Goal: Task Accomplishment & Management: Manage account settings

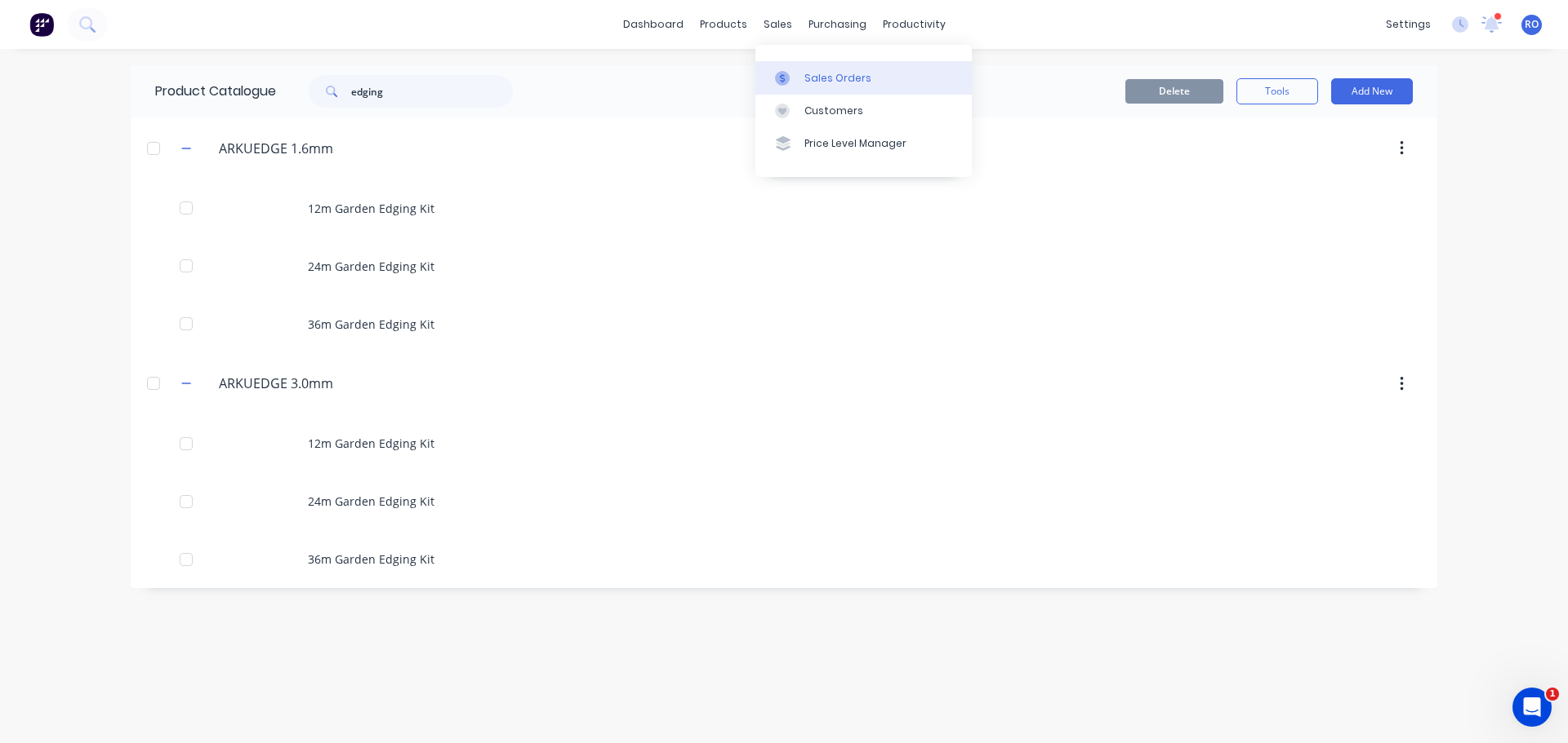
click at [811, 75] on div "Sales Orders" at bounding box center [837, 78] width 67 height 15
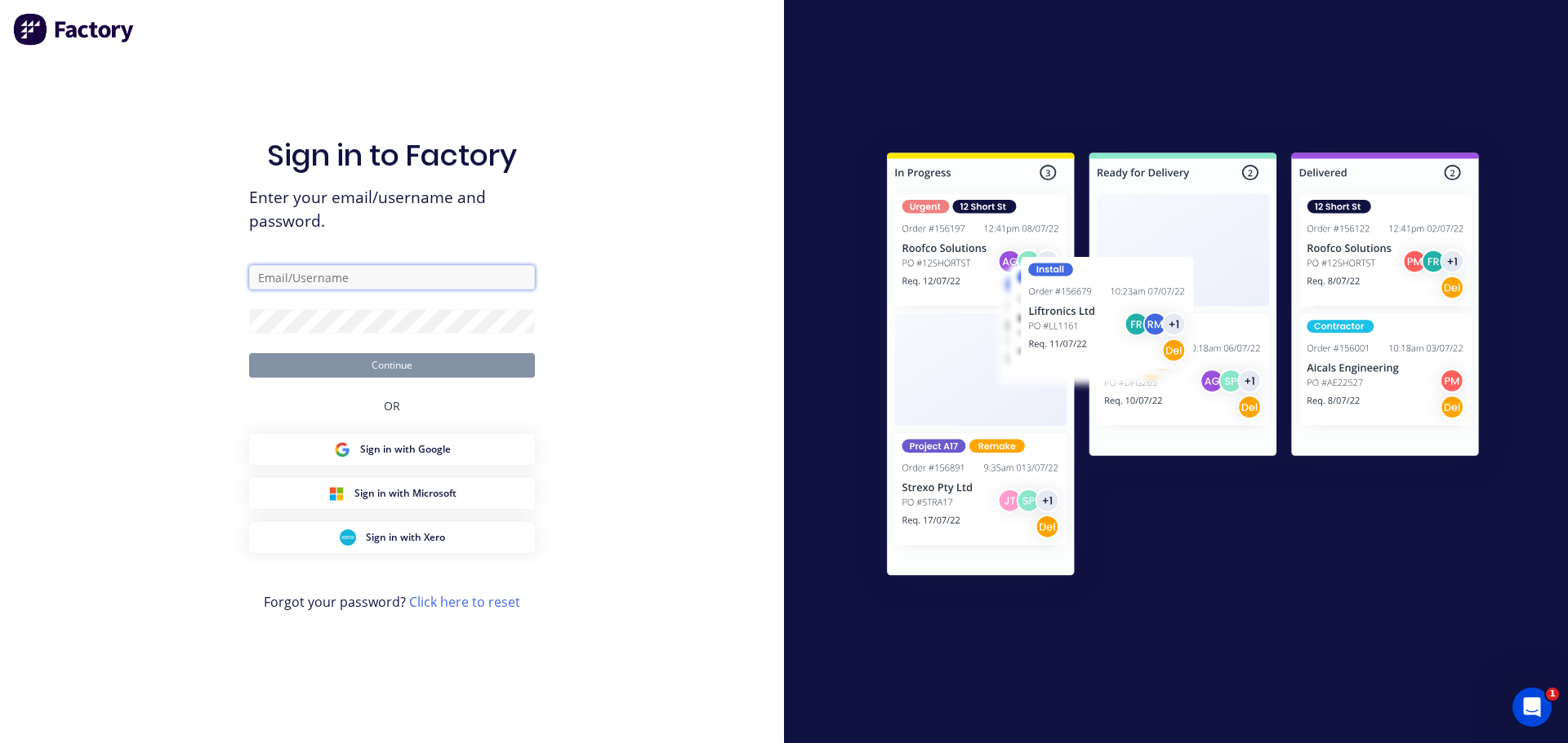
type input "[PERSON_NAME][EMAIL_ADDRESS][PERSON_NAME][DOMAIN_NAME]"
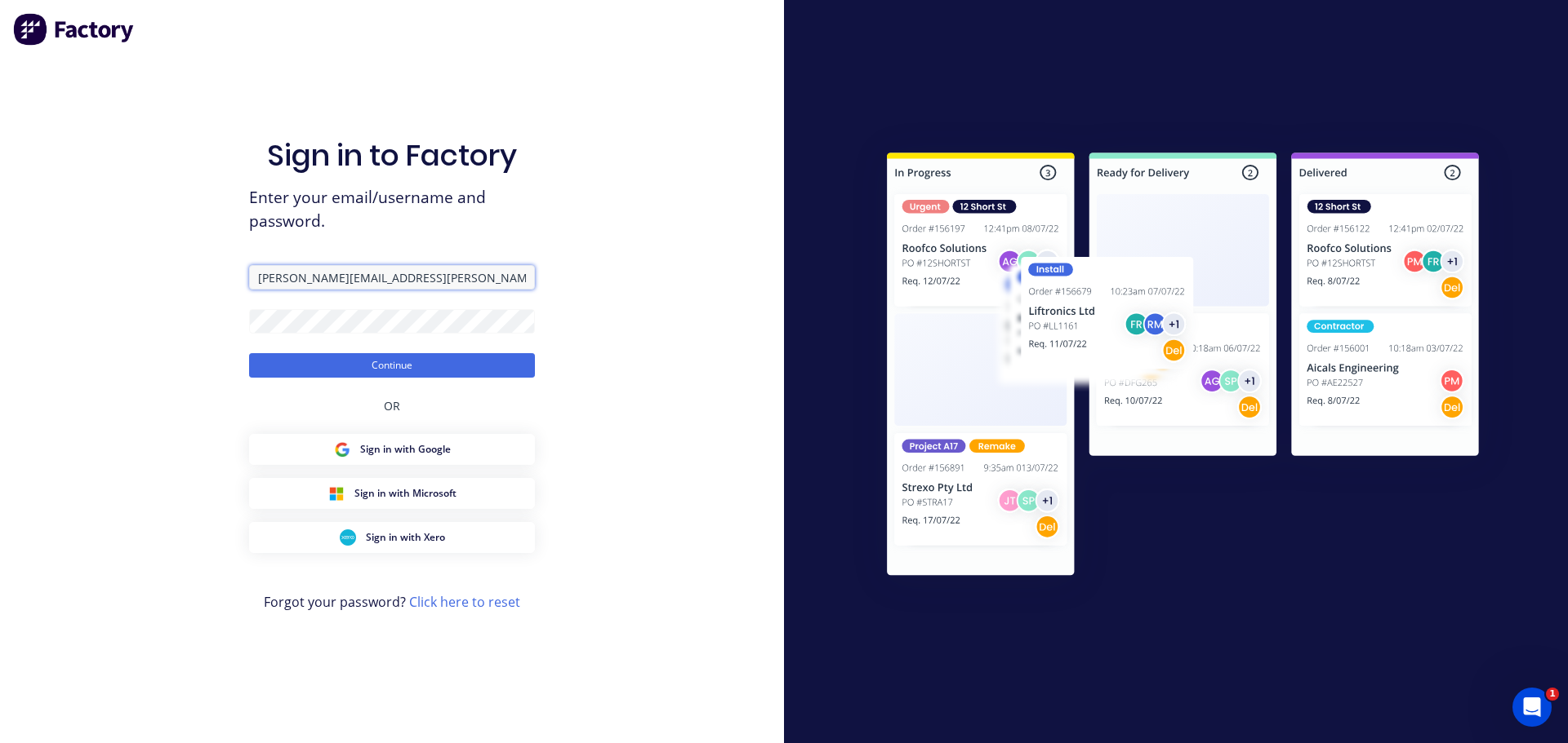
click at [406, 276] on input "[PERSON_NAME][EMAIL_ADDRESS][PERSON_NAME][DOMAIN_NAME]" at bounding box center [392, 278] width 286 height 25
click at [507, 369] on button "Continue" at bounding box center [392, 366] width 286 height 25
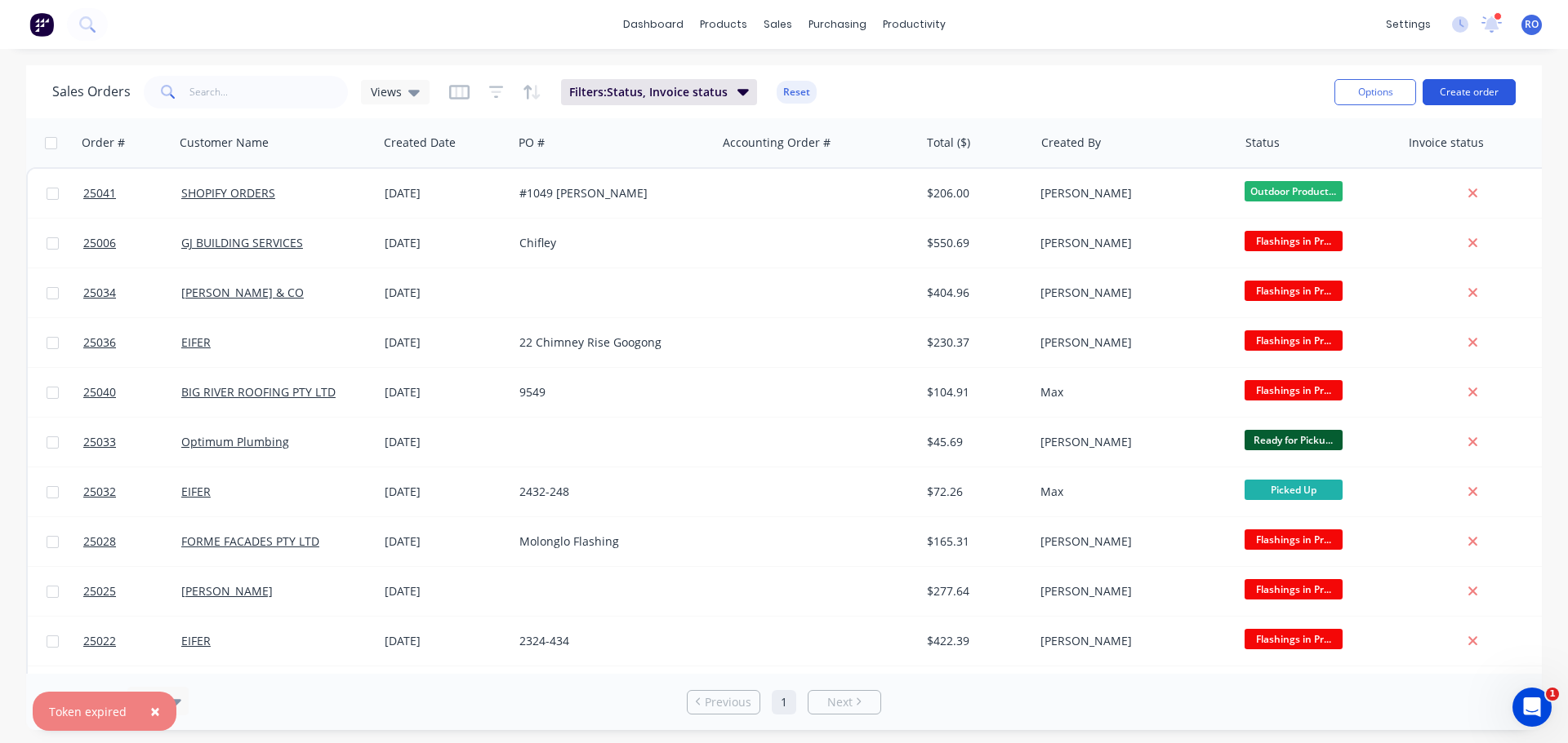
click at [1488, 90] on button "Create order" at bounding box center [1469, 92] width 93 height 26
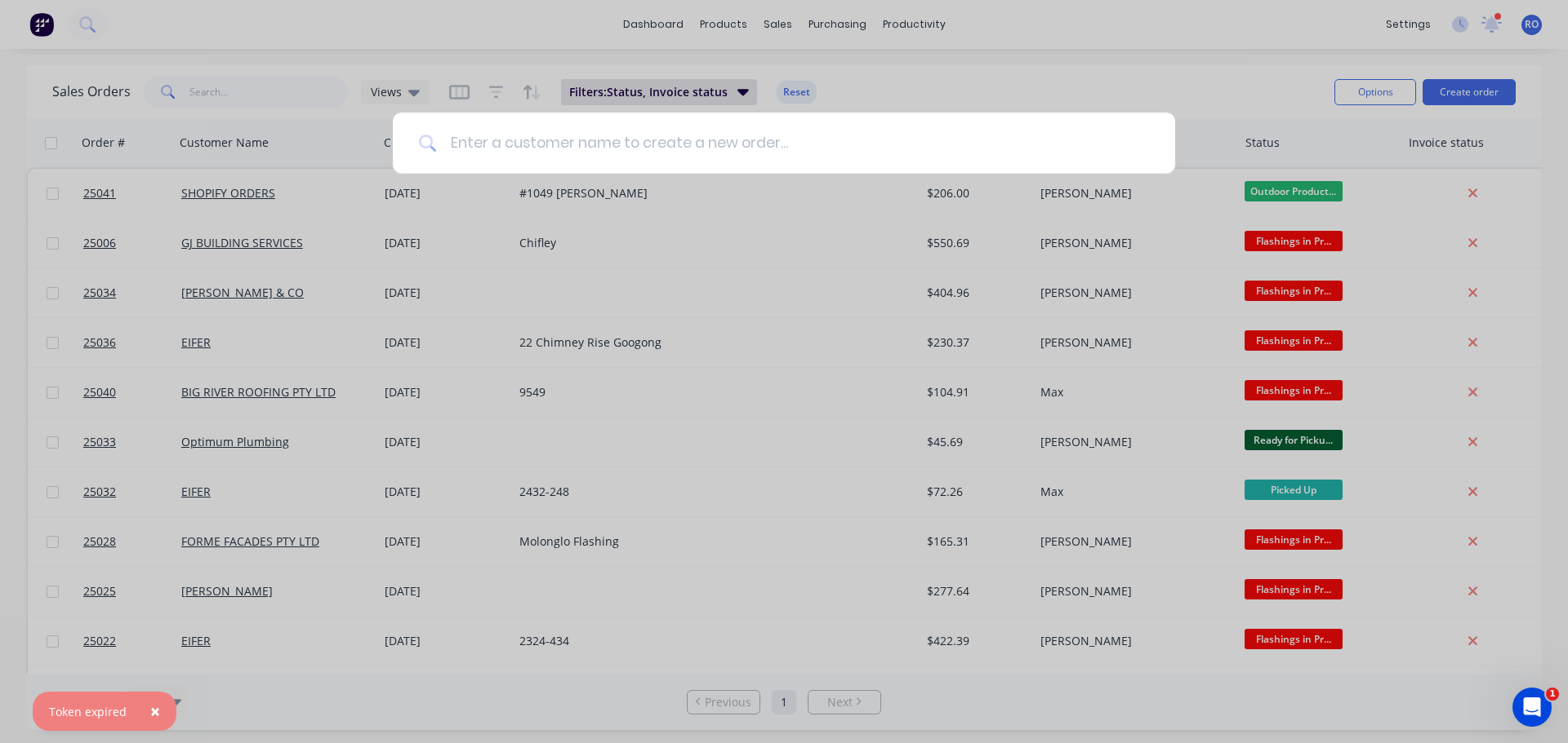
click at [613, 157] on input at bounding box center [793, 143] width 712 height 61
type input "non"
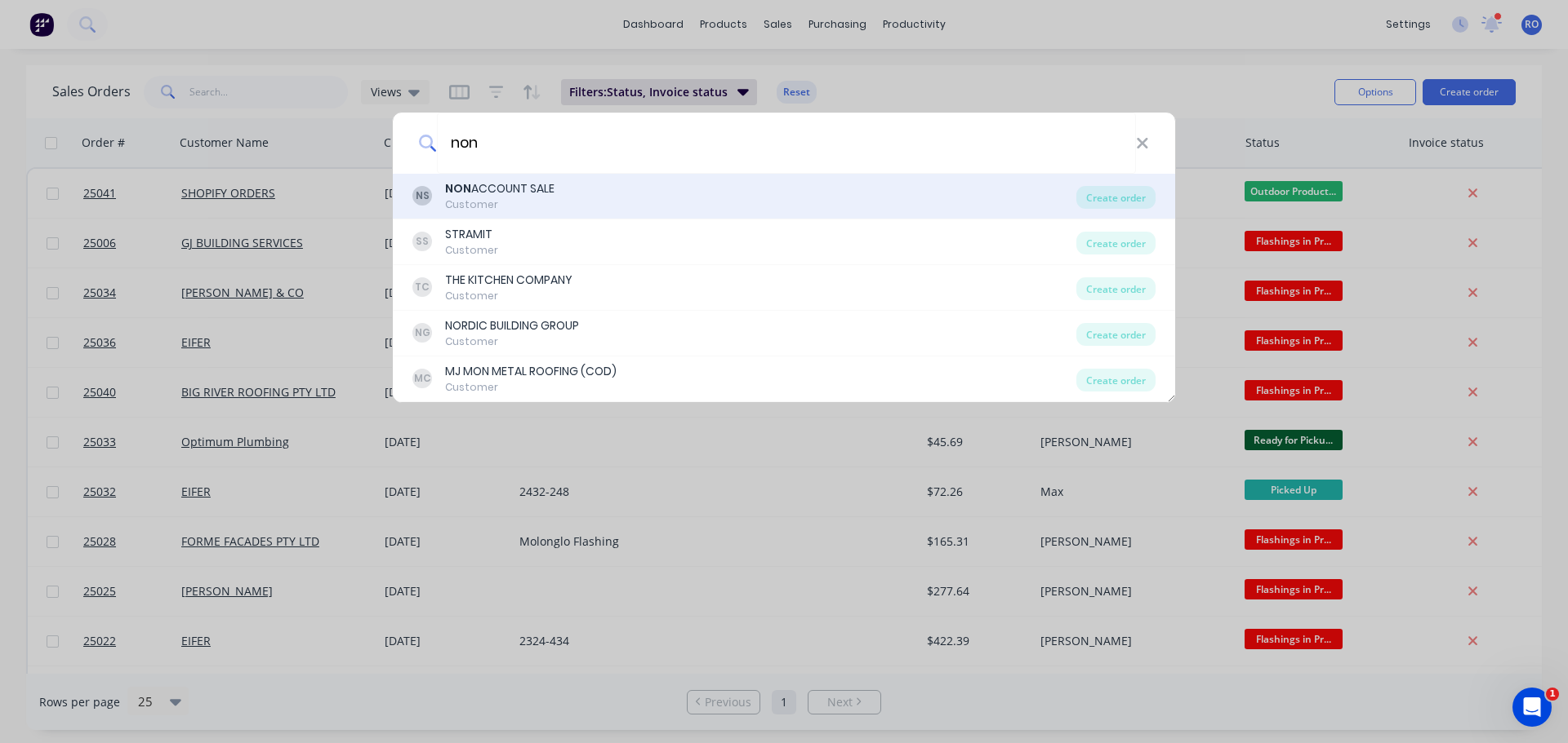
click at [575, 185] on div "NS NON ACCOUNT SALE Customer" at bounding box center [744, 197] width 664 height 32
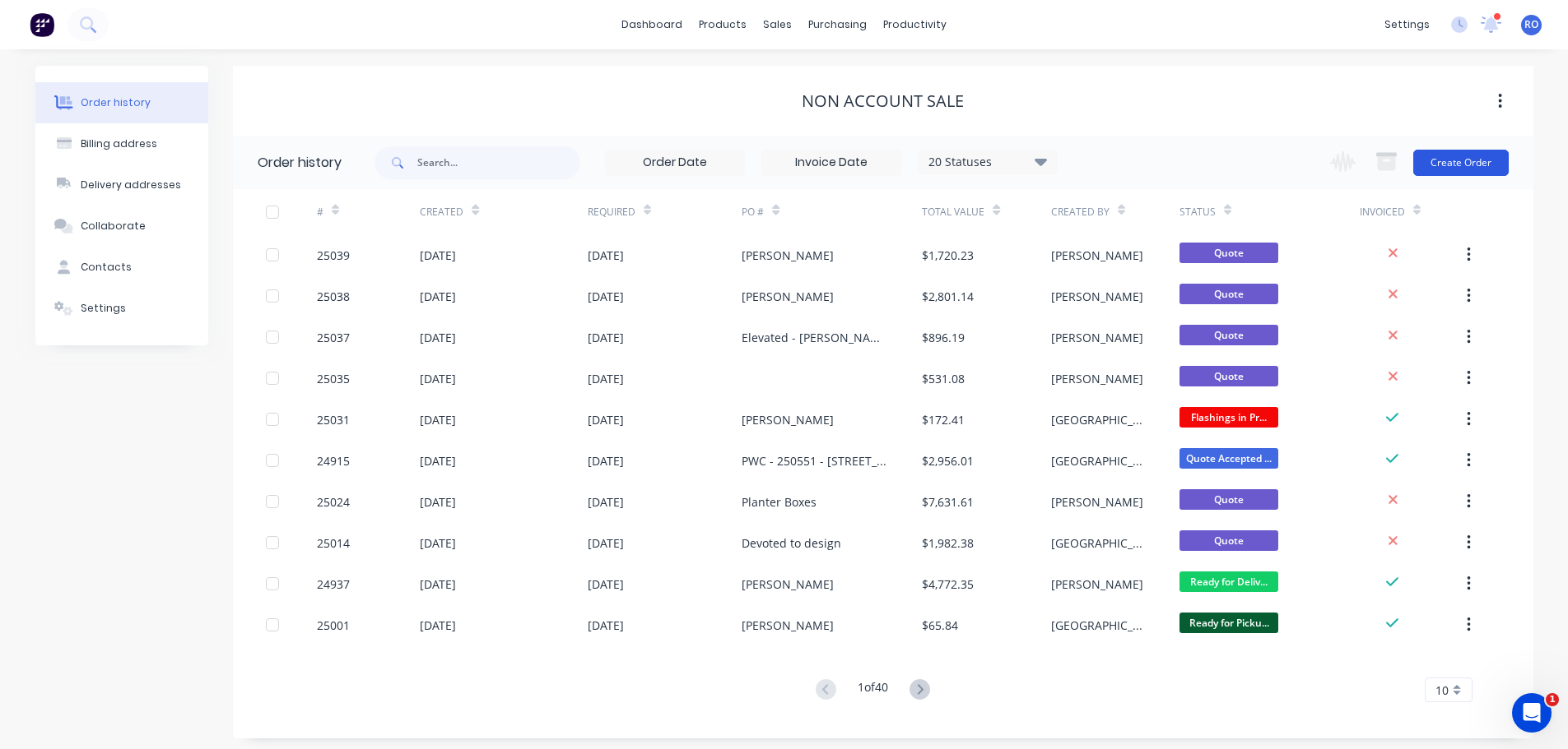
click at [1468, 155] on button "Create Order" at bounding box center [1461, 162] width 95 height 26
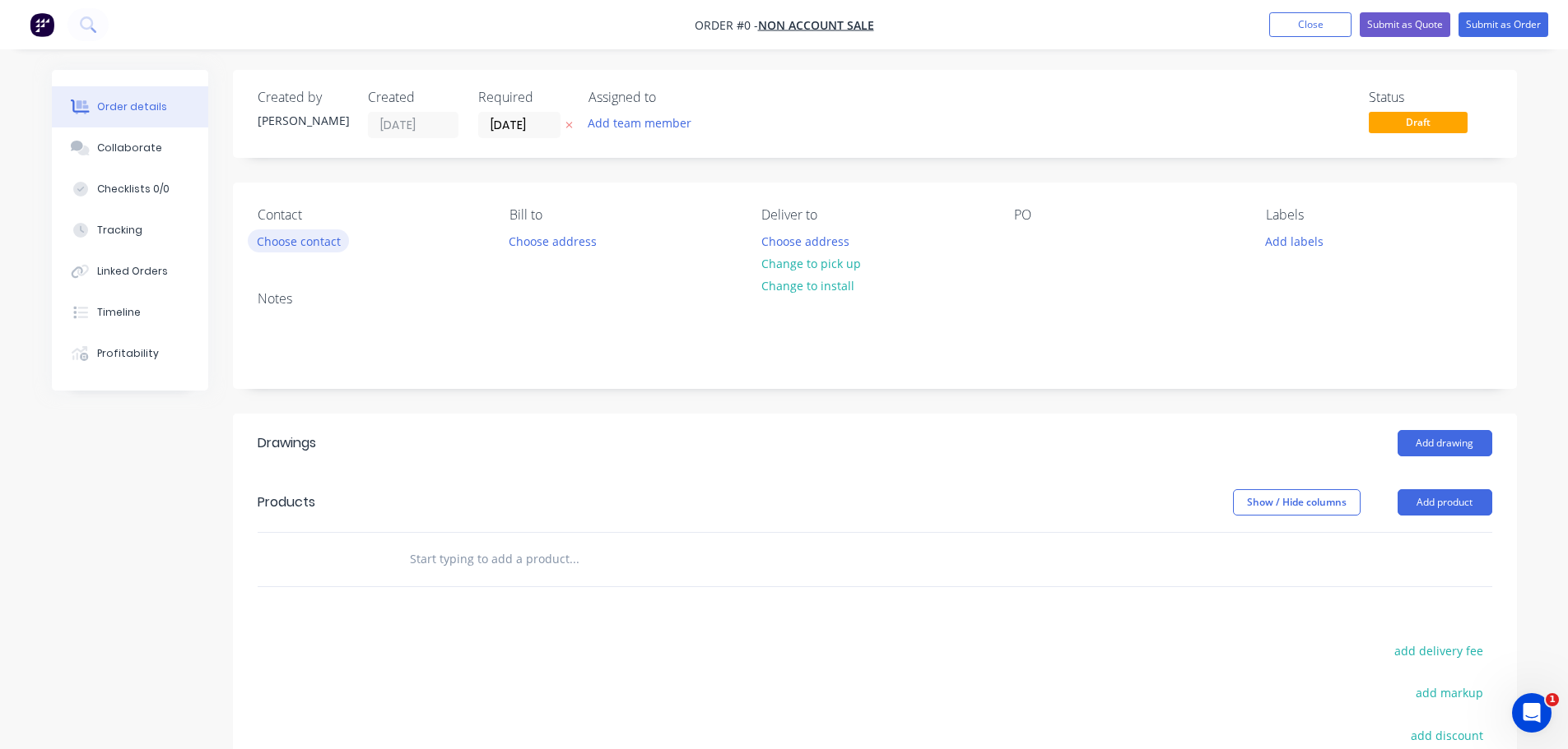
click at [340, 246] on button "Choose contact" at bounding box center [298, 240] width 101 height 22
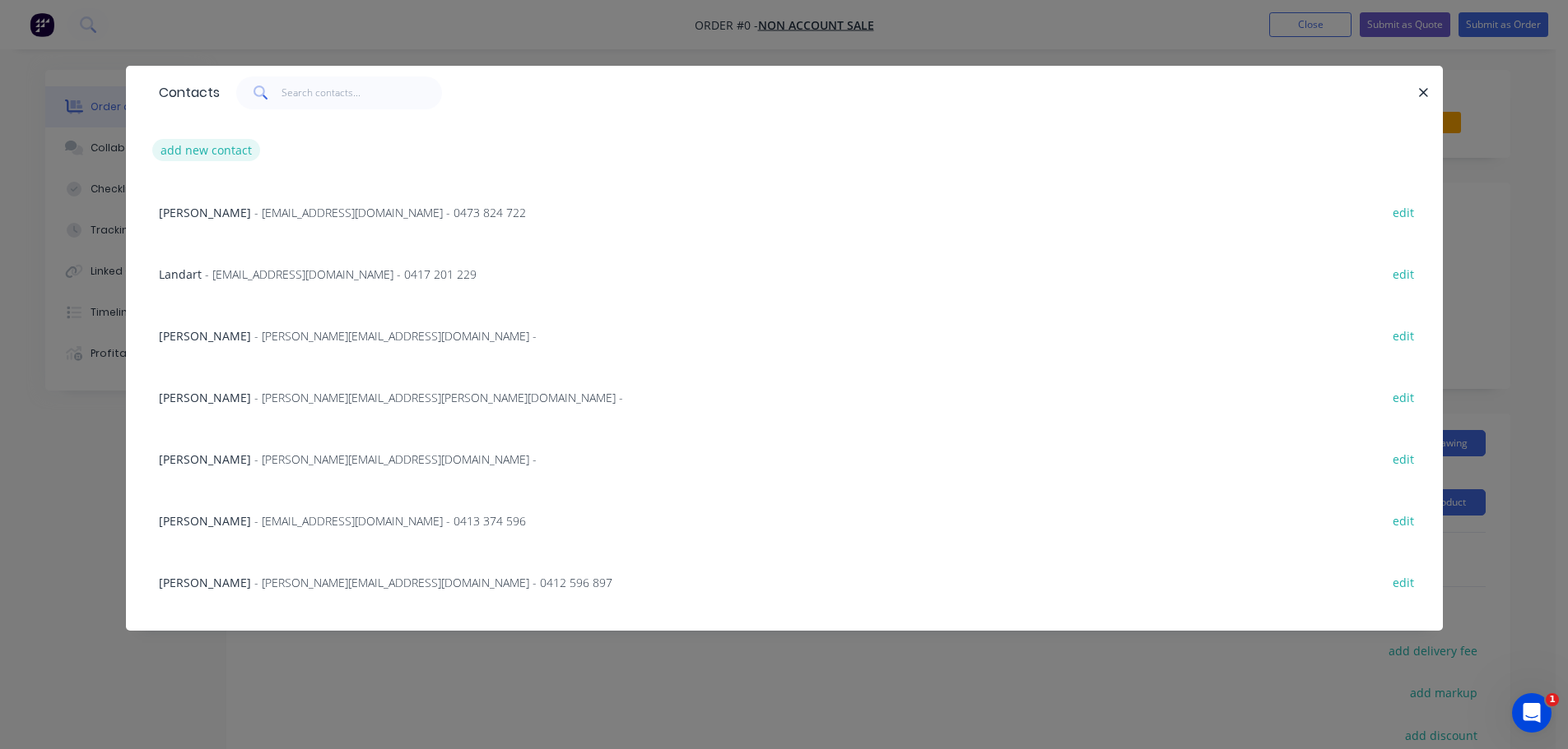
click at [223, 160] on button "add new contact" at bounding box center [206, 150] width 109 height 22
select select "AU"
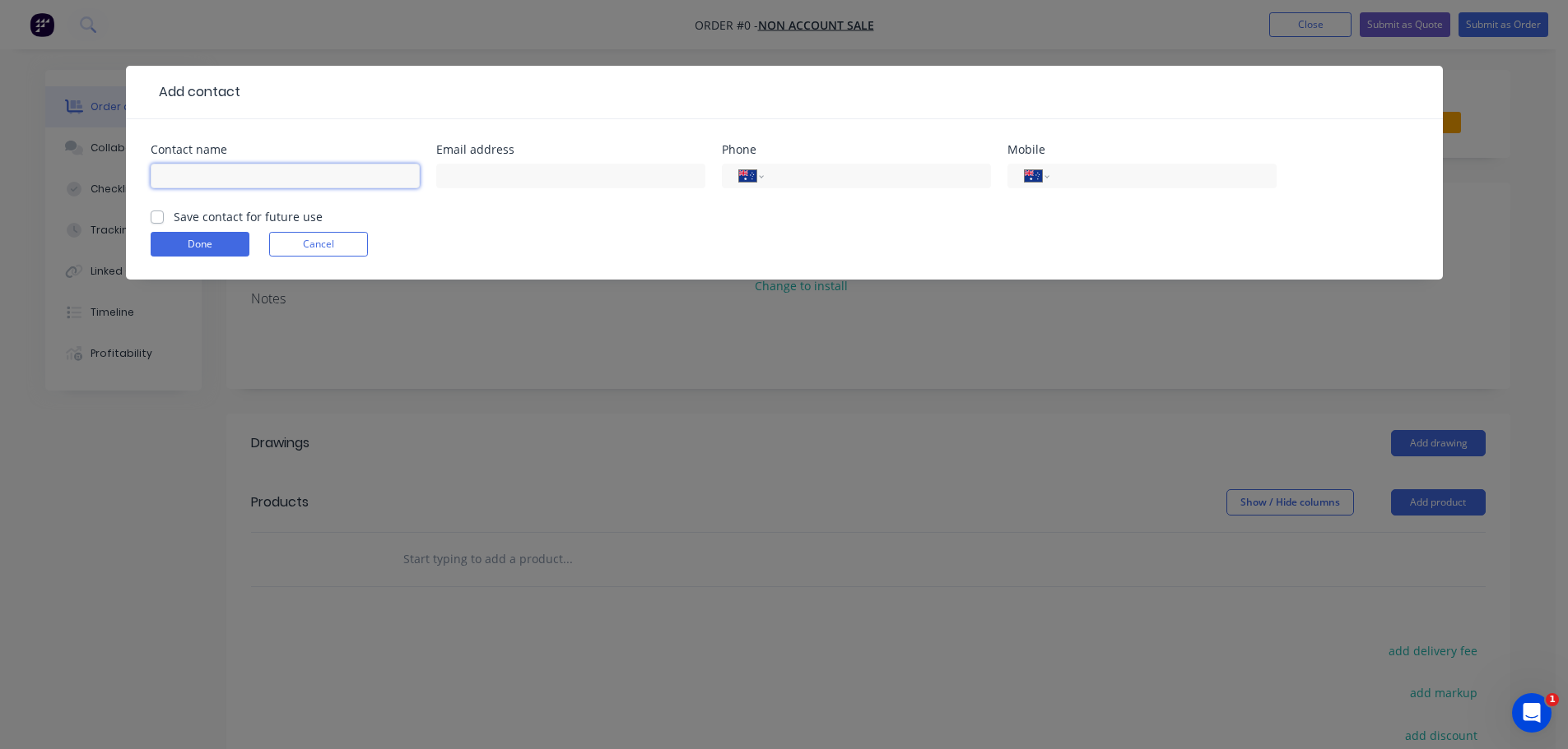
click at [245, 180] on input "text" at bounding box center [285, 177] width 269 height 25
type input "[PERSON_NAME]"
click at [473, 187] on input "text" at bounding box center [571, 177] width 269 height 25
type input "[EMAIL_ADDRESS][DOMAIN_NAME]"
click at [1082, 174] on input "tel" at bounding box center [1160, 176] width 197 height 19
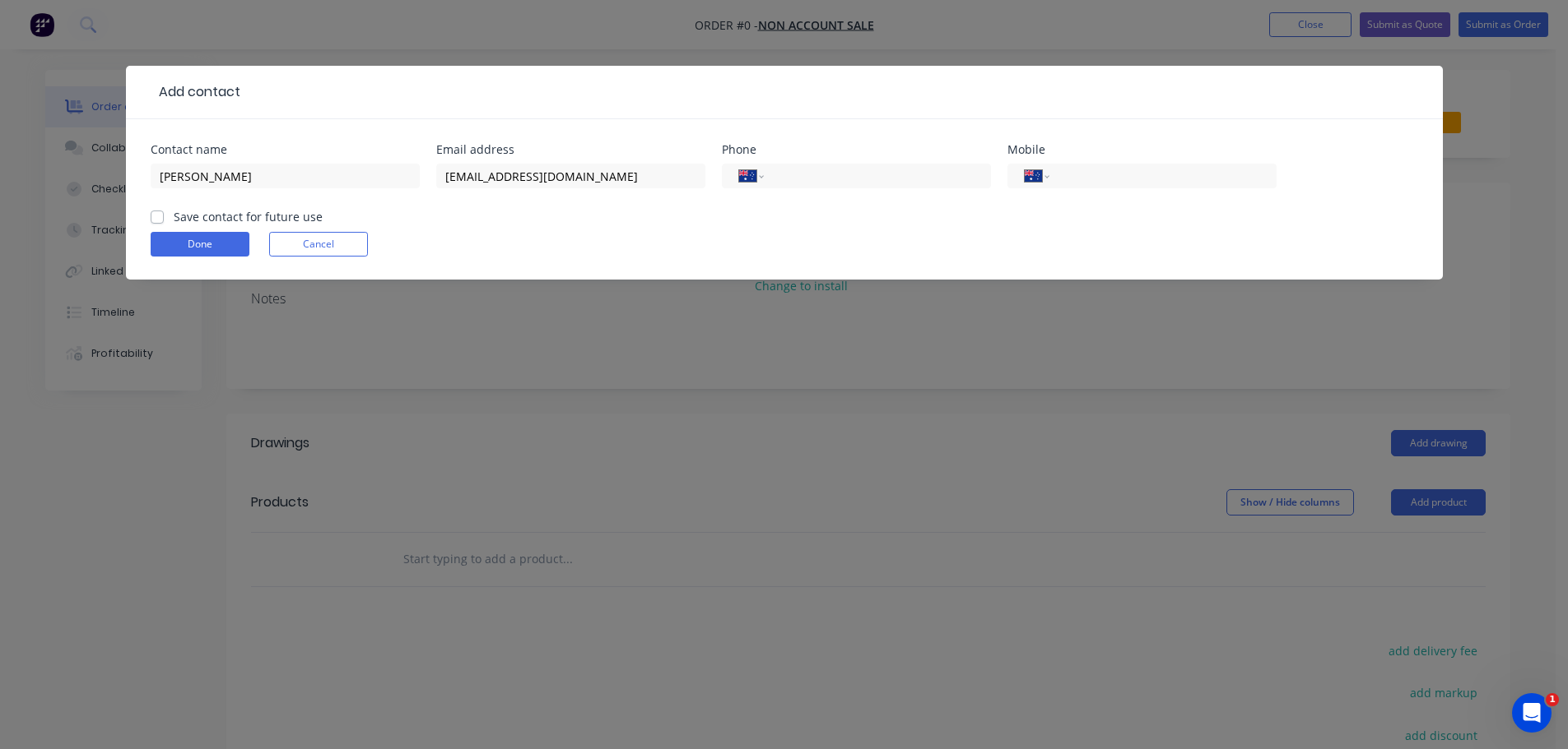
click at [174, 213] on label "Save contact for future use" at bounding box center [249, 216] width 149 height 17
click at [154, 213] on input "Save contact for future use" at bounding box center [157, 215] width 13 height 15
checkbox input "true"
click at [1072, 169] on input "tel" at bounding box center [1160, 176] width 197 height 19
type input "0401 448 443"
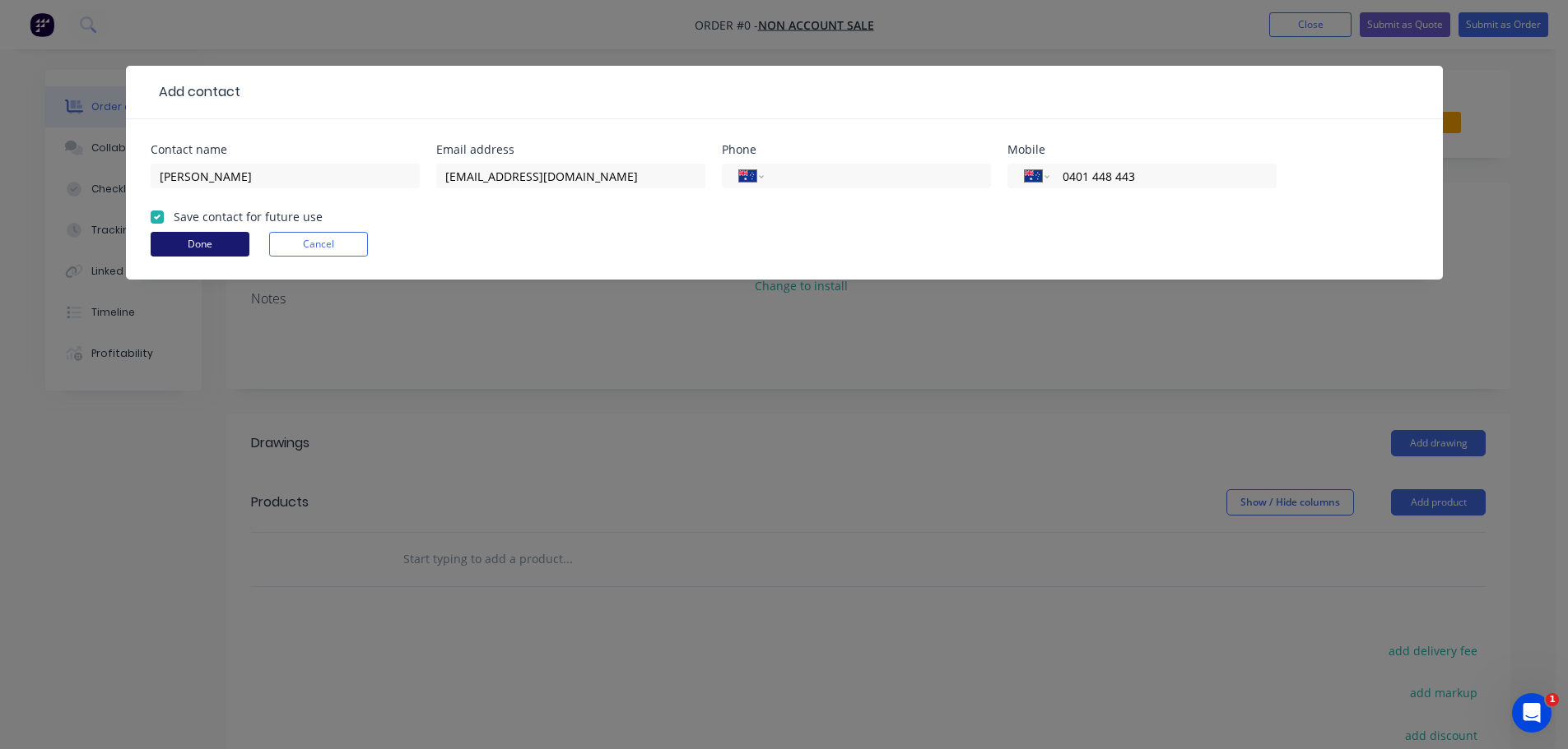
click at [224, 244] on button "Done" at bounding box center [200, 245] width 99 height 25
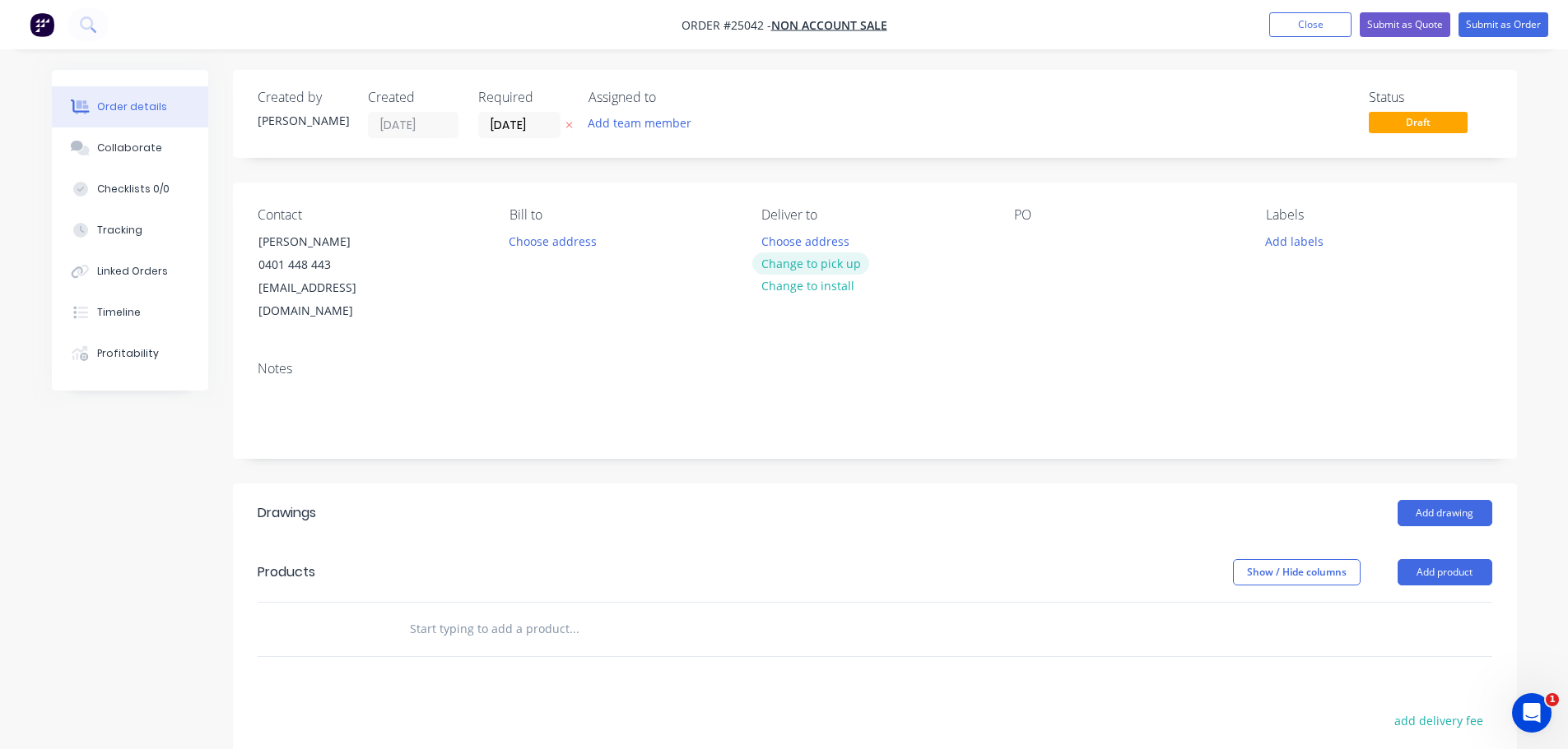
click at [814, 267] on button "Change to pick up" at bounding box center [810, 264] width 117 height 22
click at [1012, 237] on div "Contact Alex 0401 448 443 info@ecovilla.com.au Bill to Choose address Pick up C…" at bounding box center [875, 266] width 1284 height 165
click at [1036, 235] on div at bounding box center [1027, 241] width 26 height 24
click at [1441, 560] on button "Add product" at bounding box center [1444, 572] width 94 height 26
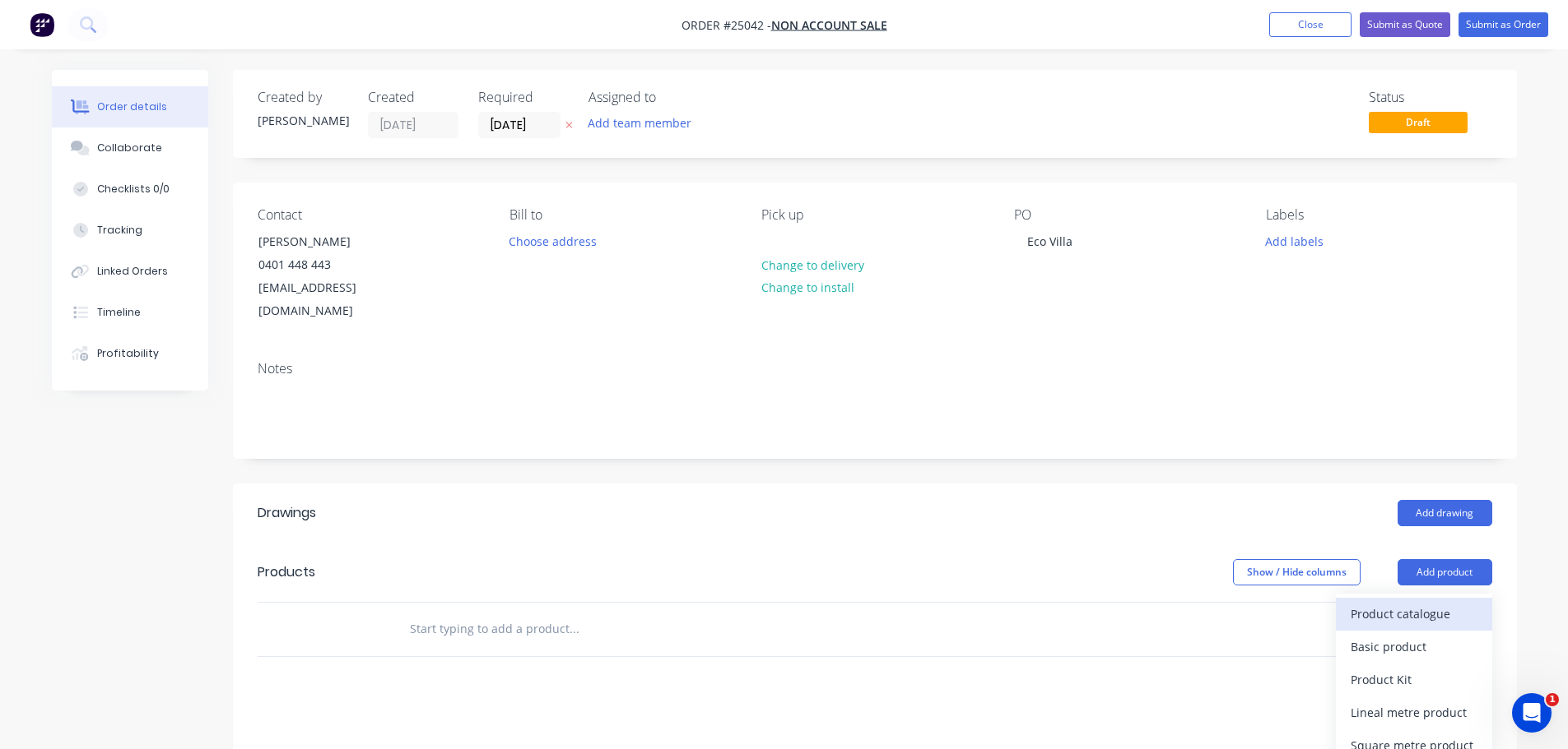
click at [1414, 602] on div "Product catalogue" at bounding box center [1414, 614] width 127 height 24
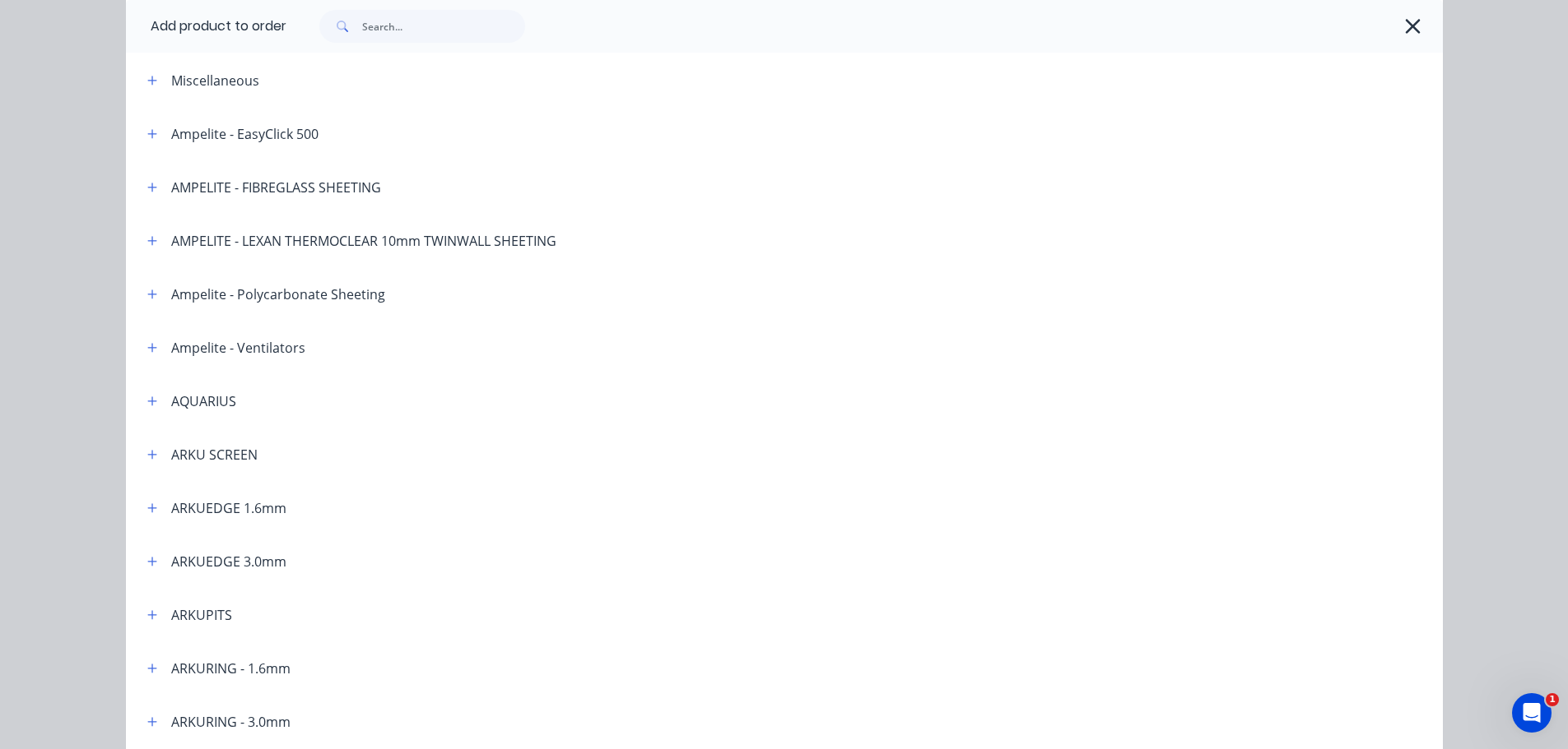
scroll to position [329, 0]
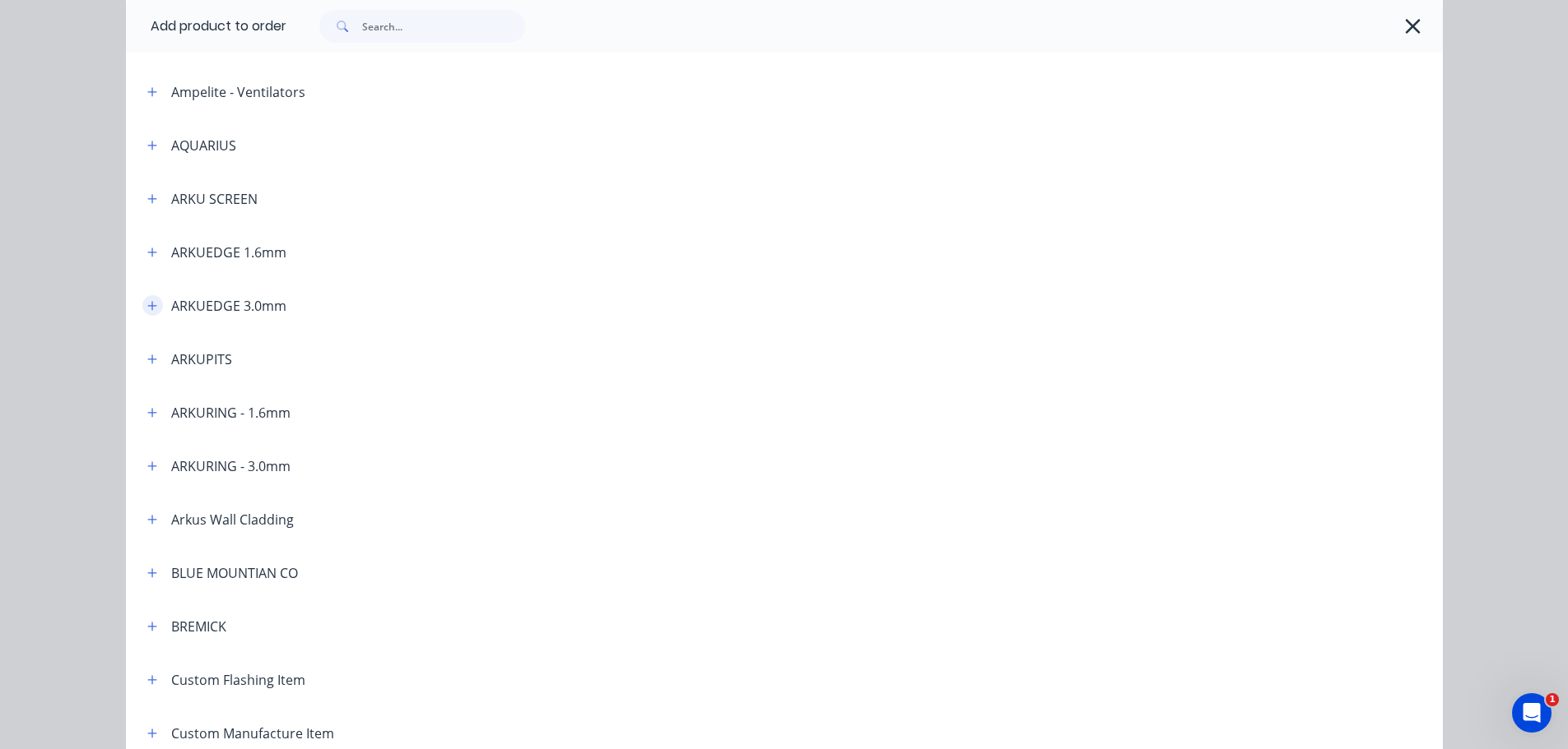
click at [147, 310] on icon "button" at bounding box center [152, 306] width 10 height 12
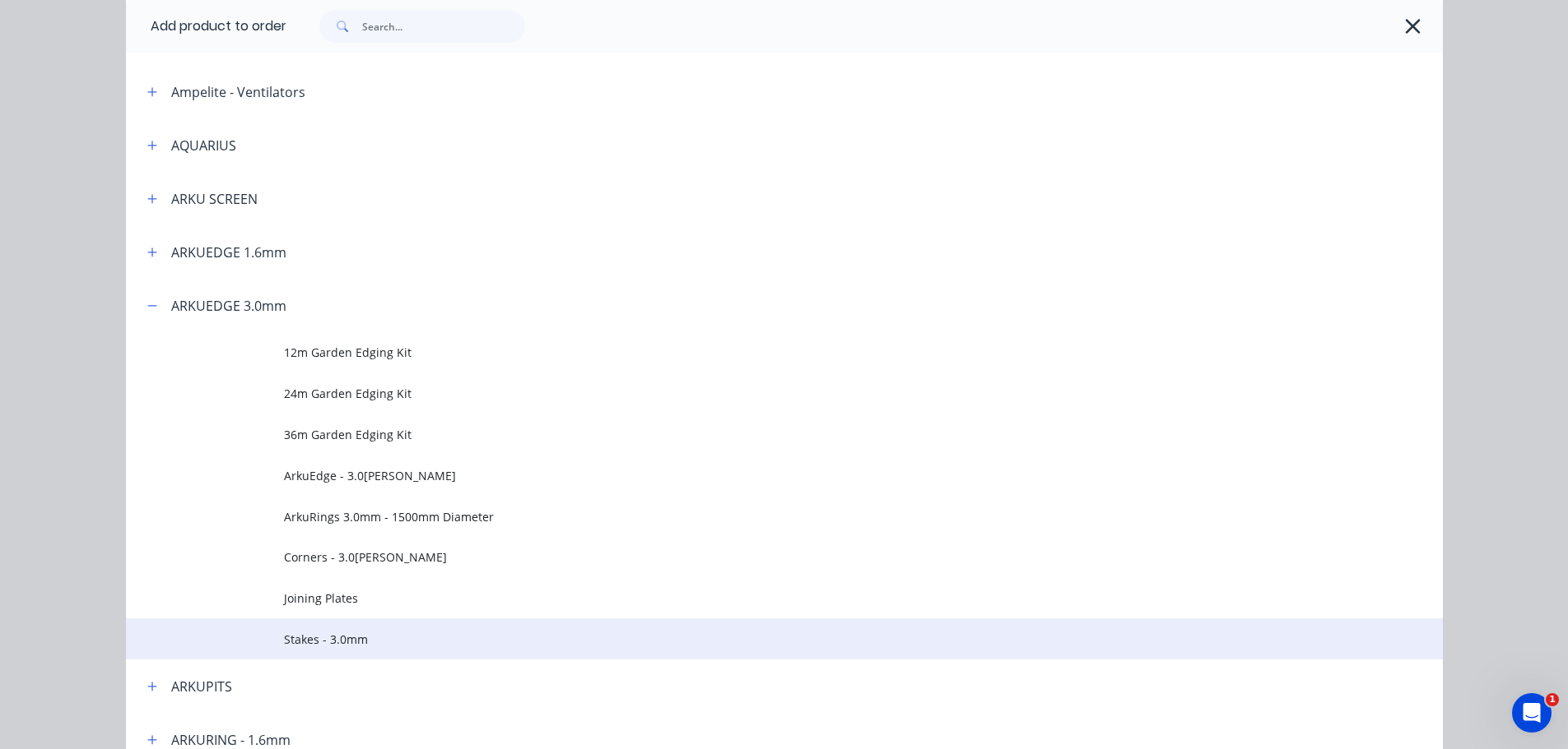
click at [328, 636] on span "Stakes - 3.0mm" at bounding box center [747, 639] width 927 height 17
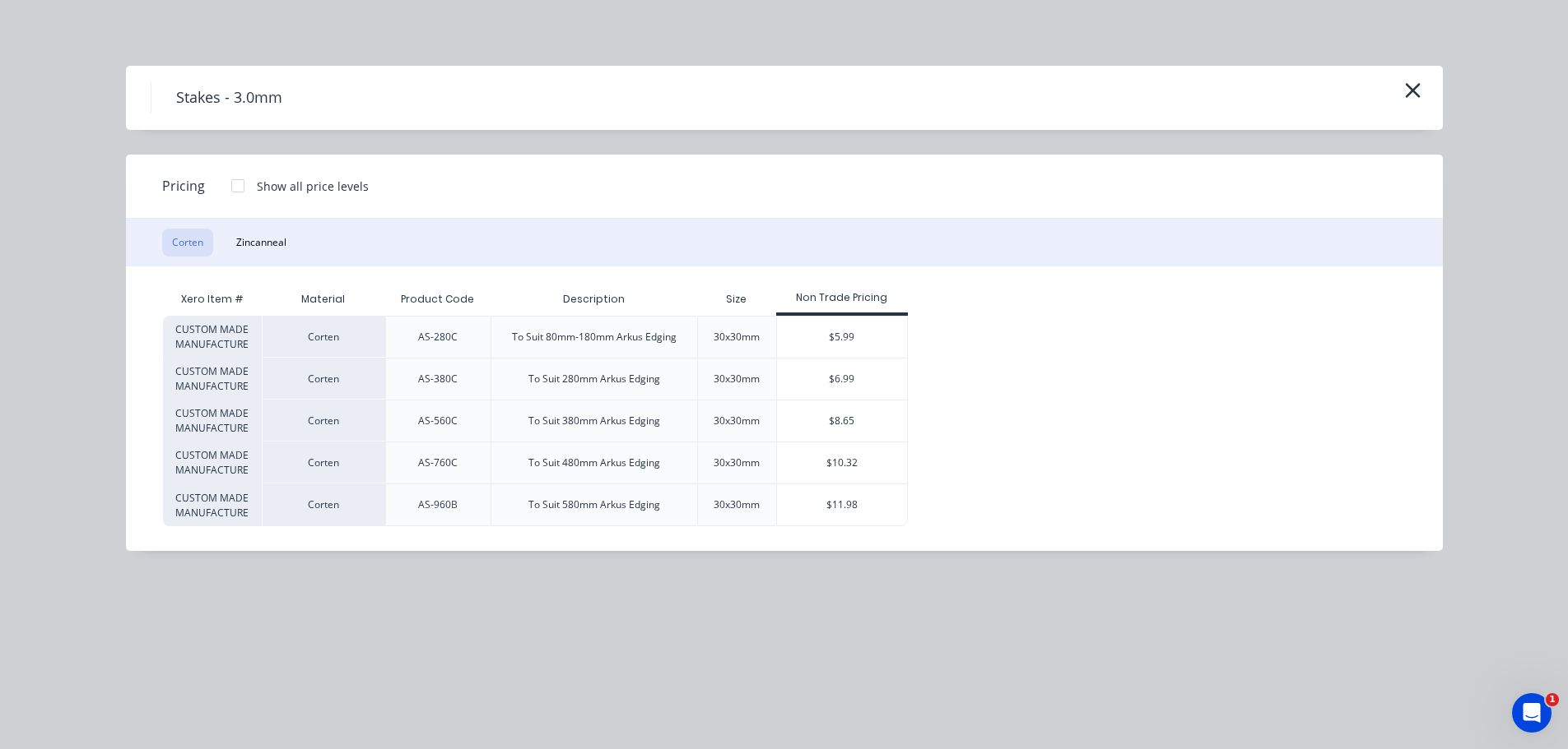
scroll to position [327, 0]
click at [855, 422] on div "$8.65" at bounding box center [843, 422] width 131 height 41
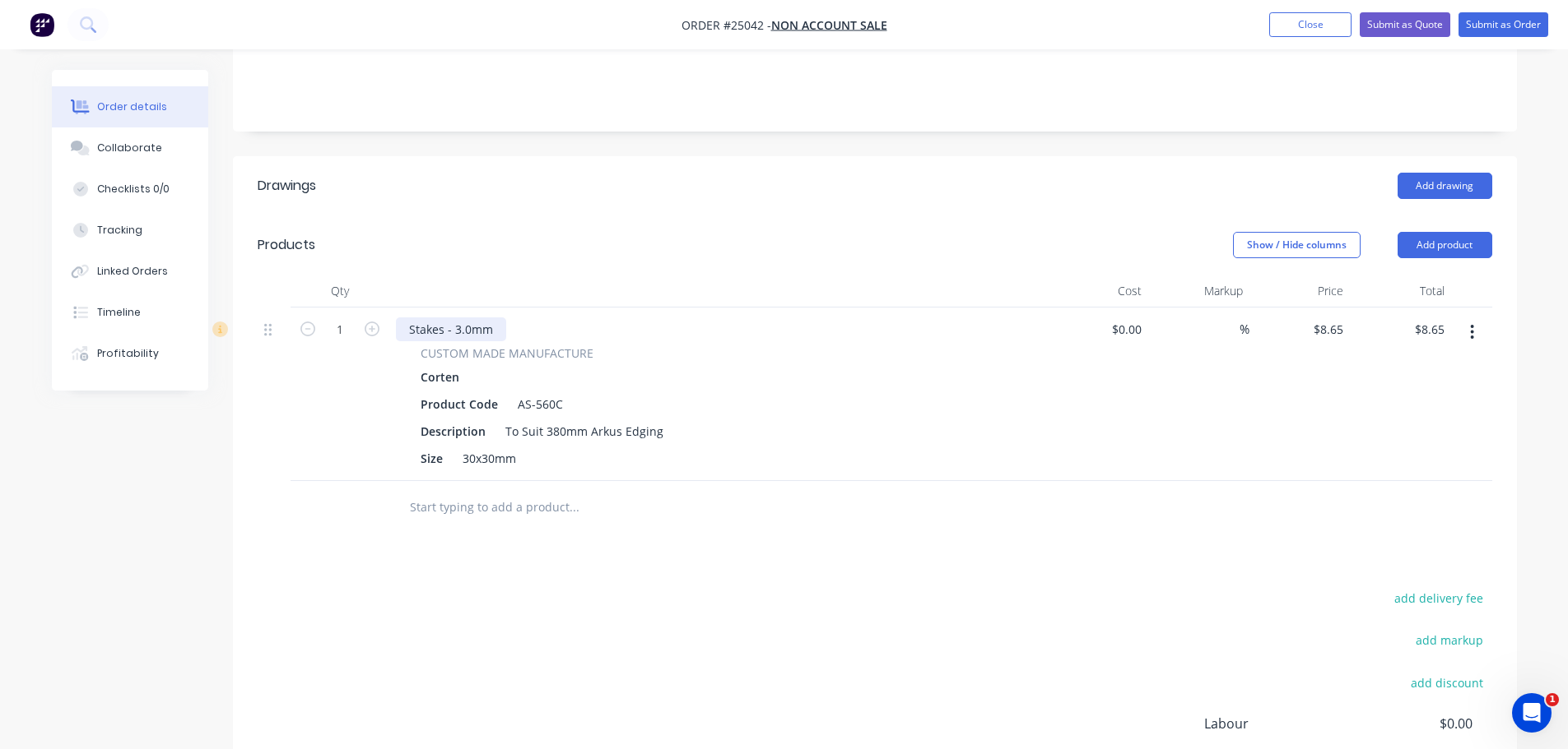
click at [490, 318] on div "Stakes - 3.0mm" at bounding box center [451, 329] width 110 height 24
click at [410, 318] on div "Stakes - 3.0mm" at bounding box center [451, 329] width 110 height 24
click at [481, 318] on div "560mm Stakes - 3.0mm" at bounding box center [473, 329] width 154 height 24
click at [486, 318] on div "560mm Stakes - 3.0mm" at bounding box center [473, 329] width 154 height 24
click at [539, 420] on div "To Suit 380mm Arkus Edging" at bounding box center [584, 431] width 171 height 24
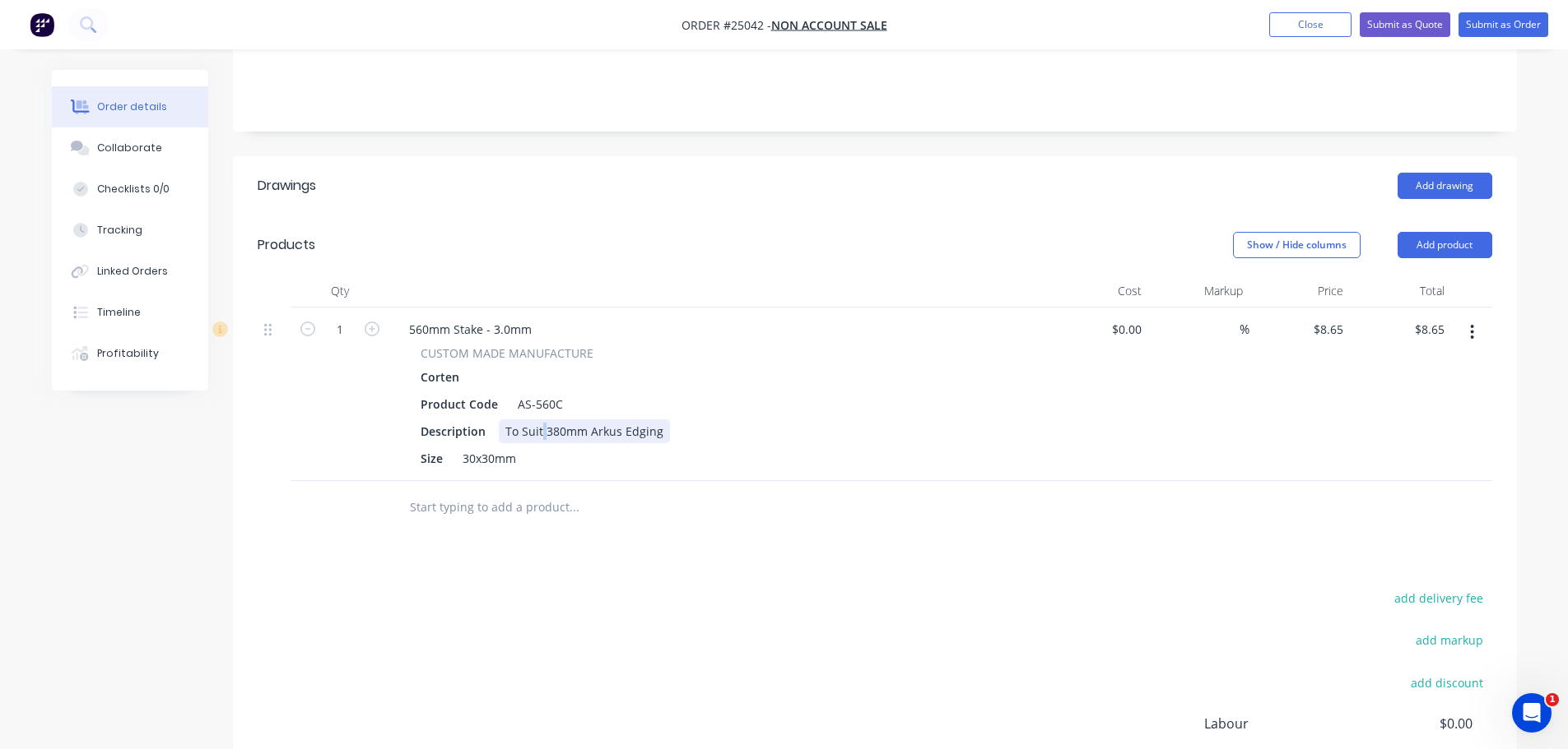
click at [539, 420] on div "To Suit 380mm Arkus Edging" at bounding box center [584, 431] width 171 height 24
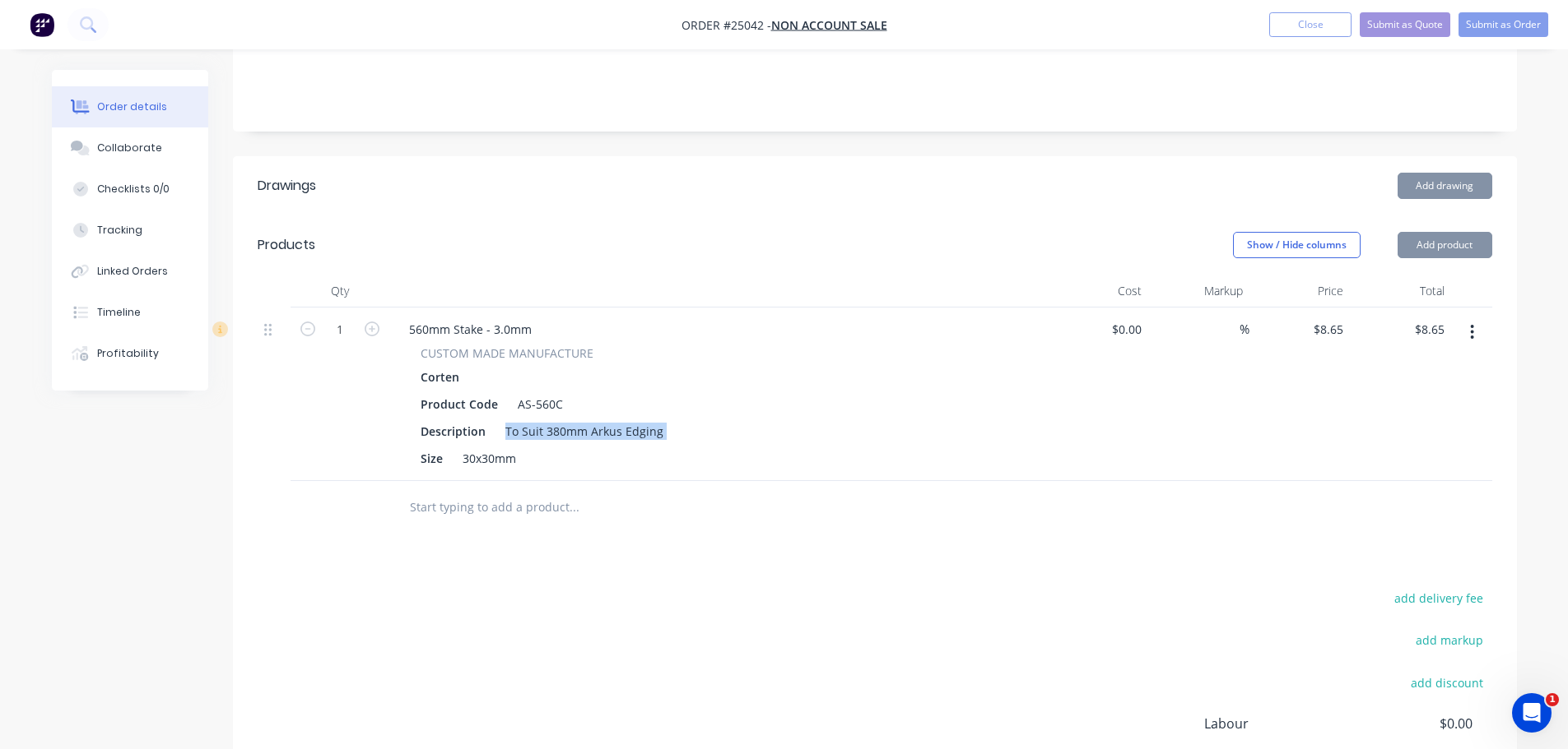
click at [539, 420] on div "To Suit 380mm Arkus Edging" at bounding box center [584, 431] width 171 height 24
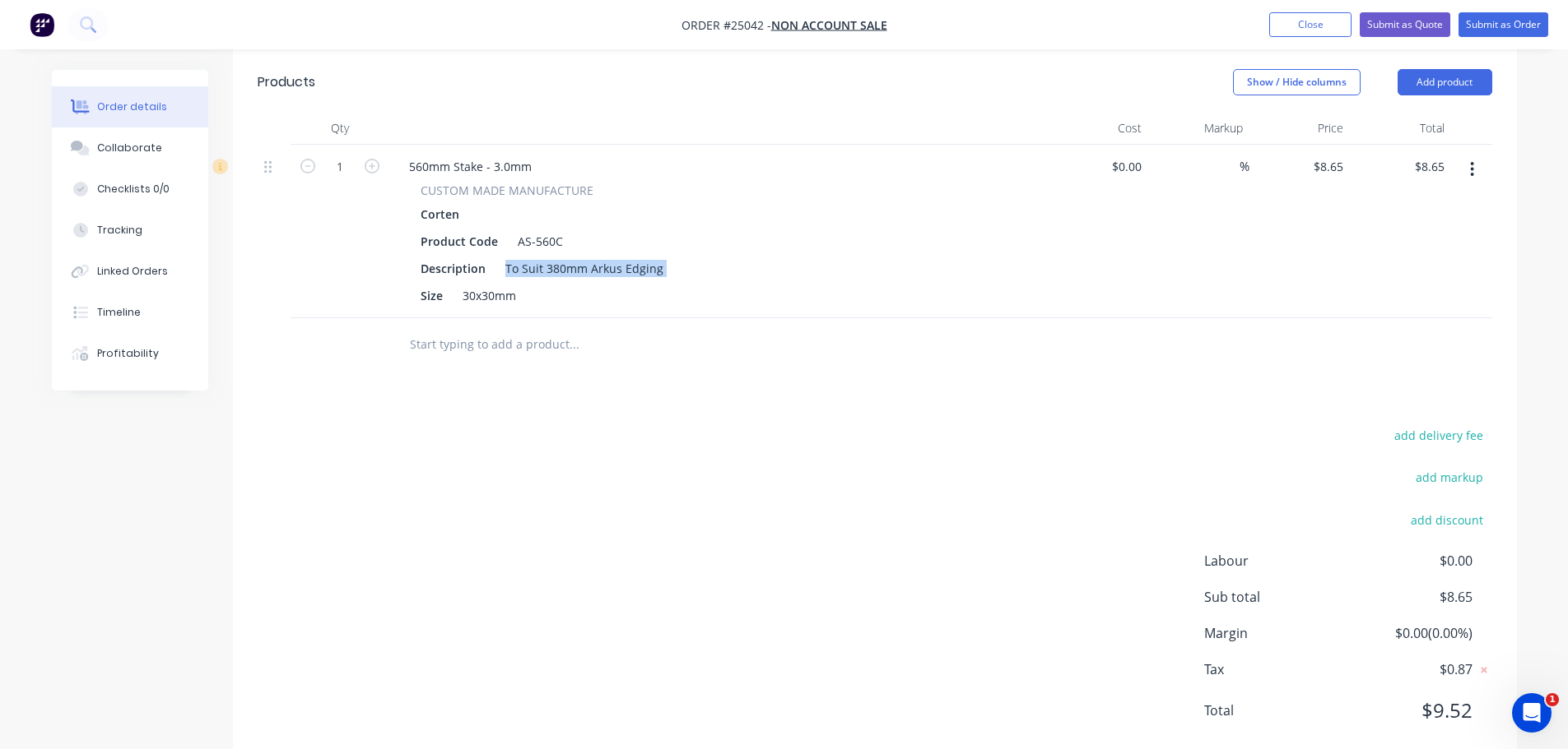
scroll to position [509, 0]
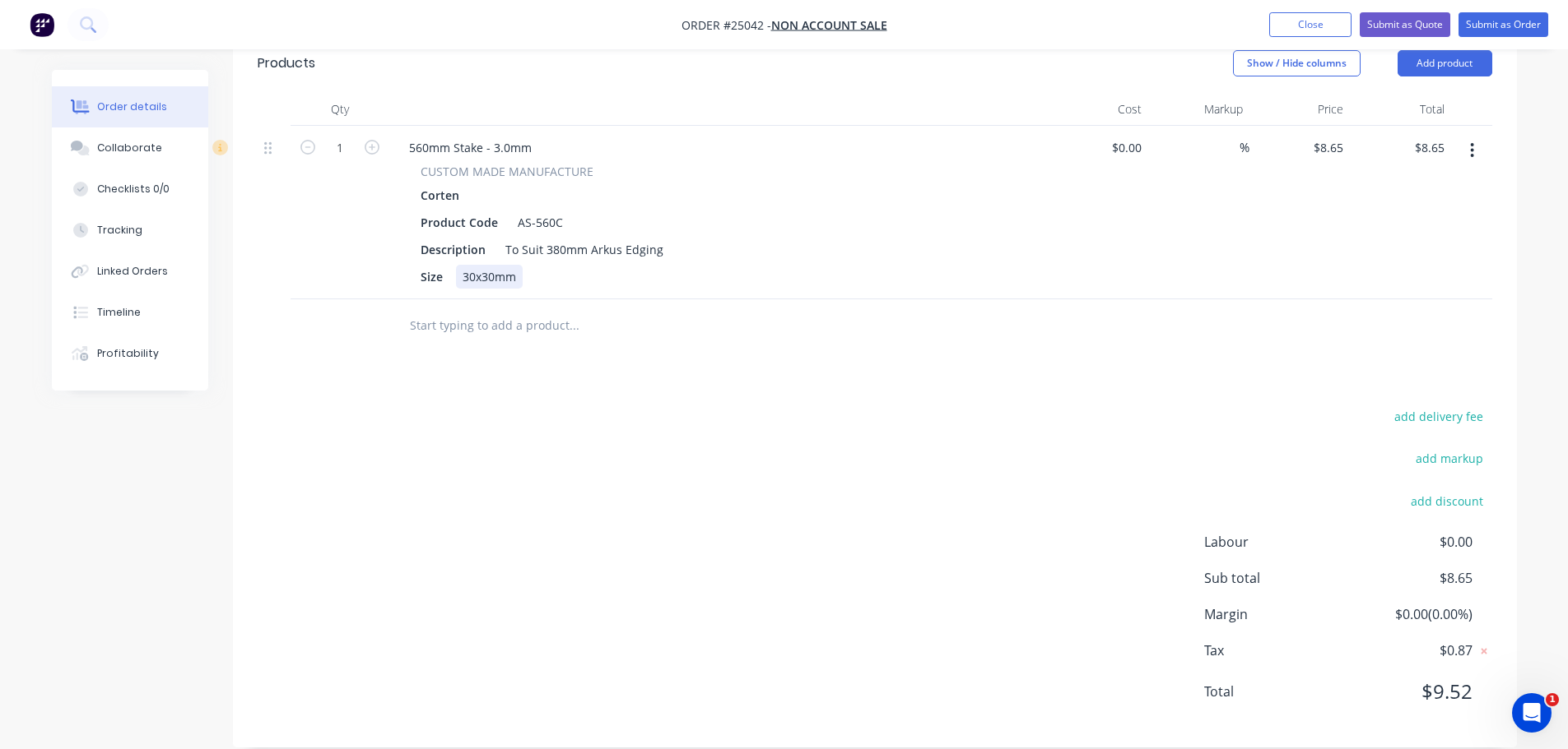
click at [622, 265] on div "Size 30x30mm" at bounding box center [714, 276] width 602 height 24
click at [609, 238] on div "To Suit 380mm Arkus Edging" at bounding box center [584, 249] width 171 height 24
click at [483, 135] on div "560mm Stake - 3.0mm" at bounding box center [470, 147] width 149 height 24
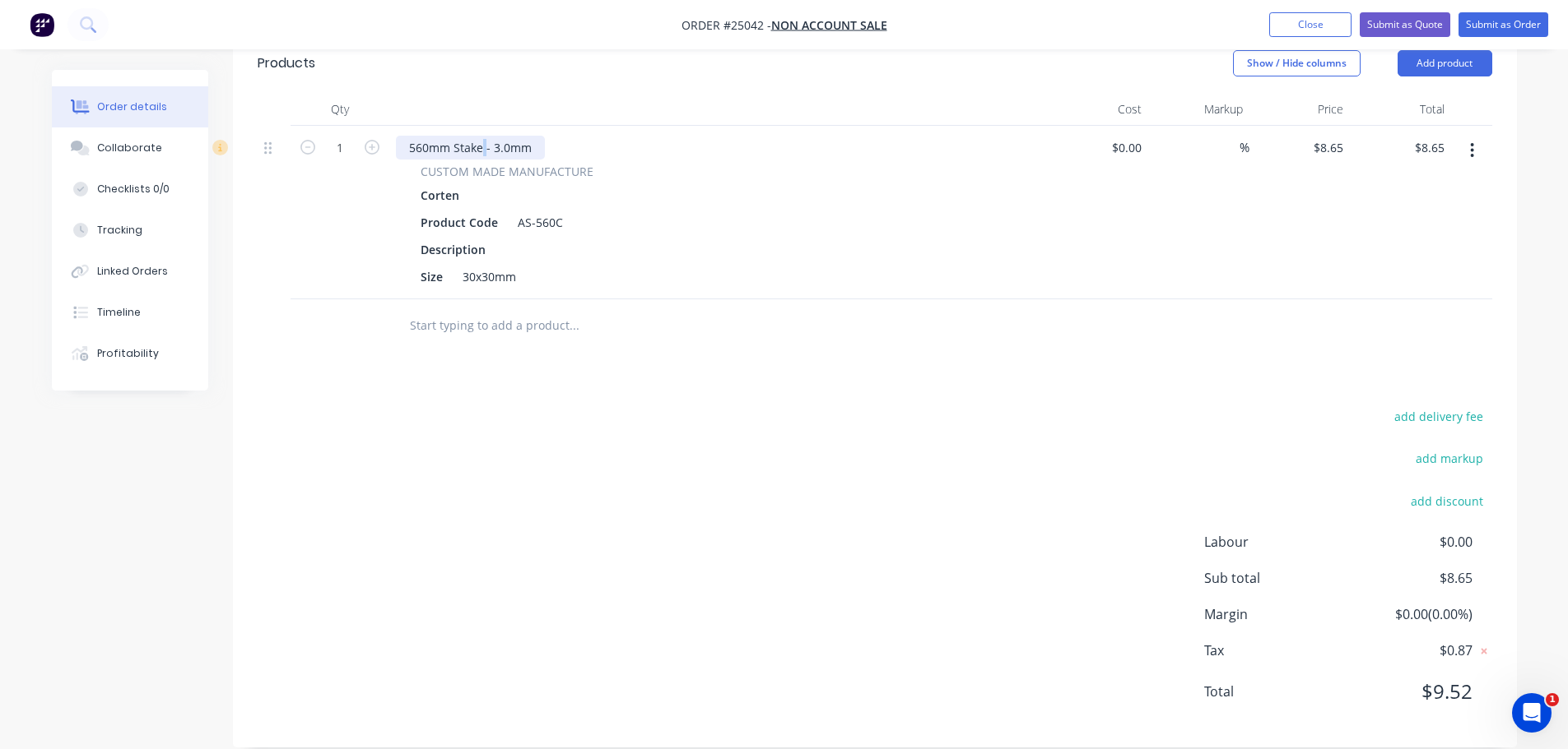
click at [483, 135] on div "560mm Stake - 3.0mm" at bounding box center [470, 147] width 149 height 24
copy div "560mm Stake - 3.0mm"
click at [521, 238] on div at bounding box center [512, 249] width 25 height 24
click at [511, 238] on div at bounding box center [512, 249] width 25 height 24
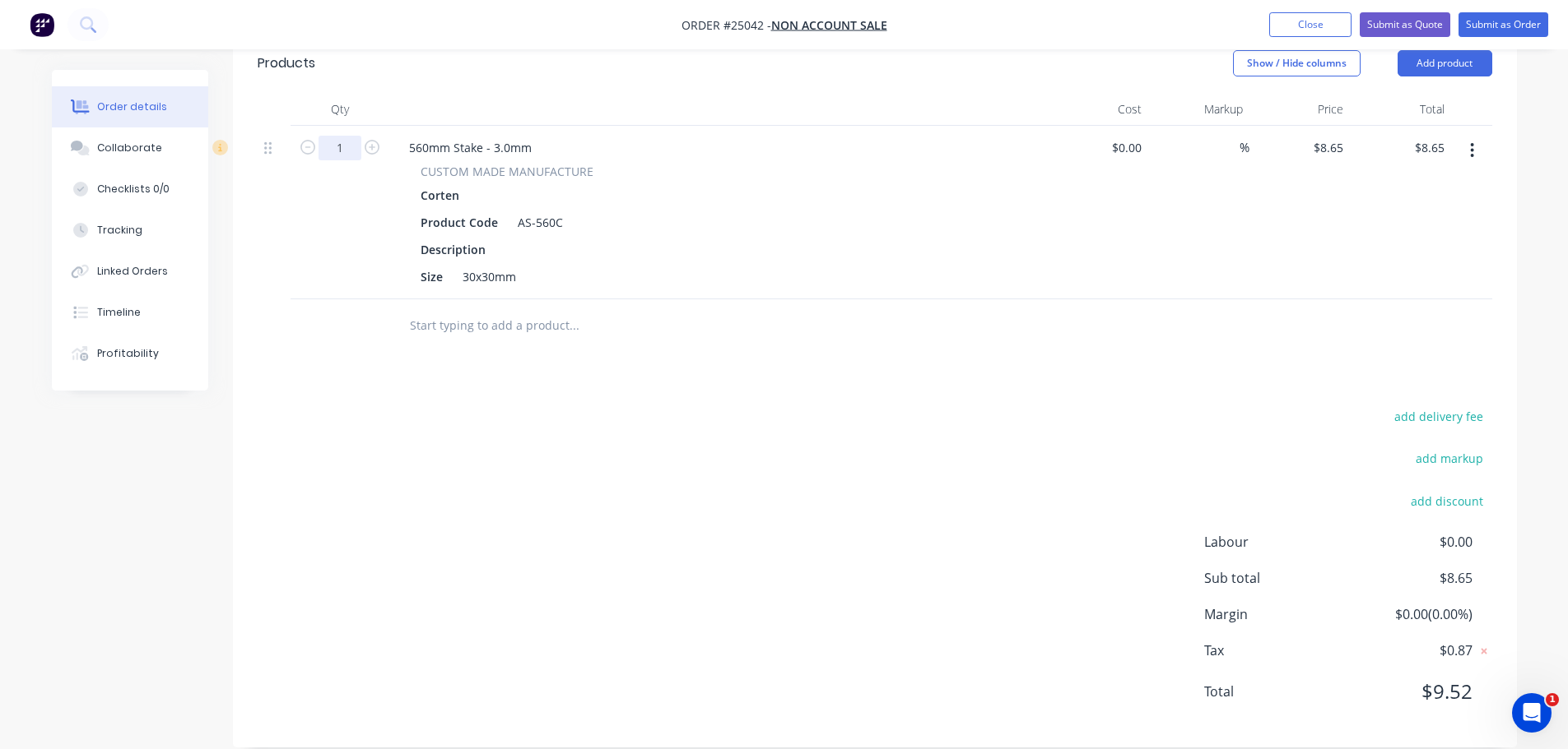
click at [354, 135] on input "1" at bounding box center [340, 148] width 43 height 25
type input "26"
type input "$224.90"
click at [984, 300] on div at bounding box center [875, 327] width 1235 height 54
click at [1473, 144] on icon "button" at bounding box center [1473, 151] width 4 height 15
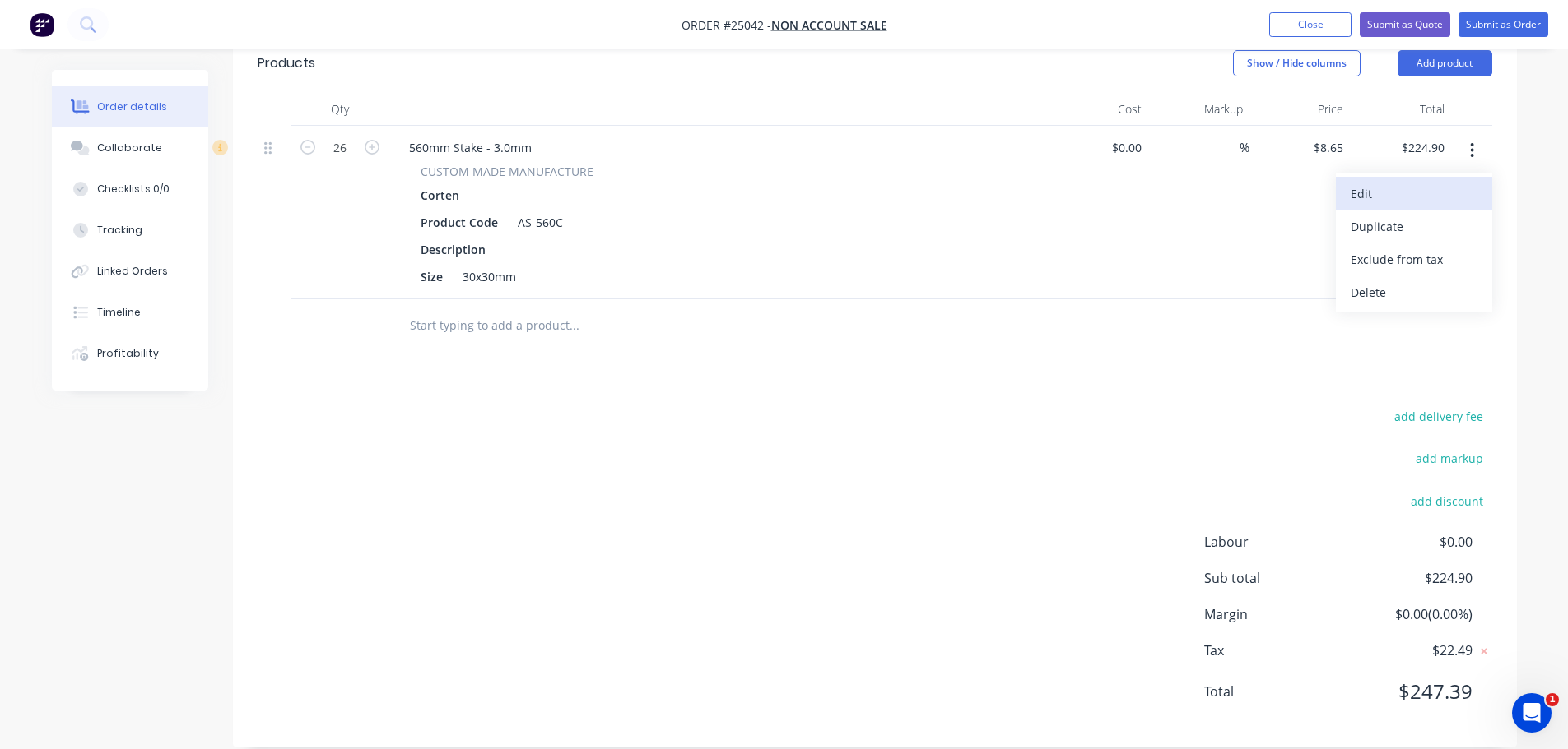
click at [1380, 182] on div "Edit" at bounding box center [1414, 194] width 127 height 24
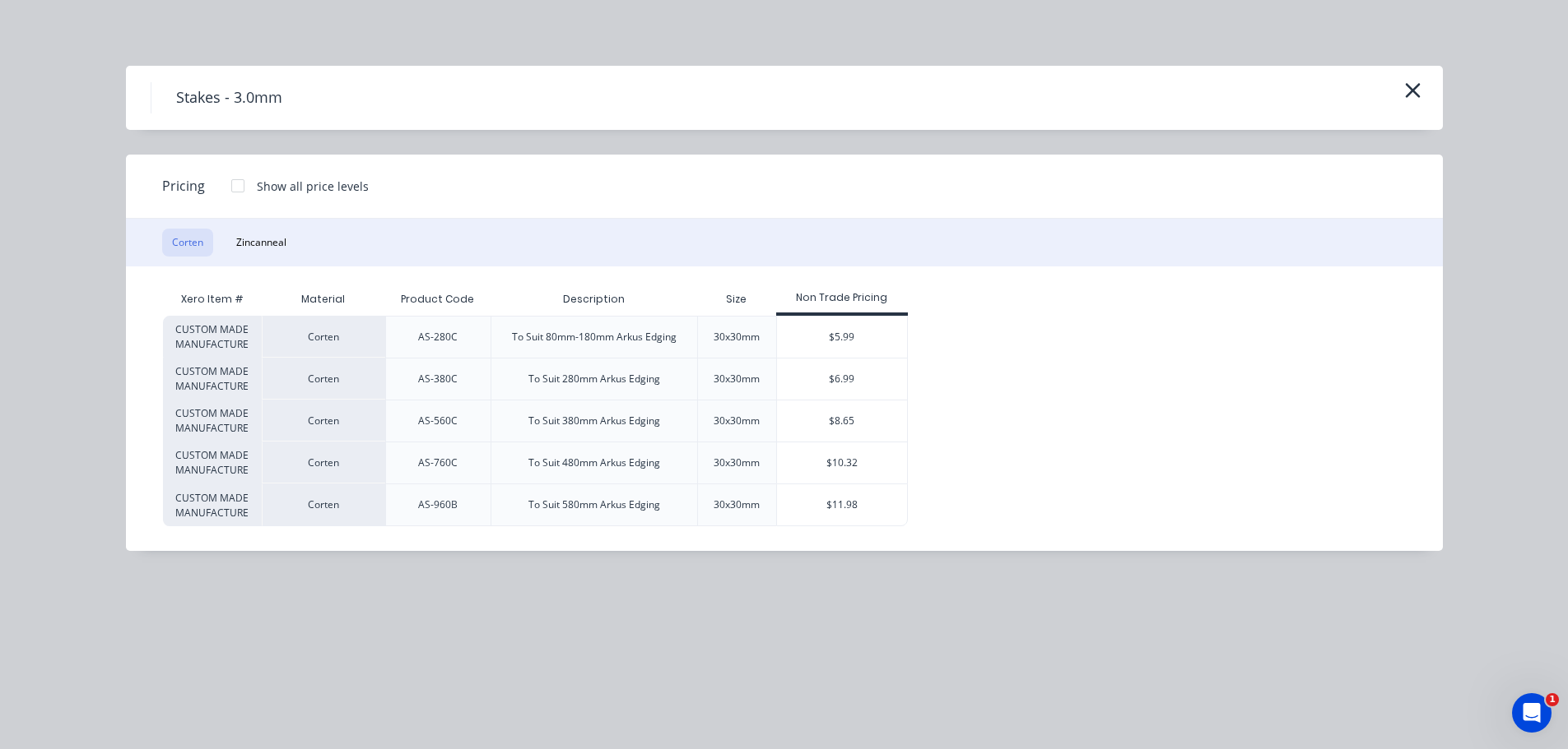
click at [235, 190] on div at bounding box center [238, 186] width 33 height 33
click at [1419, 95] on icon "button" at bounding box center [1413, 91] width 17 height 23
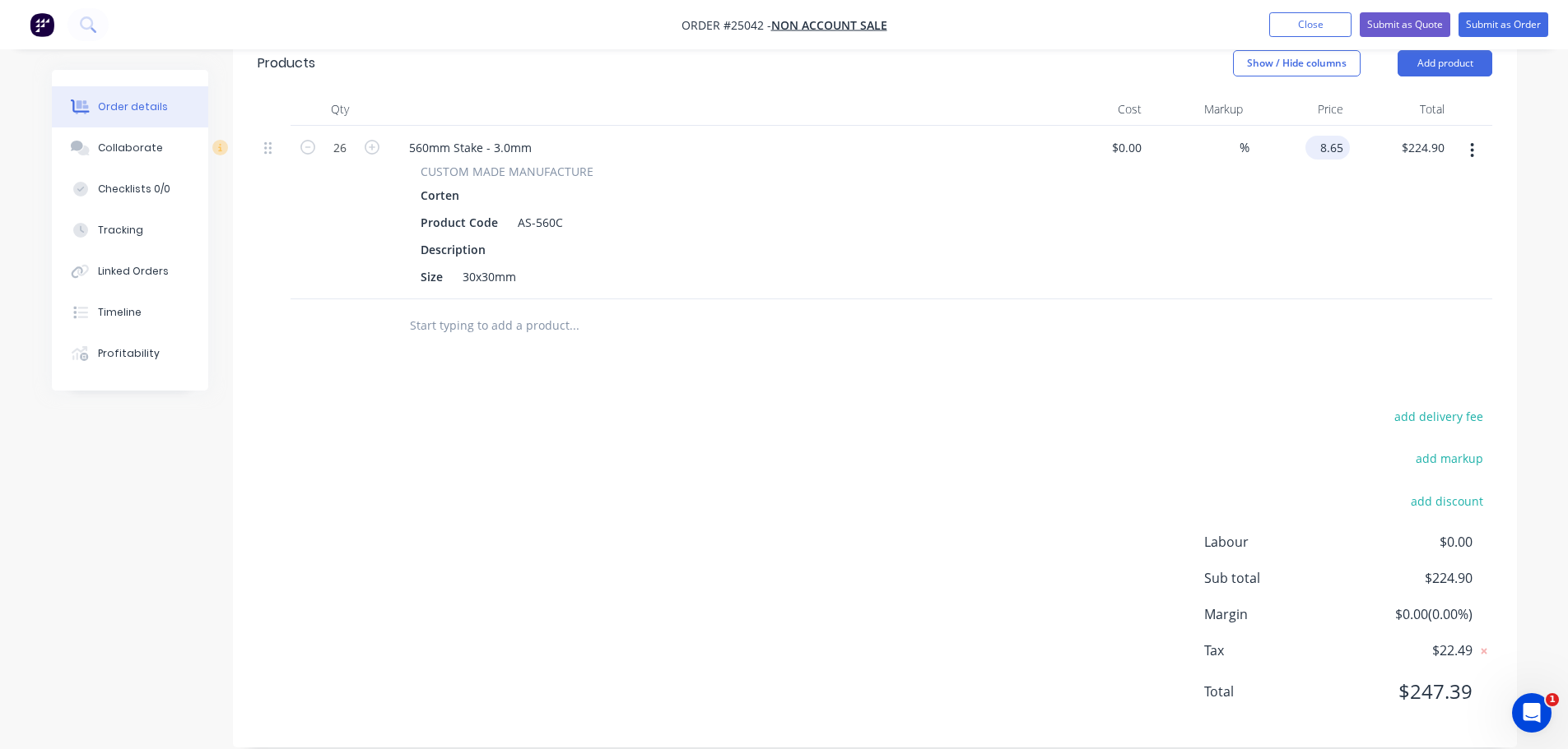
click at [1325, 135] on input "8.65" at bounding box center [1331, 147] width 38 height 24
click at [1325, 135] on input "8.65" at bounding box center [1334, 147] width 31 height 24
type input "$519.00"
type input "$13,494.00"
click at [1309, 187] on div "$519.00 $519.00" at bounding box center [1300, 213] width 101 height 174
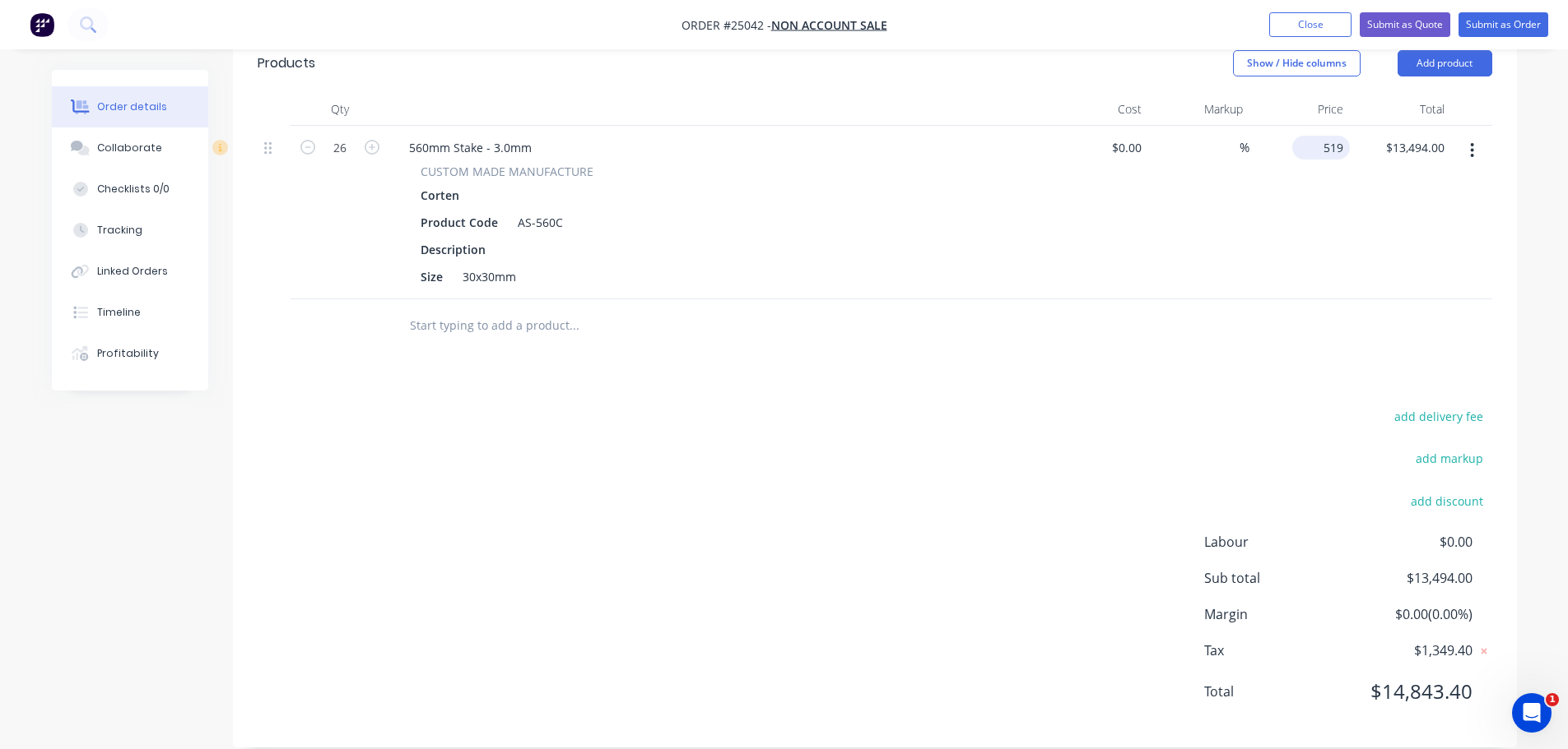
click at [1308, 131] on div "519 $519.00" at bounding box center [1300, 213] width 101 height 174
type input "$519.00"
click at [1308, 131] on div "$519.00 519" at bounding box center [1300, 213] width 101 height 174
click at [1131, 135] on input at bounding box center [1138, 147] width 19 height 24
type input "$0.00"
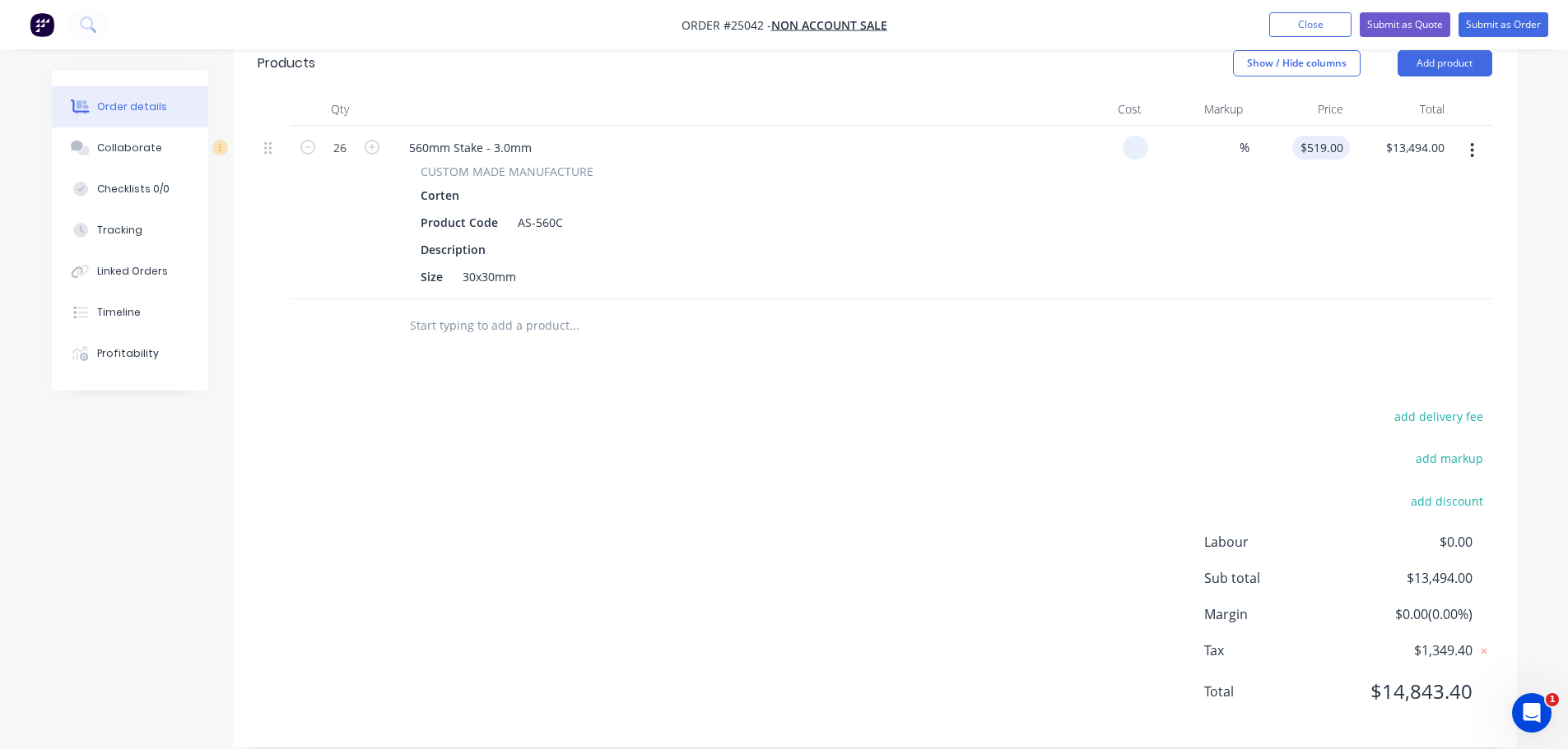
type input "0"
type input "$0.00"
click at [1327, 135] on div "0 $519.00" at bounding box center [1321, 147] width 57 height 24
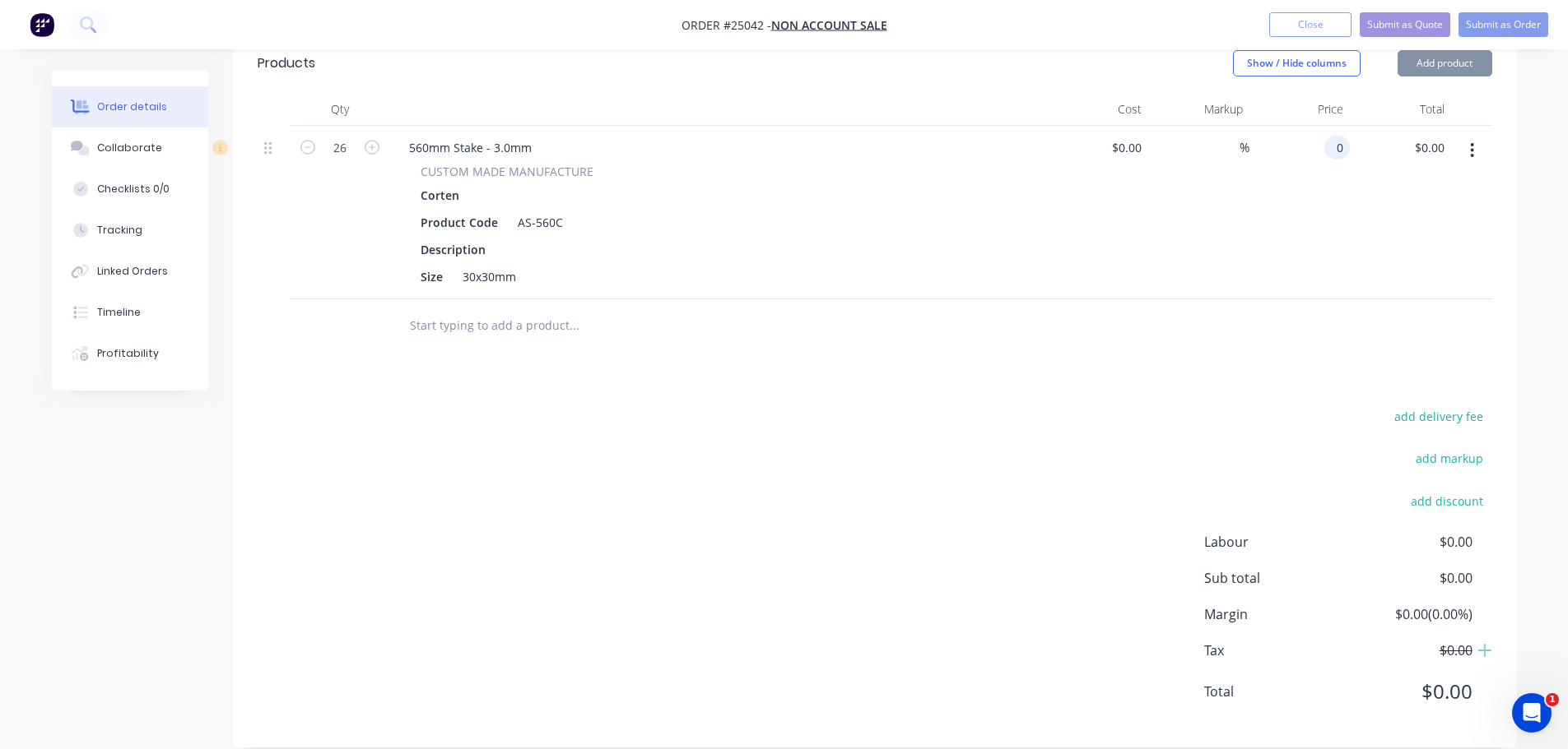
click at [1327, 135] on div "0 0" at bounding box center [1337, 147] width 25 height 24
type input "$5.19"
type input "$134.94"
click at [1316, 173] on div "$5.19 $5.19" at bounding box center [1300, 213] width 101 height 174
click at [1494, 22] on button "Submit as Order" at bounding box center [1503, 25] width 90 height 25
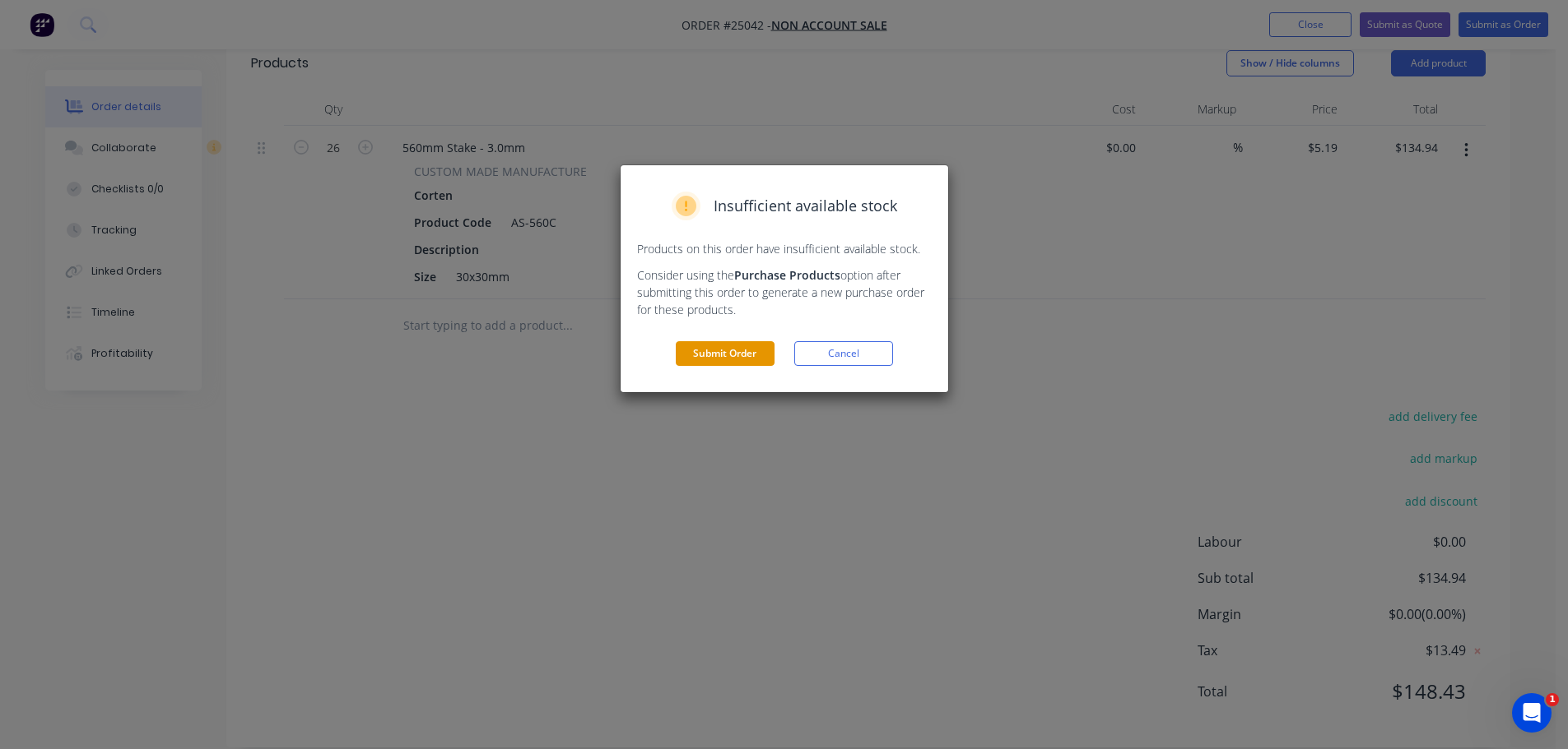
click at [708, 351] on button "Submit Order" at bounding box center [725, 354] width 99 height 25
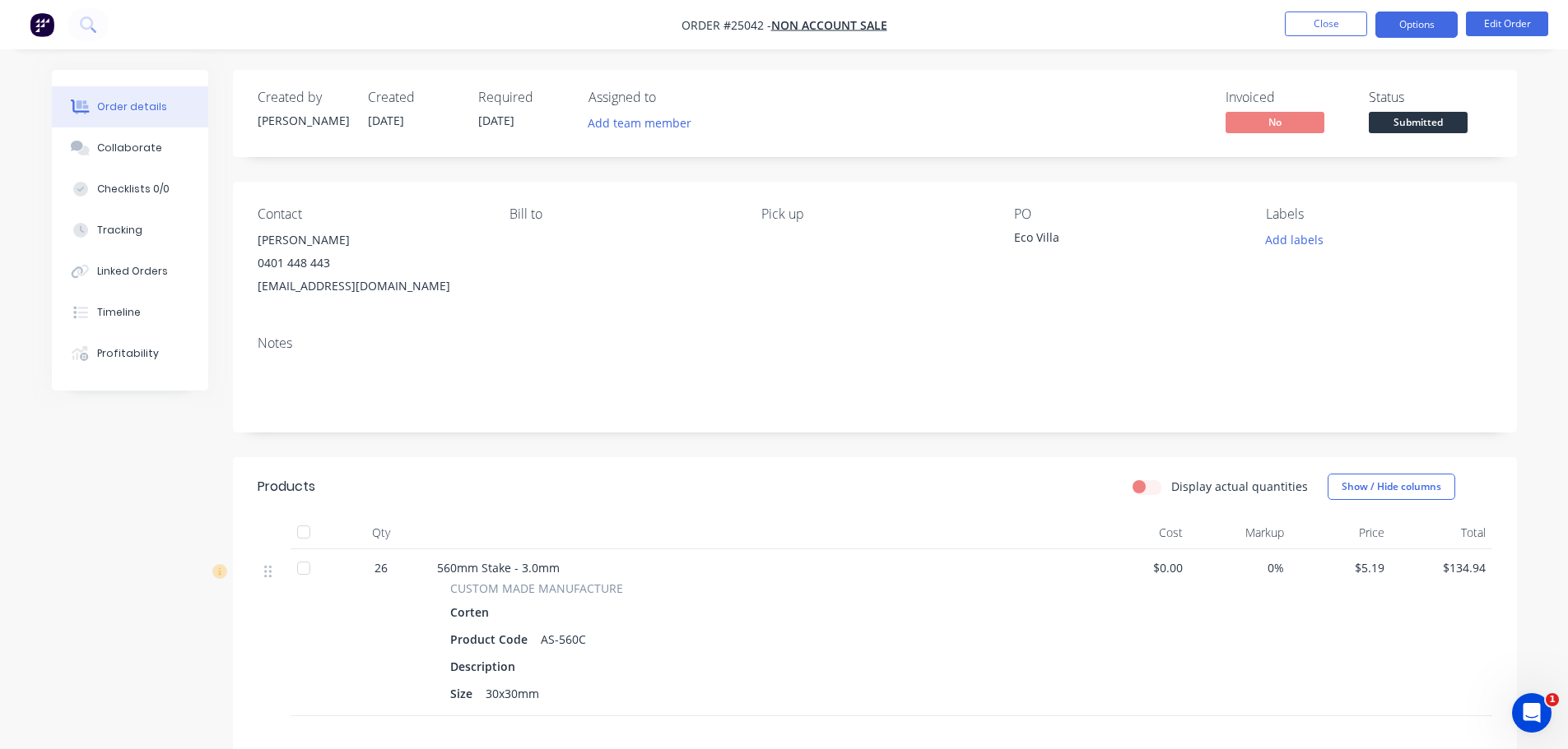
click at [1414, 26] on button "Options" at bounding box center [1416, 24] width 83 height 26
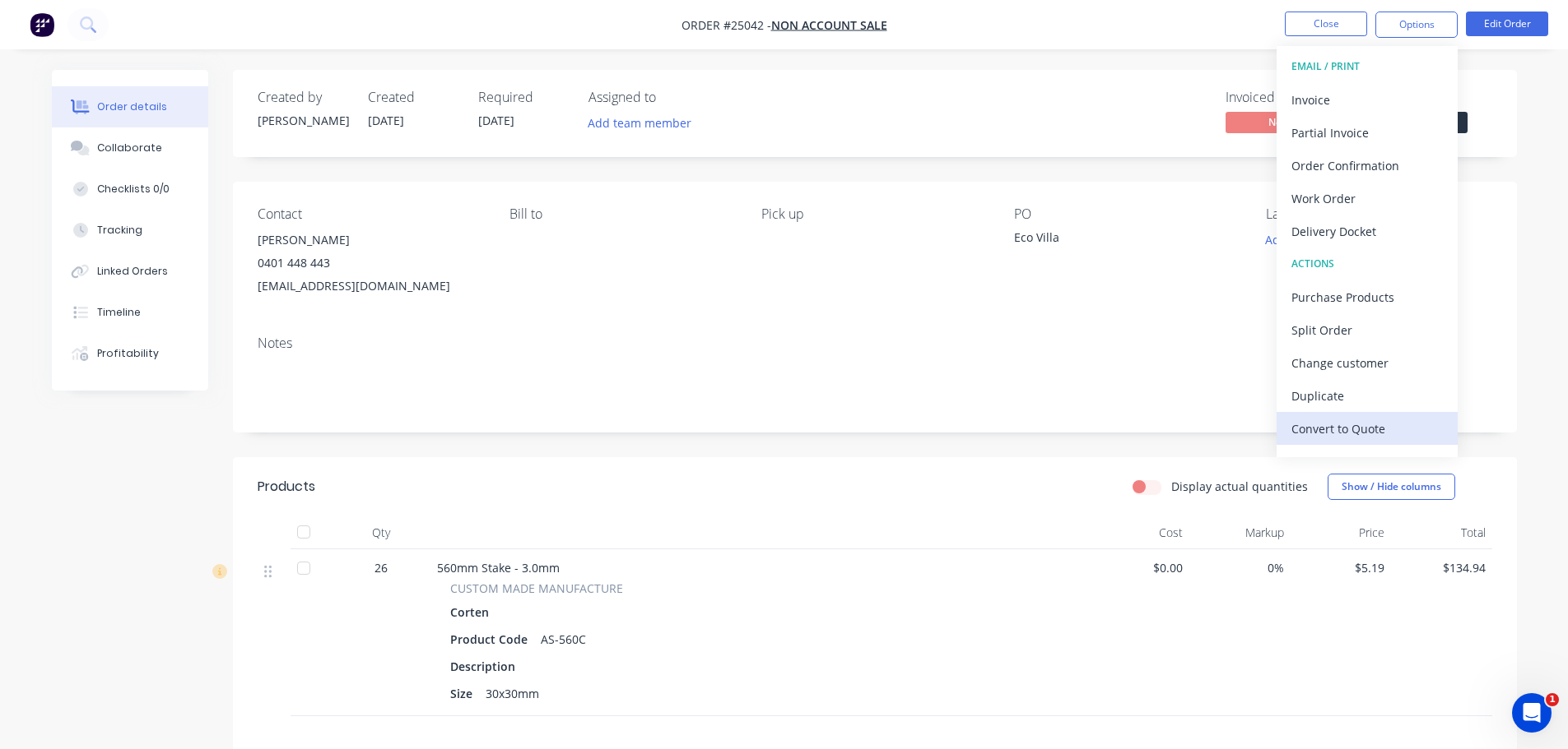
click at [1336, 425] on div "Convert to Quote" at bounding box center [1367, 429] width 152 height 24
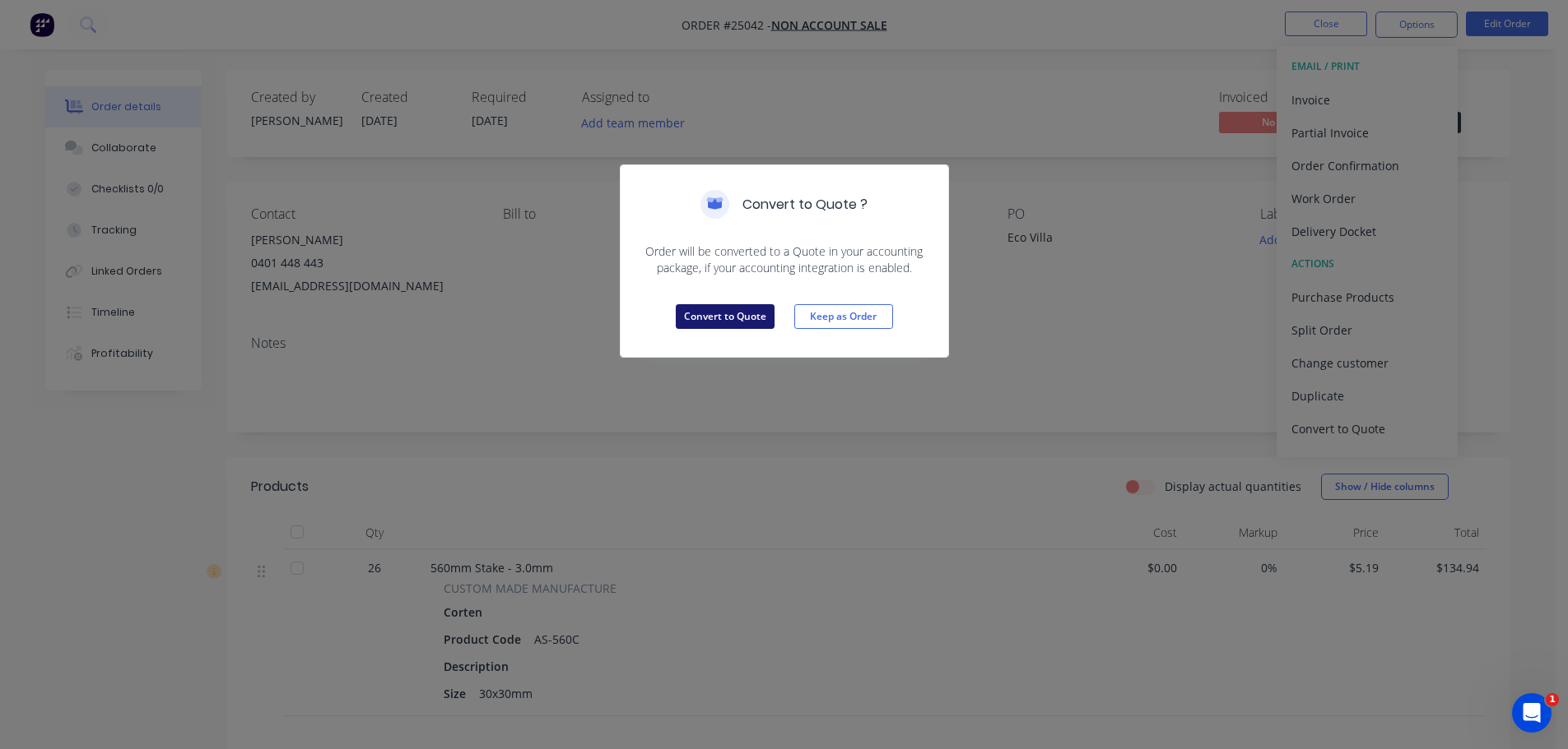
click at [712, 312] on button "Convert to Quote" at bounding box center [725, 317] width 99 height 25
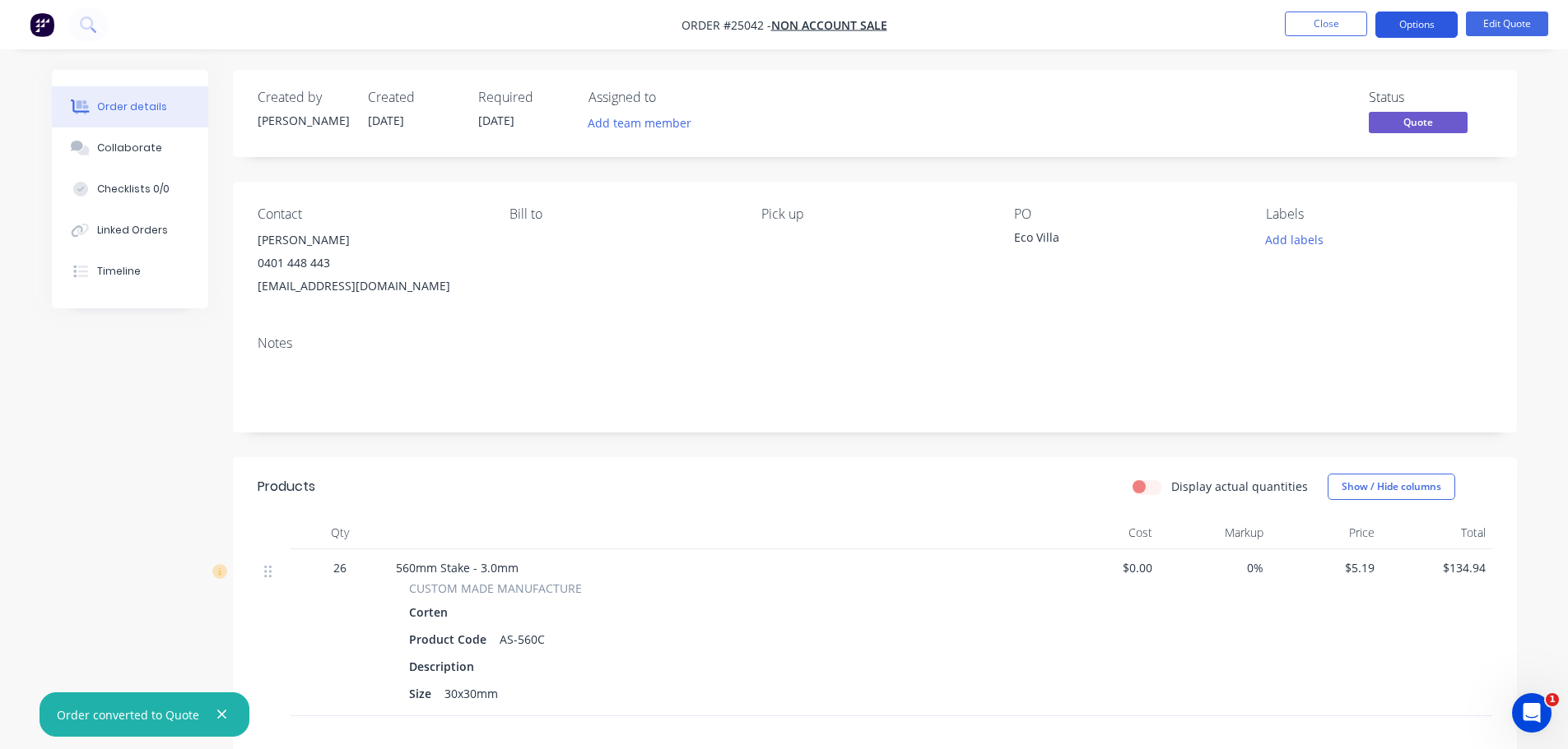
click at [1424, 22] on button "Options" at bounding box center [1416, 24] width 83 height 26
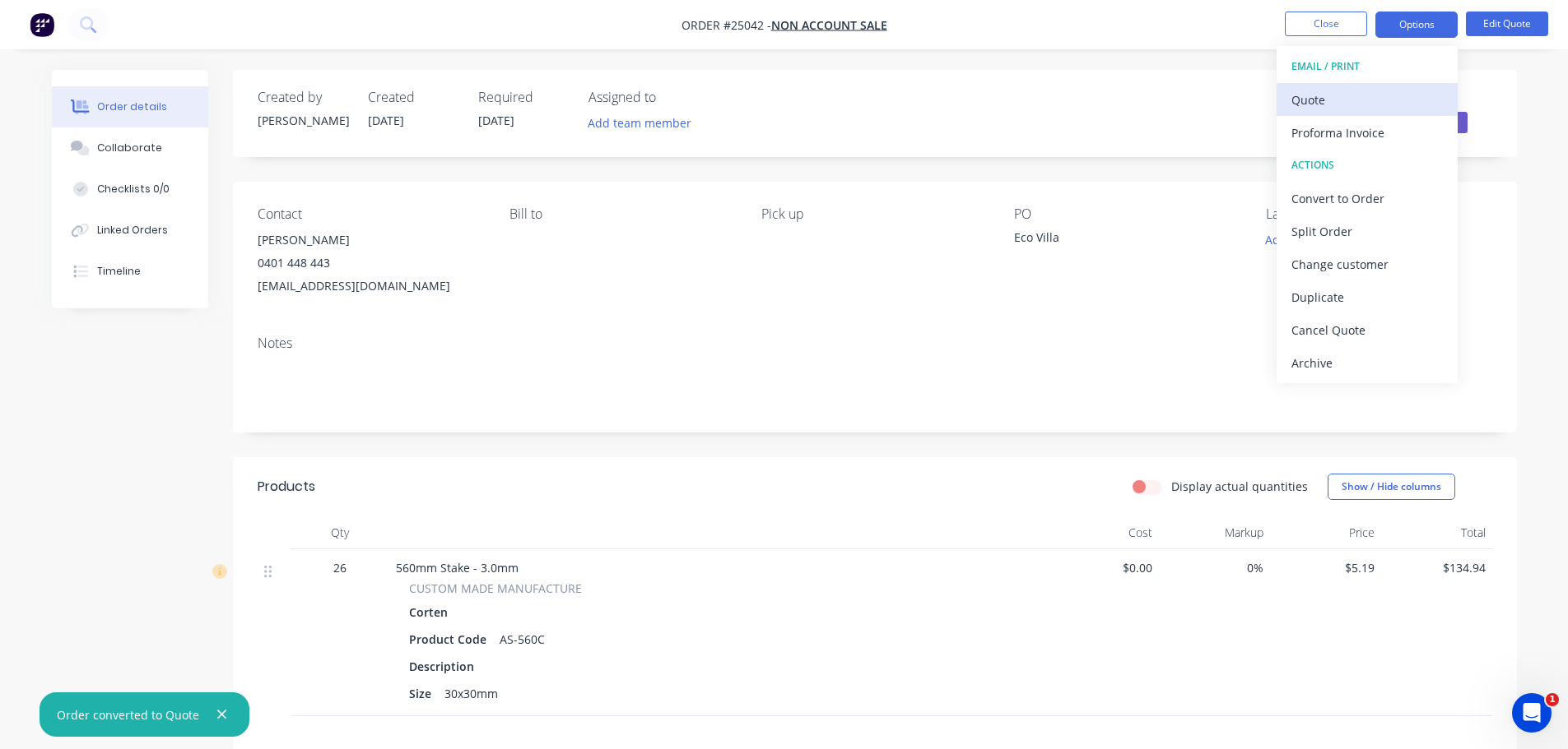
click at [1326, 103] on div "Quote" at bounding box center [1367, 100] width 152 height 24
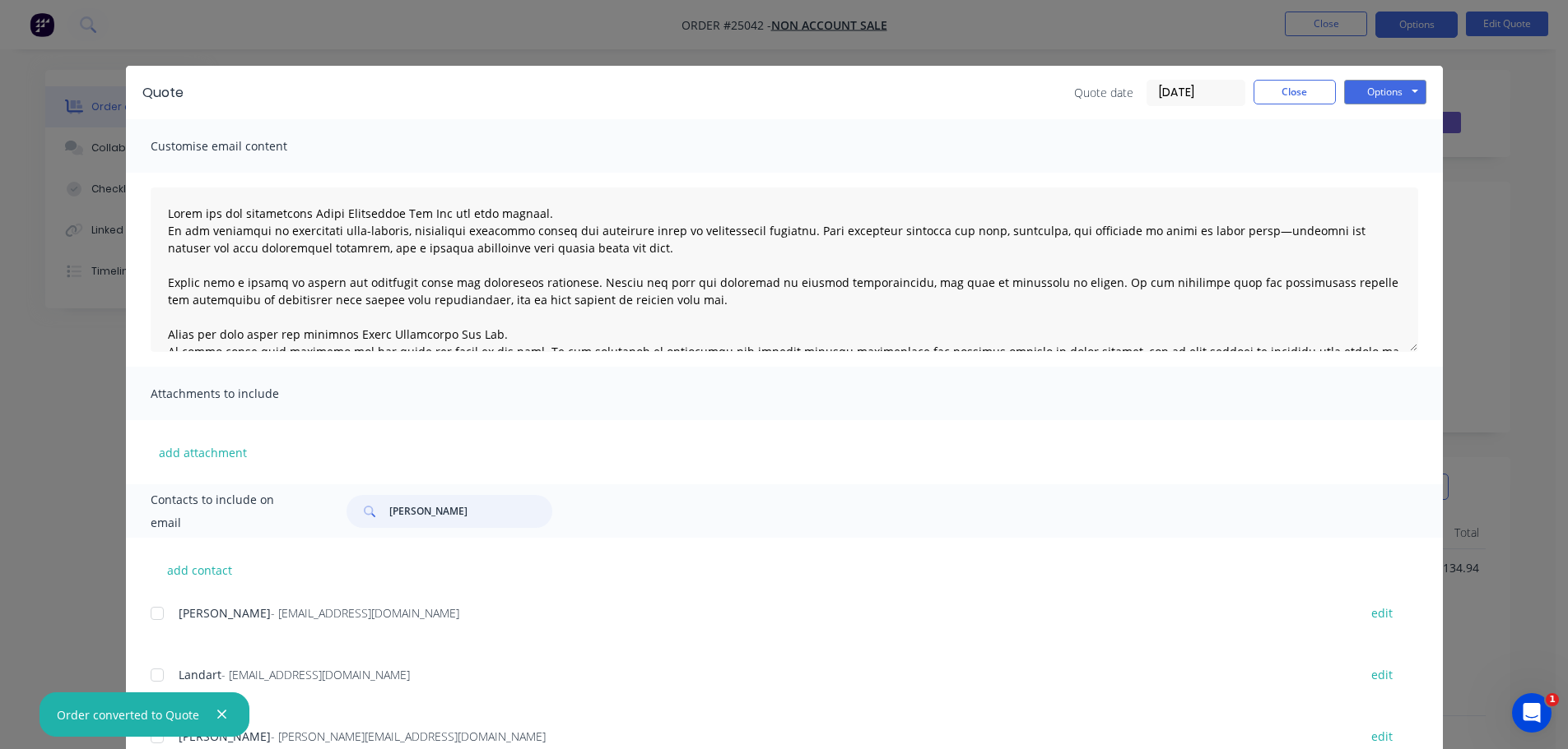
drag, startPoint x: 416, startPoint y: 513, endPoint x: 293, endPoint y: 508, distance: 123.1
click at [293, 508] on div "Contacts to include on email dina" at bounding box center [784, 511] width 1317 height 54
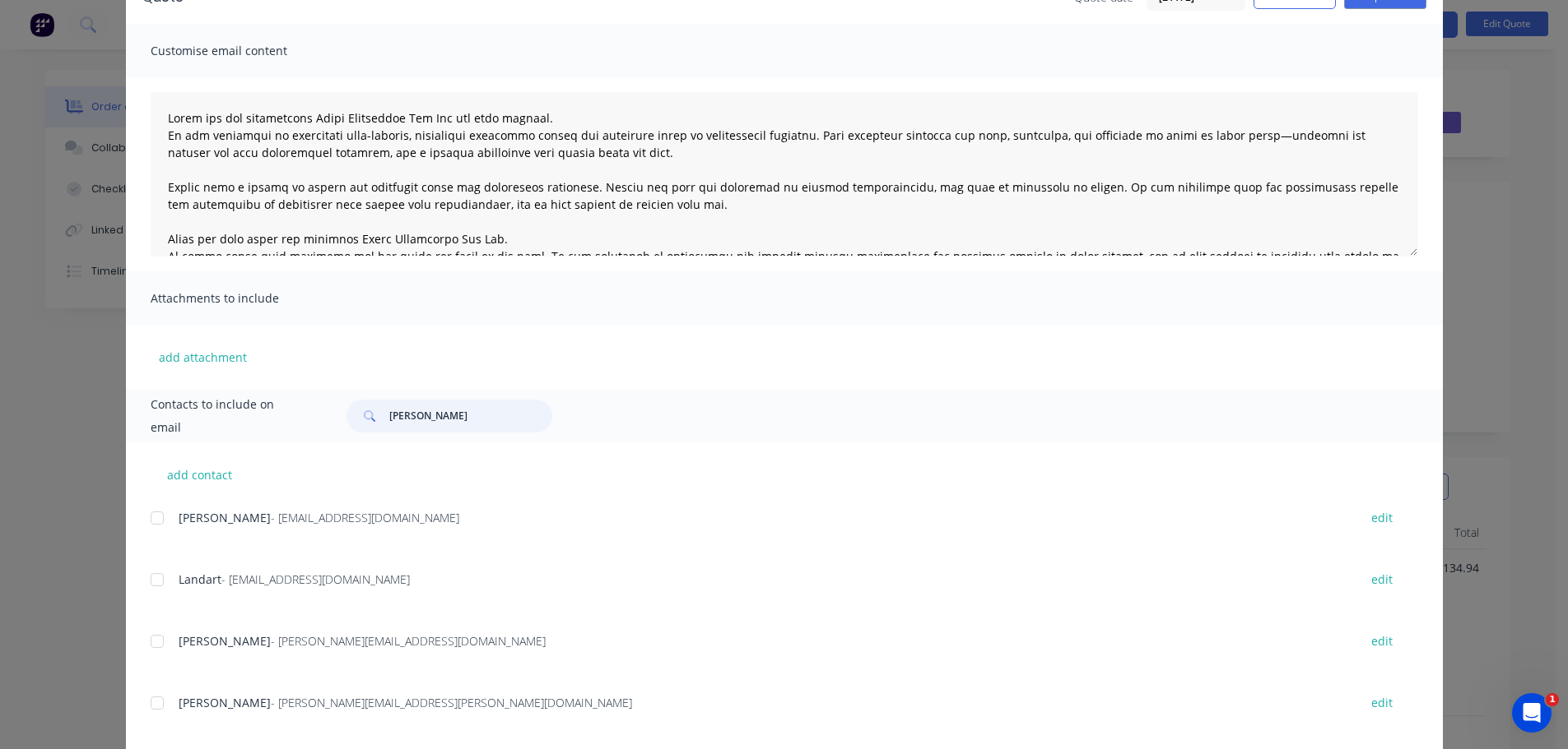
scroll to position [251, 0]
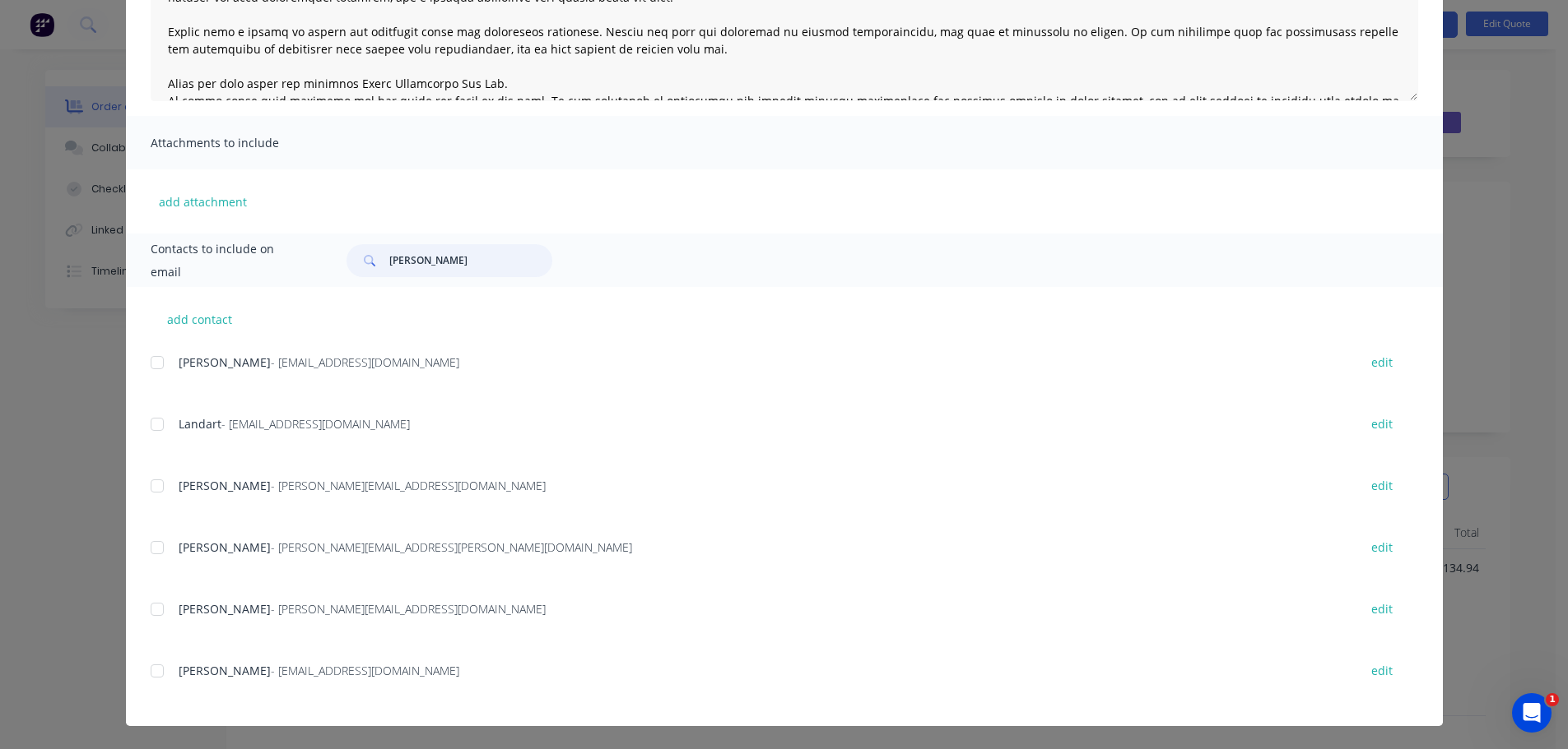
drag, startPoint x: 417, startPoint y: 263, endPoint x: 325, endPoint y: 255, distance: 92.3
click at [330, 255] on div "[PERSON_NAME]" at bounding box center [873, 260] width 1087 height 33
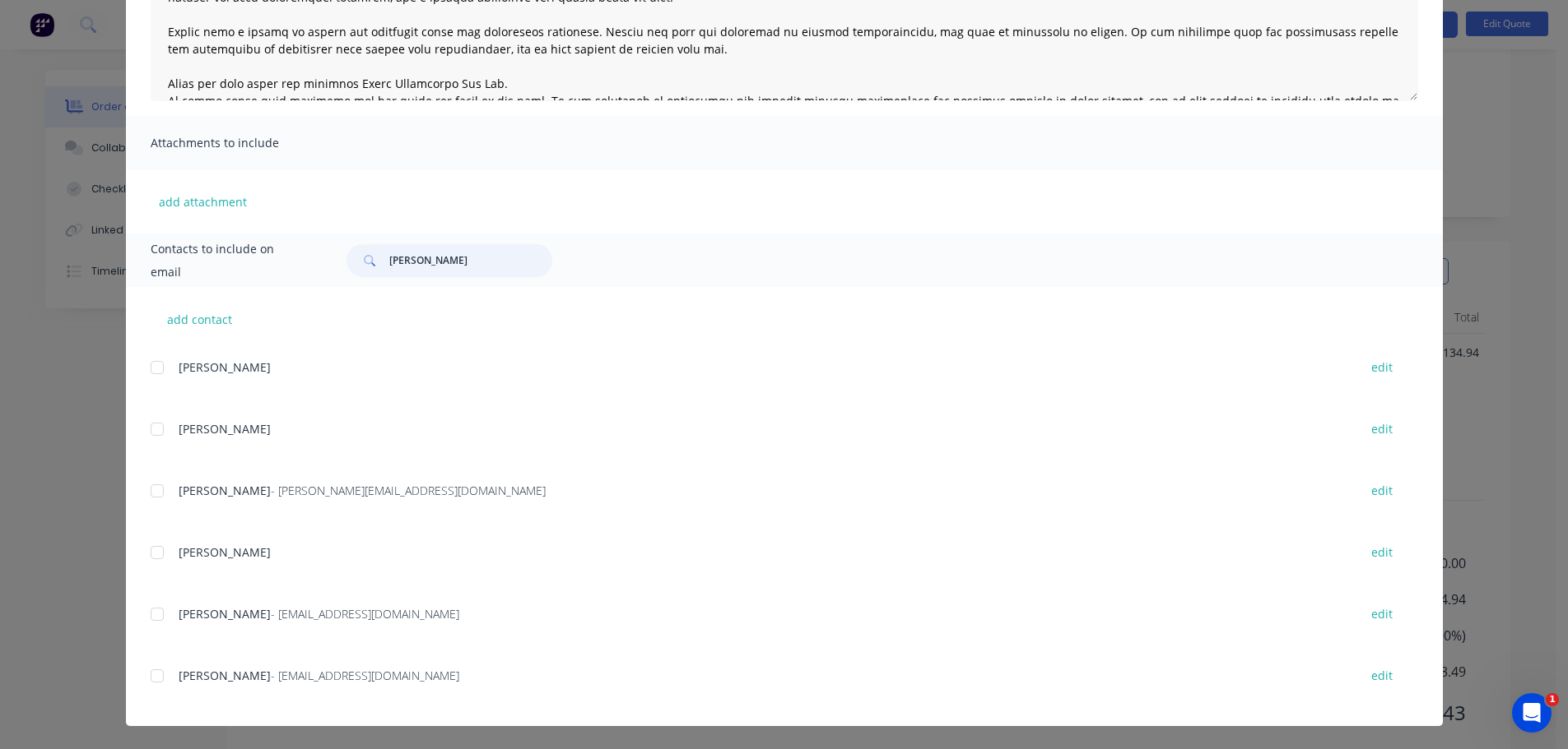
scroll to position [247, 0]
click at [153, 680] on div at bounding box center [157, 676] width 33 height 33
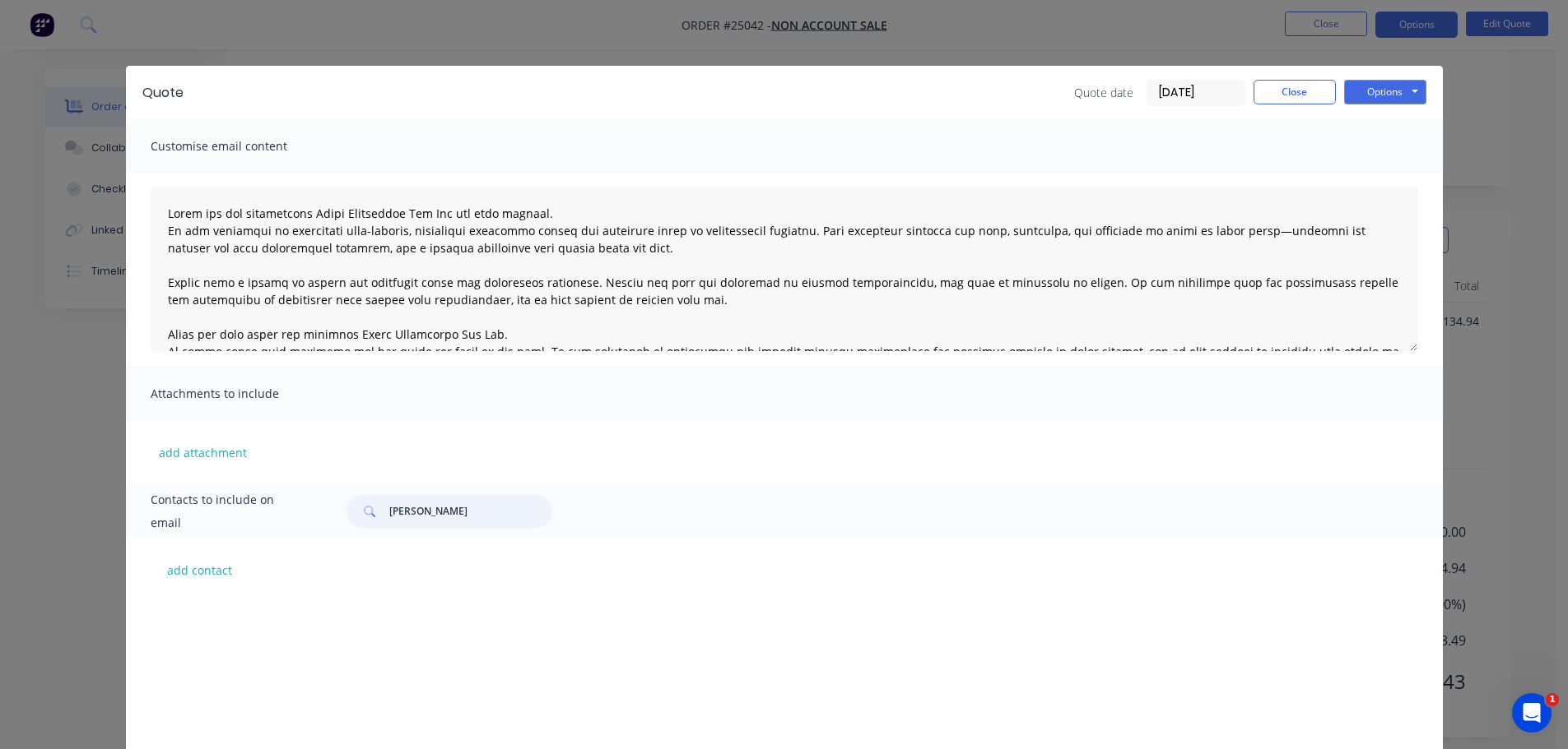
scroll to position [303, 0]
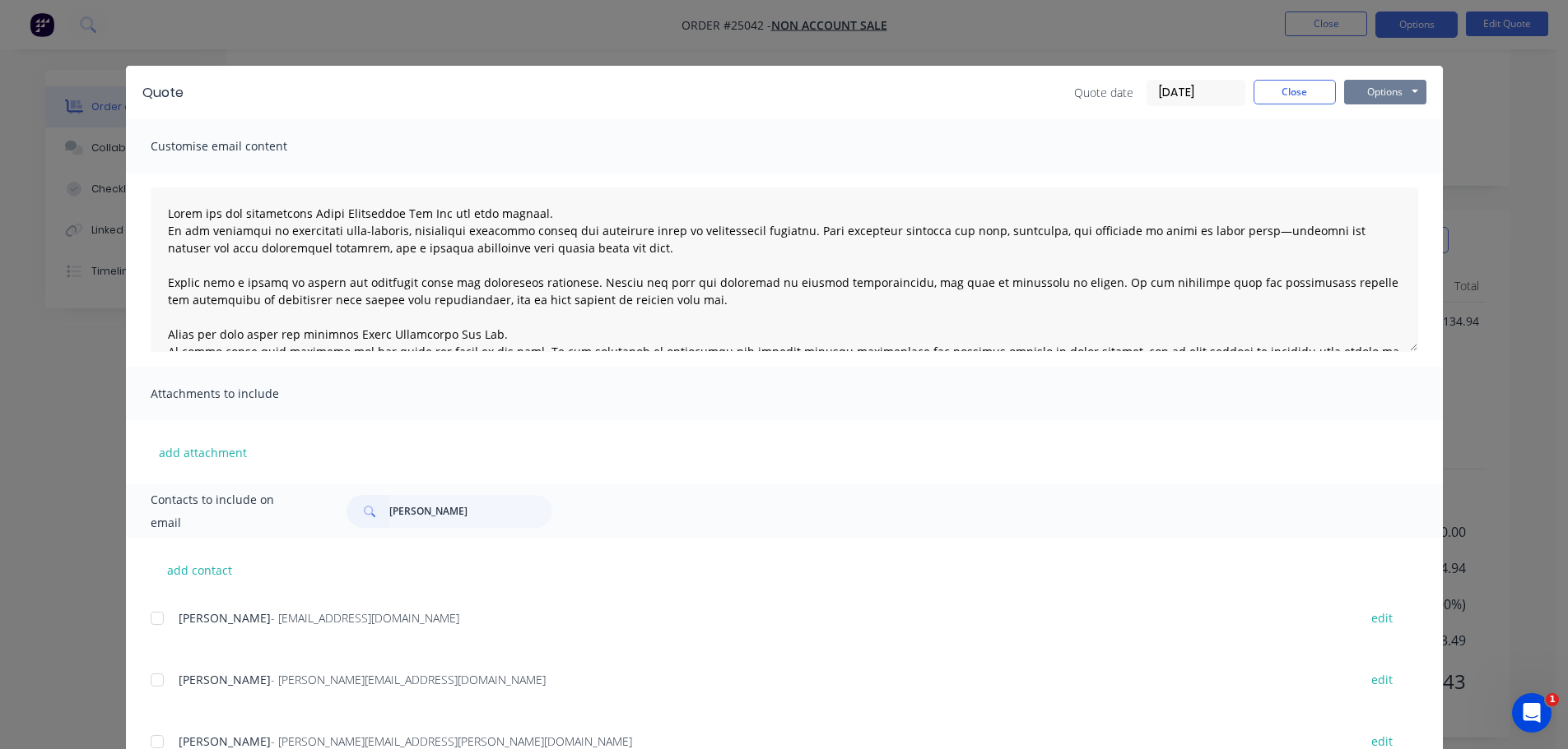
click at [1377, 84] on button "Options" at bounding box center [1386, 92] width 83 height 25
click at [1357, 179] on button "Email" at bounding box center [1397, 176] width 105 height 27
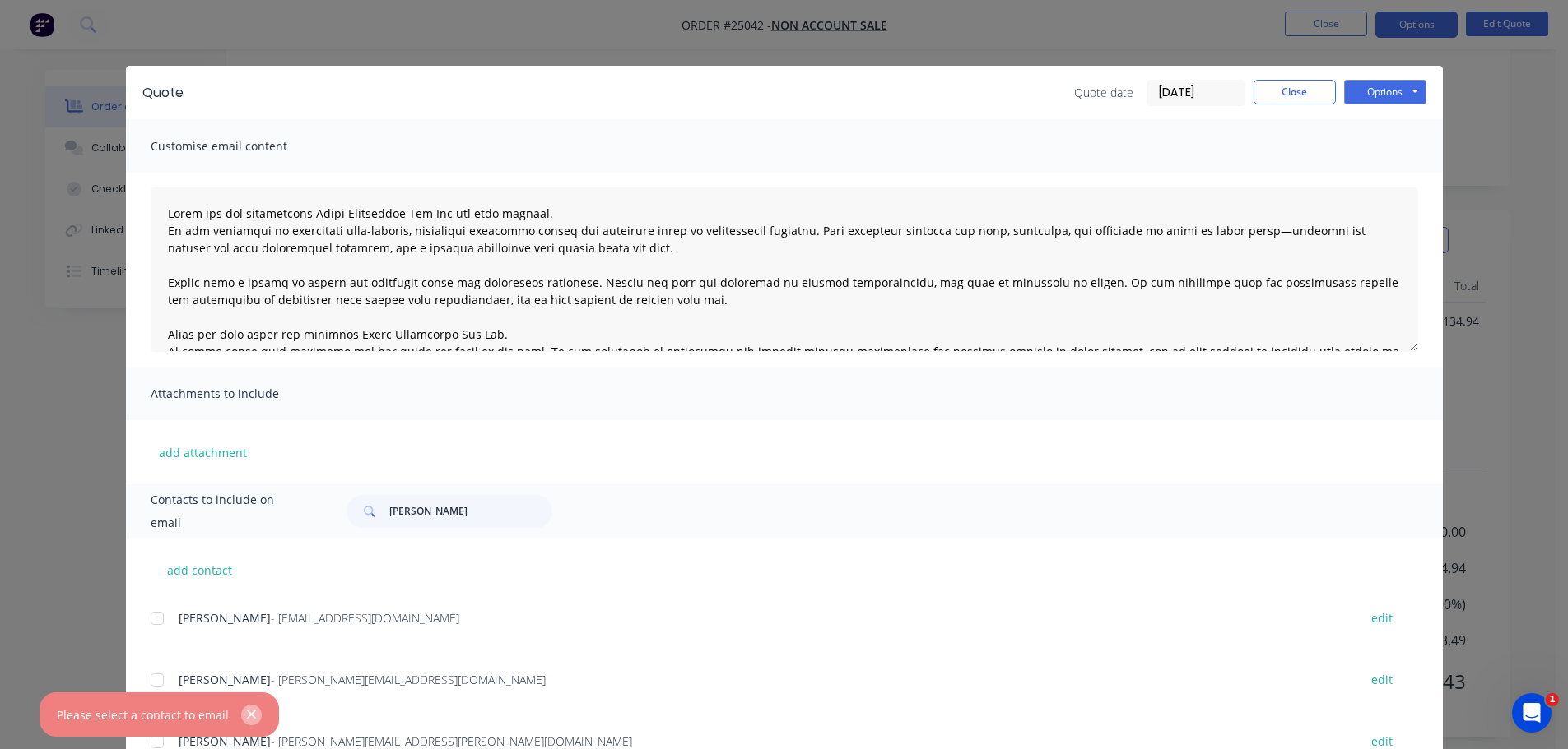
click at [247, 719] on icon "button" at bounding box center [251, 715] width 9 height 9
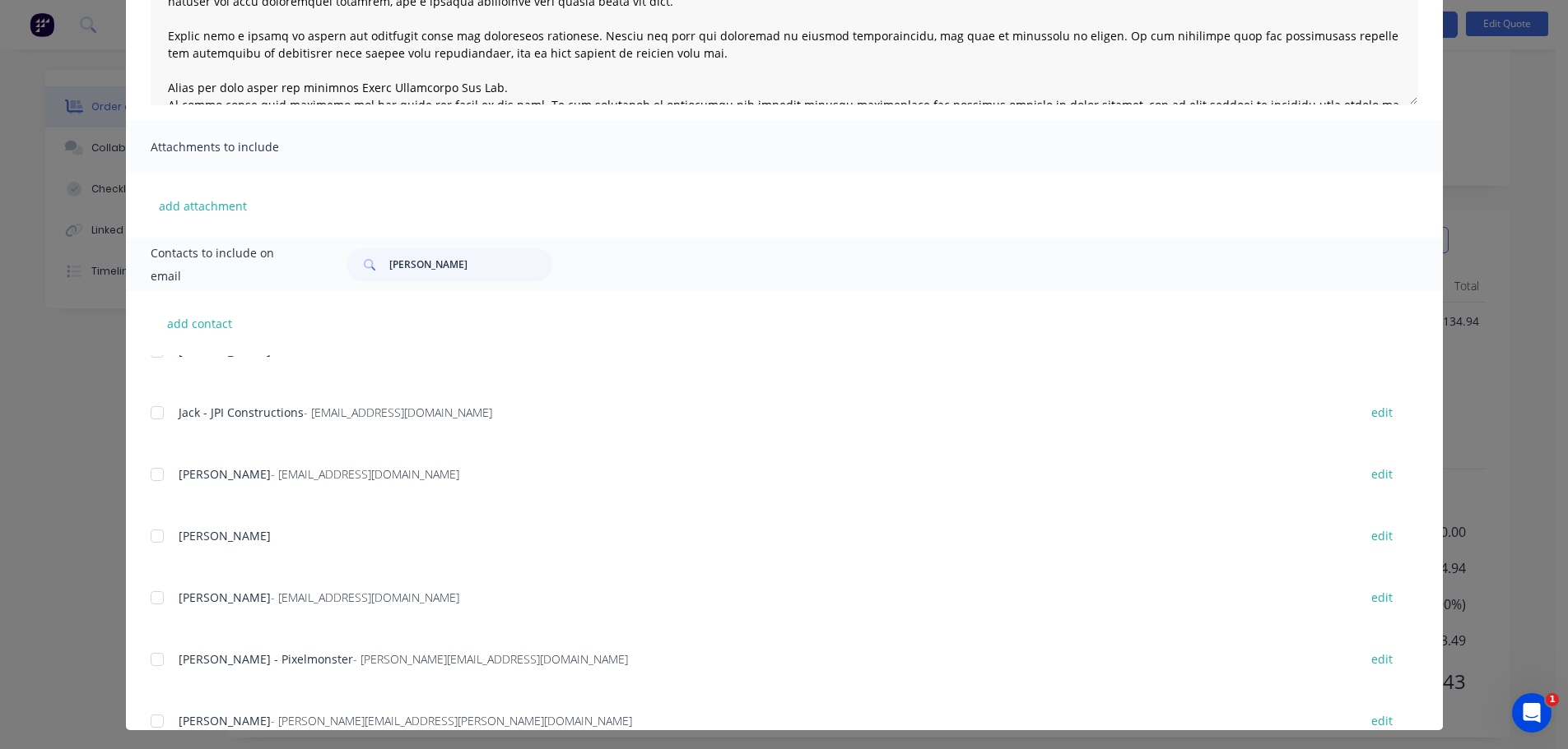
scroll to position [251, 0]
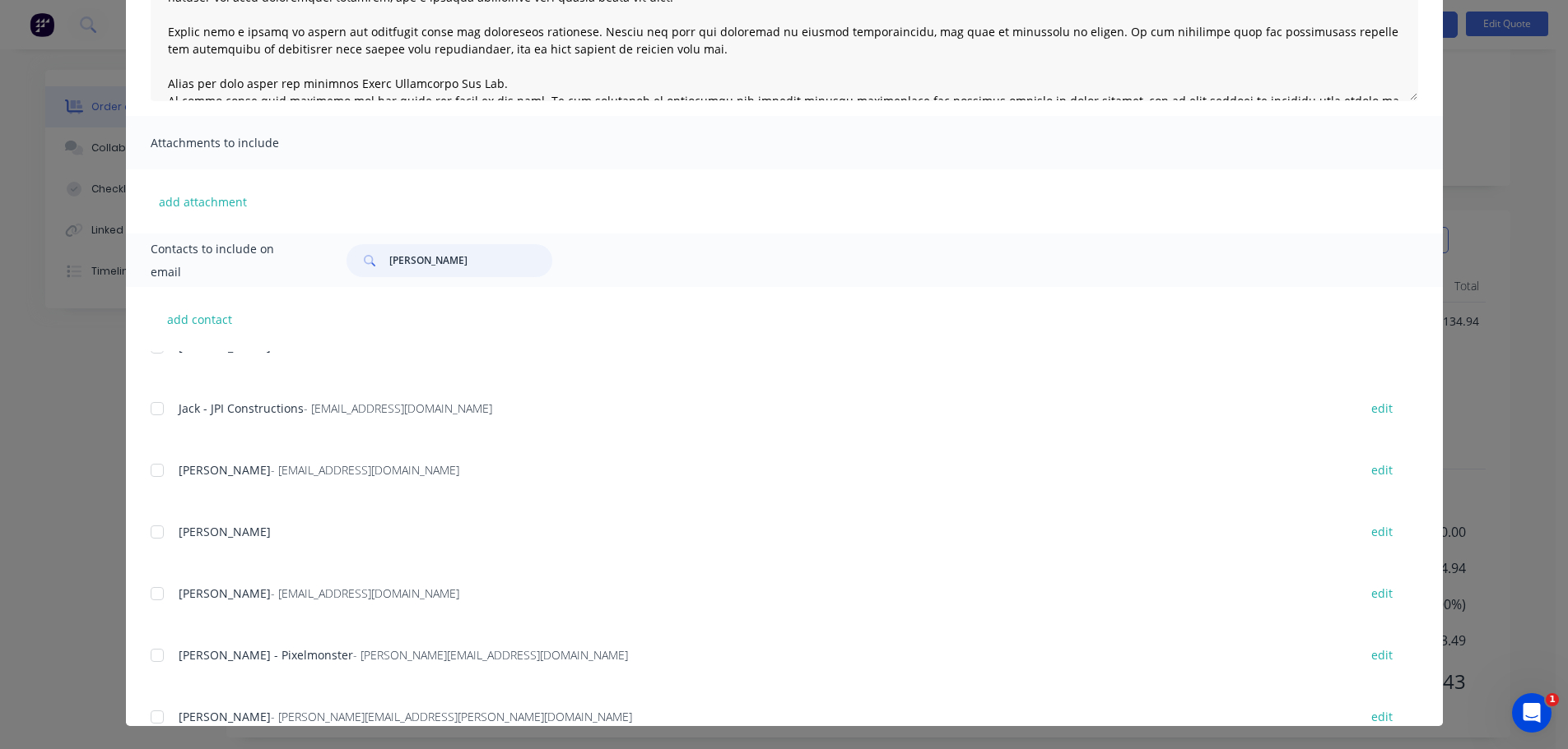
drag, startPoint x: 394, startPoint y: 262, endPoint x: 323, endPoint y: 258, distance: 71.1
click at [323, 258] on div "Contacts to include on email Alex" at bounding box center [784, 260] width 1317 height 54
type input "[PERSON_NAME]"
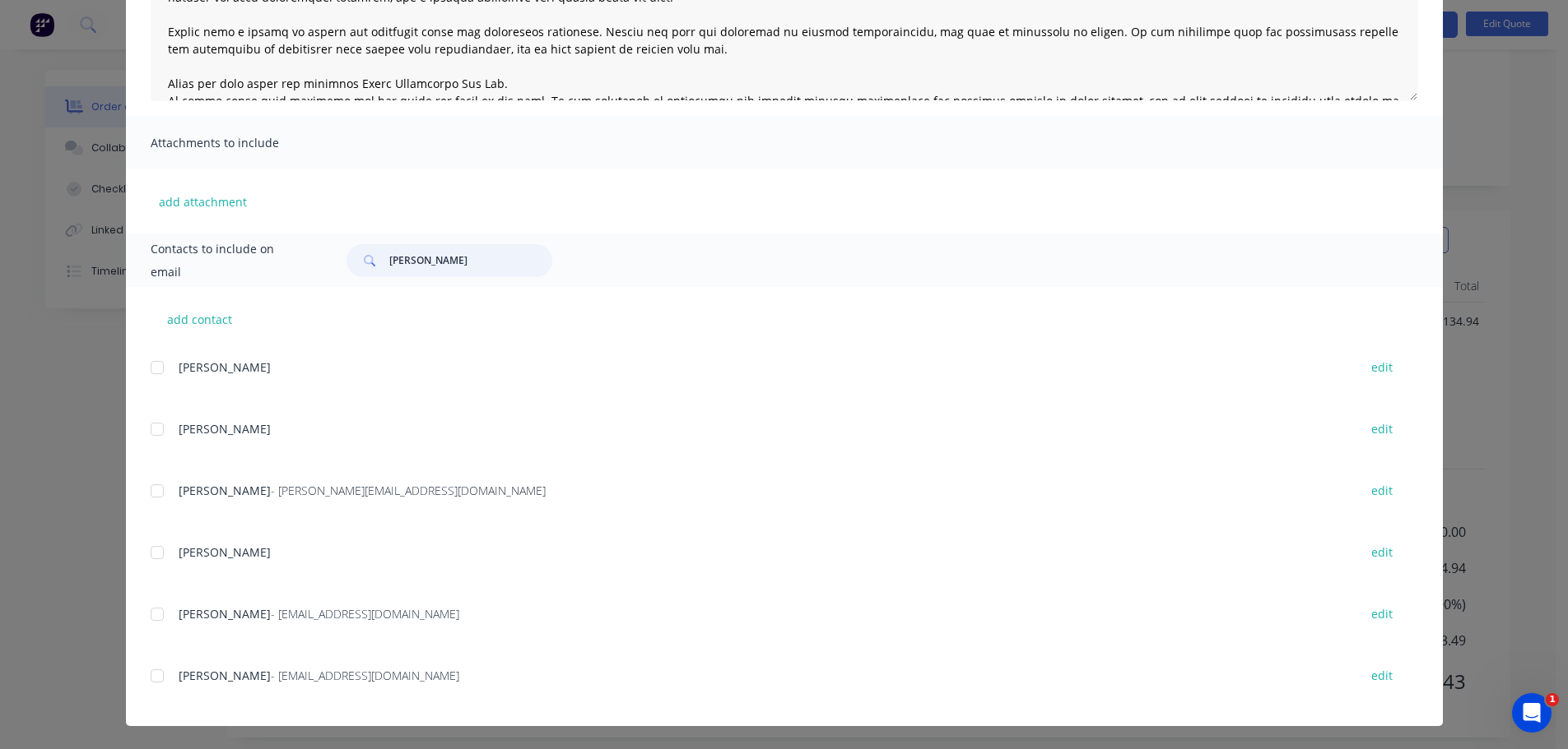
click at [153, 680] on div at bounding box center [157, 676] width 33 height 33
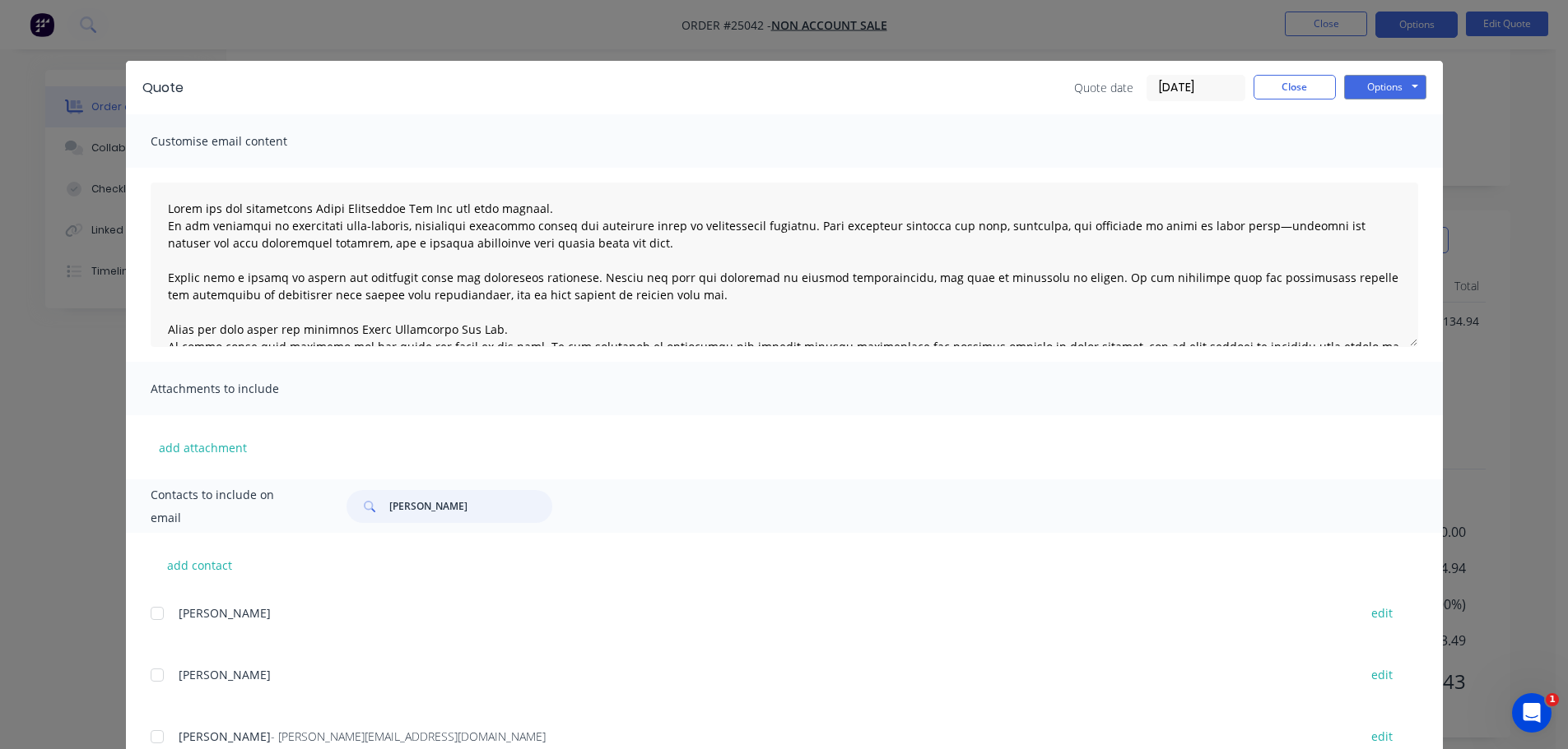
scroll to position [0, 0]
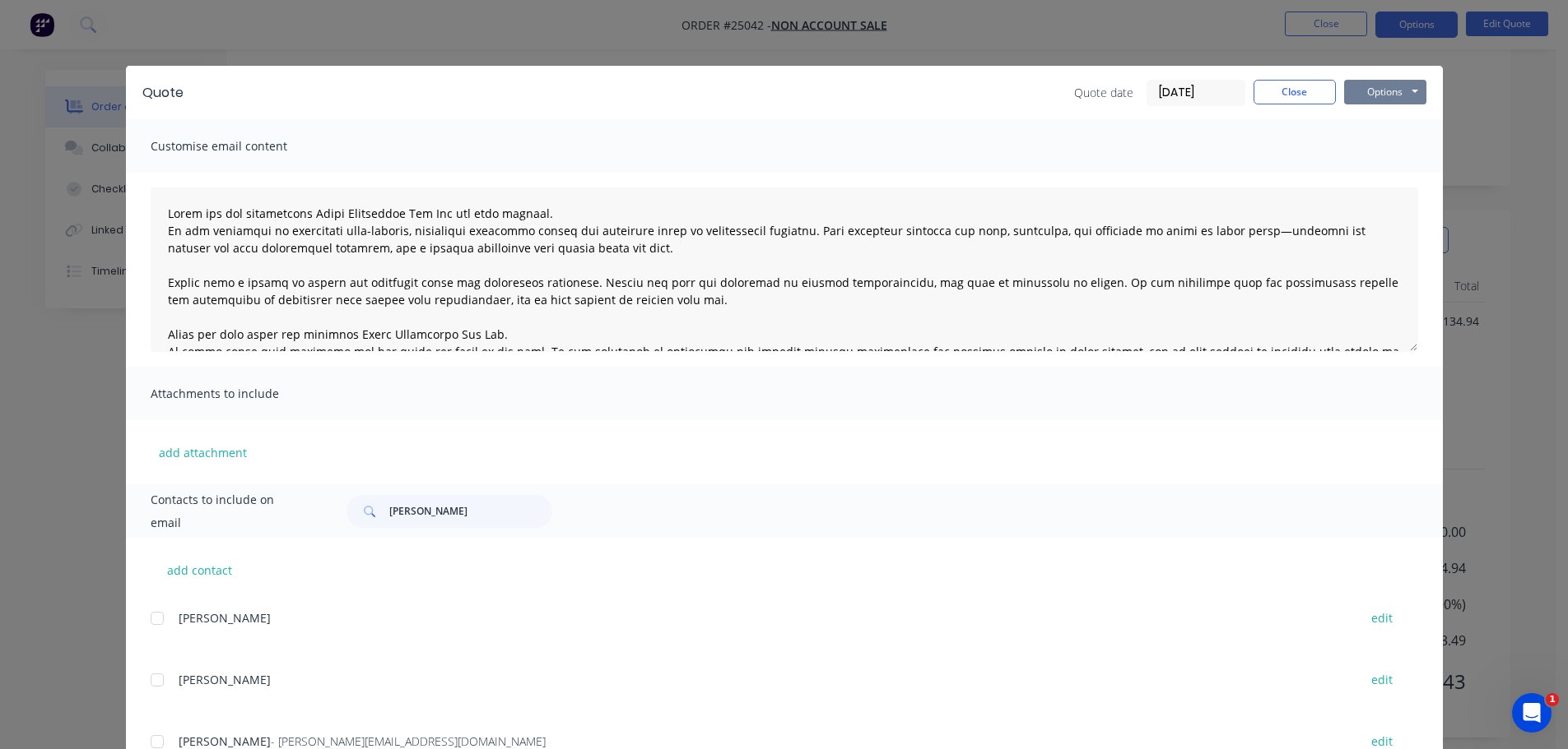
click at [1392, 87] on button "Options" at bounding box center [1386, 92] width 83 height 25
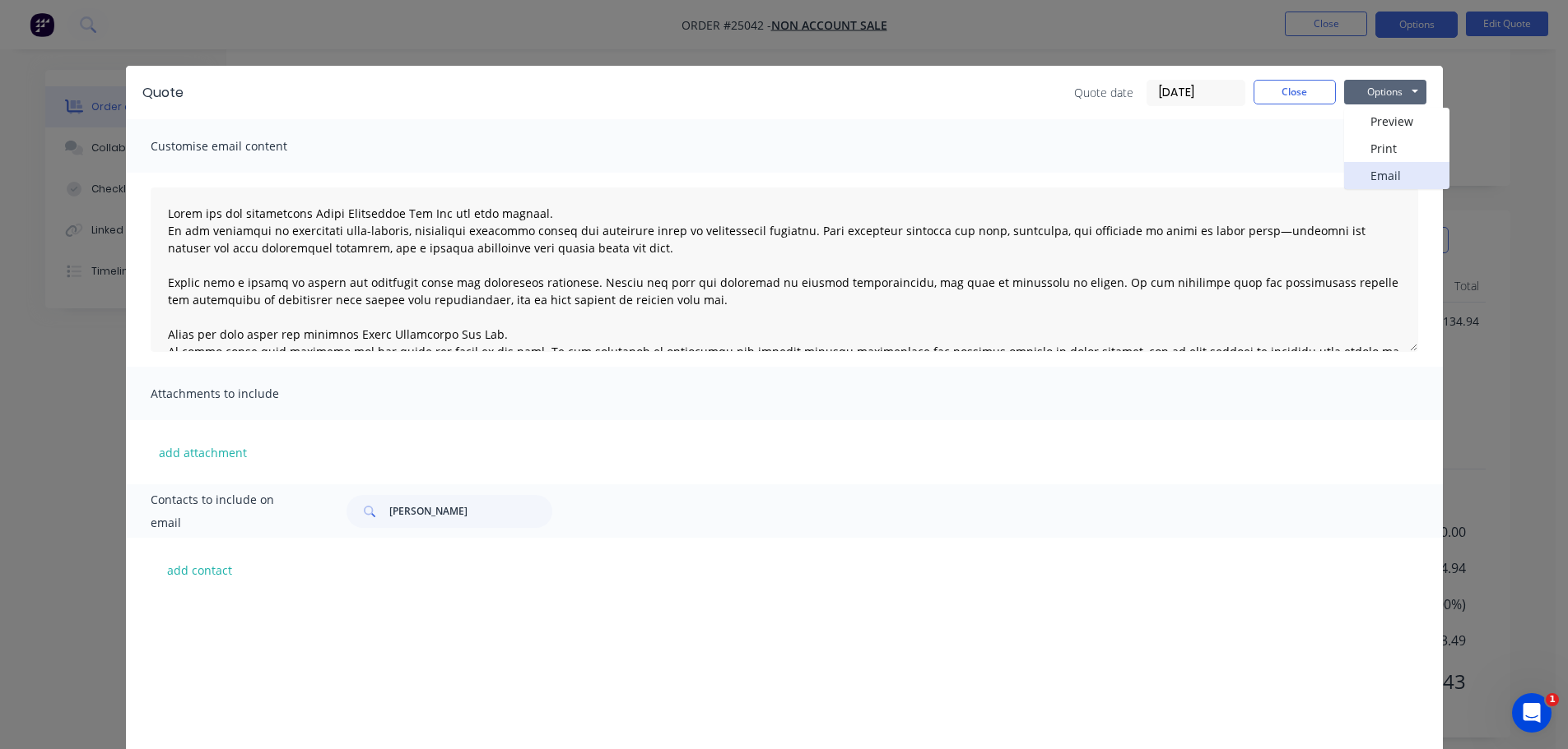
scroll to position [303, 0]
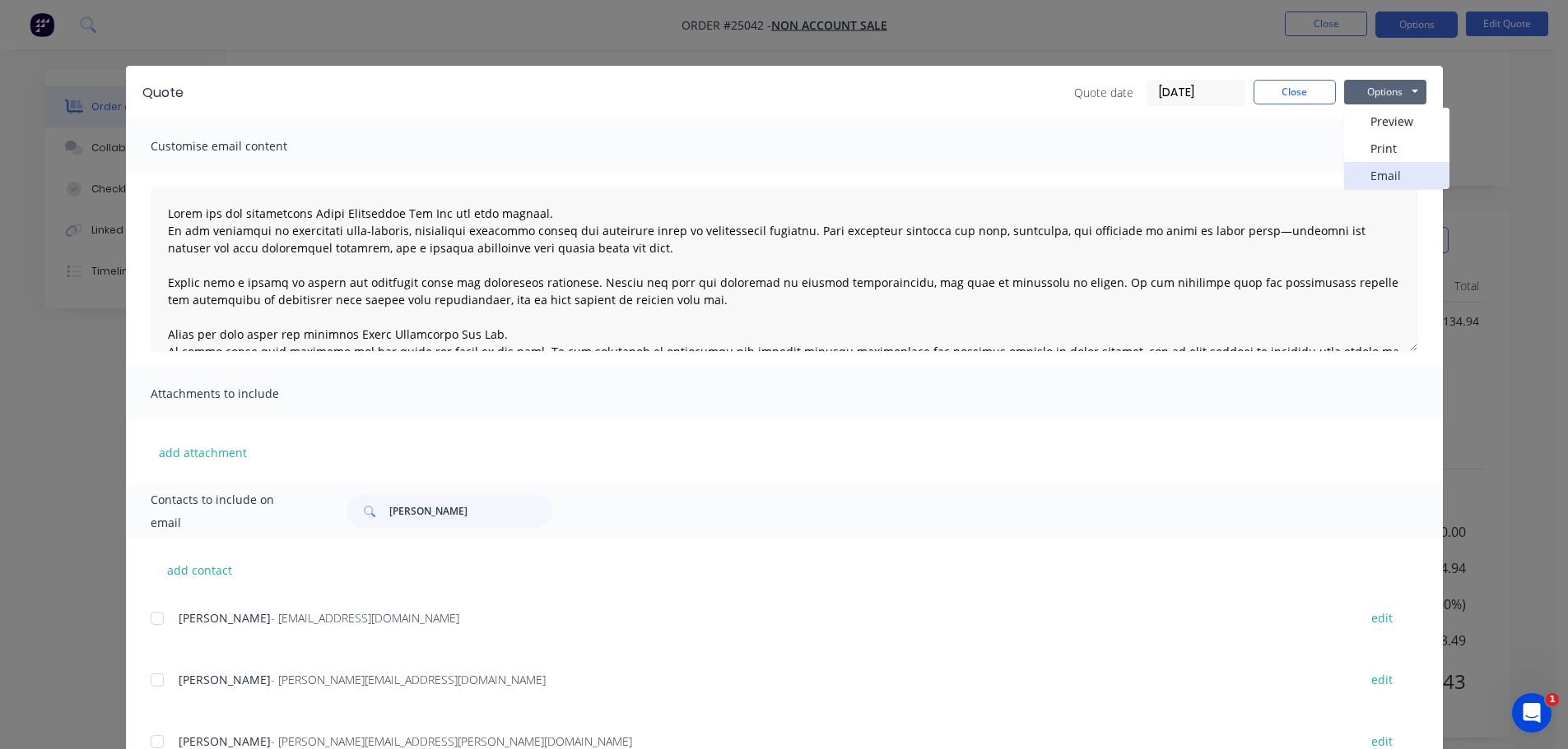
click at [1374, 171] on button "Email" at bounding box center [1397, 176] width 105 height 27
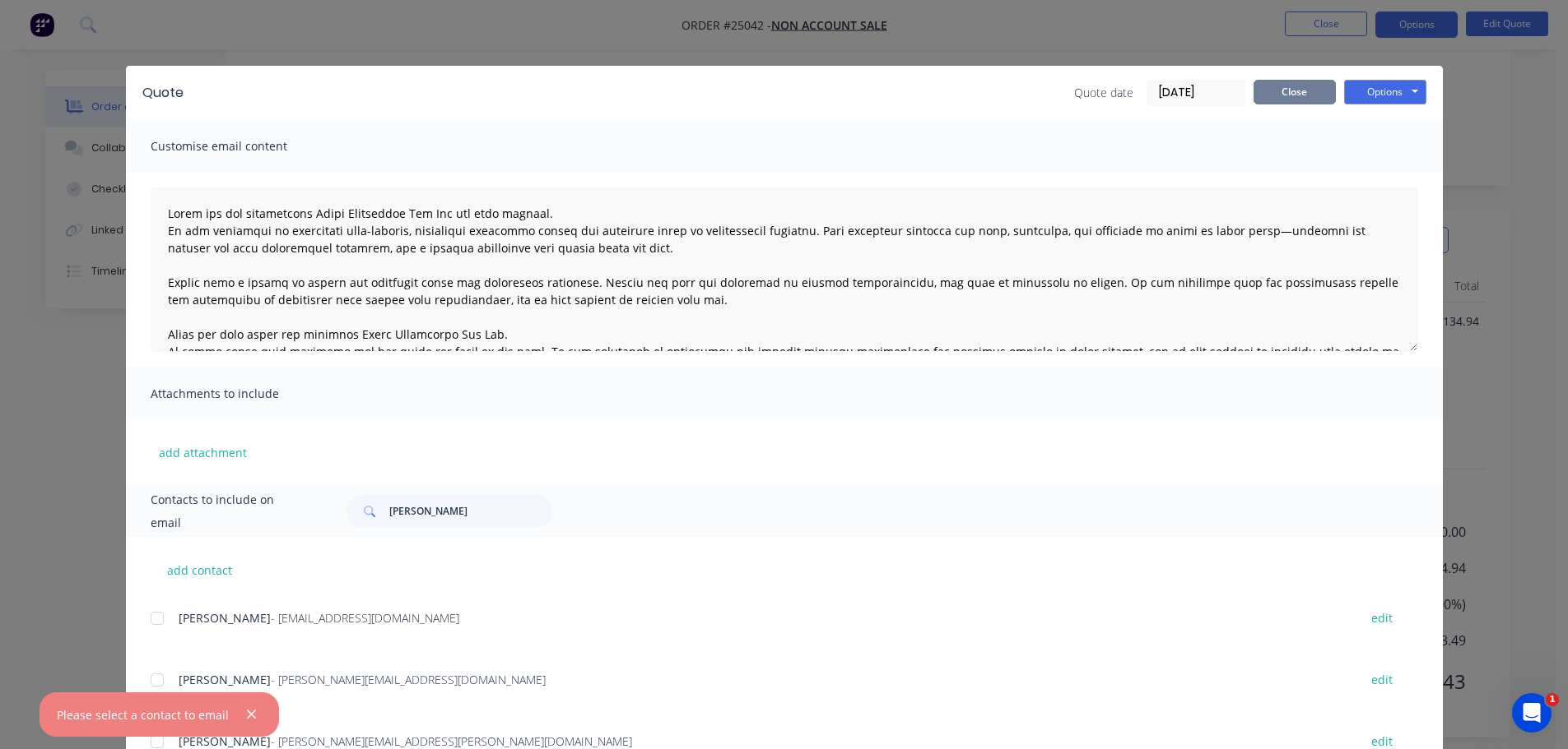
click at [1283, 91] on button "Close" at bounding box center [1295, 92] width 83 height 25
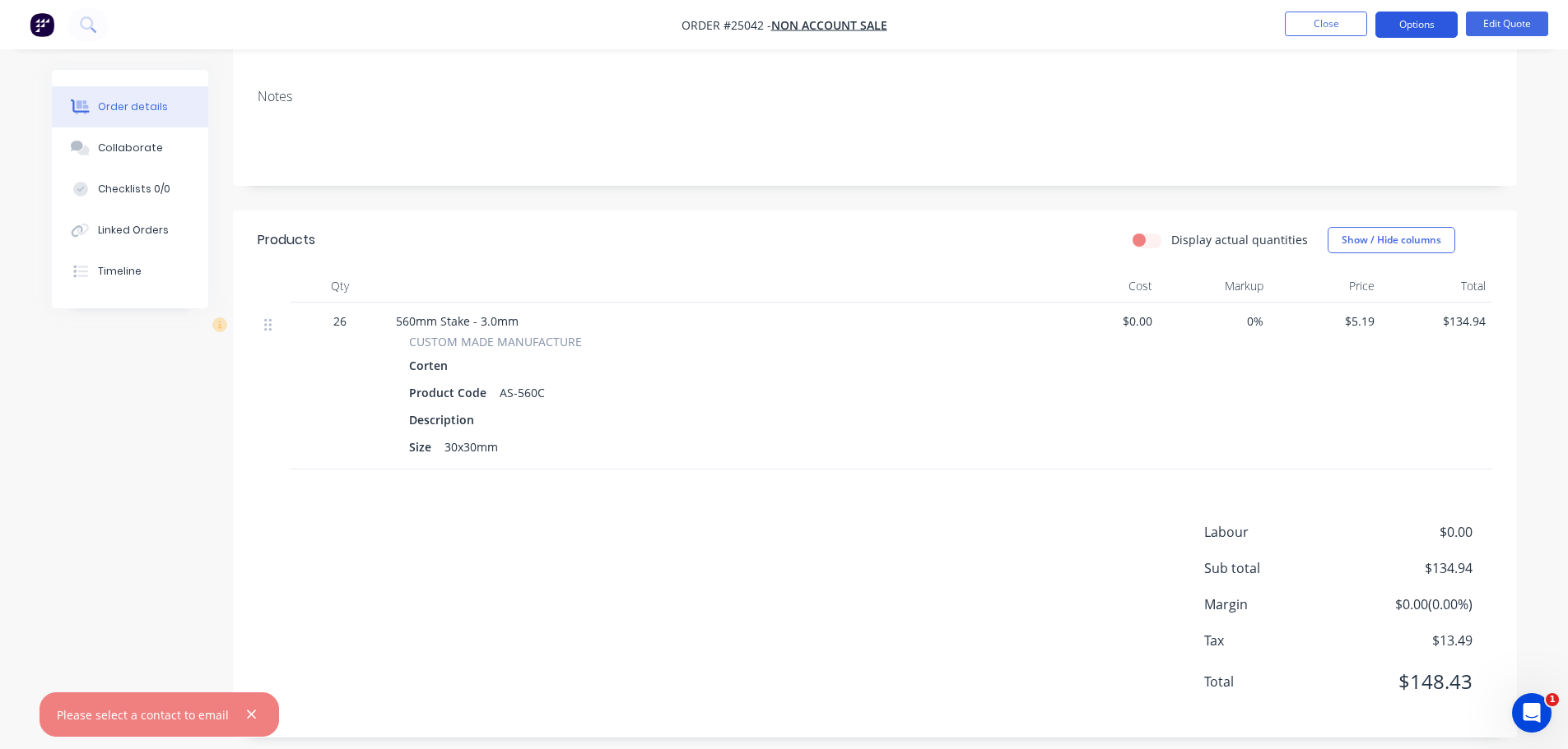
click at [1415, 19] on button "Options" at bounding box center [1416, 24] width 83 height 26
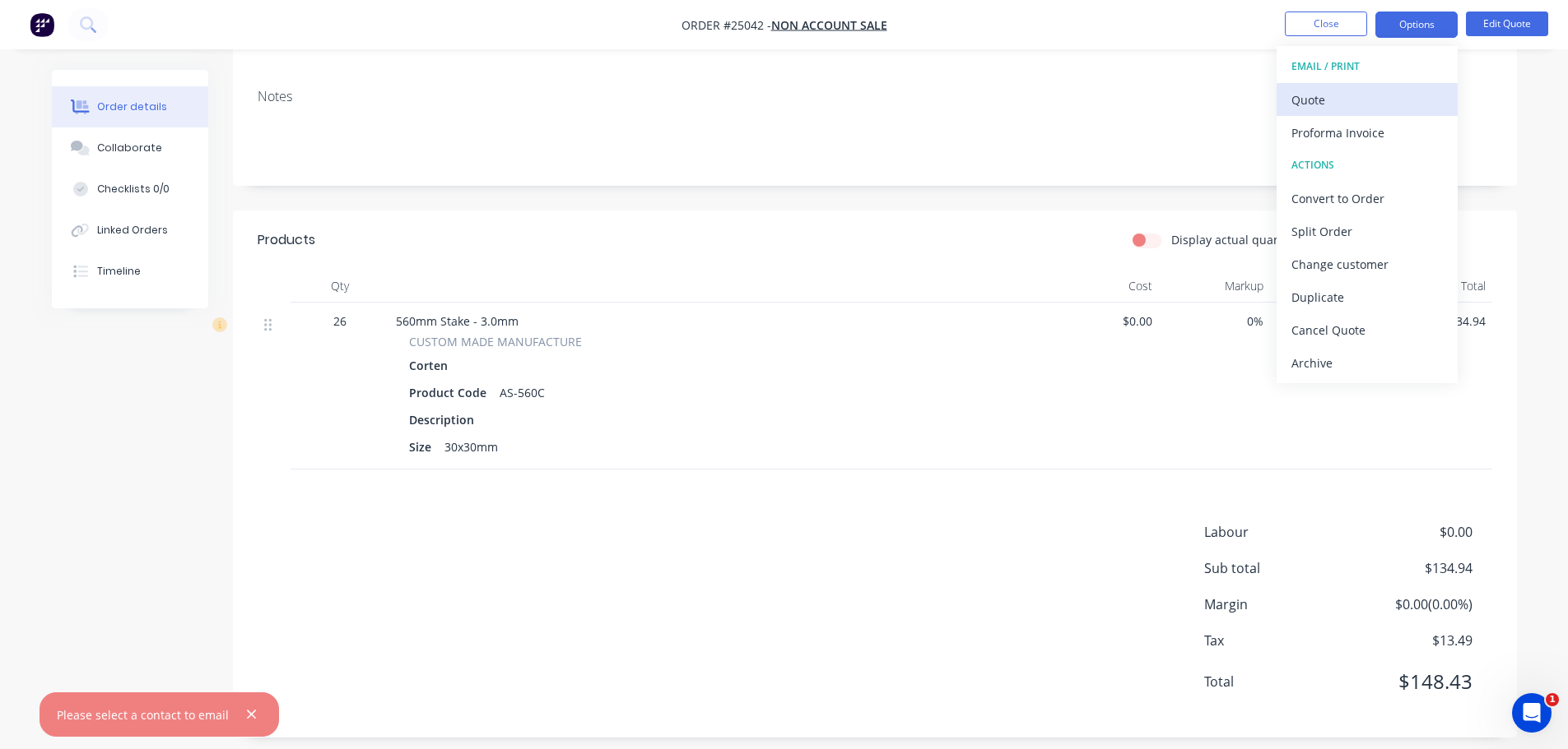
click at [1333, 114] on button "Quote" at bounding box center [1367, 100] width 181 height 33
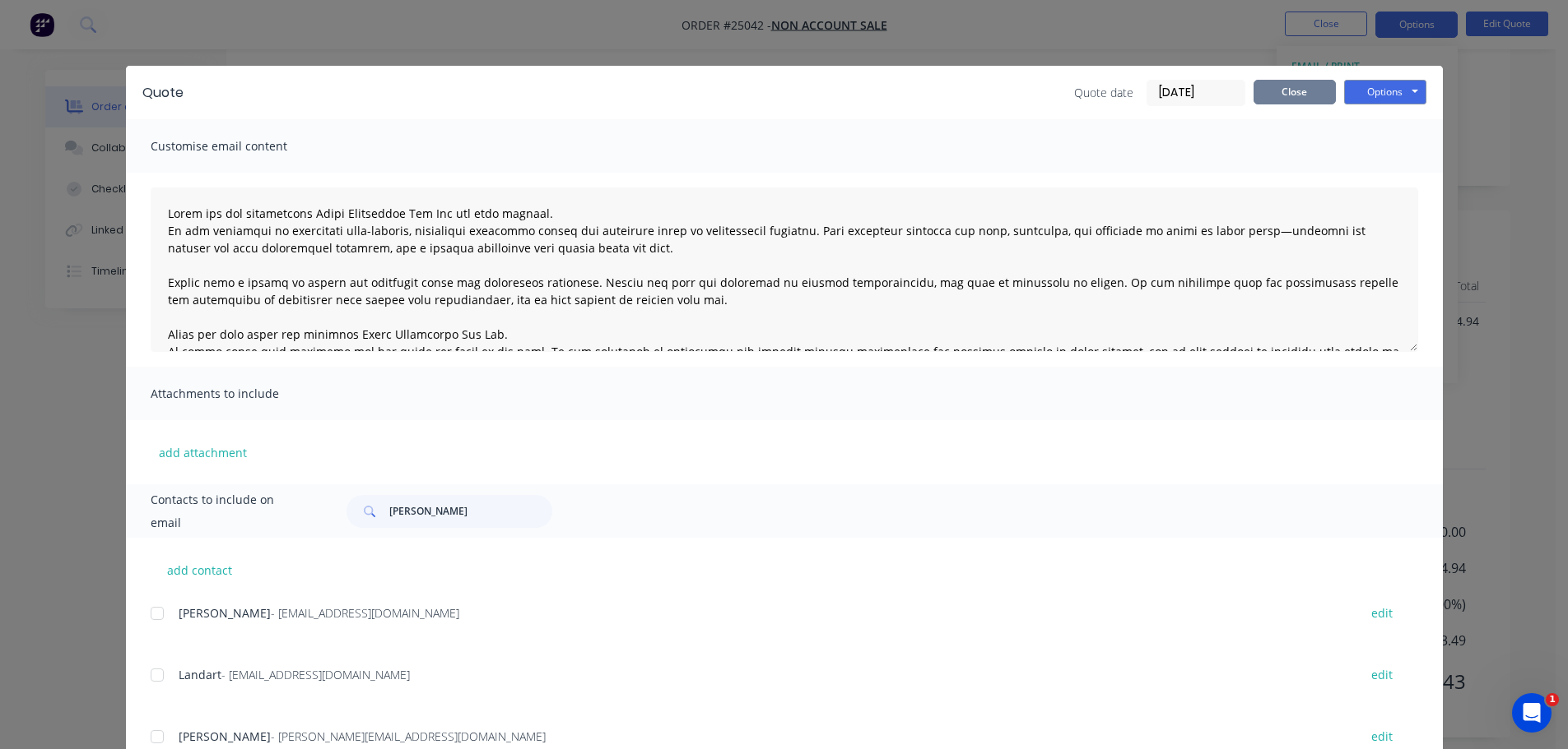
click at [1269, 84] on button "Close" at bounding box center [1295, 92] width 83 height 25
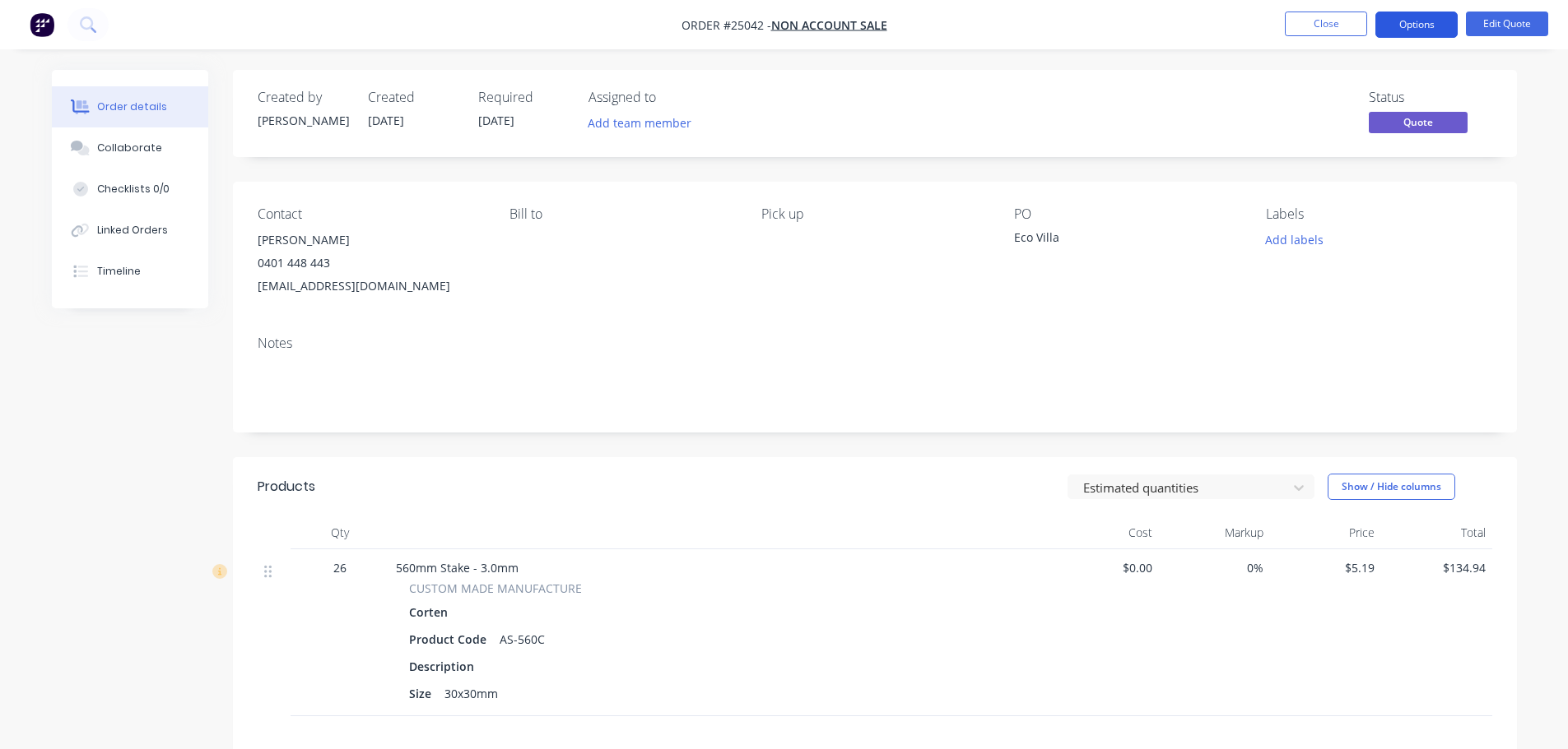
click at [1415, 17] on button "Options" at bounding box center [1416, 24] width 83 height 26
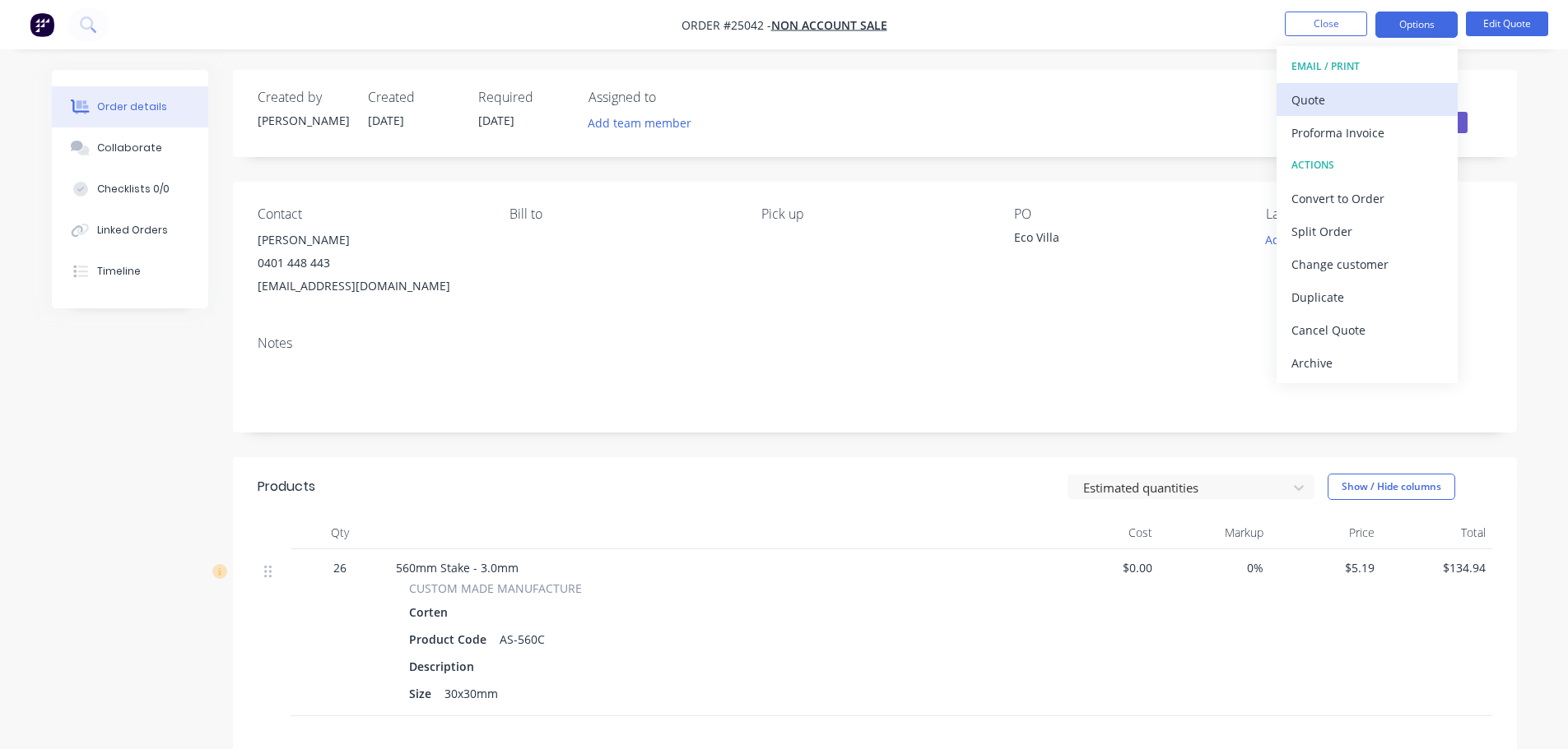
click at [1341, 94] on div "Quote" at bounding box center [1367, 100] width 152 height 24
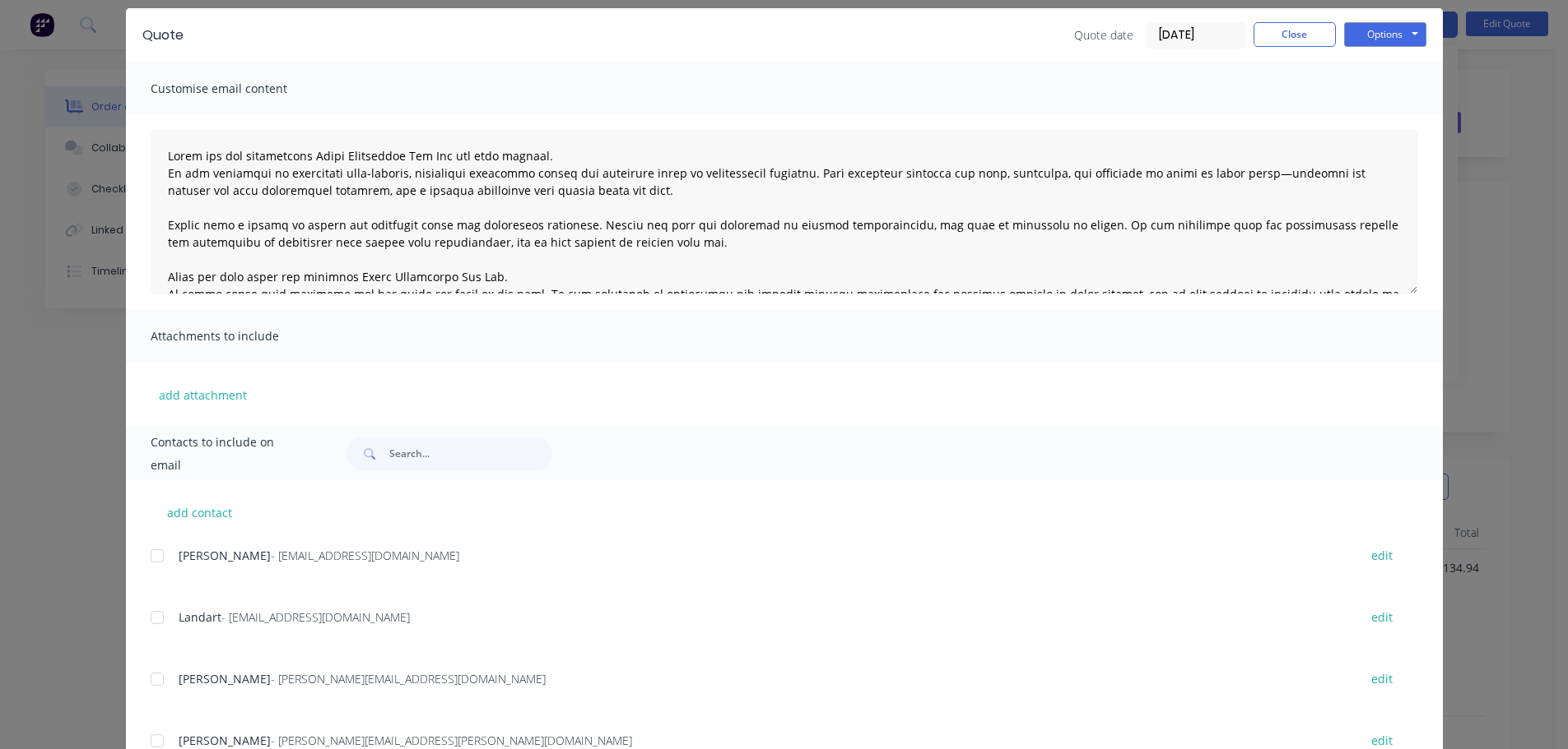
scroll to position [83, 0]
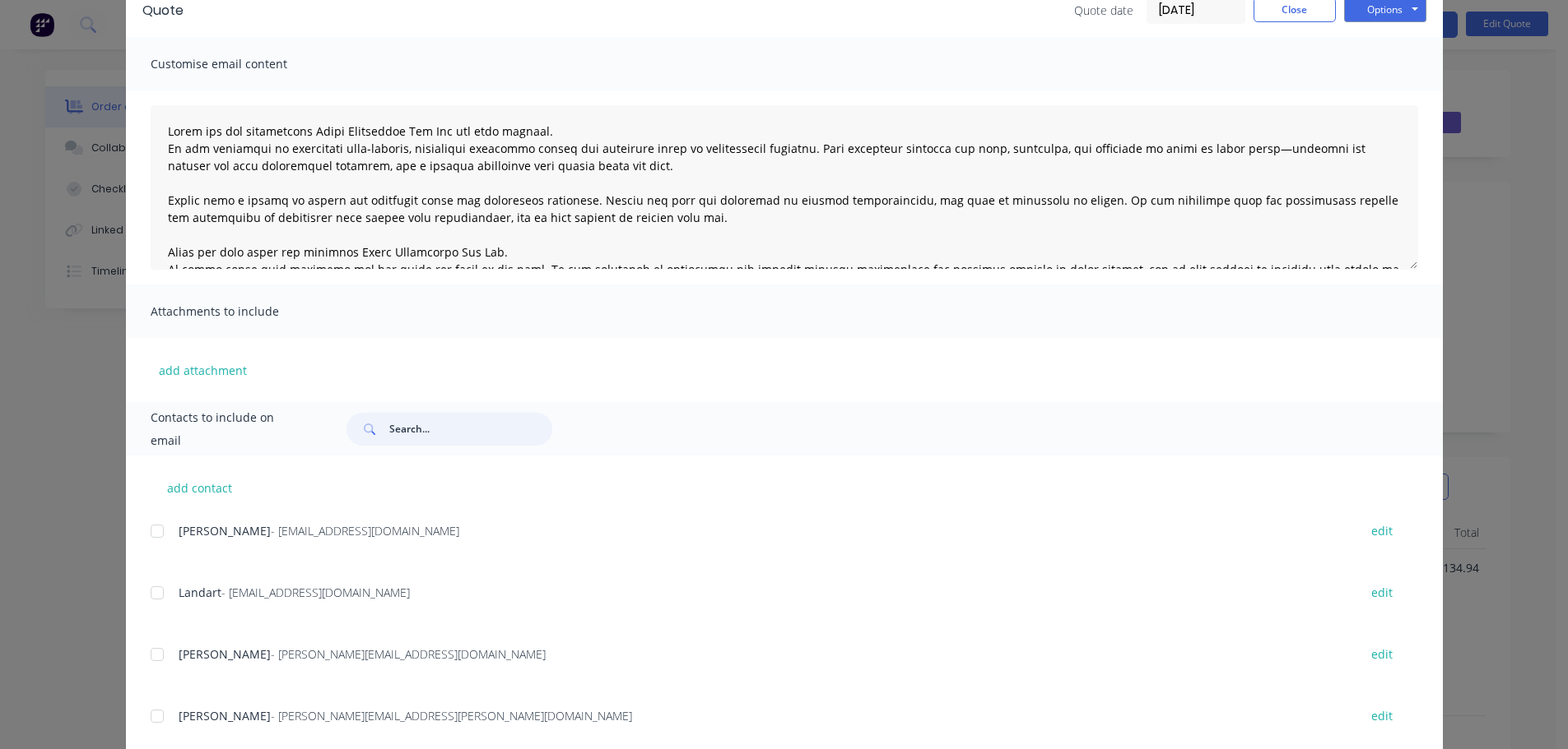
click at [417, 429] on input "text" at bounding box center [471, 429] width 163 height 33
type input "[PERSON_NAME]"
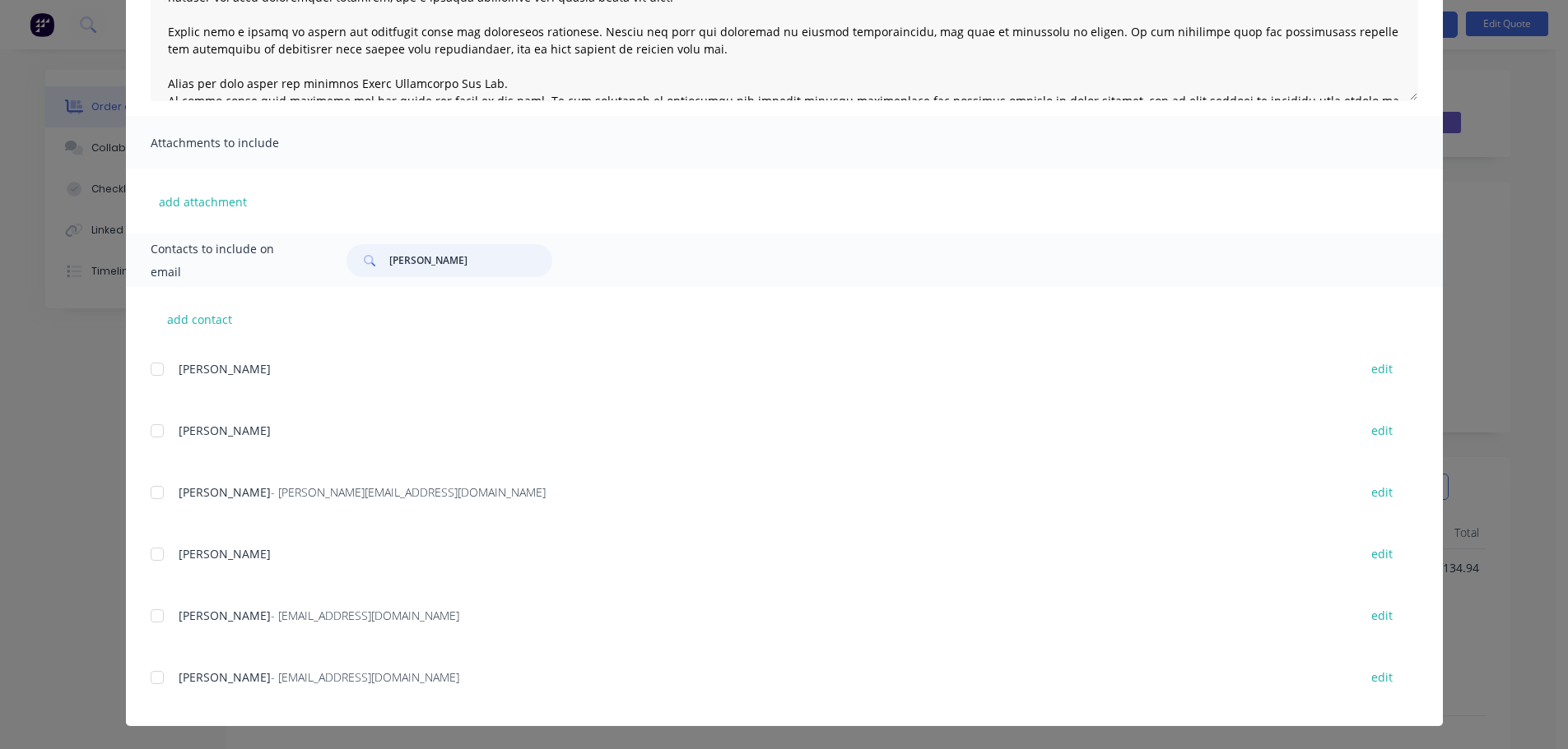
scroll to position [303, 0]
click at [150, 676] on div at bounding box center [157, 676] width 33 height 33
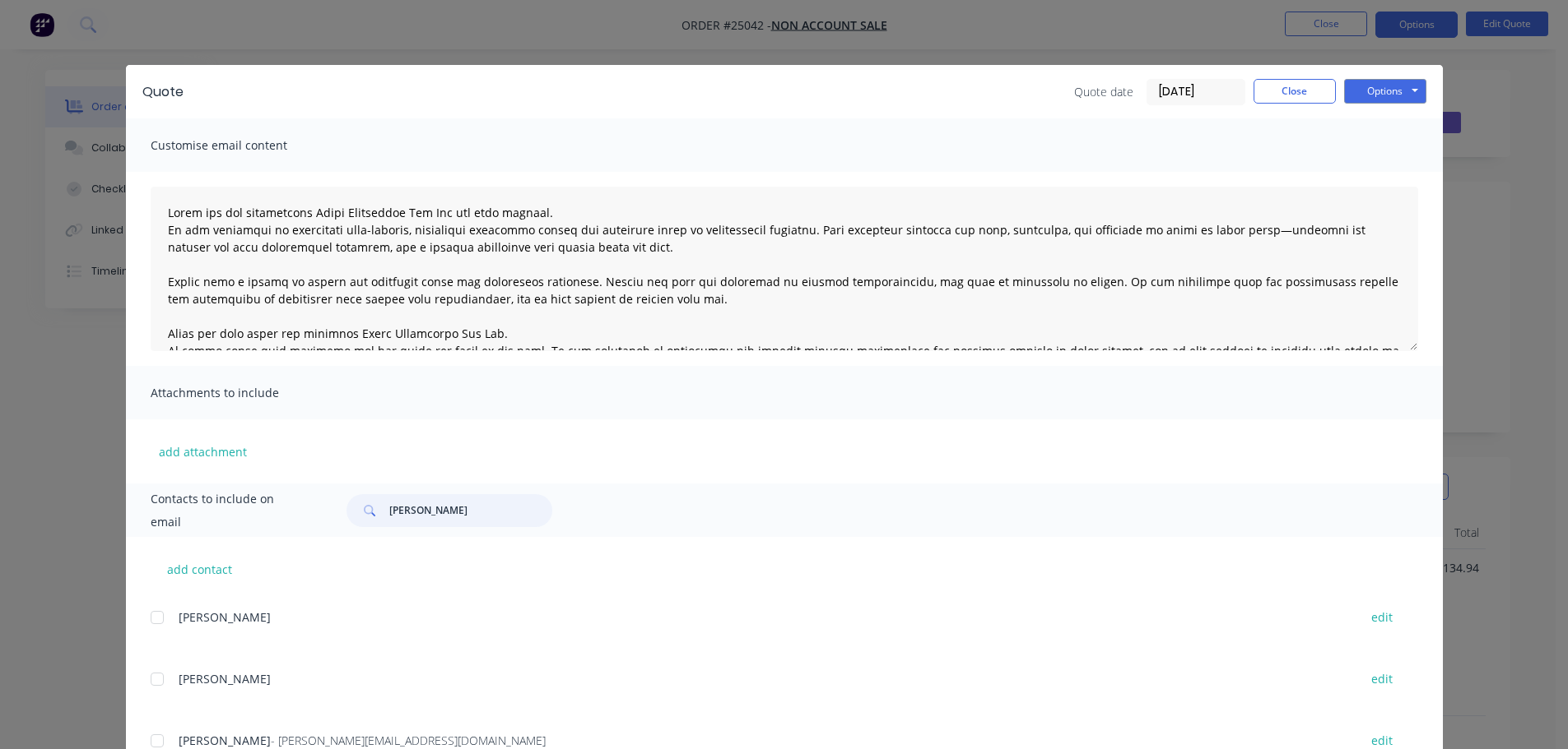
scroll to position [0, 0]
click at [1386, 91] on button "Options" at bounding box center [1386, 92] width 83 height 25
drag, startPoint x: 1373, startPoint y: 152, endPoint x: 1371, endPoint y: 176, distance: 24.1
click at [1371, 176] on div "Preview Print Email" at bounding box center [1397, 148] width 105 height 82
click at [1371, 173] on button "Email" at bounding box center [1397, 176] width 105 height 27
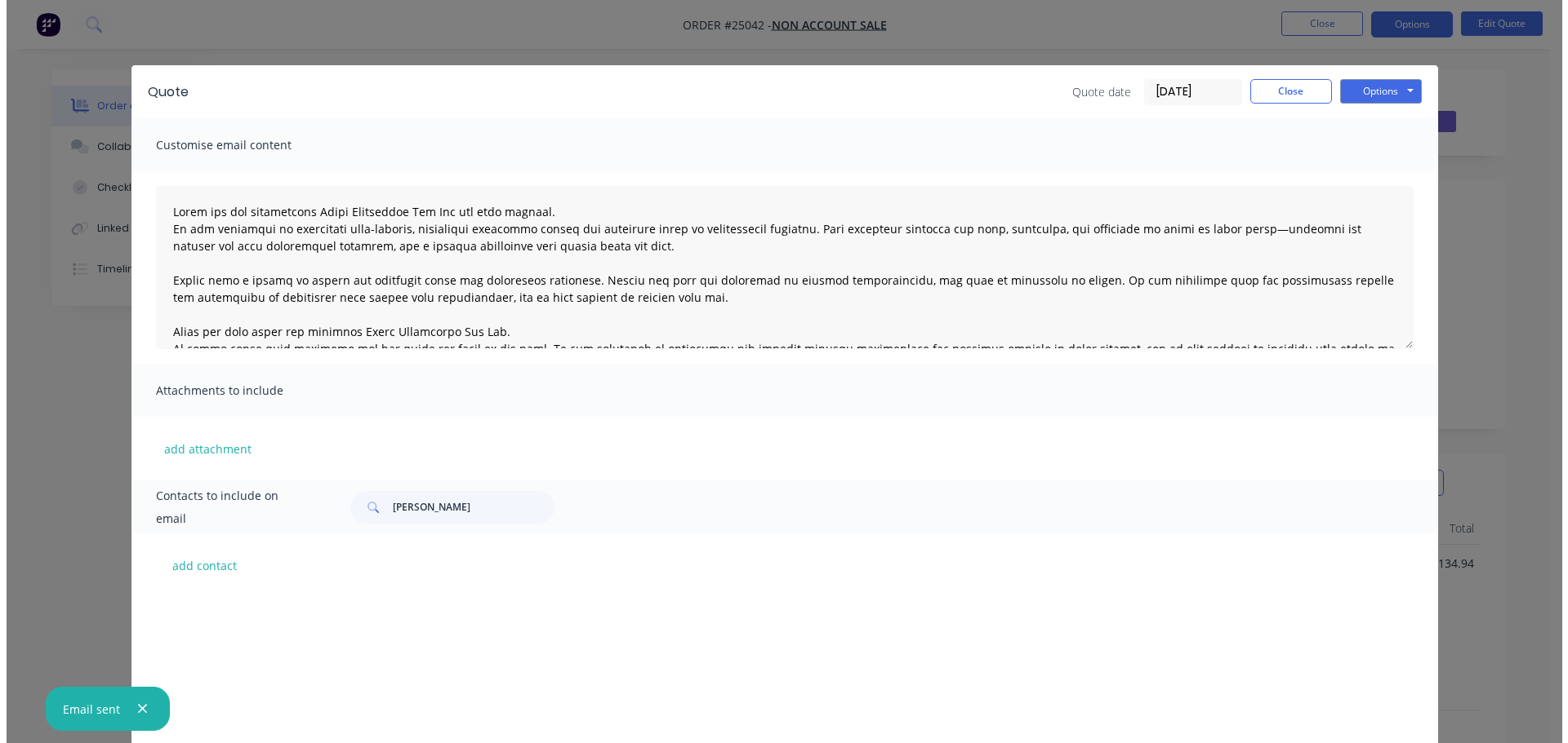
scroll to position [301, 0]
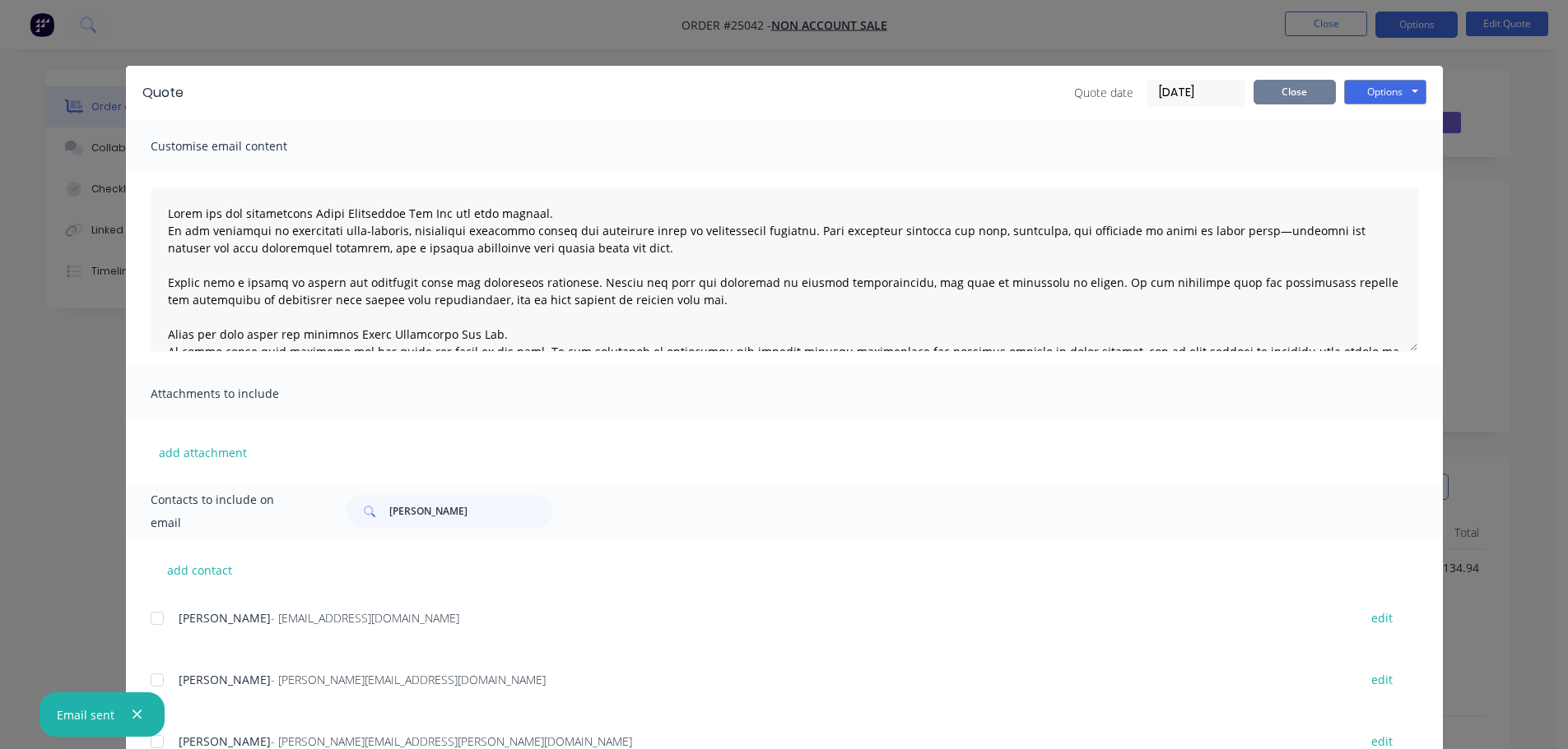
click at [1275, 91] on button "Close" at bounding box center [1295, 92] width 83 height 25
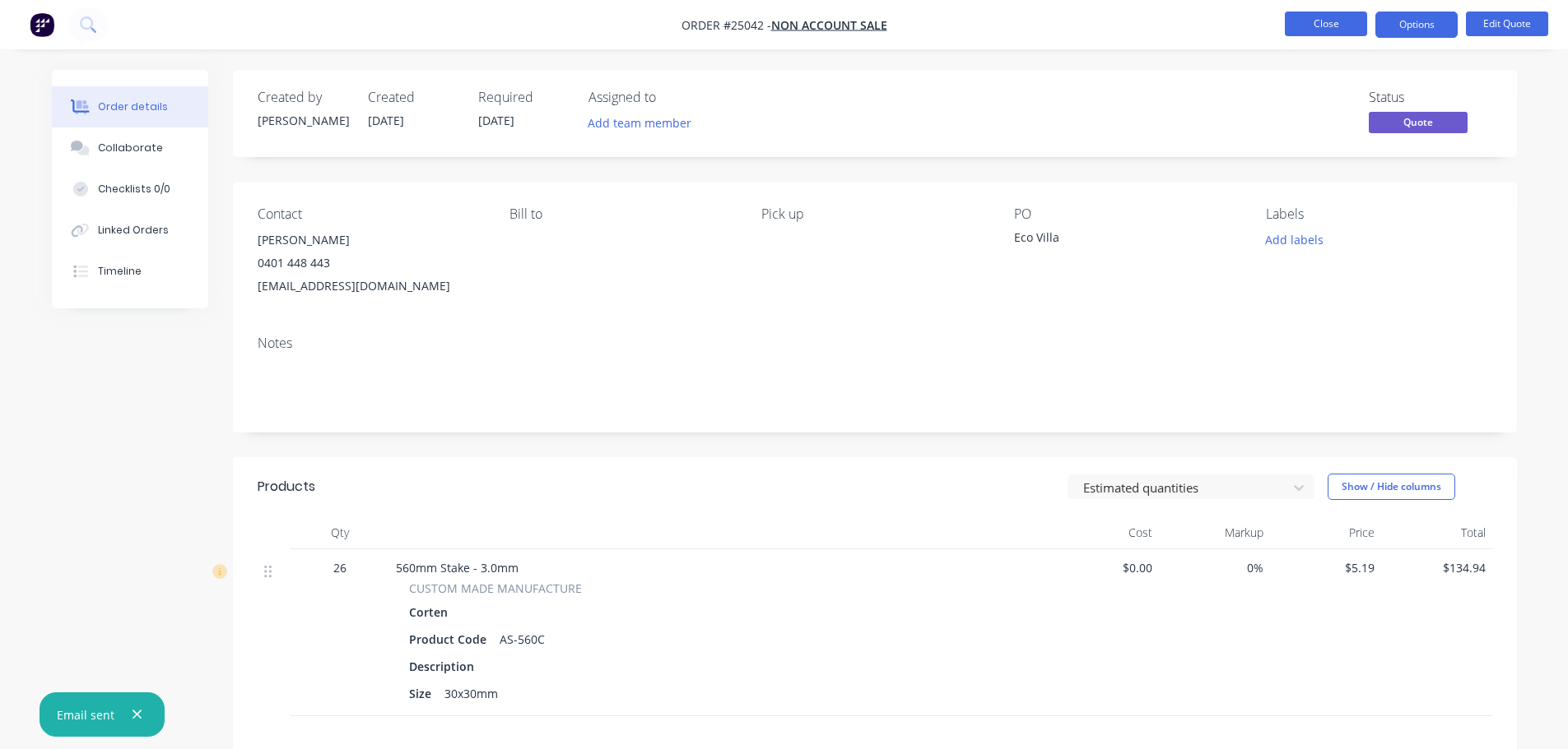
click at [1318, 22] on button "Close" at bounding box center [1327, 24] width 83 height 25
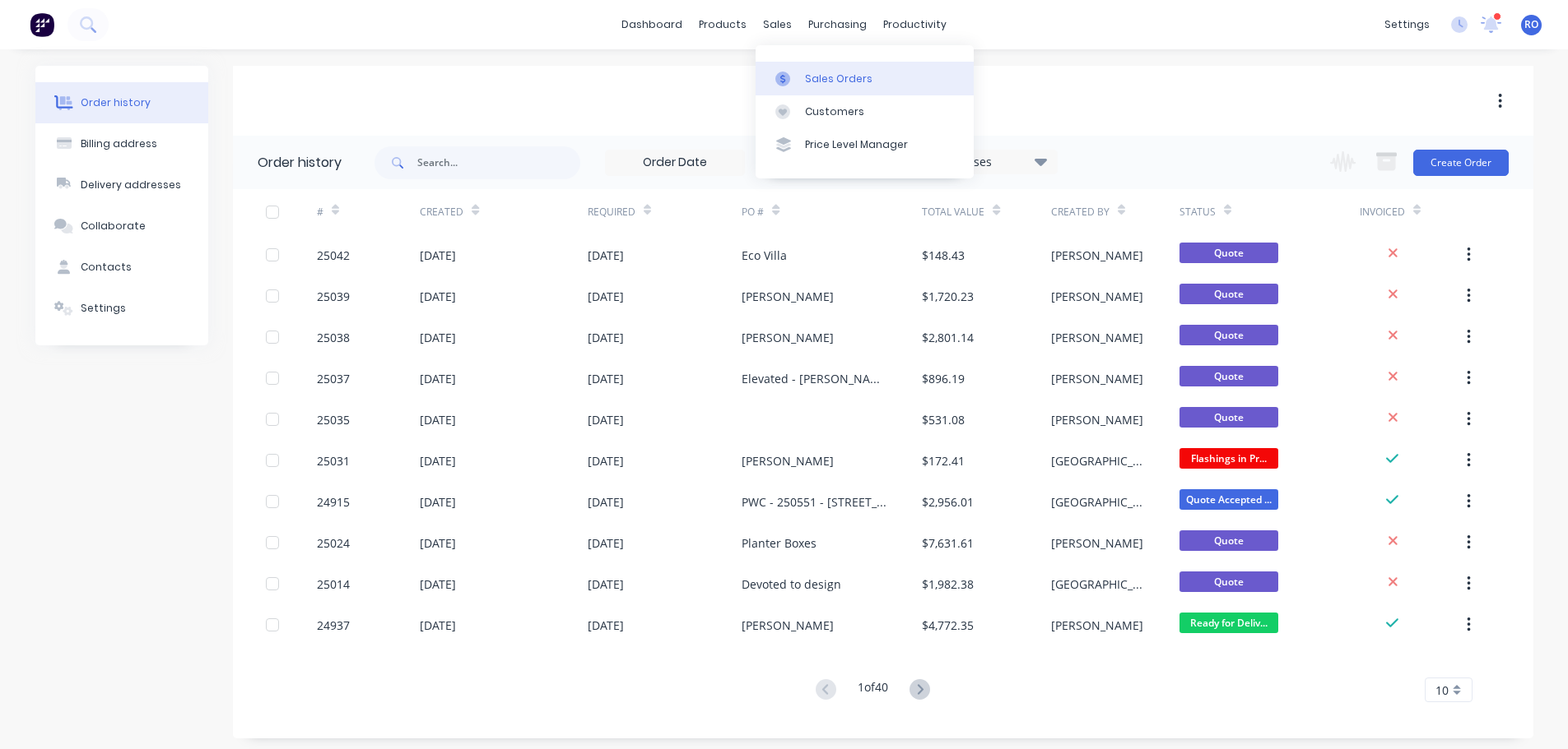
click at [817, 74] on div "Sales Orders" at bounding box center [838, 79] width 67 height 15
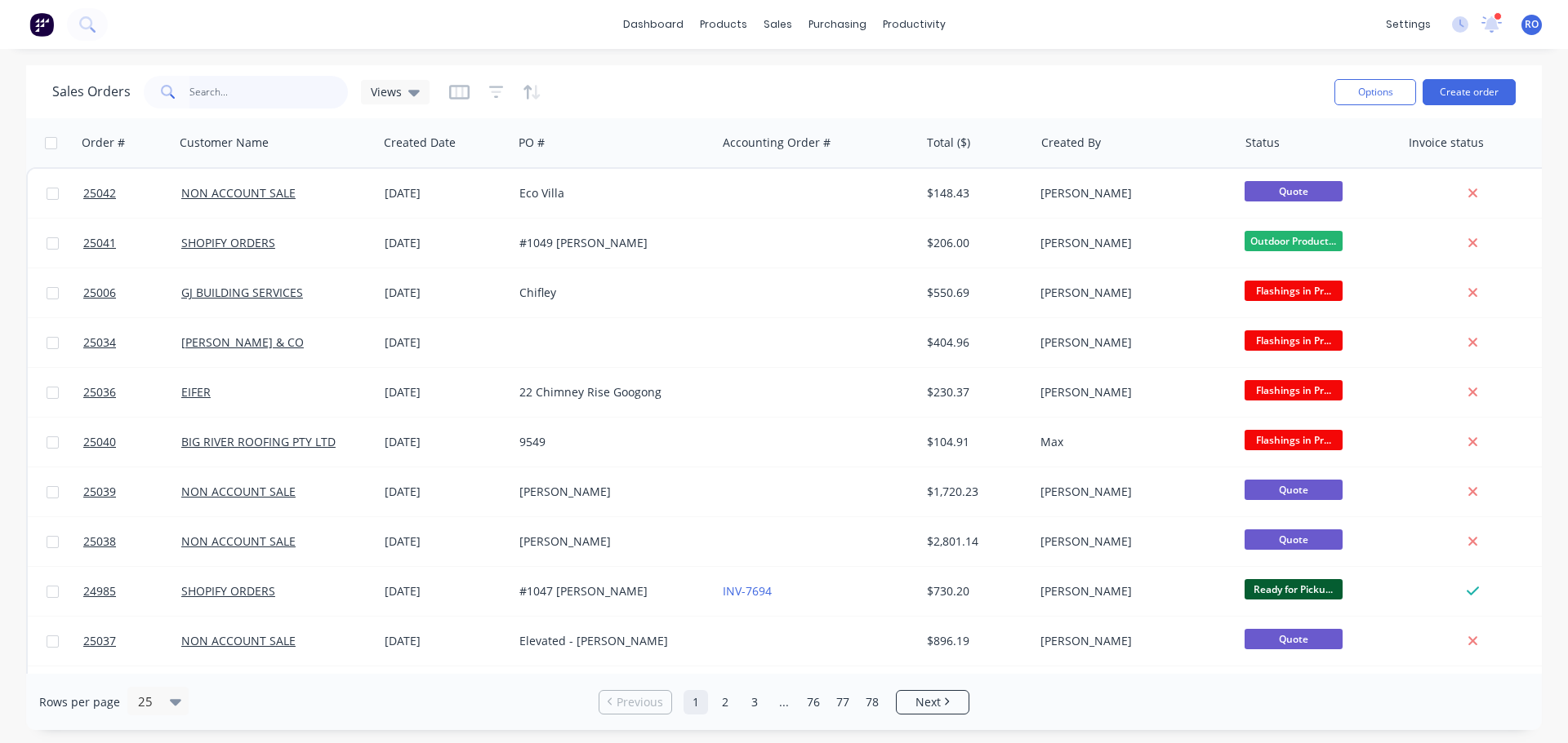
click at [243, 92] on input "text" at bounding box center [269, 92] width 159 height 33
click at [491, 88] on icon "button" at bounding box center [496, 92] width 15 height 16
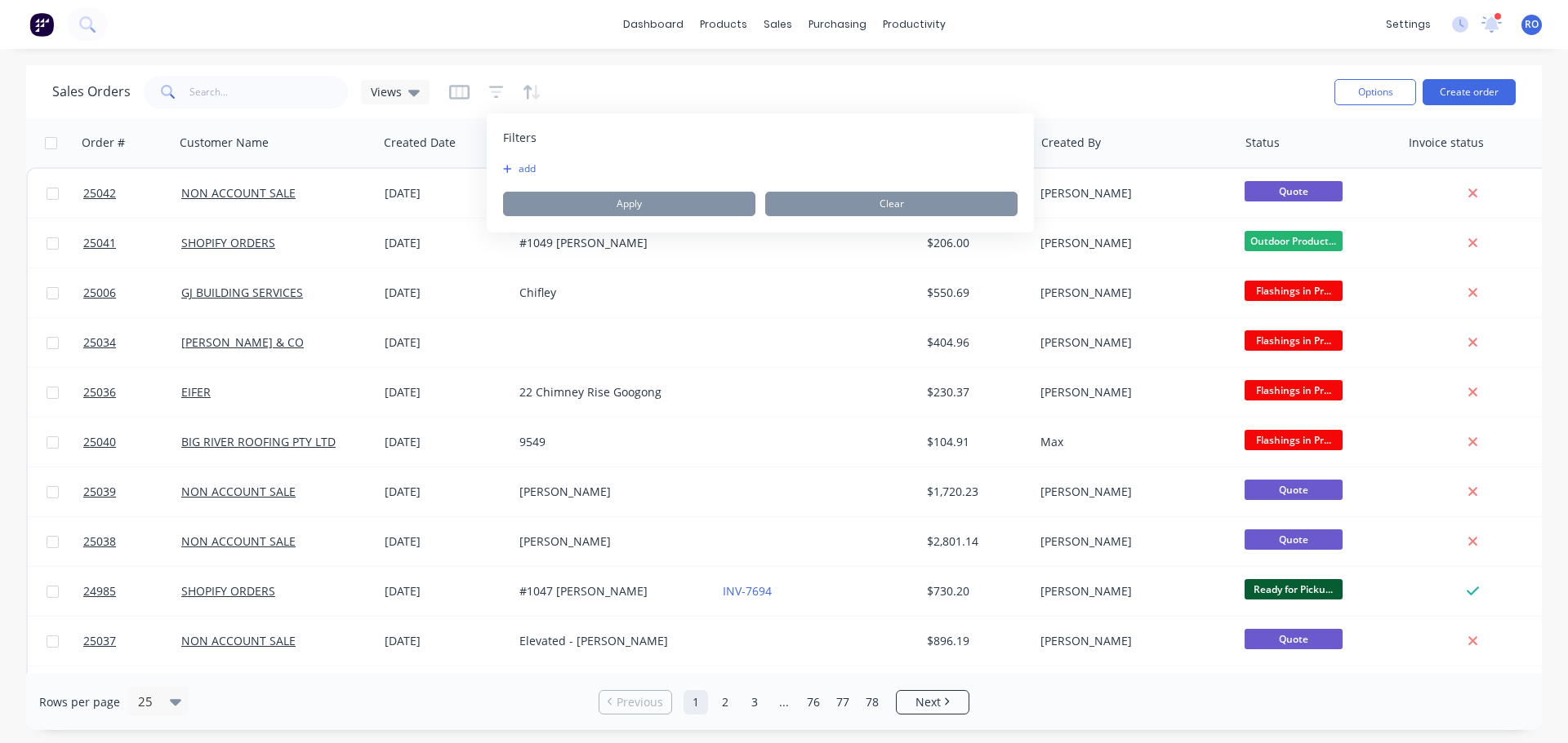
click at [506, 167] on icon "button" at bounding box center [508, 168] width 9 height 10
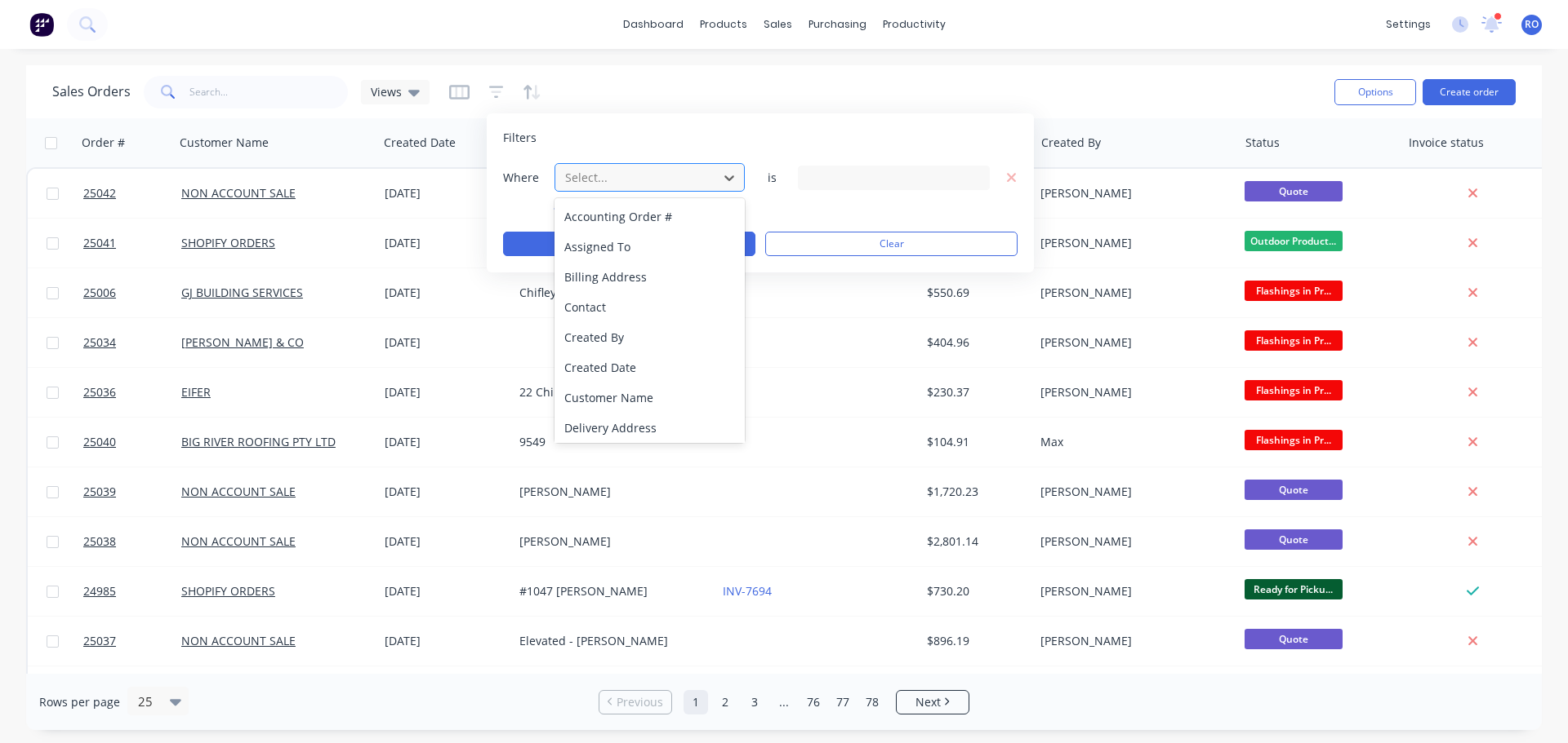
click at [632, 179] on div at bounding box center [637, 177] width 146 height 20
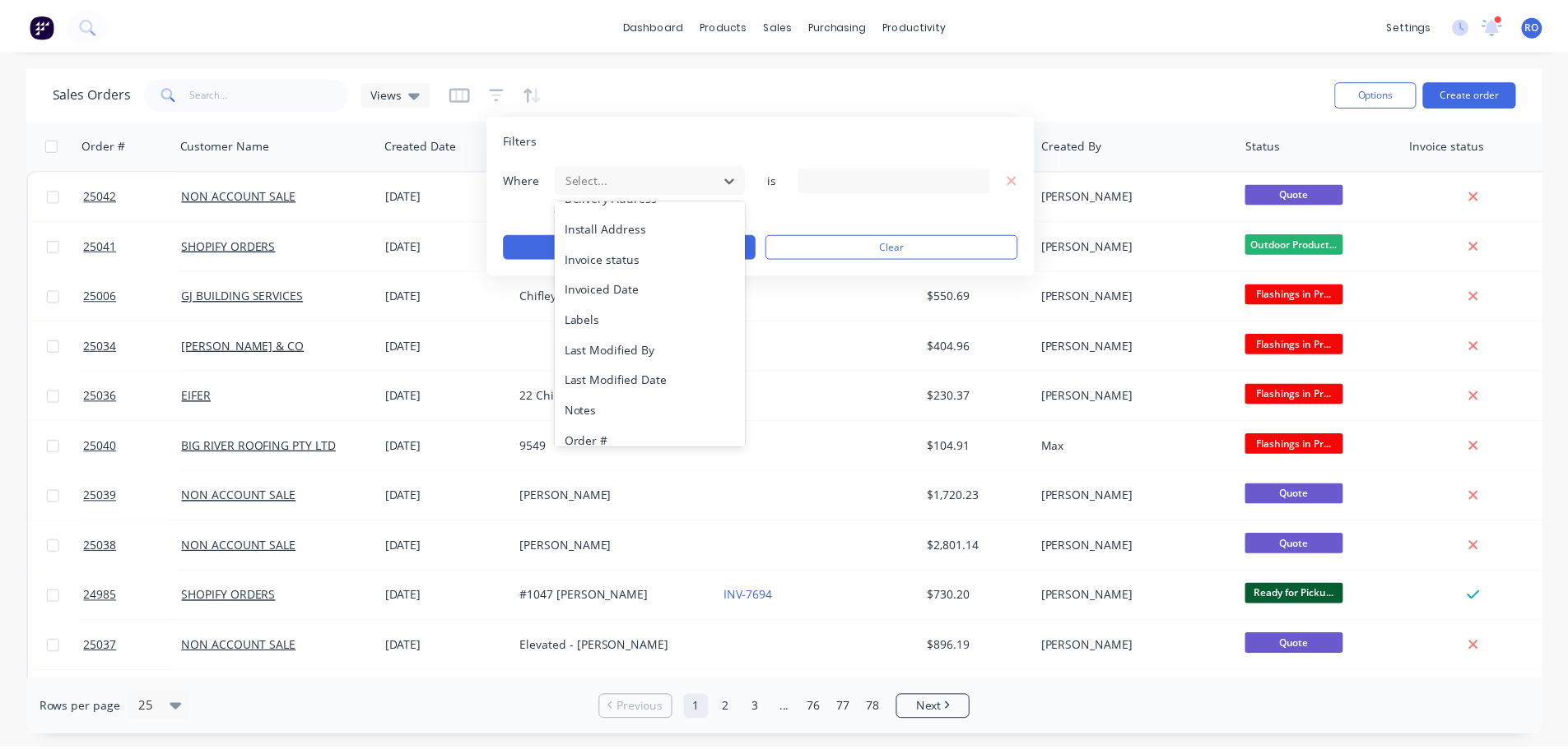
scroll to position [247, 0]
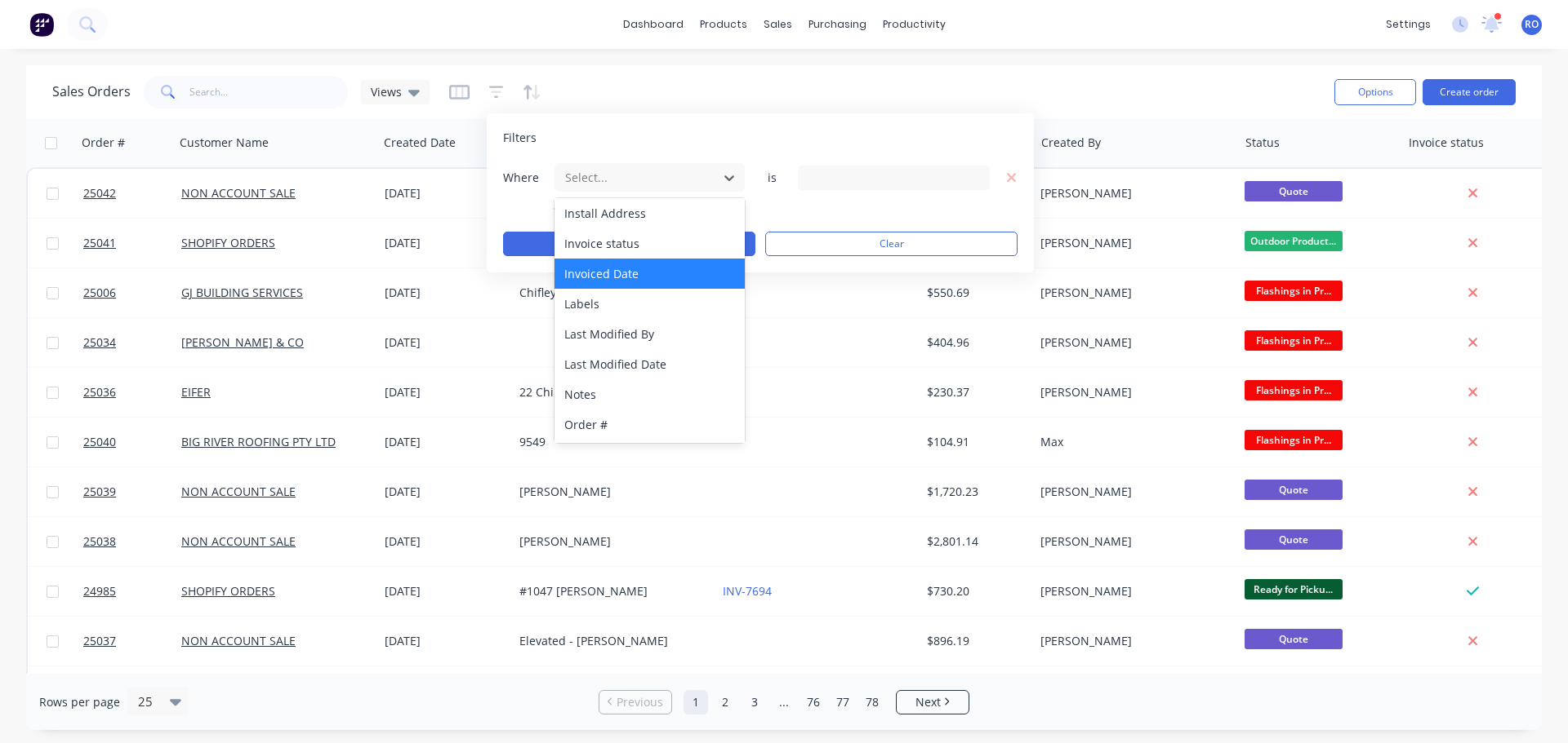
click at [626, 274] on div "Invoiced Date" at bounding box center [650, 274] width 191 height 30
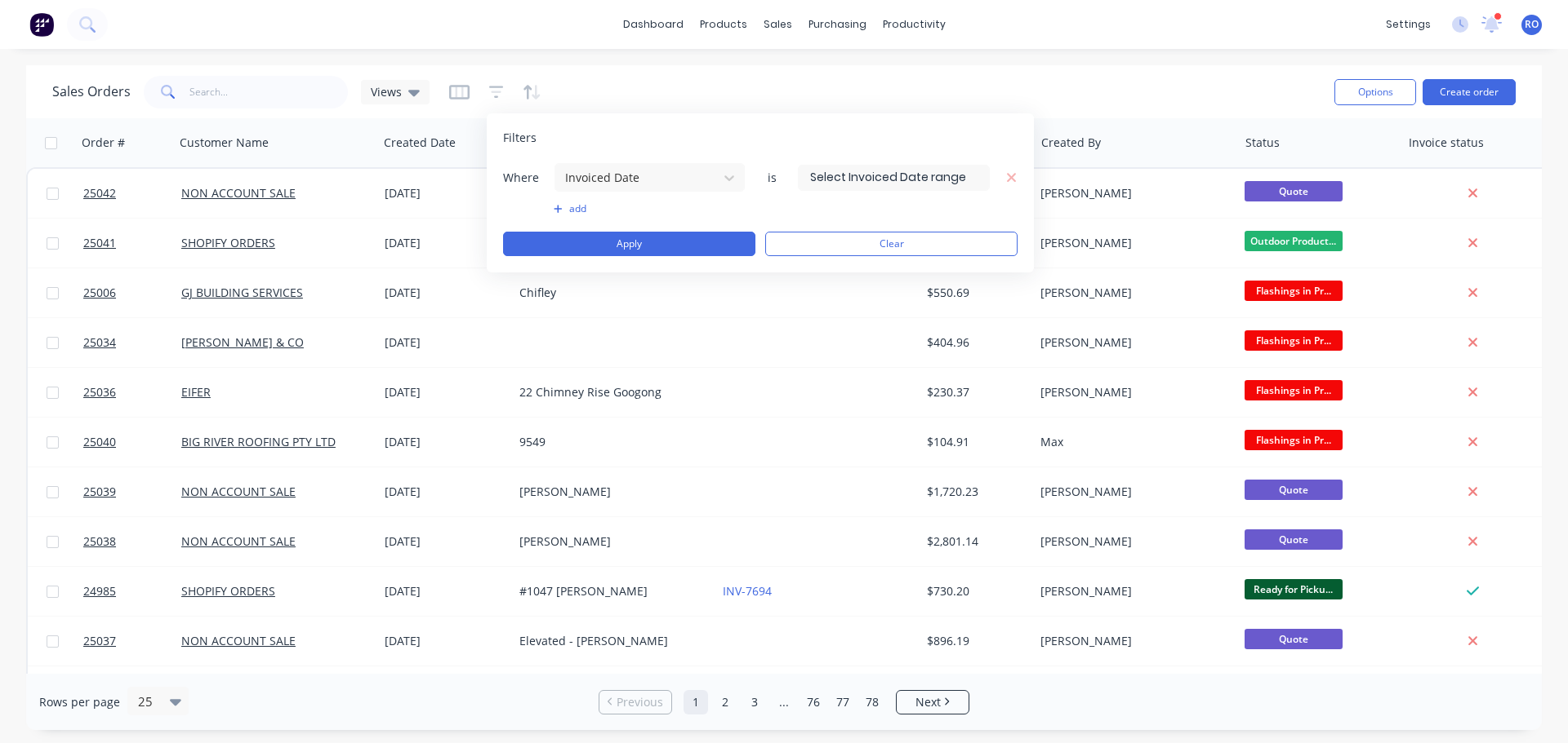
click at [893, 173] on input at bounding box center [894, 178] width 191 height 25
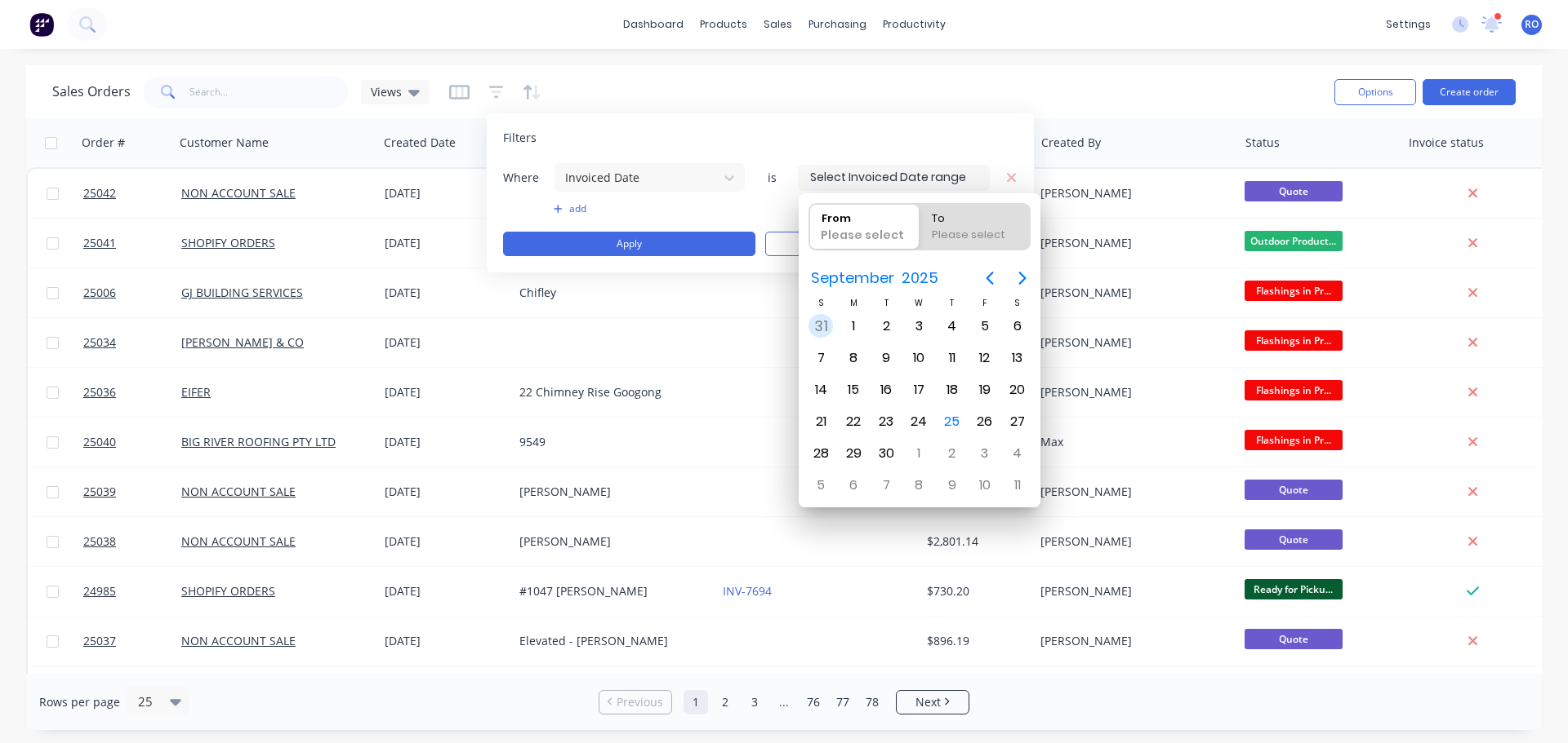
click at [822, 320] on div "31" at bounding box center [821, 327] width 25 height 25
type input "[DATE]"
radio input "false"
radio input "true"
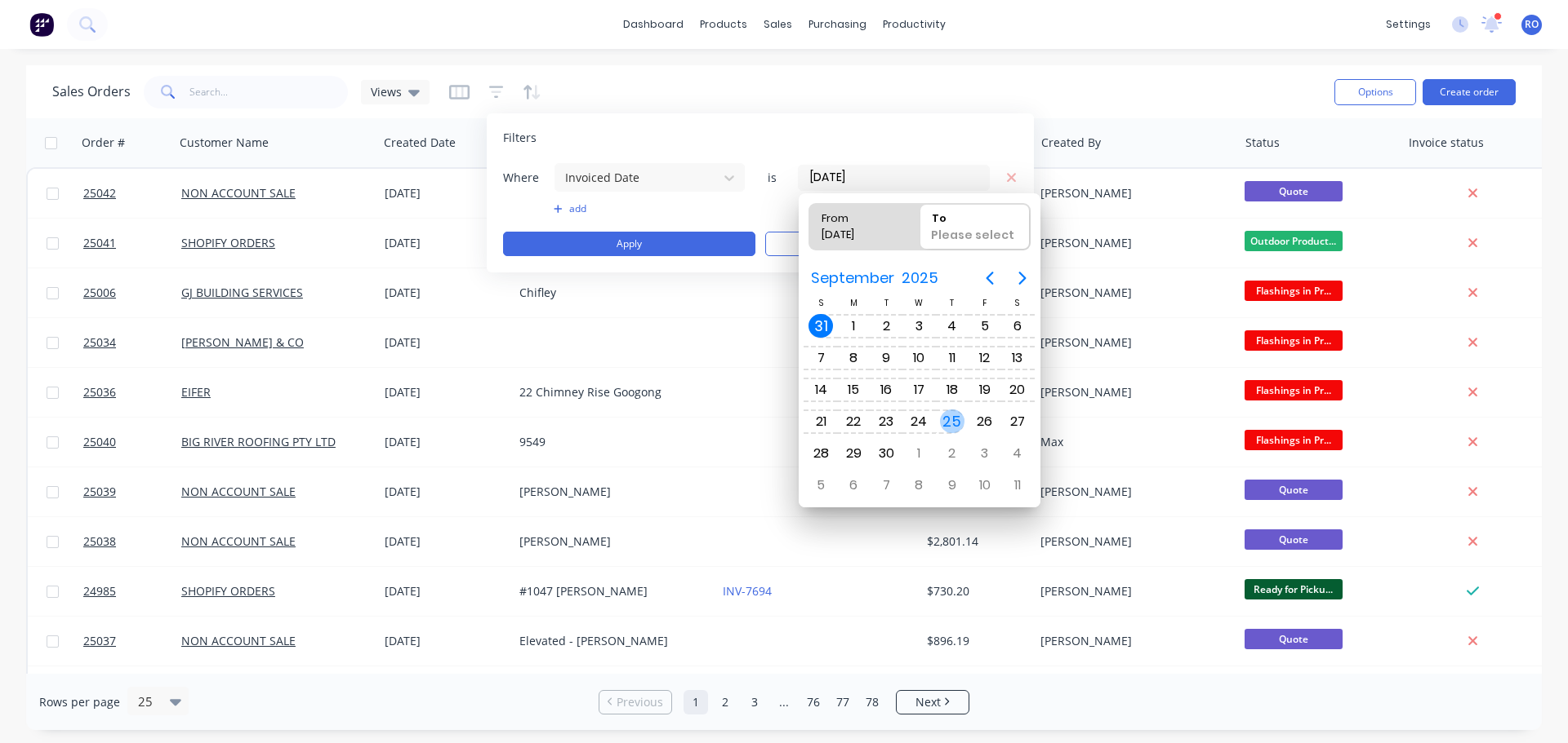
click at [948, 421] on div "25" at bounding box center [953, 422] width 25 height 25
type input "[DATE] - [DATE]"
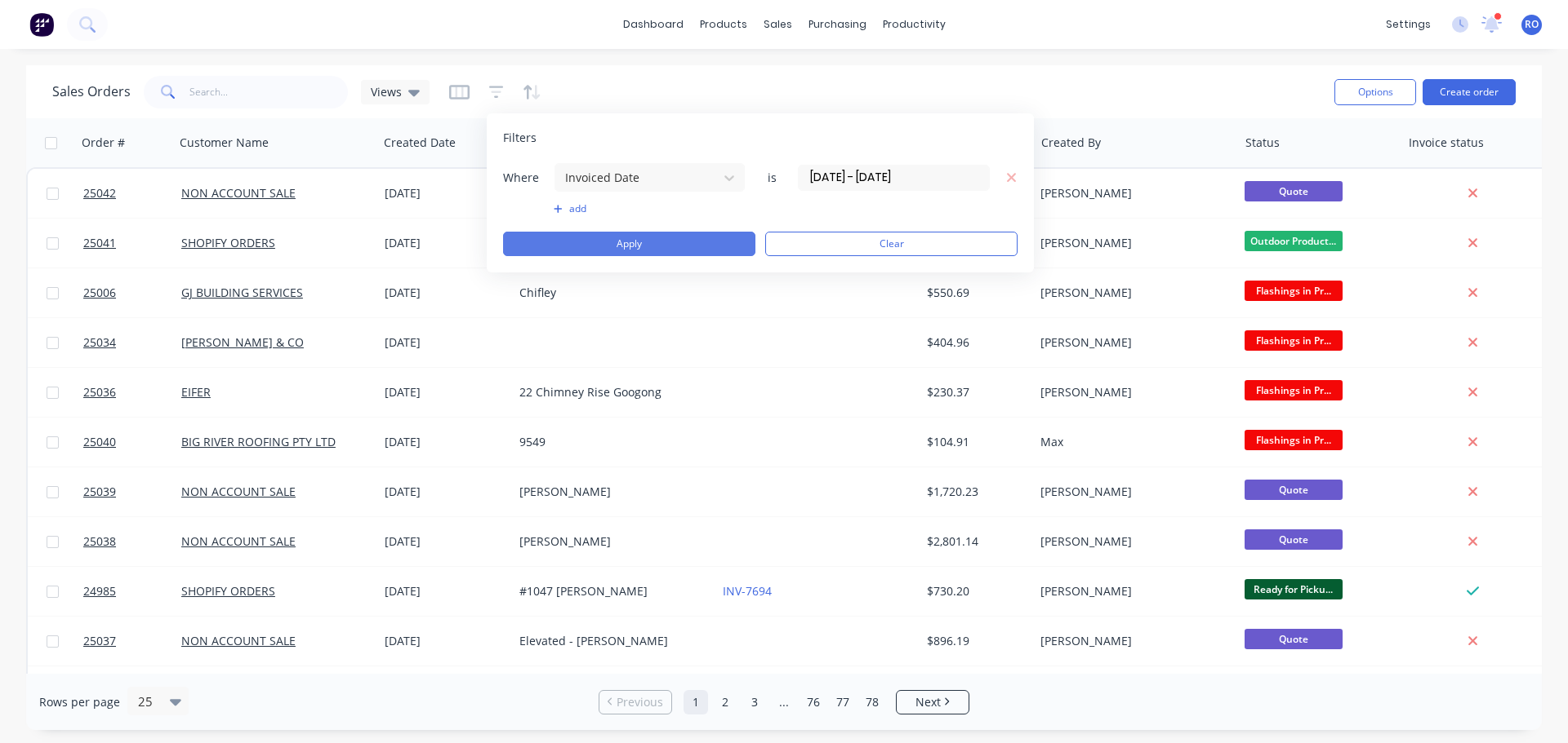
click at [699, 236] on button "Apply" at bounding box center [629, 244] width 252 height 25
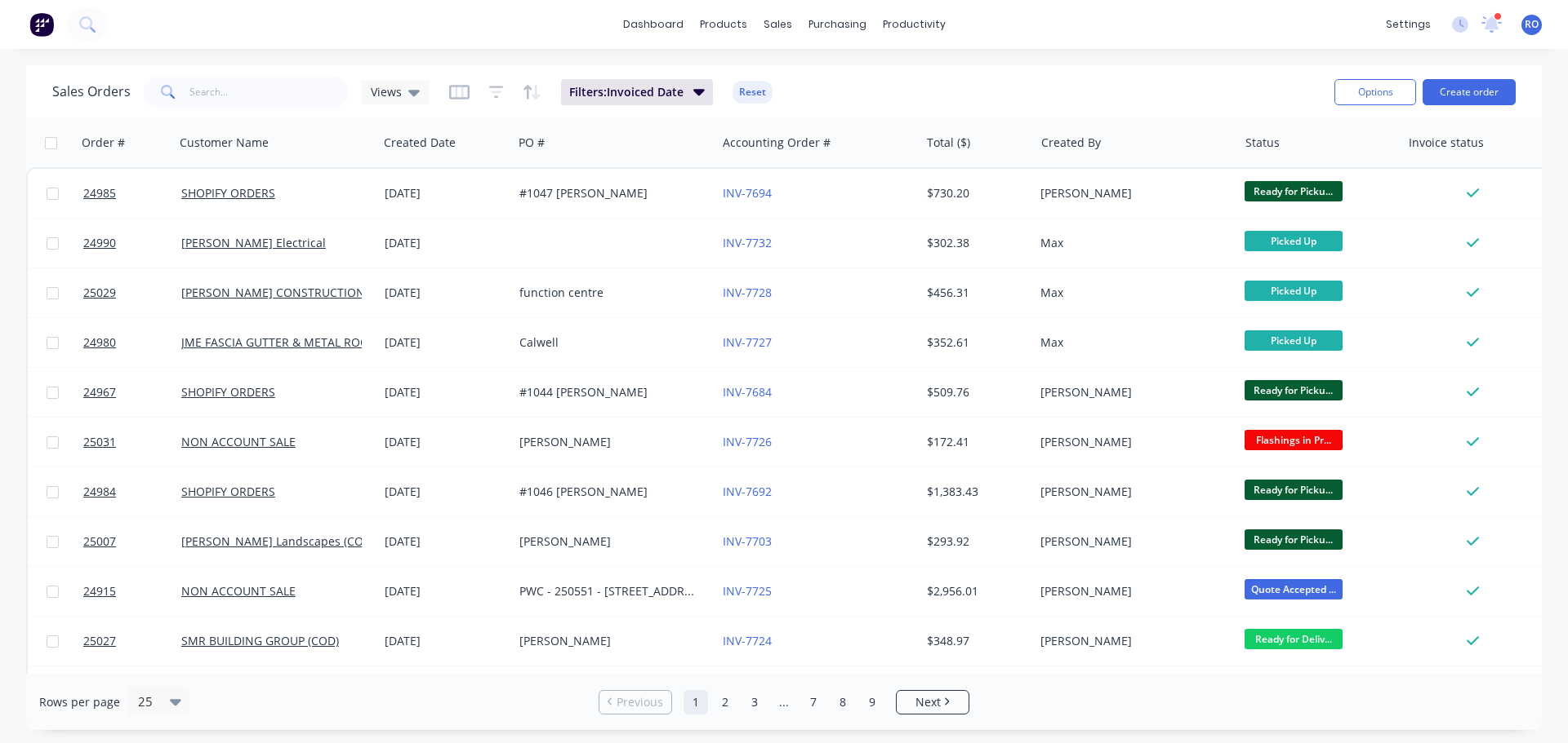
click at [52, 142] on input "checkbox" at bounding box center [51, 143] width 12 height 12
checkbox input "true"
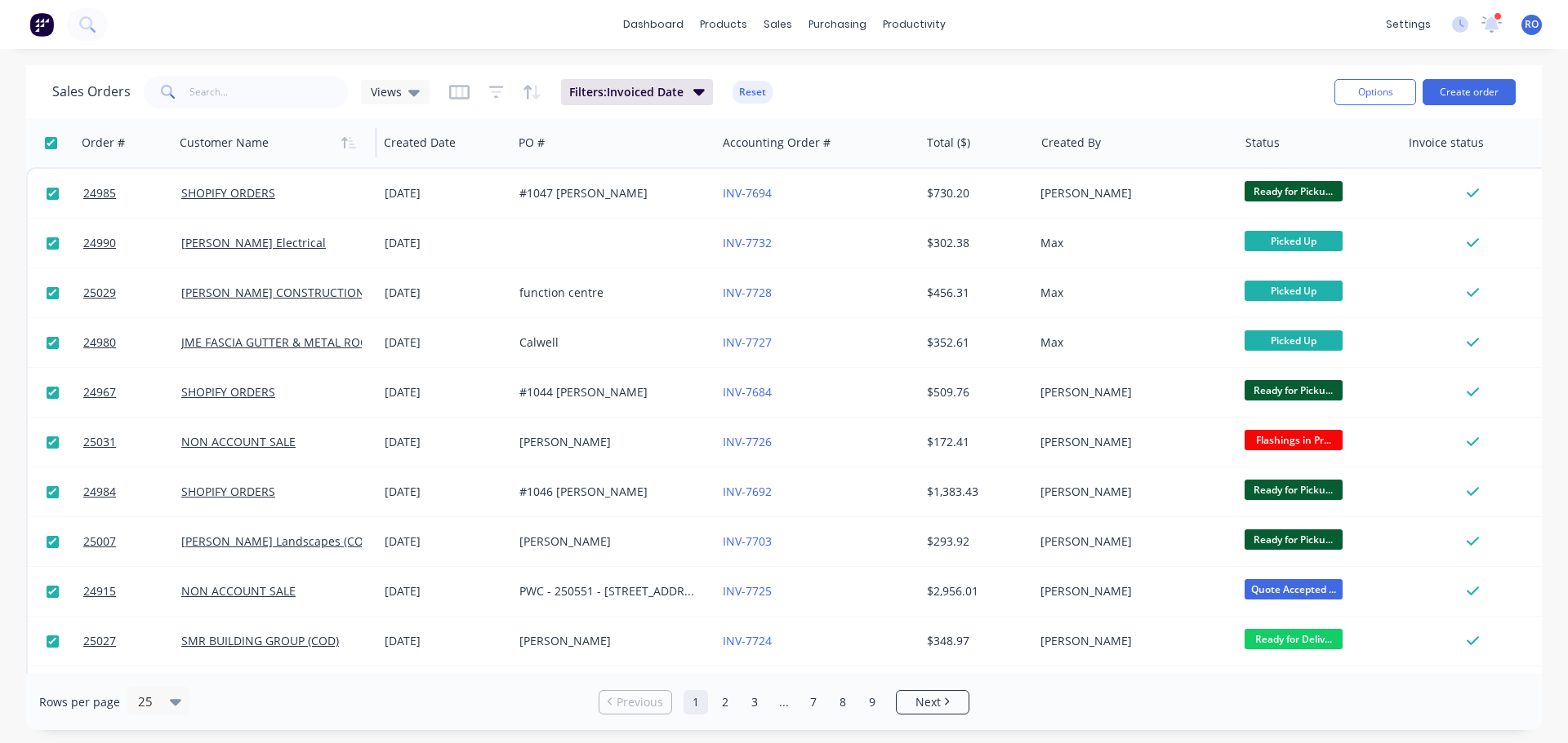
checkbox input "true"
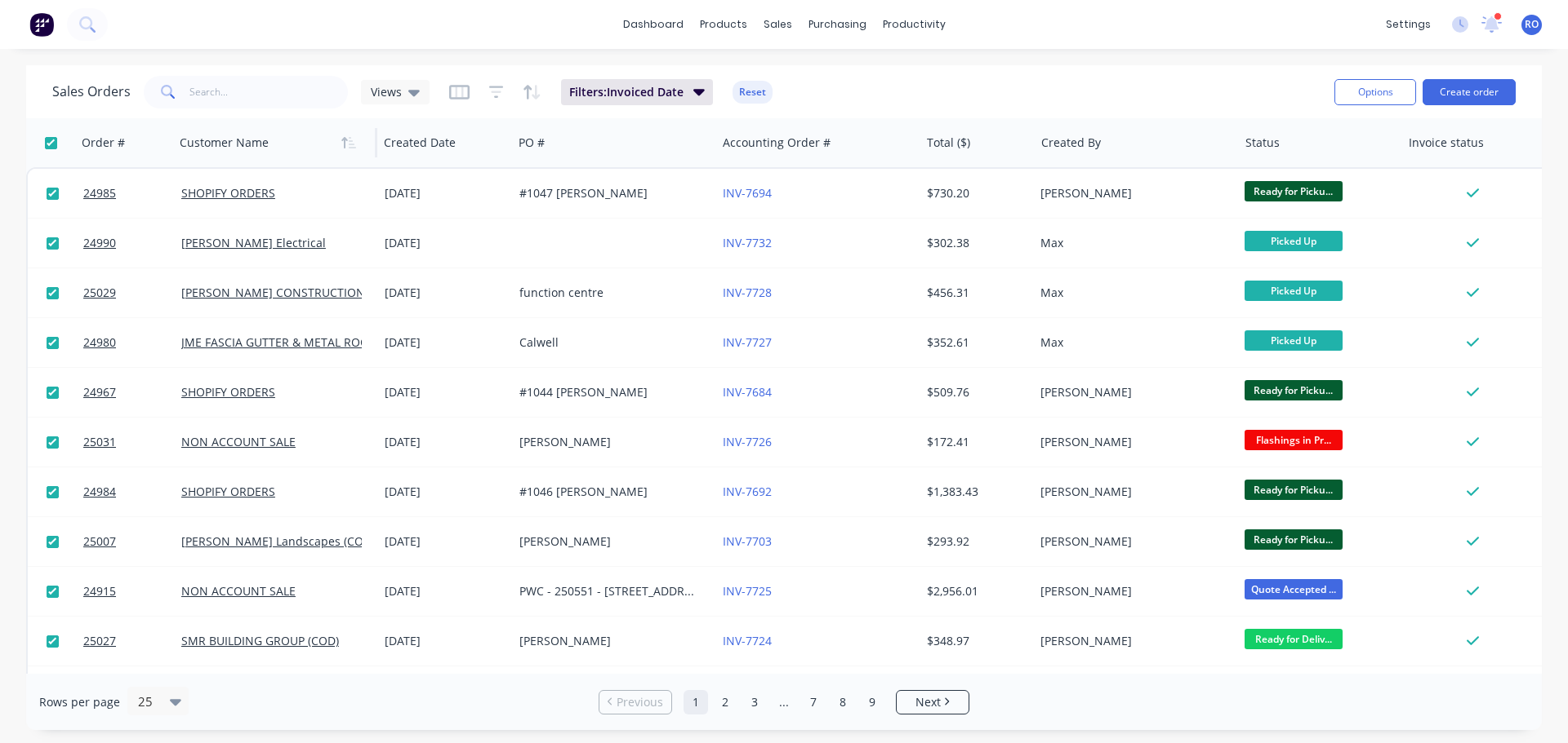
checkbox input "true"
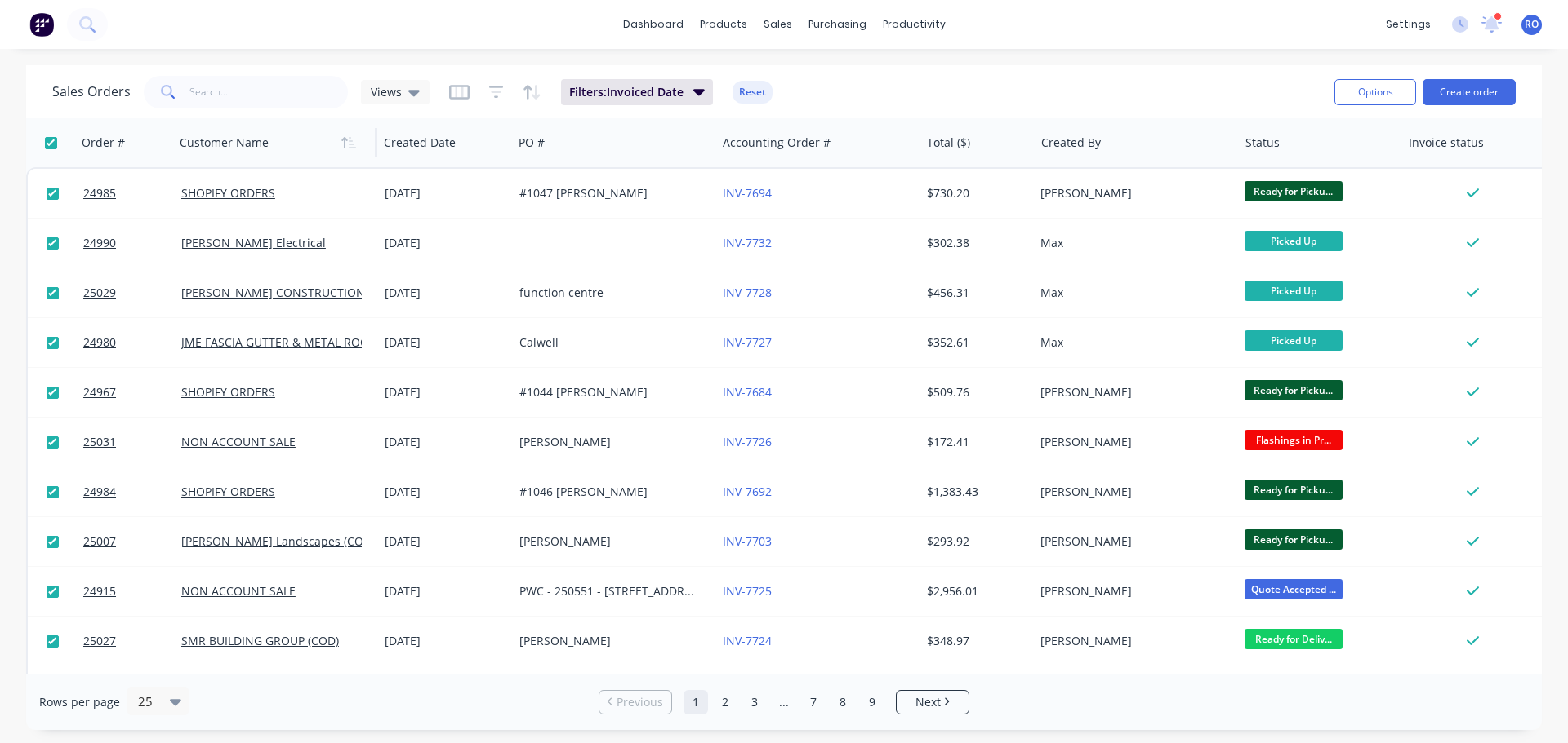
checkbox input "true"
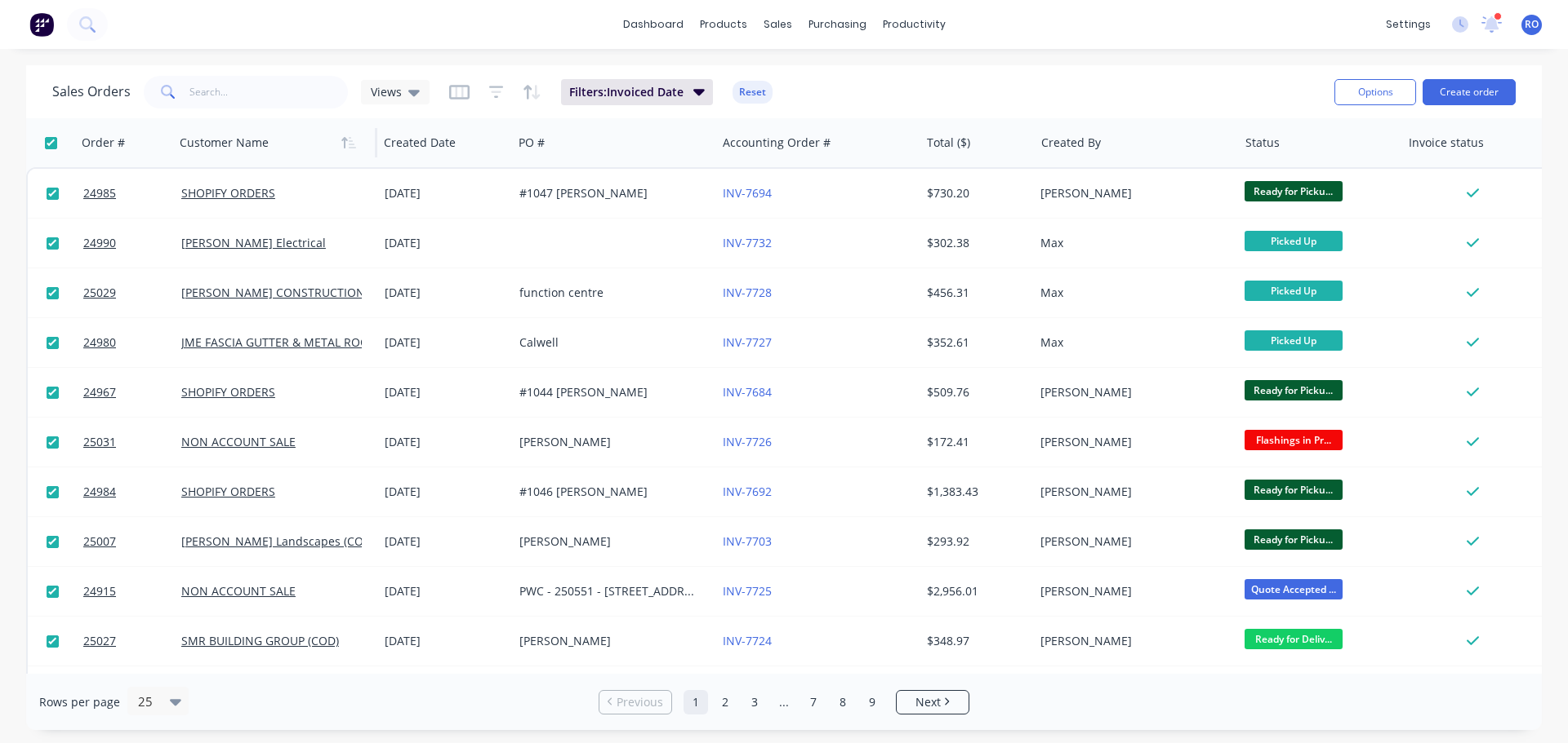
checkbox input "true"
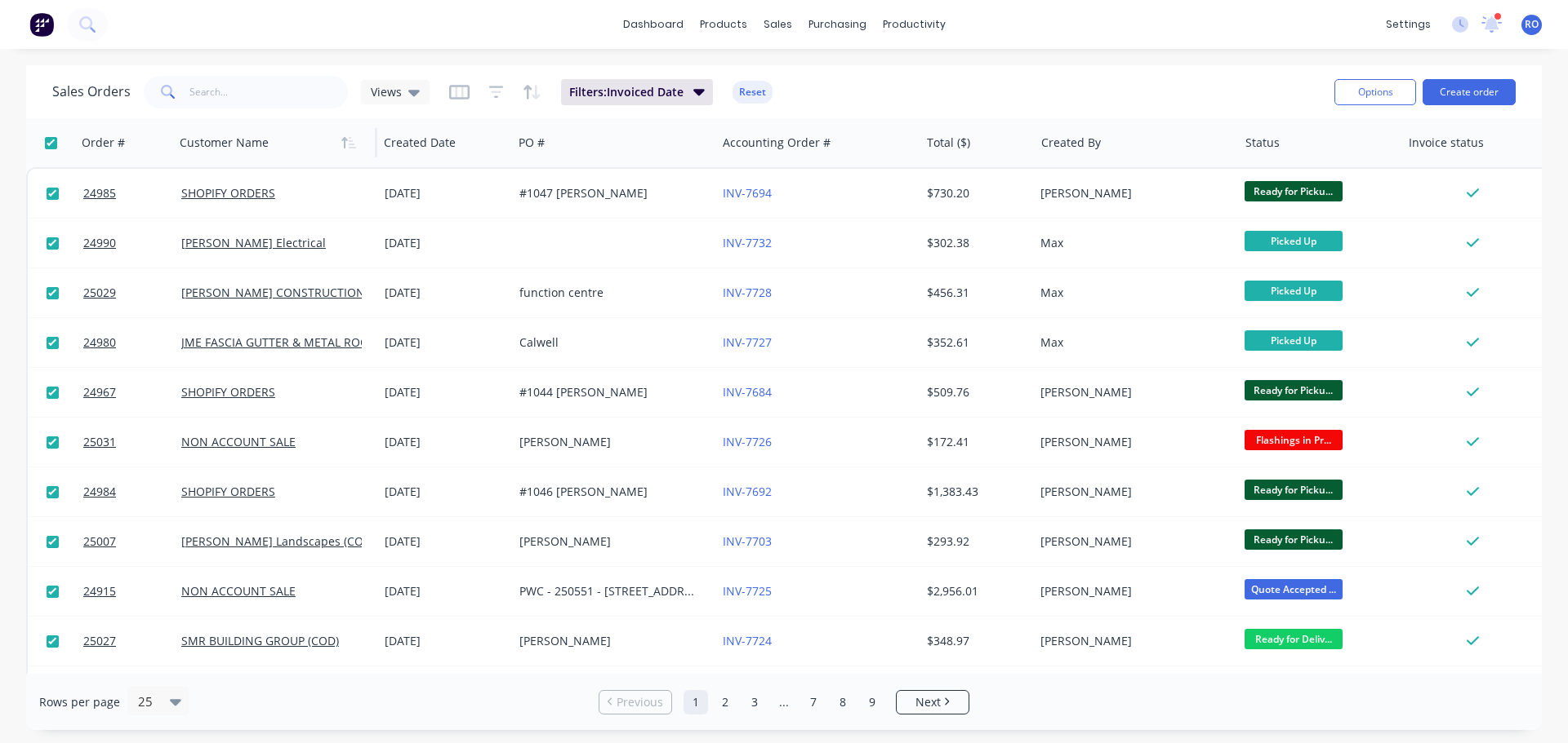
checkbox input "true"
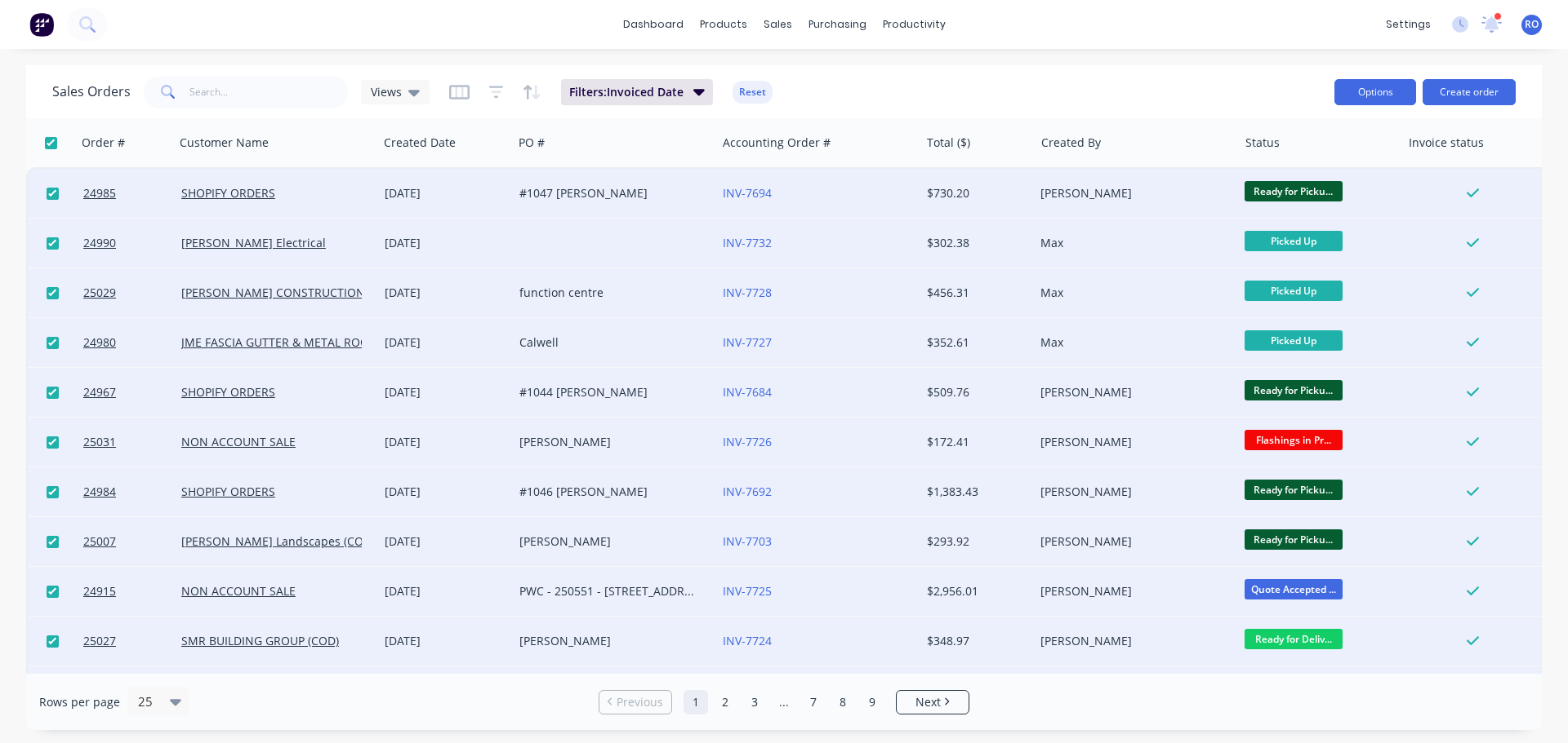
click at [1409, 89] on button "Options" at bounding box center [1376, 92] width 82 height 26
click at [1296, 85] on div "Sales Orders Views Filters: Invoiced Date Reset" at bounding box center [687, 92] width 1269 height 40
click at [662, 200] on div "#1047 [PERSON_NAME]" at bounding box center [610, 193] width 182 height 16
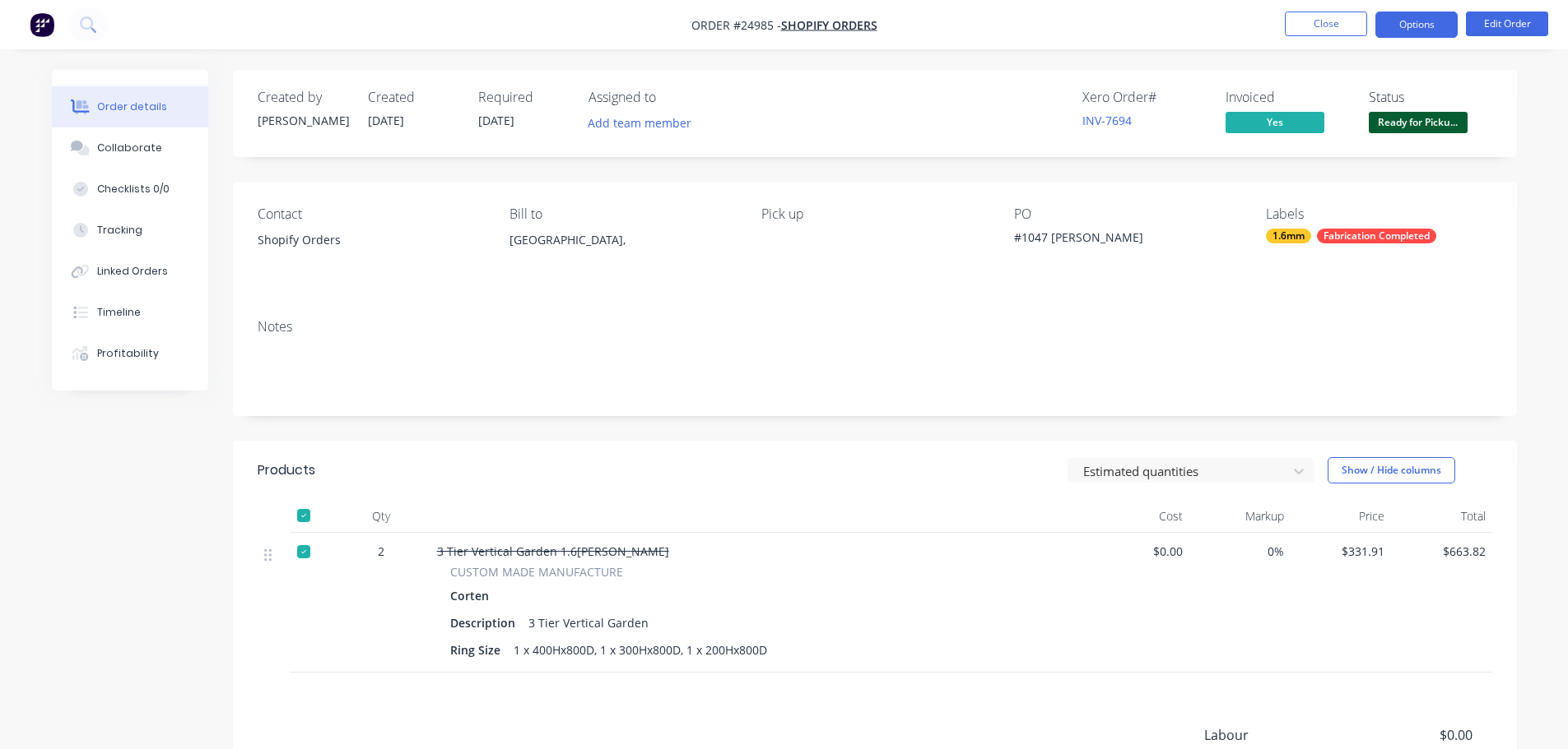
click at [1422, 23] on button "Options" at bounding box center [1416, 24] width 83 height 26
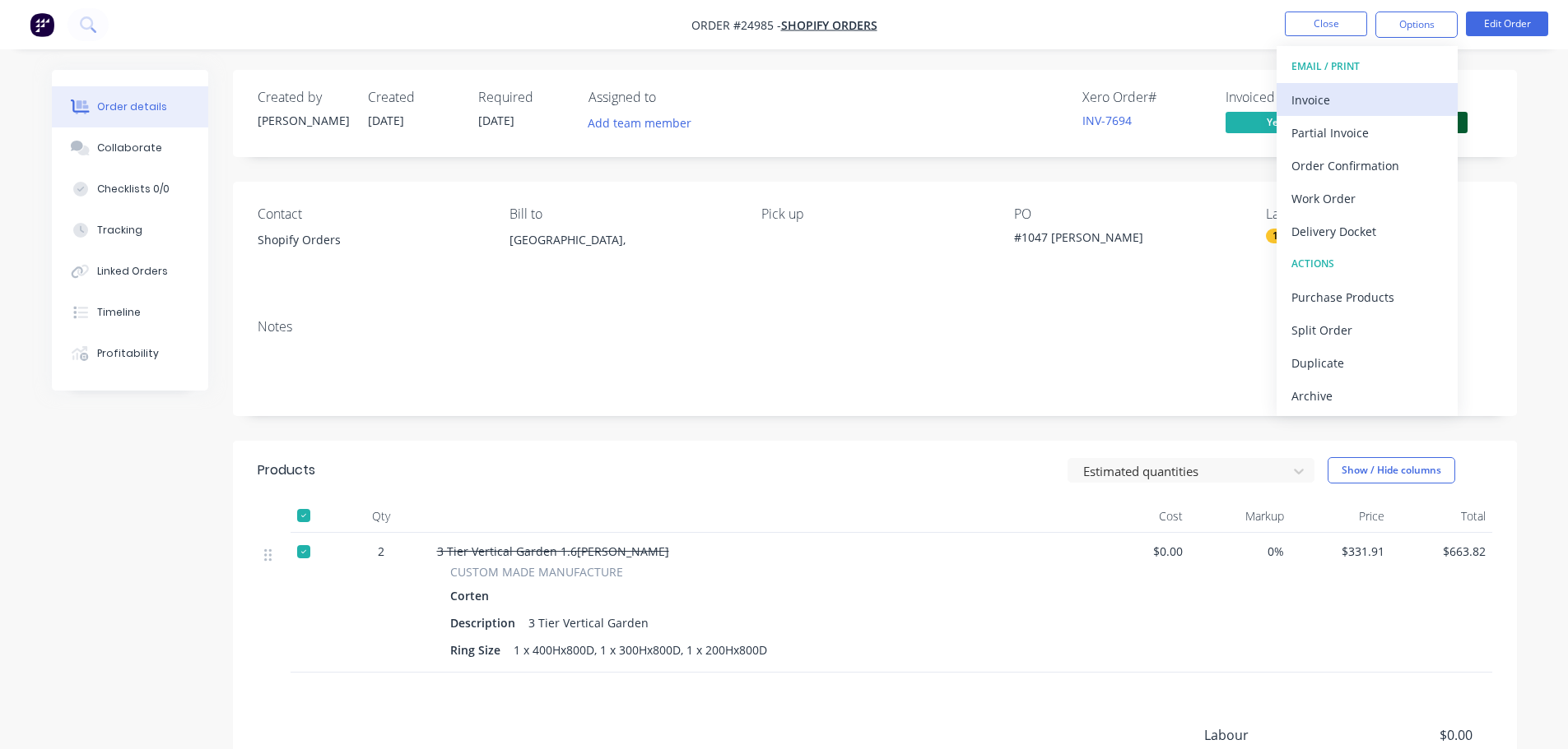
click at [1365, 93] on div "Invoice" at bounding box center [1367, 100] width 152 height 24
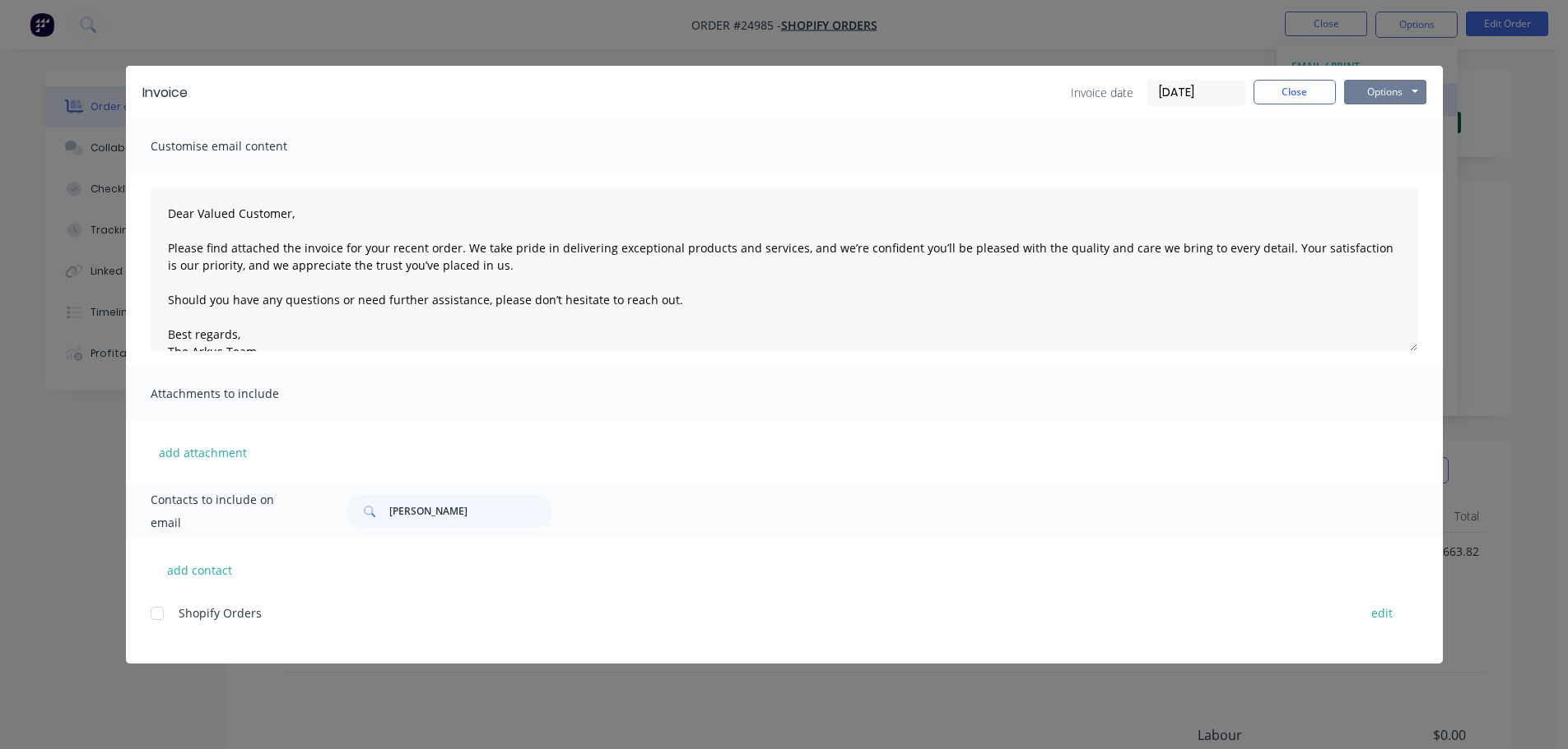
click at [1365, 93] on button "Options" at bounding box center [1386, 92] width 83 height 25
click at [1366, 144] on button "Print" at bounding box center [1397, 148] width 105 height 27
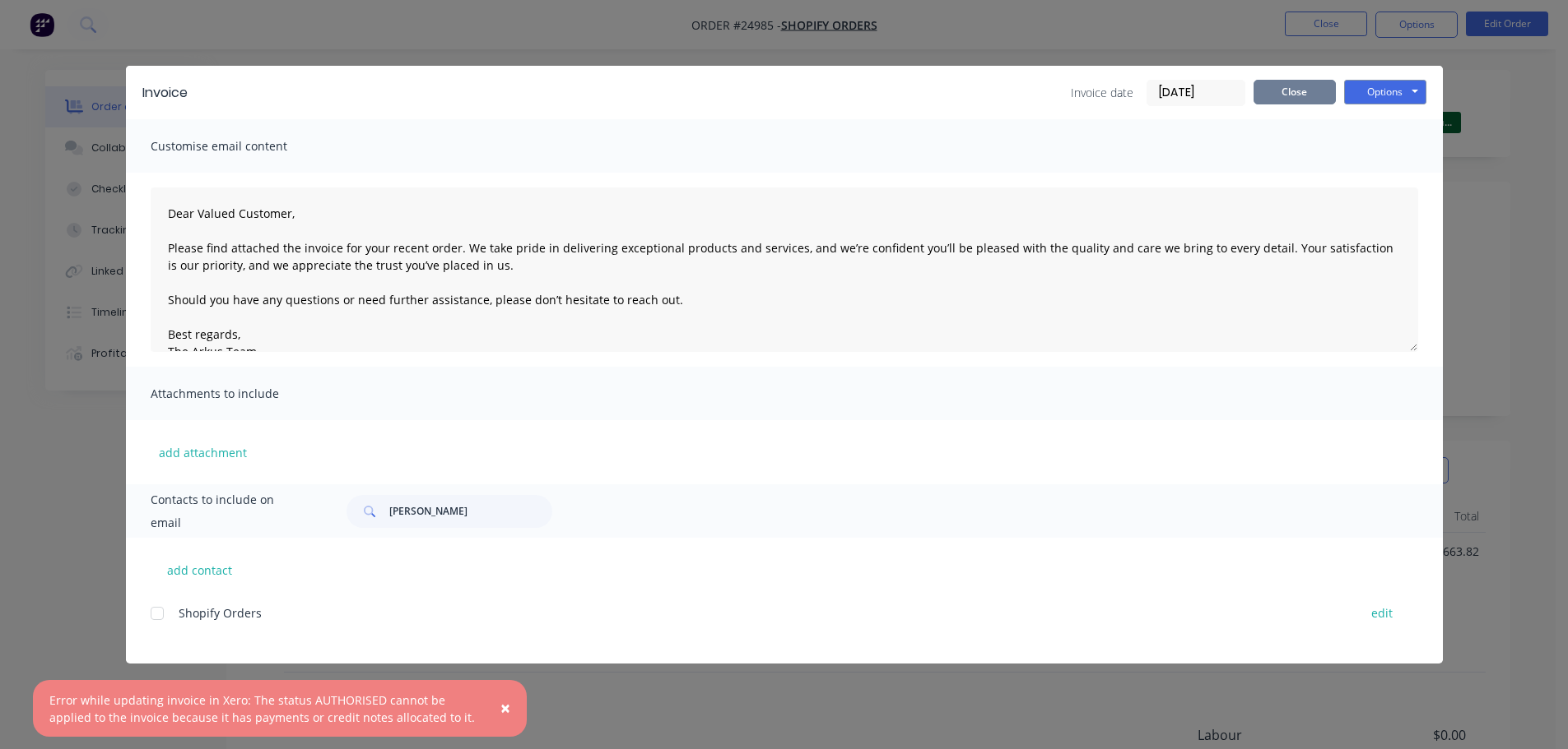
click at [1283, 91] on button "Close" at bounding box center [1295, 92] width 83 height 25
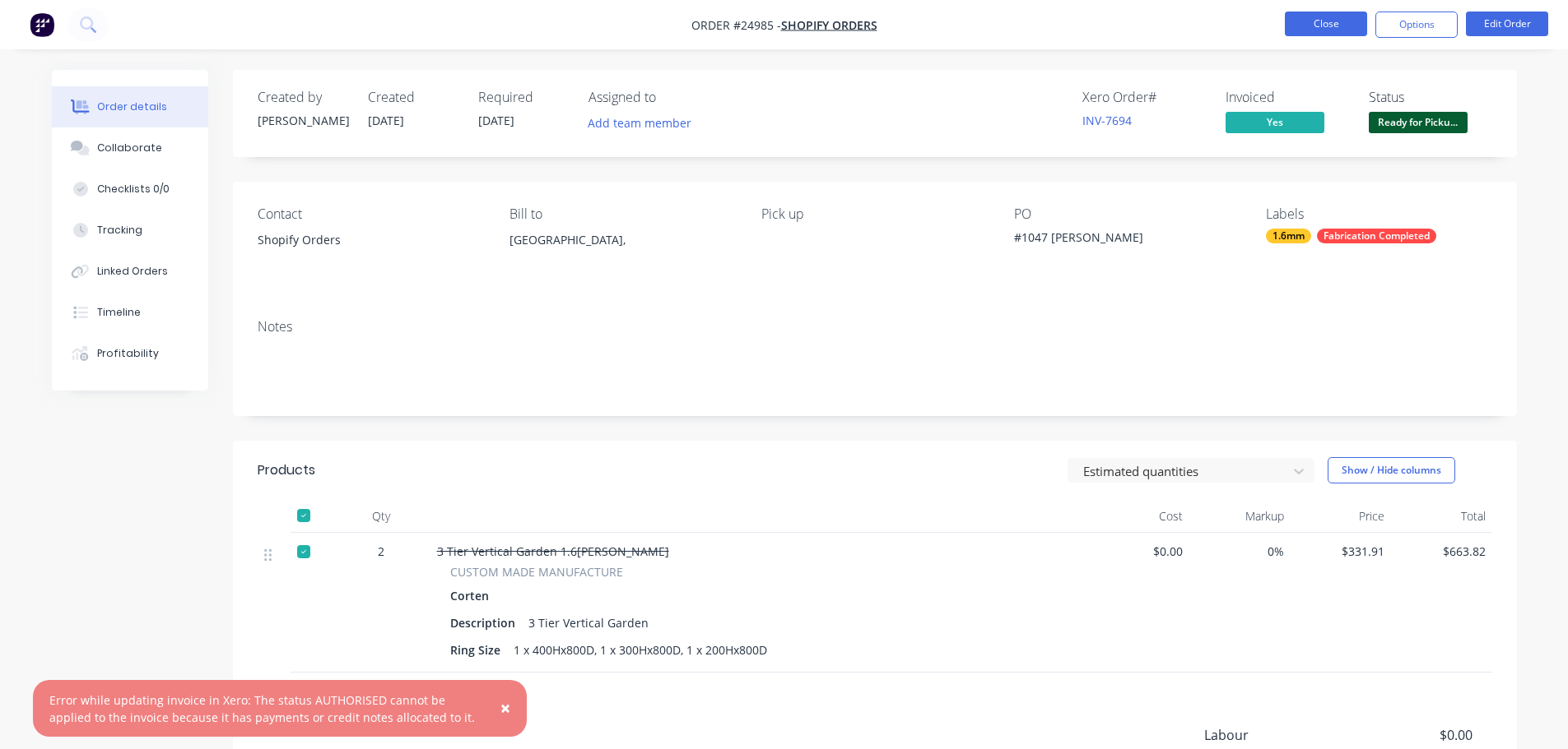
click at [1316, 25] on button "Close" at bounding box center [1327, 24] width 83 height 25
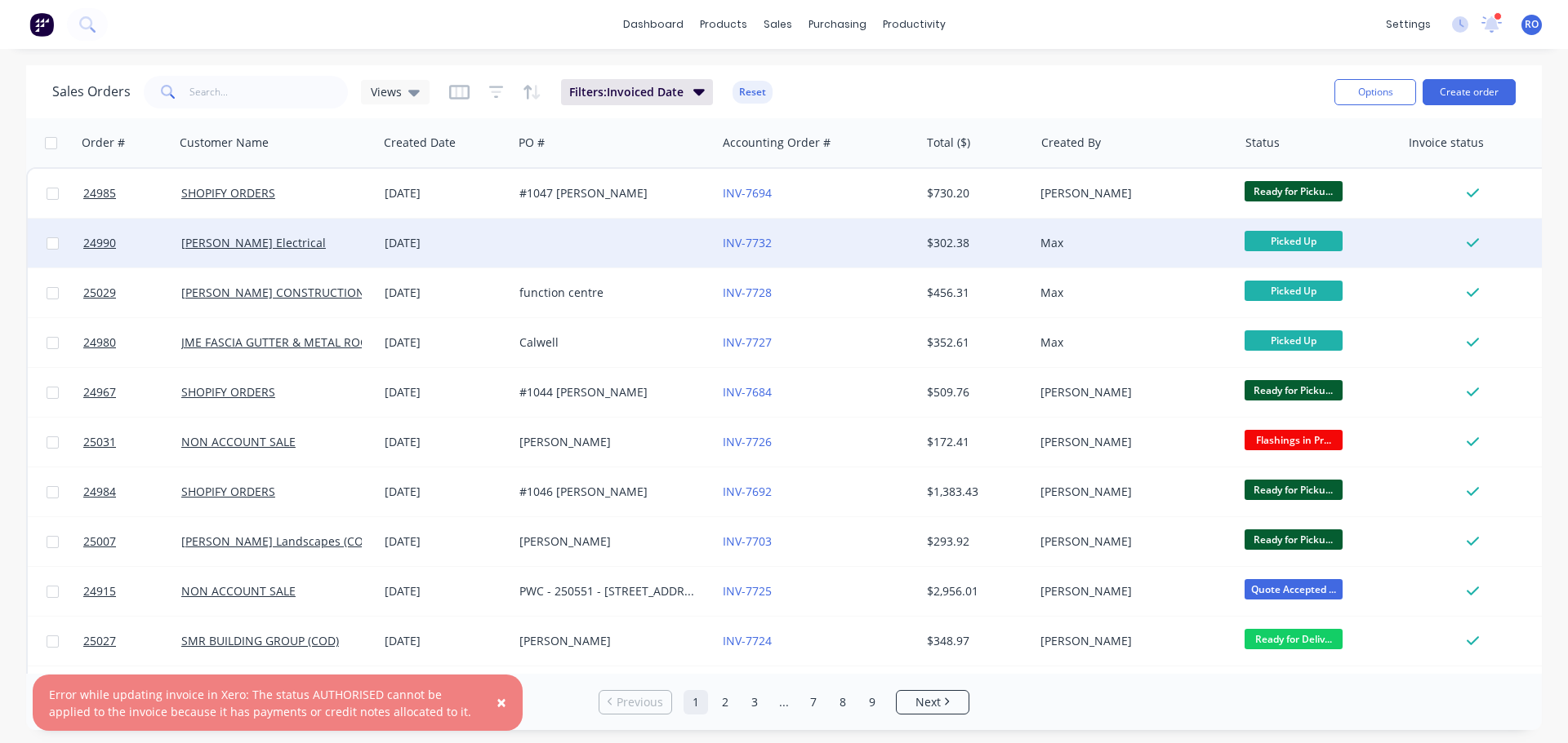
click at [550, 241] on div at bounding box center [614, 243] width 203 height 49
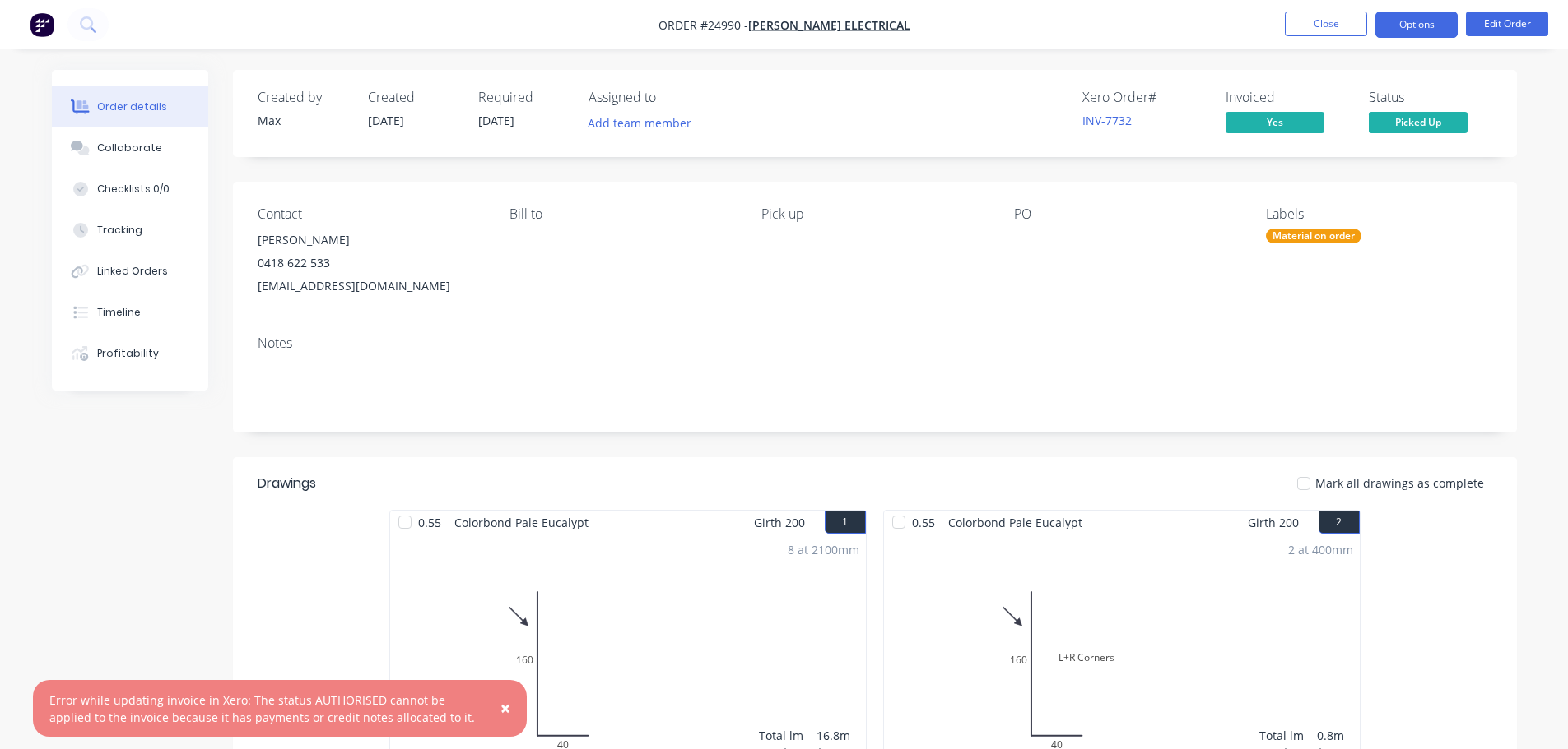
click at [1423, 21] on button "Options" at bounding box center [1416, 24] width 83 height 26
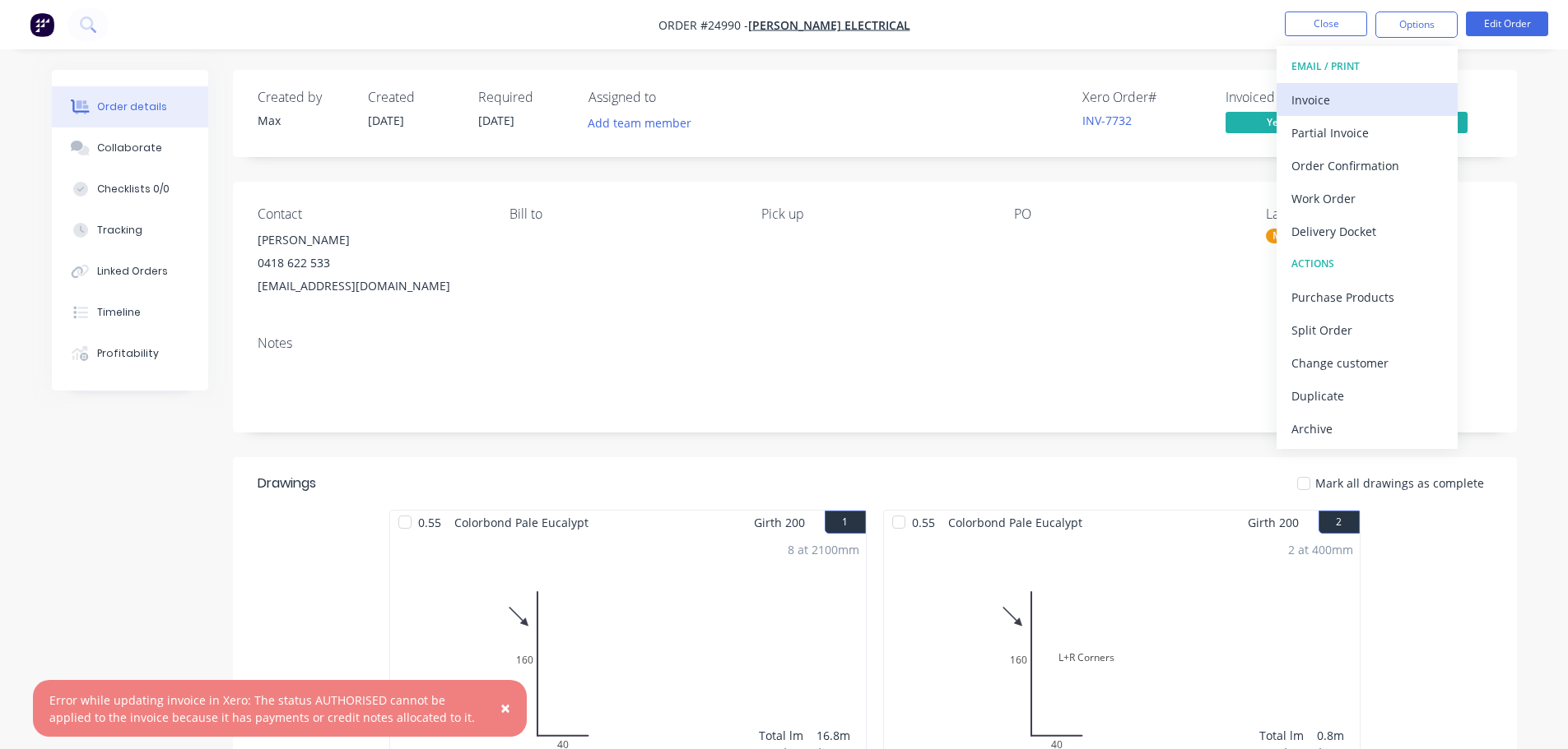
click at [1361, 91] on div "Invoice" at bounding box center [1367, 100] width 152 height 24
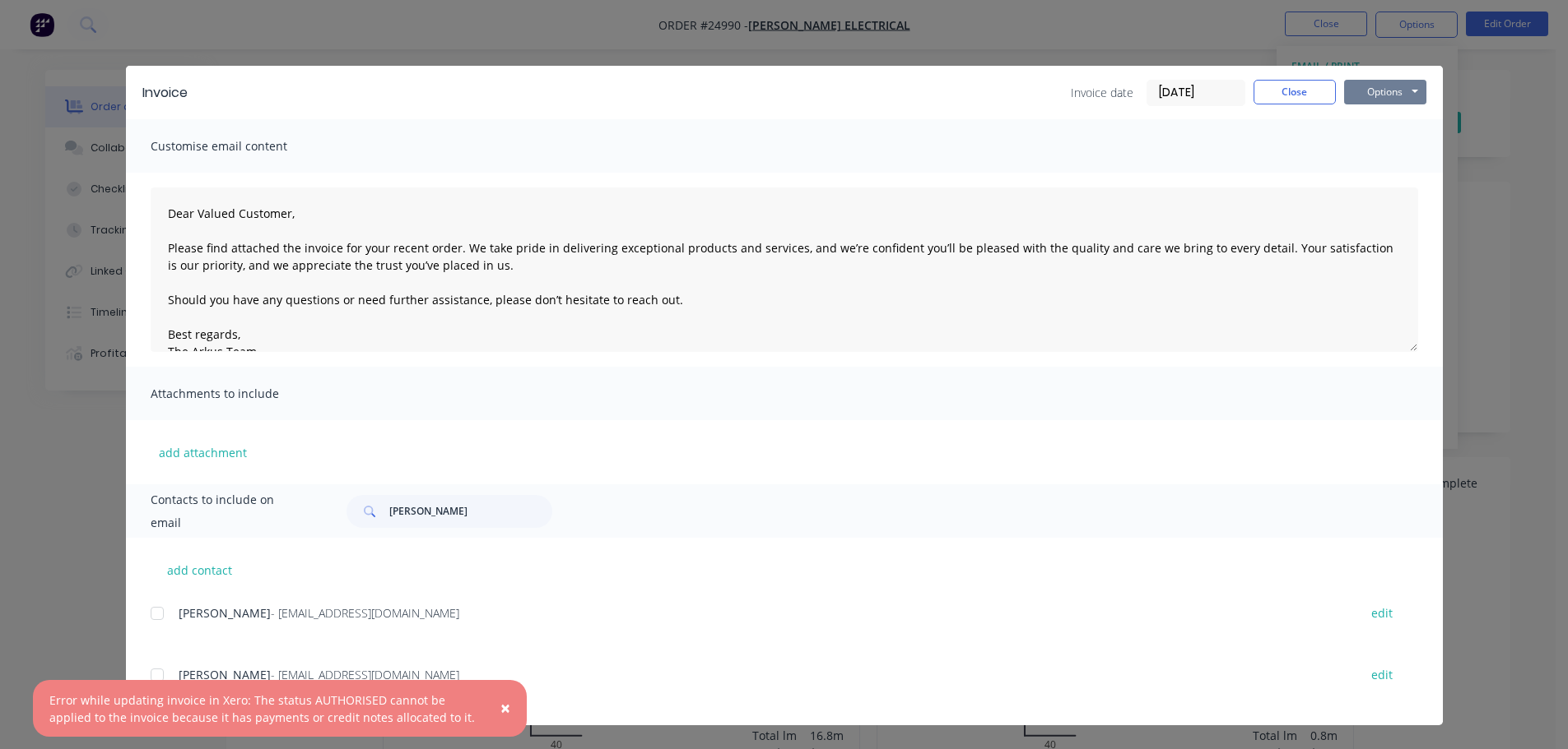
click at [1387, 82] on button "Options" at bounding box center [1386, 92] width 83 height 25
click at [1371, 145] on button "Print" at bounding box center [1397, 148] width 105 height 27
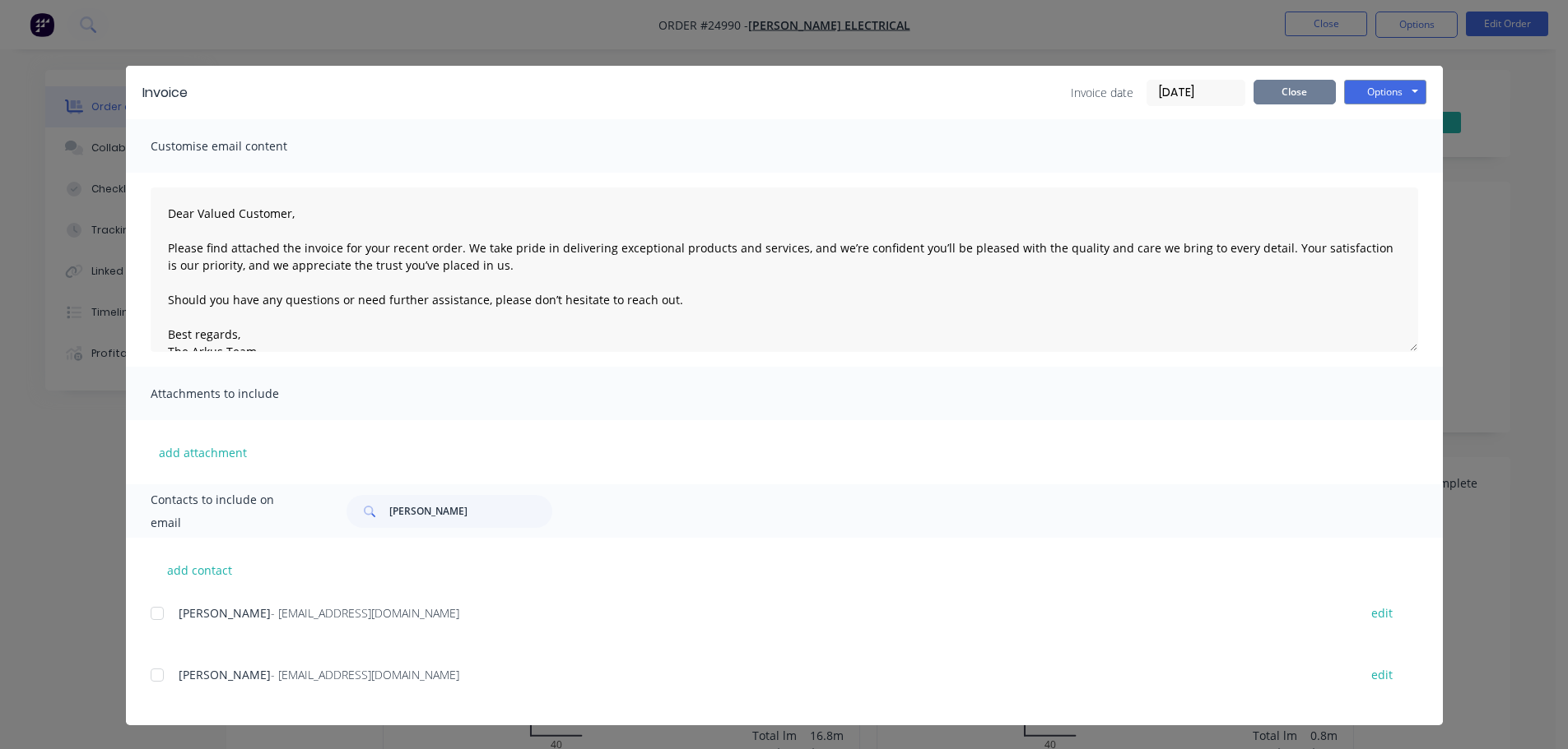
click at [1296, 95] on button "Close" at bounding box center [1295, 92] width 83 height 25
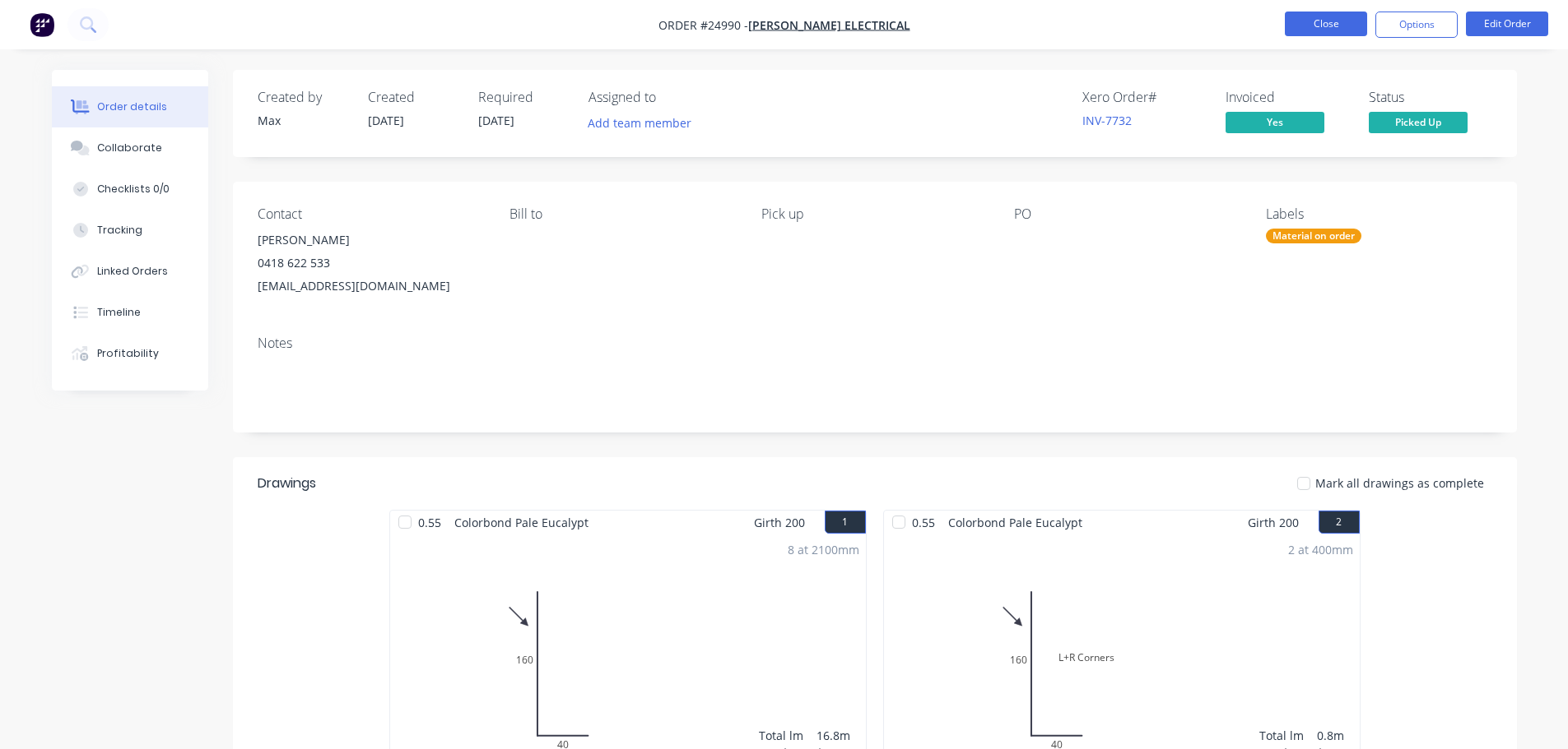
click at [1335, 30] on button "Close" at bounding box center [1327, 24] width 83 height 25
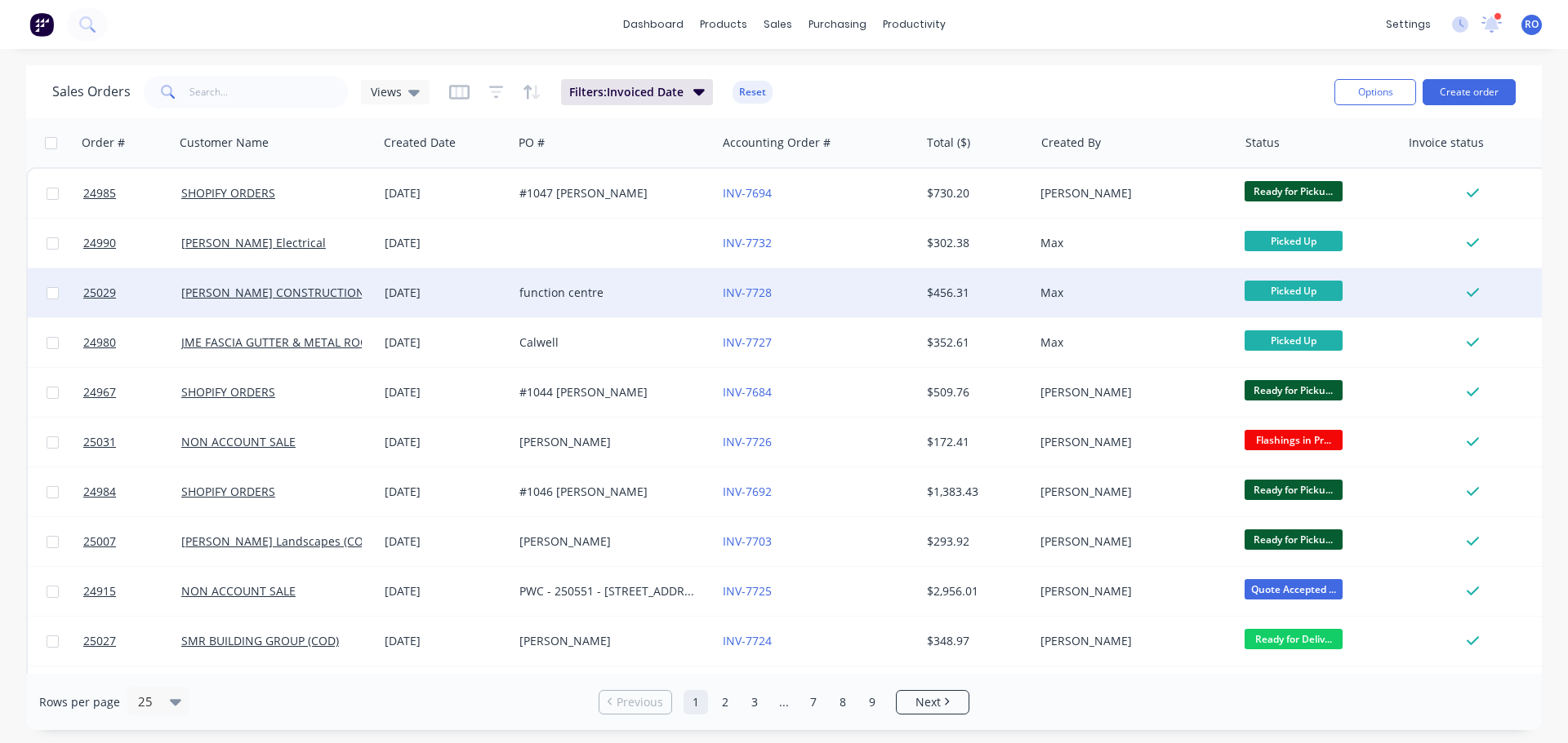
click at [881, 295] on div "INV-7728" at bounding box center [814, 293] width 182 height 16
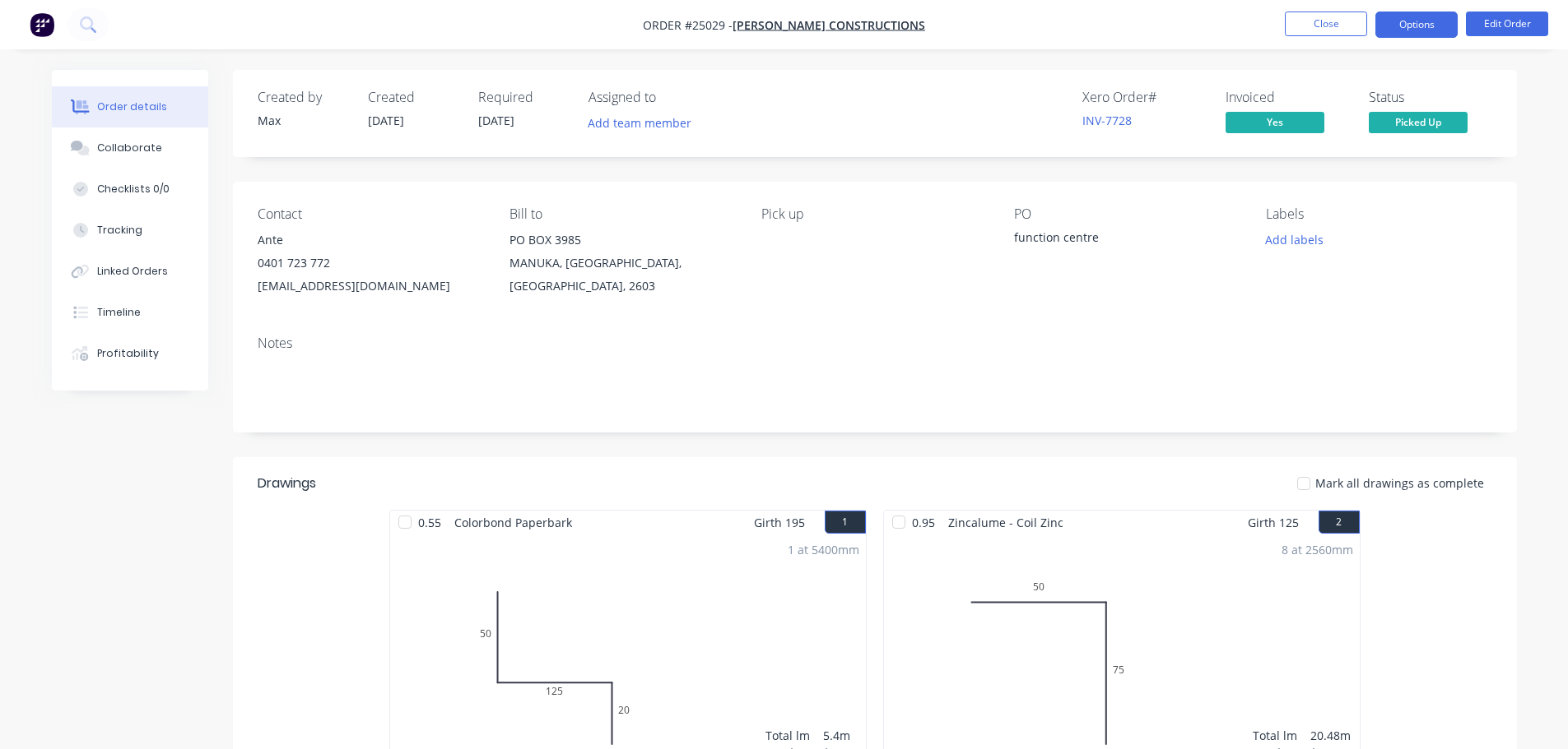
click at [1422, 27] on button "Options" at bounding box center [1416, 24] width 83 height 26
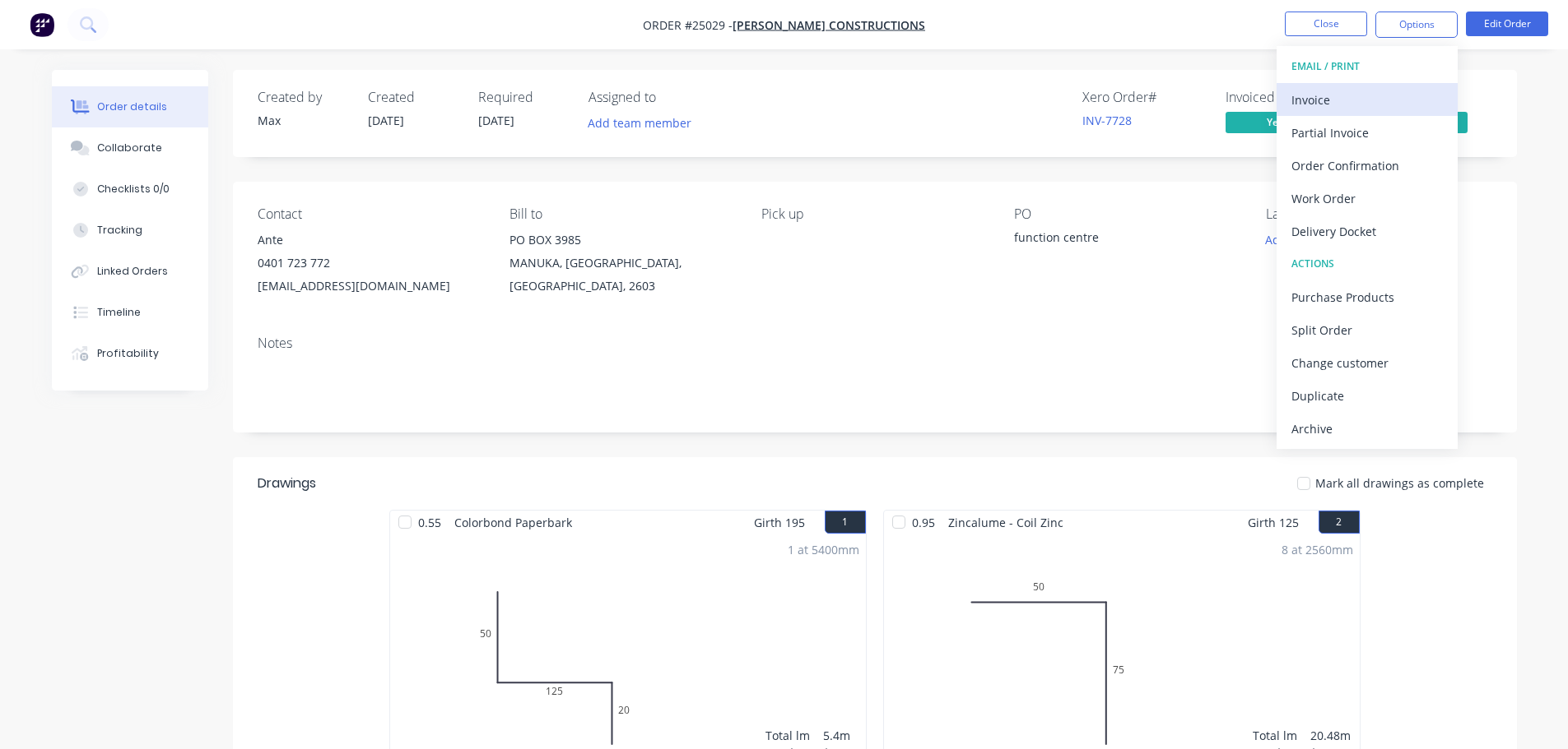
click at [1338, 88] on div "Invoice" at bounding box center [1367, 100] width 152 height 24
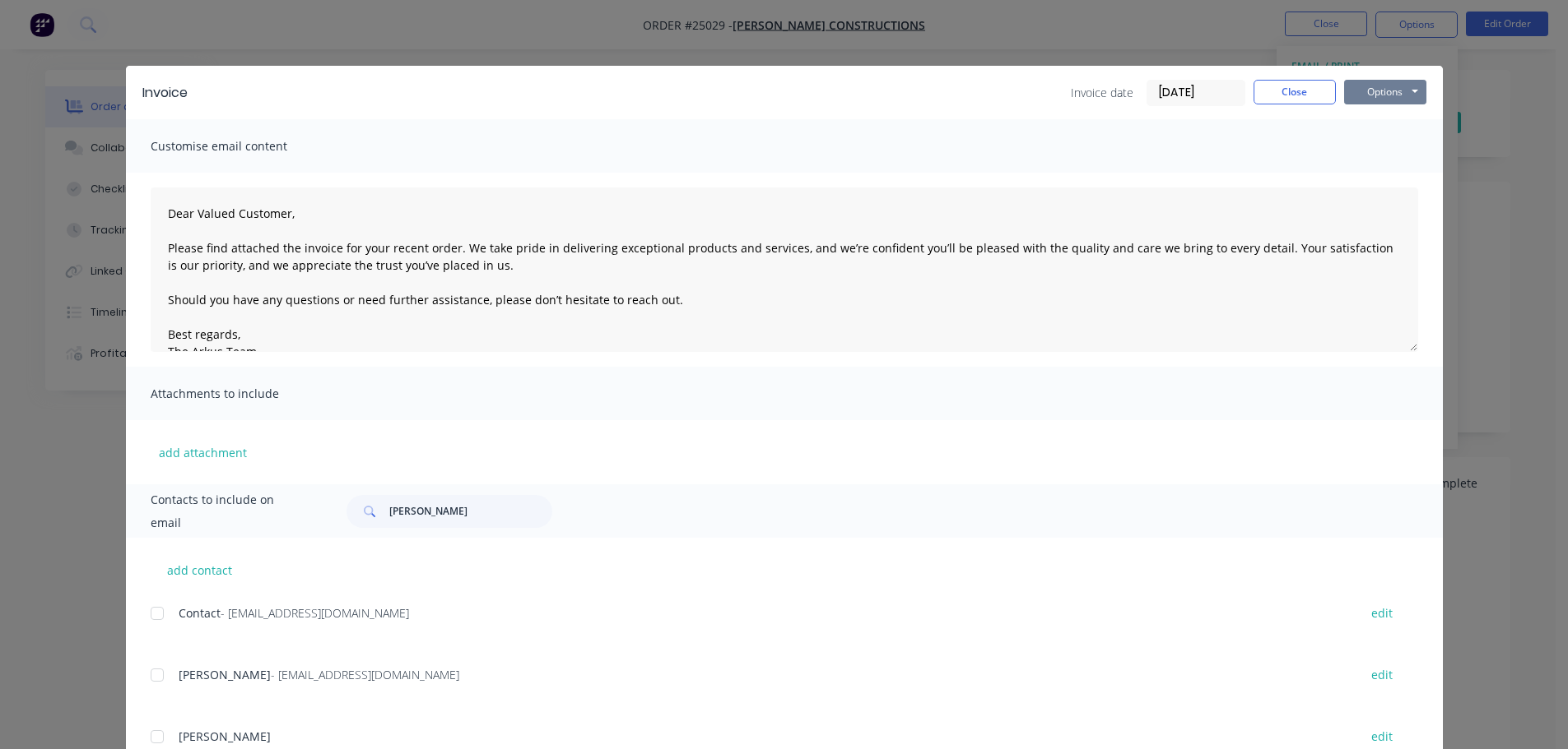
click at [1361, 82] on button "Options" at bounding box center [1386, 92] width 83 height 25
click at [1373, 145] on button "Print" at bounding box center [1397, 148] width 105 height 27
click at [1284, 83] on button "Close" at bounding box center [1295, 92] width 83 height 25
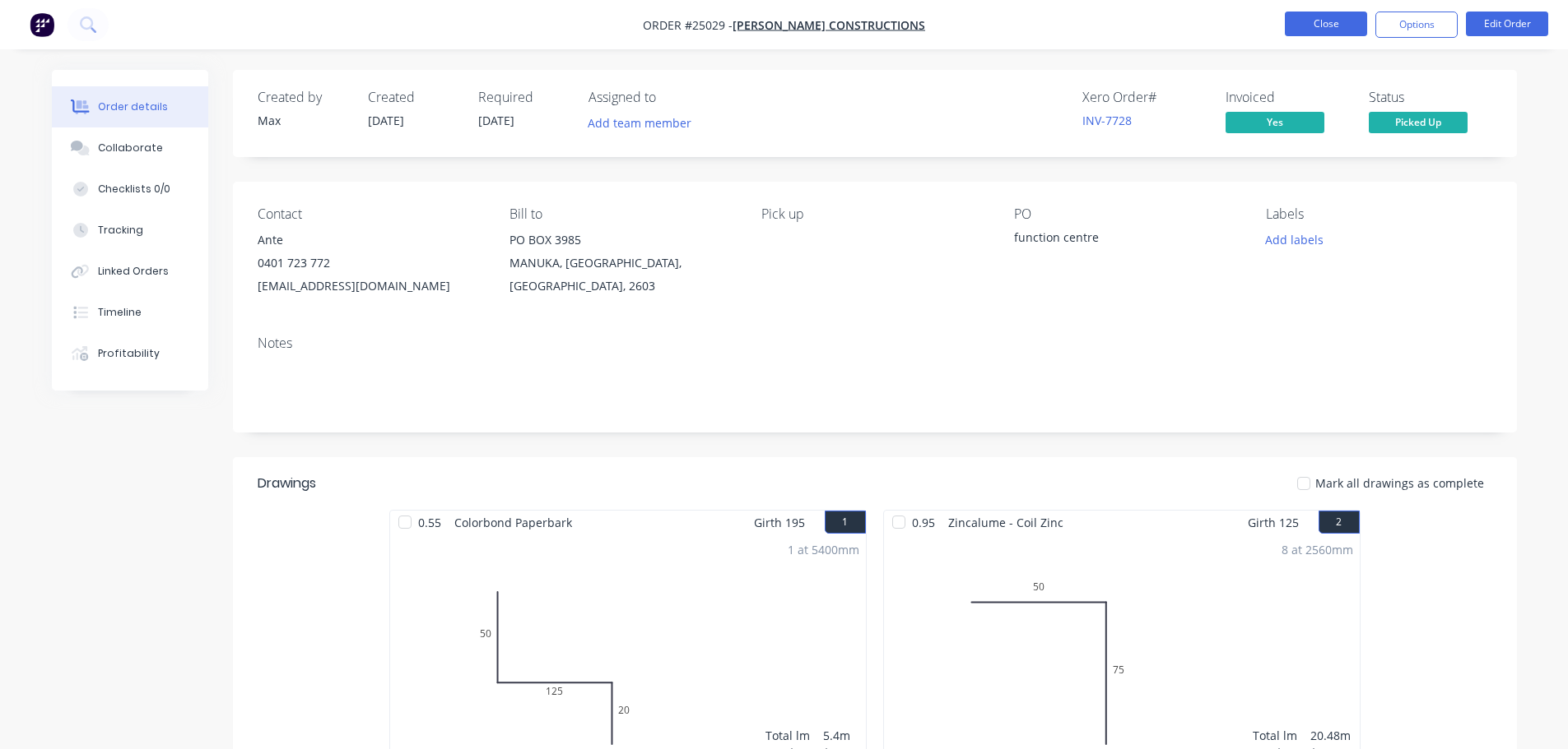
click at [1314, 35] on button "Close" at bounding box center [1327, 24] width 83 height 25
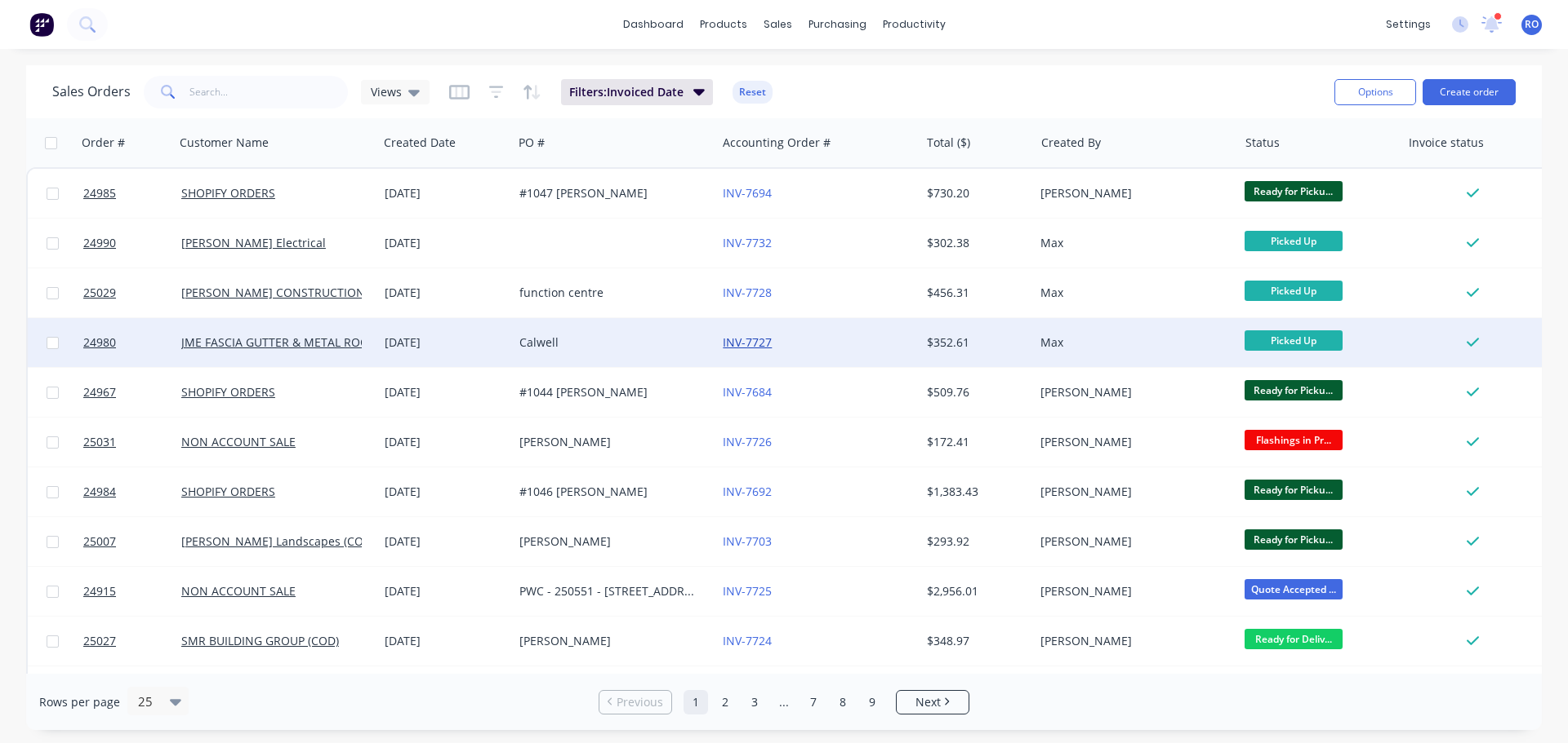
click at [763, 335] on link "INV-7727" at bounding box center [747, 342] width 49 height 15
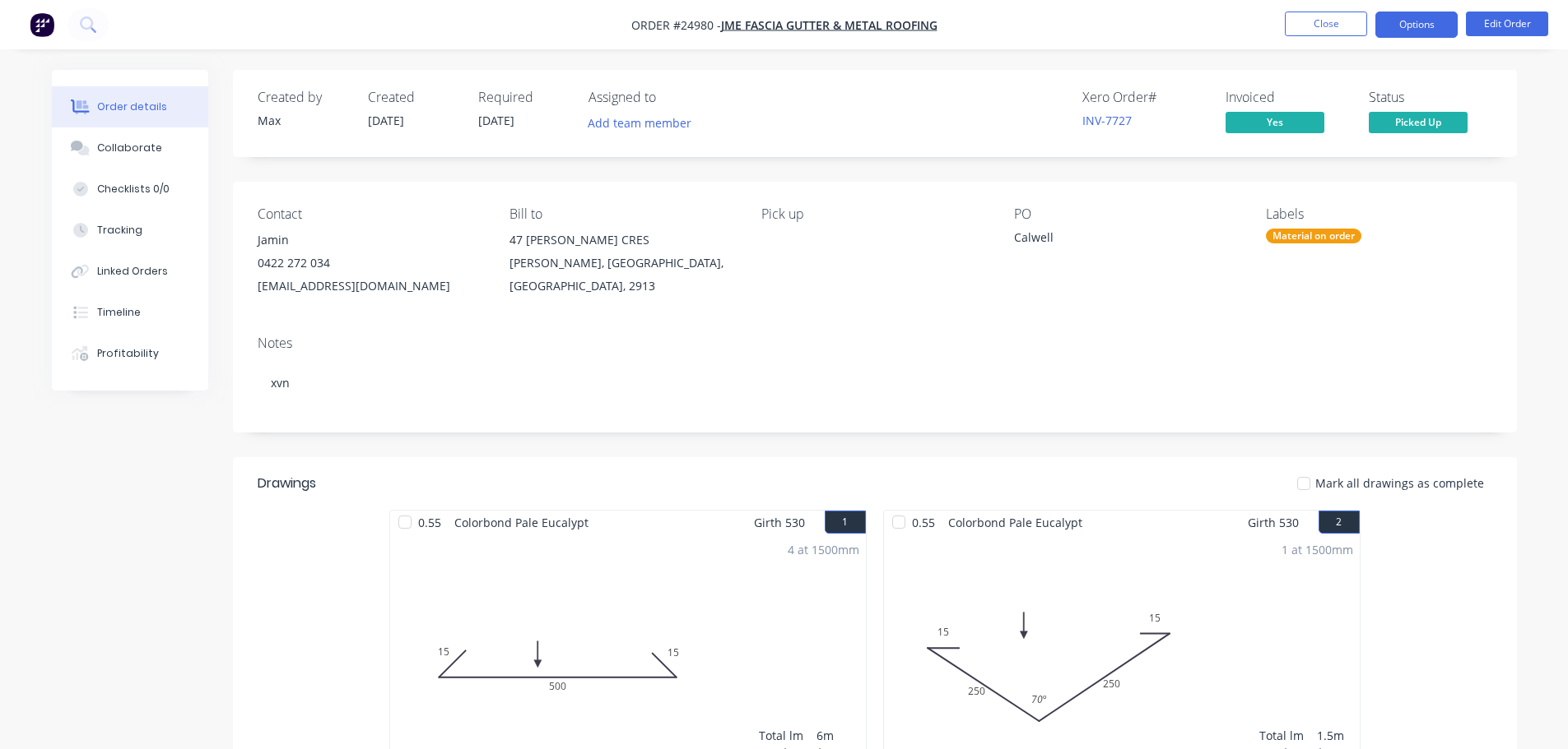
click at [1415, 24] on button "Options" at bounding box center [1416, 24] width 83 height 26
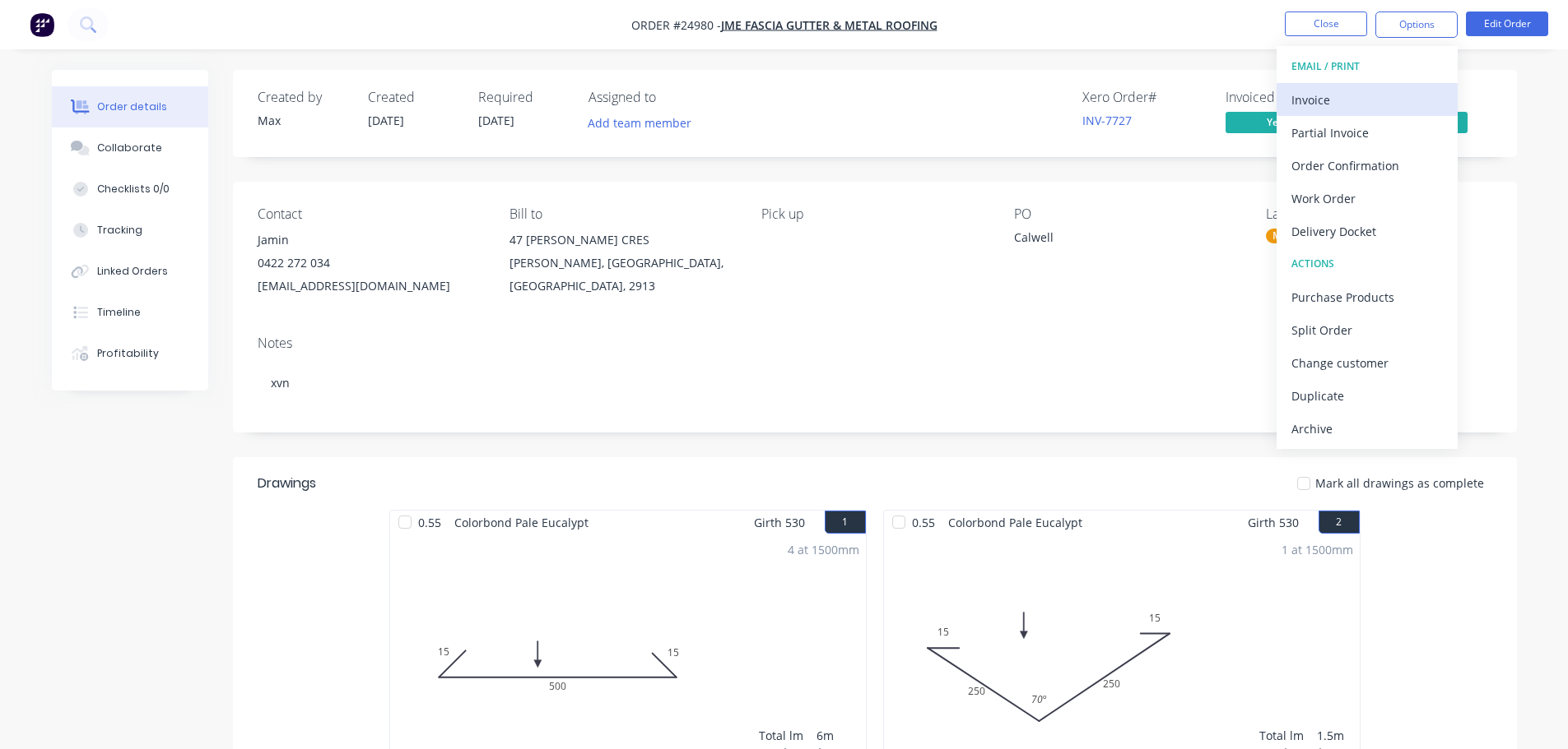
click at [1369, 98] on div "Invoice" at bounding box center [1367, 100] width 152 height 24
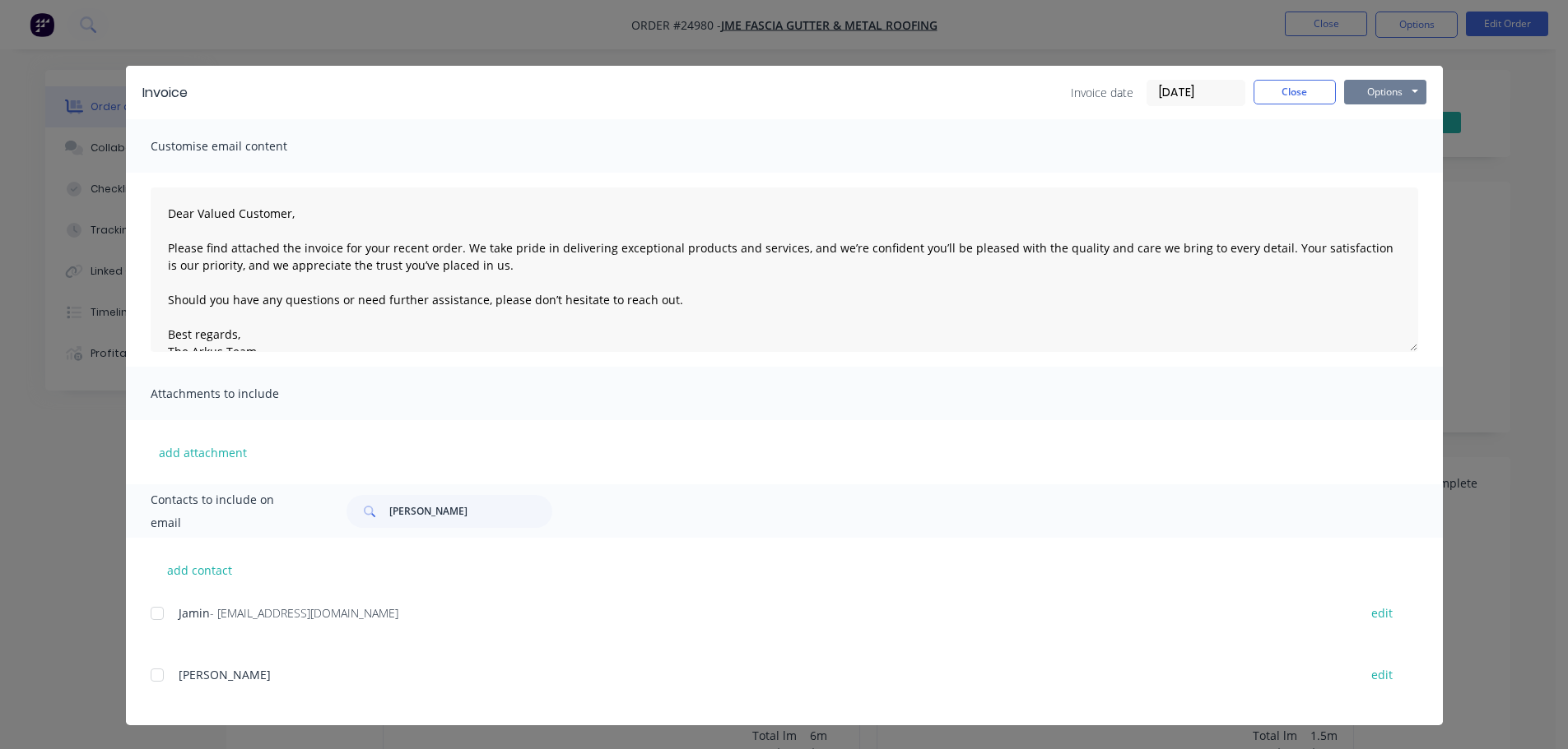
click at [1373, 96] on button "Options" at bounding box center [1386, 92] width 83 height 25
click at [1376, 152] on button "Print" at bounding box center [1397, 148] width 105 height 27
click at [1318, 92] on button "Close" at bounding box center [1295, 92] width 83 height 25
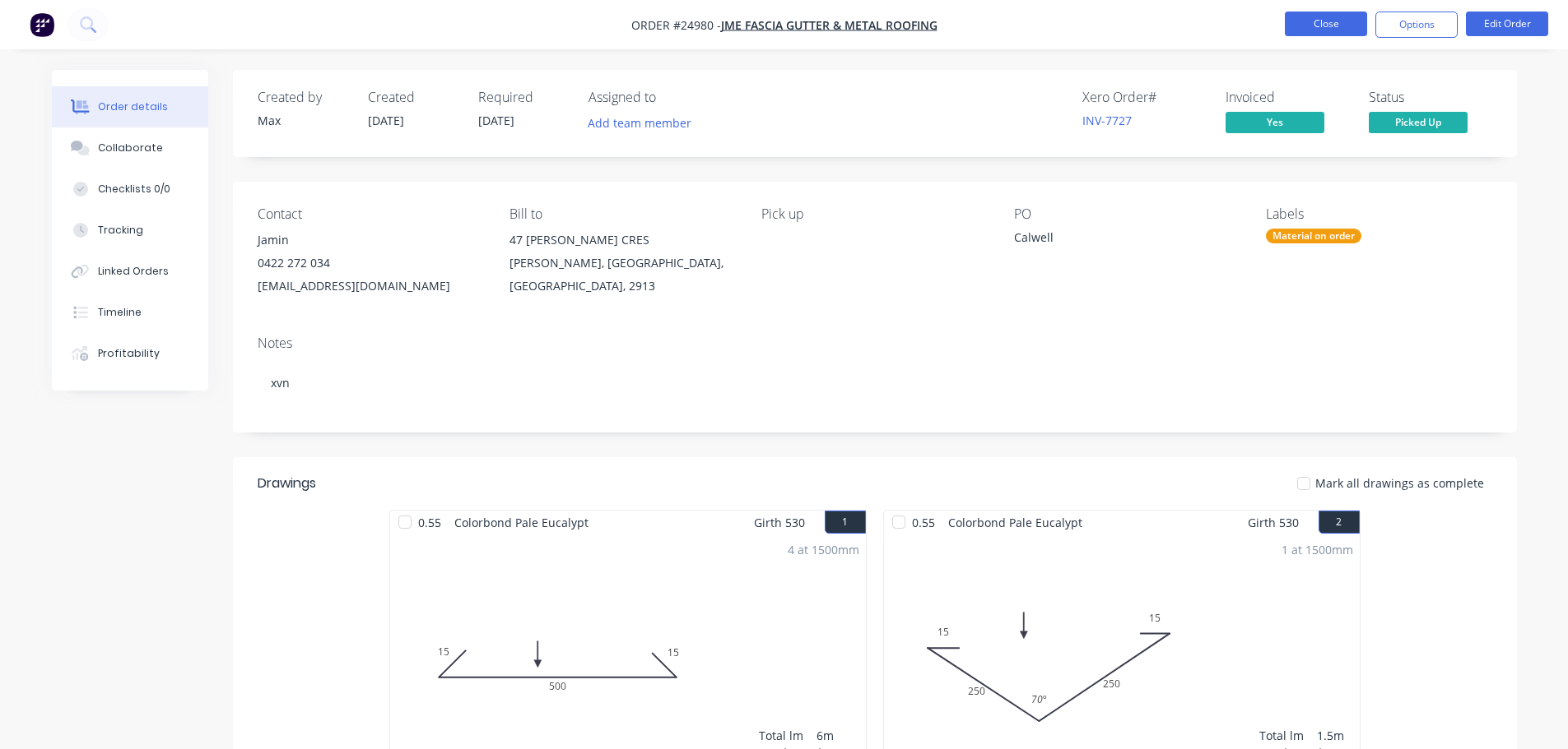
click at [1317, 24] on button "Close" at bounding box center [1327, 24] width 83 height 25
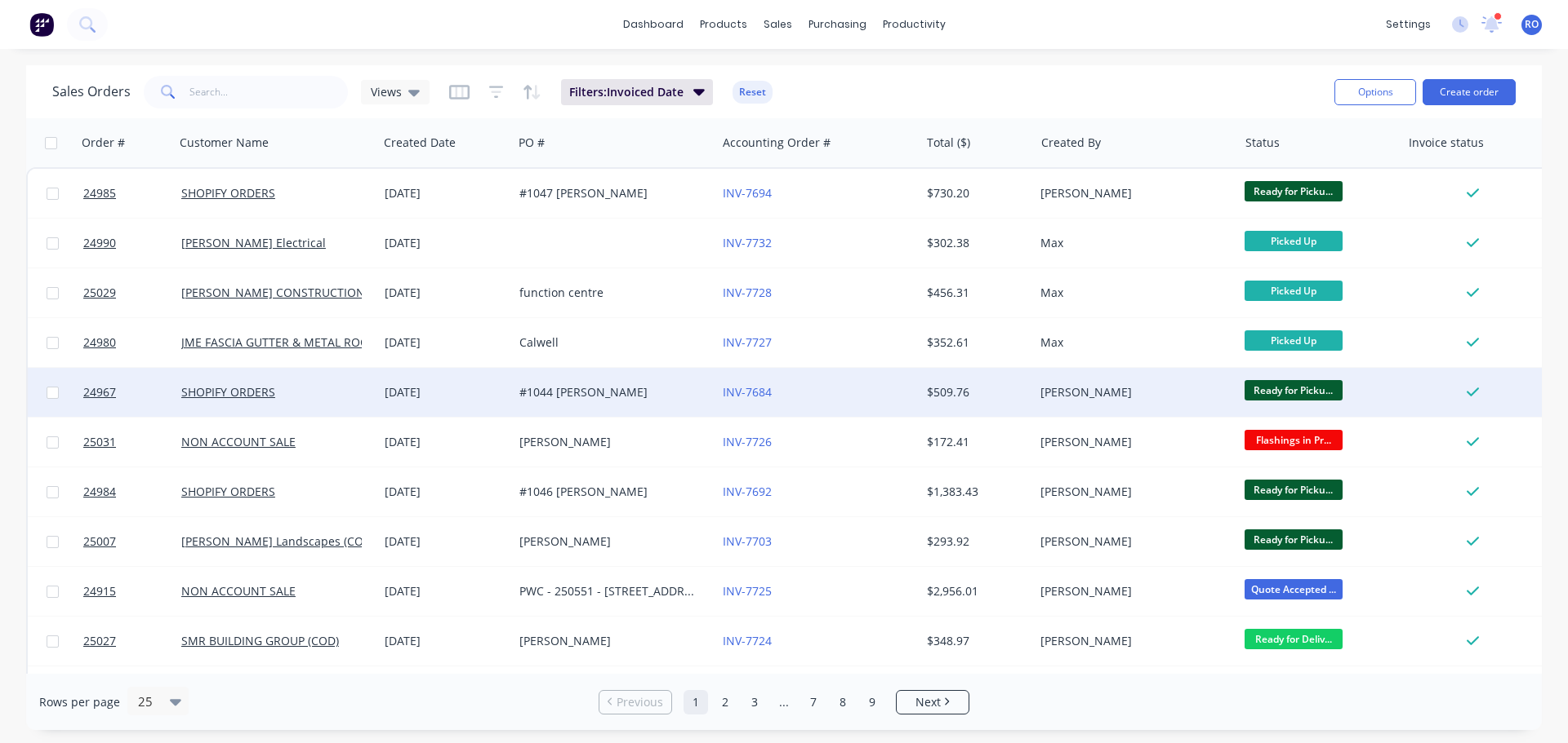
click at [906, 386] on div "INV-7684" at bounding box center [818, 392] width 191 height 16
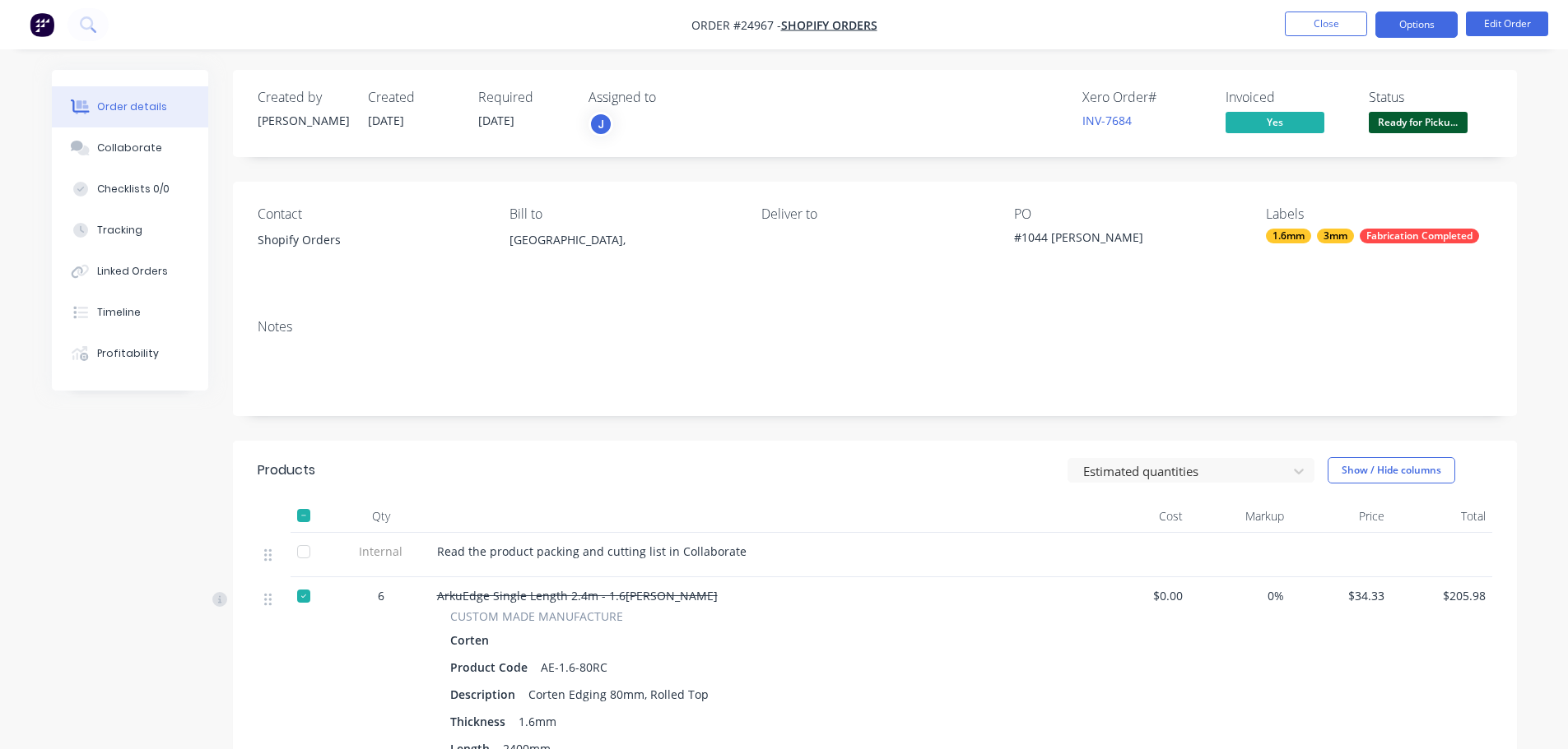
click at [1445, 26] on button "Options" at bounding box center [1416, 24] width 83 height 26
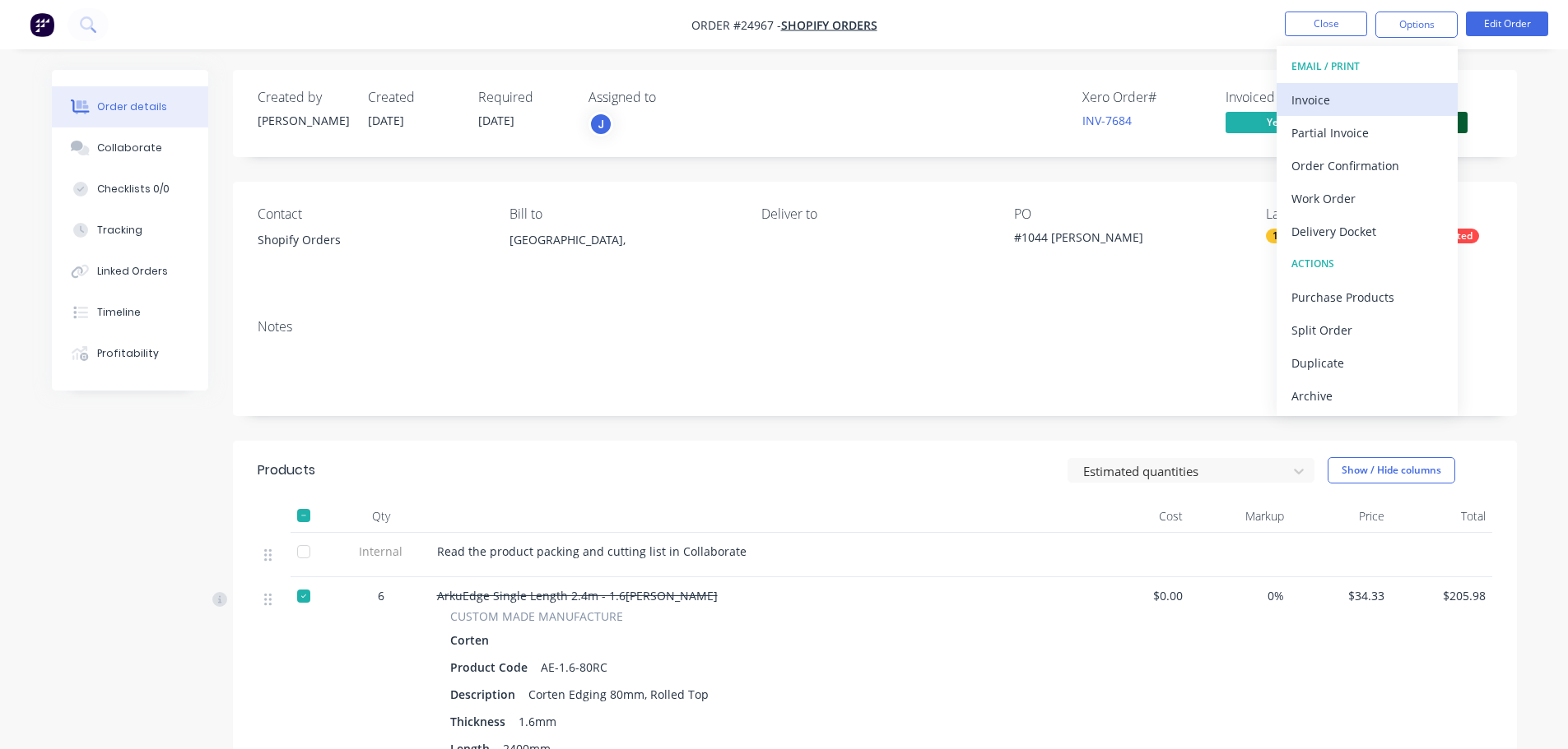
click at [1375, 97] on div "Invoice" at bounding box center [1367, 100] width 152 height 24
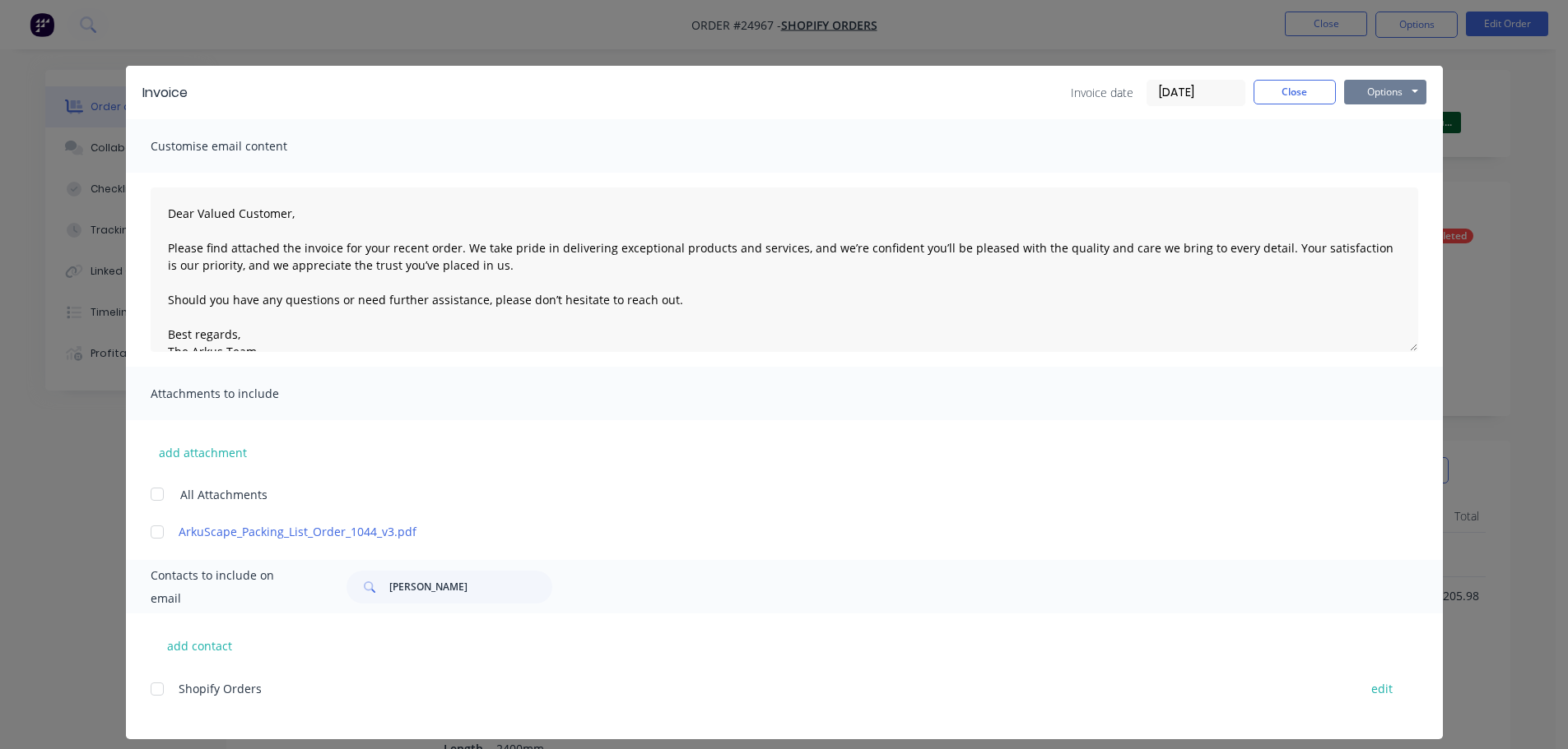
click at [1390, 91] on button "Options" at bounding box center [1386, 92] width 83 height 25
click at [1372, 149] on button "Print" at bounding box center [1397, 148] width 105 height 27
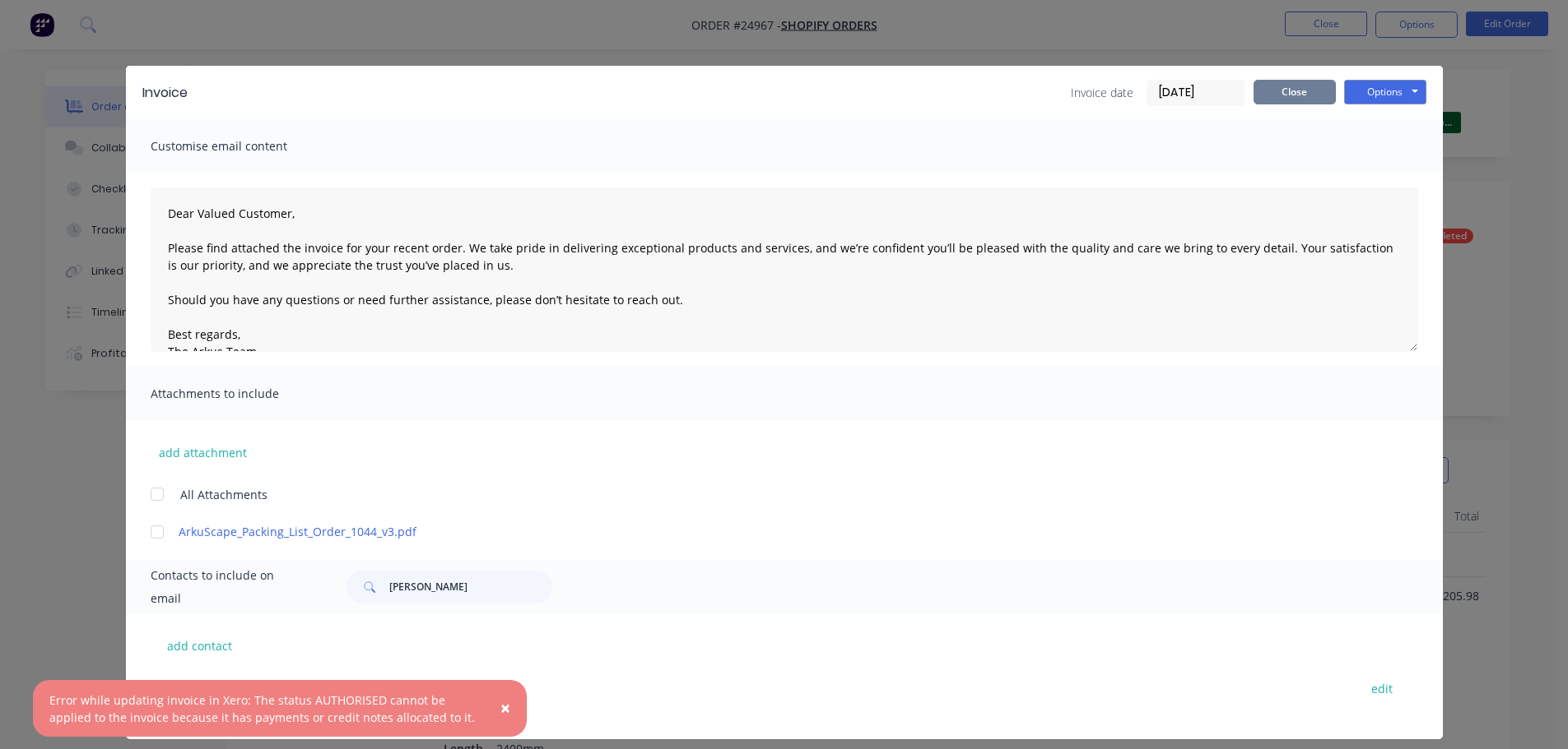
click at [1291, 87] on button "Close" at bounding box center [1295, 92] width 83 height 25
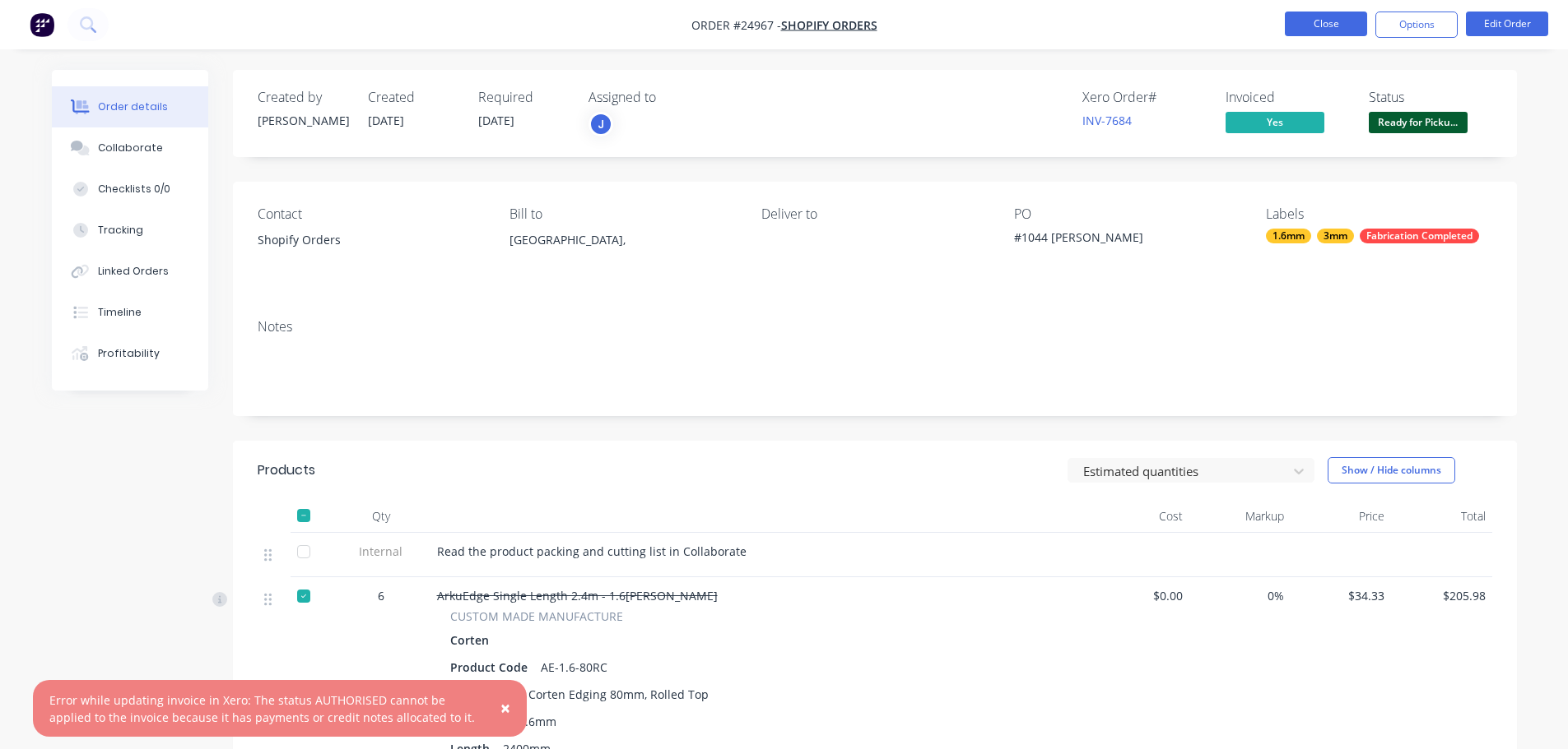
click at [1307, 31] on button "Close" at bounding box center [1327, 24] width 83 height 25
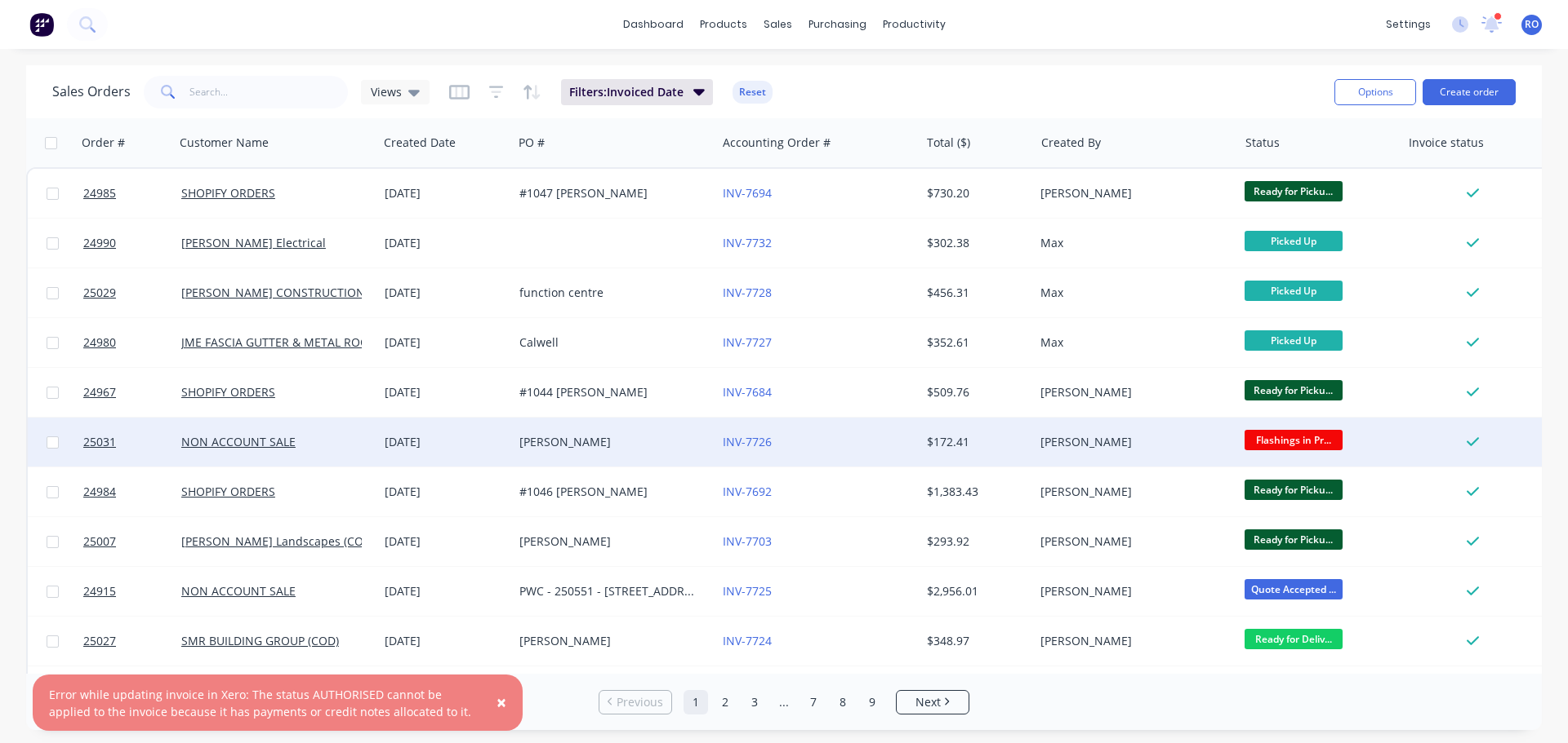
click at [950, 450] on div "$172.41" at bounding box center [978, 442] width 114 height 49
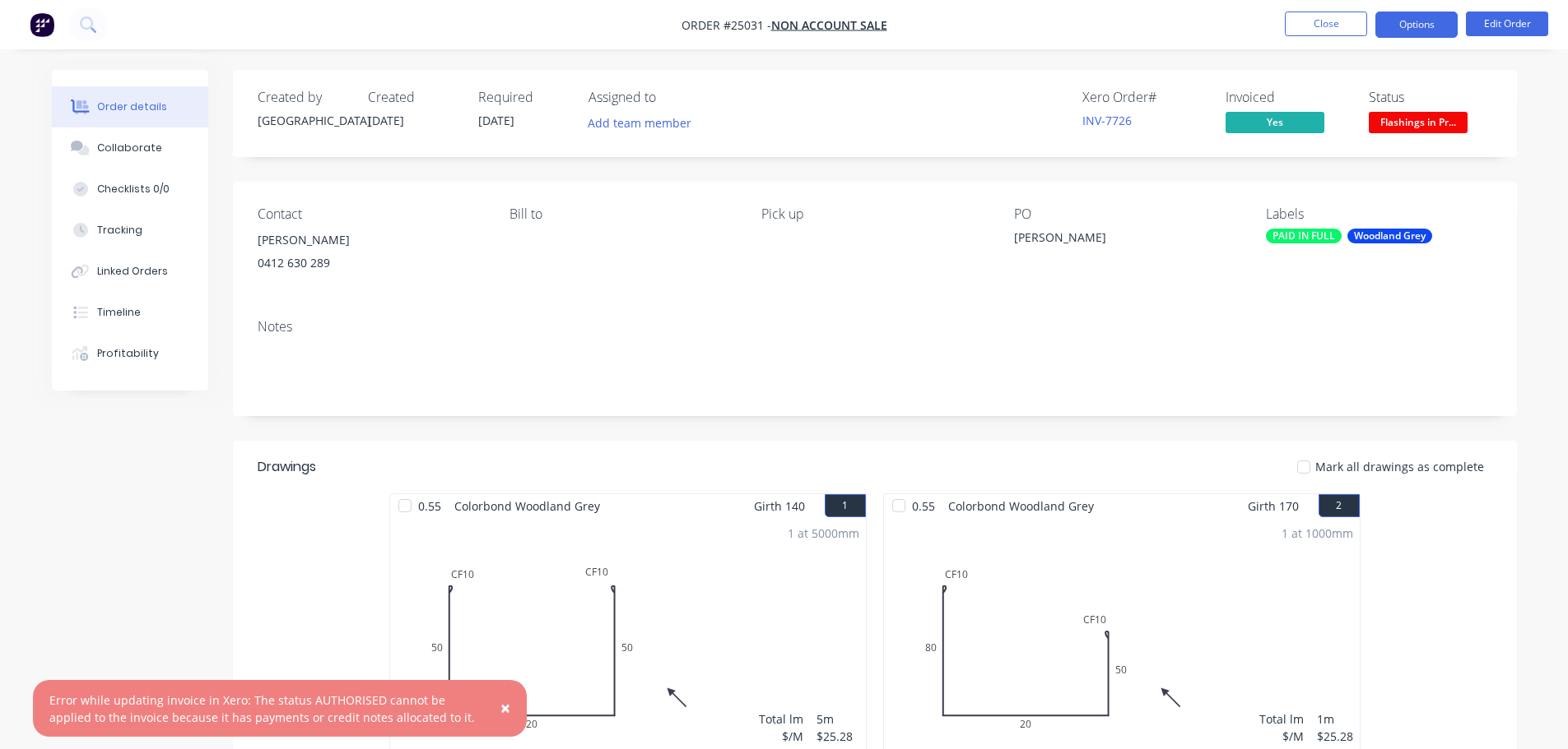
click at [1429, 35] on button "Options" at bounding box center [1416, 24] width 83 height 26
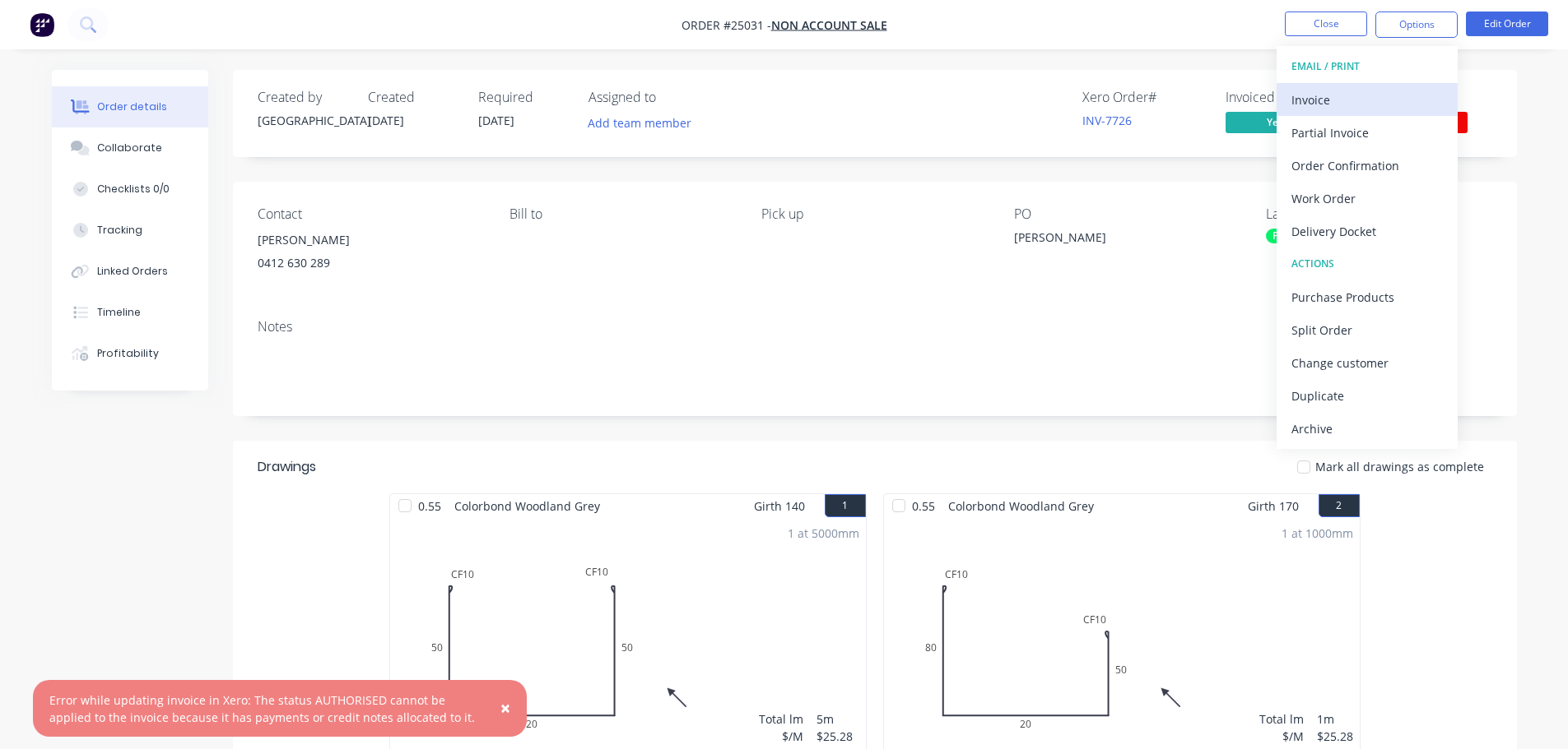
click at [1363, 106] on div "Invoice" at bounding box center [1367, 100] width 152 height 24
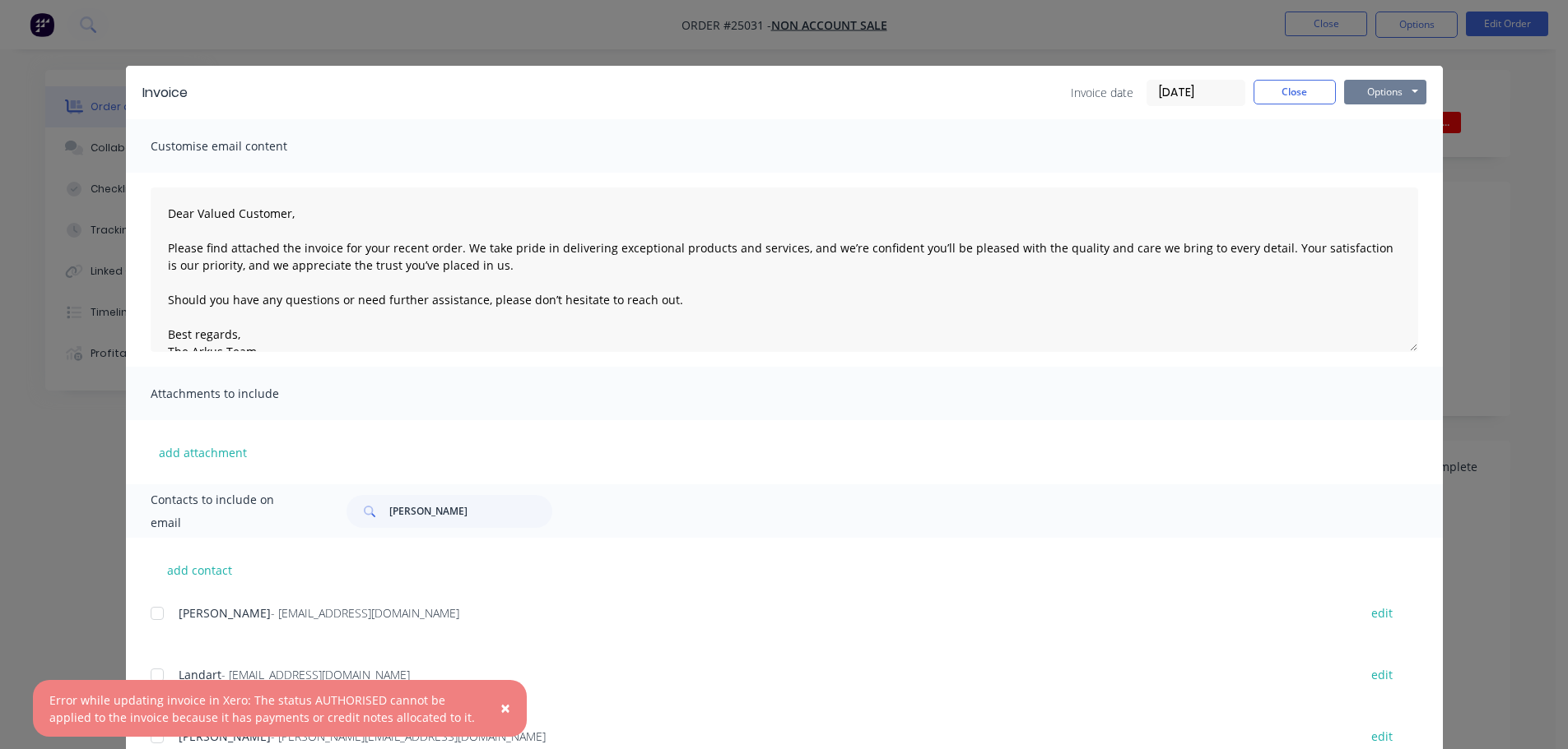
click at [1394, 95] on button "Options" at bounding box center [1386, 92] width 83 height 25
click at [1371, 149] on button "Print" at bounding box center [1397, 148] width 105 height 27
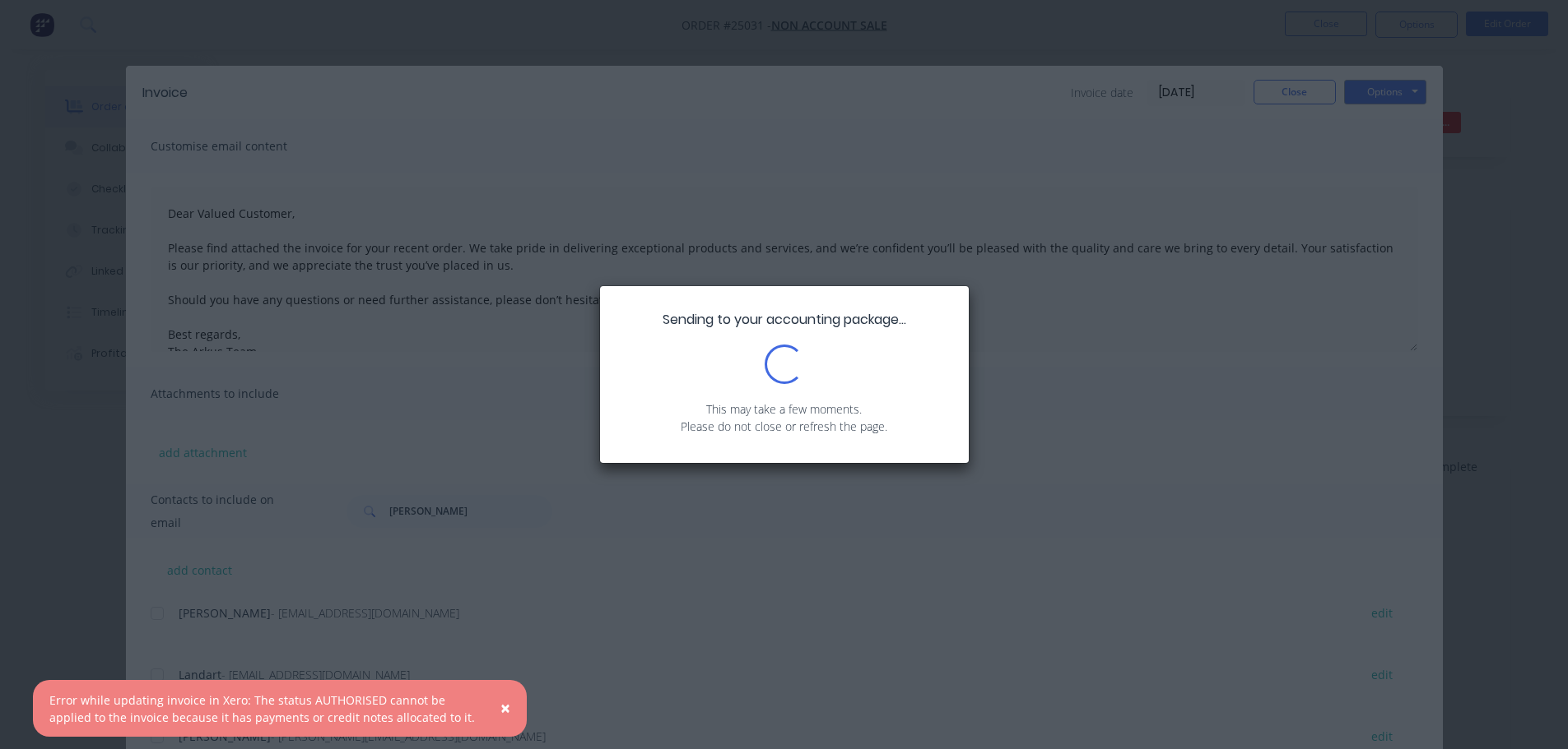
click at [502, 710] on span "×" at bounding box center [505, 709] width 10 height 23
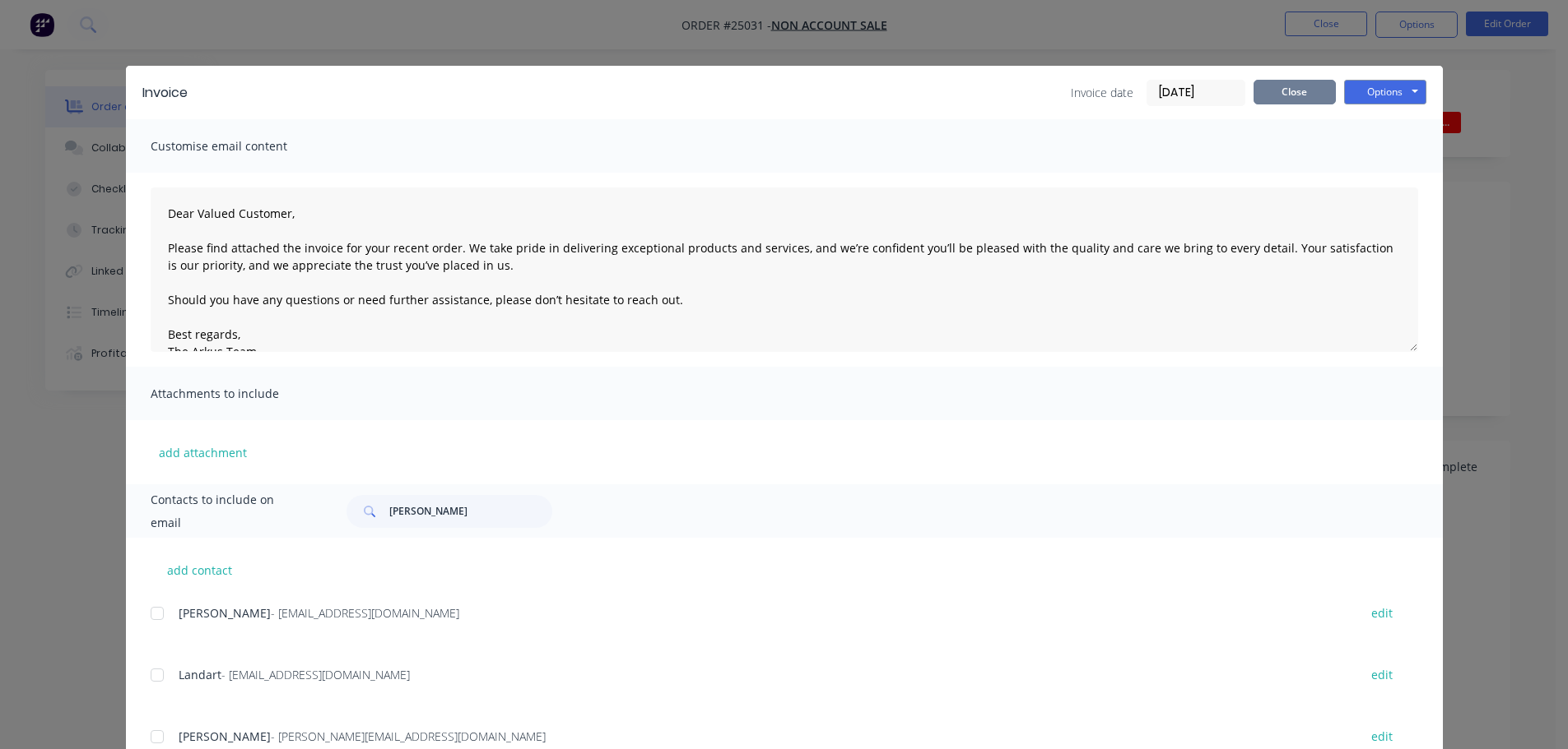
click at [1269, 89] on button "Close" at bounding box center [1295, 92] width 83 height 25
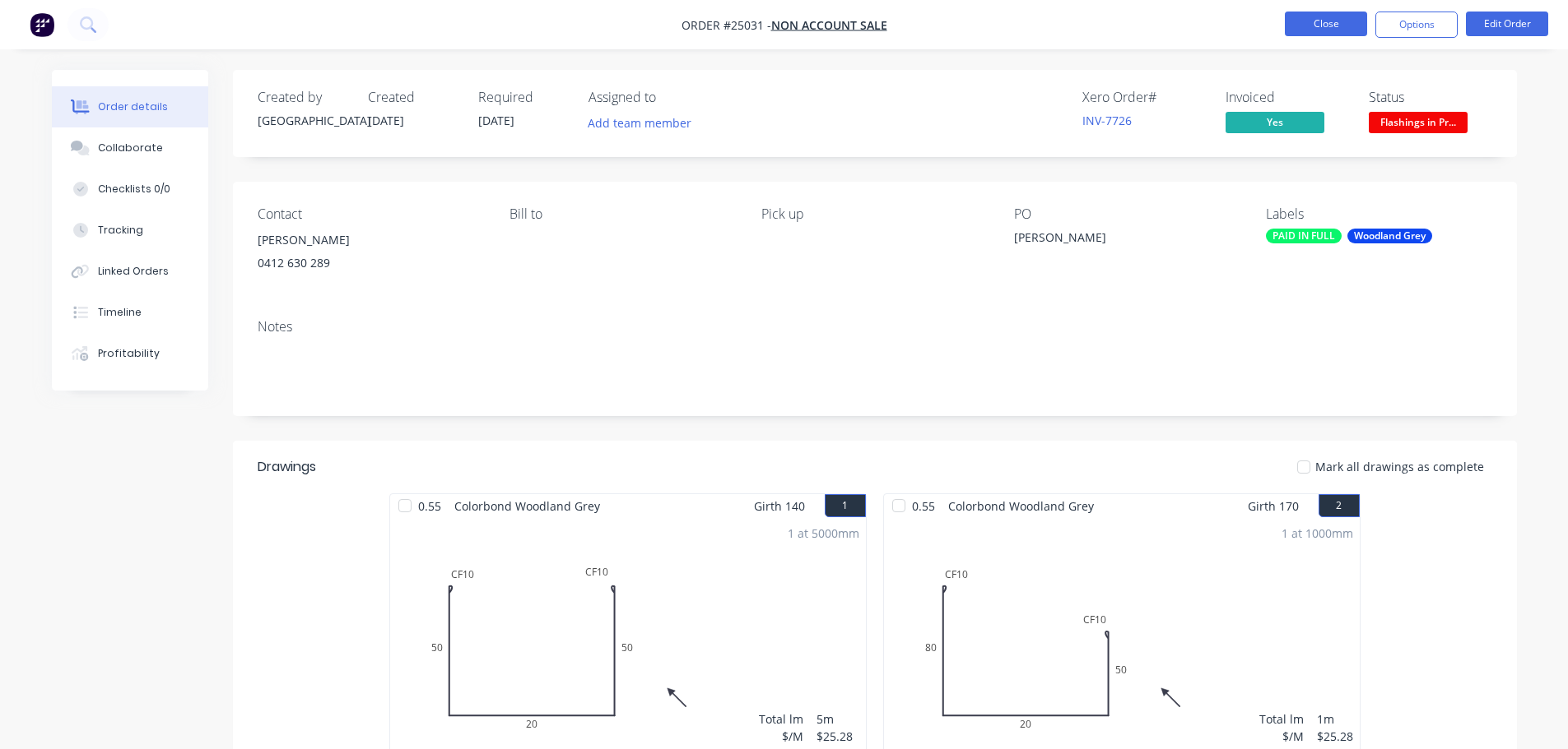
click at [1308, 17] on button "Close" at bounding box center [1327, 24] width 83 height 25
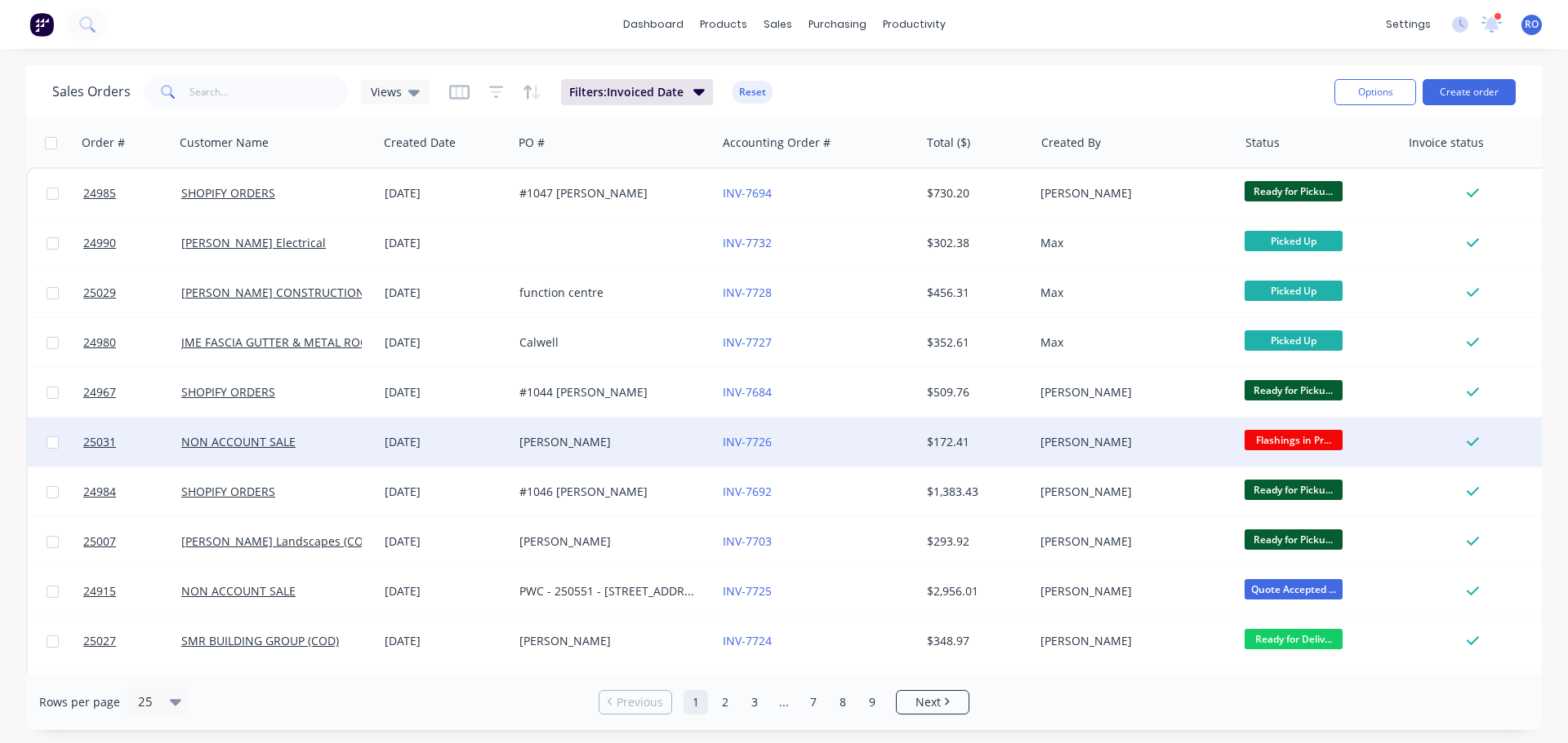
click at [930, 444] on div "$172.41" at bounding box center [974, 442] width 95 height 16
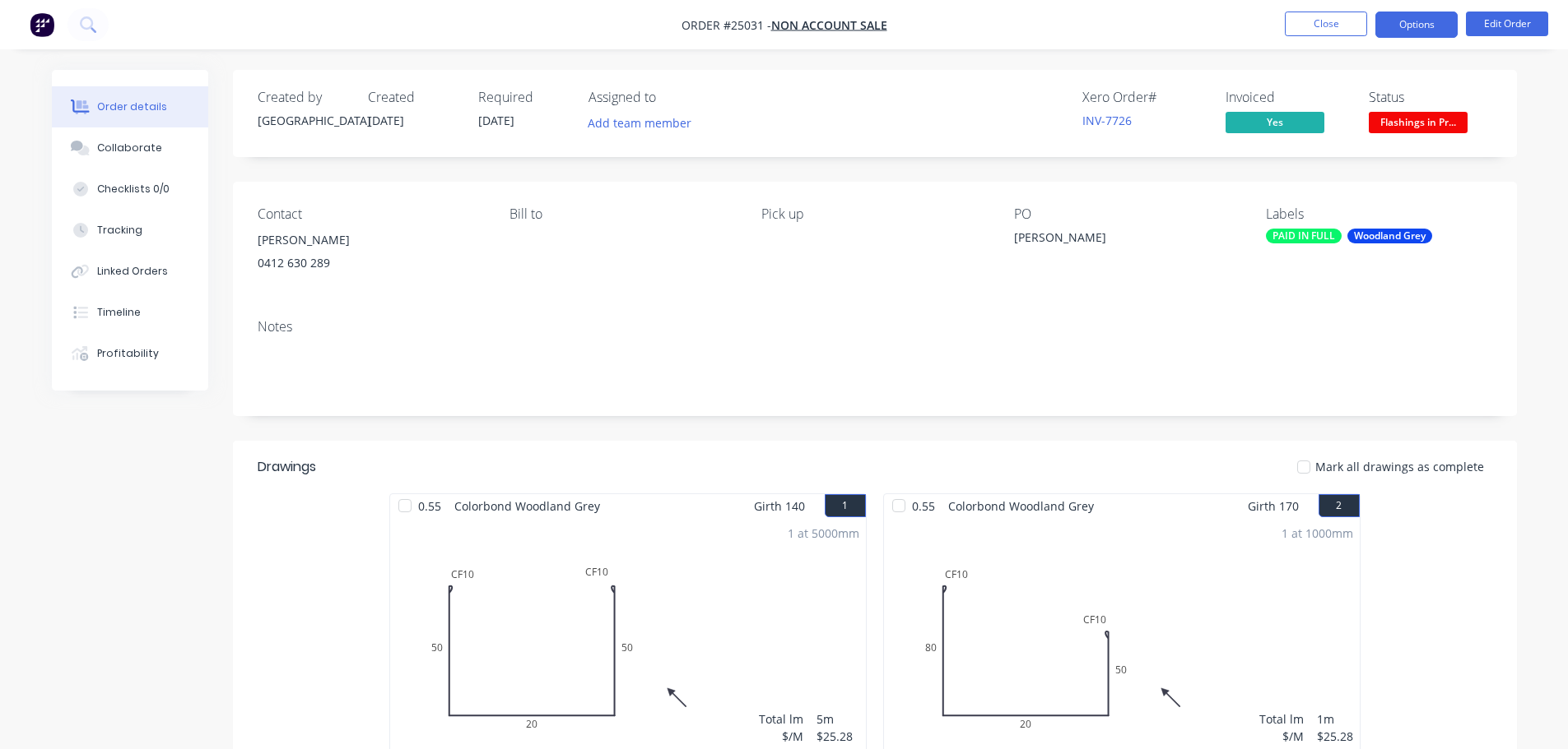
click at [1403, 15] on button "Options" at bounding box center [1416, 24] width 83 height 26
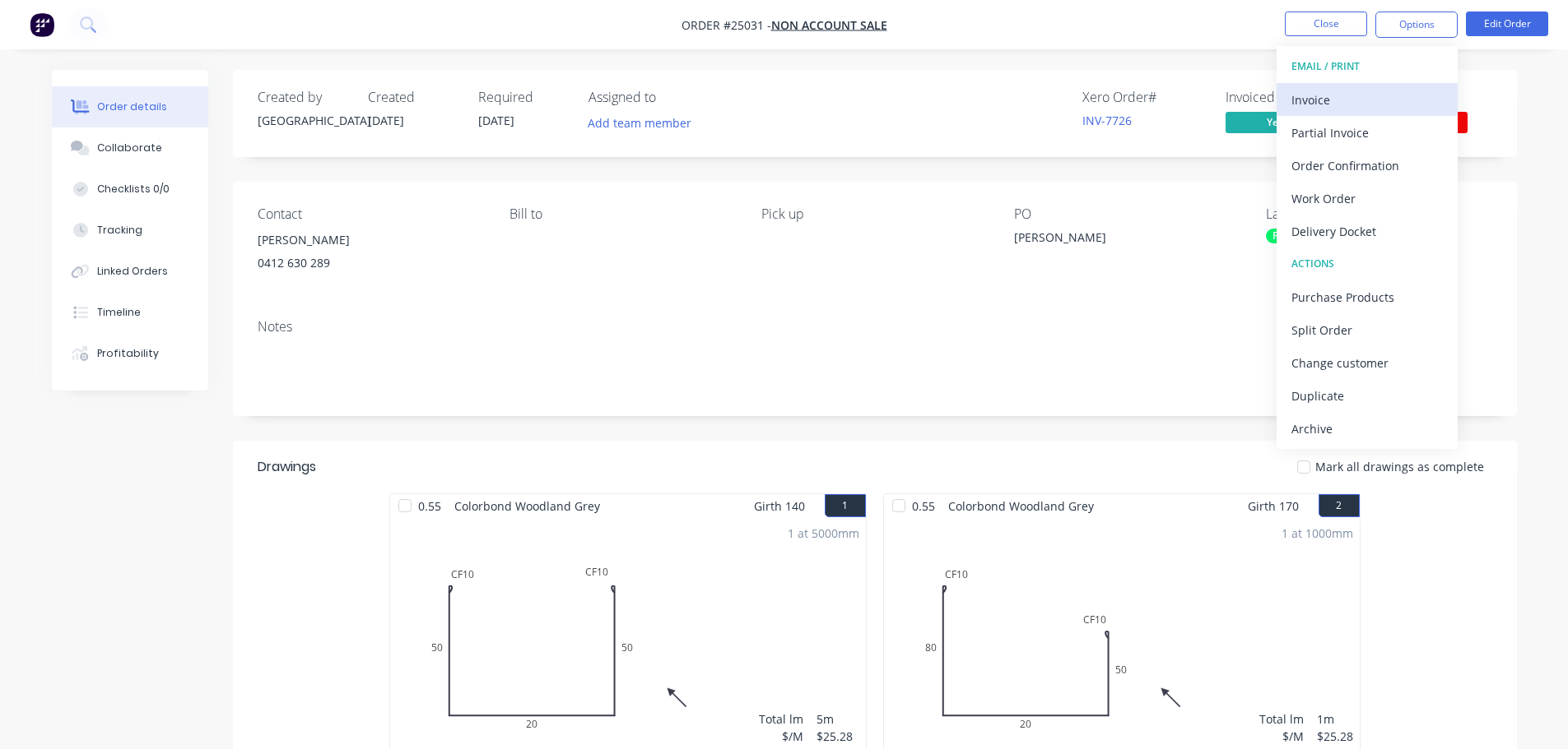
click at [1318, 100] on div "Invoice" at bounding box center [1367, 100] width 152 height 24
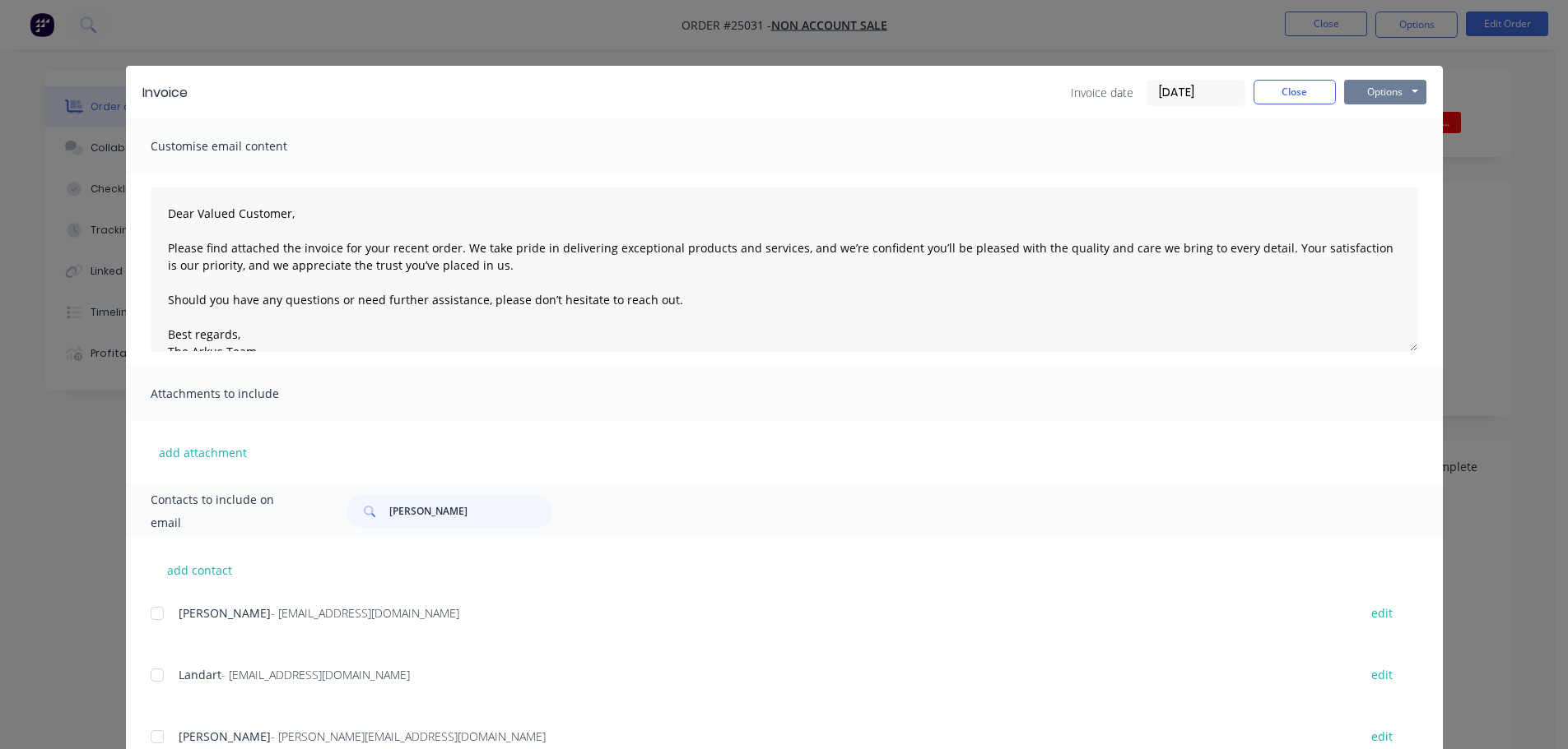
click at [1385, 89] on button "Options" at bounding box center [1386, 92] width 83 height 25
click at [1371, 152] on button "Print" at bounding box center [1397, 148] width 105 height 27
drag, startPoint x: 1293, startPoint y: 88, endPoint x: 1319, endPoint y: 48, distance: 47.7
click at [1293, 87] on button "Close" at bounding box center [1295, 92] width 83 height 25
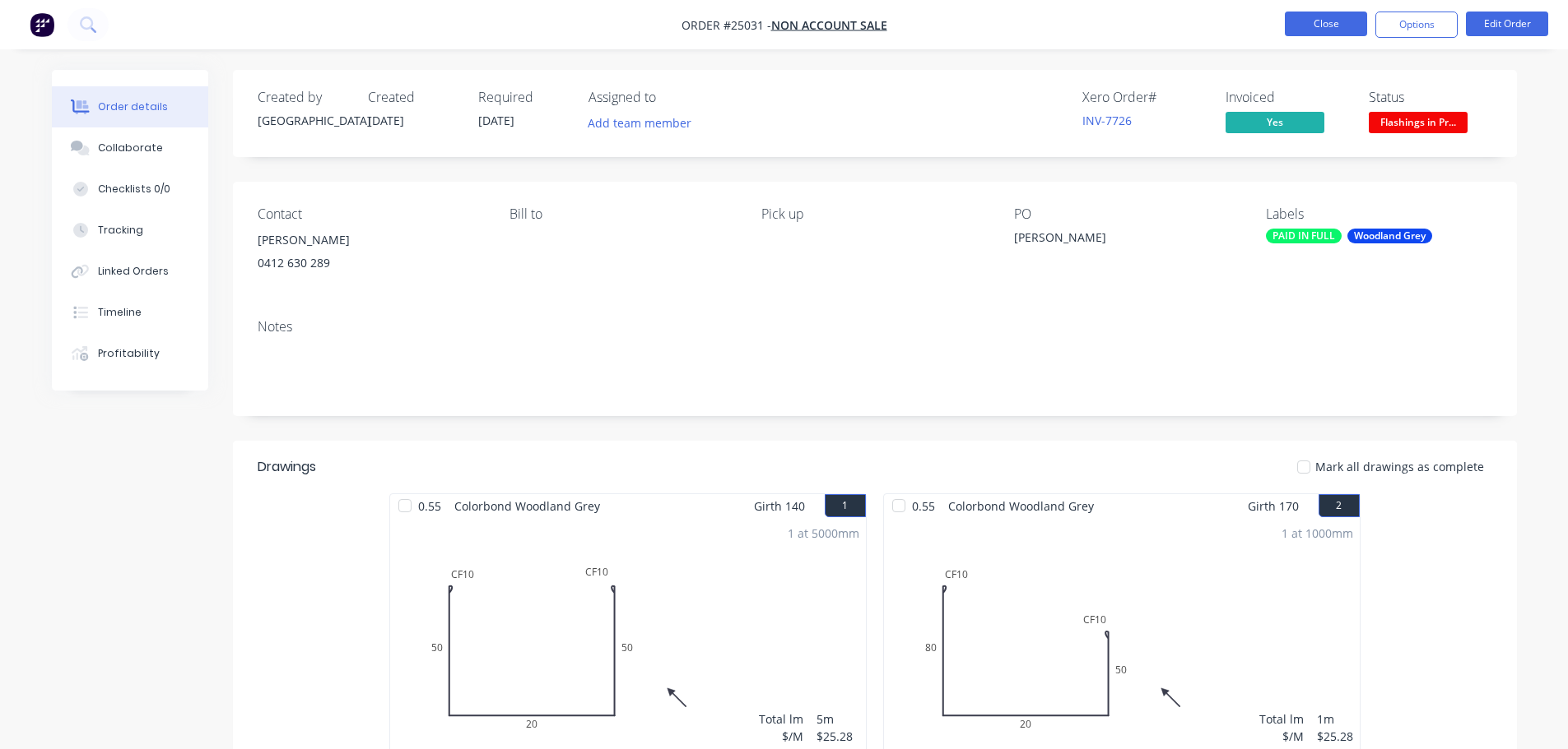
click at [1330, 22] on button "Close" at bounding box center [1327, 24] width 83 height 25
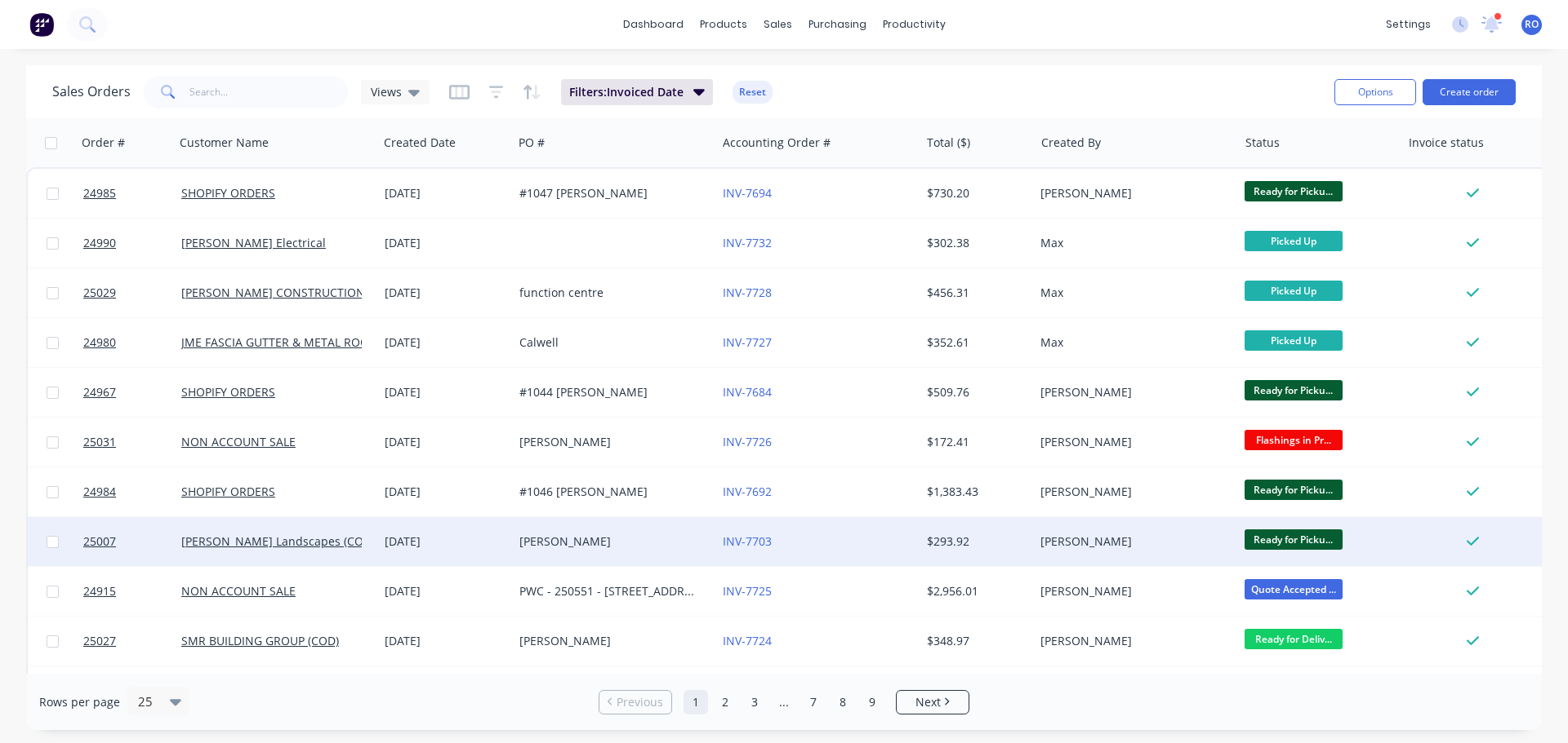
click at [784, 547] on div "INV-7703" at bounding box center [814, 542] width 182 height 16
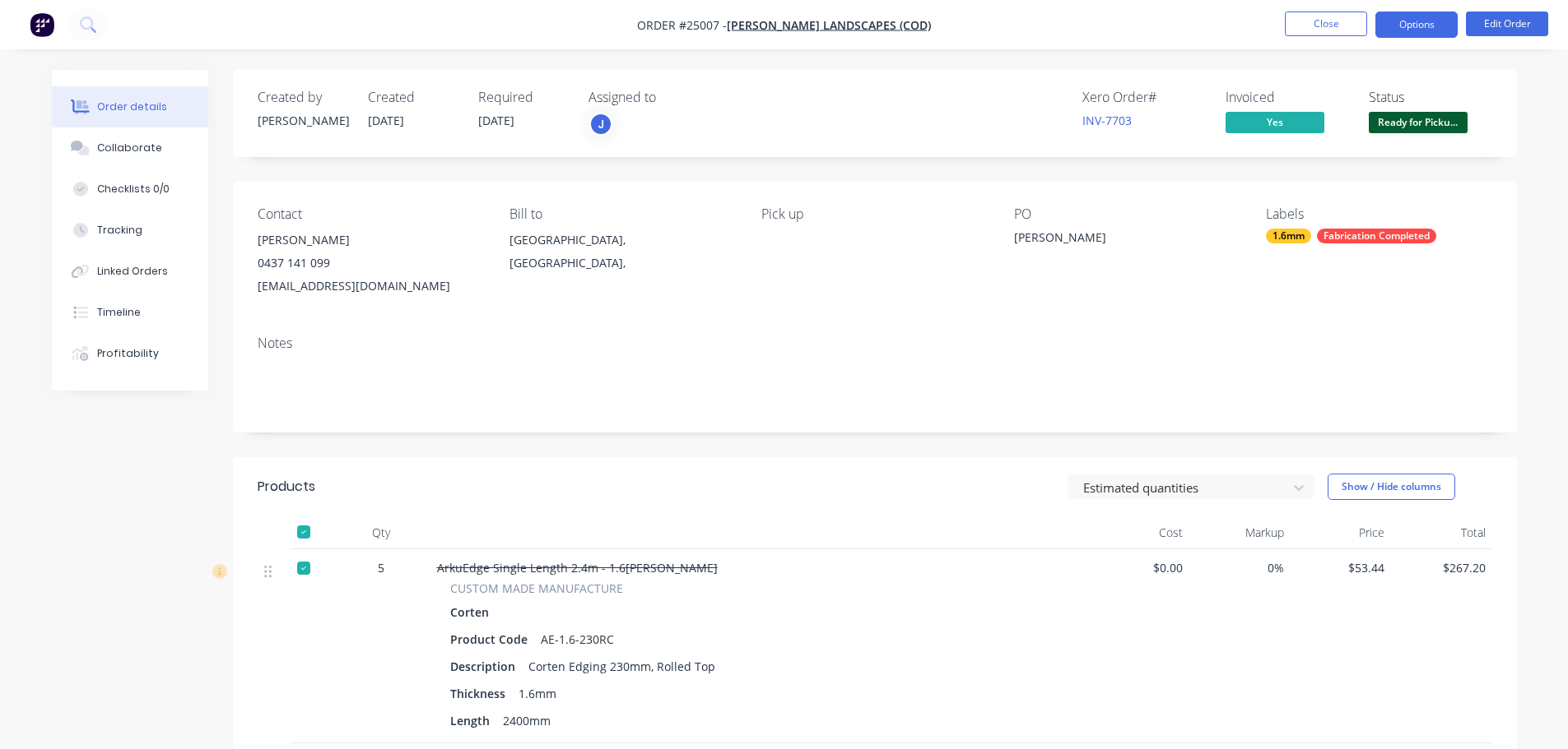
click at [1418, 19] on button "Options" at bounding box center [1416, 24] width 83 height 26
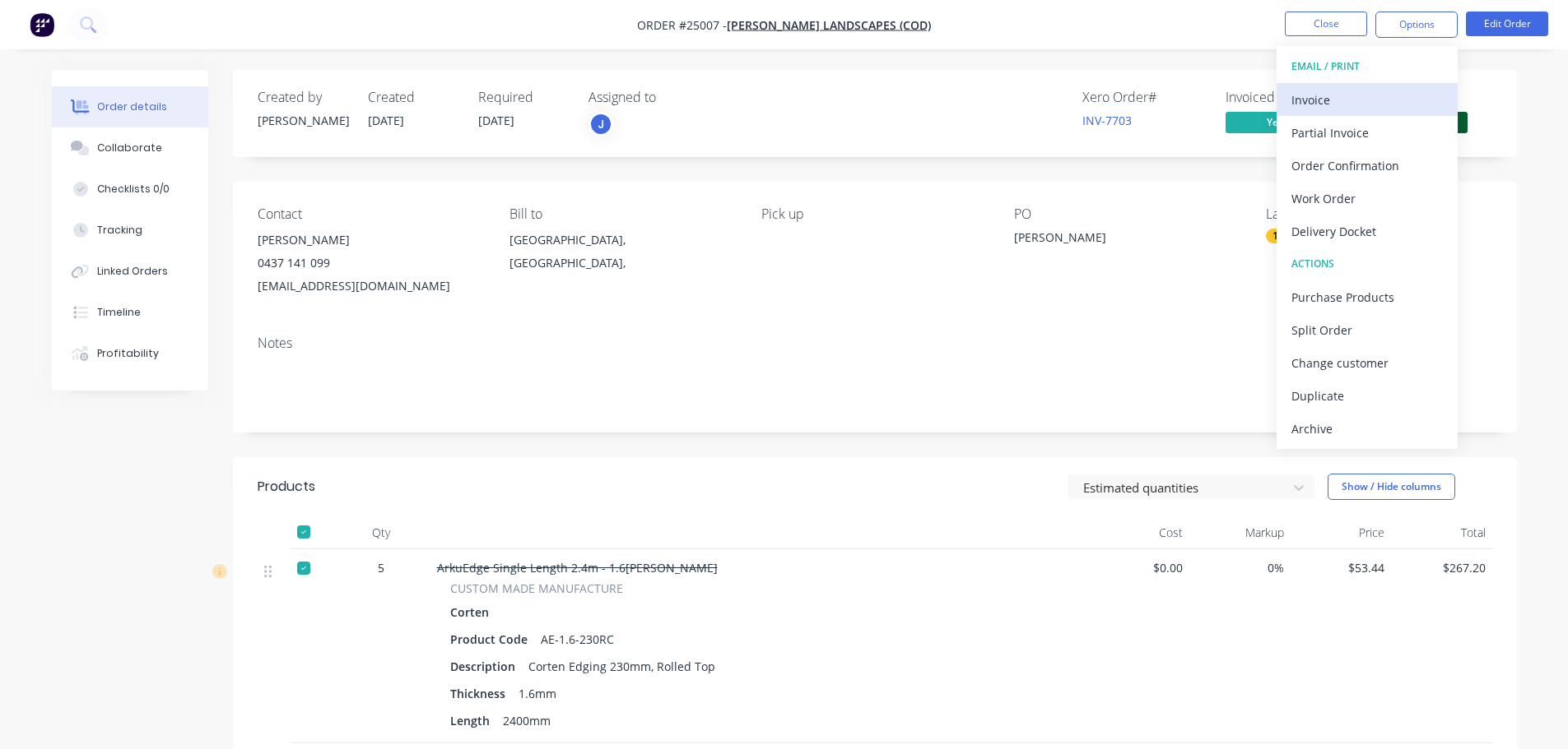
click at [1353, 98] on div "Invoice" at bounding box center [1367, 100] width 152 height 24
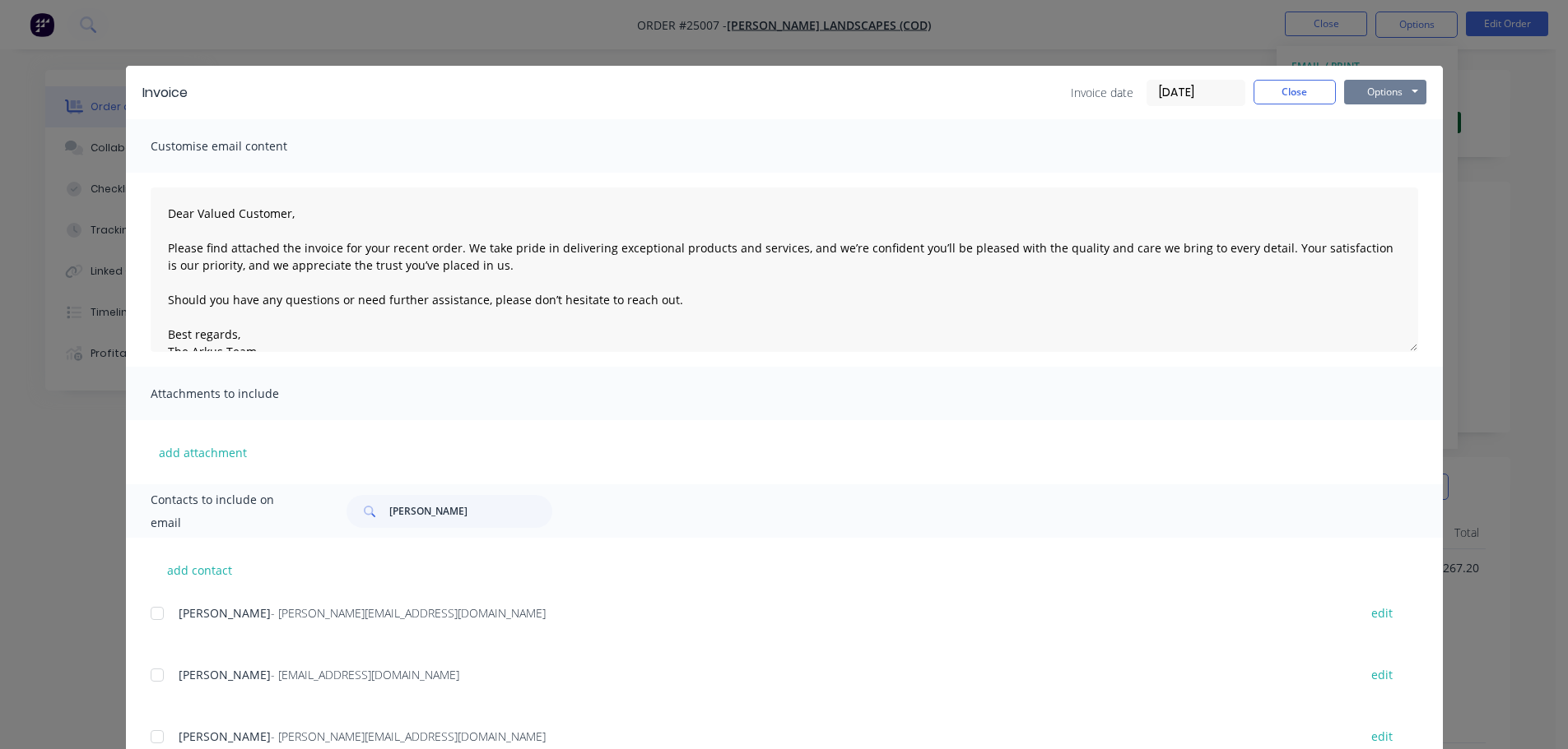
click at [1396, 90] on button "Options" at bounding box center [1386, 92] width 83 height 25
click at [1375, 151] on button "Print" at bounding box center [1397, 148] width 105 height 27
click at [1269, 91] on button "Close" at bounding box center [1295, 92] width 83 height 25
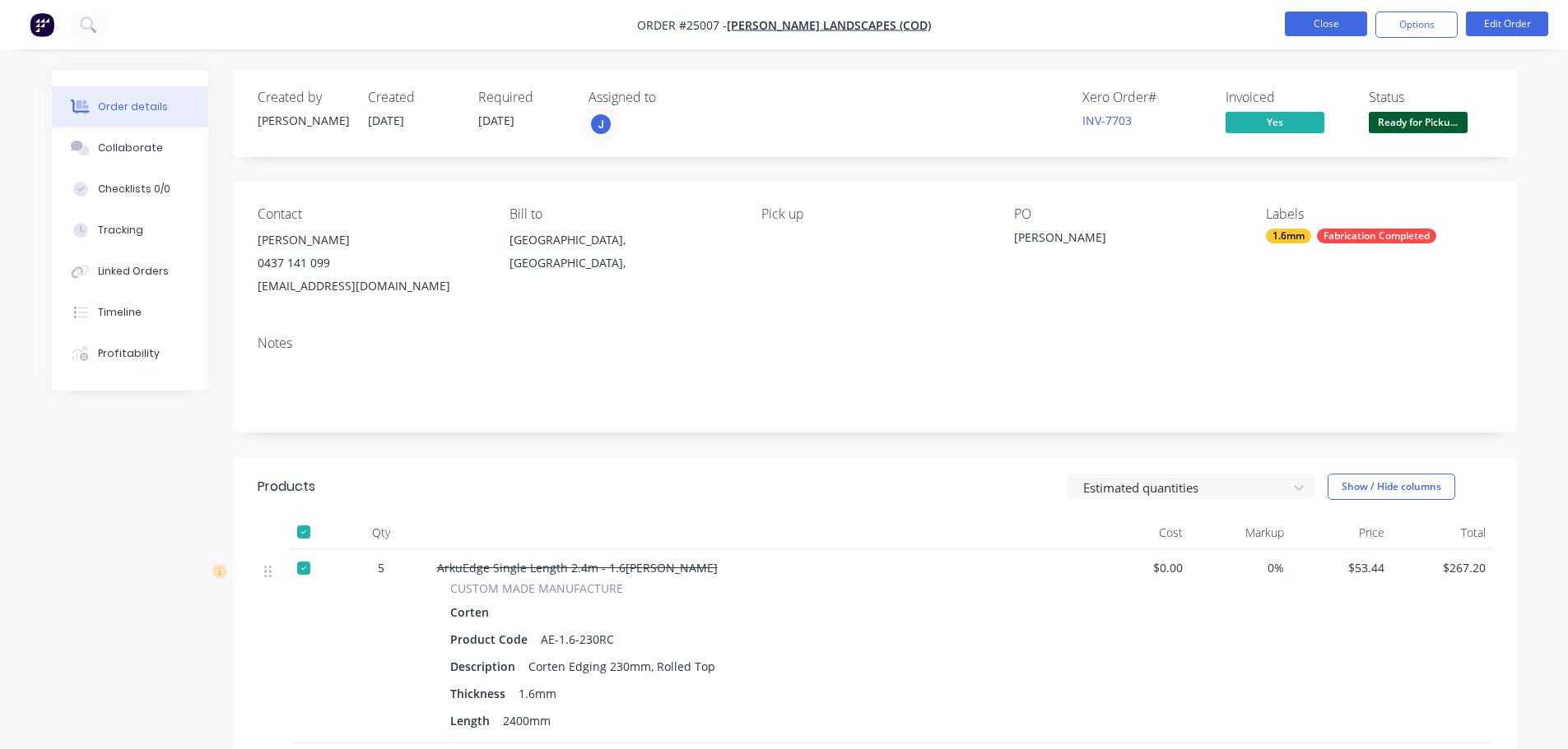
click at [1306, 25] on button "Close" at bounding box center [1327, 24] width 83 height 25
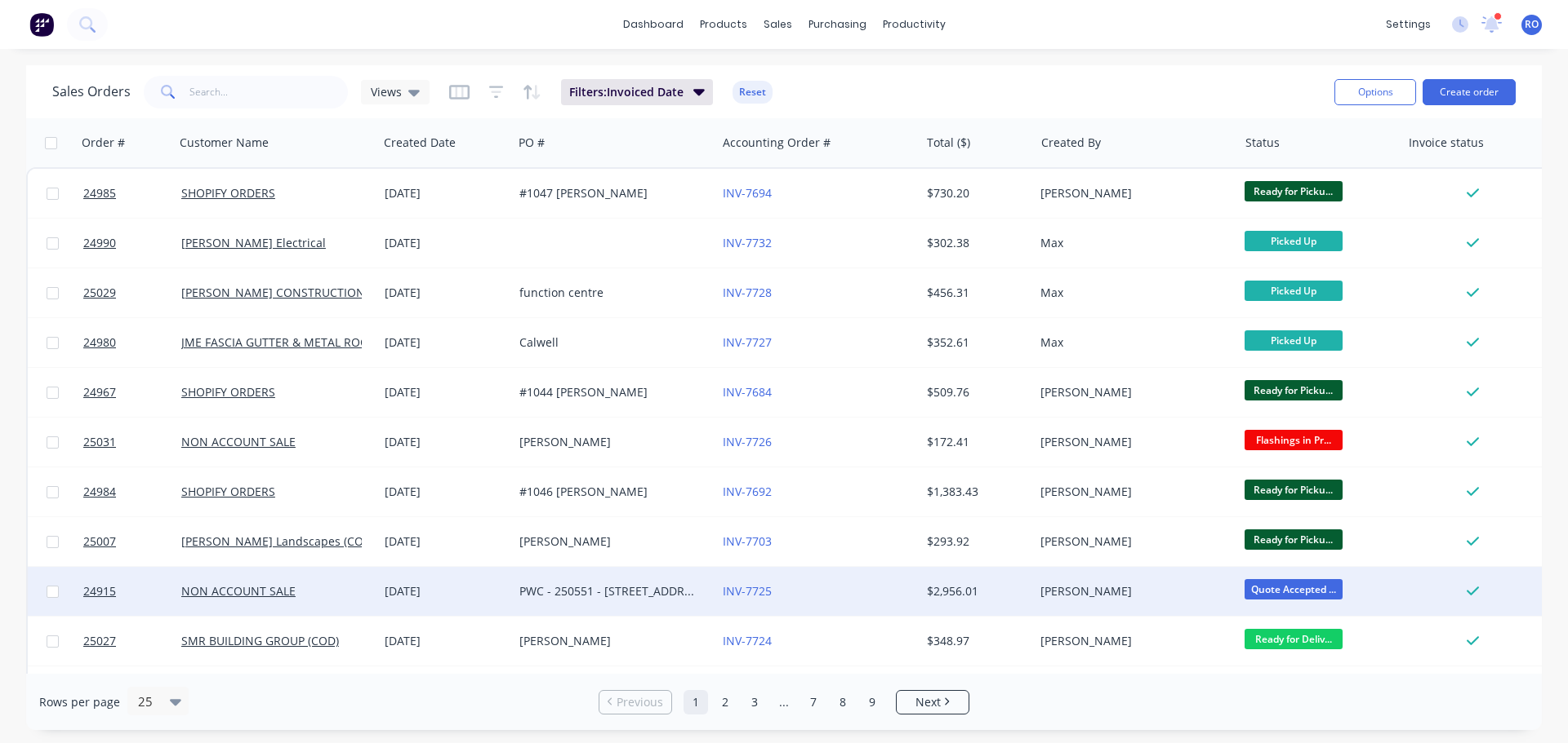
click at [656, 587] on div "PWC - 250551 - [STREET_ADDRESS]" at bounding box center [610, 592] width 182 height 16
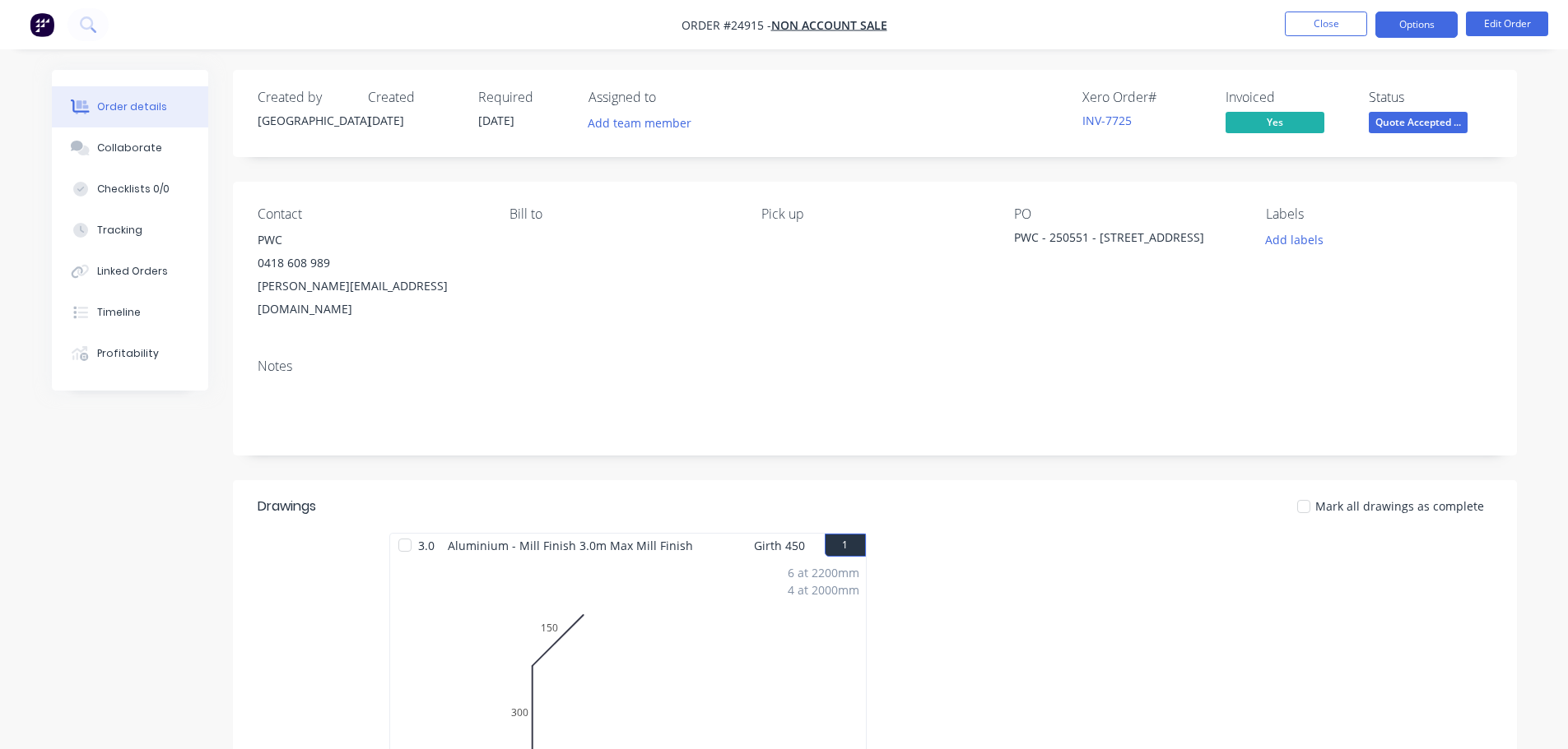
click at [1445, 17] on button "Options" at bounding box center [1416, 24] width 83 height 26
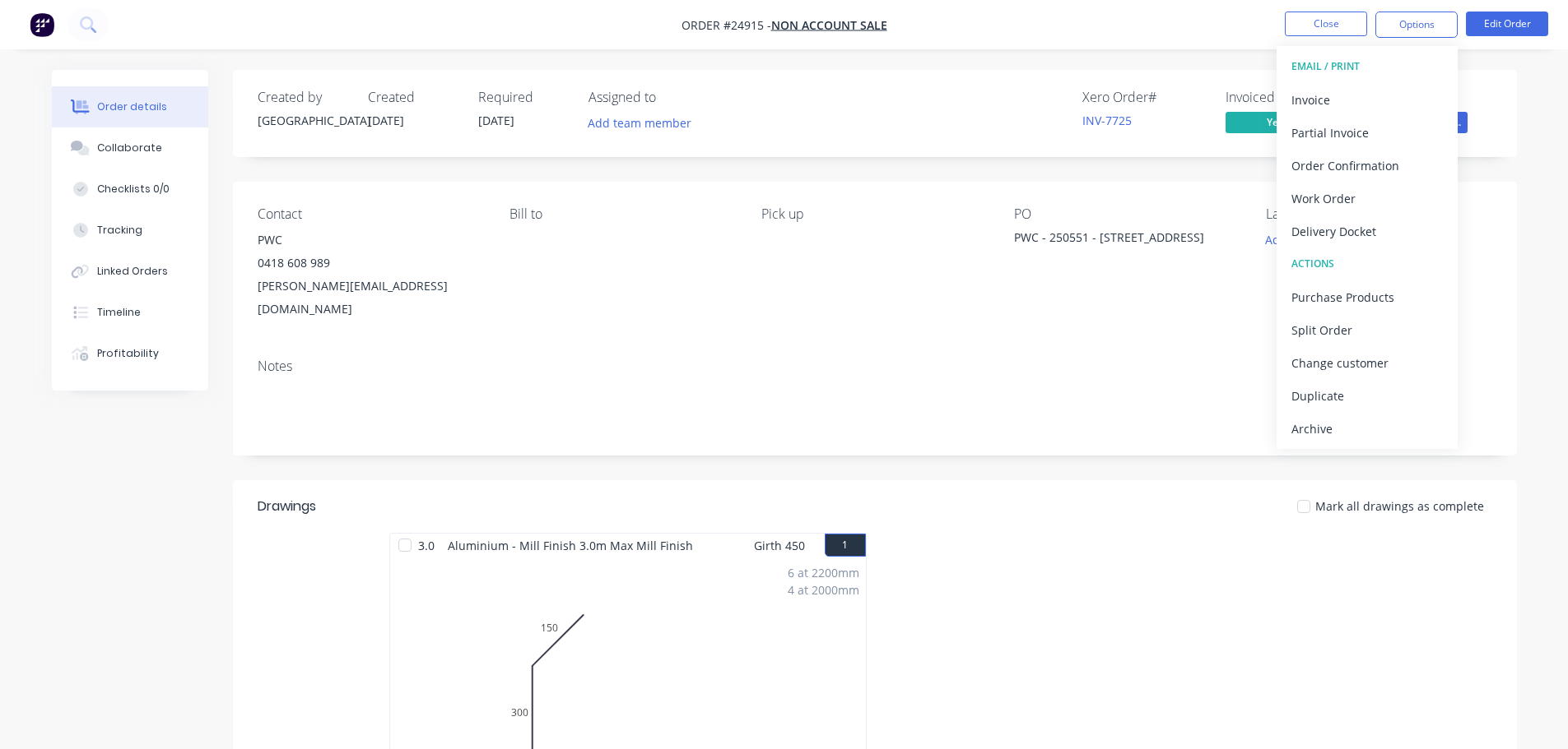
click at [1256, 2] on nav "Order #24915 - NON ACCOUNT SALE Close Options EMAIL / PRINT Invoice Partial Inv…" at bounding box center [784, 24] width 1568 height 49
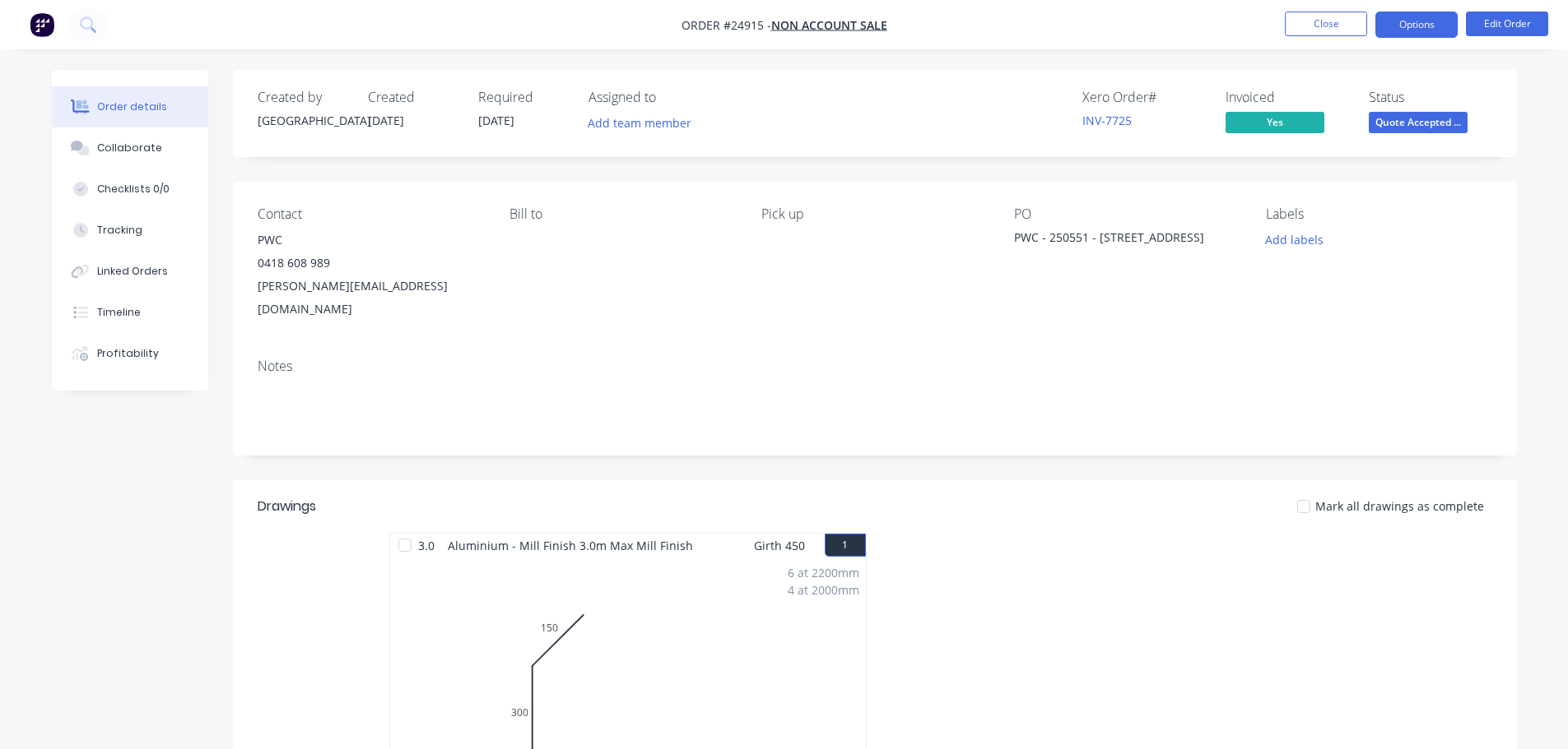
click at [1431, 28] on button "Options" at bounding box center [1416, 24] width 83 height 26
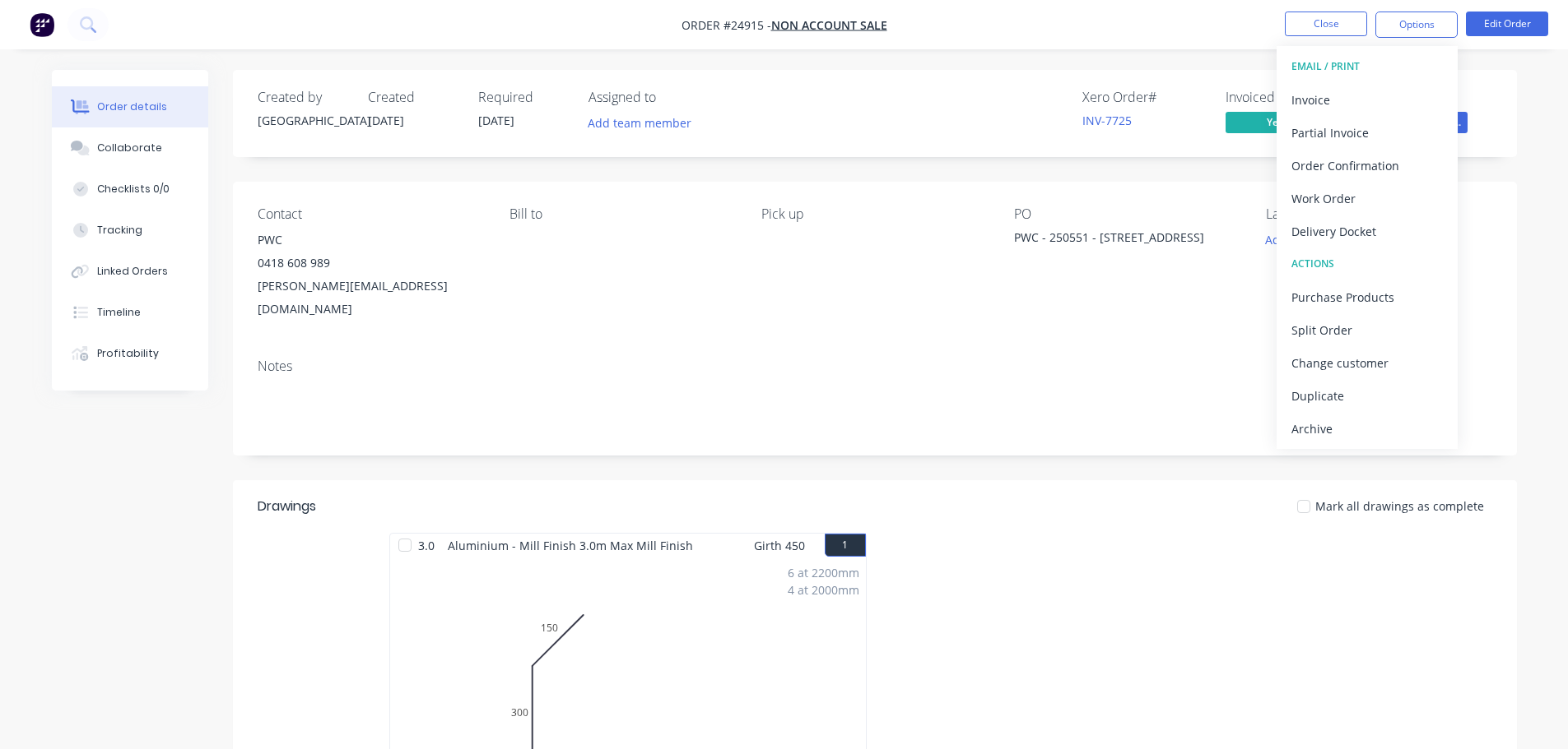
click at [977, 300] on div "Contact PWC [PHONE_NUMBER] [PERSON_NAME][EMAIL_ADDRESS][DOMAIN_NAME] Bill to Pi…" at bounding box center [875, 264] width 1284 height 164
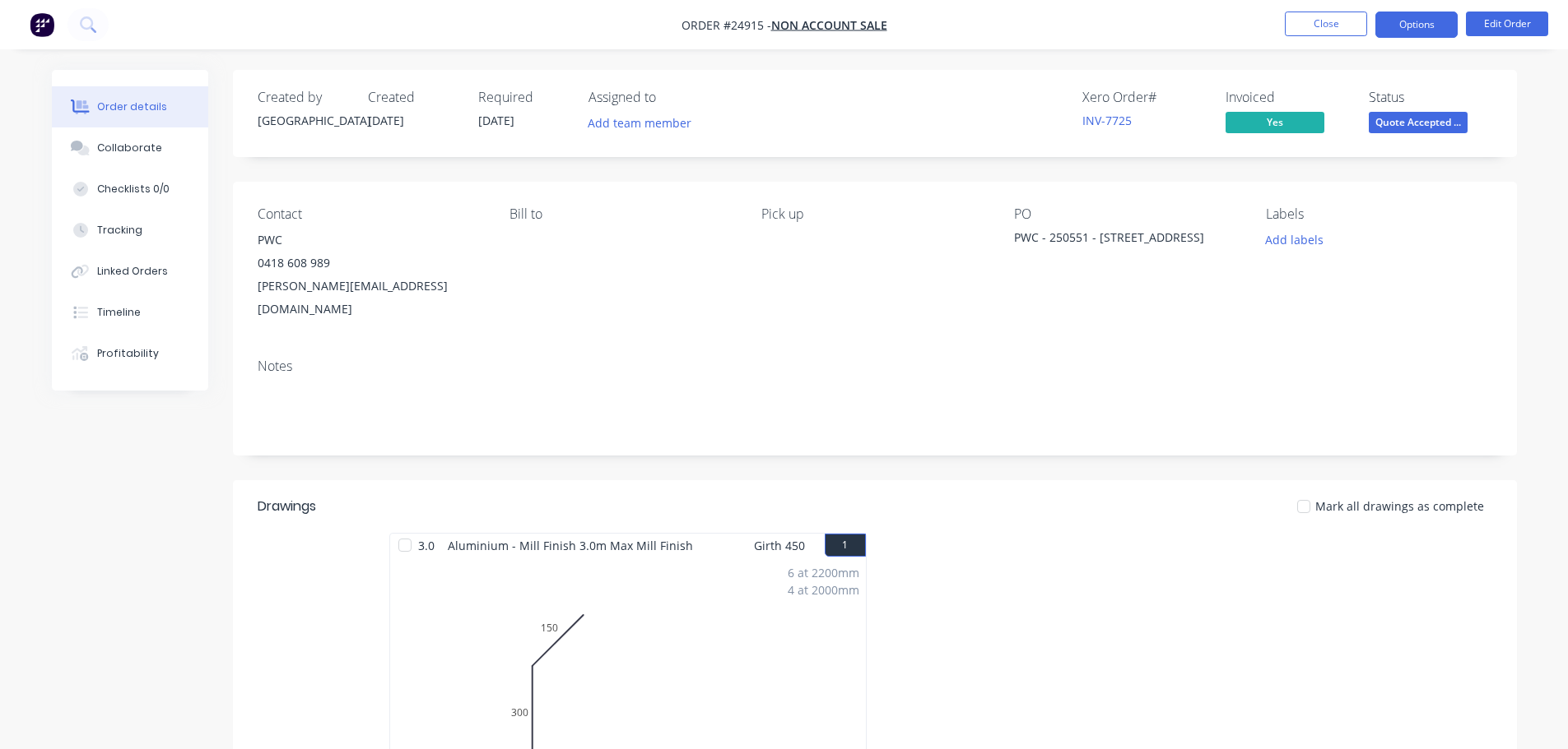
click at [1421, 25] on button "Options" at bounding box center [1416, 24] width 83 height 26
drag, startPoint x: 423, startPoint y: 287, endPoint x: 253, endPoint y: 288, distance: 170.0
click at [253, 288] on div "Contact PWC [PHONE_NUMBER] [PERSON_NAME][EMAIL_ADDRESS][DOMAIN_NAME] Bill to Pi…" at bounding box center [875, 264] width 1284 height 164
copy div "[PERSON_NAME][EMAIL_ADDRESS][DOMAIN_NAME]"
click at [1340, 31] on button "Close" at bounding box center [1327, 24] width 83 height 25
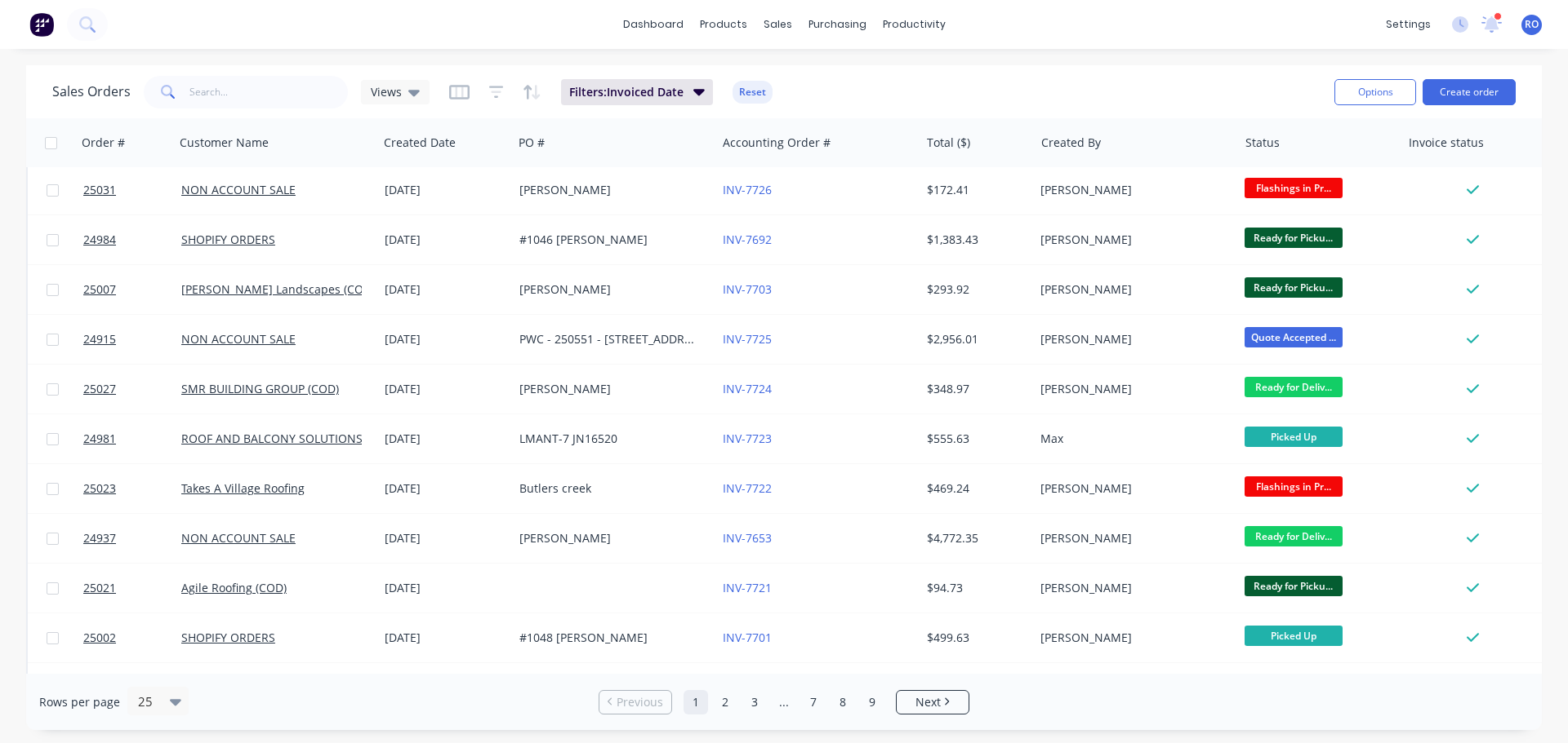
scroll to position [327, 0]
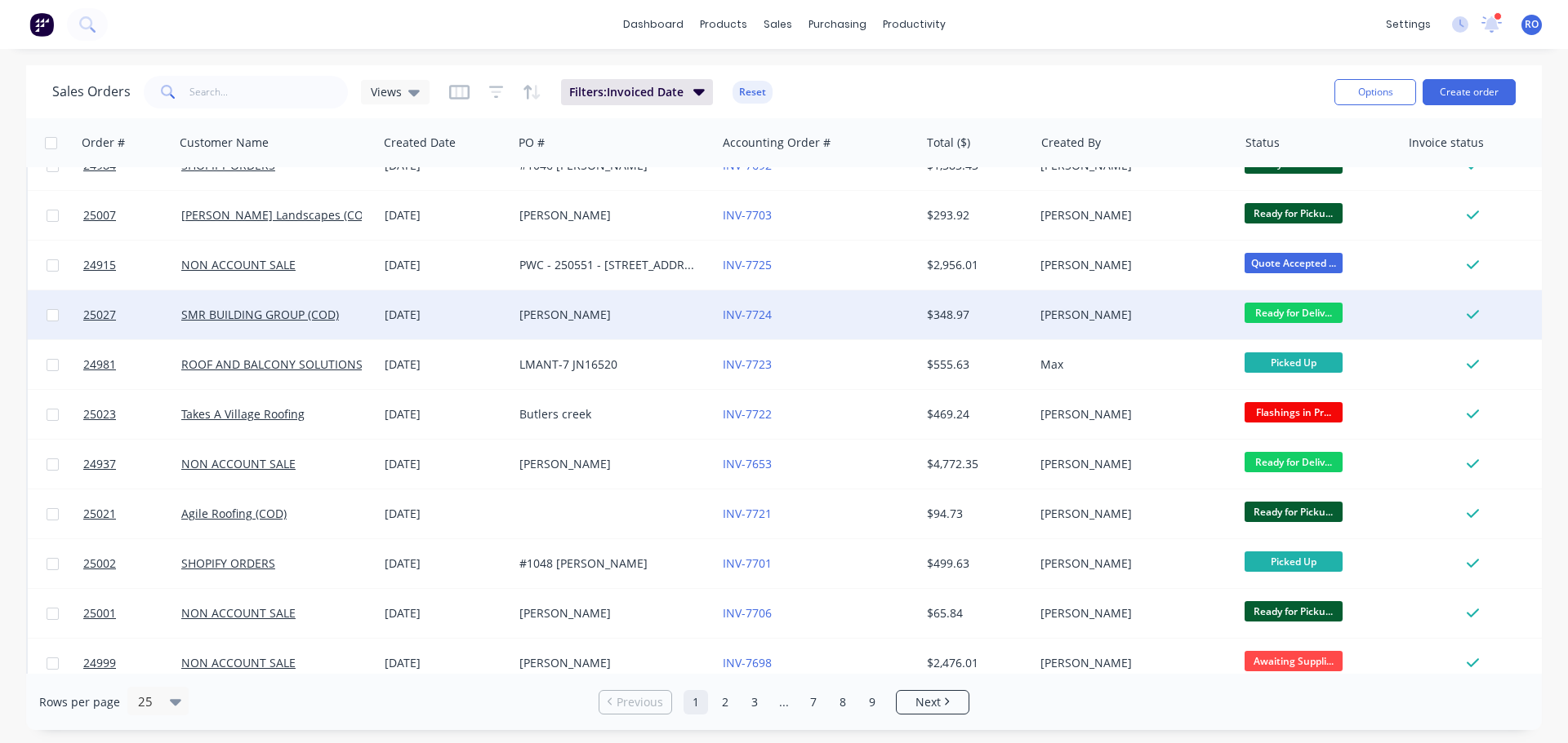
click at [816, 302] on div "INV-7724" at bounding box center [817, 314] width 203 height 49
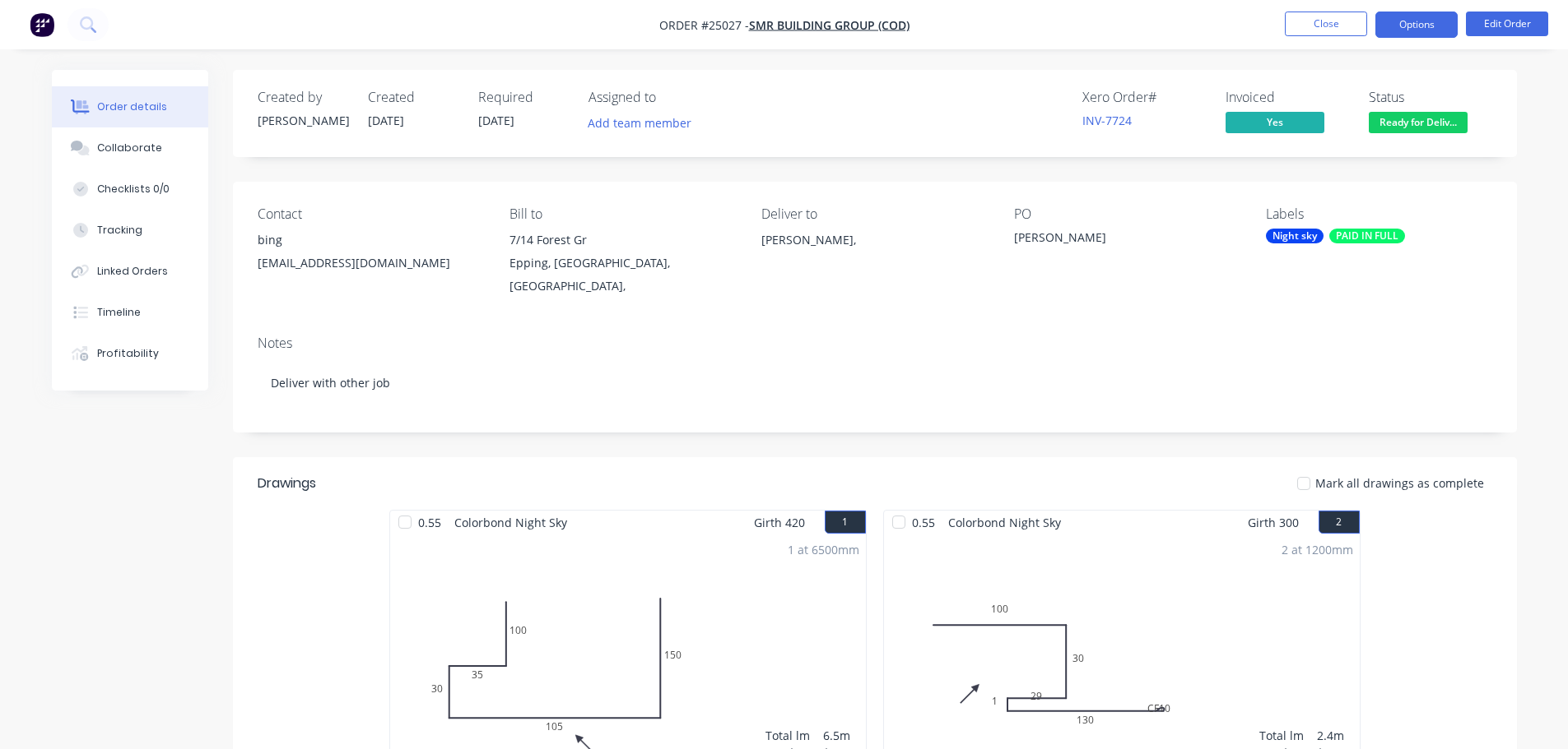
click at [1424, 31] on button "Options" at bounding box center [1416, 24] width 83 height 26
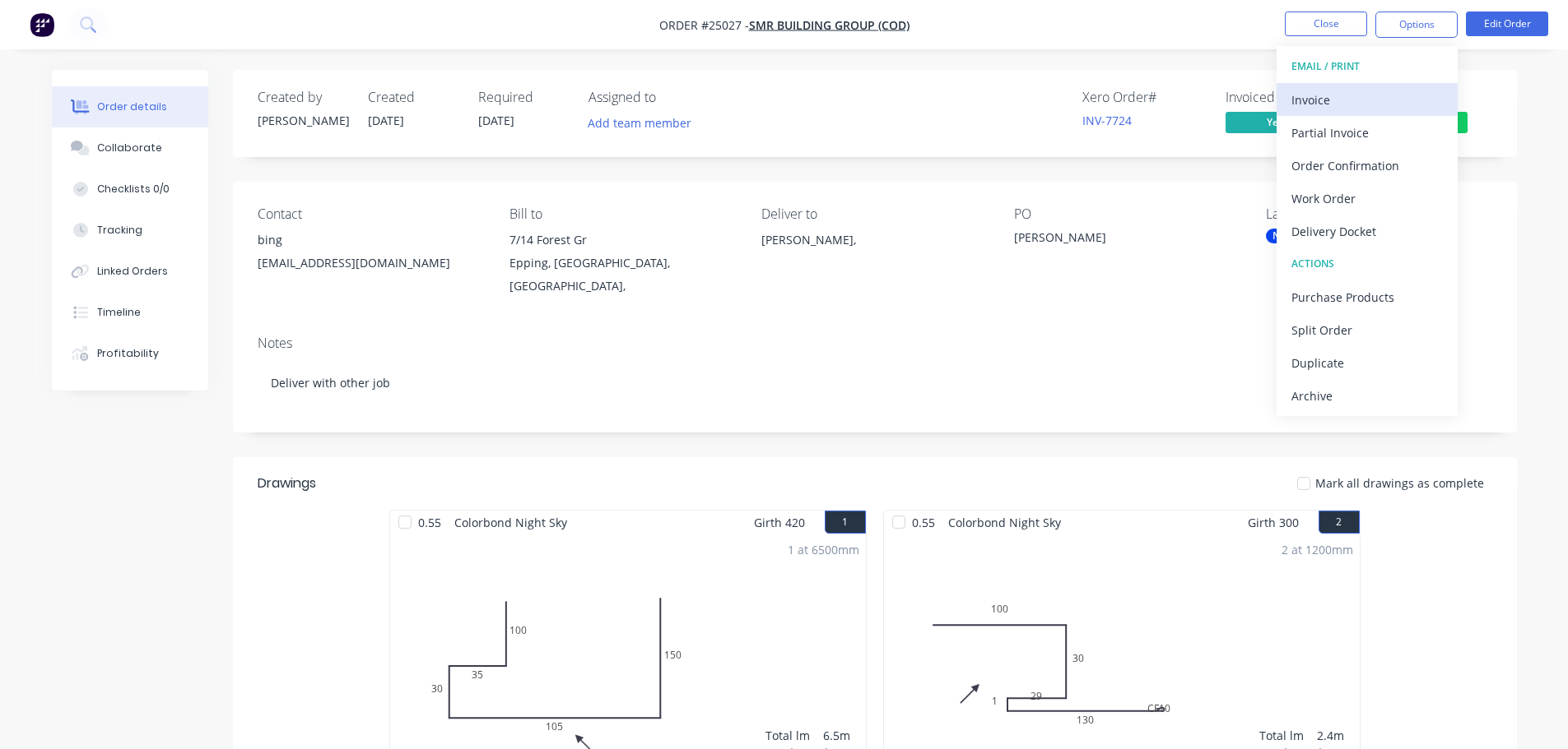
click at [1337, 104] on div "Invoice" at bounding box center [1367, 100] width 152 height 24
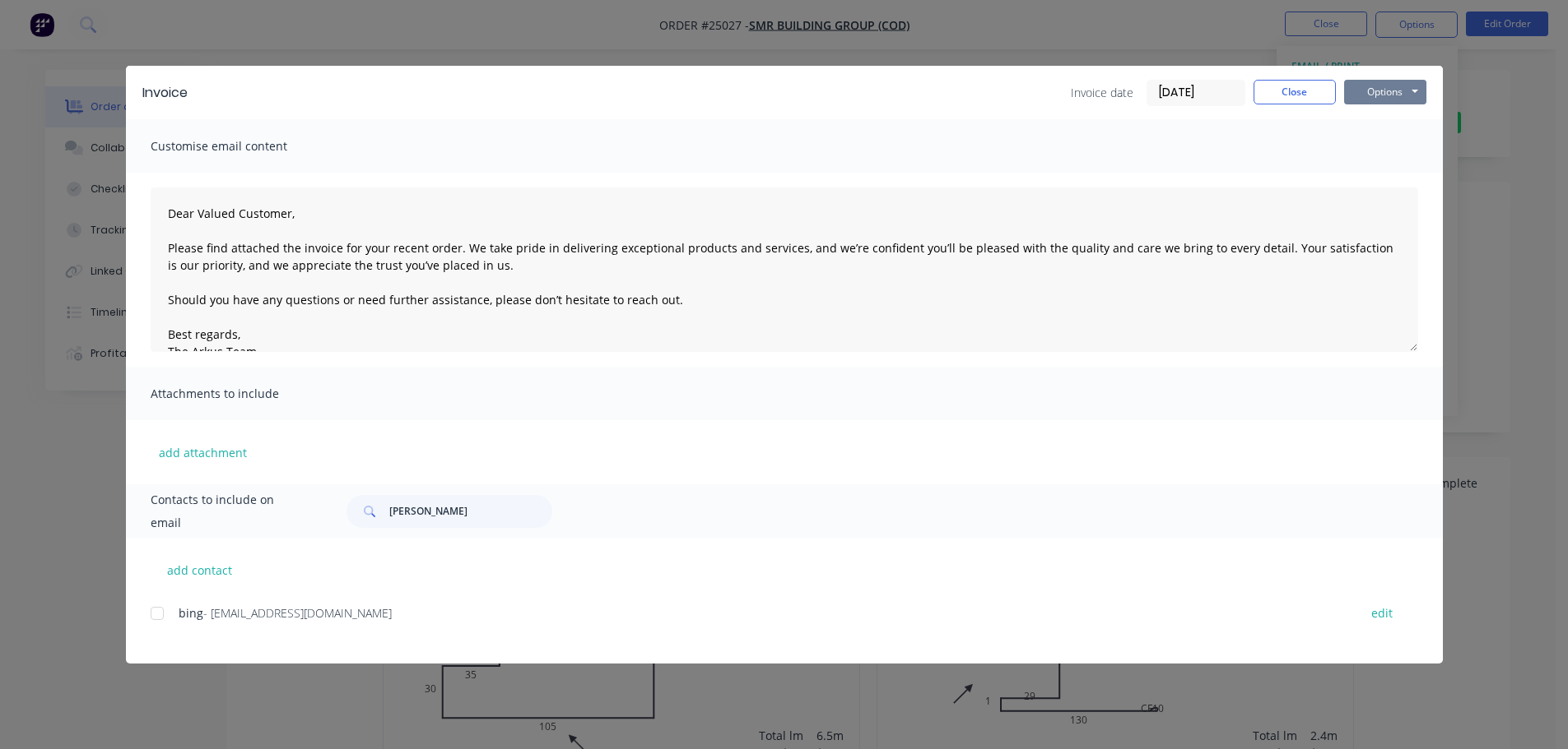
click at [1389, 91] on button "Options" at bounding box center [1386, 92] width 83 height 25
click at [1375, 151] on button "Print" at bounding box center [1397, 148] width 105 height 27
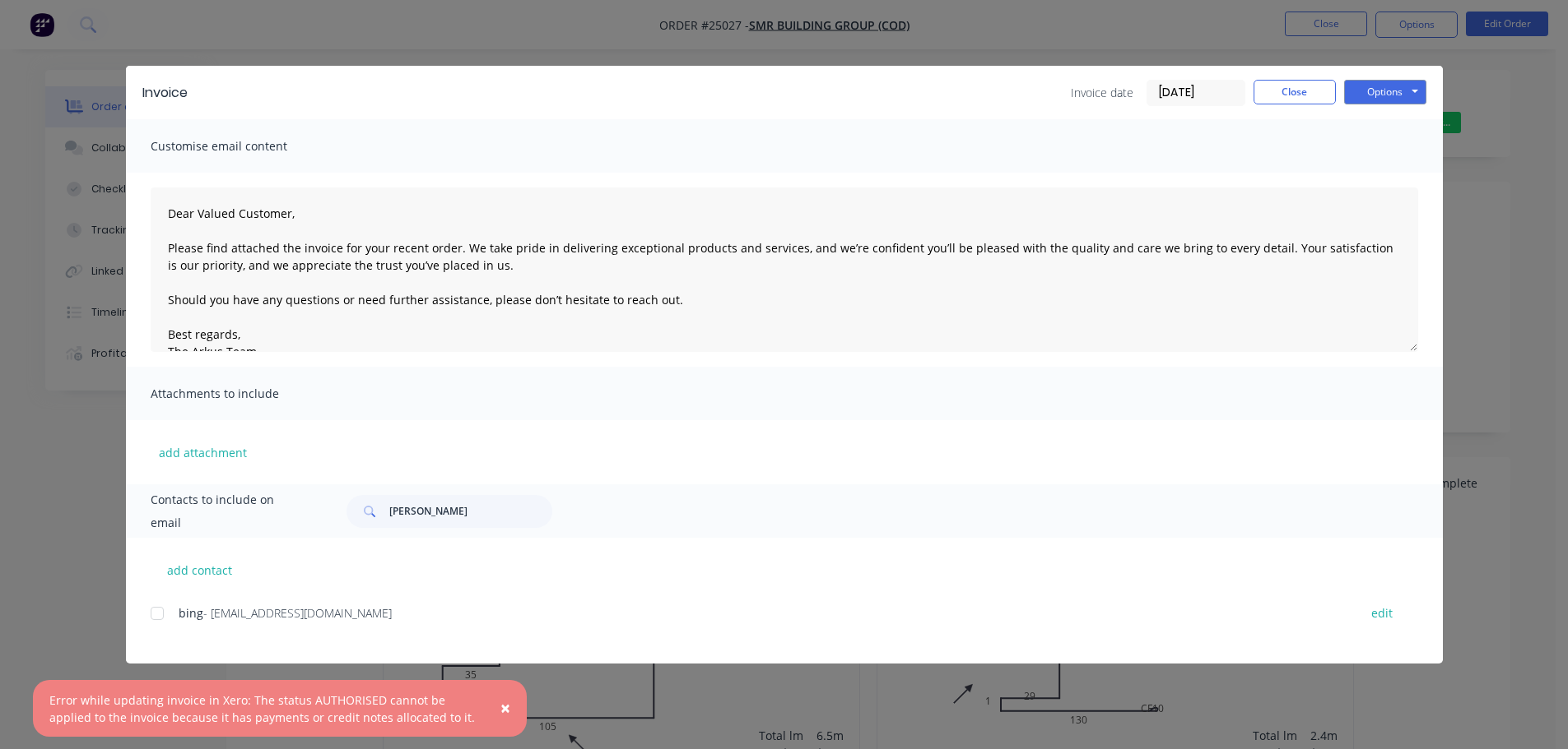
click at [1276, 109] on div "Invoice Invoice date [DATE] Close Options Preview Print Email" at bounding box center [784, 92] width 1317 height 54
click at [1293, 83] on button "Close" at bounding box center [1295, 92] width 83 height 25
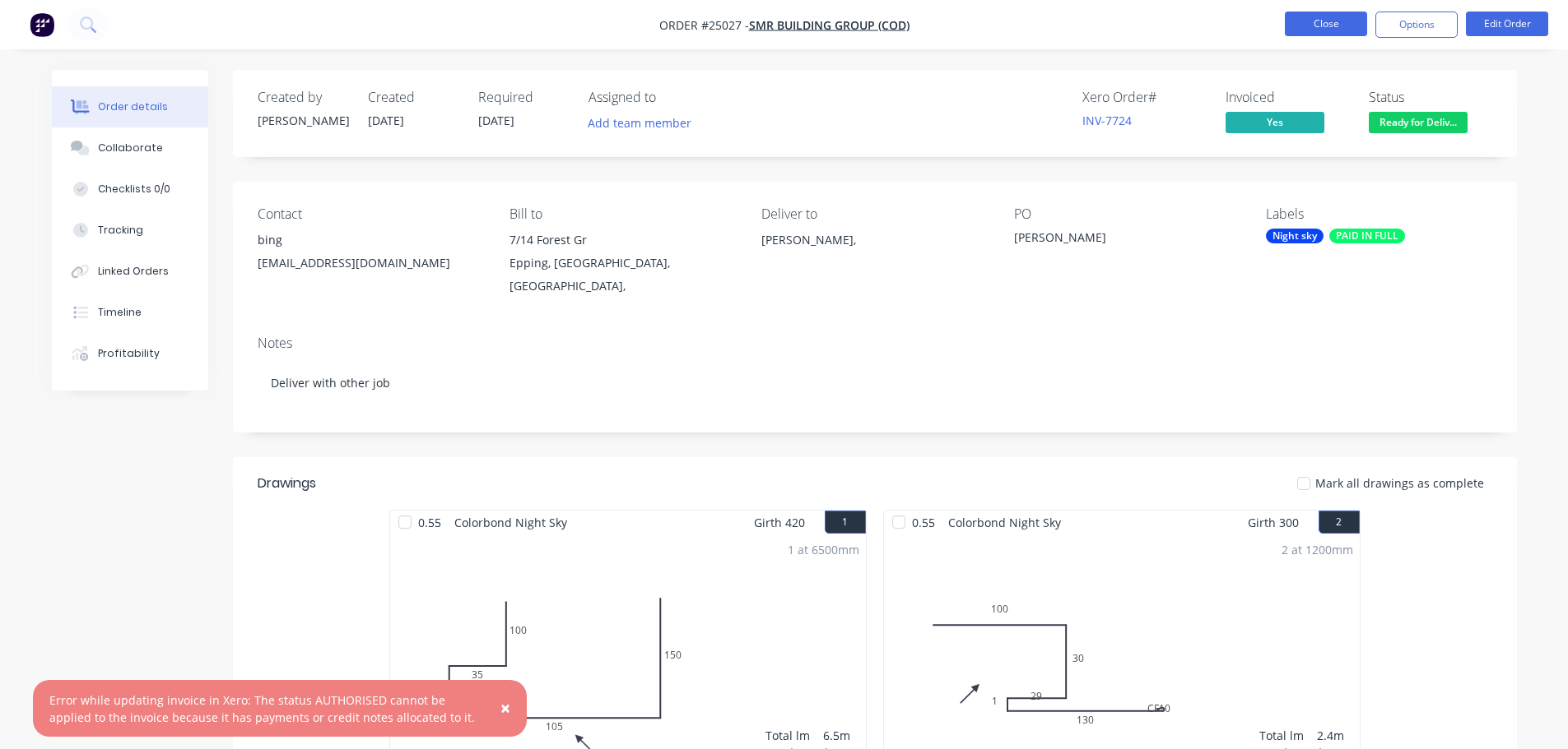
click at [1310, 27] on button "Close" at bounding box center [1327, 24] width 83 height 25
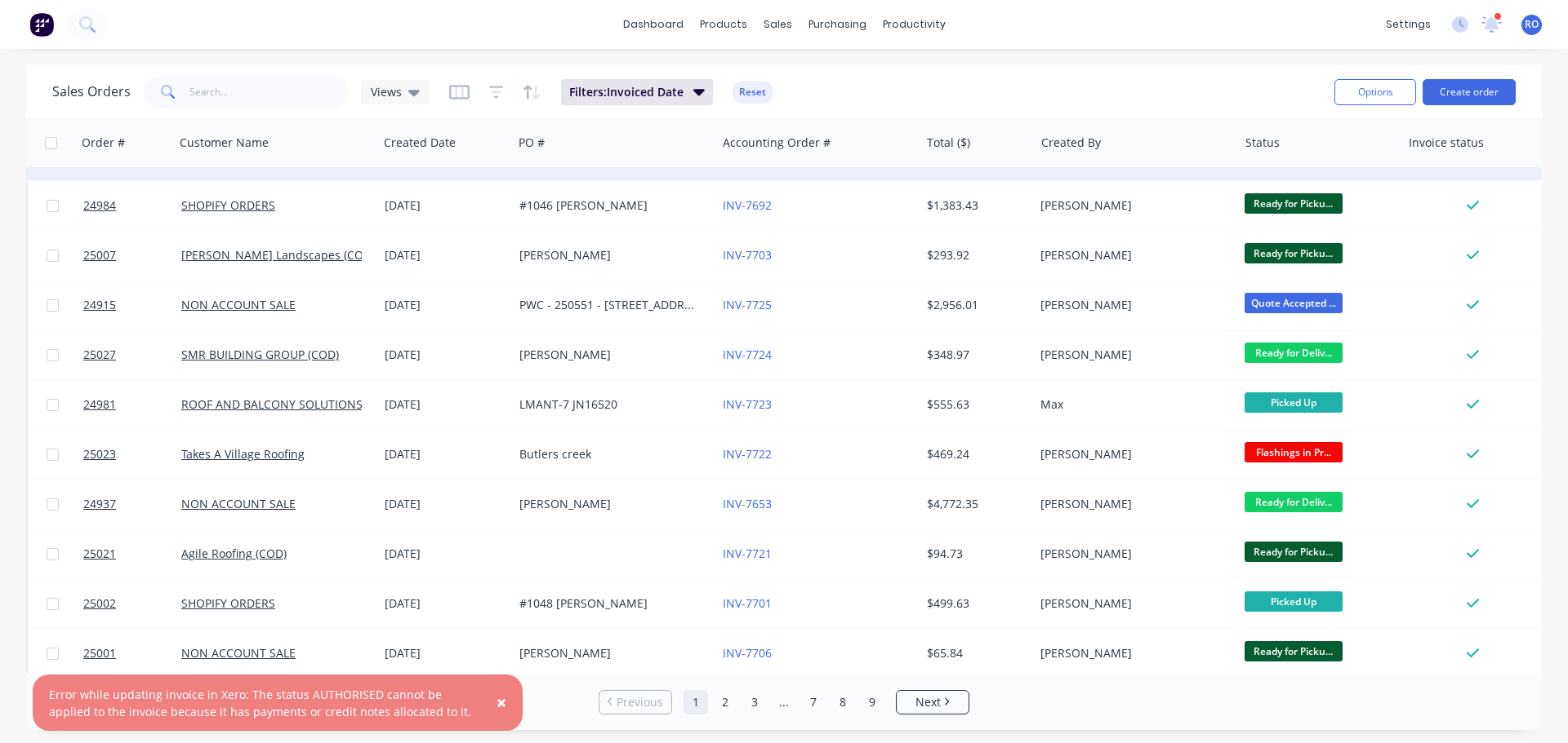
scroll to position [408, 0]
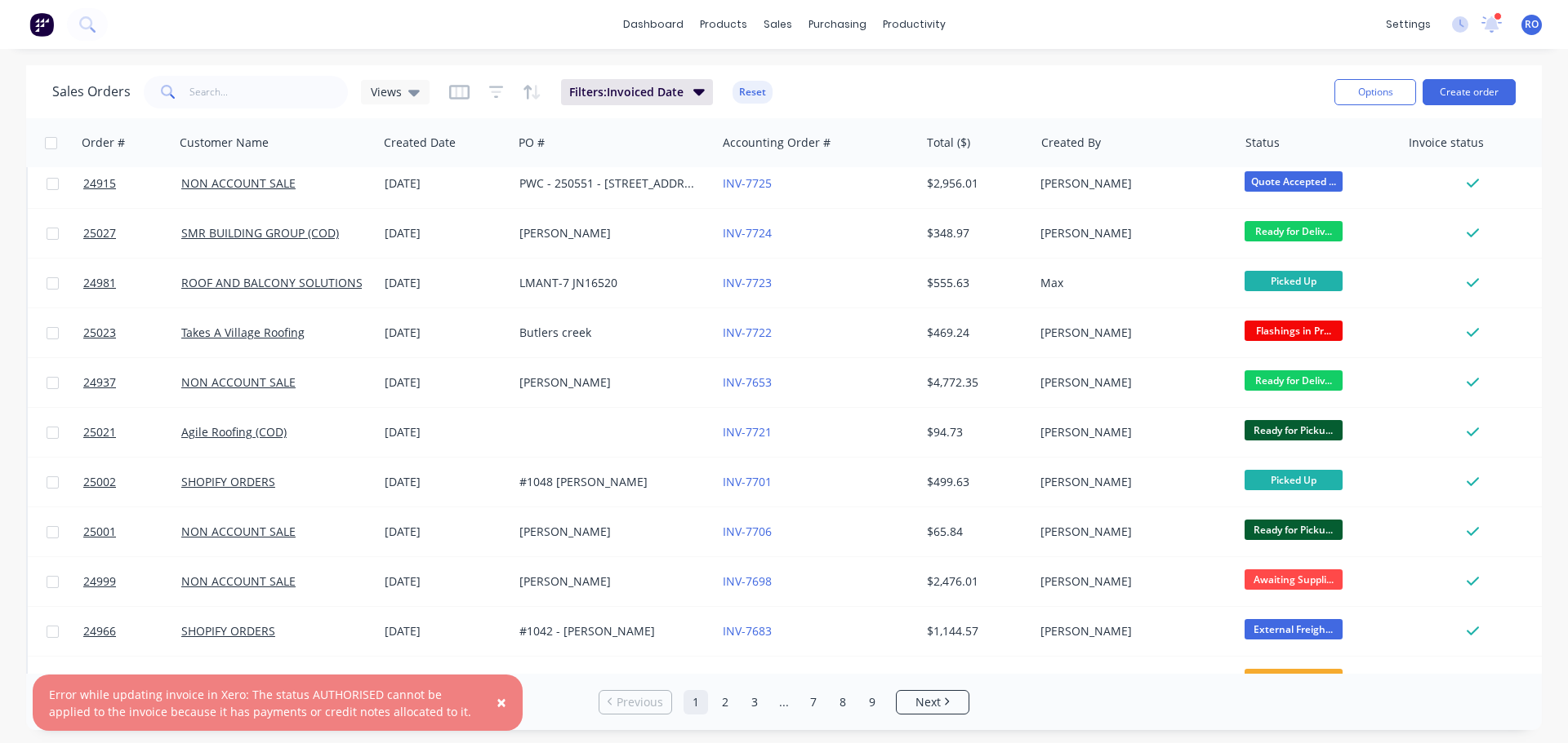
click at [502, 700] on span "×" at bounding box center [501, 703] width 10 height 23
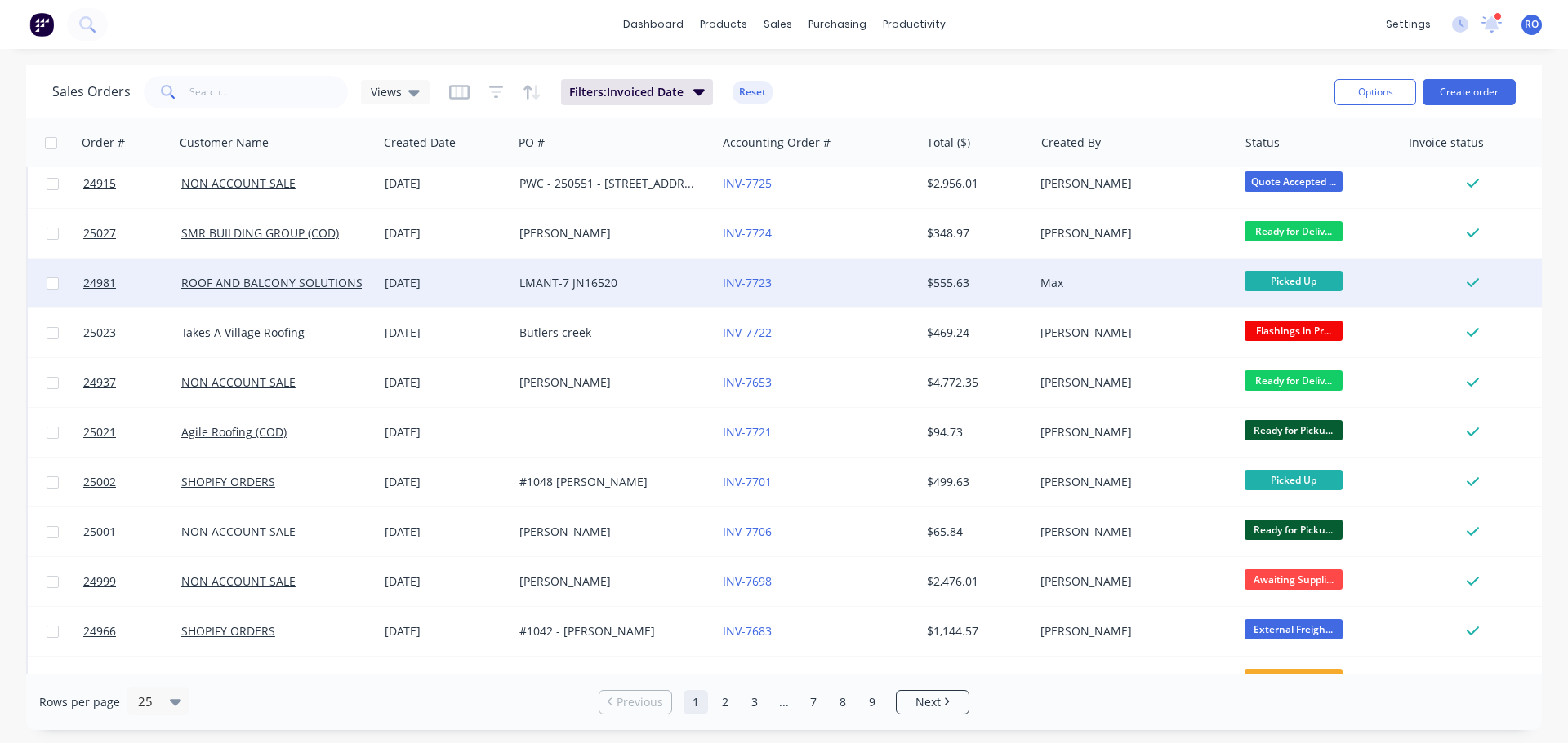
click at [1004, 282] on div "$555.63" at bounding box center [974, 283] width 95 height 16
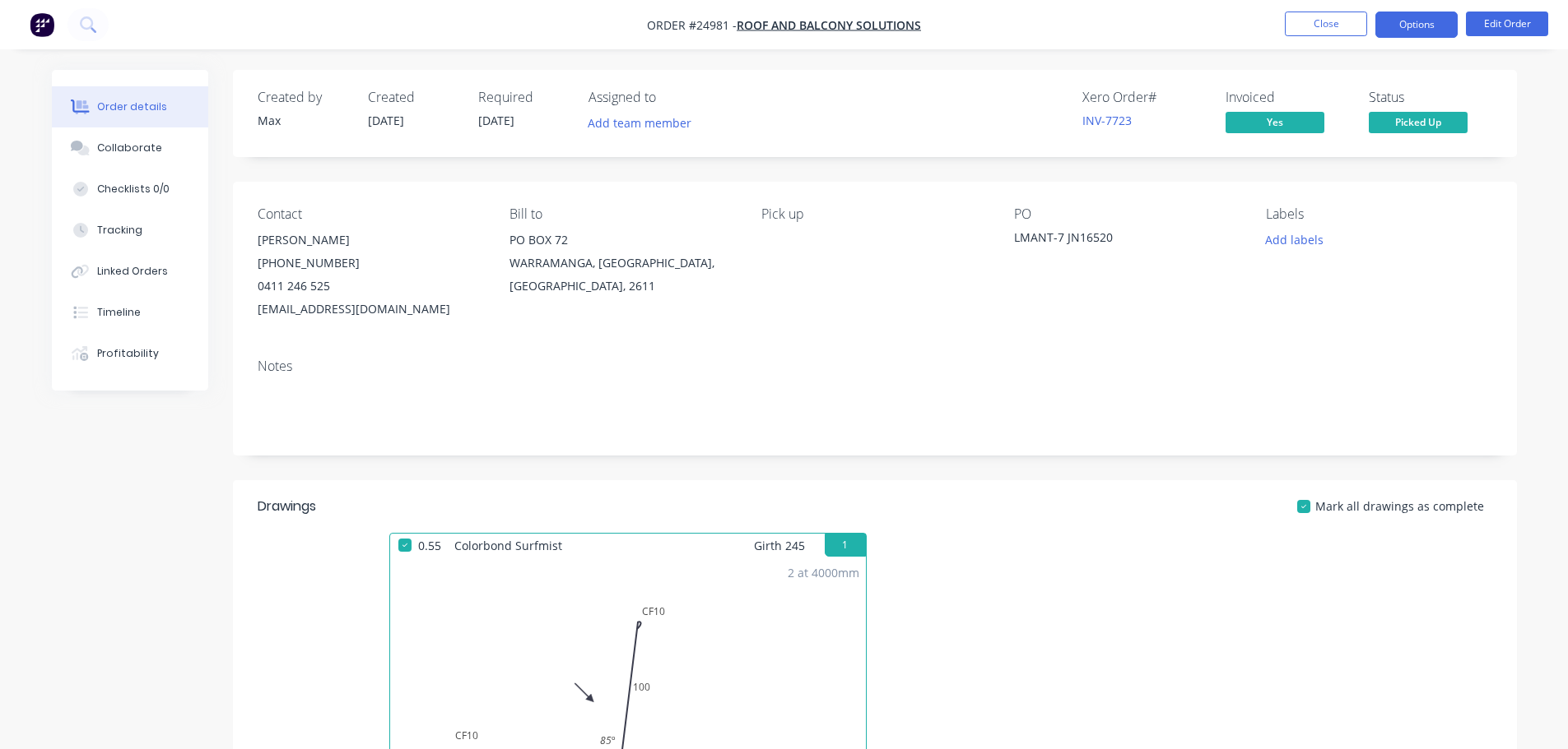
click at [1398, 22] on button "Options" at bounding box center [1416, 24] width 83 height 26
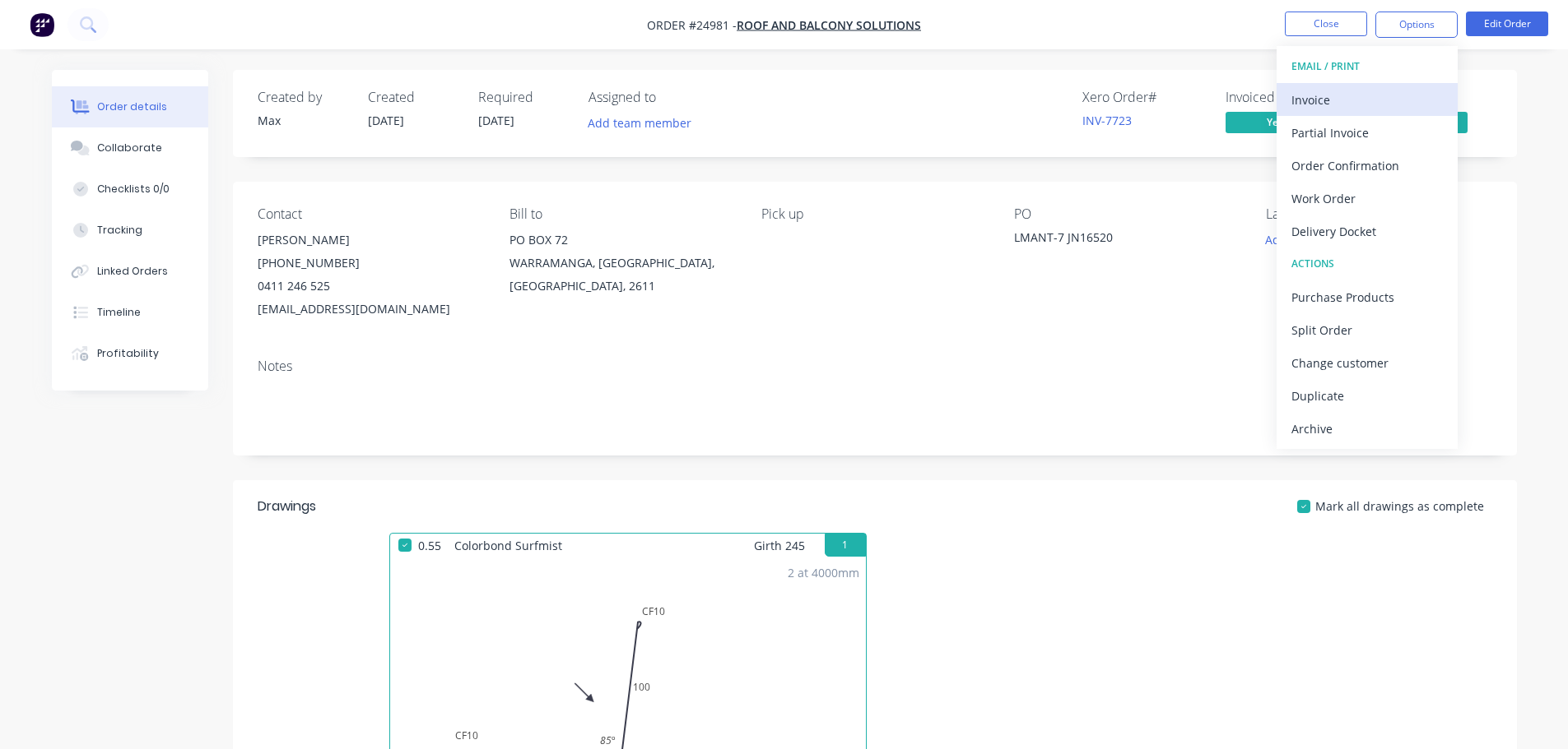
click at [1333, 101] on div "Invoice" at bounding box center [1367, 100] width 152 height 24
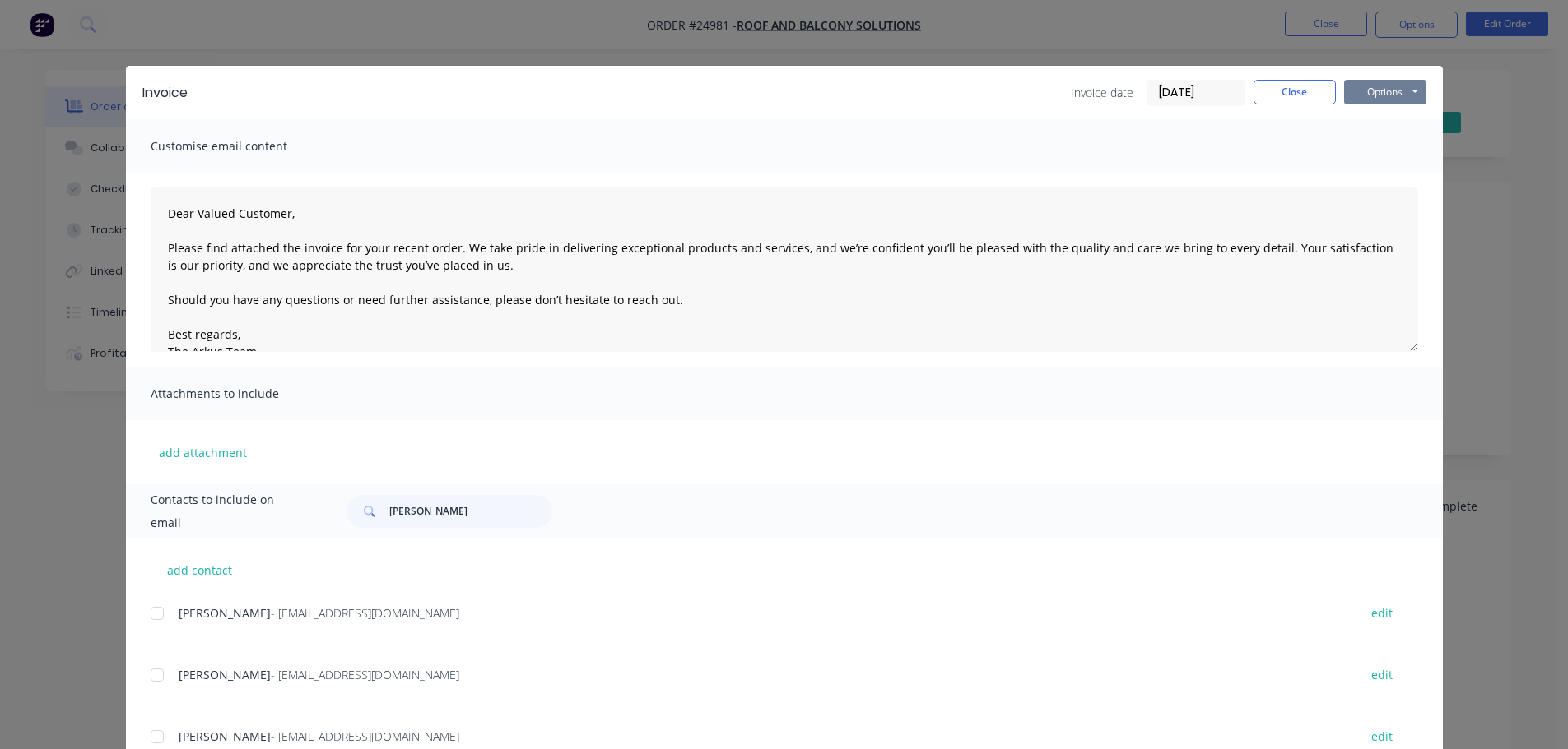
click at [1382, 92] on button "Options" at bounding box center [1386, 92] width 83 height 25
click at [1374, 144] on button "Print" at bounding box center [1397, 148] width 105 height 27
click at [1257, 91] on button "Close" at bounding box center [1295, 92] width 83 height 25
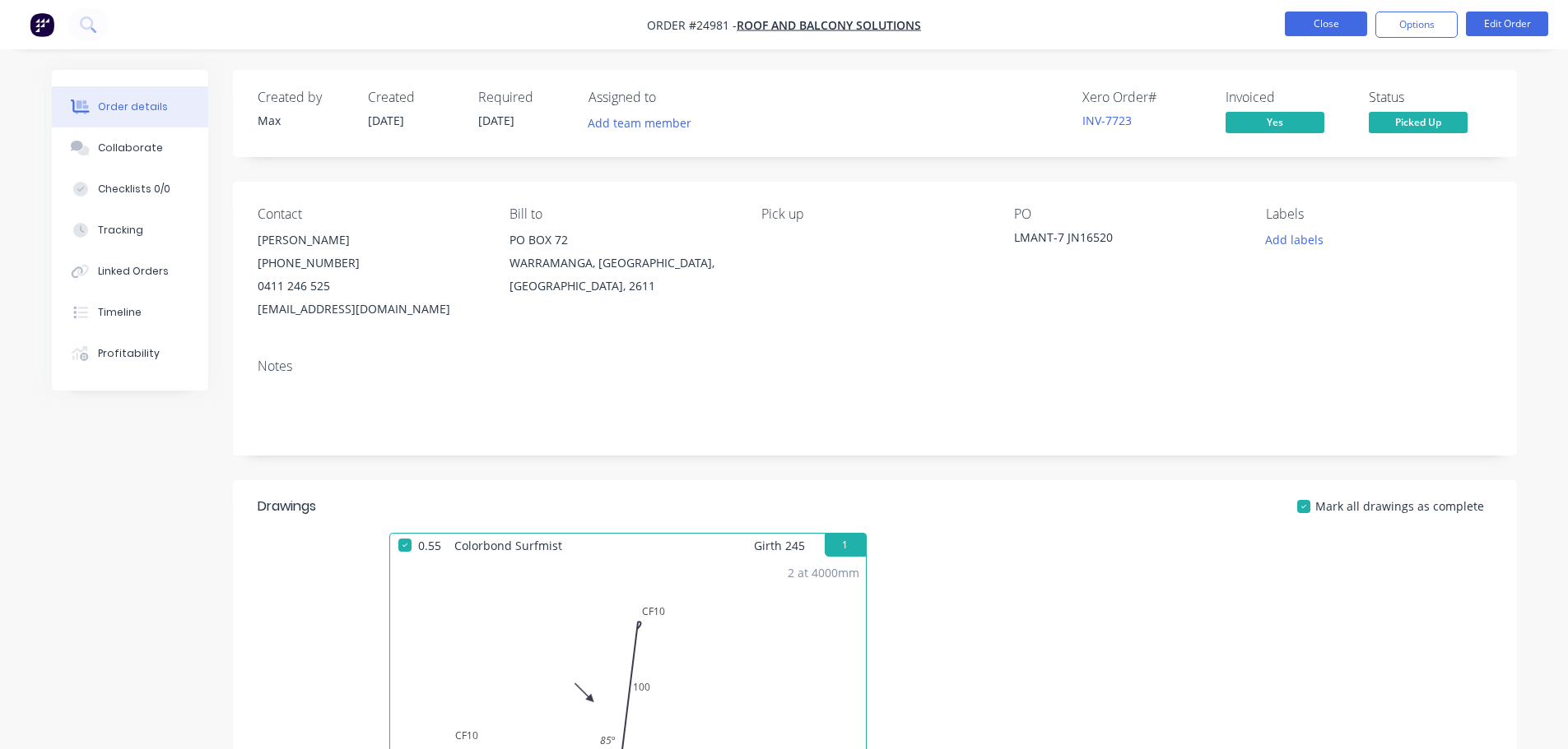
click at [1308, 26] on button "Close" at bounding box center [1327, 24] width 83 height 25
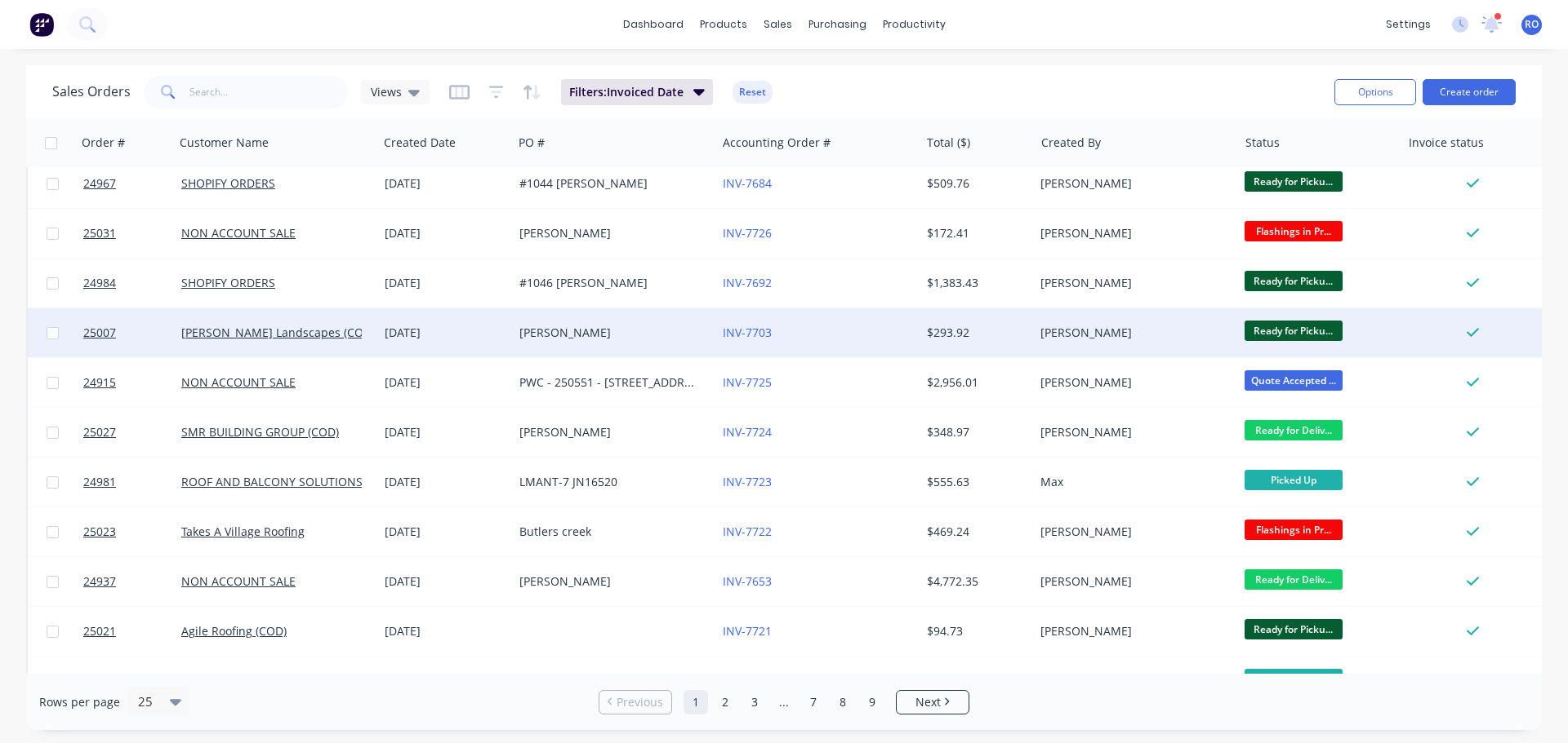
scroll to position [245, 0]
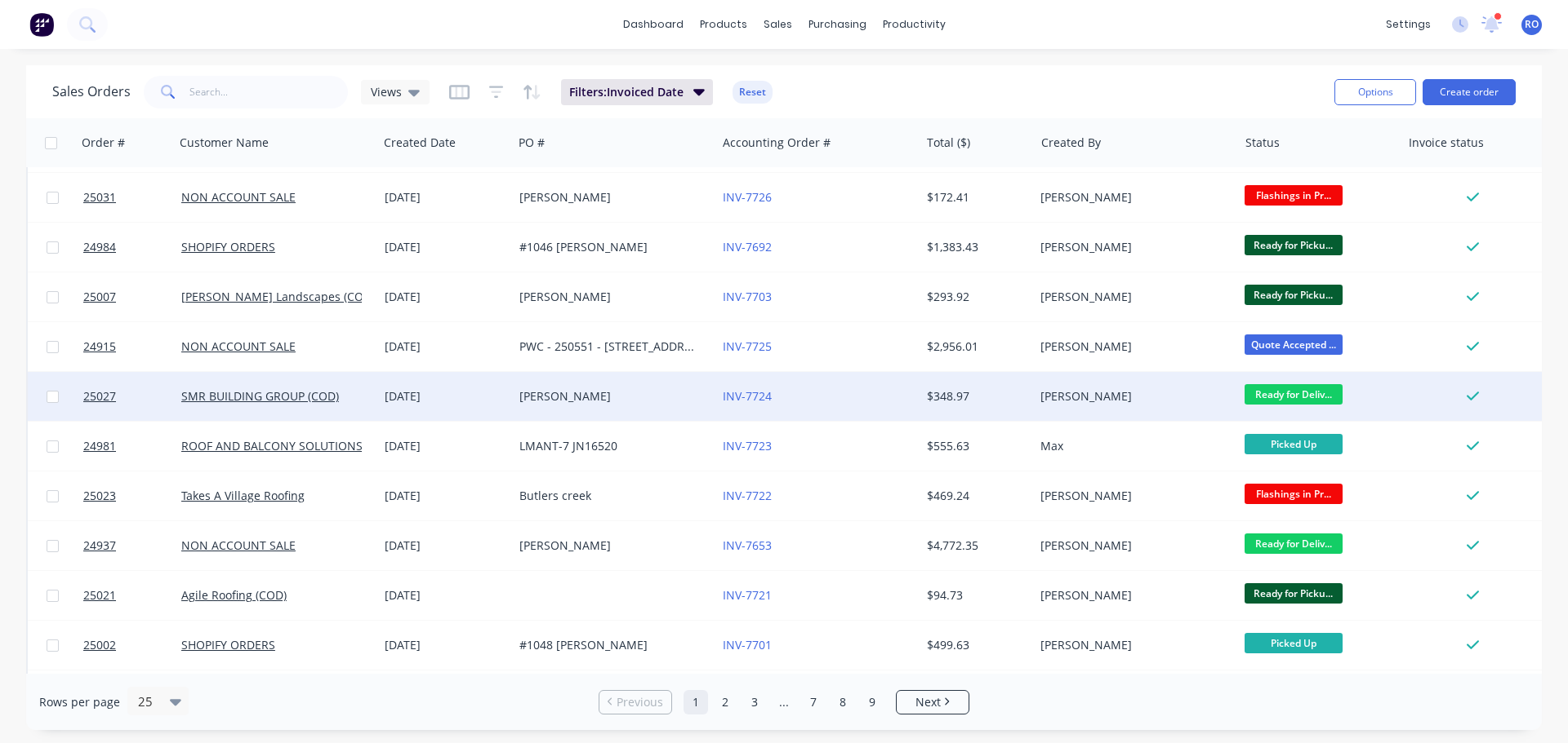
click at [625, 405] on div "[PERSON_NAME]" at bounding box center [614, 396] width 203 height 49
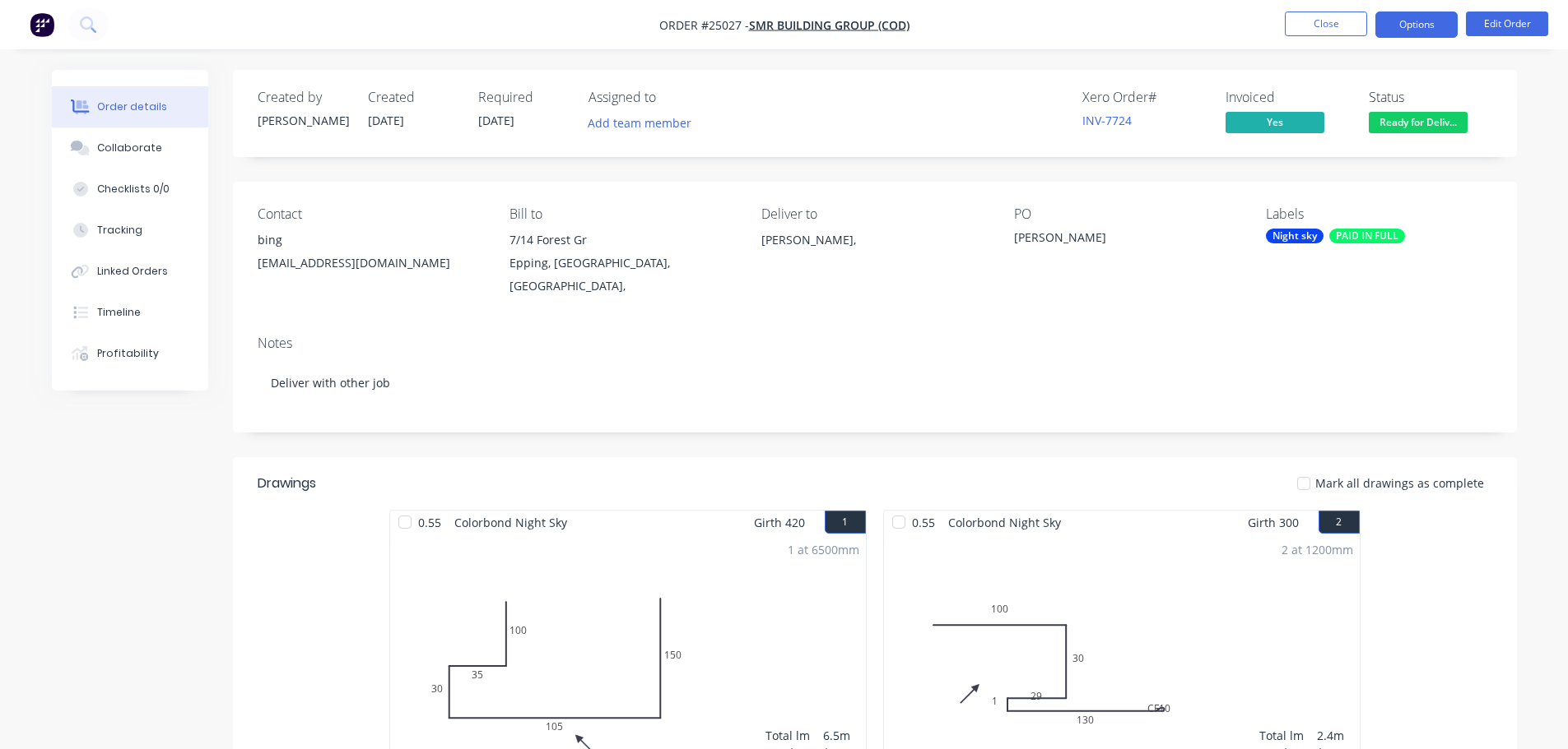
click at [1426, 26] on button "Options" at bounding box center [1416, 24] width 83 height 26
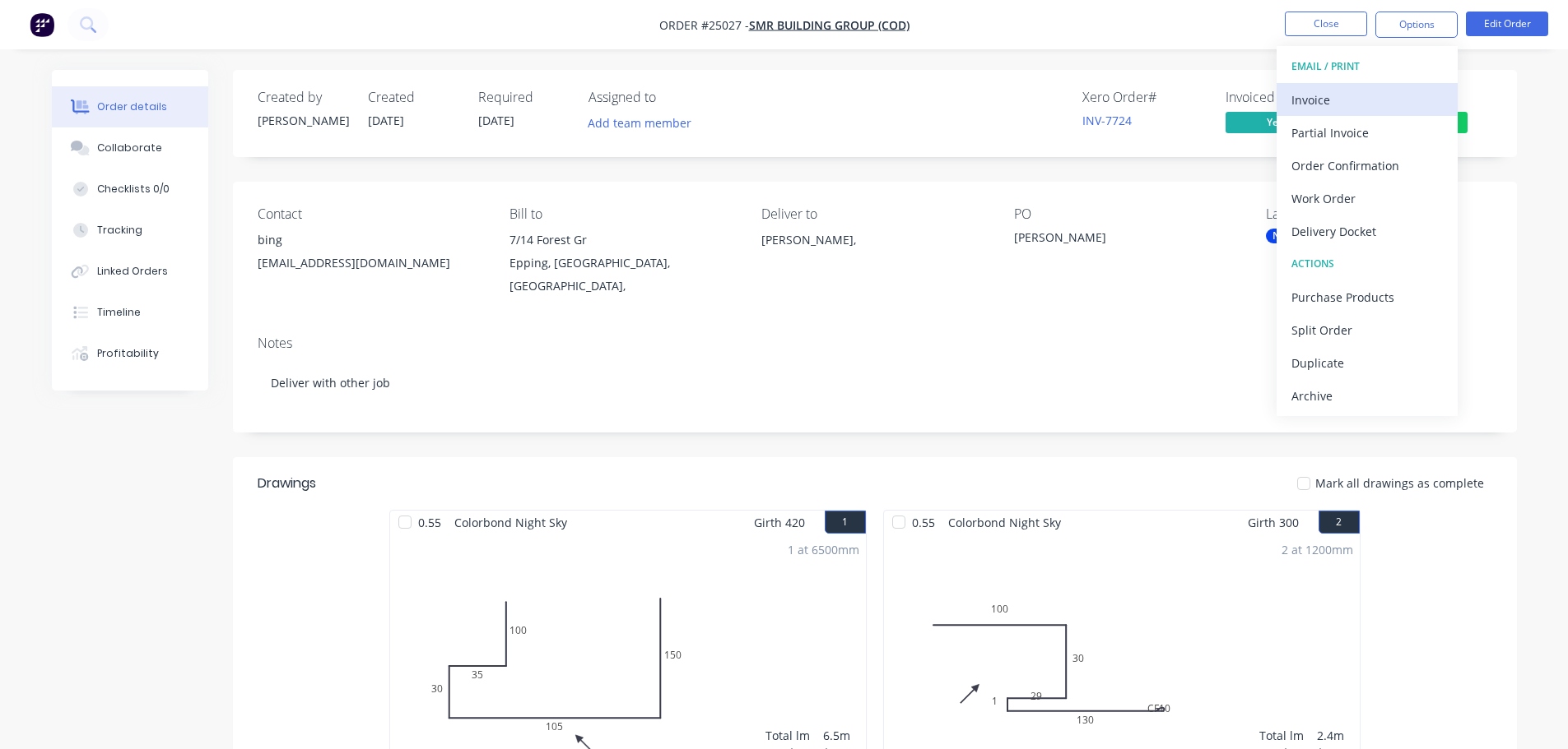
click at [1384, 101] on div "Invoice" at bounding box center [1367, 100] width 152 height 24
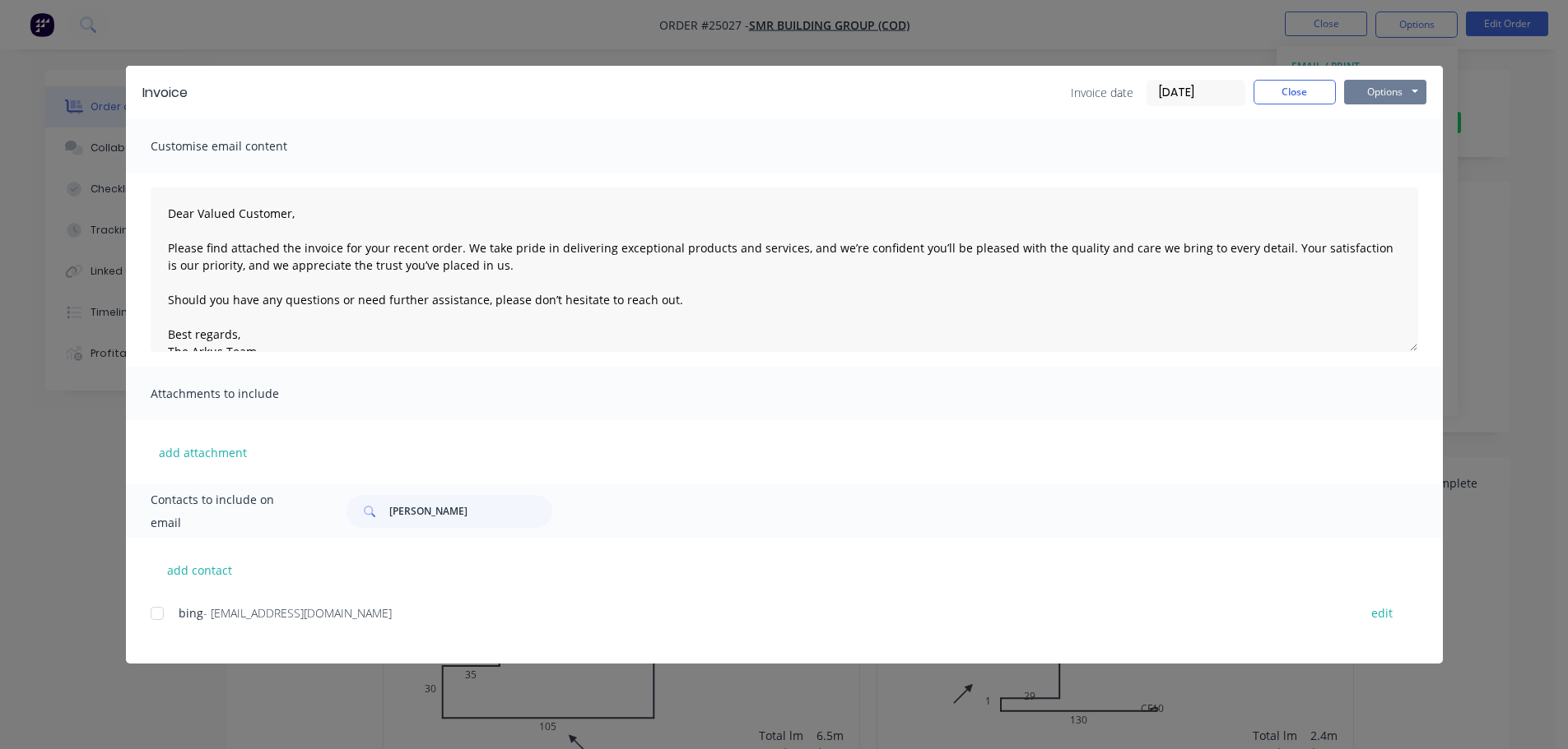
click at [1384, 100] on button "Options" at bounding box center [1386, 92] width 83 height 25
click at [1375, 147] on button "Print" at bounding box center [1397, 148] width 105 height 27
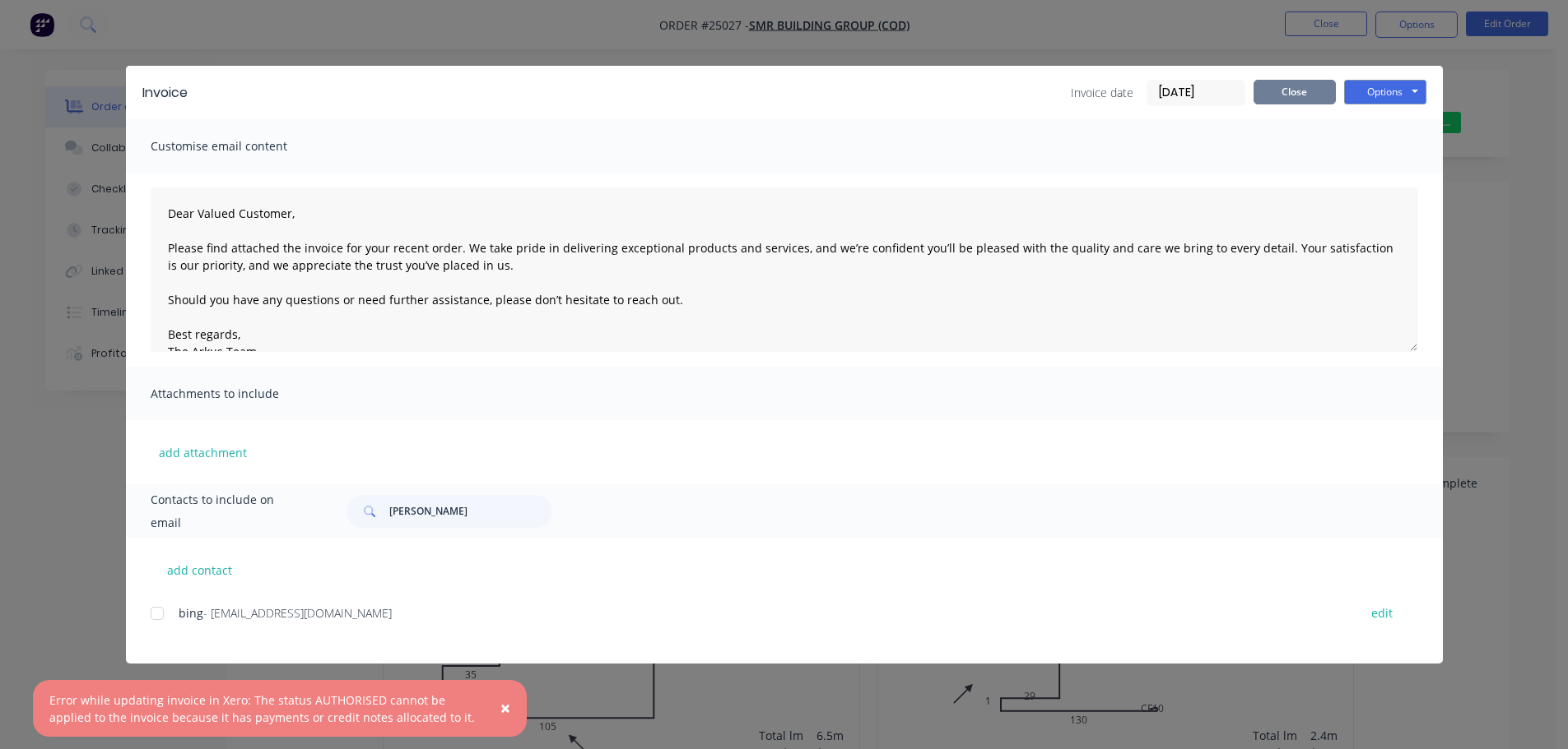
click at [1259, 87] on button "Close" at bounding box center [1295, 92] width 83 height 25
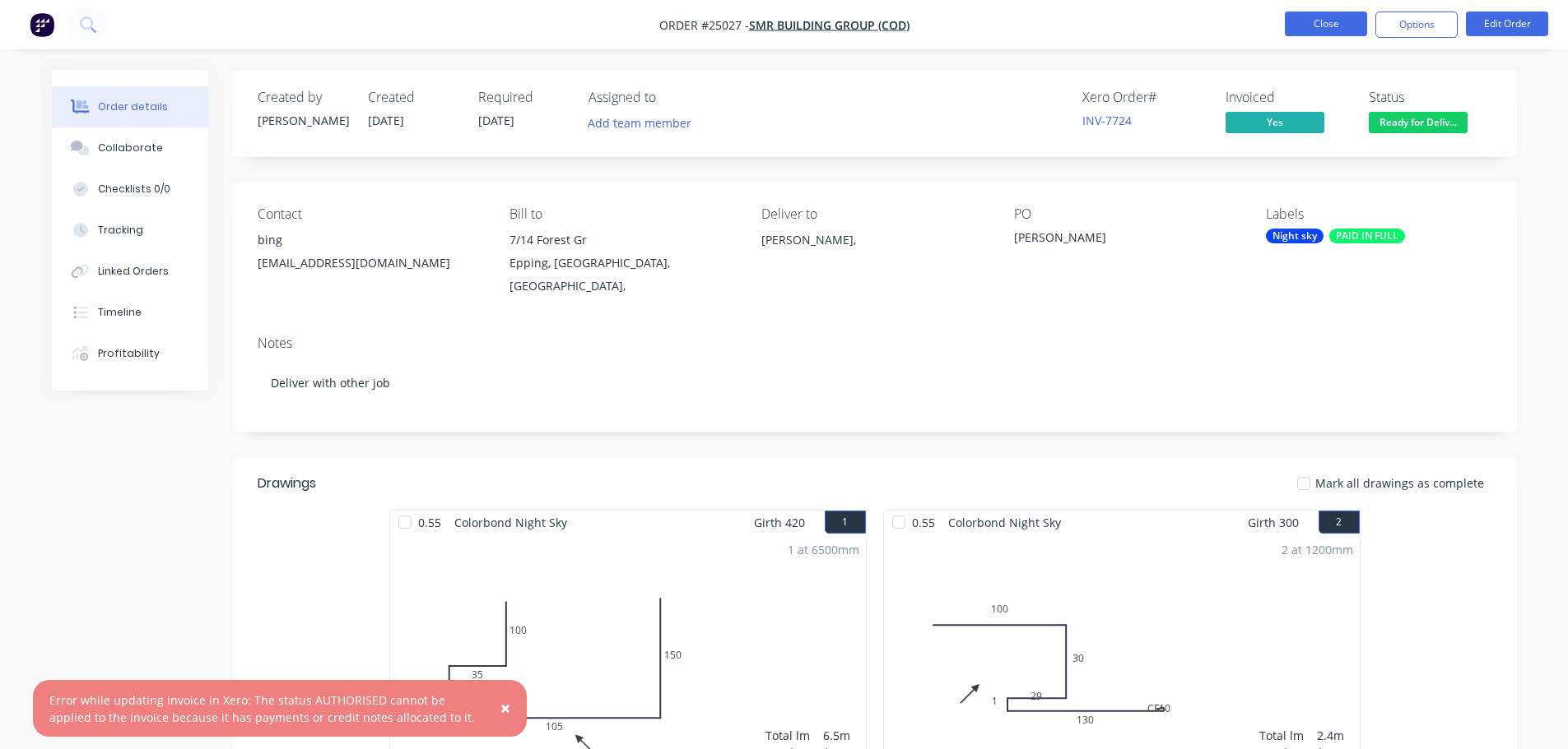
click at [1314, 28] on button "Close" at bounding box center [1327, 24] width 83 height 25
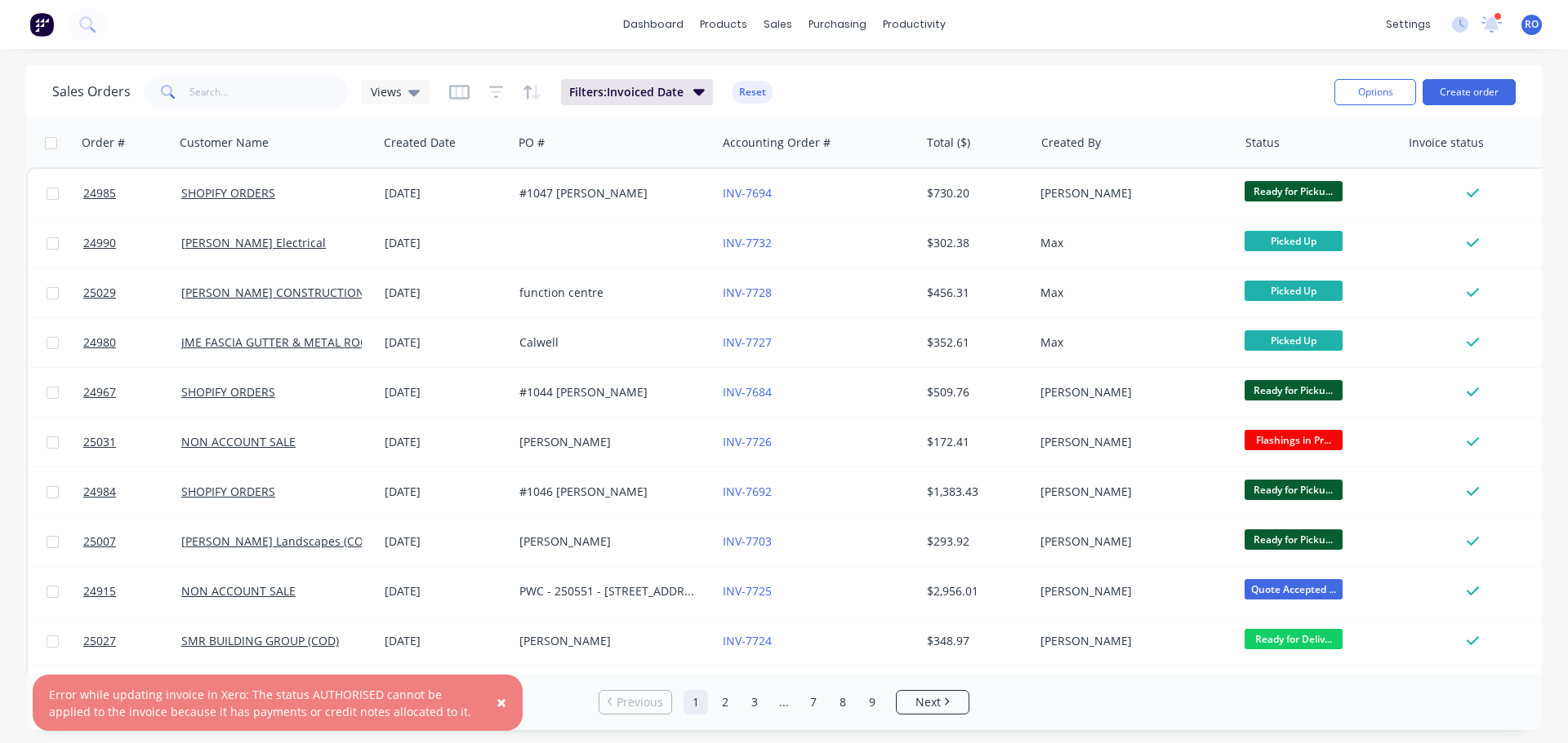
click at [505, 700] on span "×" at bounding box center [501, 703] width 10 height 23
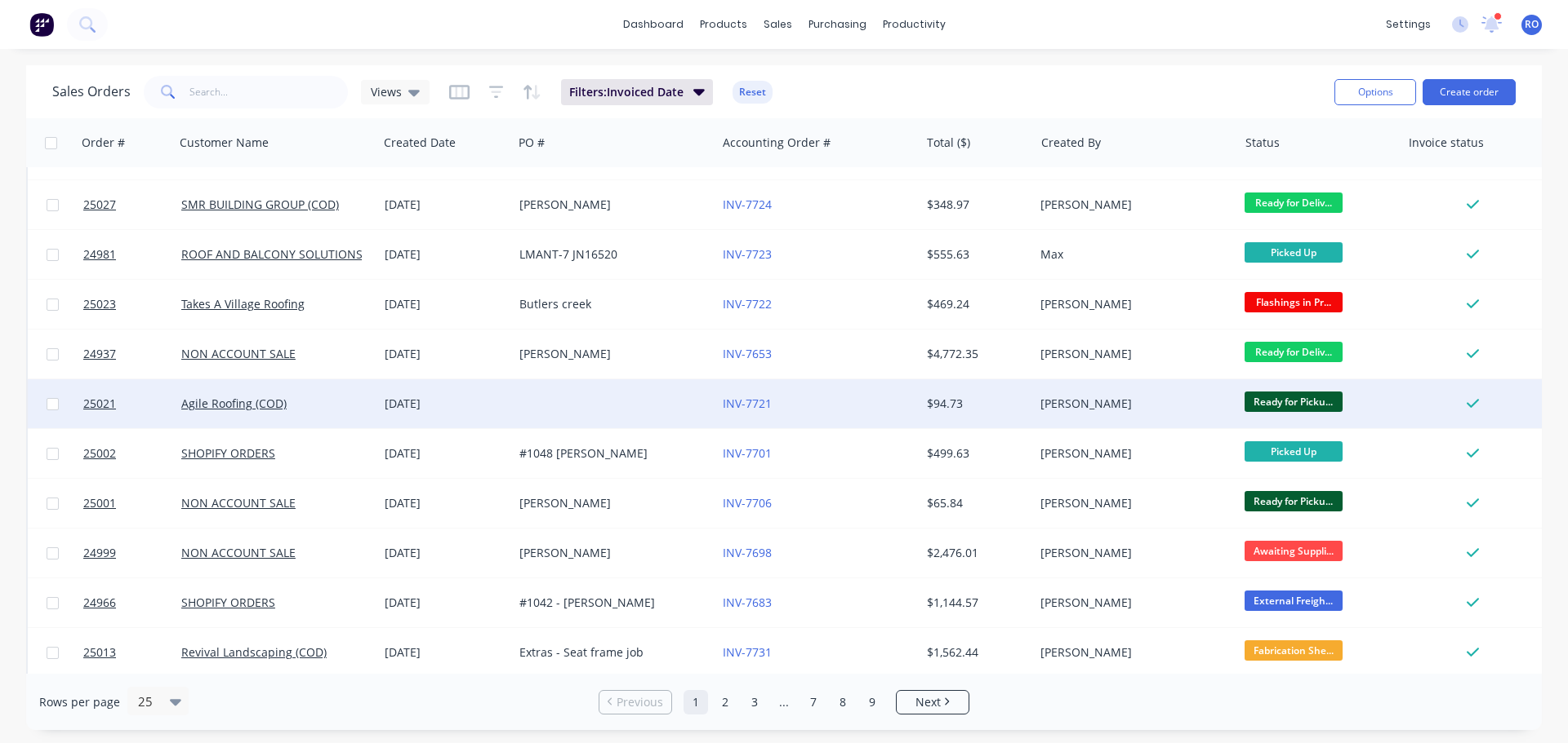
scroll to position [408, 0]
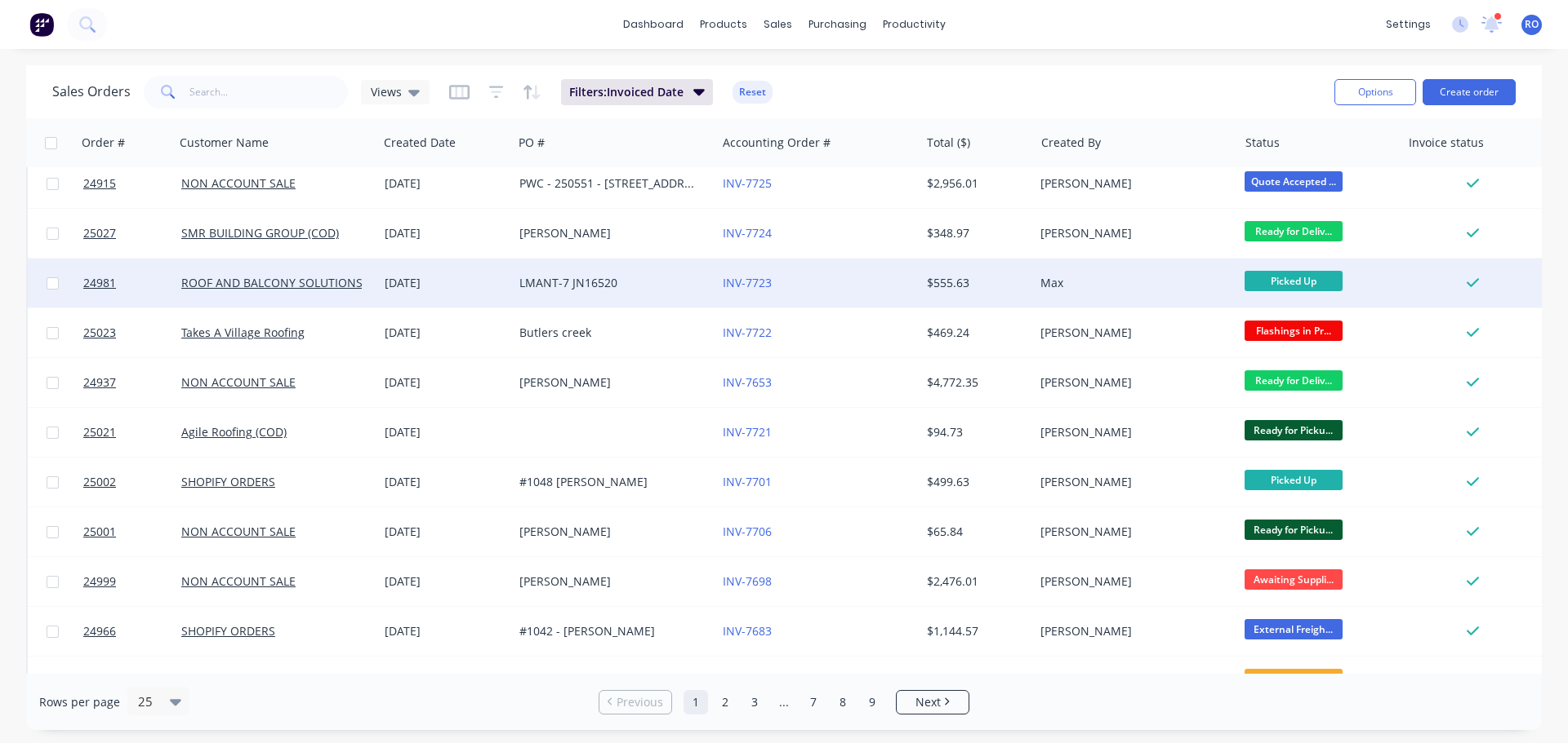
click at [795, 281] on div "INV-7723" at bounding box center [814, 283] width 182 height 16
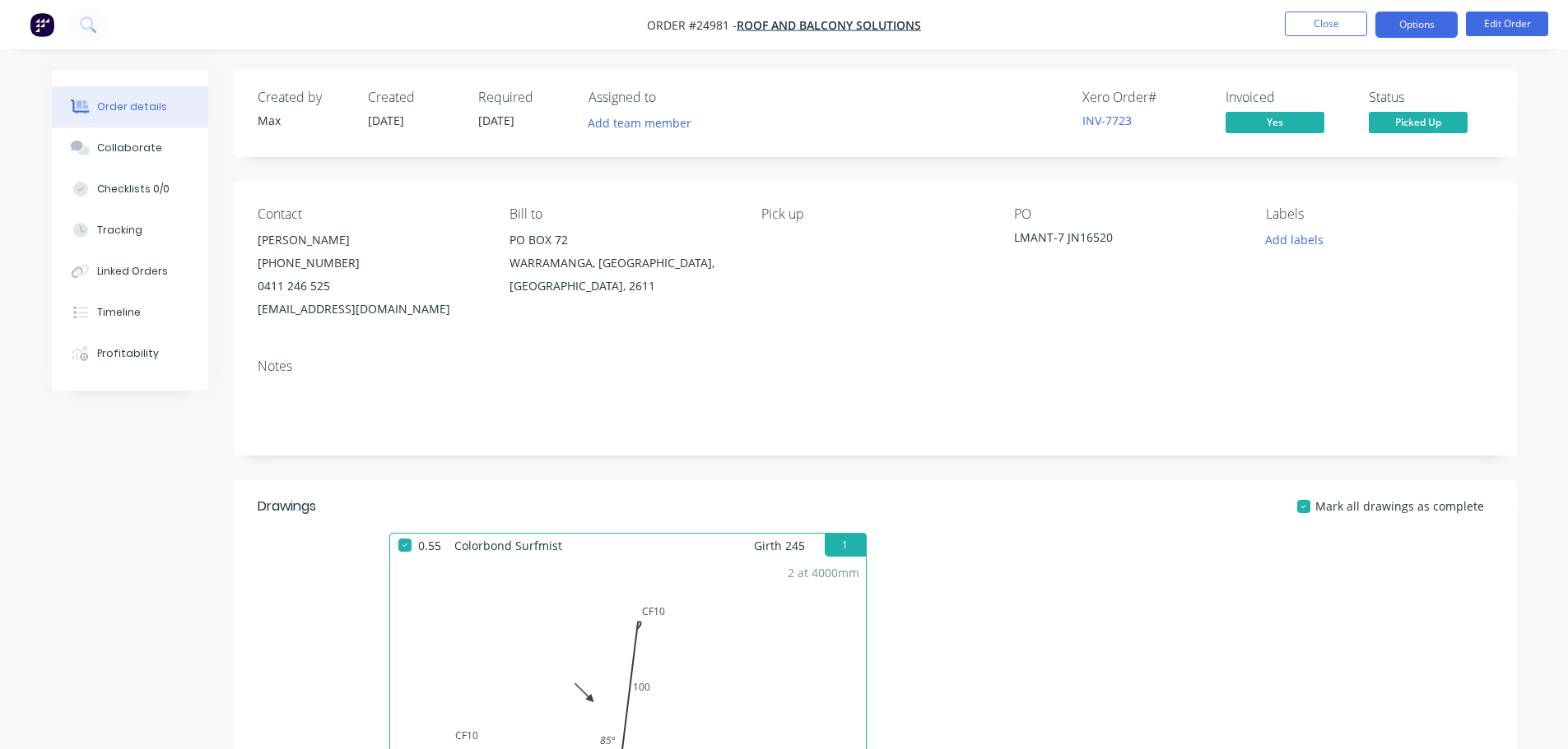
drag, startPoint x: 1435, startPoint y: 39, endPoint x: 1435, endPoint y: 25, distance: 14.0
click at [1435, 35] on nav "Order #24981 - ROOF AND BALCONY SOLUTIONS Close Options Edit Order" at bounding box center [784, 24] width 1568 height 49
click at [1435, 24] on button "Options" at bounding box center [1416, 24] width 83 height 26
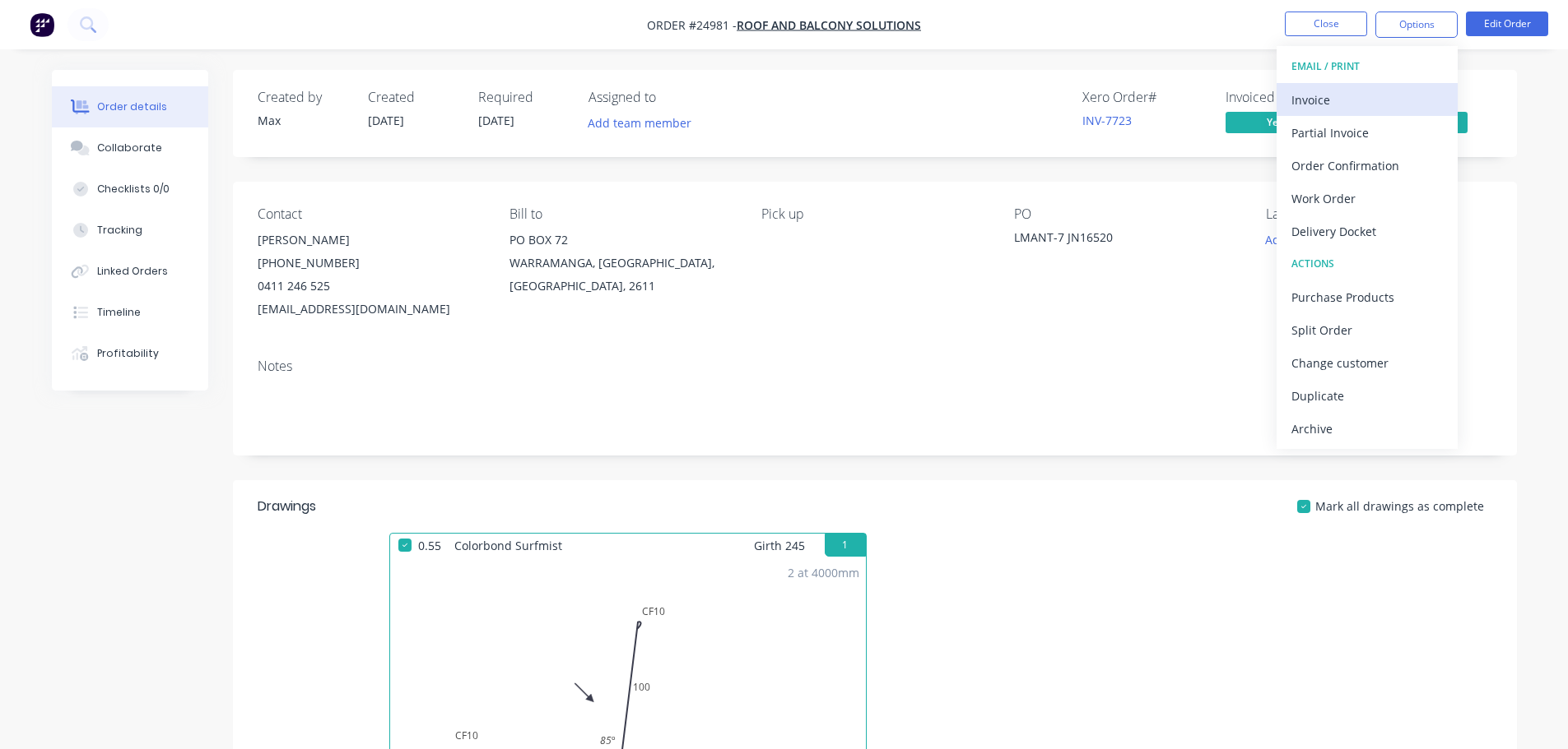
click at [1360, 100] on div "Invoice" at bounding box center [1367, 100] width 152 height 24
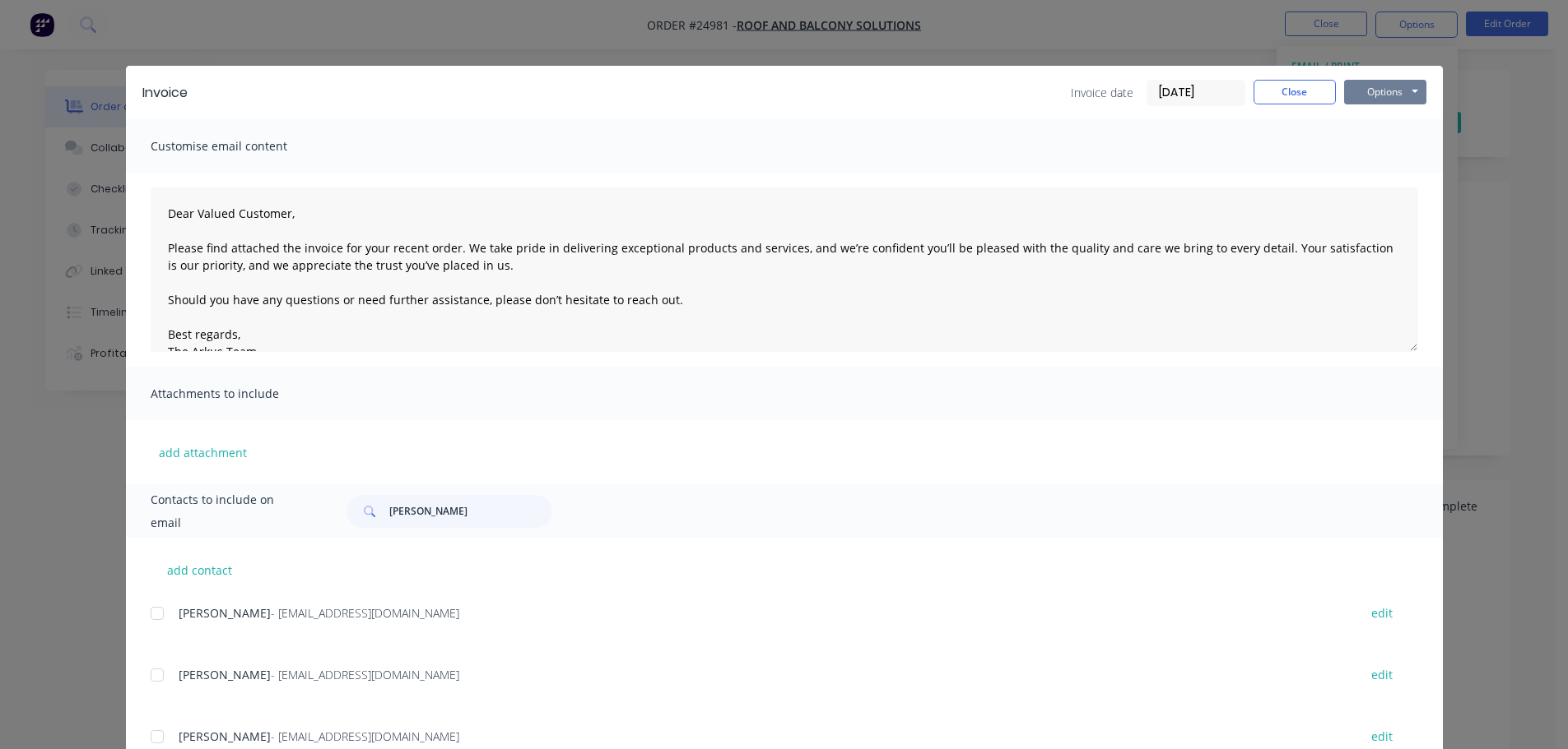
click at [1393, 94] on button "Options" at bounding box center [1386, 92] width 83 height 25
click at [1366, 153] on button "Print" at bounding box center [1397, 148] width 105 height 27
click at [1286, 95] on button "Close" at bounding box center [1295, 92] width 83 height 25
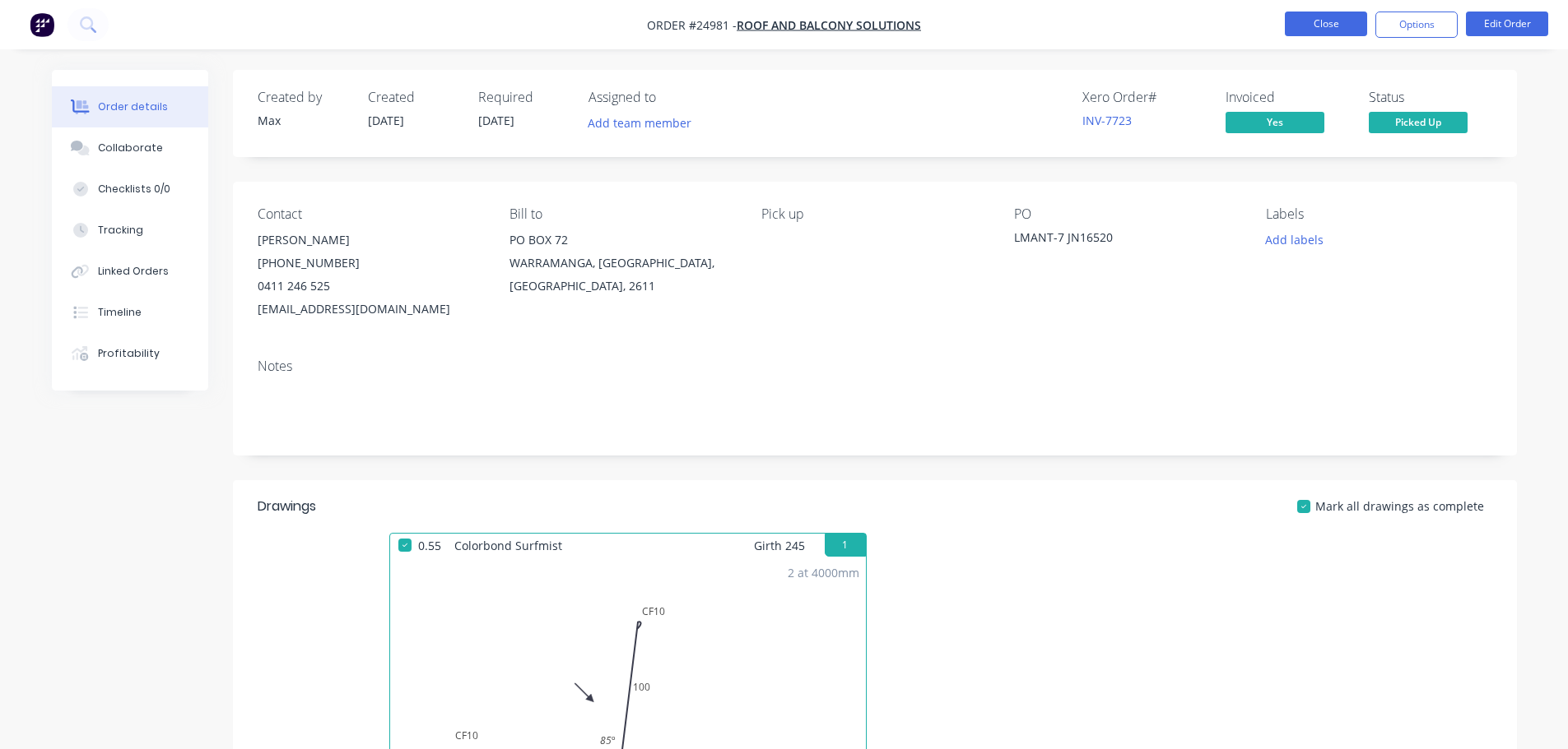
click at [1313, 23] on button "Close" at bounding box center [1327, 24] width 83 height 25
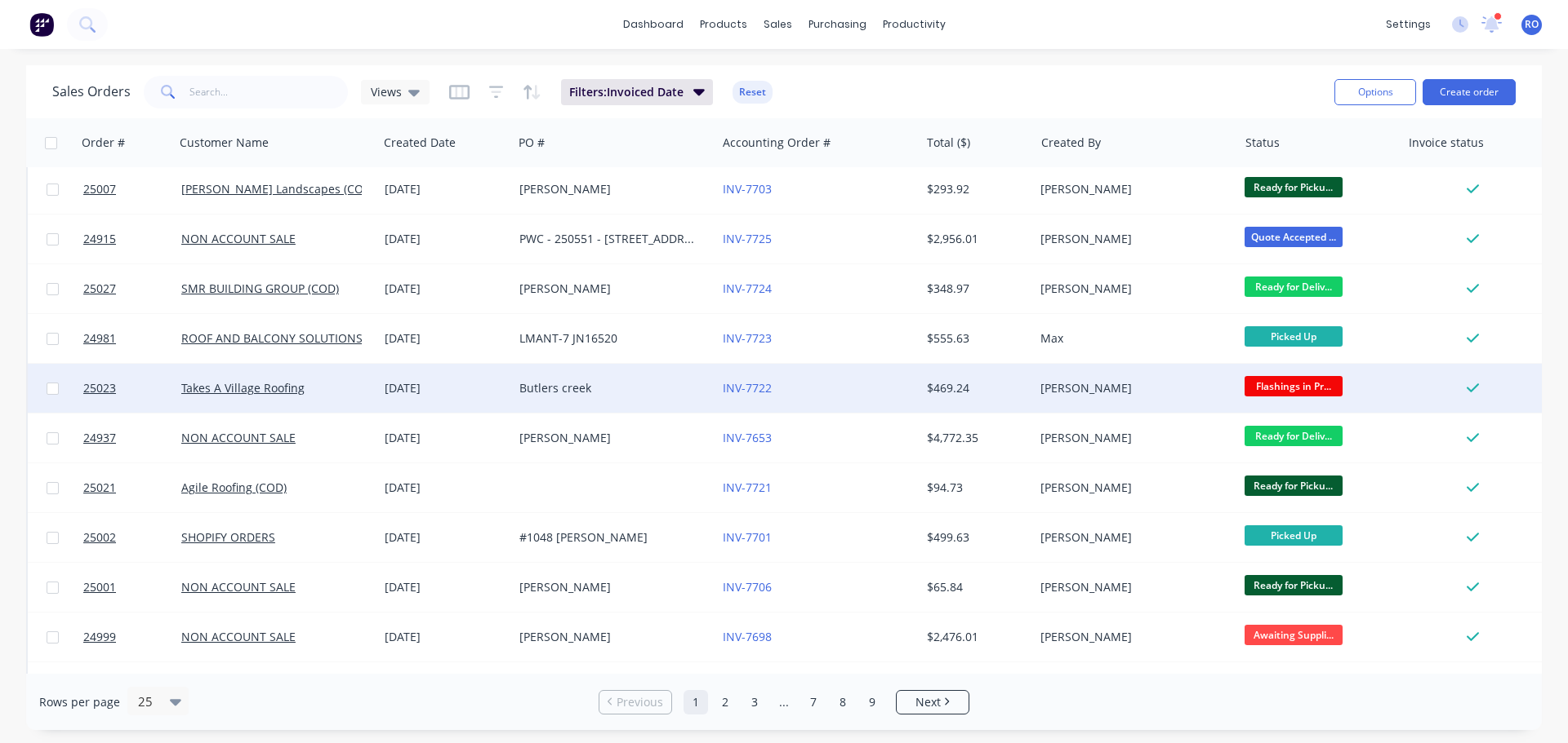
scroll to position [327, 0]
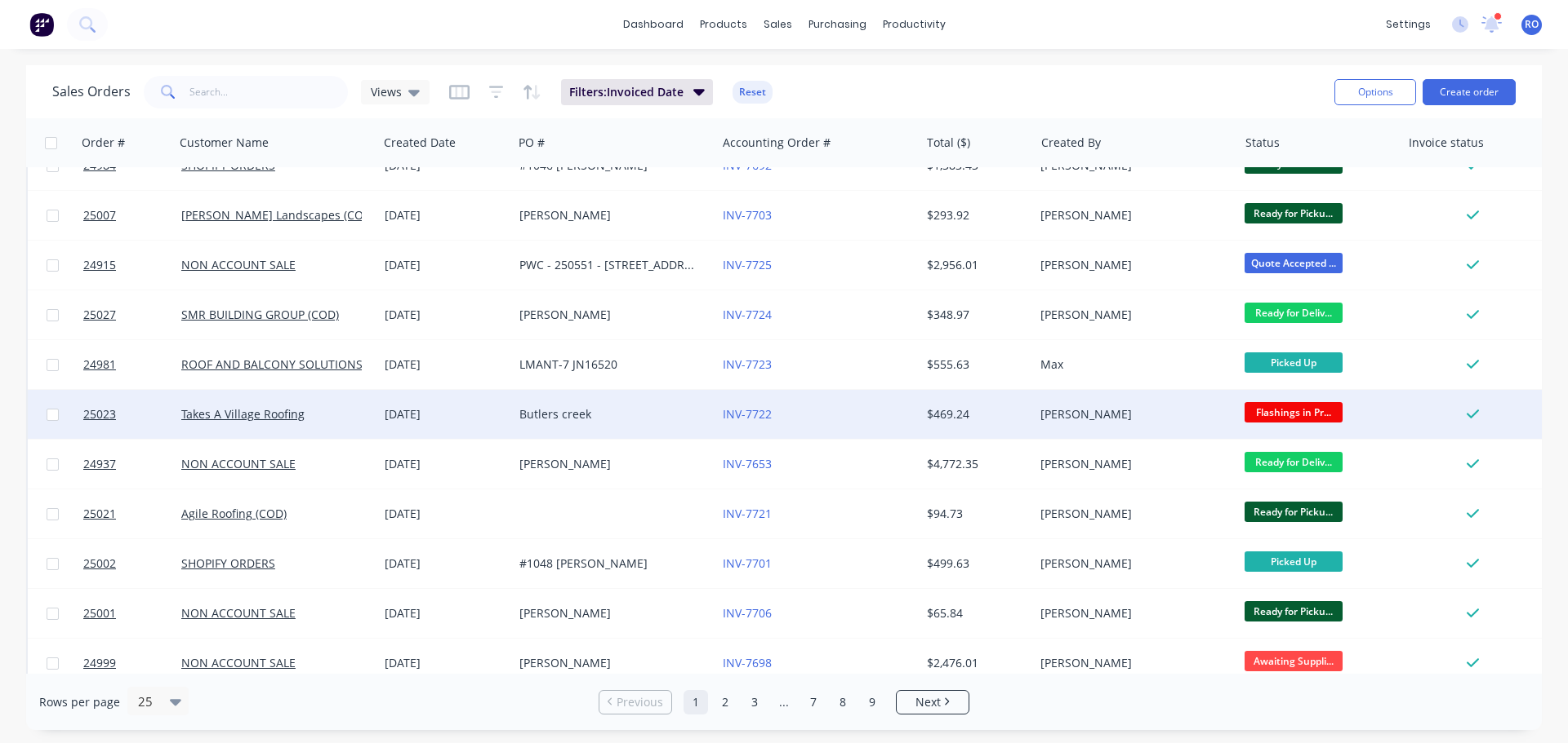
click at [704, 413] on div "Butlers creek" at bounding box center [614, 415] width 191 height 16
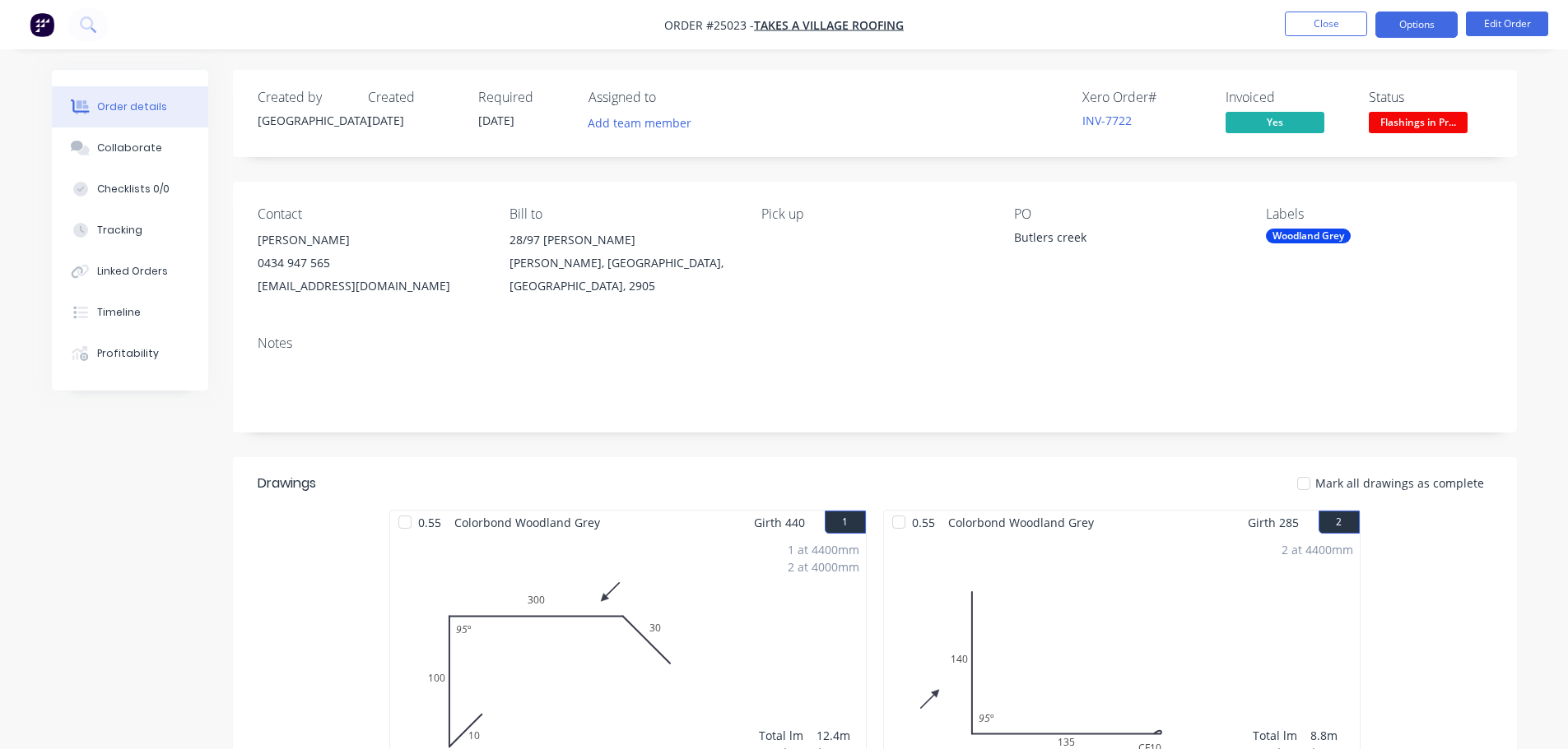
click at [1404, 35] on button "Options" at bounding box center [1416, 24] width 83 height 26
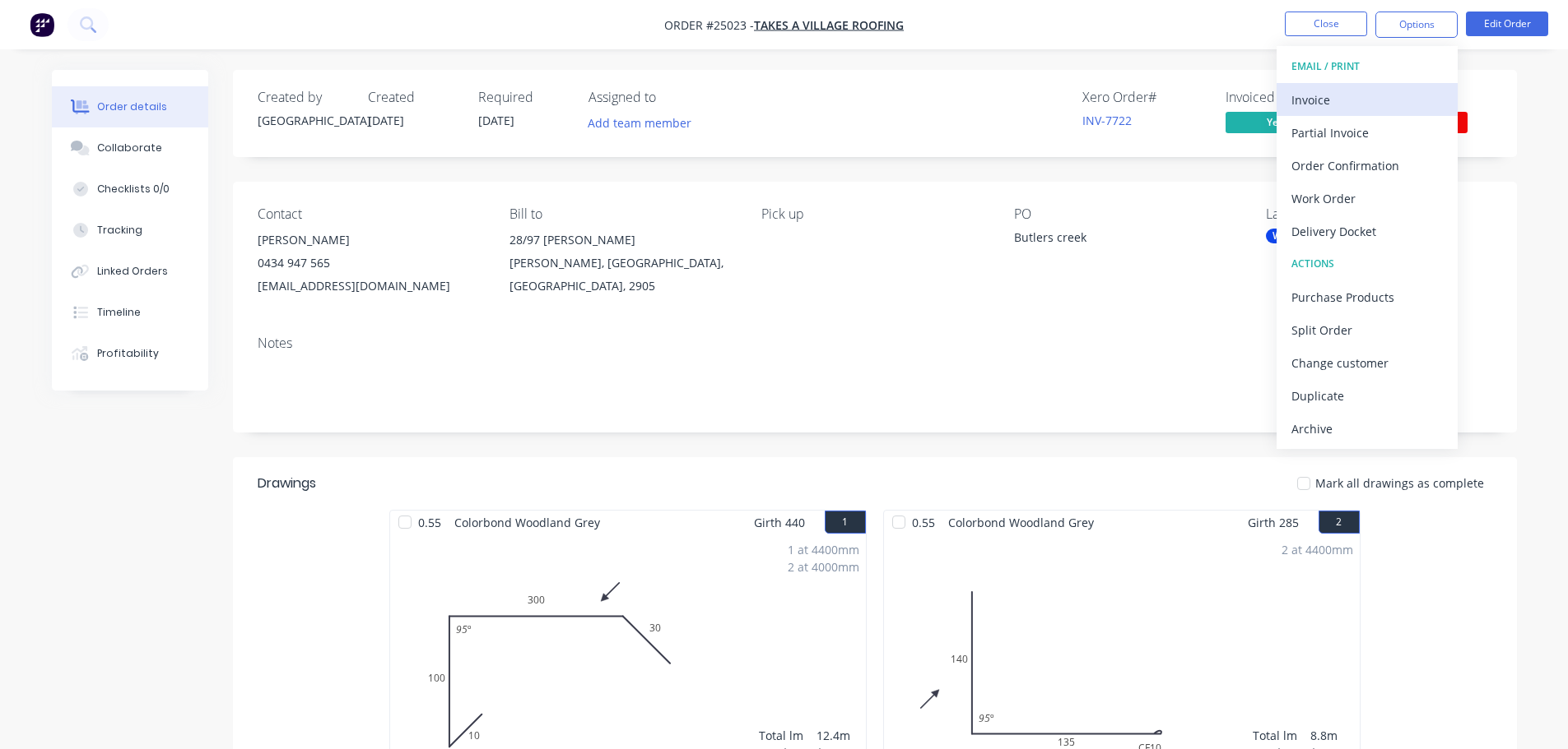
click at [1343, 102] on div "Invoice" at bounding box center [1367, 100] width 152 height 24
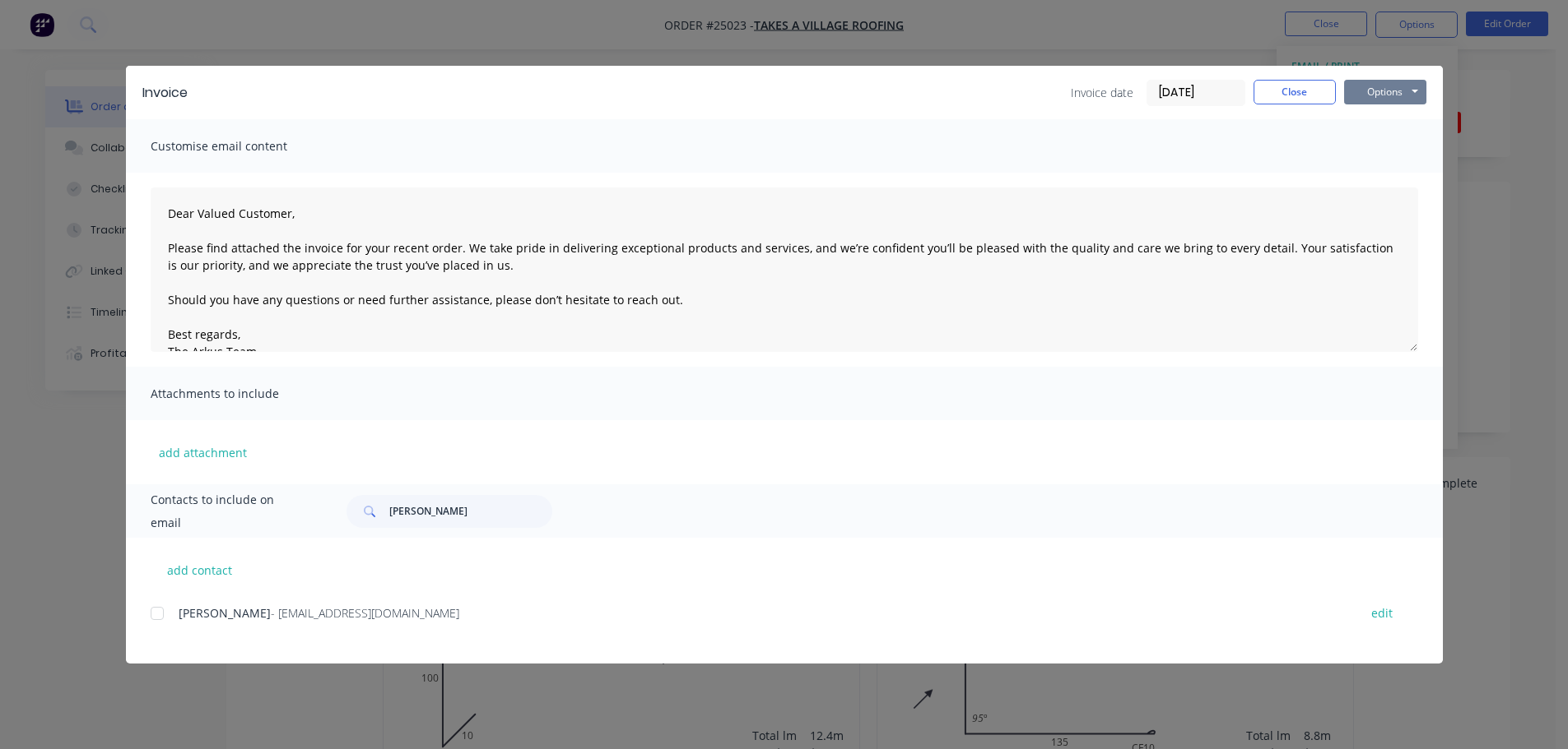
click at [1360, 88] on button "Options" at bounding box center [1386, 92] width 83 height 25
click at [1369, 157] on button "Print" at bounding box center [1397, 148] width 105 height 27
click at [1272, 96] on button "Close" at bounding box center [1295, 92] width 83 height 25
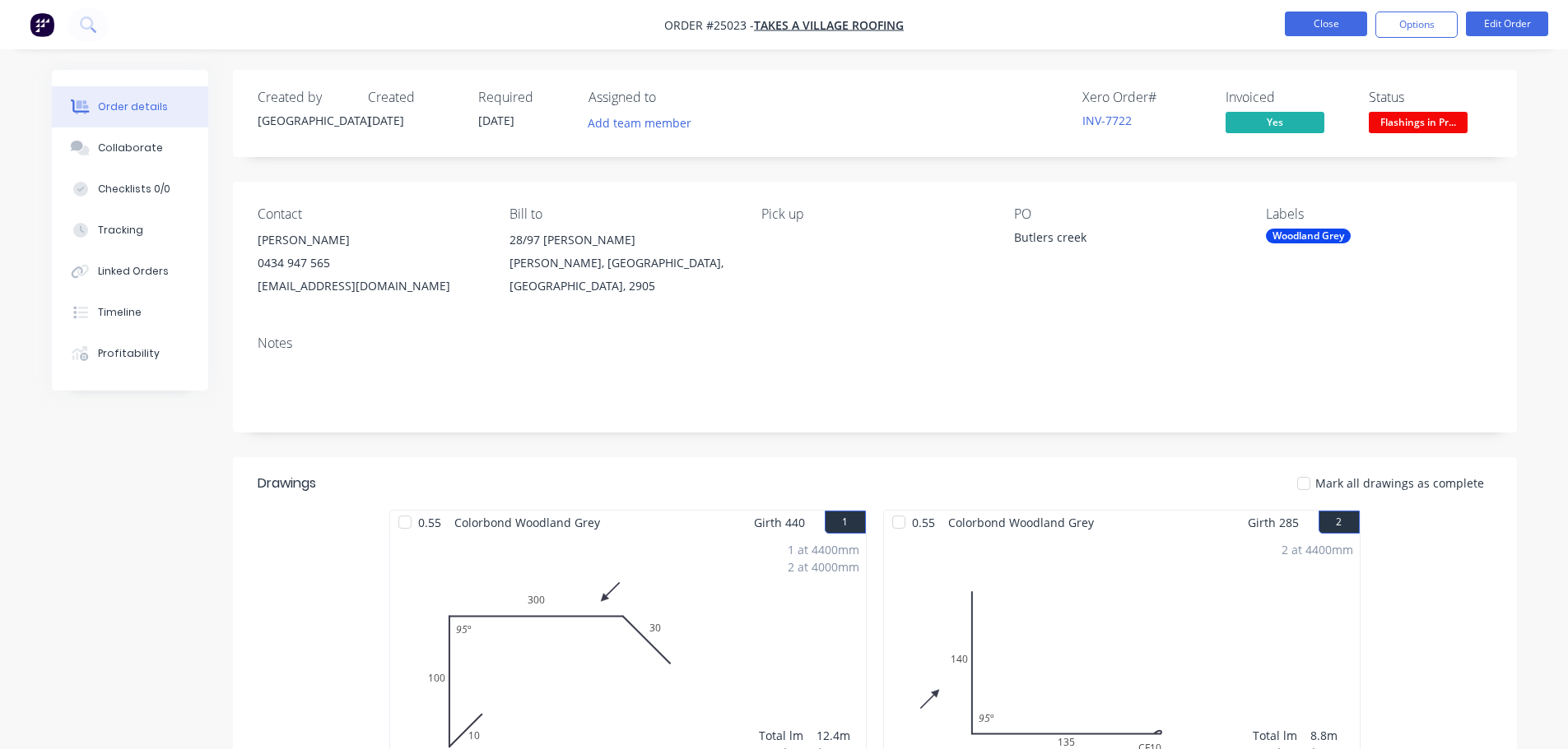
click at [1315, 19] on button "Close" at bounding box center [1327, 24] width 83 height 25
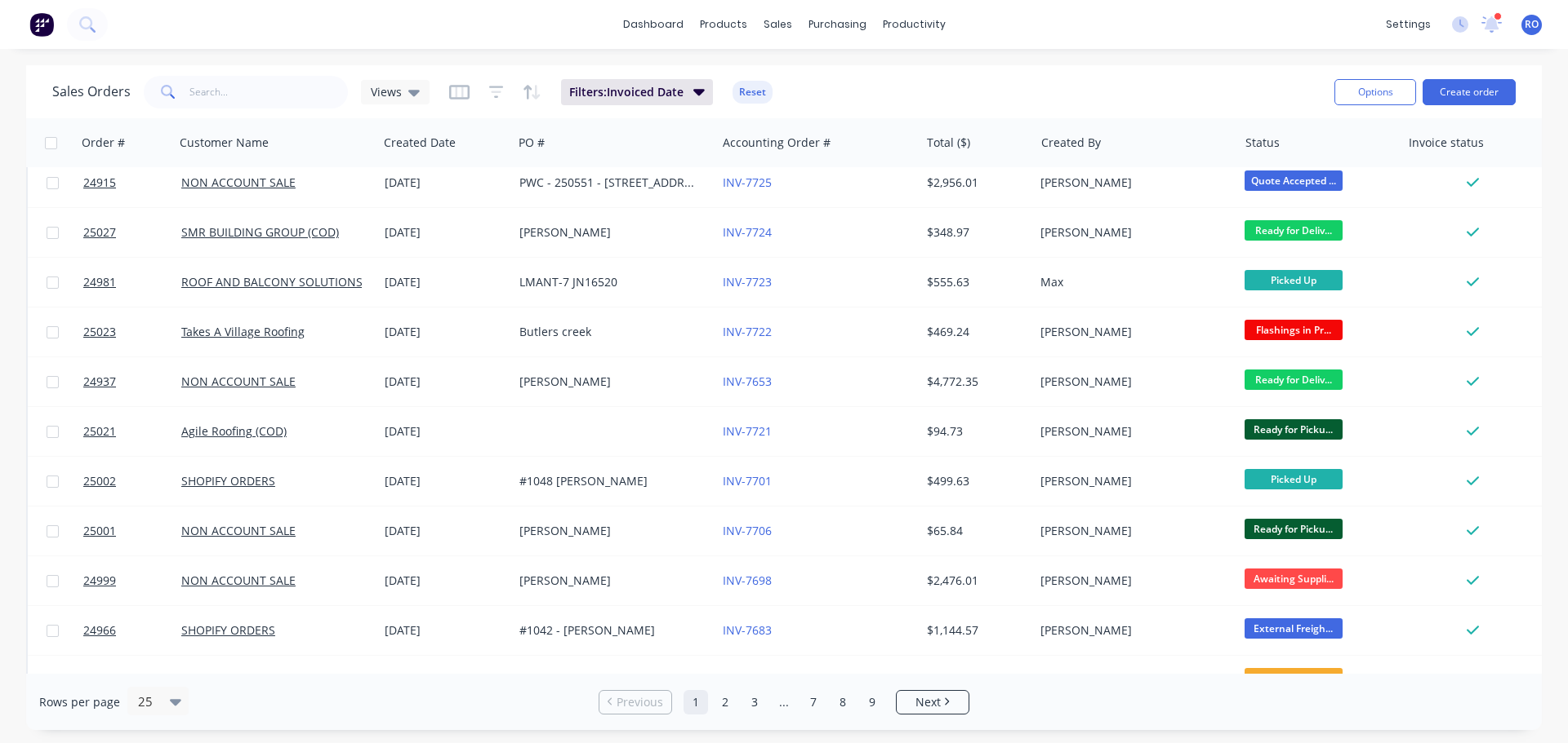
scroll to position [489, 0]
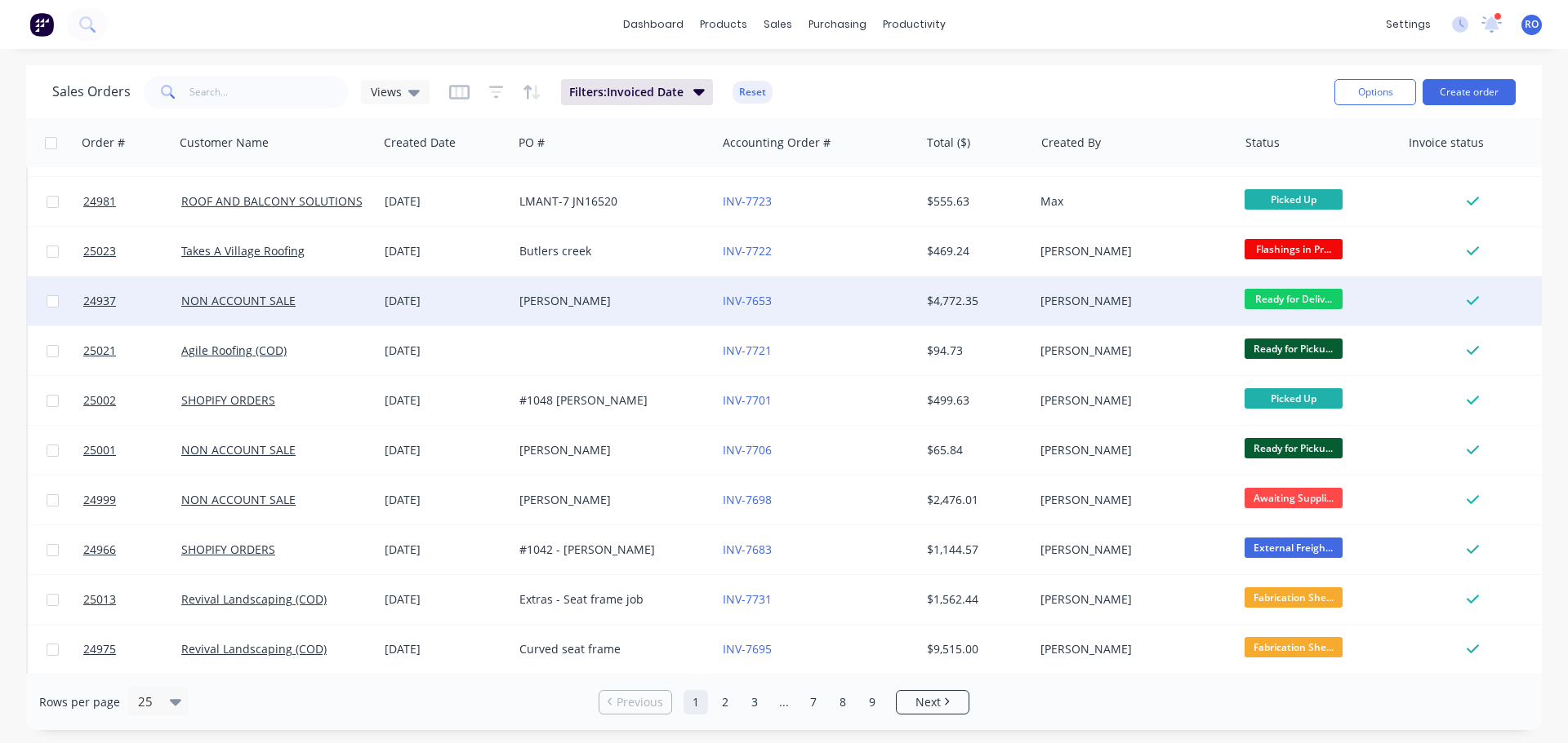
click at [960, 308] on div "$4,772.35" at bounding box center [974, 301] width 95 height 16
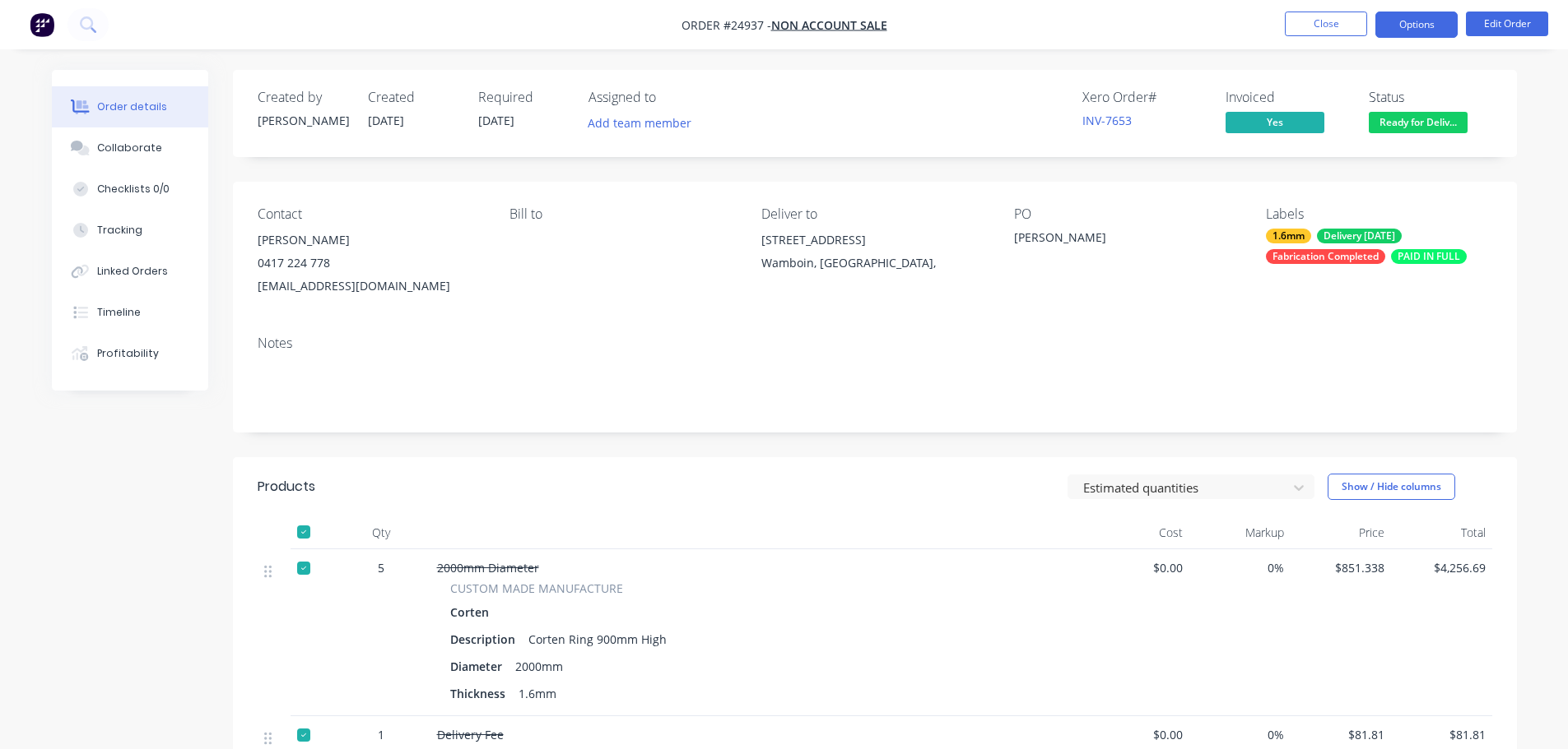
click at [1424, 16] on button "Options" at bounding box center [1416, 24] width 83 height 26
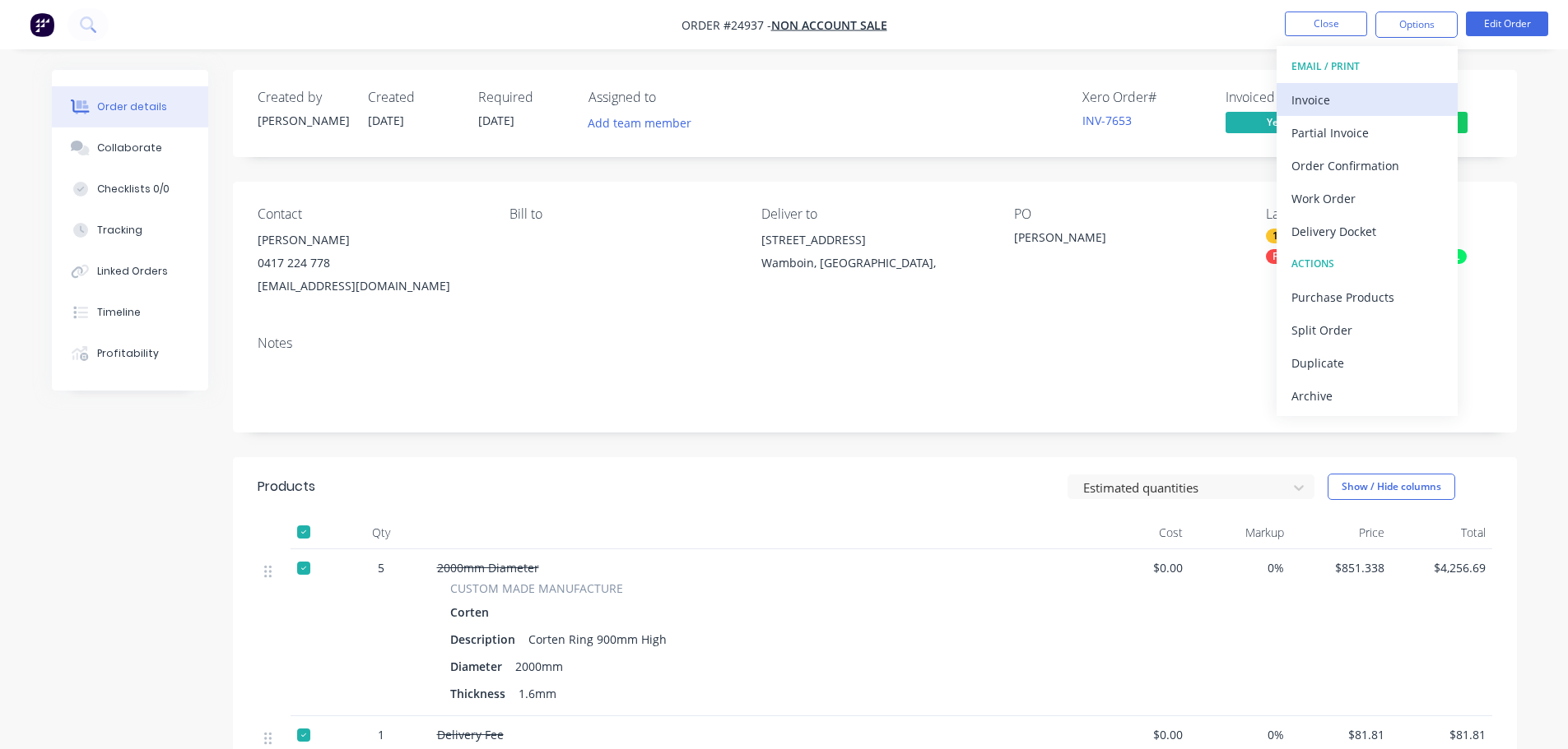
click at [1367, 95] on div "Invoice" at bounding box center [1367, 100] width 152 height 24
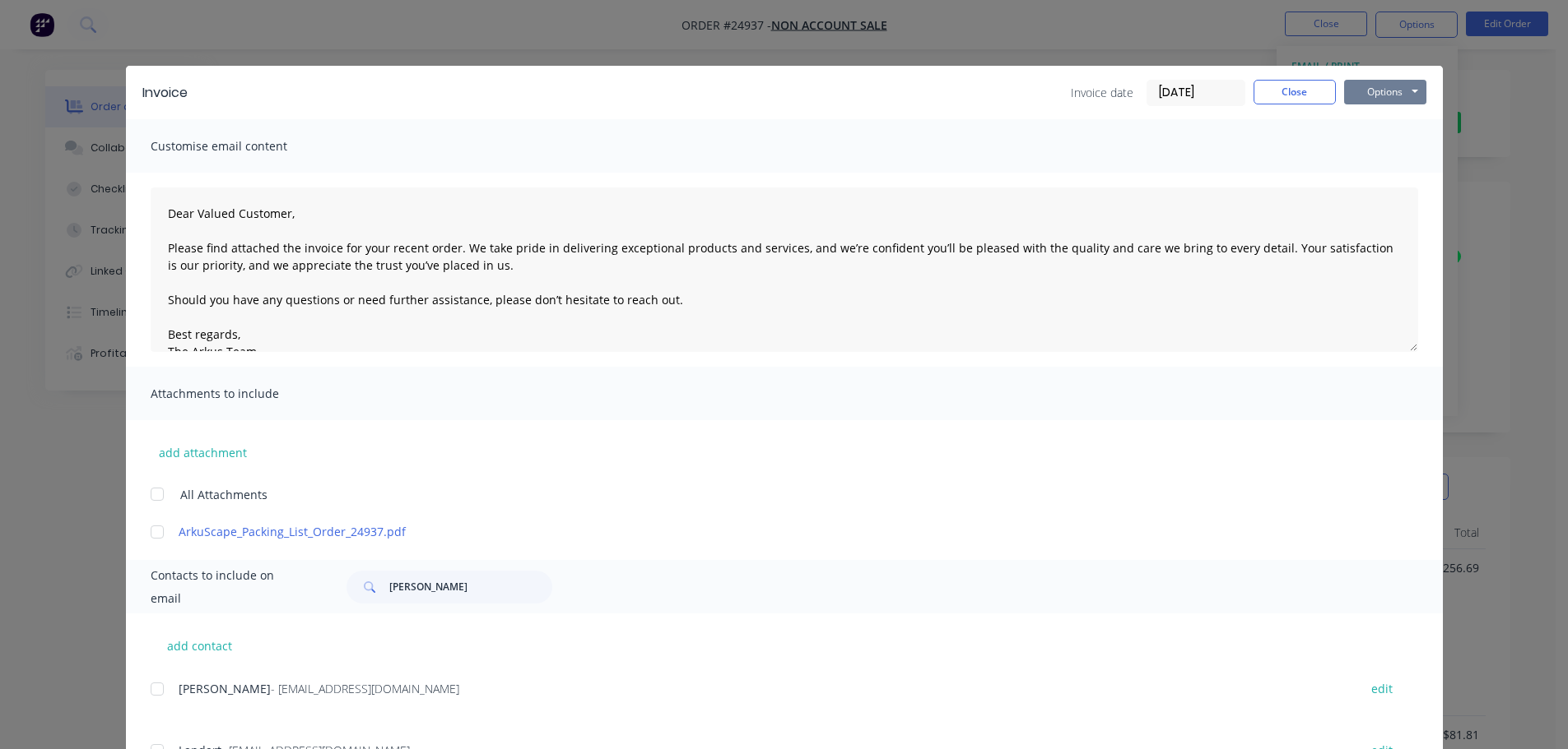
click at [1375, 85] on button "Options" at bounding box center [1386, 92] width 83 height 25
click at [1371, 144] on button "Print" at bounding box center [1397, 148] width 105 height 27
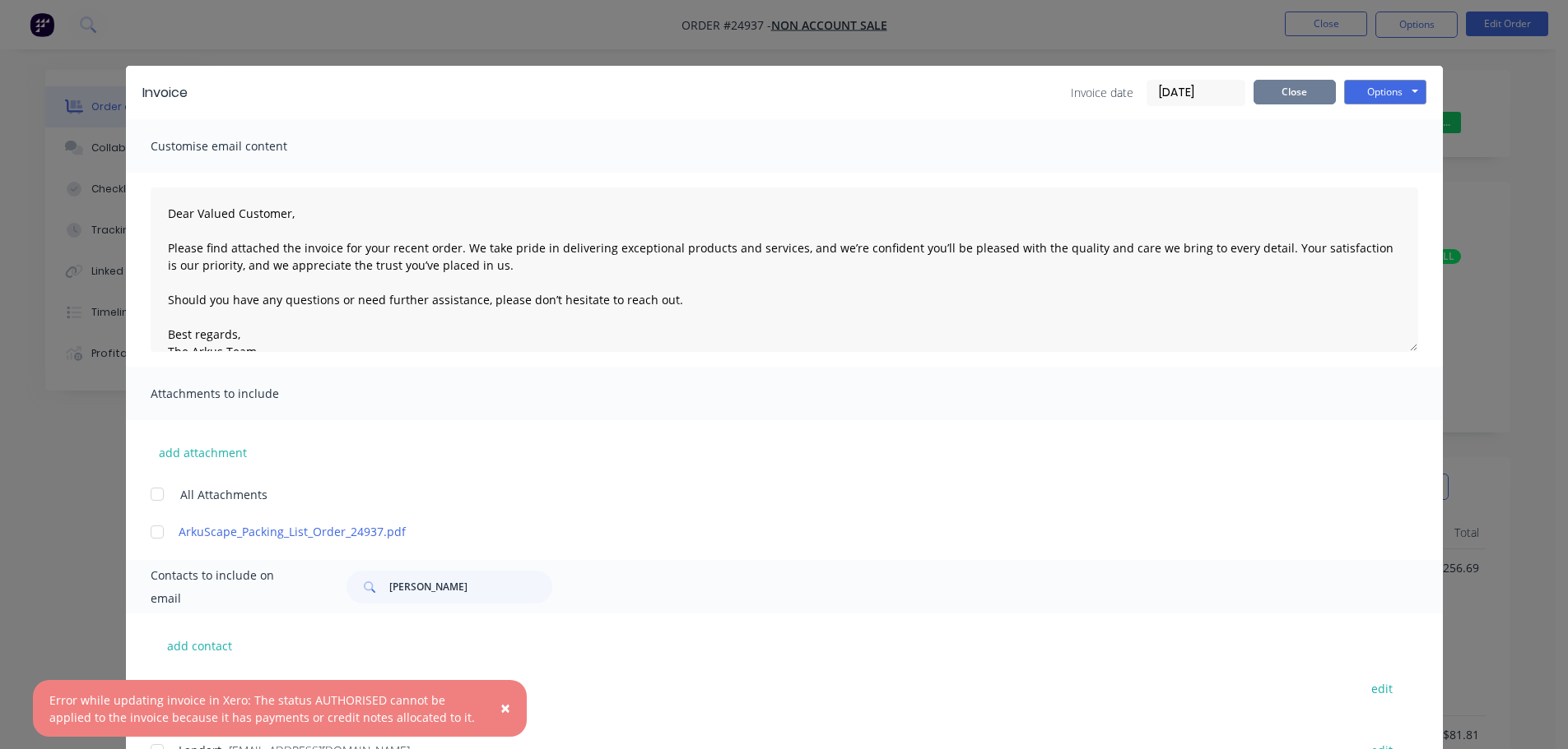
click at [1301, 94] on button "Close" at bounding box center [1295, 92] width 83 height 25
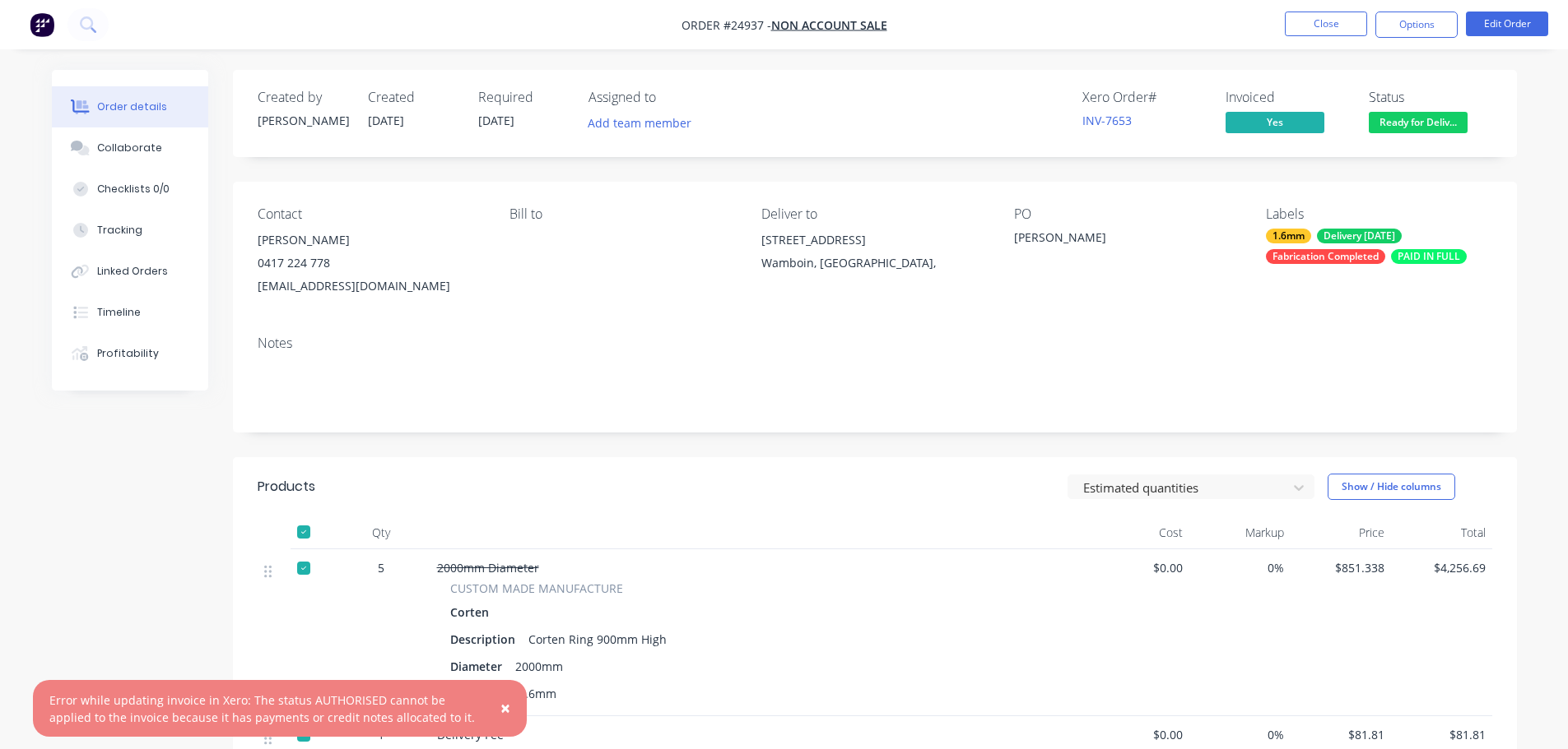
click at [1357, 7] on nav "Order #24937 - NON ACCOUNT SALE Close Options Edit Order" at bounding box center [784, 24] width 1568 height 49
click at [1351, 25] on button "Close" at bounding box center [1327, 24] width 83 height 25
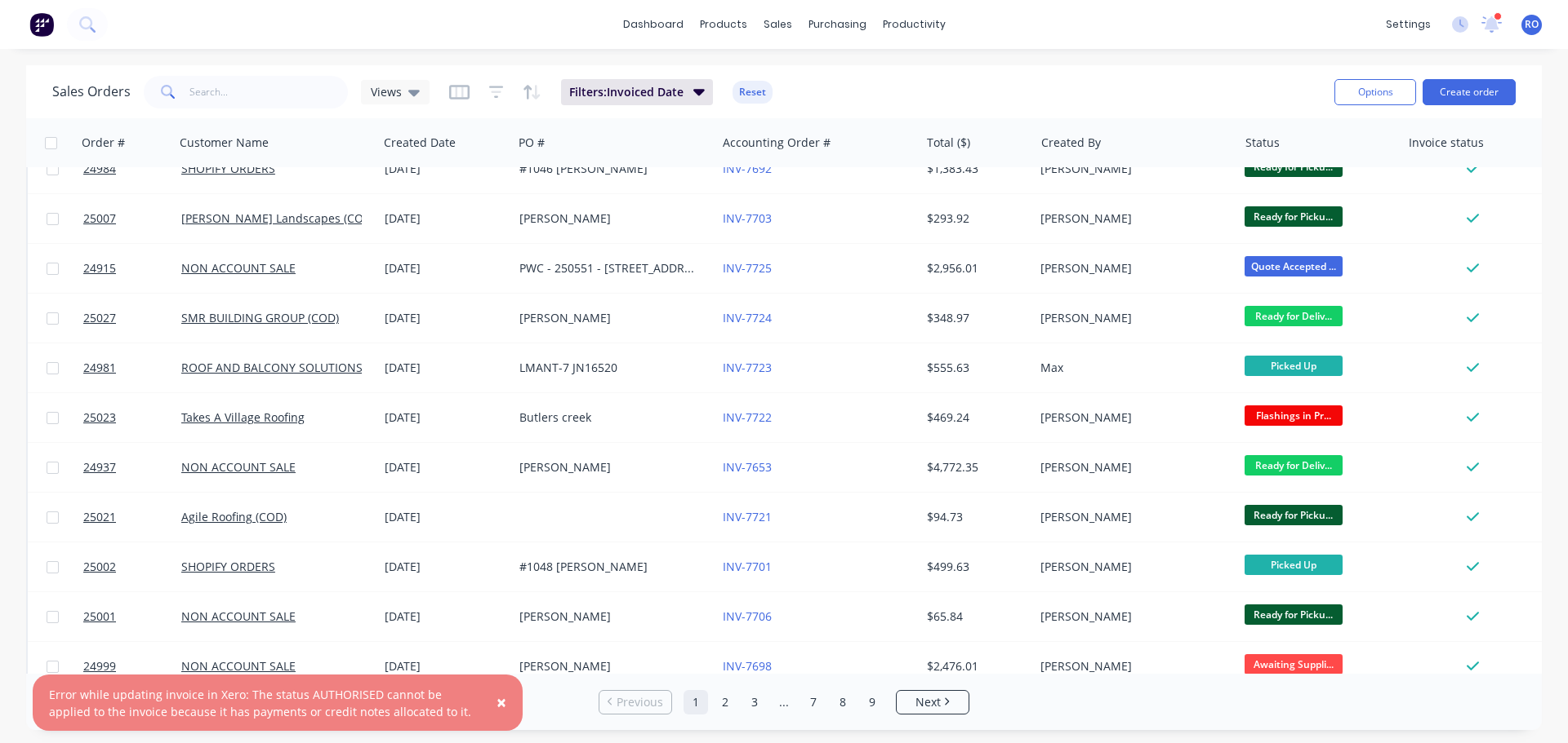
scroll to position [327, 0]
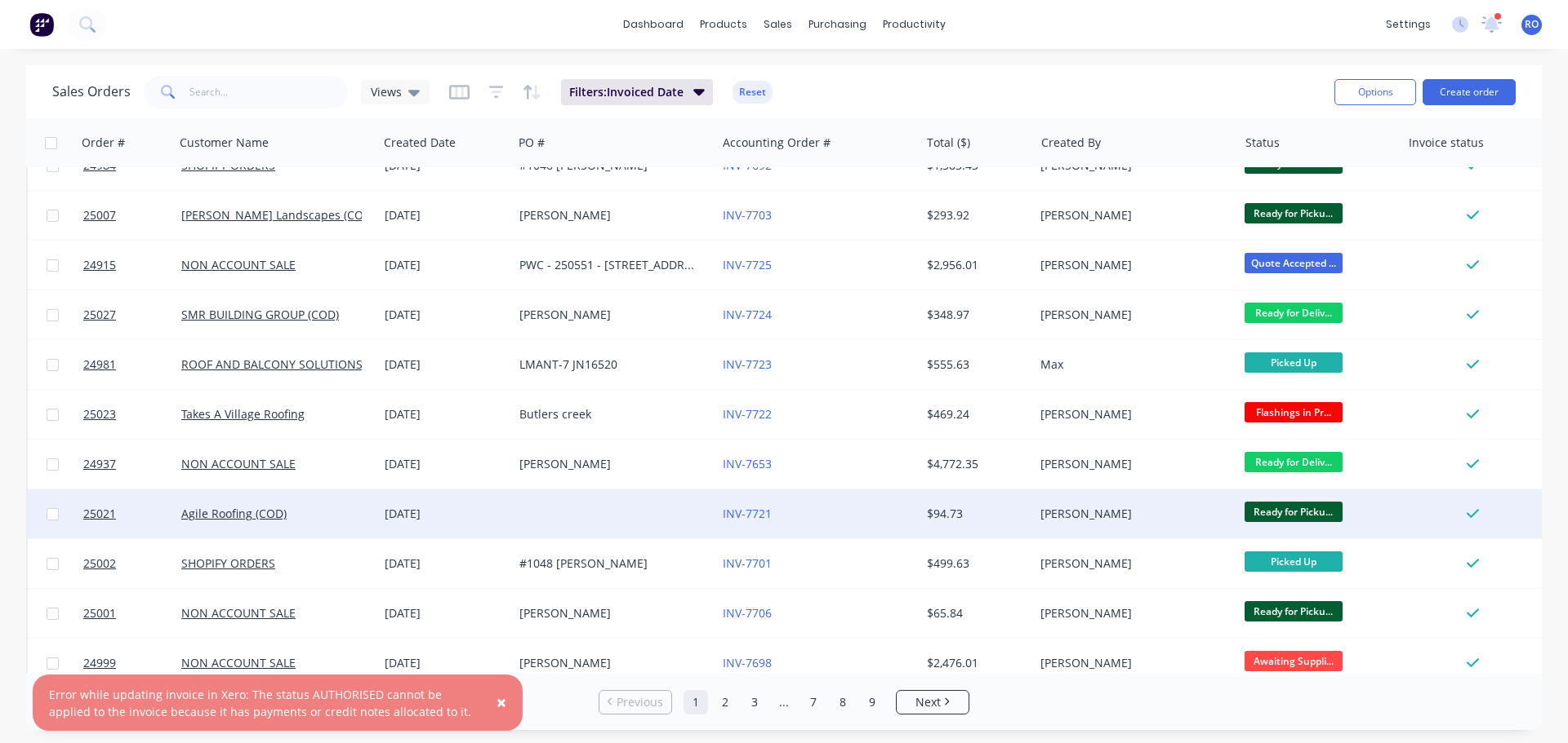
click at [954, 508] on div "$94.73" at bounding box center [974, 514] width 95 height 16
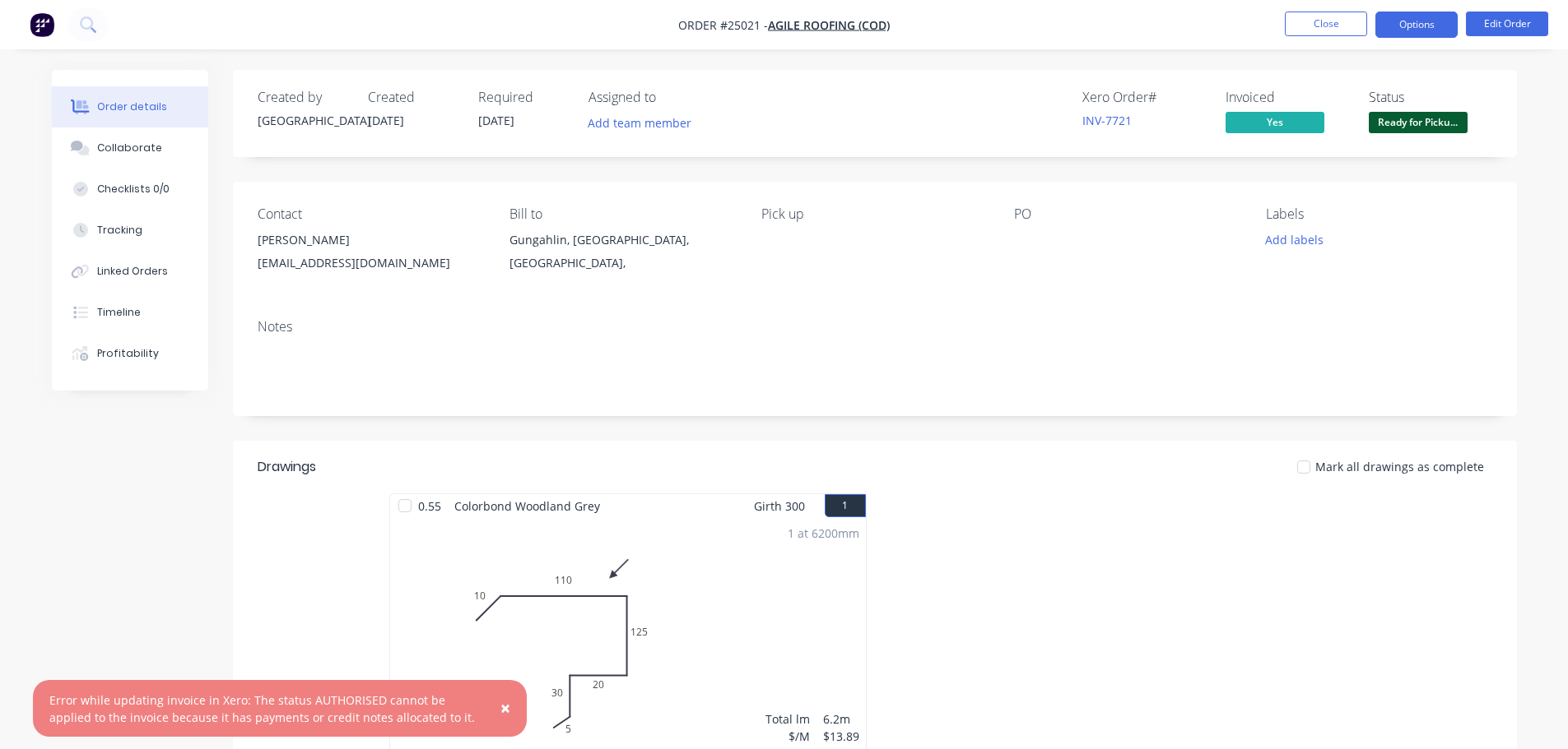
click at [1415, 17] on button "Options" at bounding box center [1416, 24] width 83 height 26
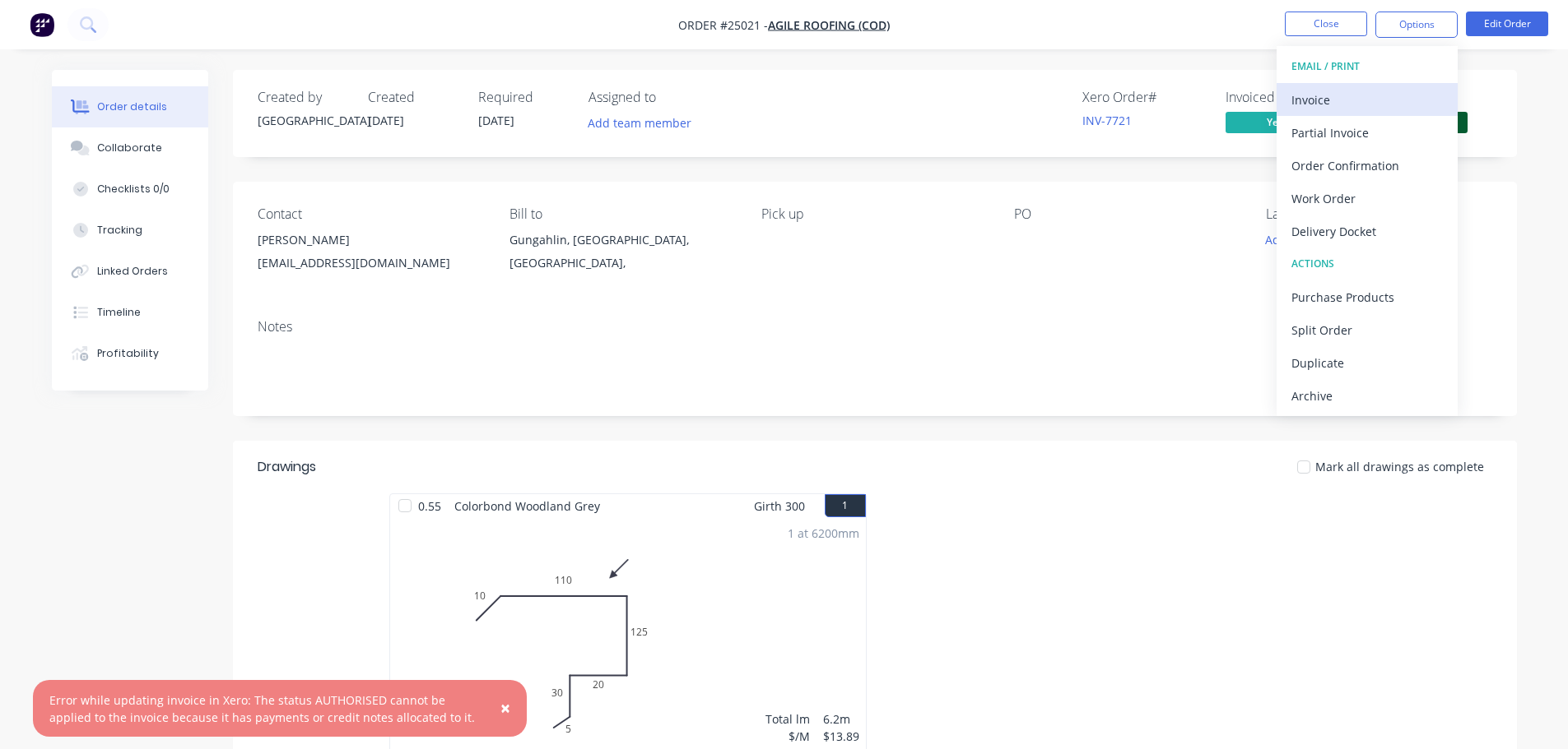
click at [1375, 96] on div "Invoice" at bounding box center [1367, 100] width 152 height 24
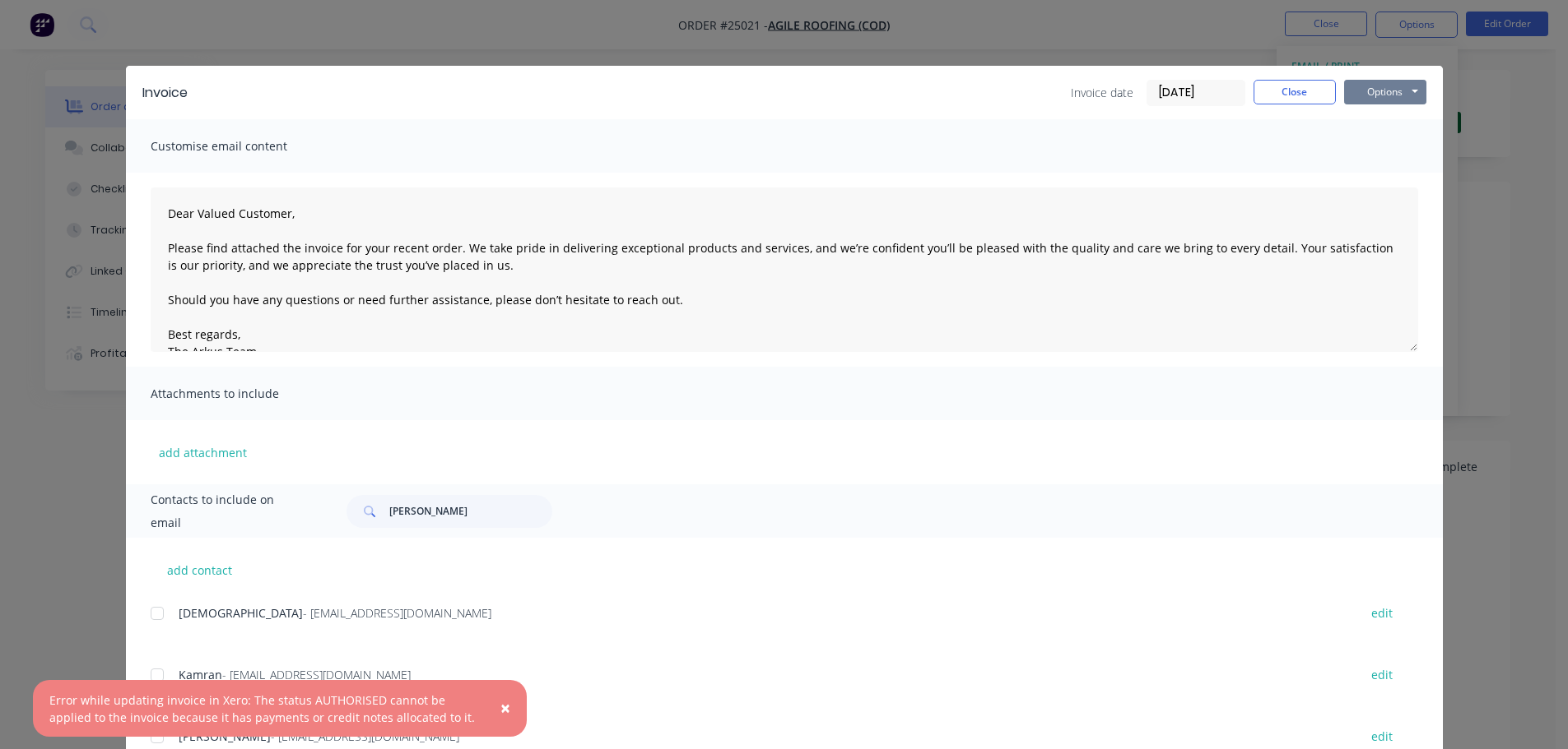
click at [1397, 94] on button "Options" at bounding box center [1386, 92] width 83 height 25
click at [1380, 148] on button "Print" at bounding box center [1397, 148] width 105 height 27
click at [1267, 84] on button "Close" at bounding box center [1295, 92] width 83 height 25
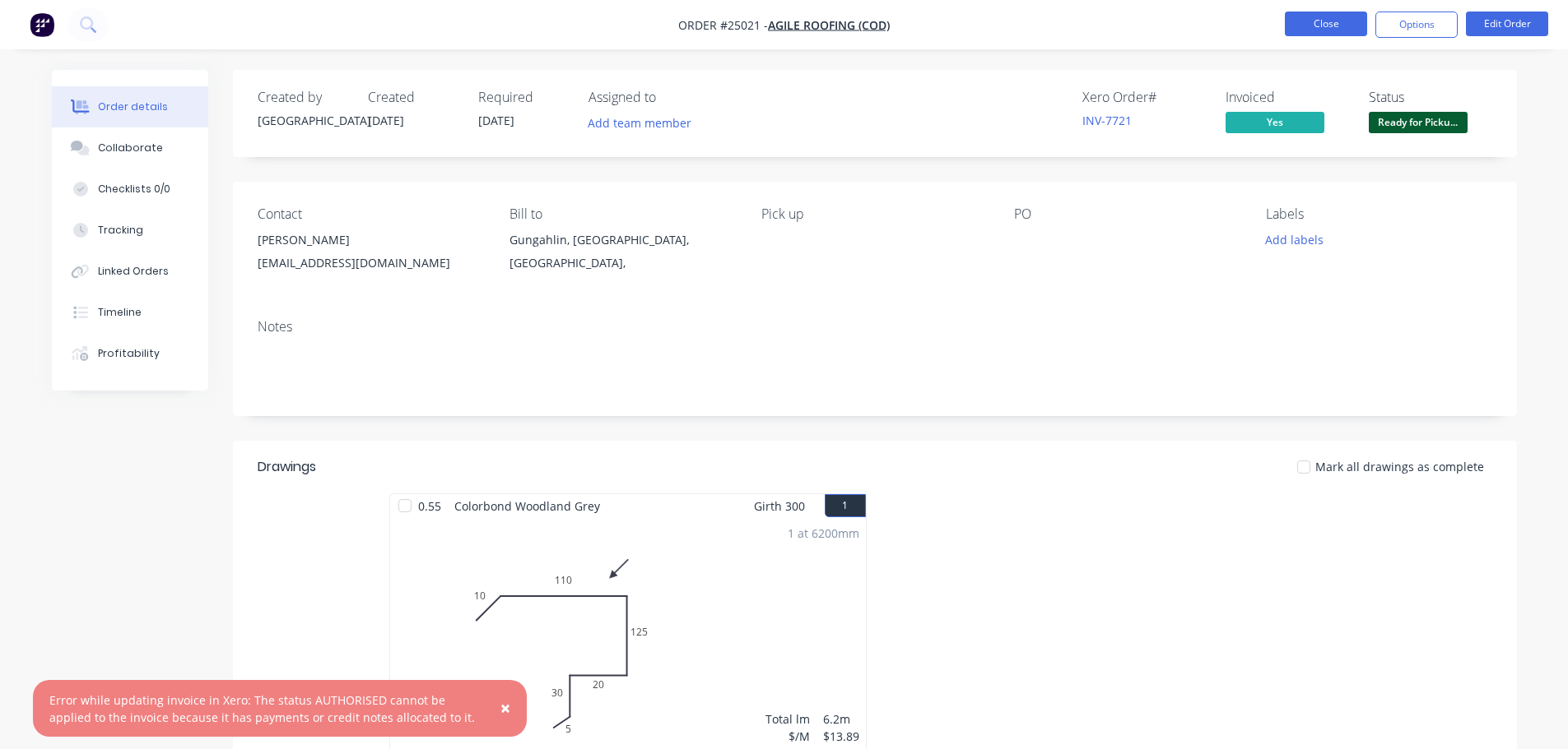
click at [1299, 30] on button "Close" at bounding box center [1327, 24] width 83 height 25
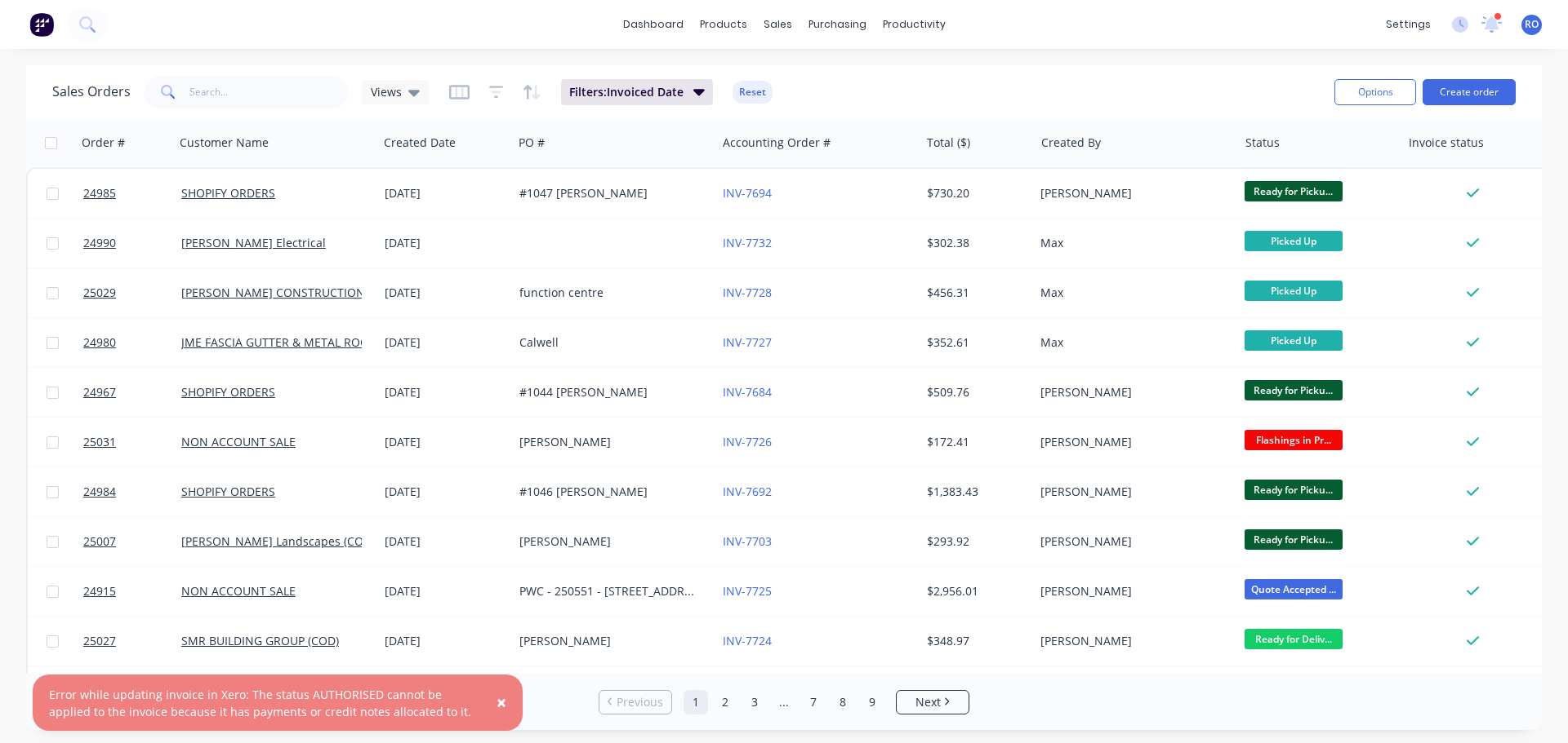
click at [489, 707] on button "×" at bounding box center [501, 704] width 43 height 39
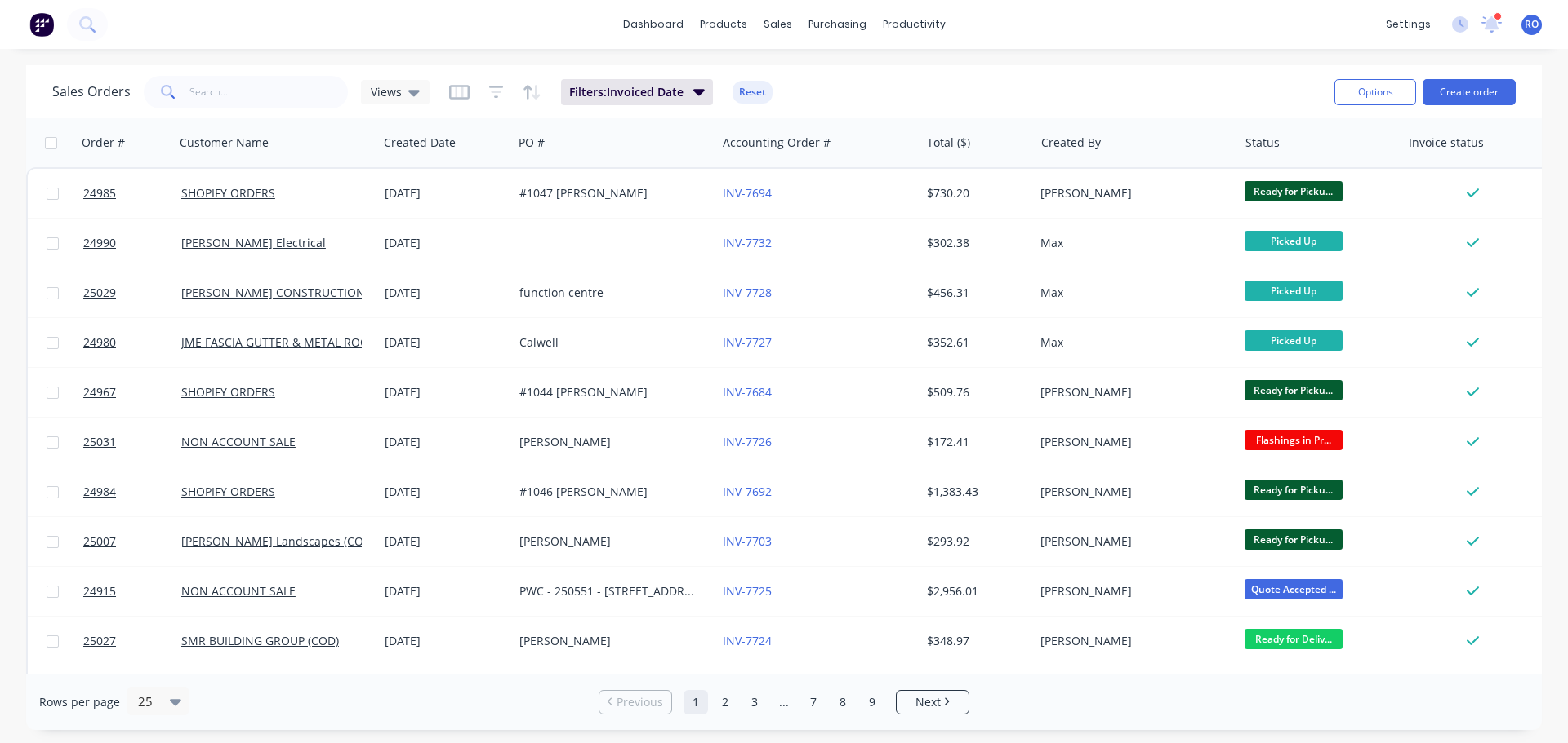
click at [502, 699] on div "Rows per page 25" at bounding box center [288, 702] width 497 height 30
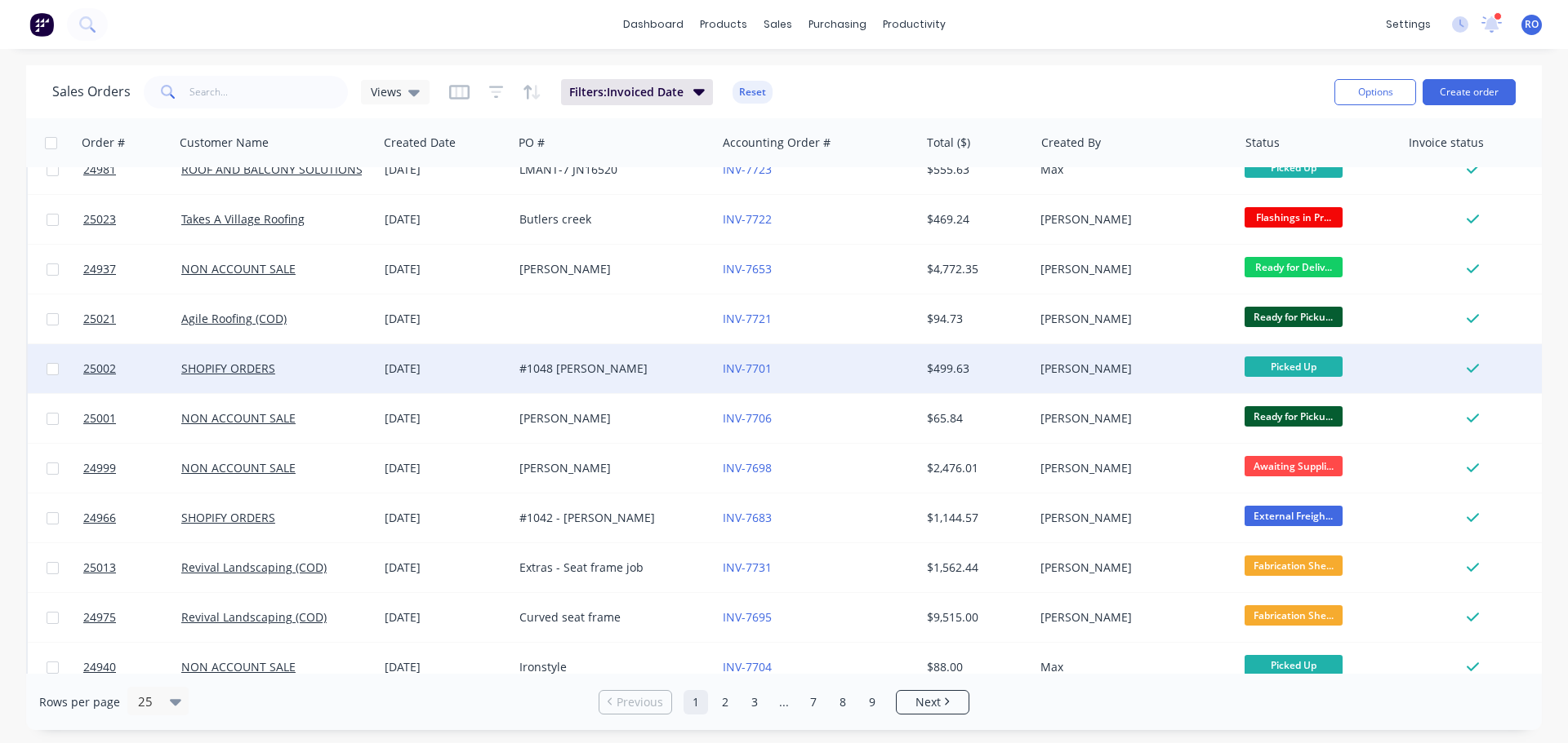
scroll to position [571, 0]
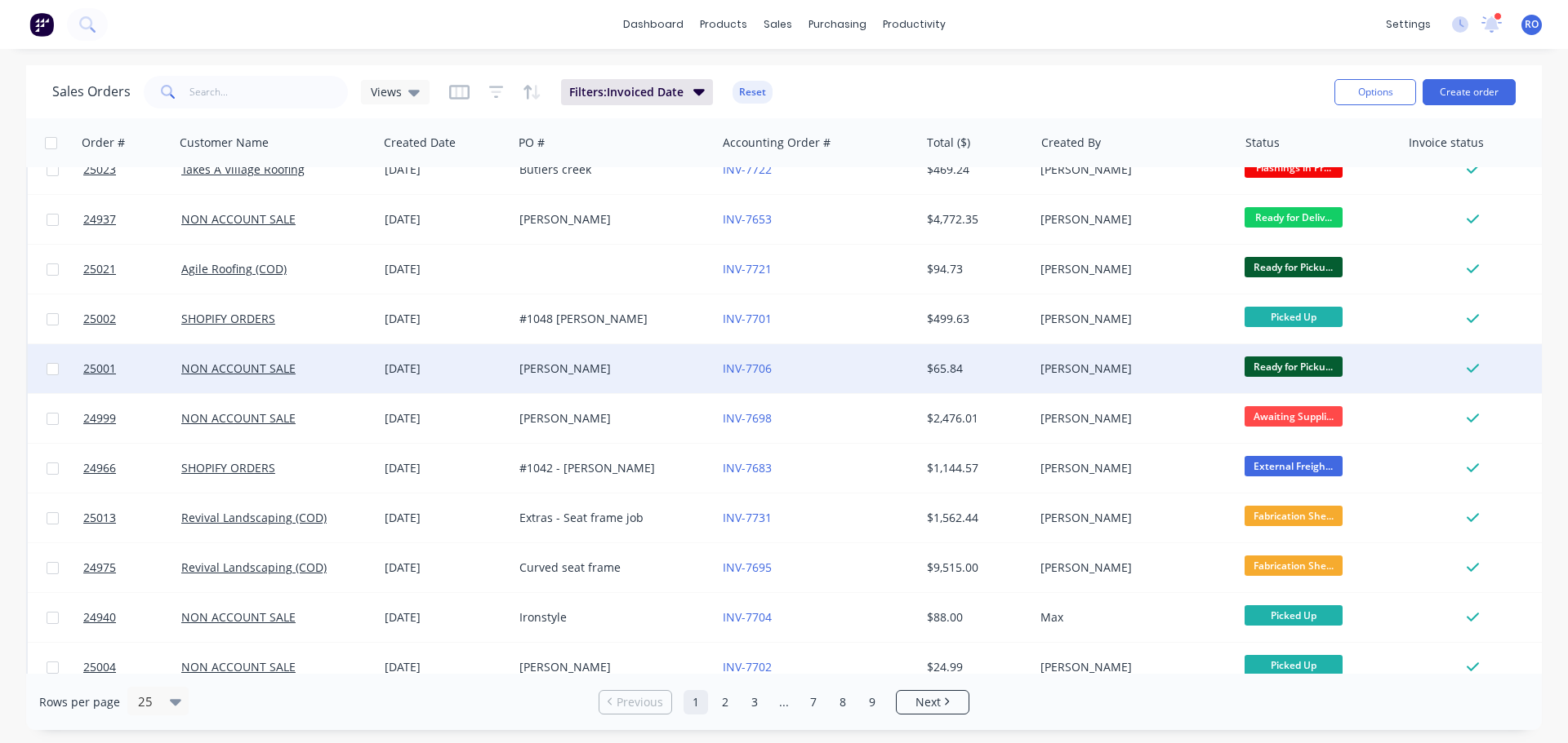
click at [618, 371] on div "[PERSON_NAME]" at bounding box center [610, 368] width 182 height 16
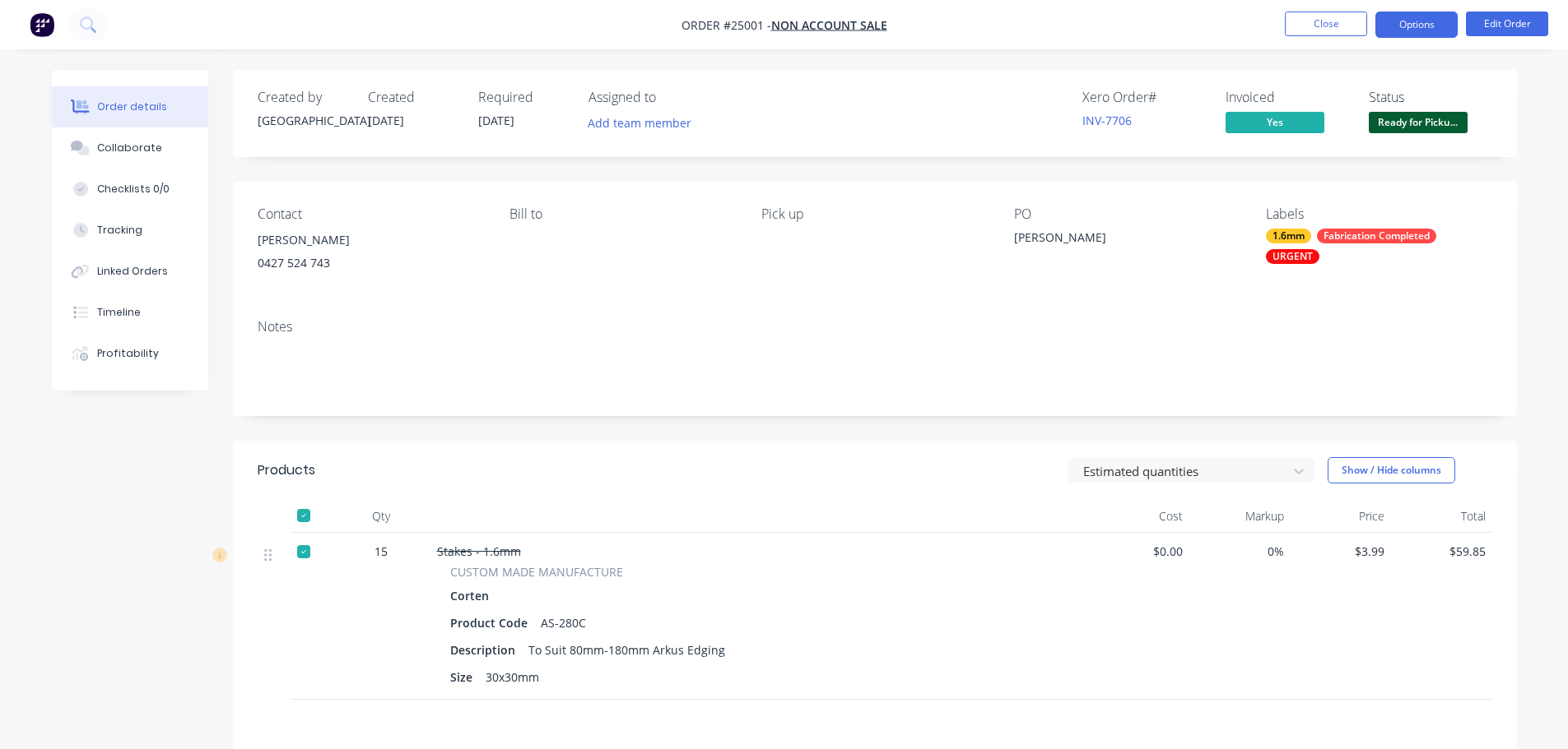
click at [1392, 26] on button "Options" at bounding box center [1416, 24] width 83 height 26
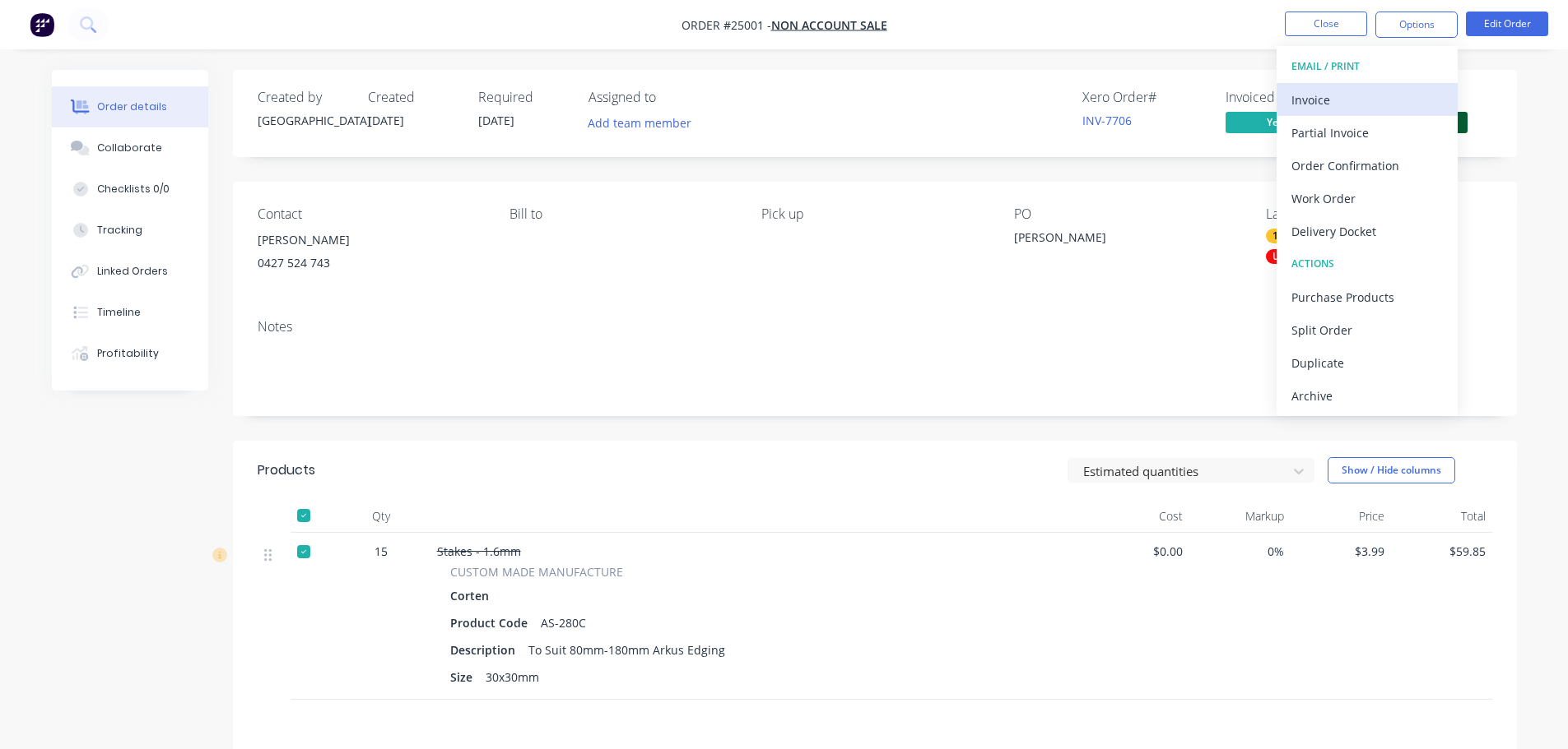
click at [1315, 100] on div "Invoice" at bounding box center [1367, 100] width 152 height 24
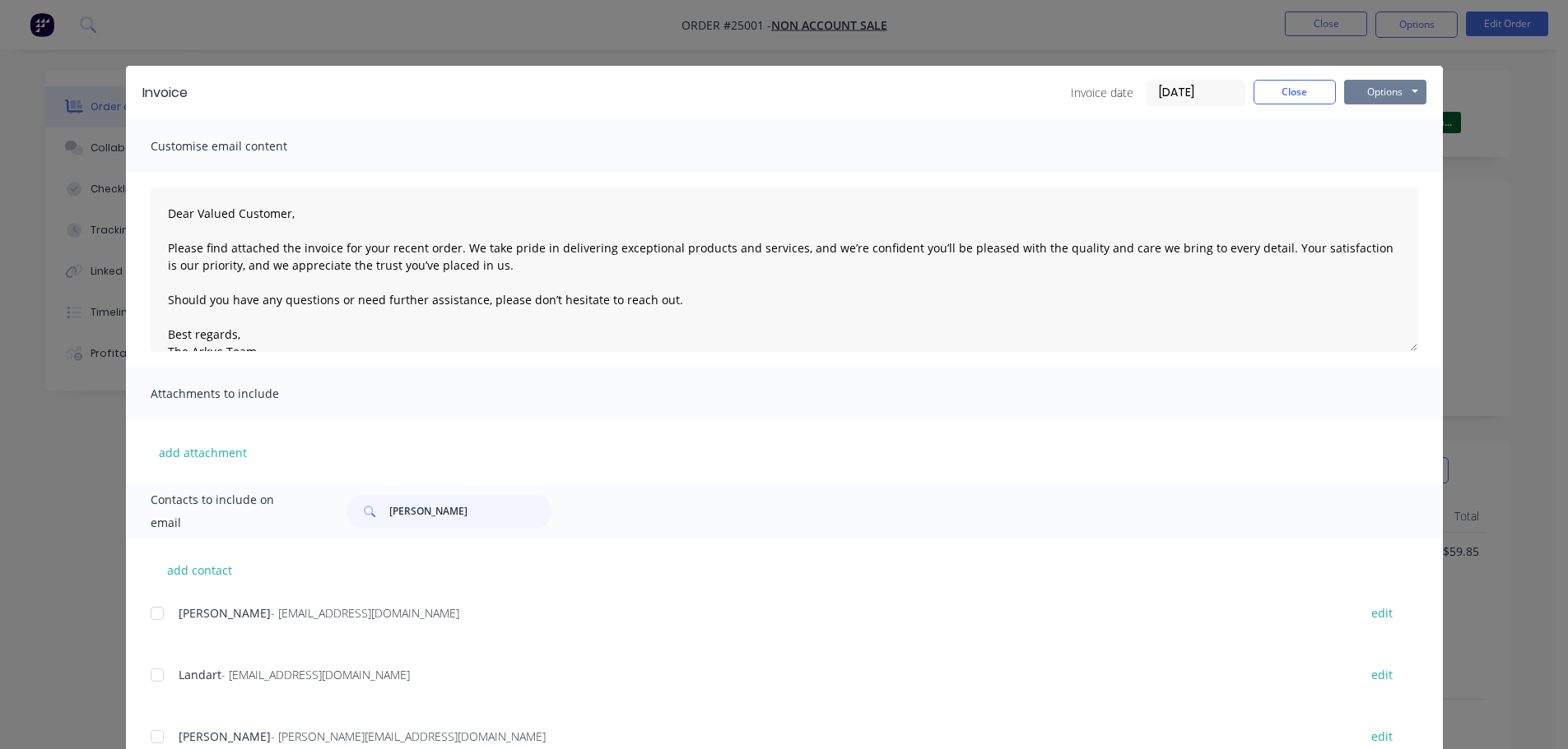
click at [1371, 99] on button "Options" at bounding box center [1386, 92] width 83 height 25
click at [1361, 158] on button "Print" at bounding box center [1397, 148] width 105 height 27
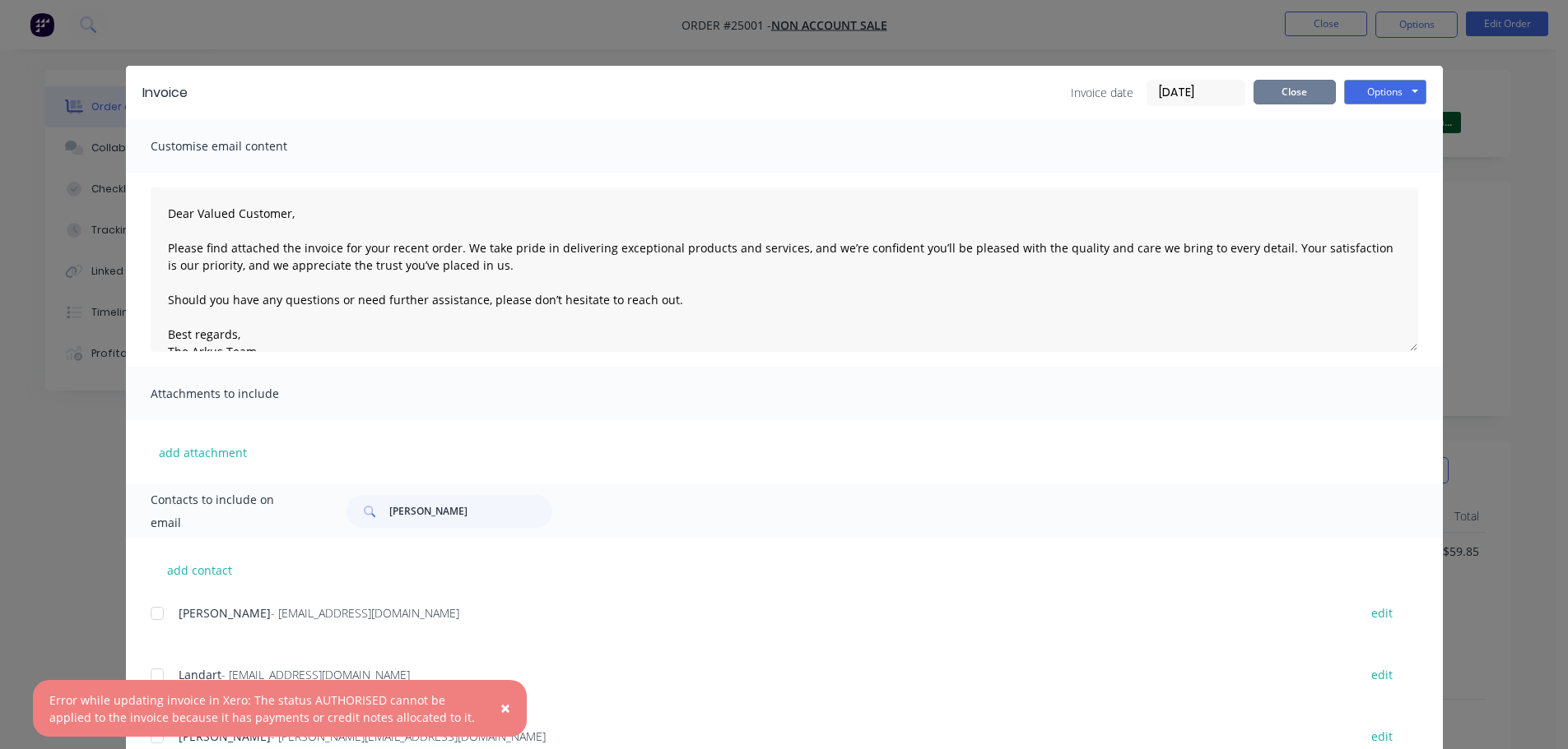
drag, startPoint x: 1307, startPoint y: 82, endPoint x: 1316, endPoint y: 45, distance: 38.1
click at [1307, 83] on button "Close" at bounding box center [1295, 92] width 83 height 25
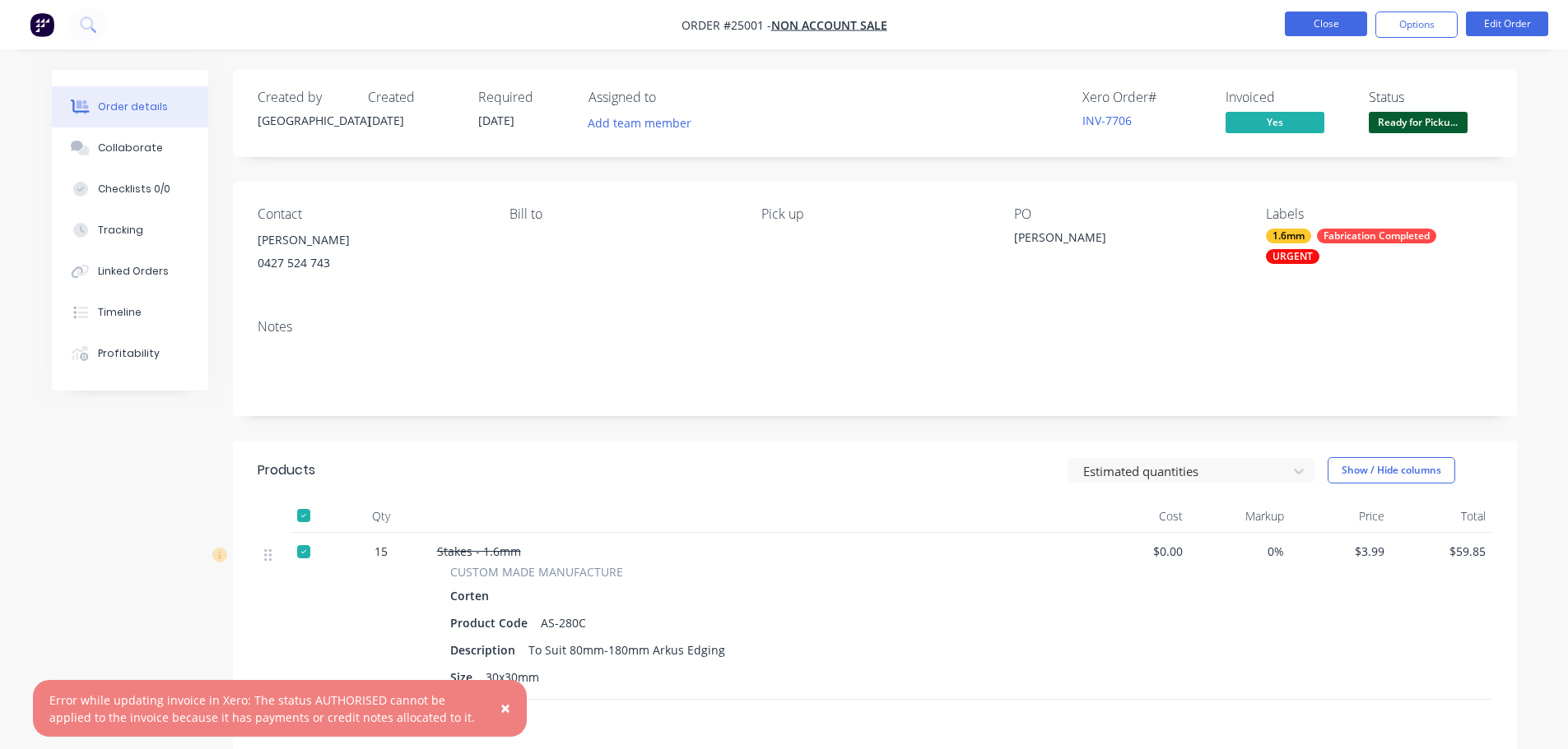
click at [1323, 22] on button "Close" at bounding box center [1327, 24] width 83 height 25
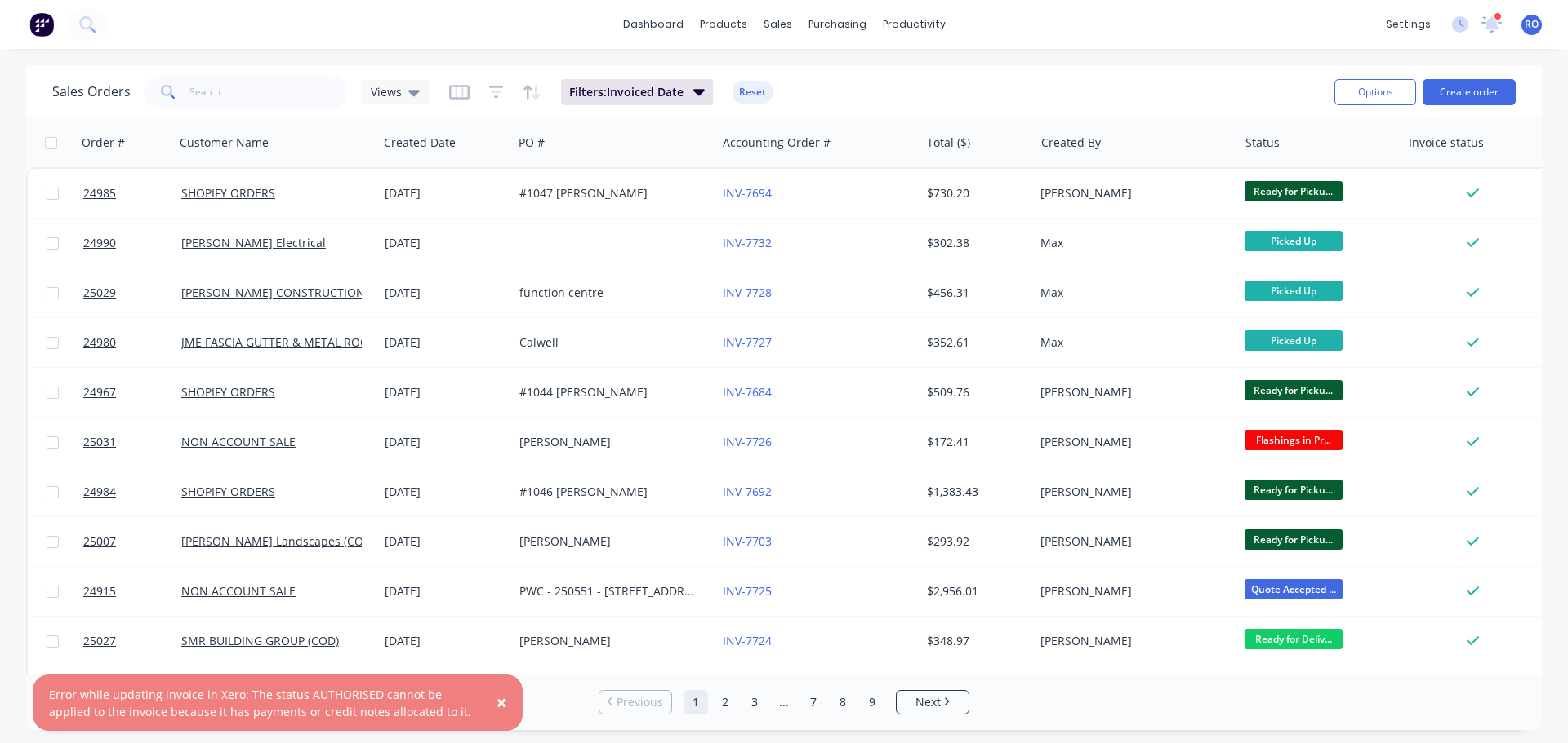
click at [505, 705] on span "×" at bounding box center [501, 703] width 10 height 23
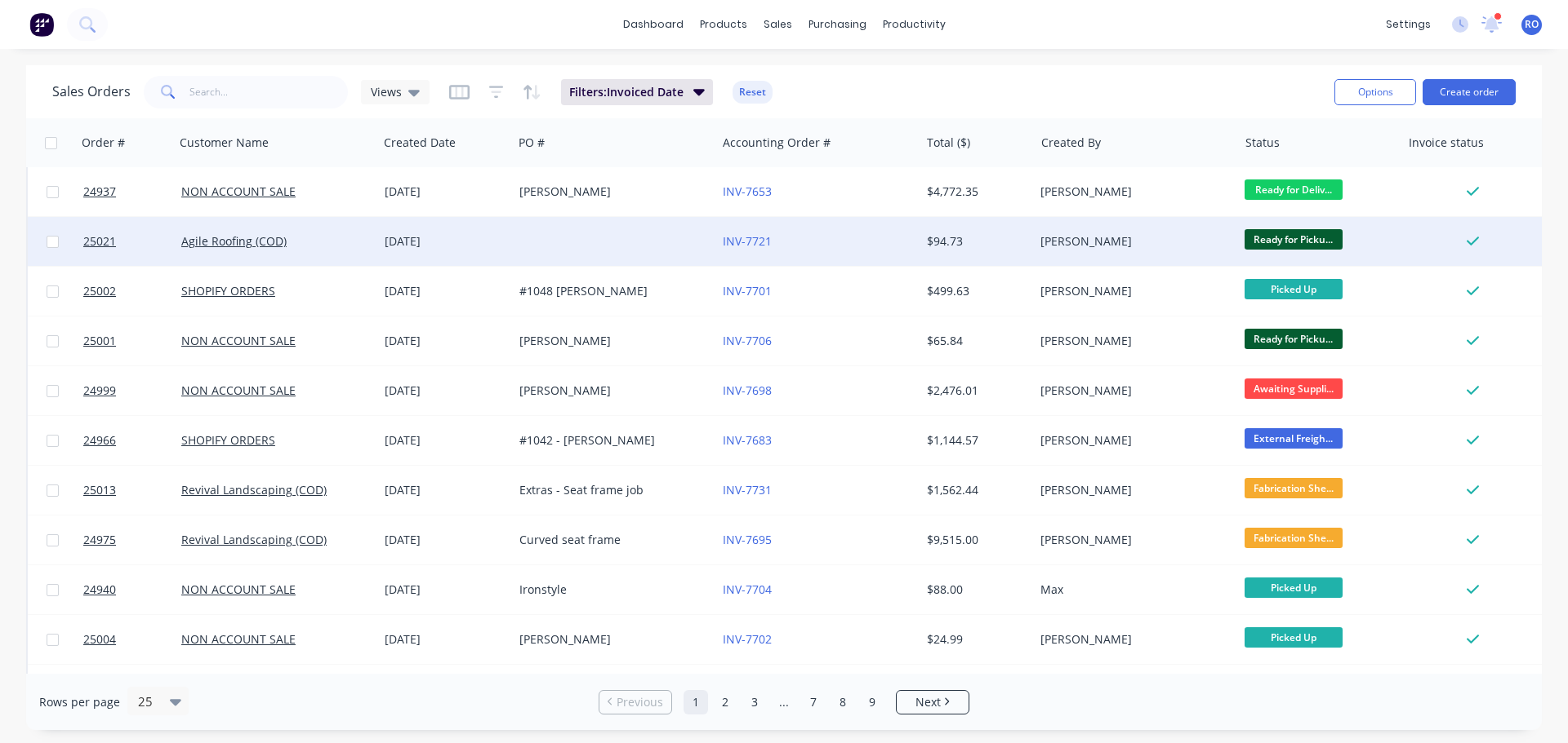
scroll to position [653, 0]
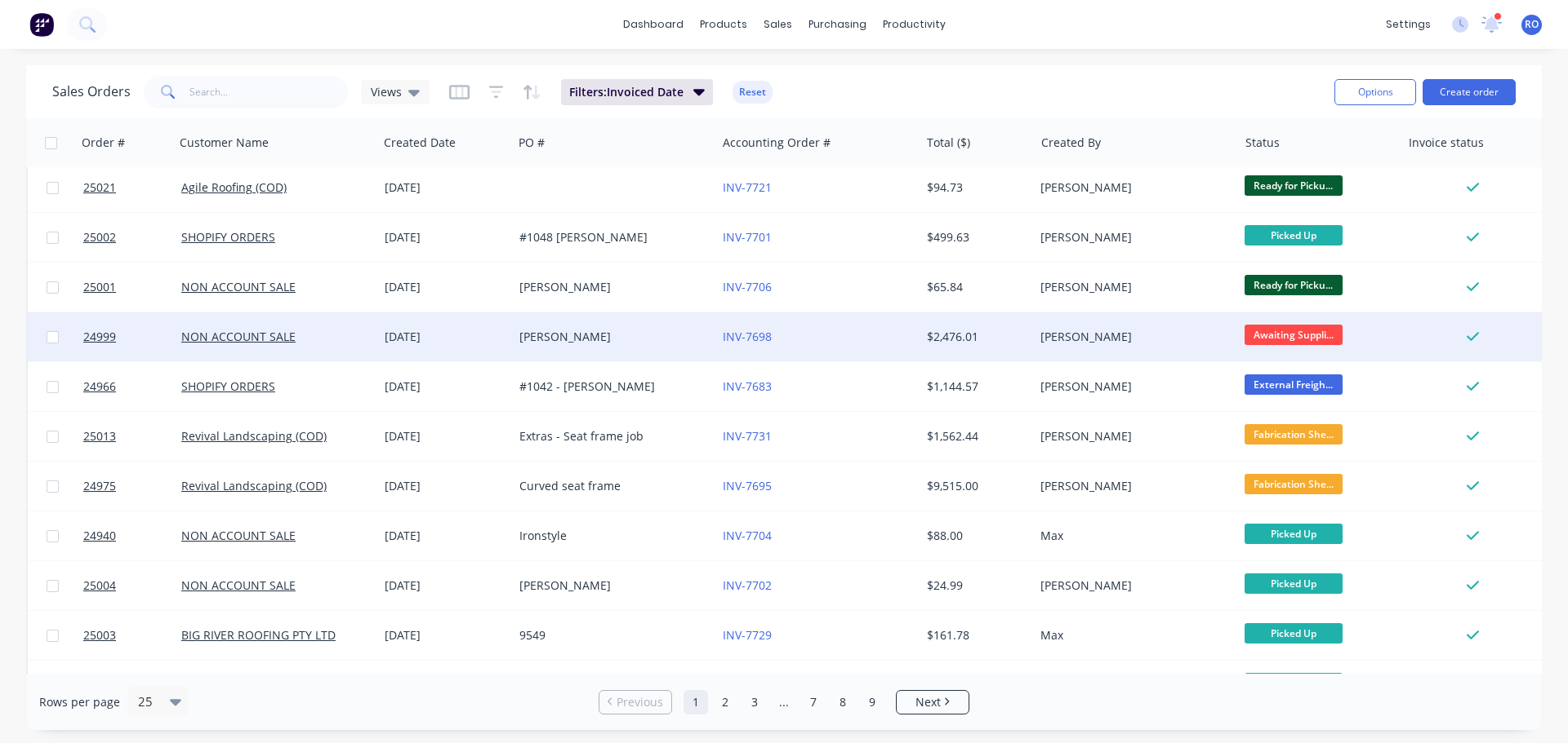
click at [671, 338] on div "[PERSON_NAME]" at bounding box center [610, 337] width 182 height 16
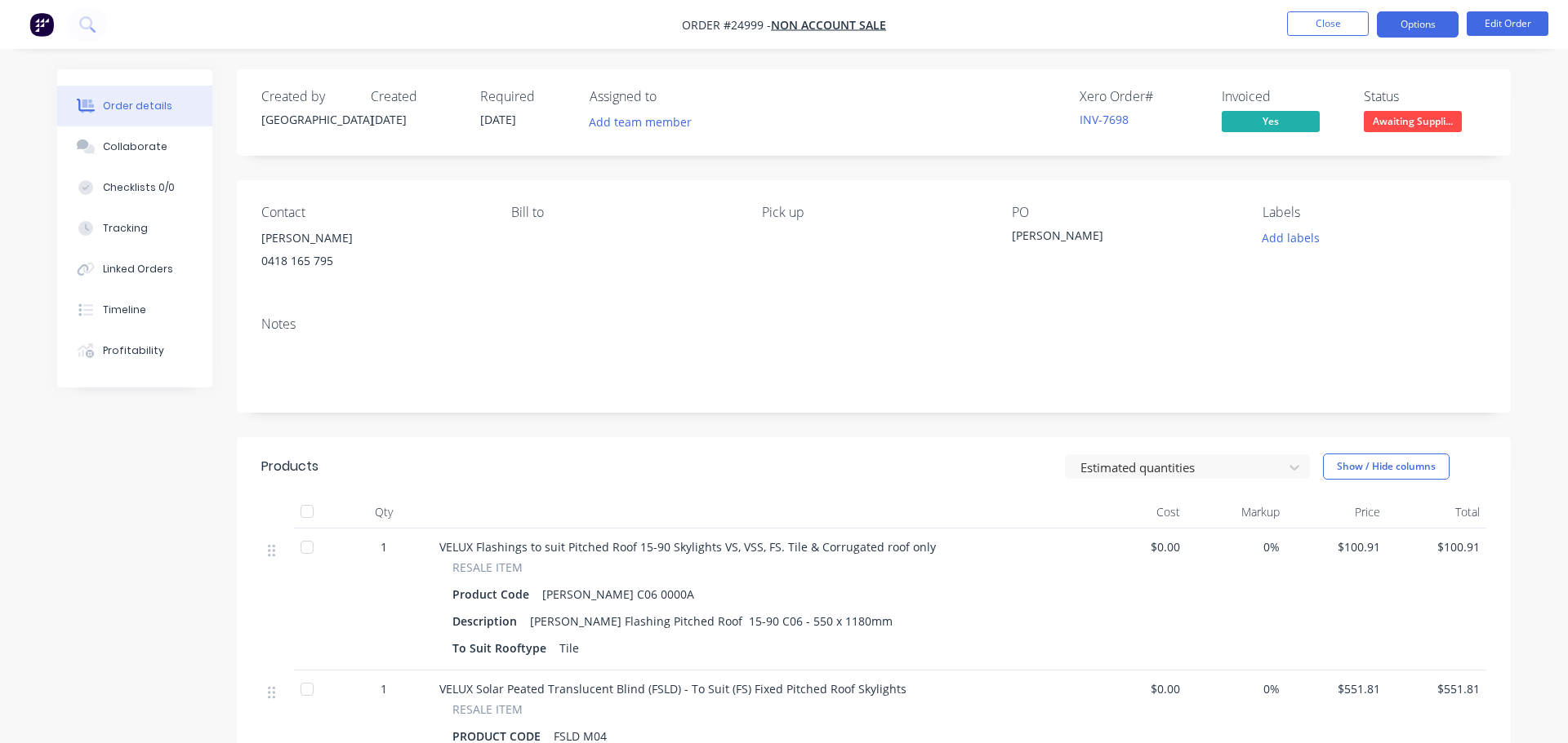
click at [1425, 27] on button "Options" at bounding box center [1418, 24] width 82 height 26
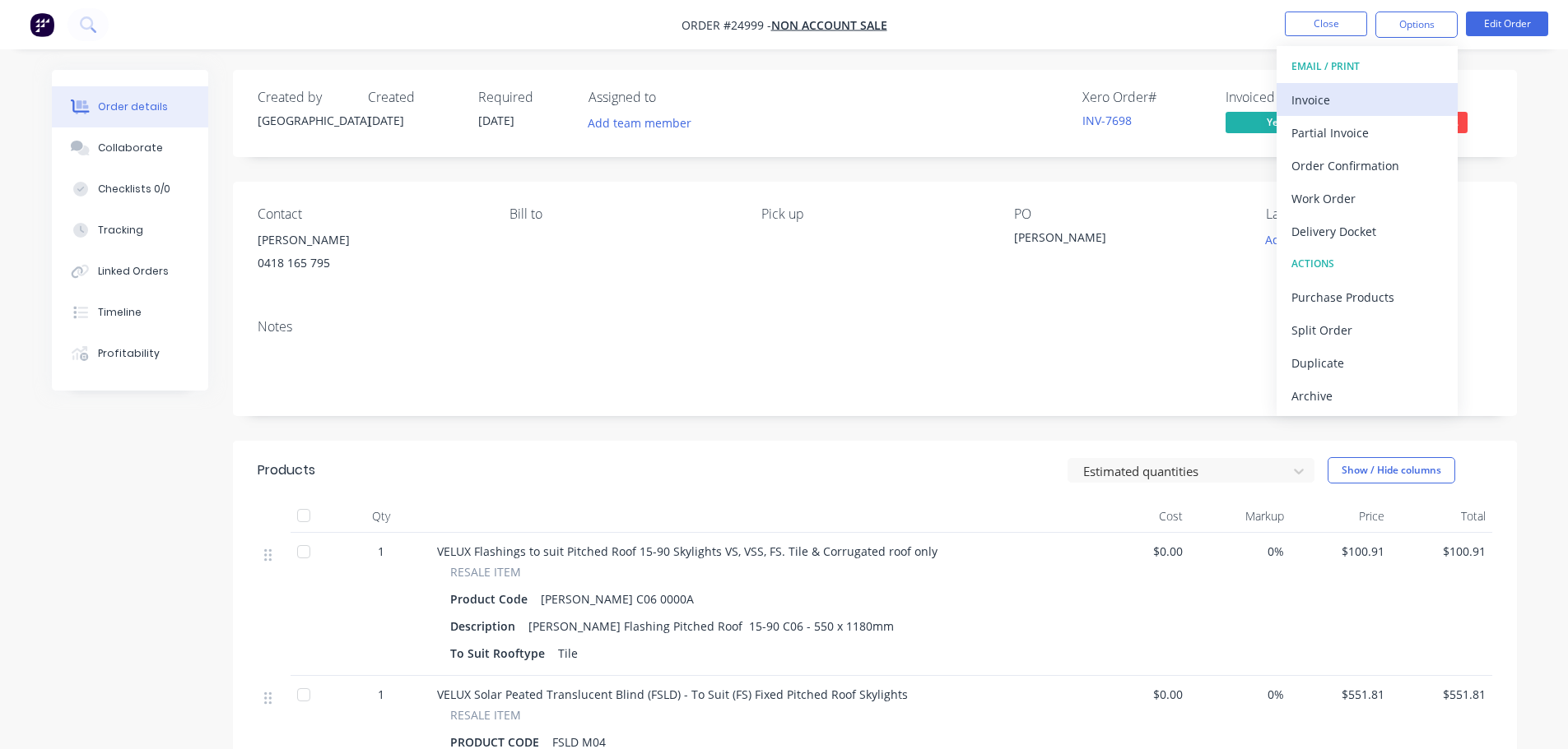
click at [1376, 99] on div "Invoice" at bounding box center [1367, 100] width 152 height 24
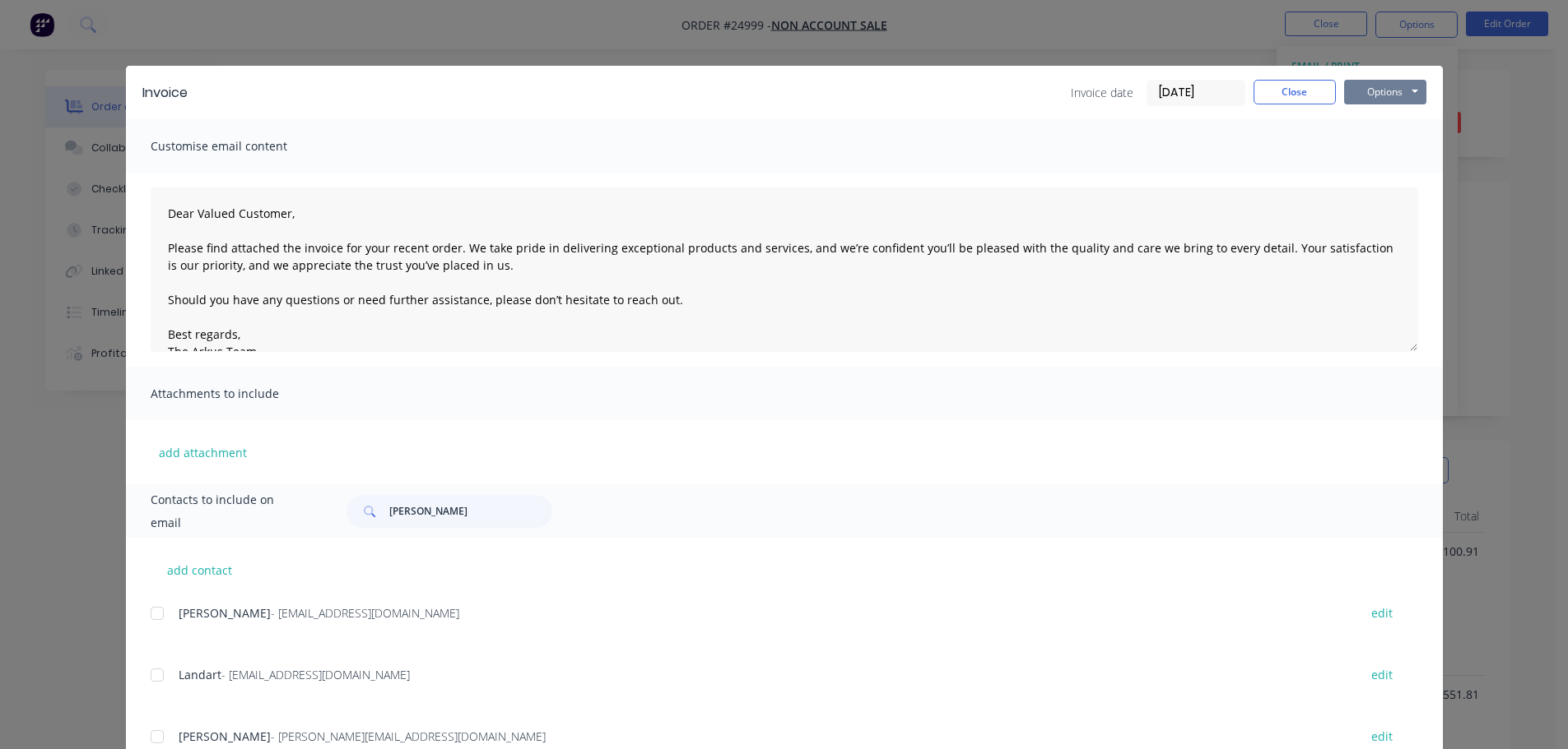
click at [1387, 93] on button "Options" at bounding box center [1386, 92] width 83 height 25
click at [1377, 146] on button "Print" at bounding box center [1397, 148] width 105 height 27
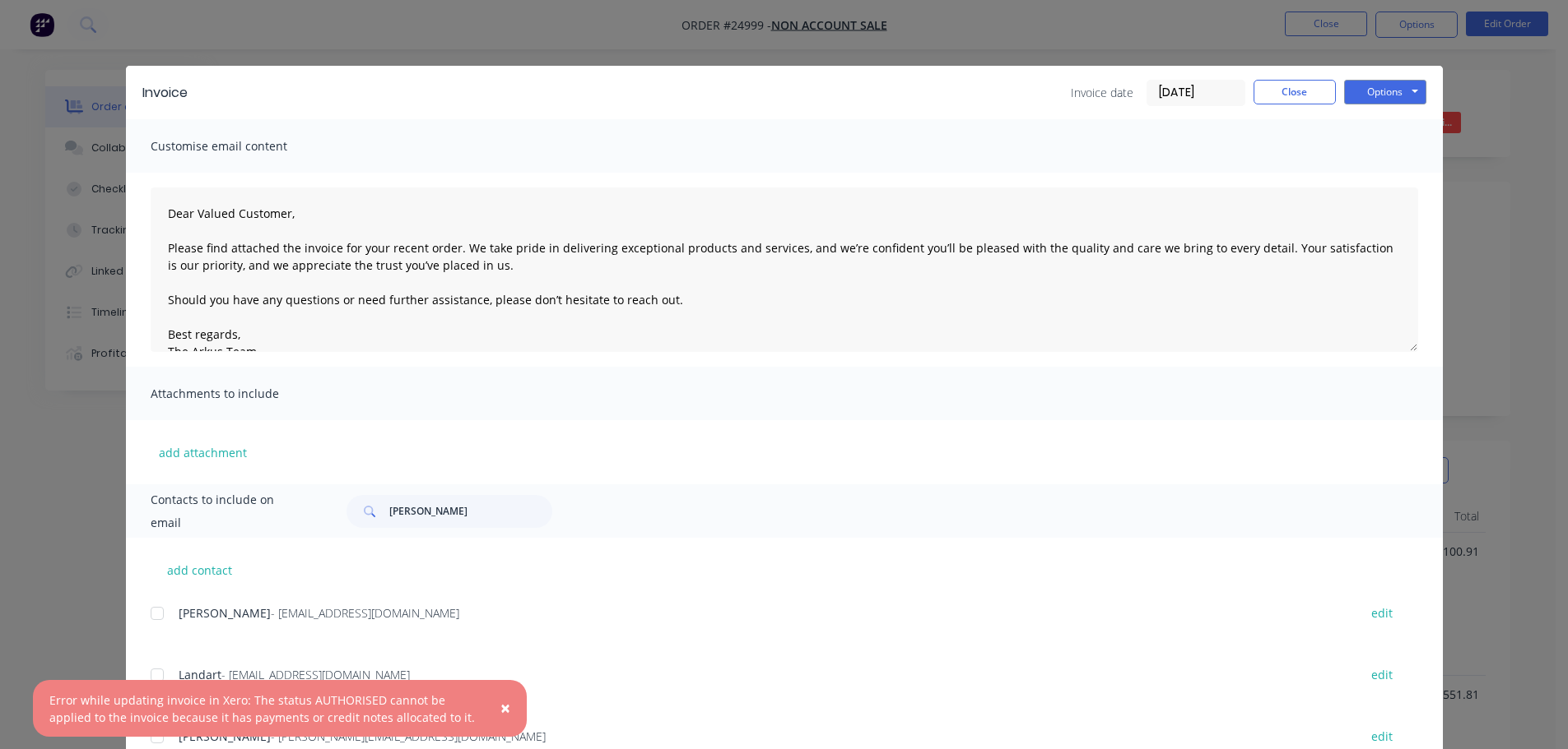
click at [498, 714] on button "×" at bounding box center [505, 710] width 43 height 39
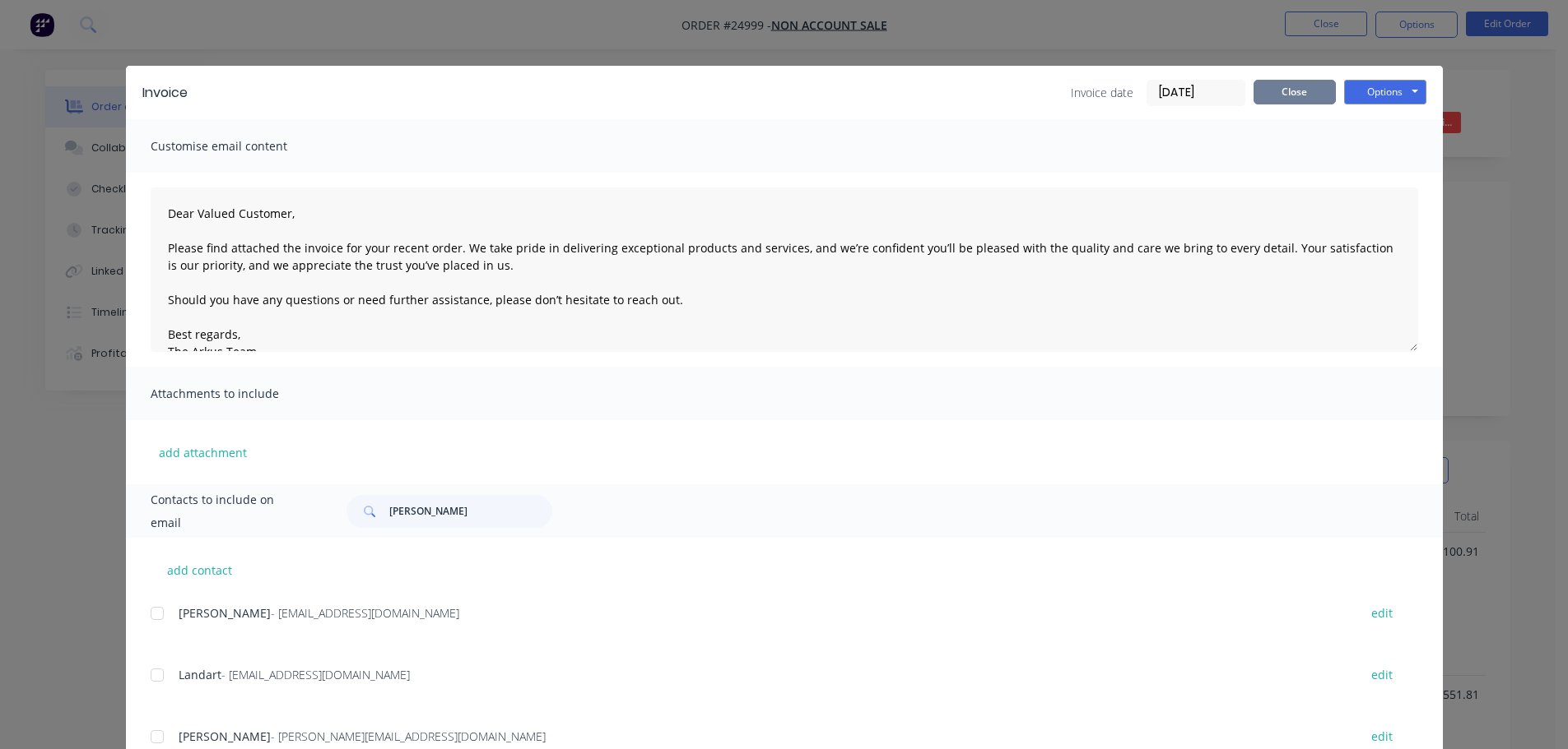
click at [1272, 101] on button "Close" at bounding box center [1295, 92] width 83 height 25
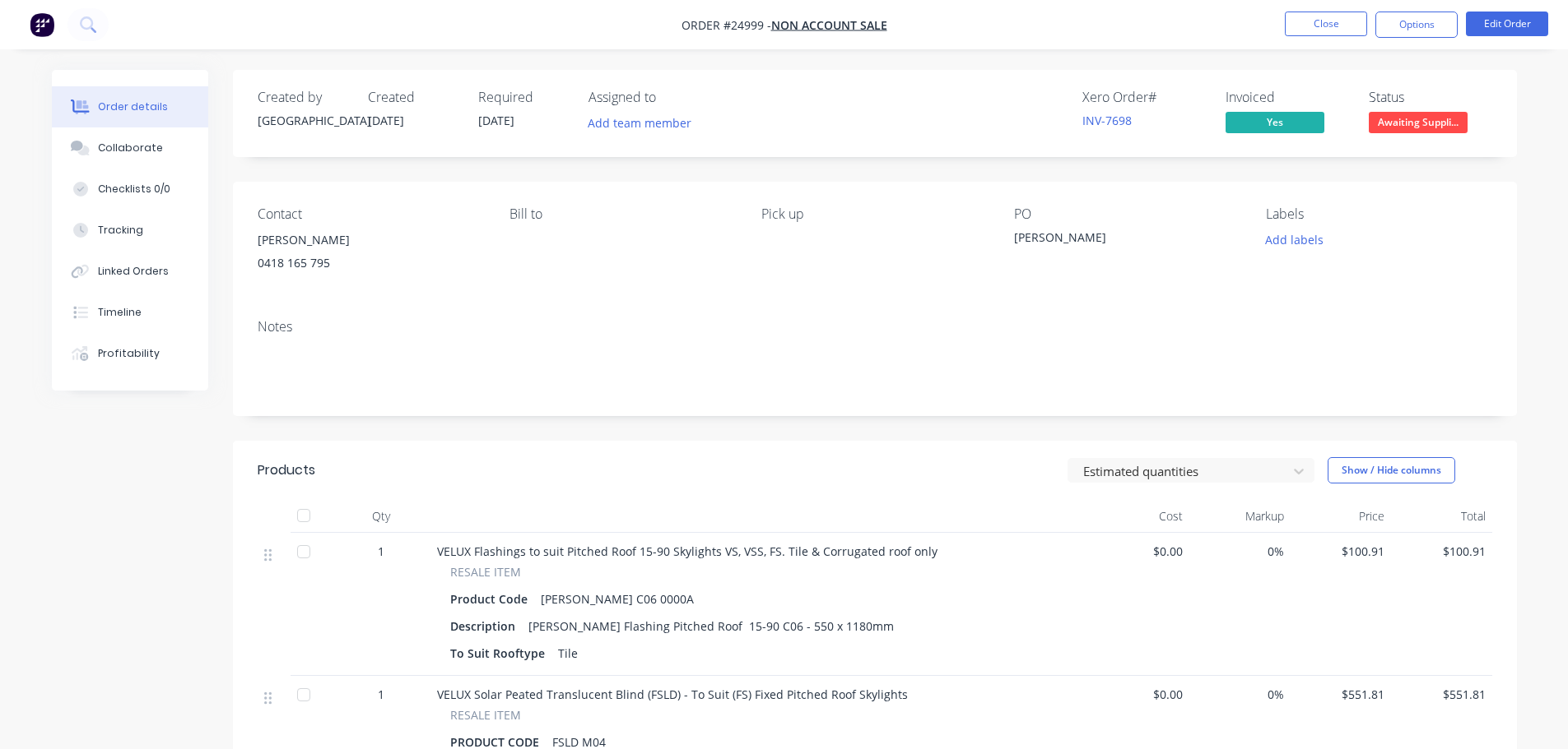
click at [1297, 36] on li "Close" at bounding box center [1327, 24] width 83 height 26
click at [1316, 22] on button "Close" at bounding box center [1327, 24] width 83 height 25
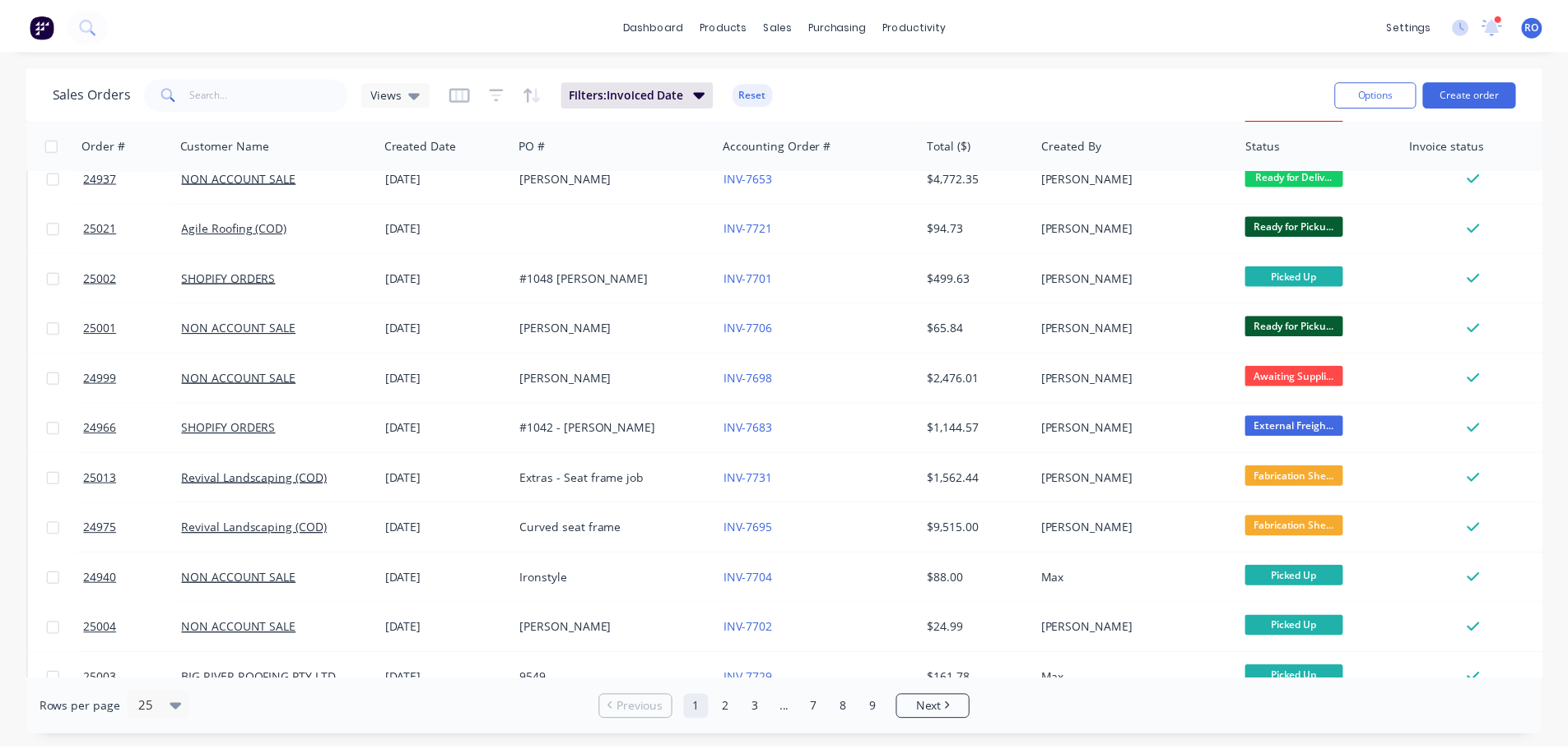
scroll to position [658, 0]
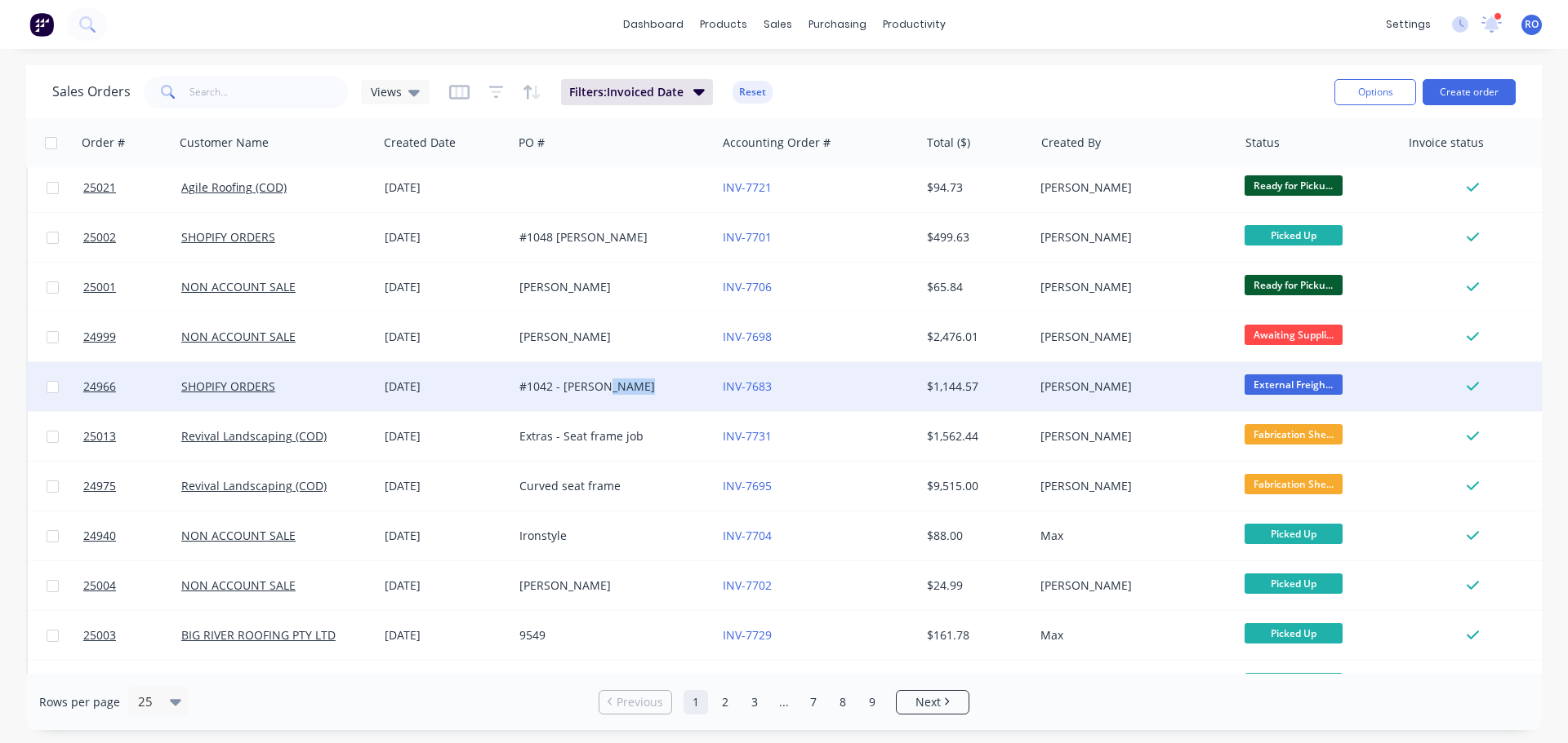
drag, startPoint x: 695, startPoint y: 381, endPoint x: 601, endPoint y: 390, distance: 94.4
click at [601, 390] on div "#1042 - [PERSON_NAME]" at bounding box center [610, 387] width 182 height 16
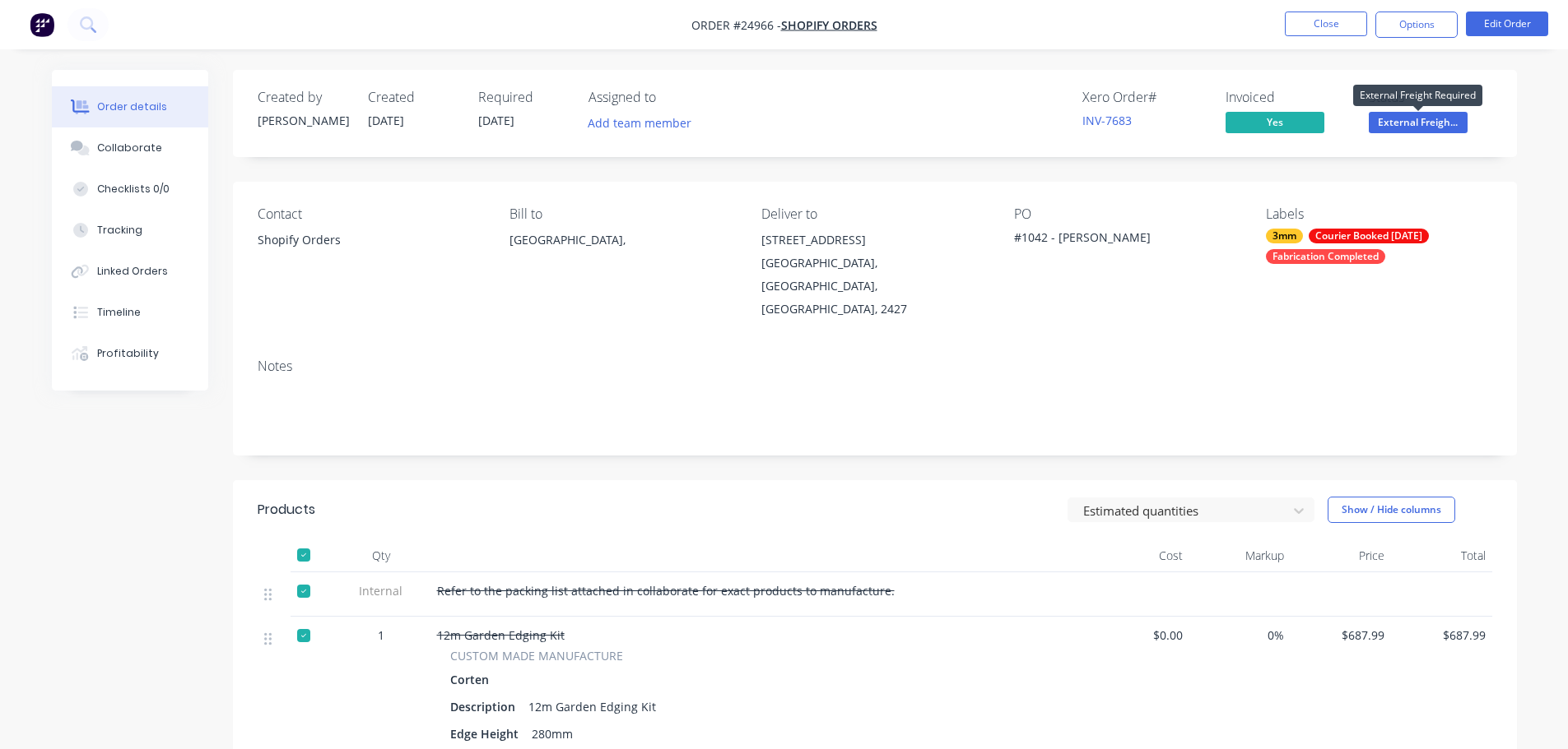
click at [1423, 124] on span "External Freigh..." at bounding box center [1418, 122] width 99 height 21
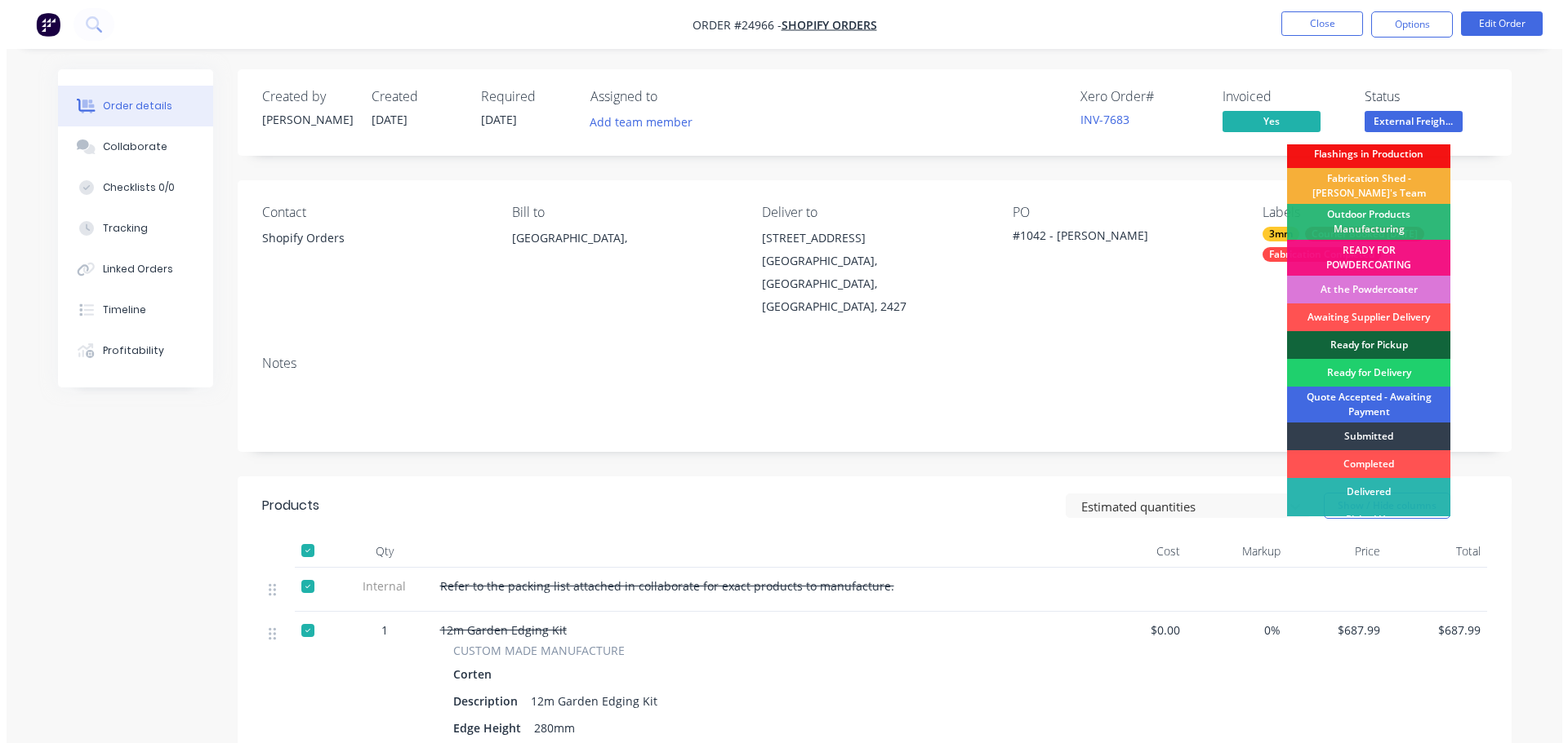
scroll to position [49, 0]
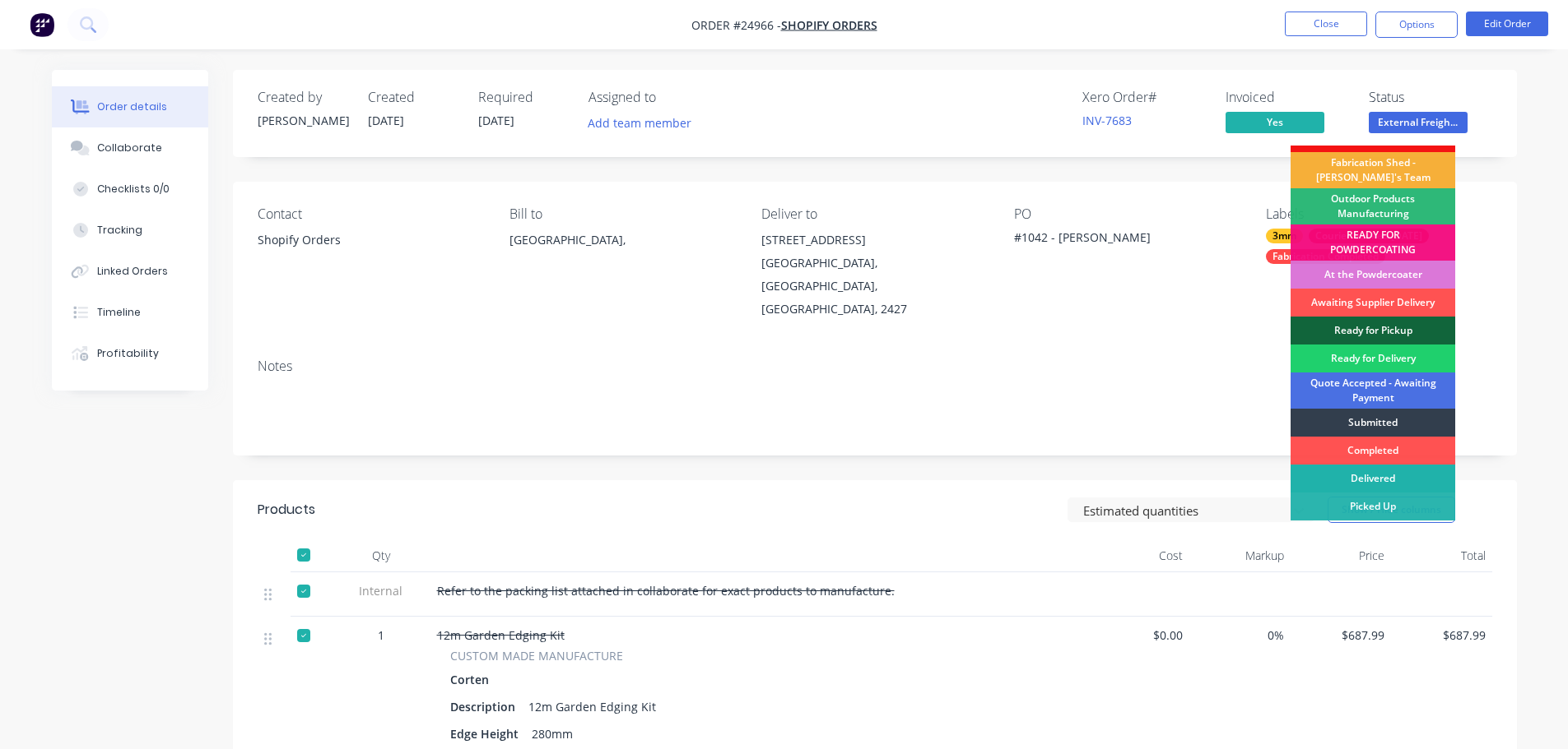
click at [1374, 481] on div "Delivered" at bounding box center [1372, 478] width 164 height 28
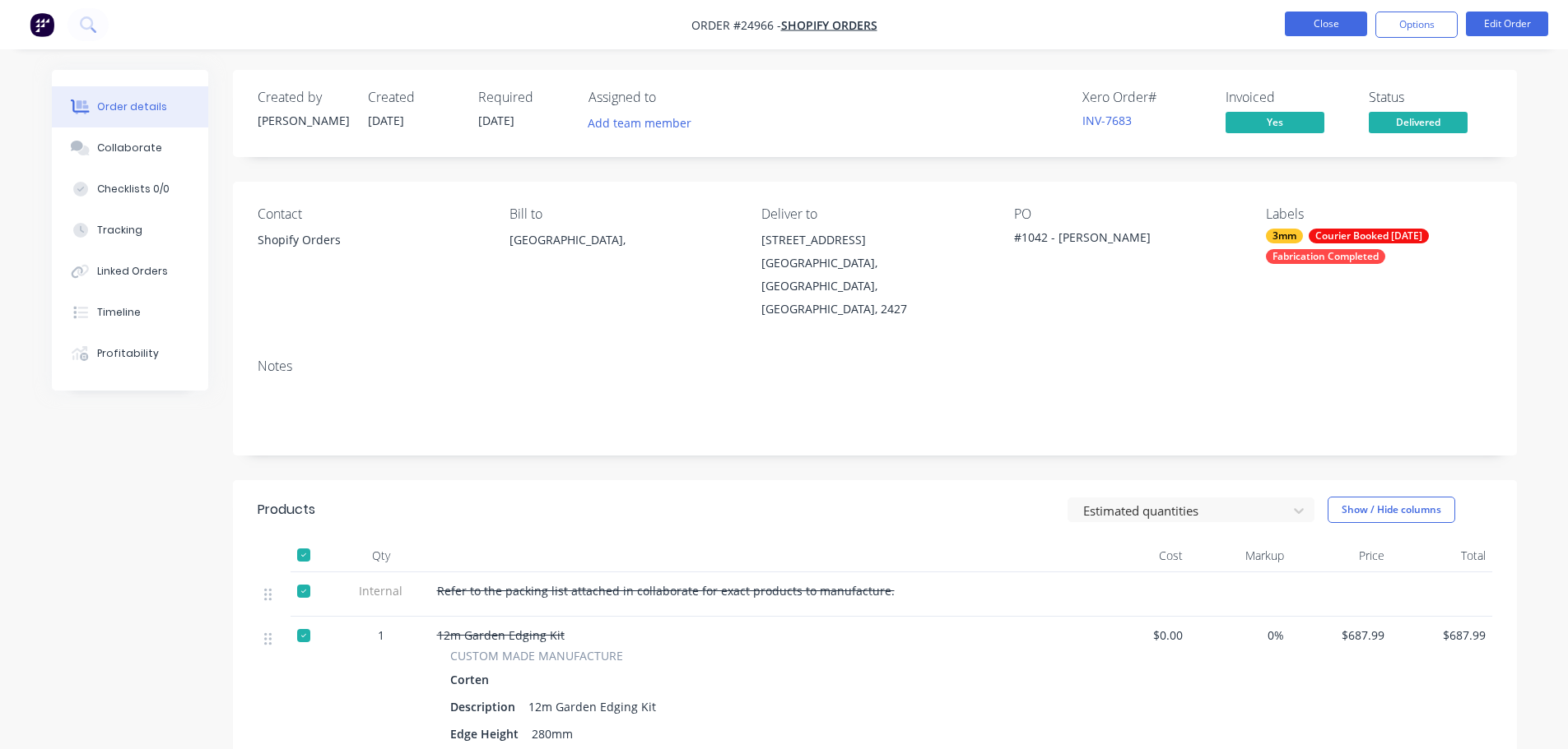
click at [1357, 29] on button "Close" at bounding box center [1327, 24] width 83 height 25
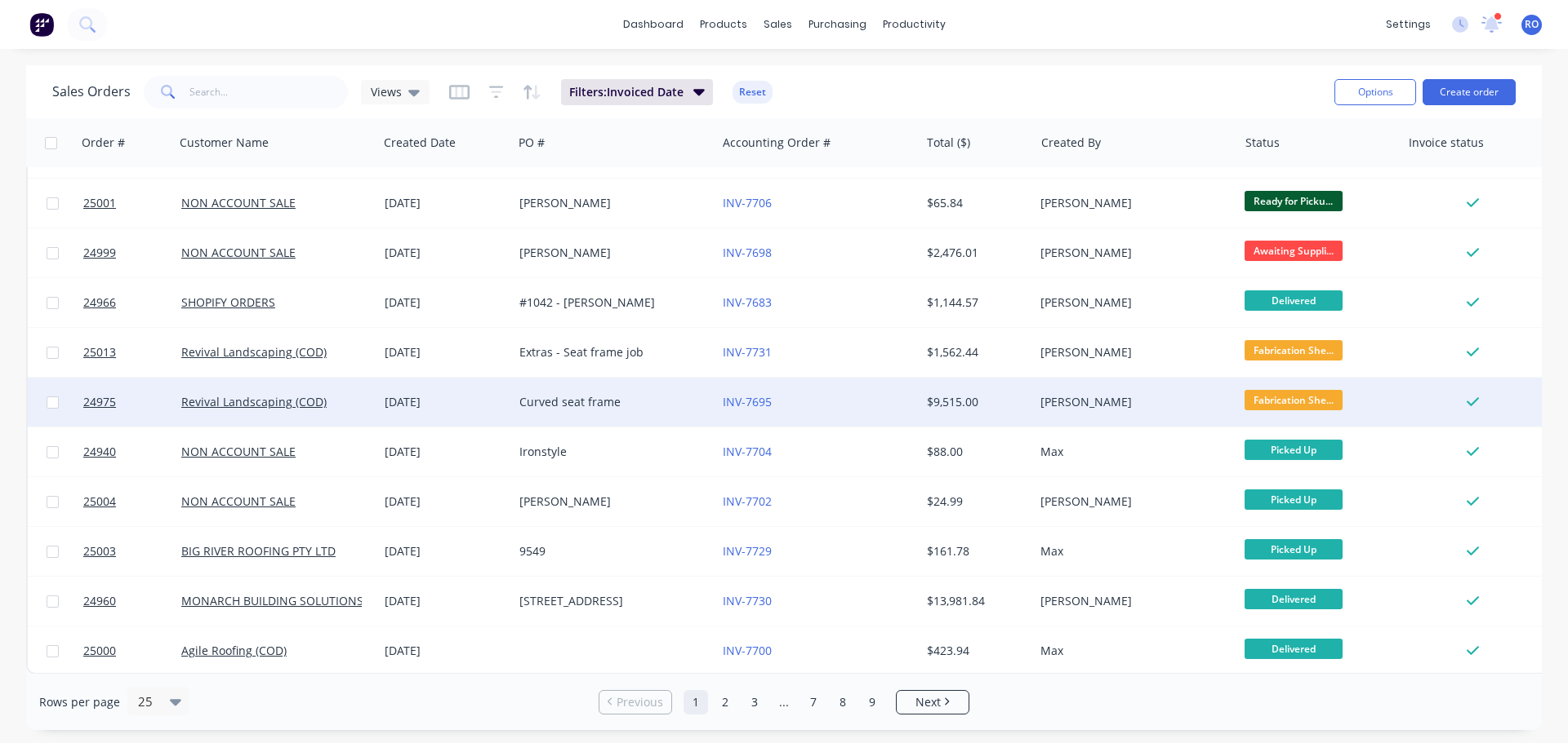
scroll to position [746, 0]
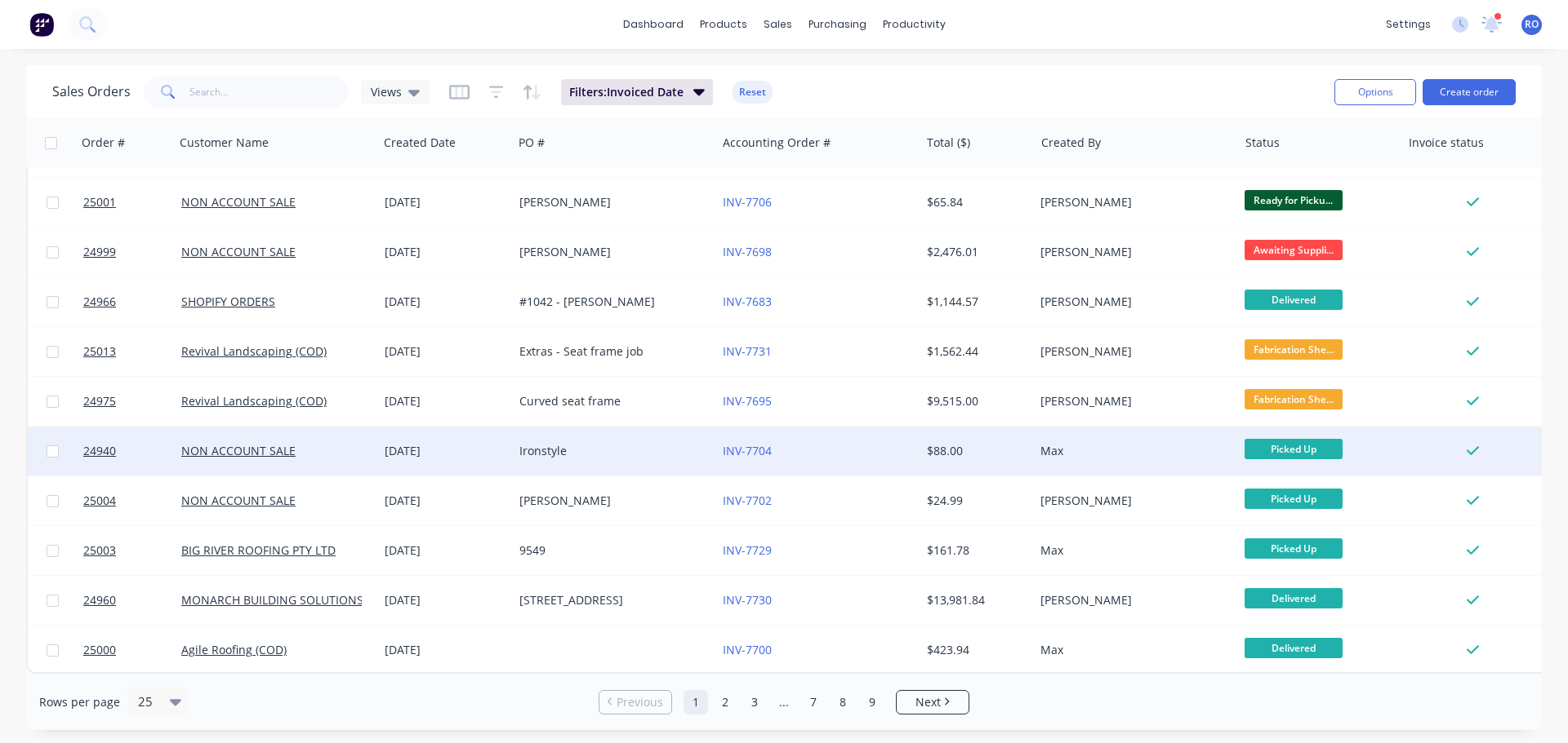
click at [599, 448] on div "Ironstyle" at bounding box center [610, 451] width 182 height 16
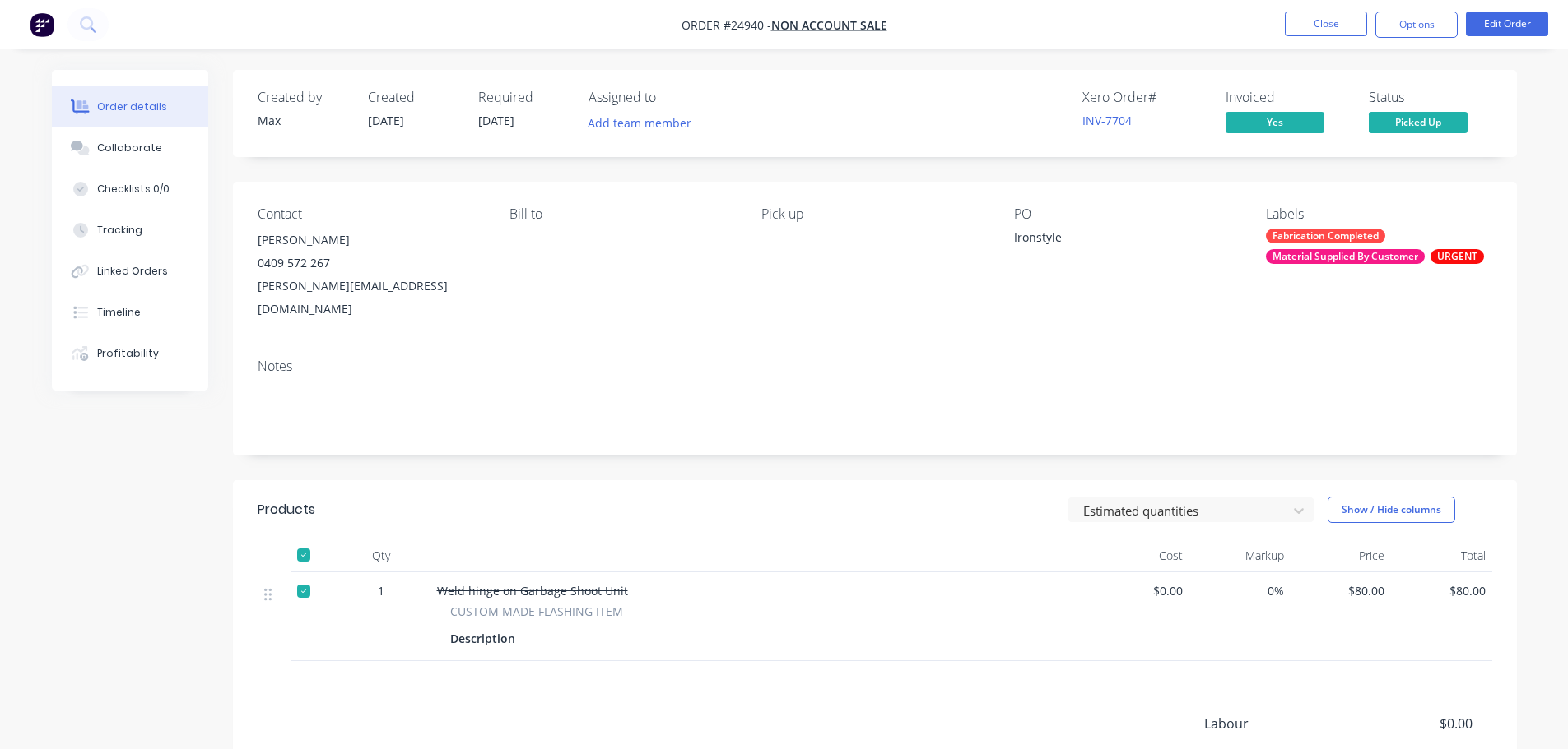
click at [1405, 8] on nav "Order #24940 - NON ACCOUNT SALE Close Options Edit Order" at bounding box center [784, 24] width 1568 height 49
click at [1402, 30] on button "Options" at bounding box center [1416, 24] width 83 height 26
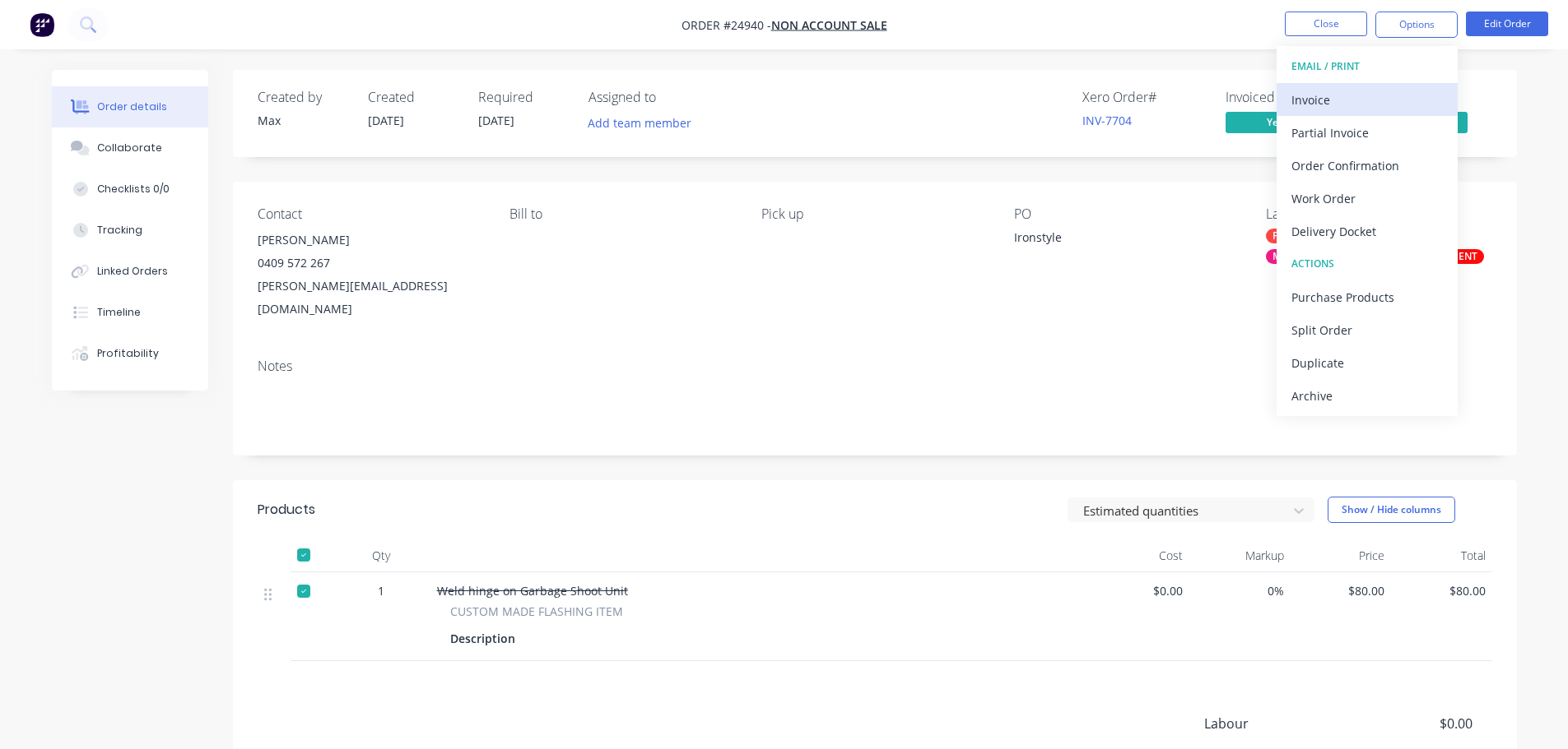
click at [1362, 91] on div "Invoice" at bounding box center [1367, 100] width 152 height 24
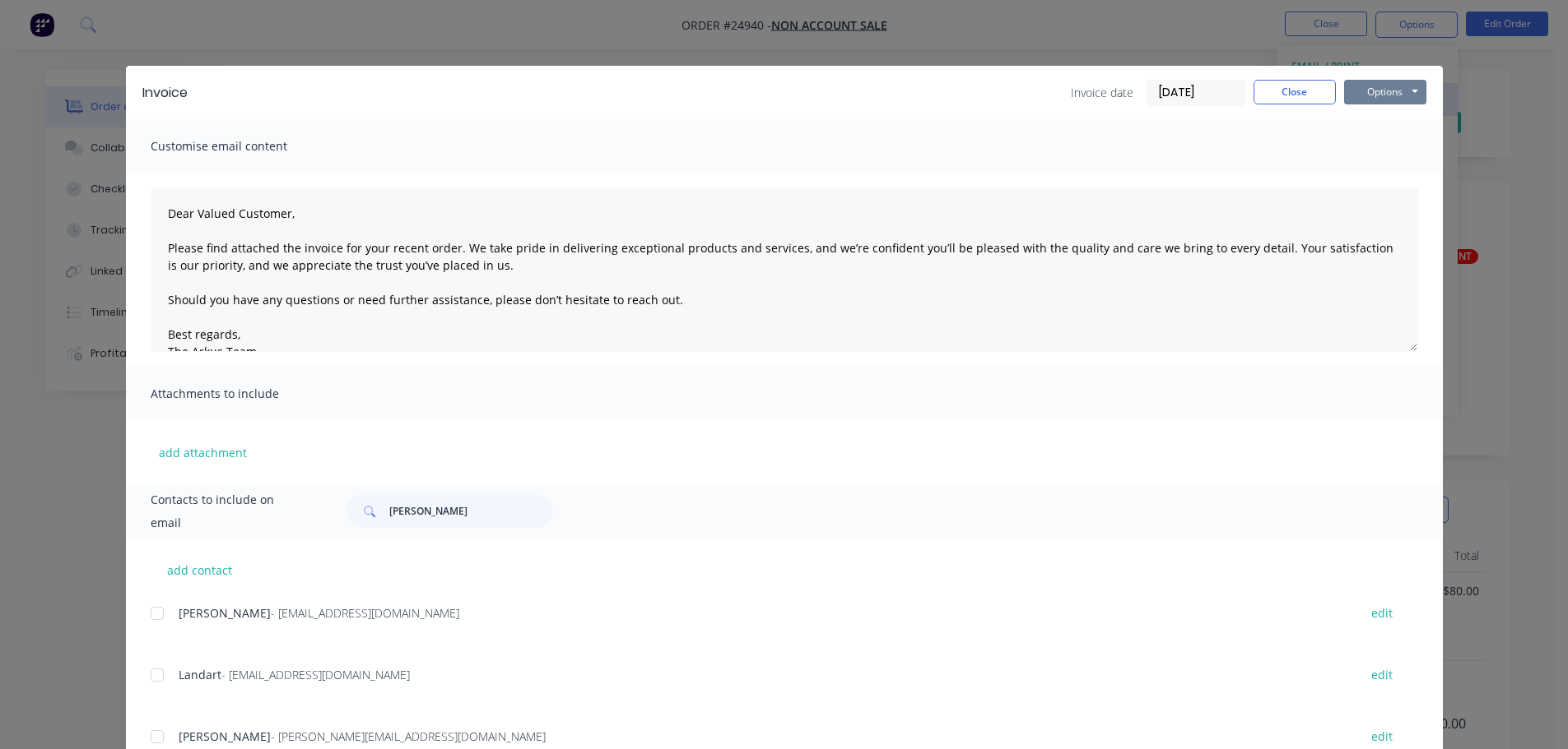
click at [1362, 91] on button "Options" at bounding box center [1386, 92] width 83 height 25
click at [1362, 147] on button "Print" at bounding box center [1397, 148] width 105 height 27
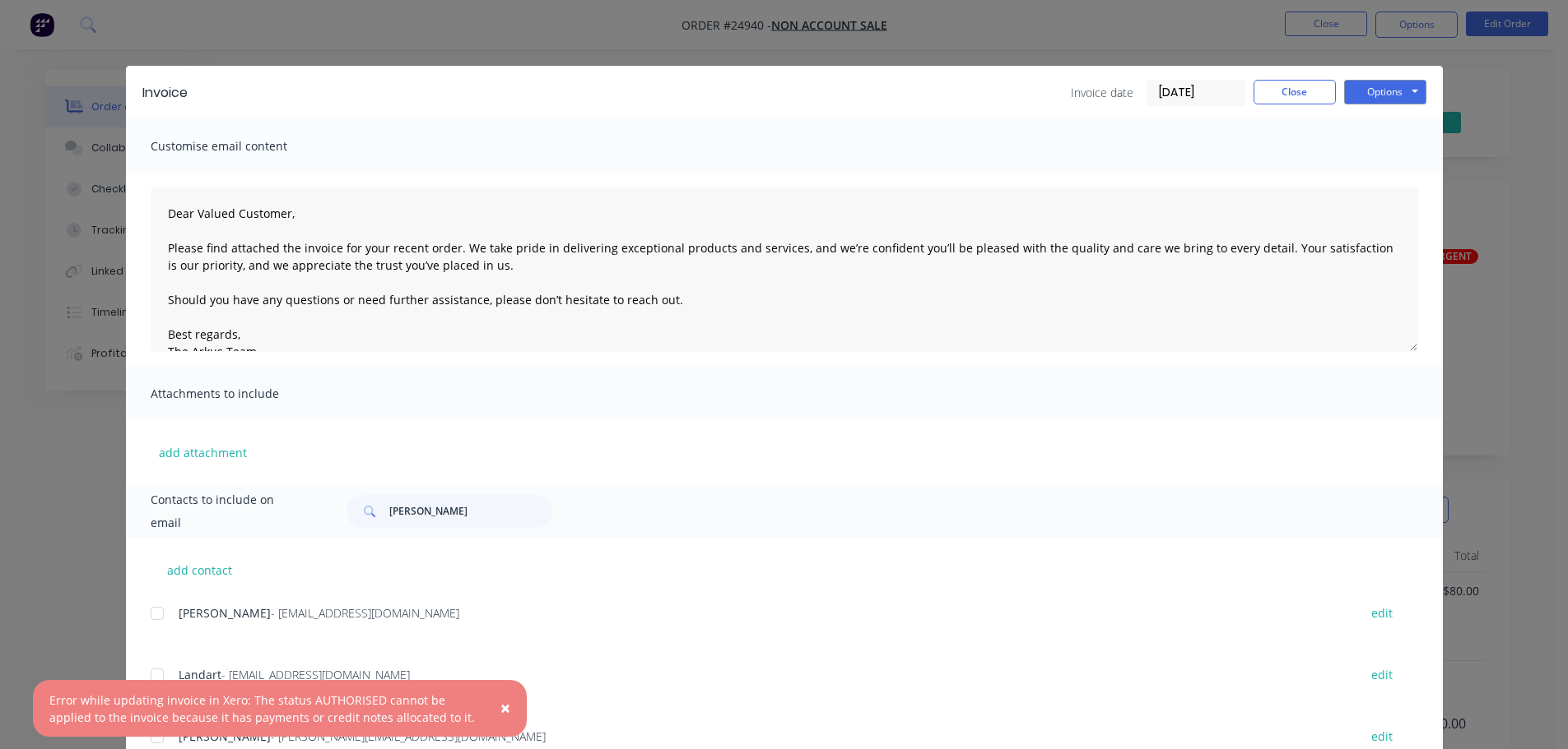
click at [507, 704] on span "×" at bounding box center [505, 709] width 10 height 23
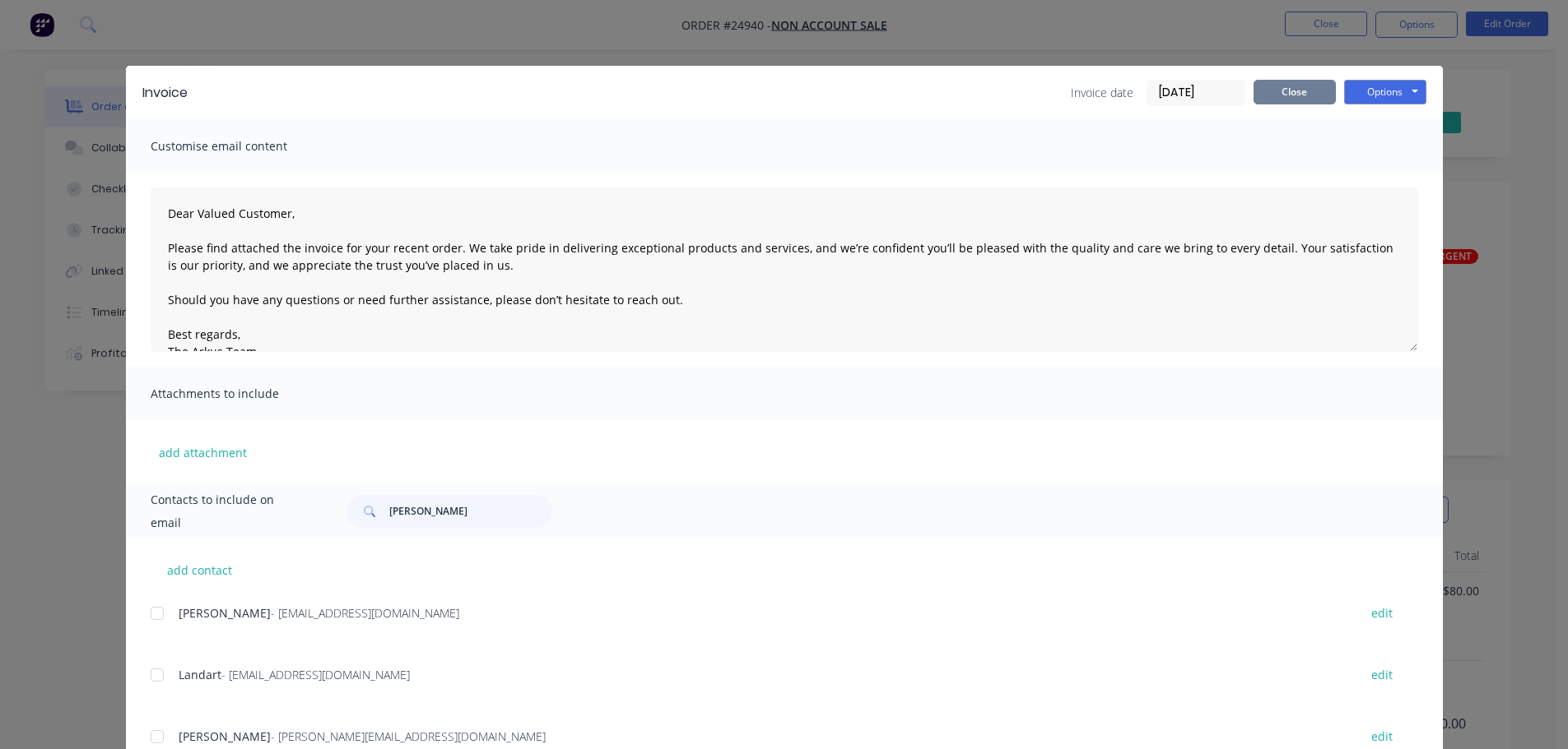
click at [1305, 86] on button "Close" at bounding box center [1295, 92] width 83 height 25
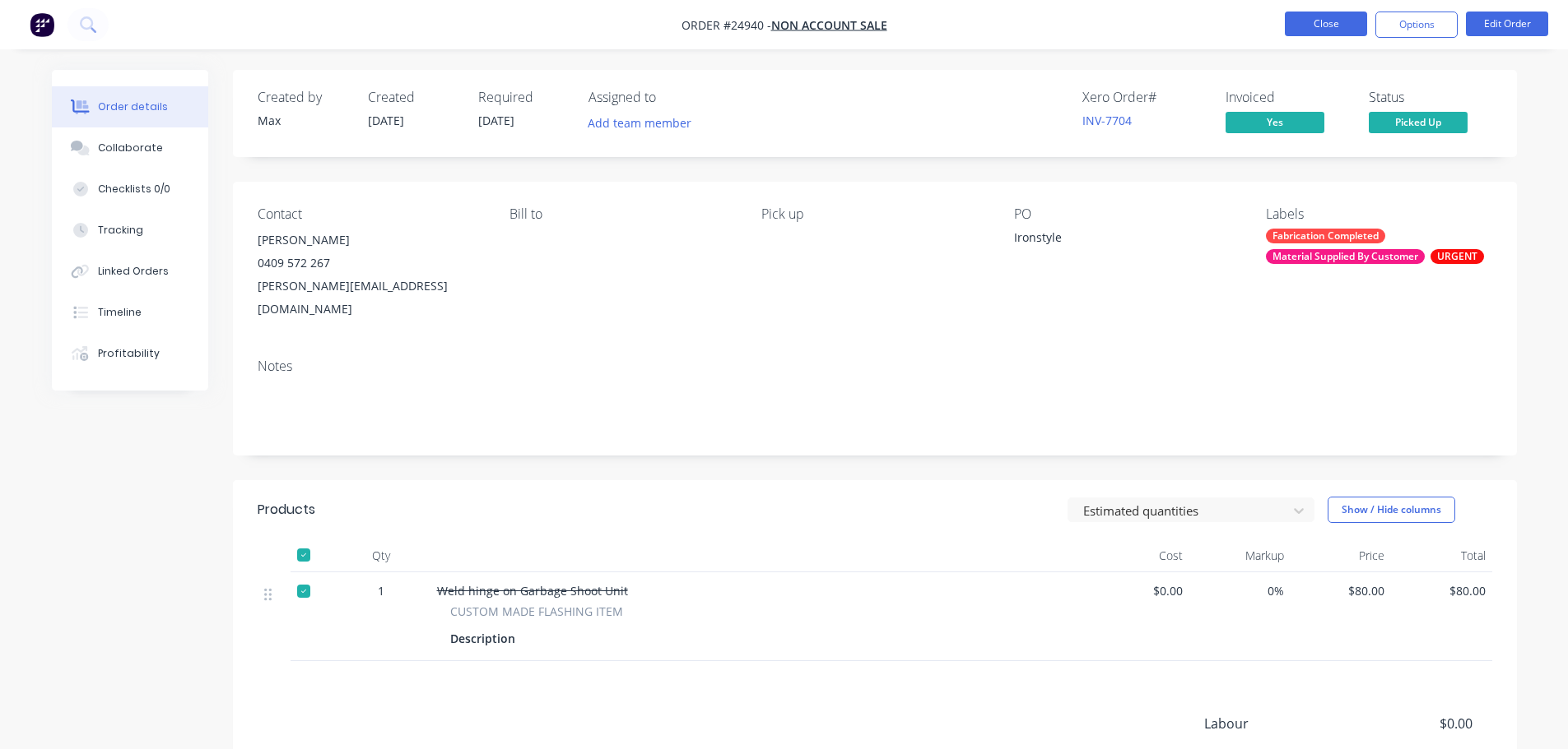
click at [1321, 28] on button "Close" at bounding box center [1327, 24] width 83 height 25
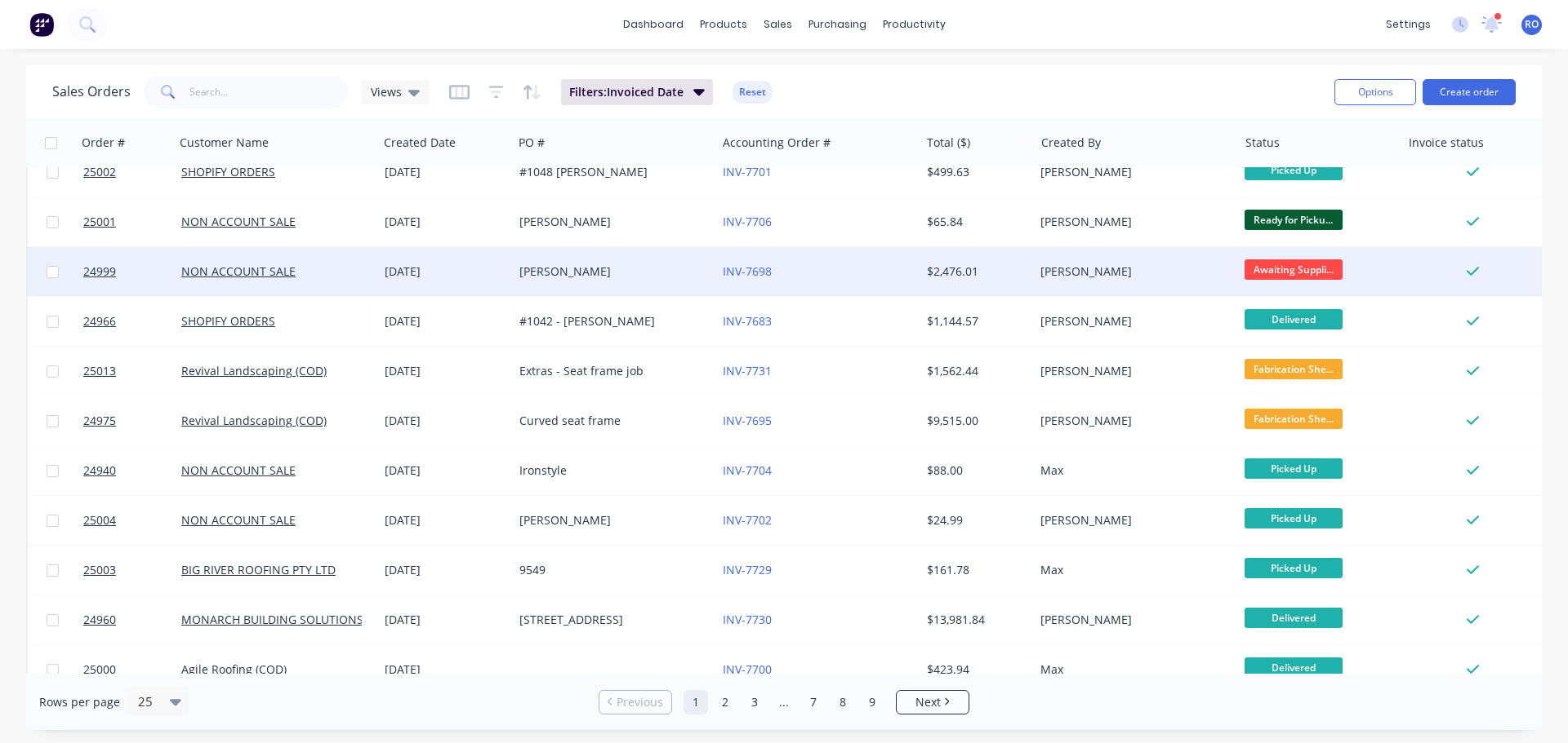
scroll to position [746, 0]
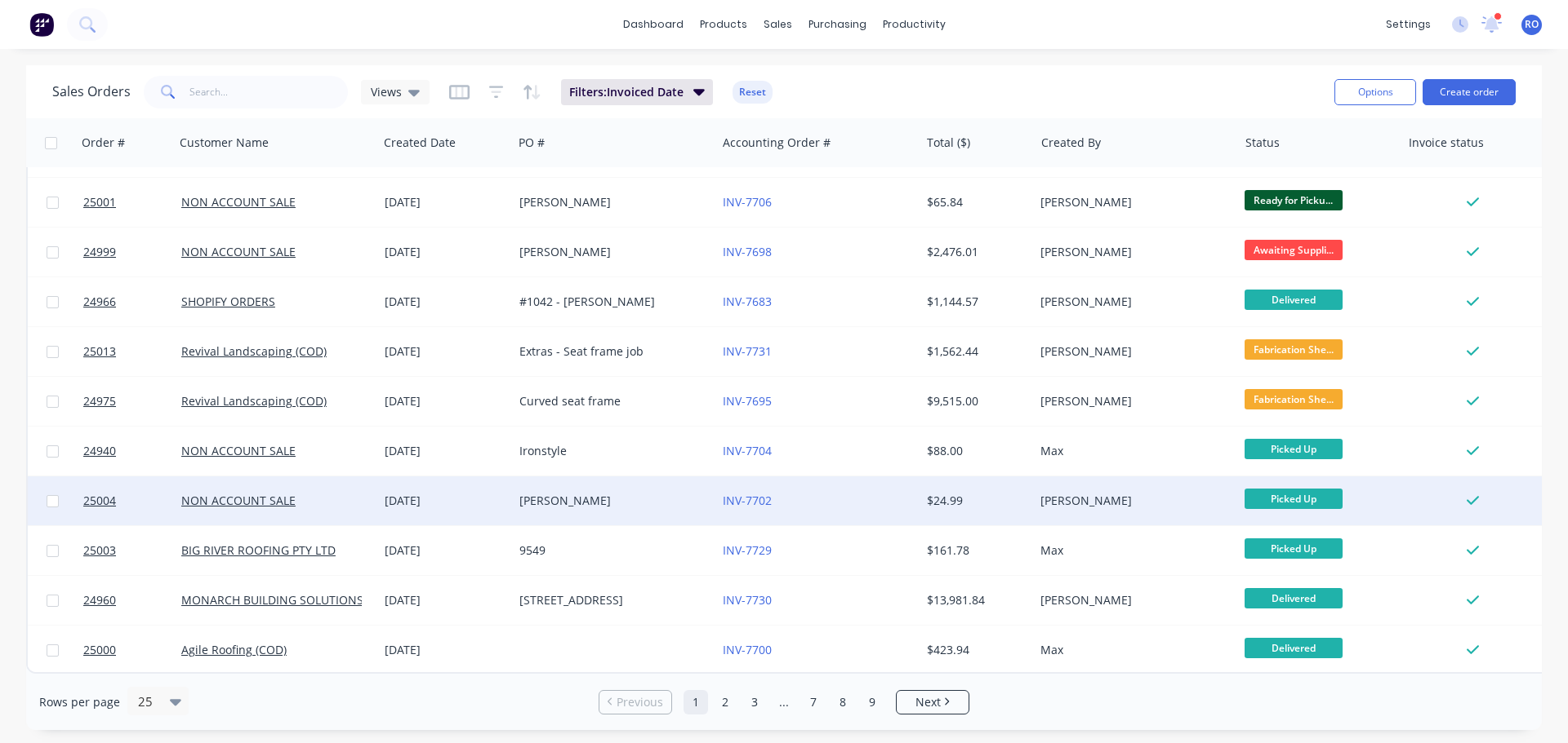
click at [681, 495] on div "[PERSON_NAME]" at bounding box center [610, 501] width 182 height 16
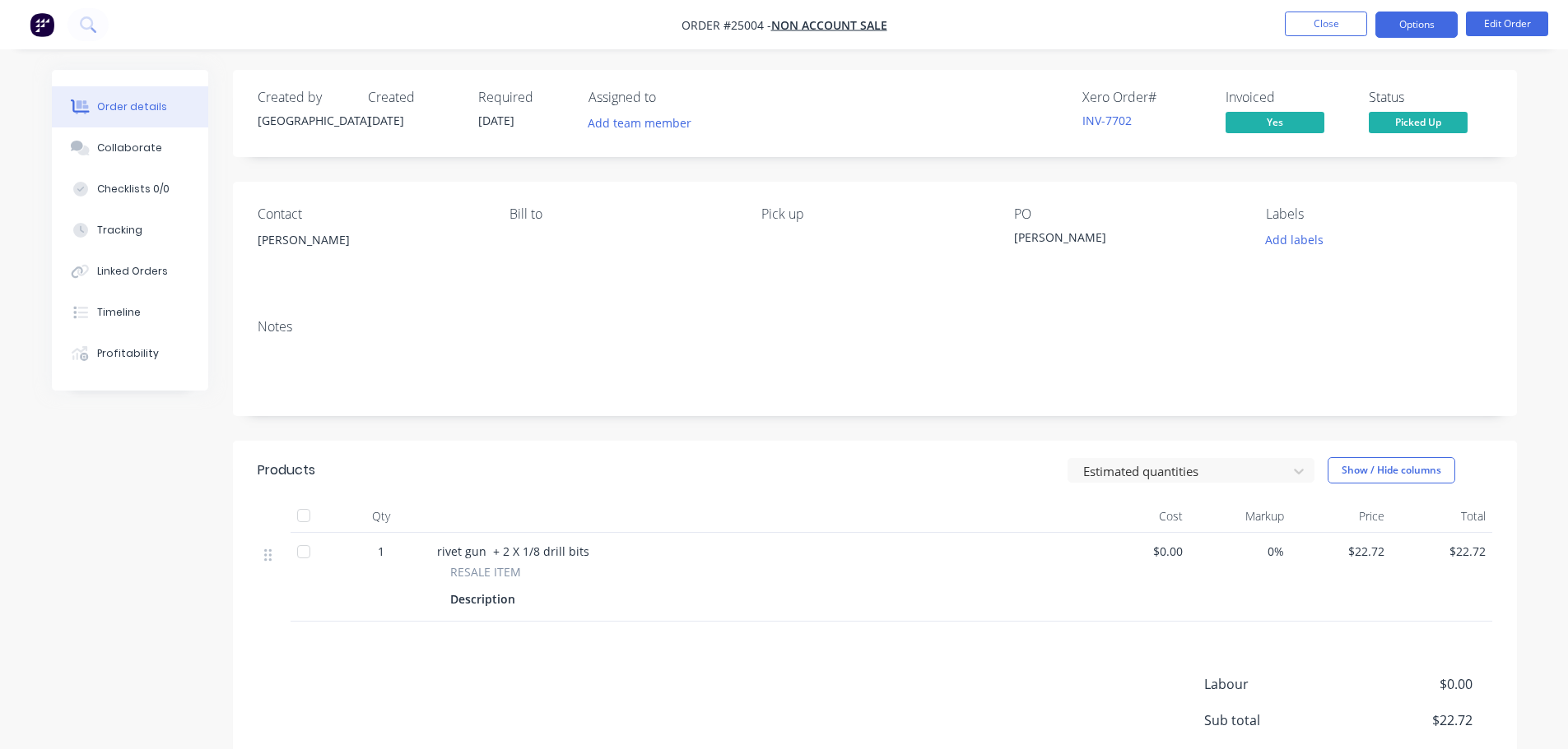
click at [1418, 23] on button "Options" at bounding box center [1416, 24] width 83 height 26
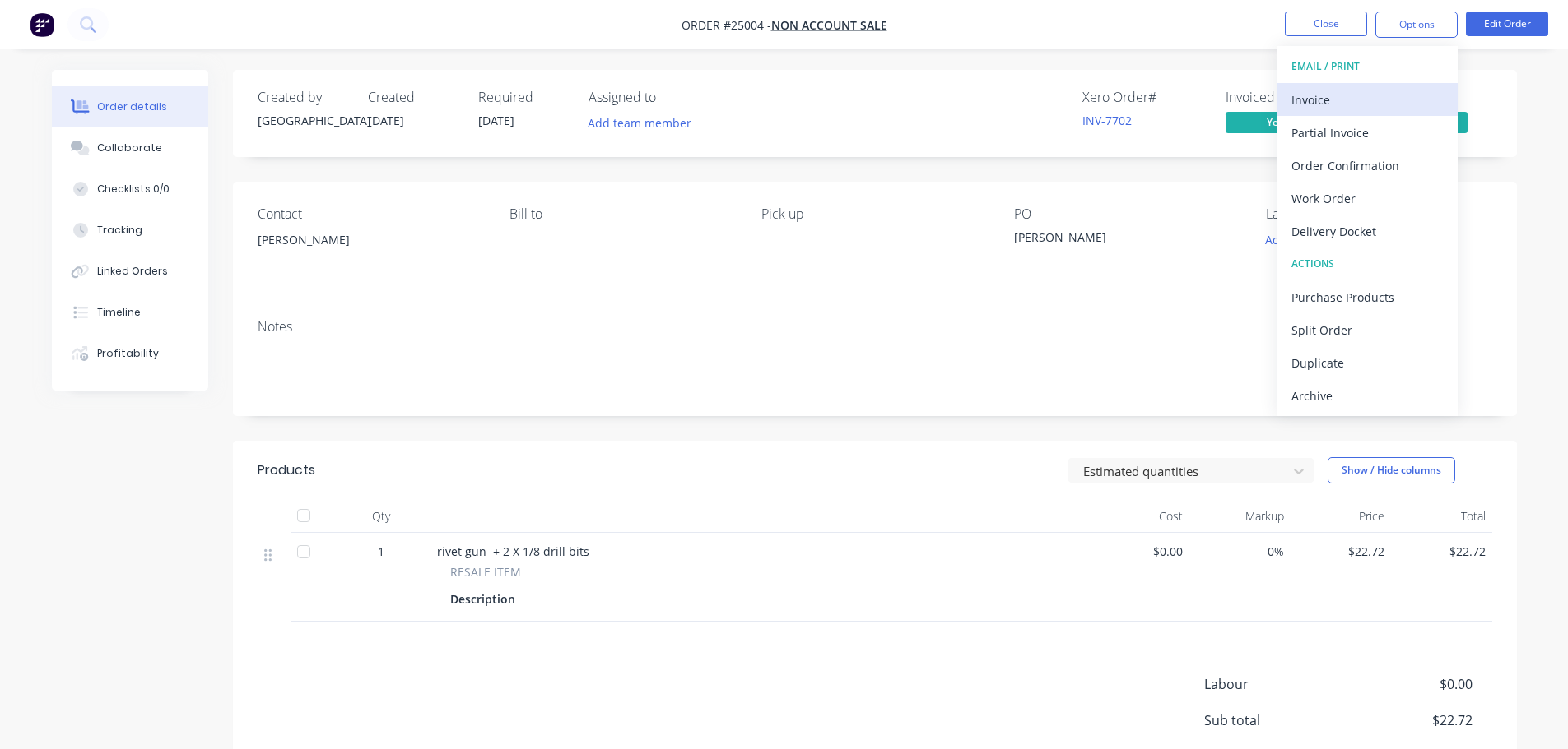
click at [1361, 102] on div "Invoice" at bounding box center [1367, 100] width 152 height 24
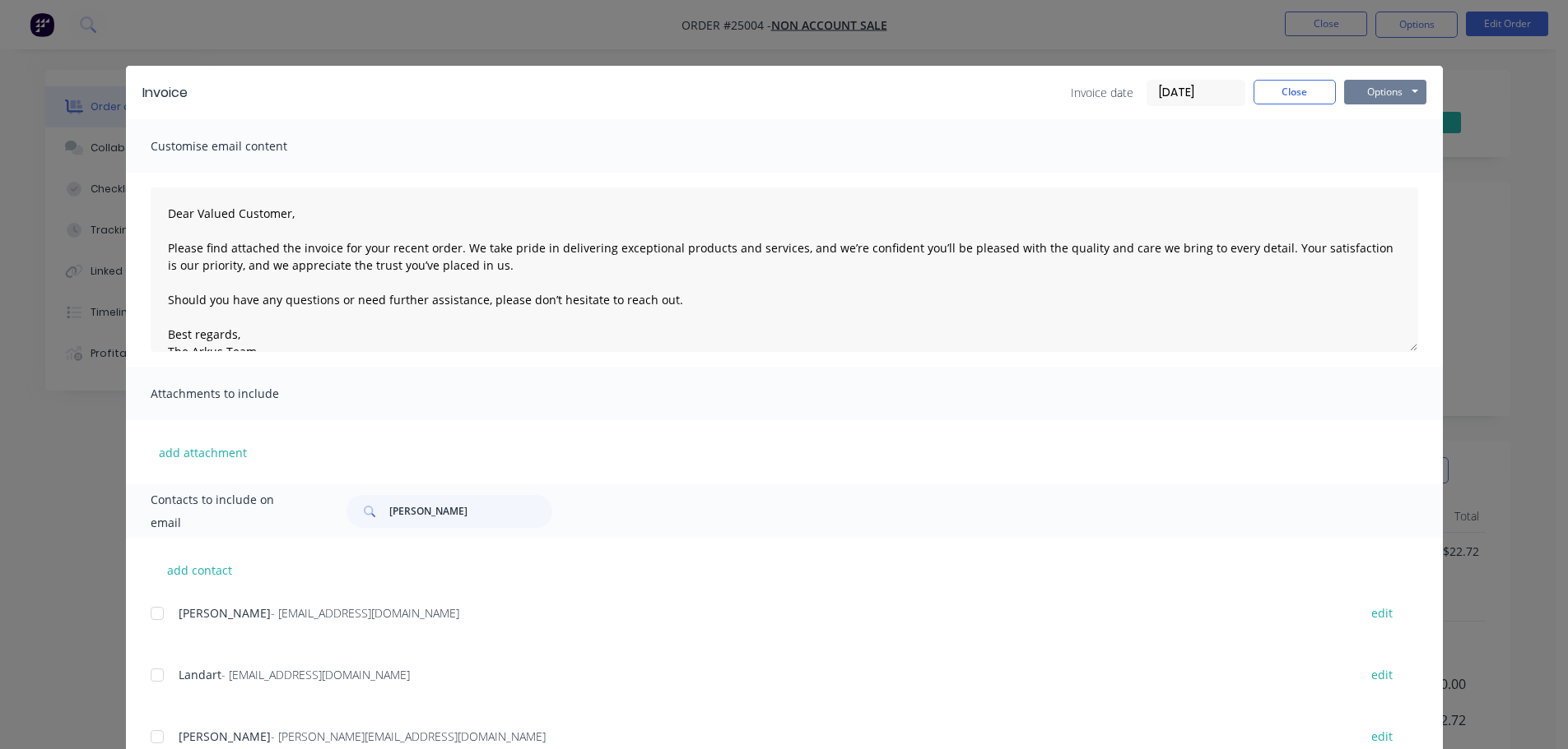
click at [1395, 91] on button "Options" at bounding box center [1386, 92] width 83 height 25
drag, startPoint x: 1379, startPoint y: 164, endPoint x: 1376, endPoint y: 144, distance: 20.2
click at [1376, 144] on div "Preview Print Email" at bounding box center [1397, 148] width 105 height 82
click at [1376, 144] on button "Print" at bounding box center [1397, 148] width 105 height 27
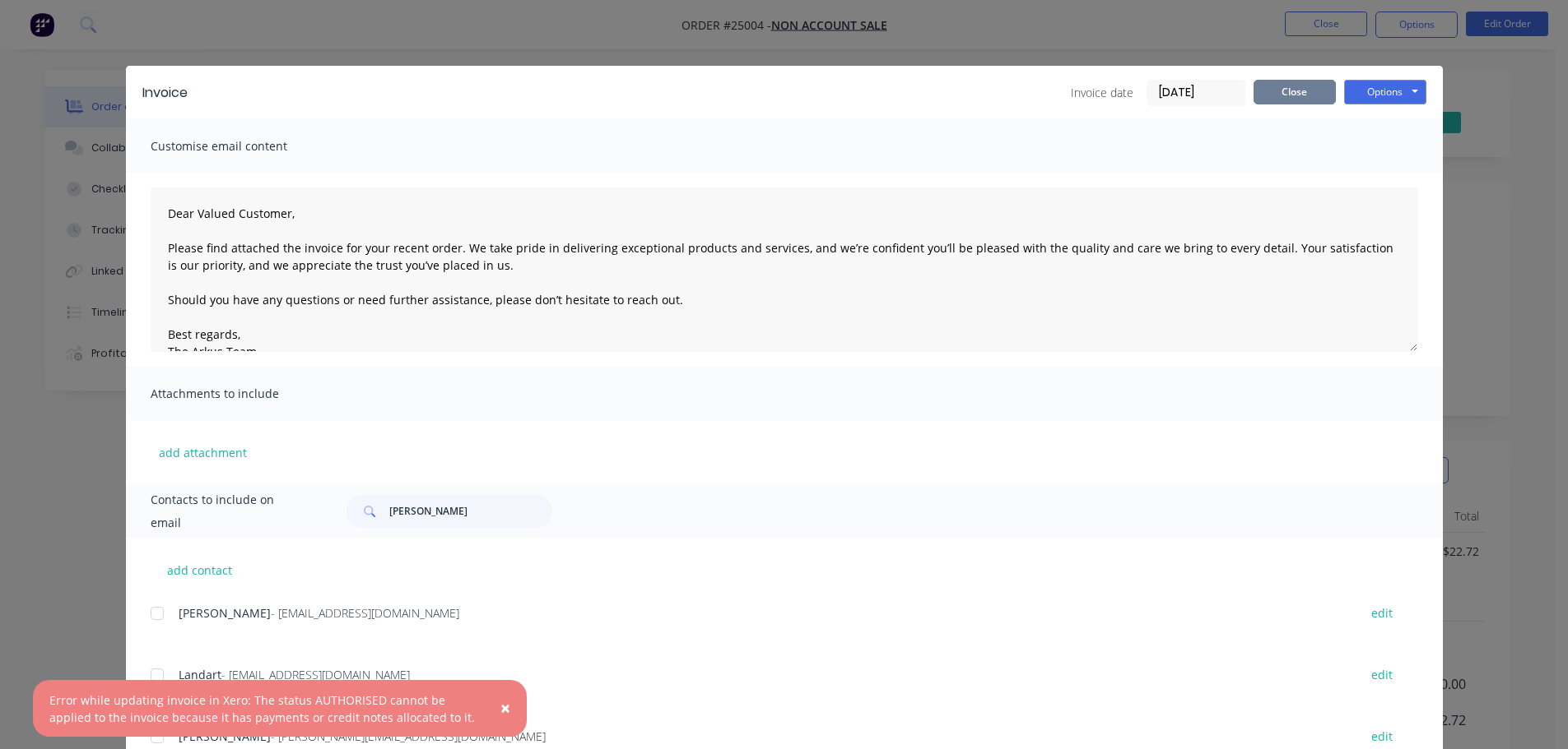
click at [1286, 85] on button "Close" at bounding box center [1295, 92] width 83 height 25
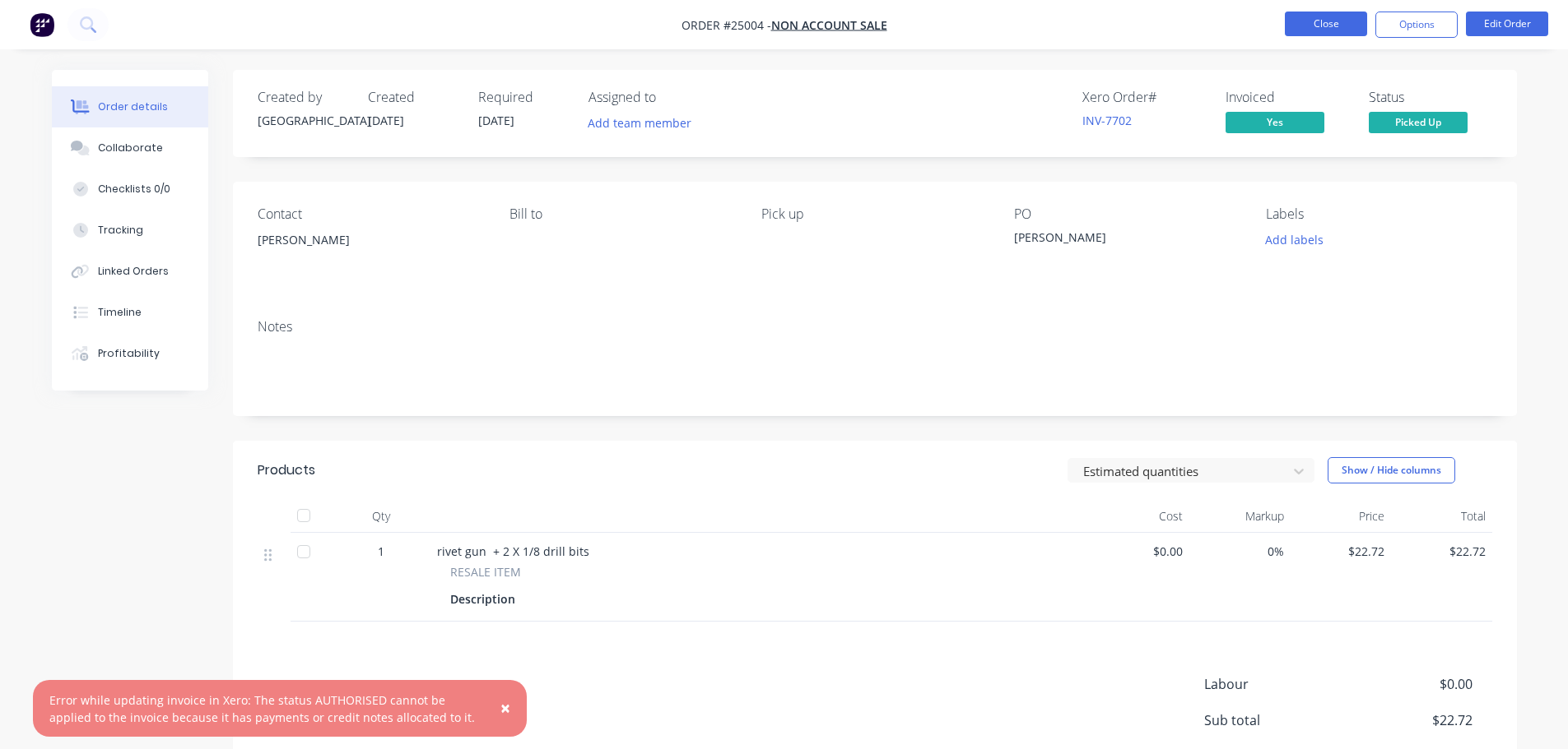
click at [1305, 25] on button "Close" at bounding box center [1327, 24] width 83 height 25
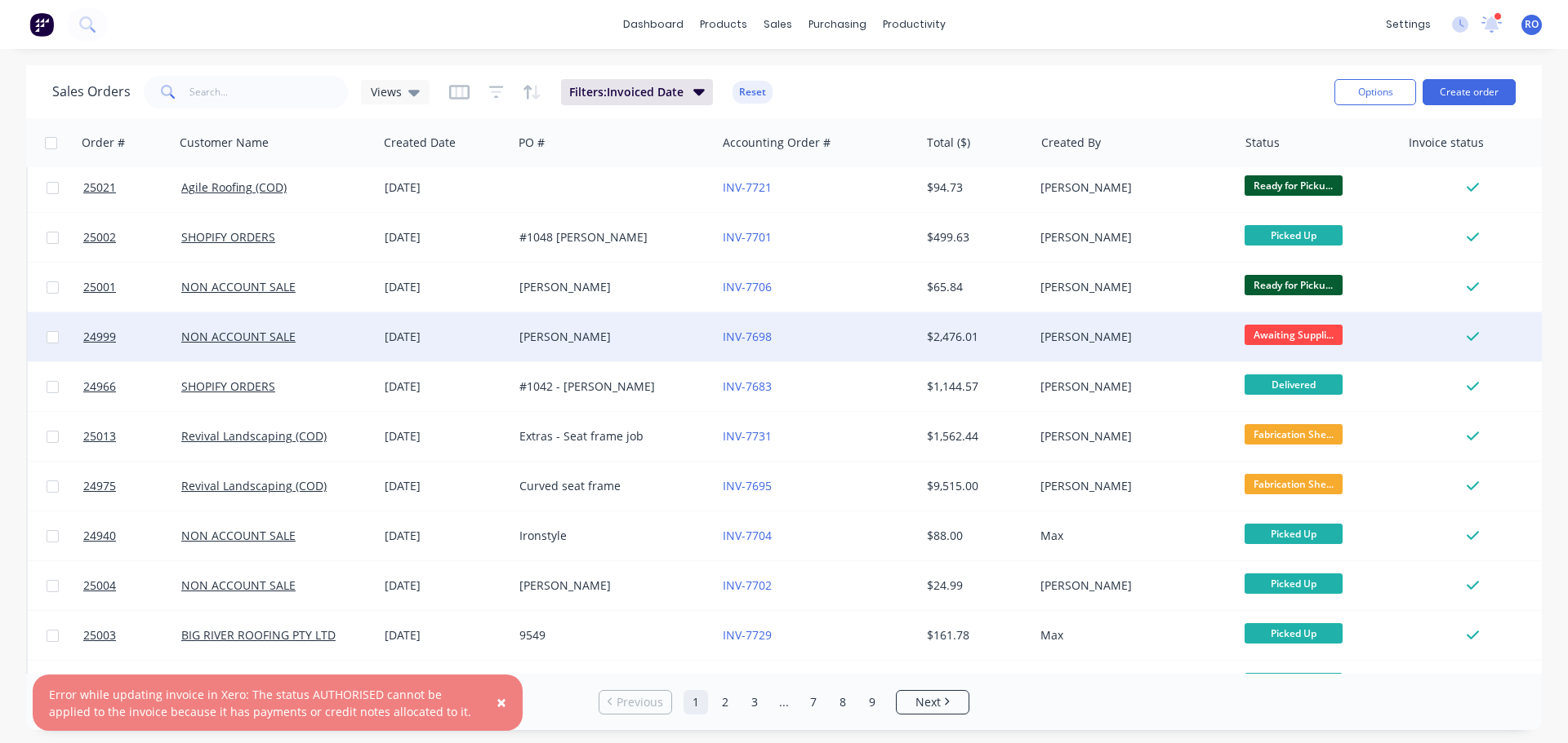
scroll to position [746, 0]
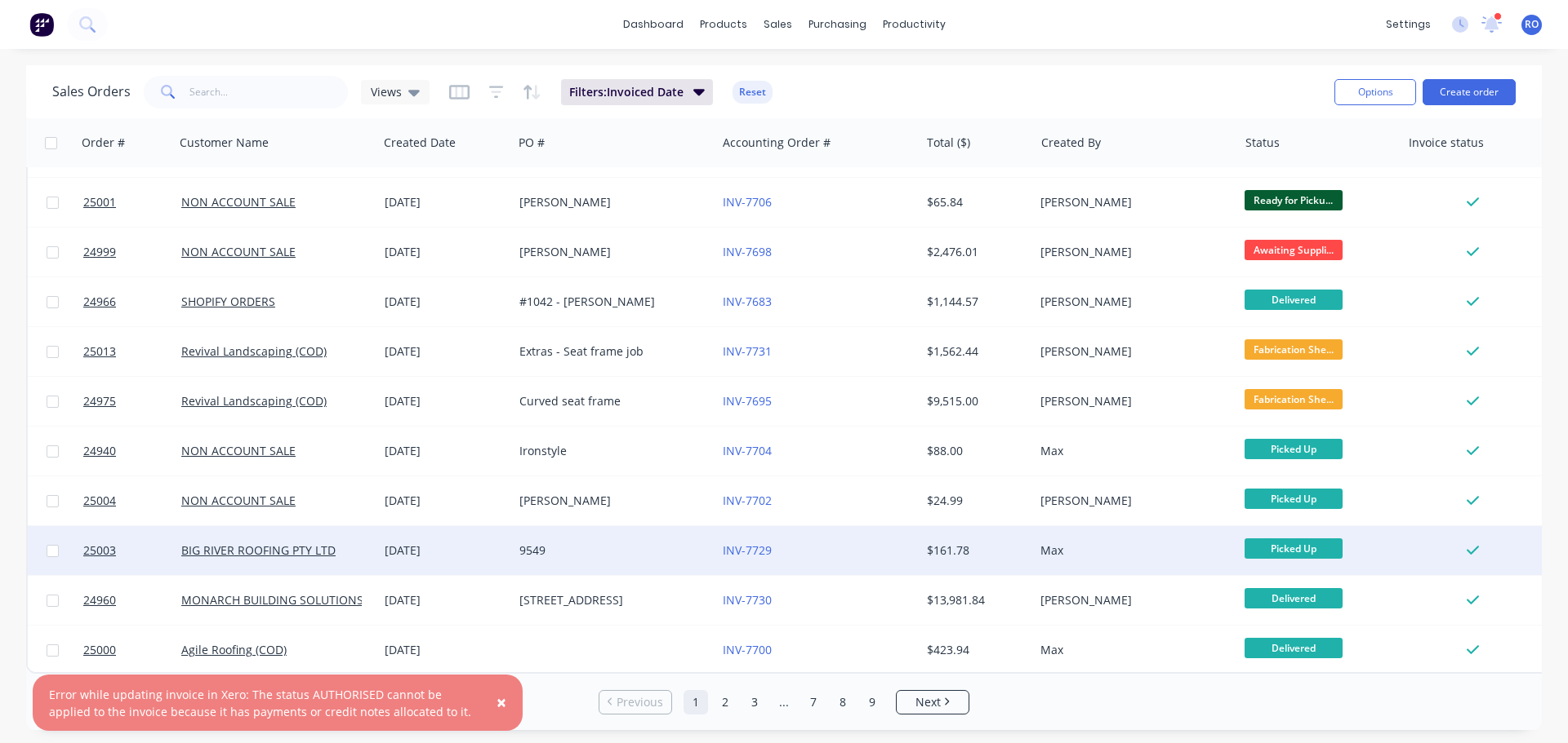
click at [573, 550] on div "9549" at bounding box center [610, 551] width 182 height 16
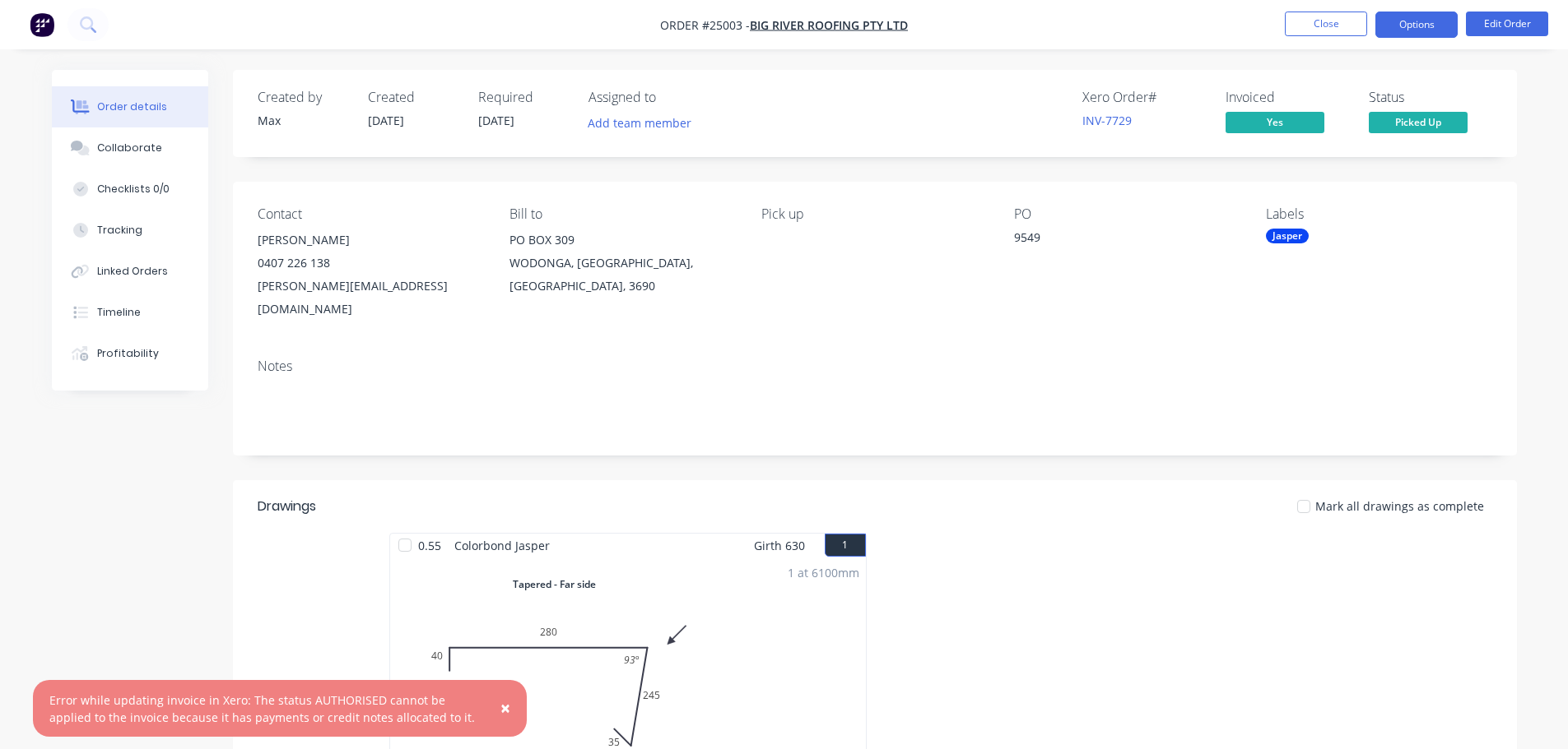
click at [1421, 19] on button "Options" at bounding box center [1416, 24] width 83 height 26
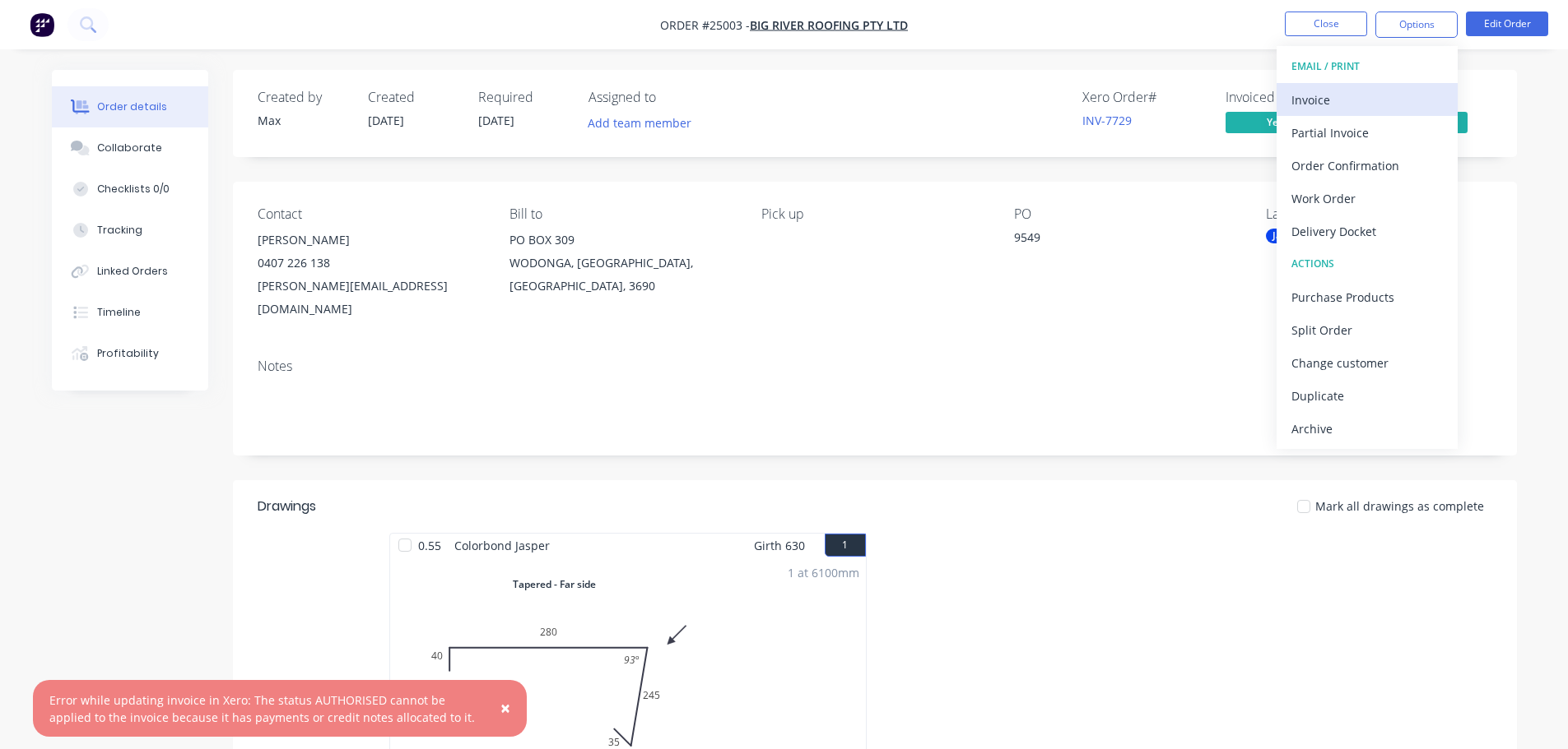
click at [1331, 102] on div "Invoice" at bounding box center [1367, 100] width 152 height 24
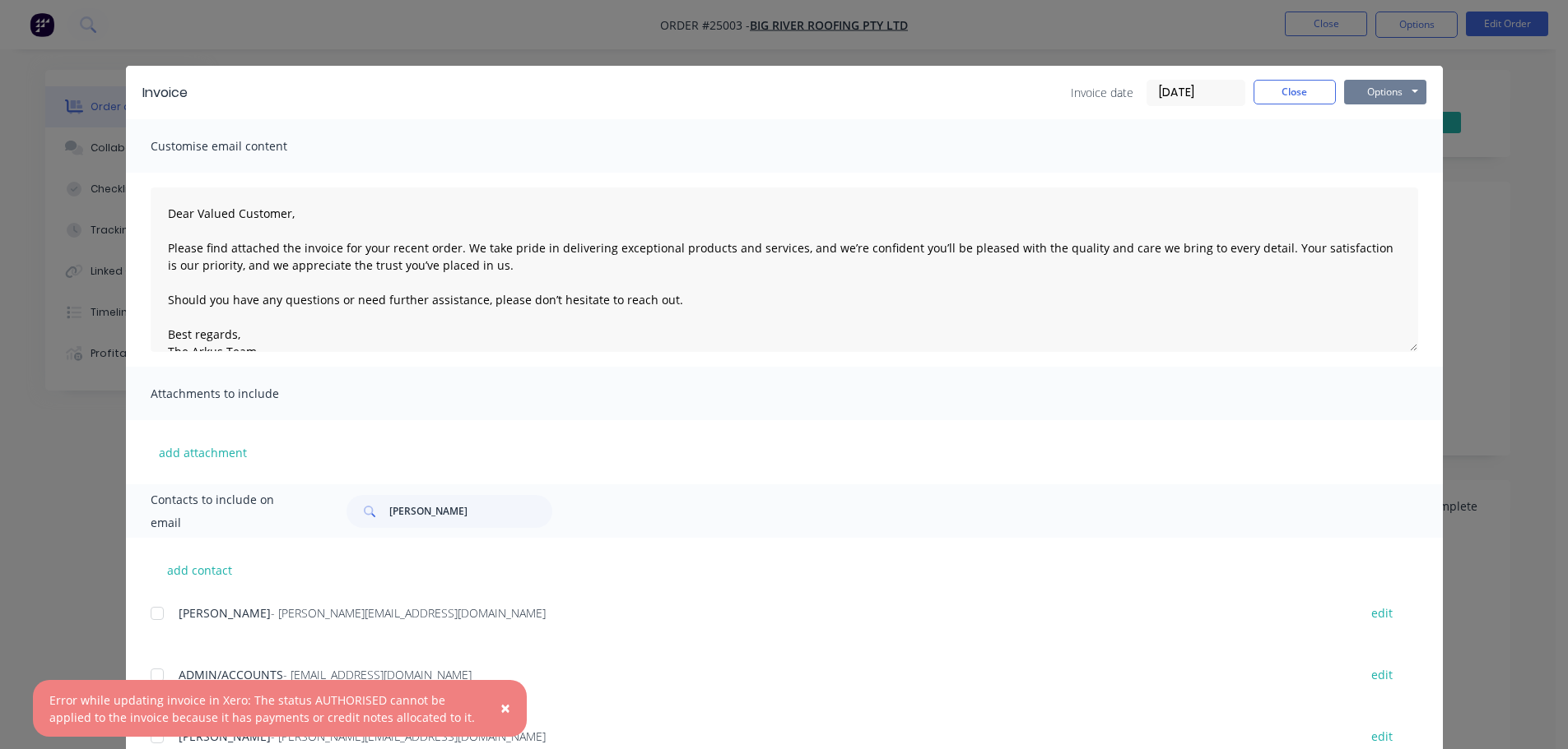
click at [1349, 91] on button "Options" at bounding box center [1386, 92] width 83 height 25
click at [1353, 144] on button "Print" at bounding box center [1397, 148] width 105 height 27
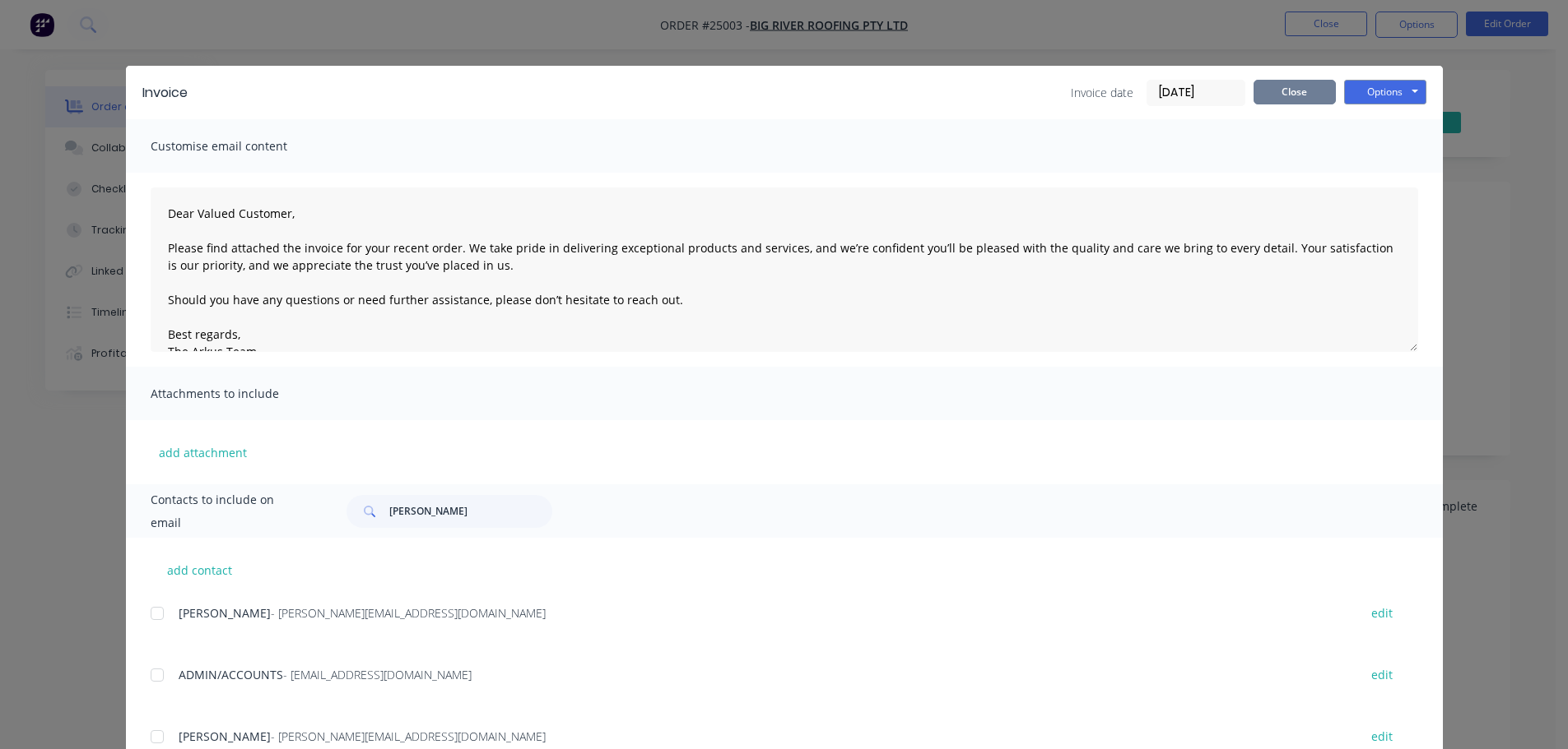
click at [1283, 90] on button "Close" at bounding box center [1295, 92] width 83 height 25
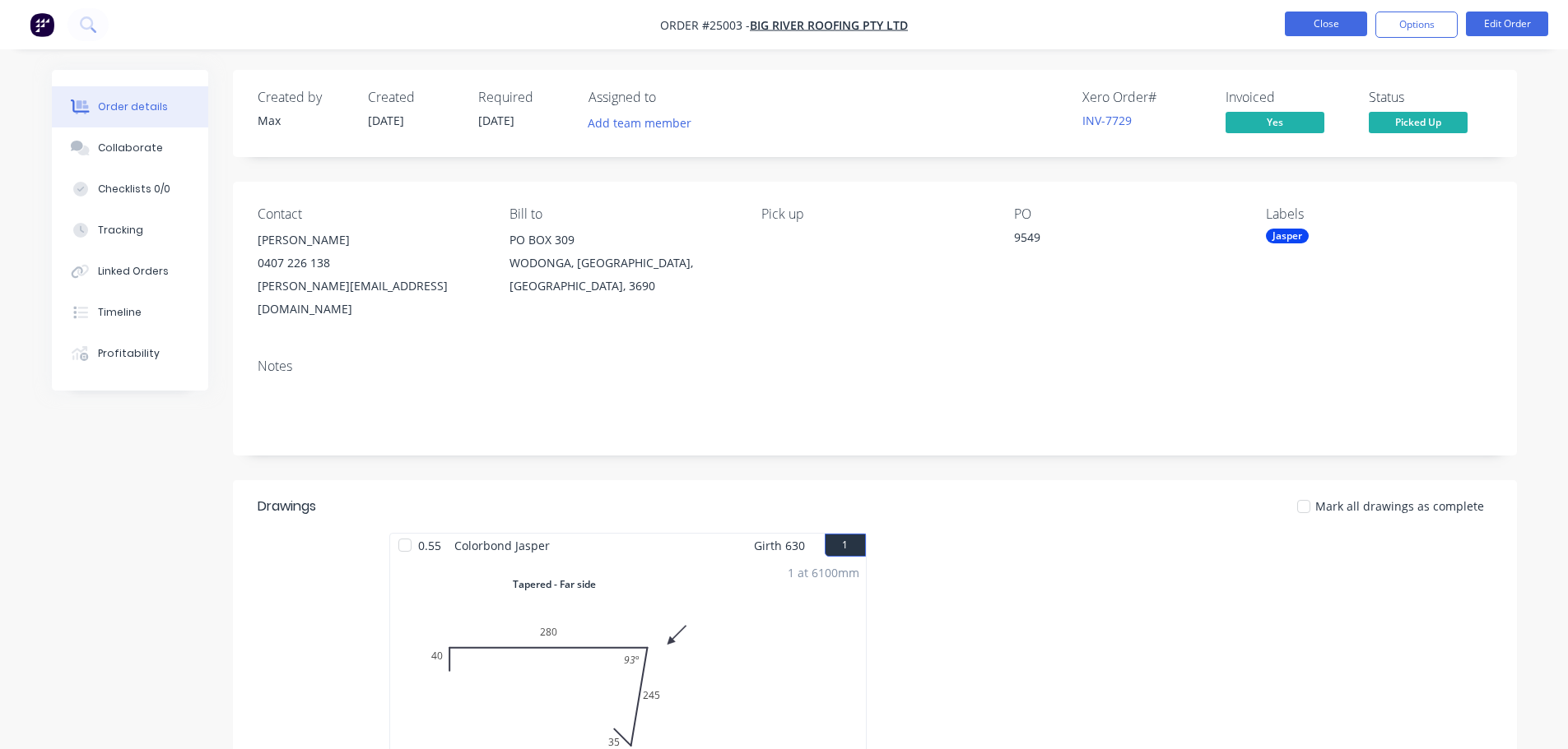
click at [1307, 30] on button "Close" at bounding box center [1327, 24] width 83 height 25
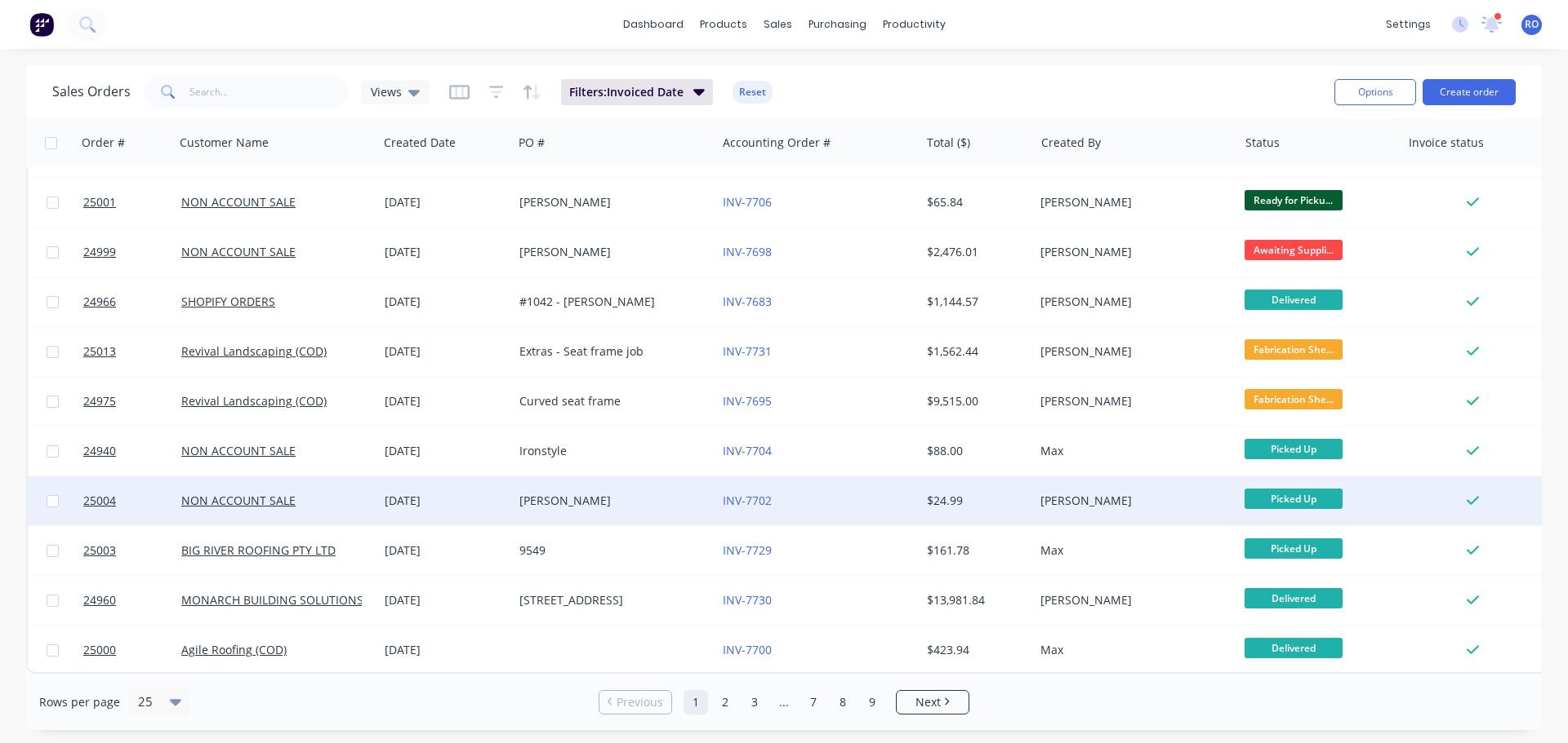
scroll to position [746, 0]
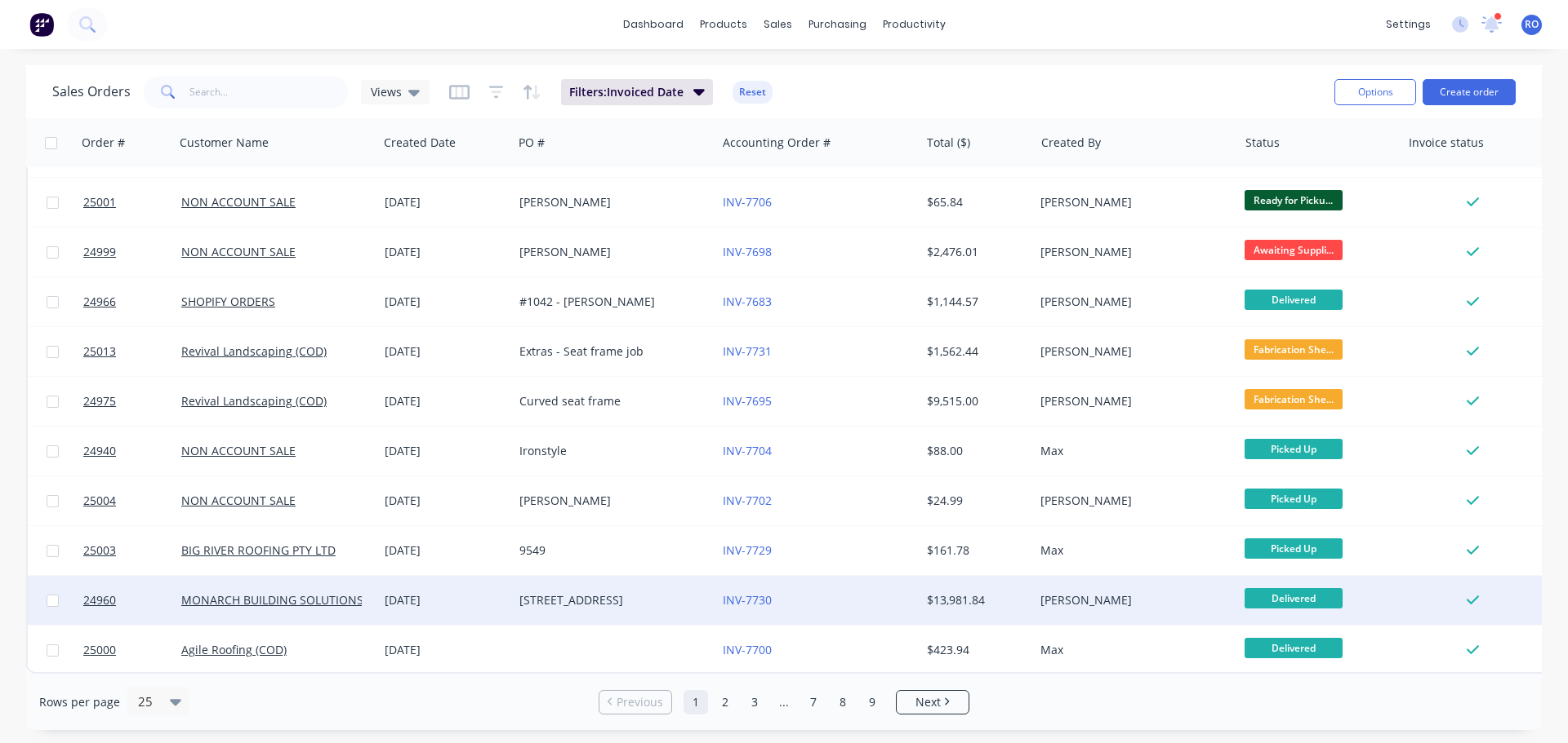
click at [800, 593] on div "INV-7730" at bounding box center [814, 601] width 182 height 16
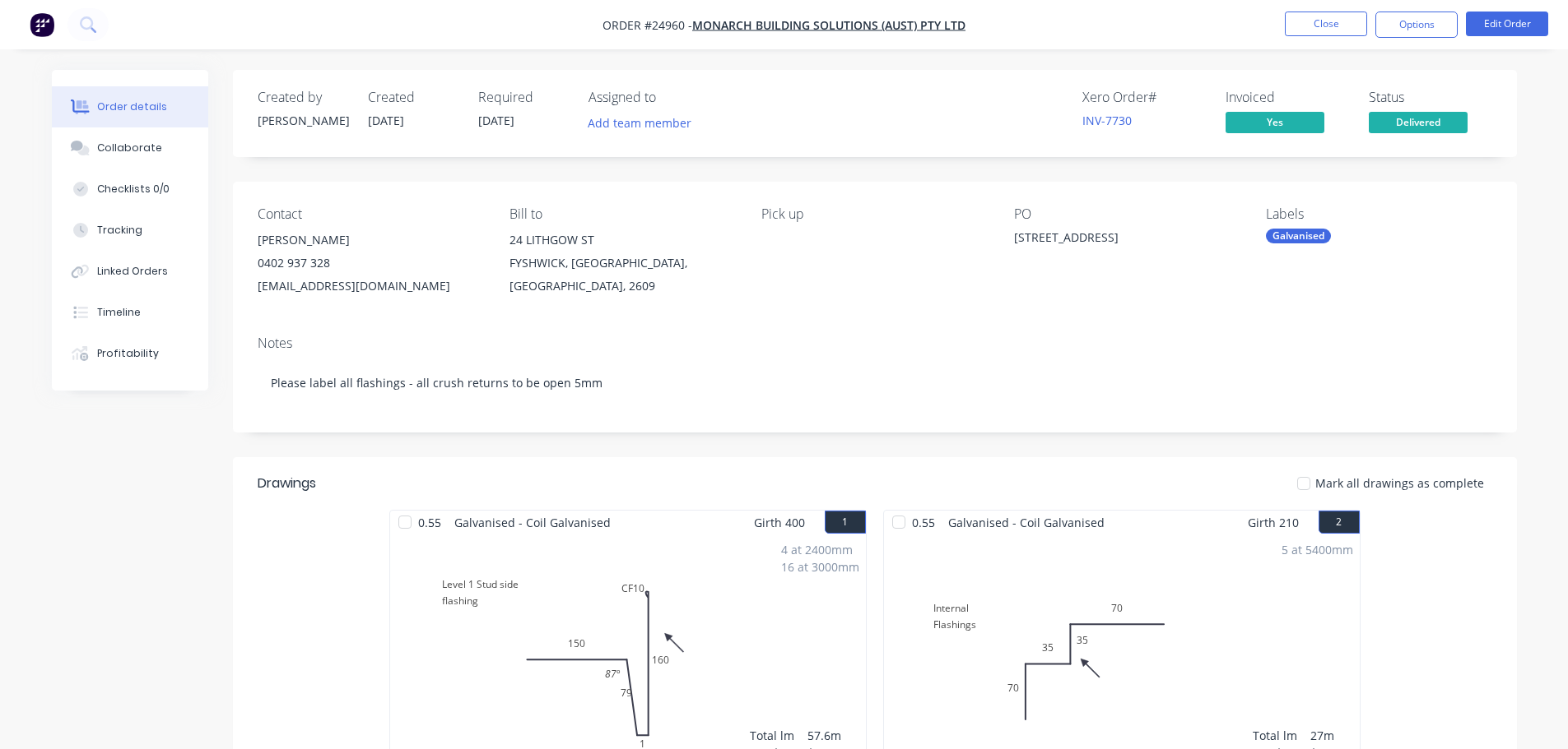
click at [1426, 25] on button "Options" at bounding box center [1416, 24] width 83 height 26
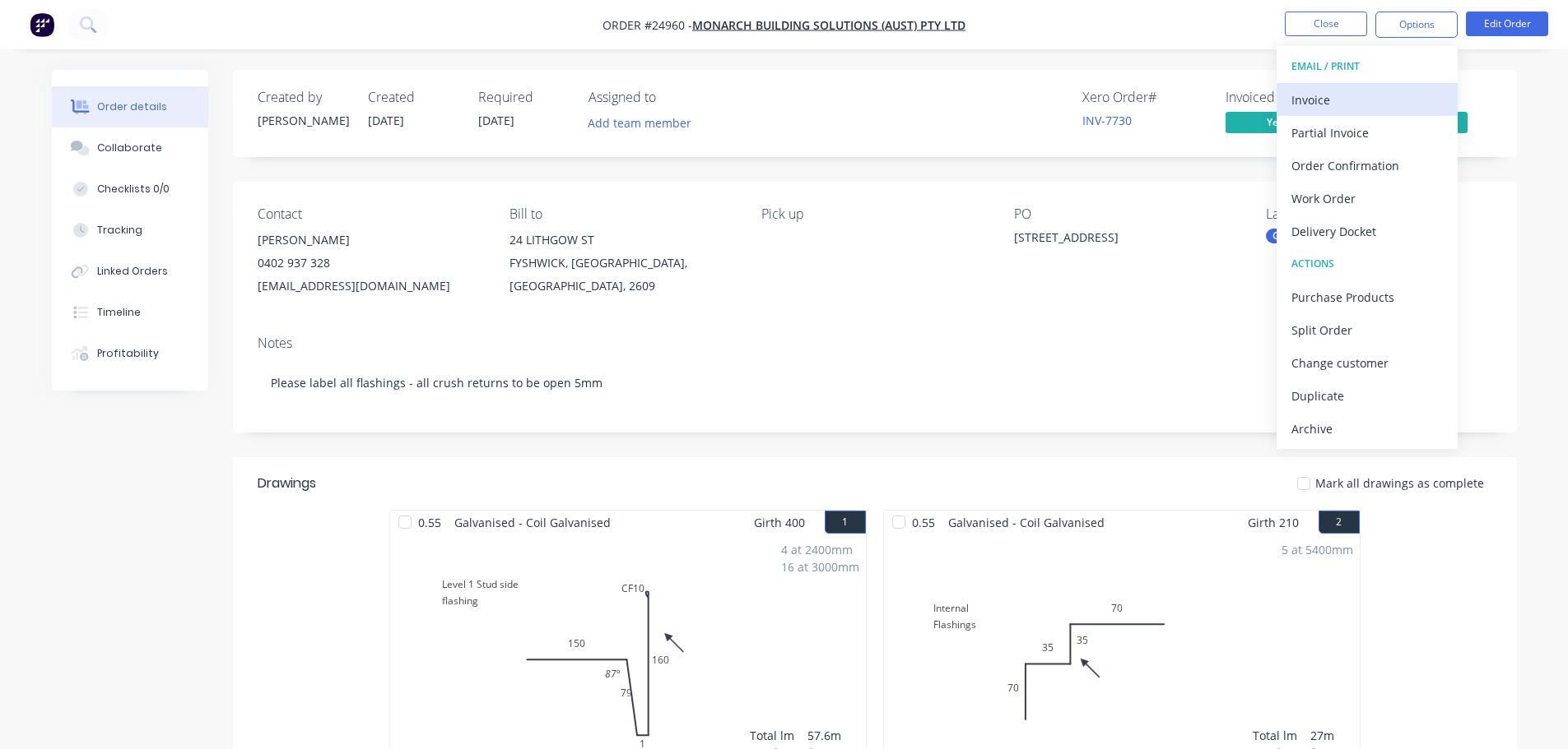
click at [1335, 102] on div "Invoice" at bounding box center [1367, 100] width 152 height 24
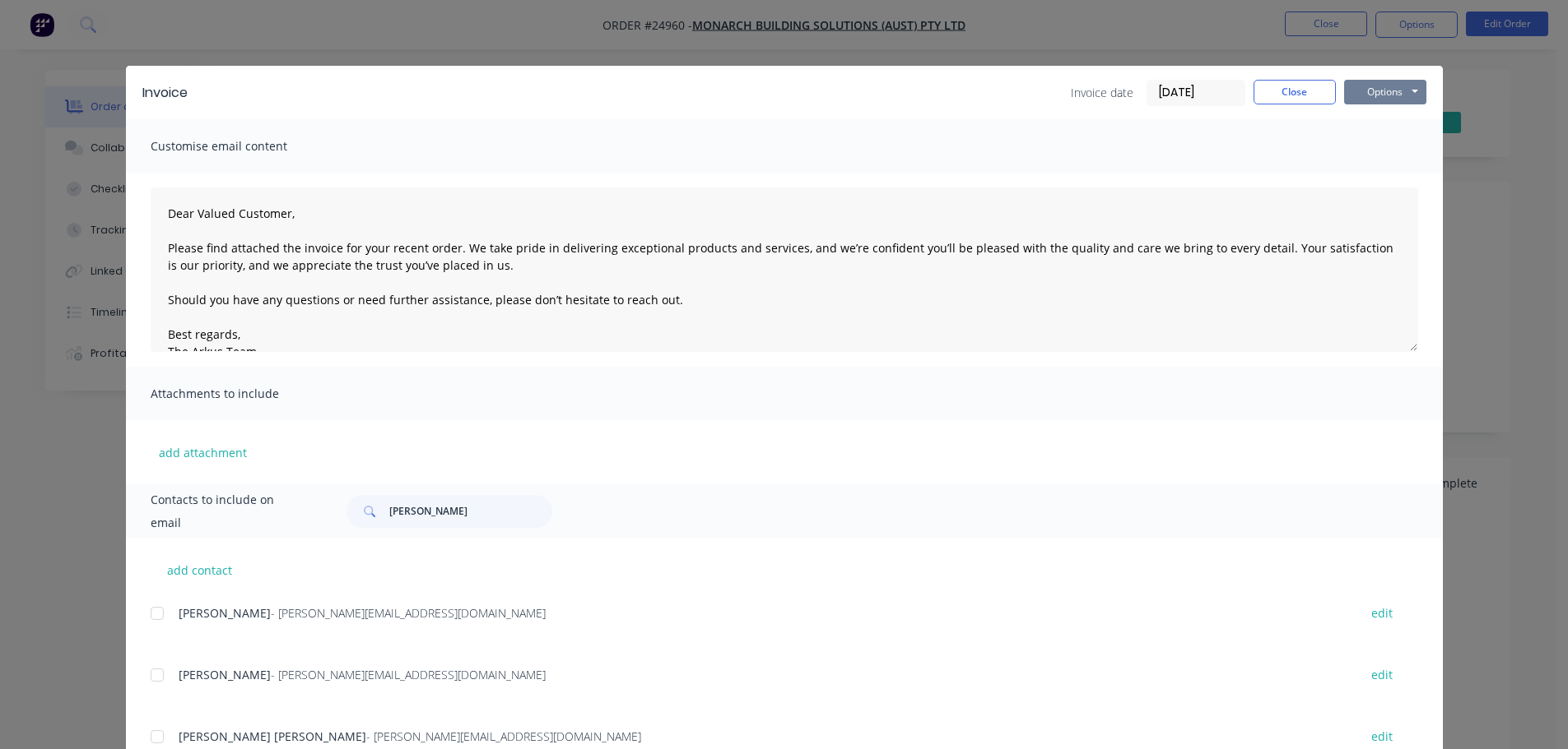
click at [1355, 84] on button "Options" at bounding box center [1386, 92] width 83 height 25
click at [1362, 155] on button "Print" at bounding box center [1397, 148] width 105 height 27
click at [1283, 103] on button "Close" at bounding box center [1295, 92] width 83 height 25
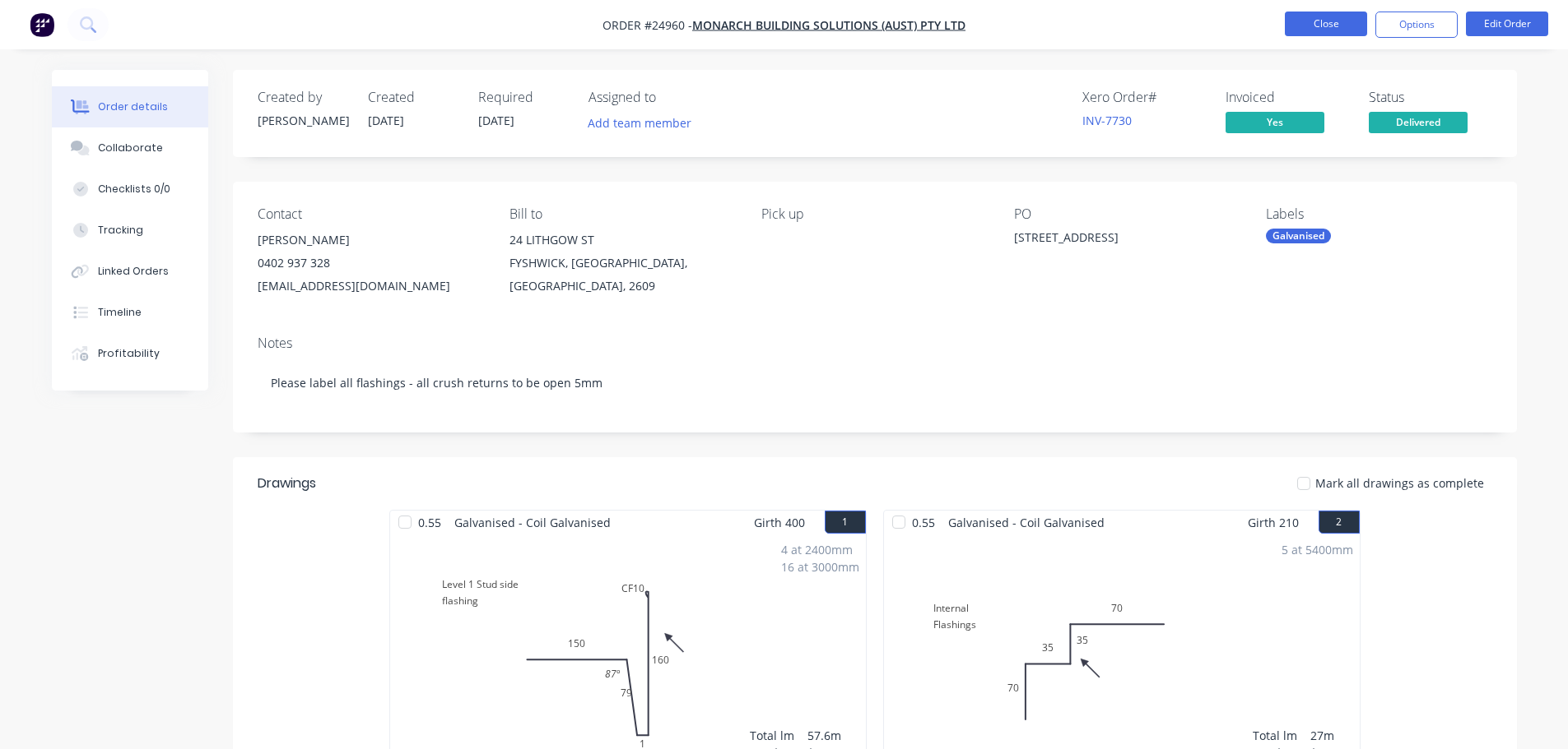
click at [1330, 30] on button "Close" at bounding box center [1327, 24] width 83 height 25
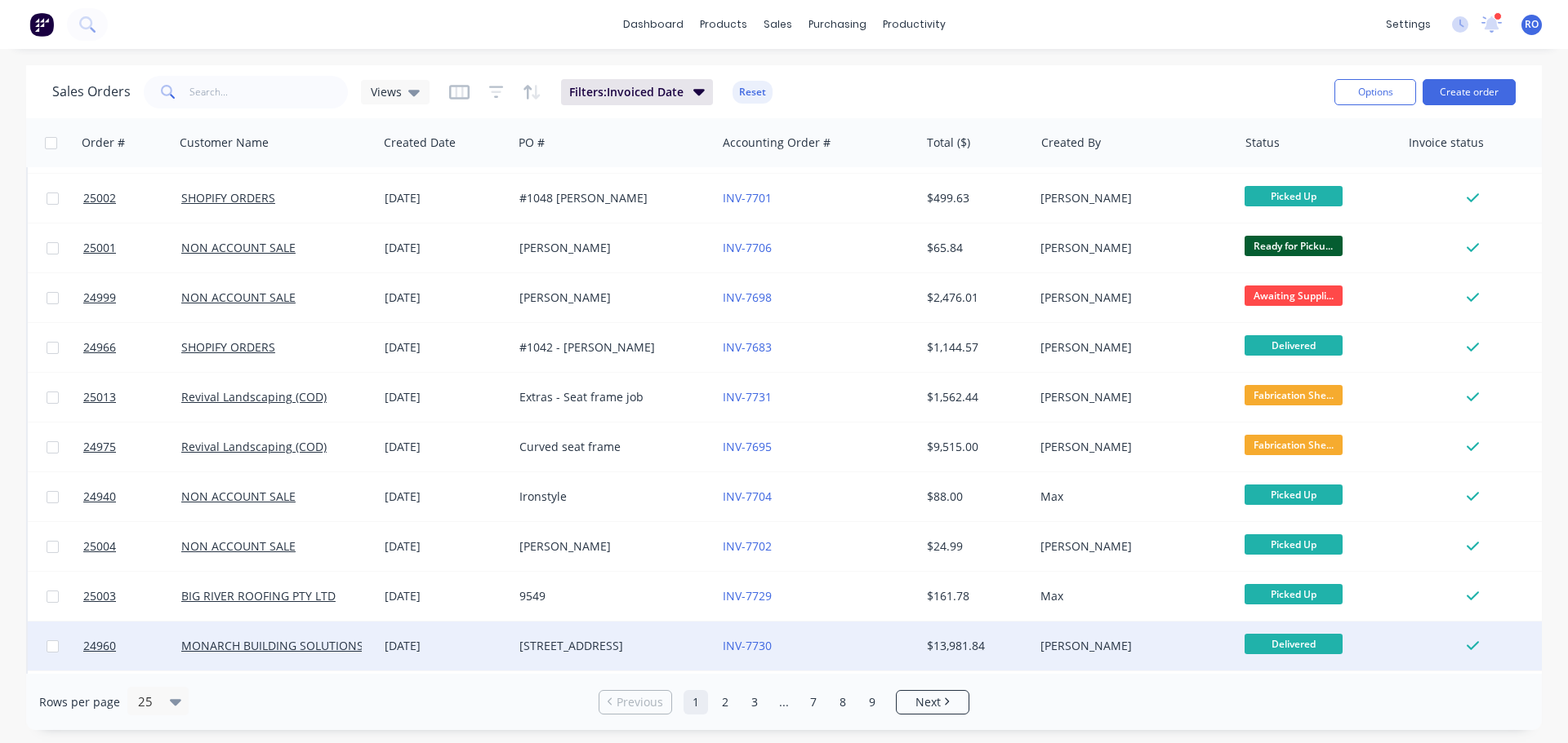
scroll to position [746, 0]
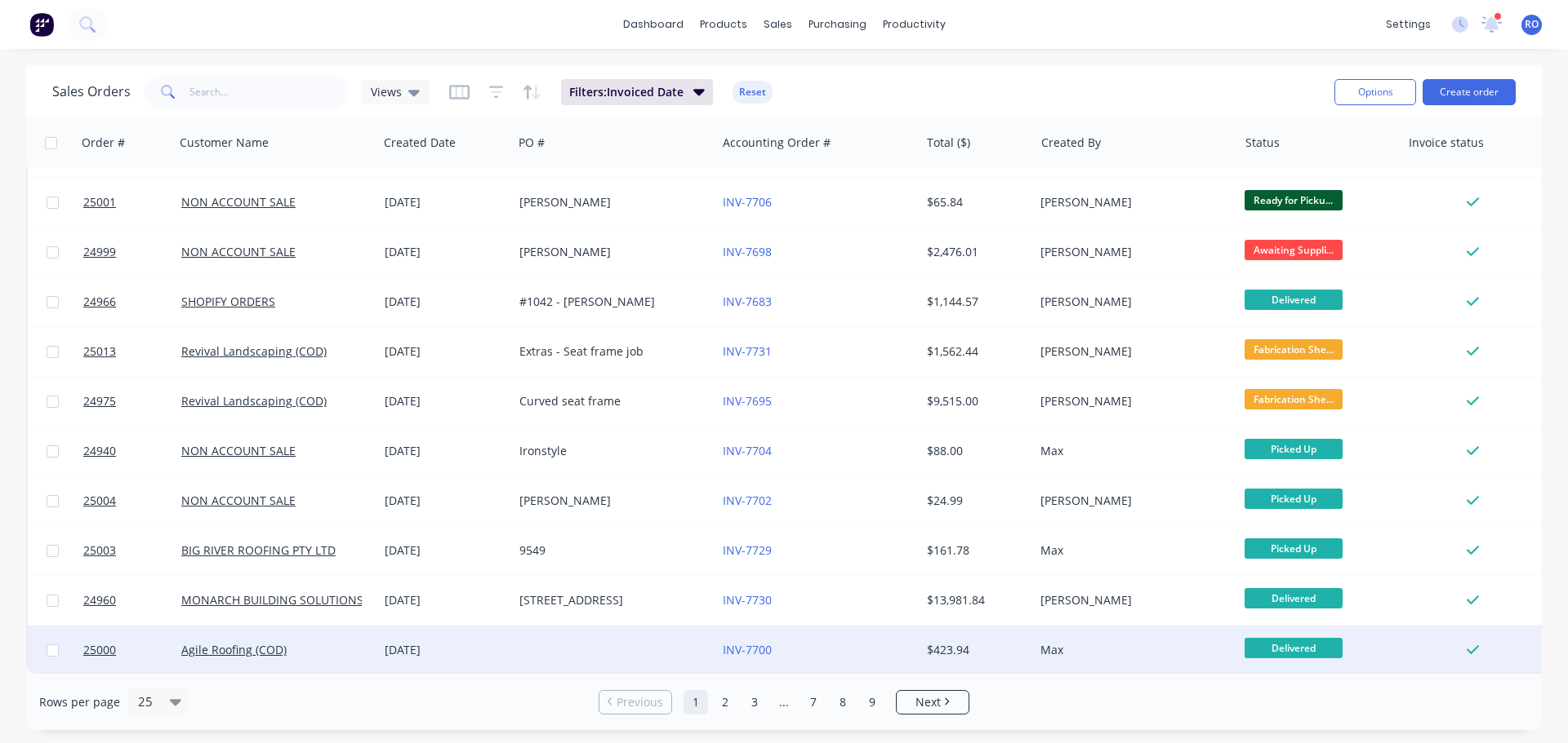
click at [523, 645] on div at bounding box center [614, 650] width 203 height 49
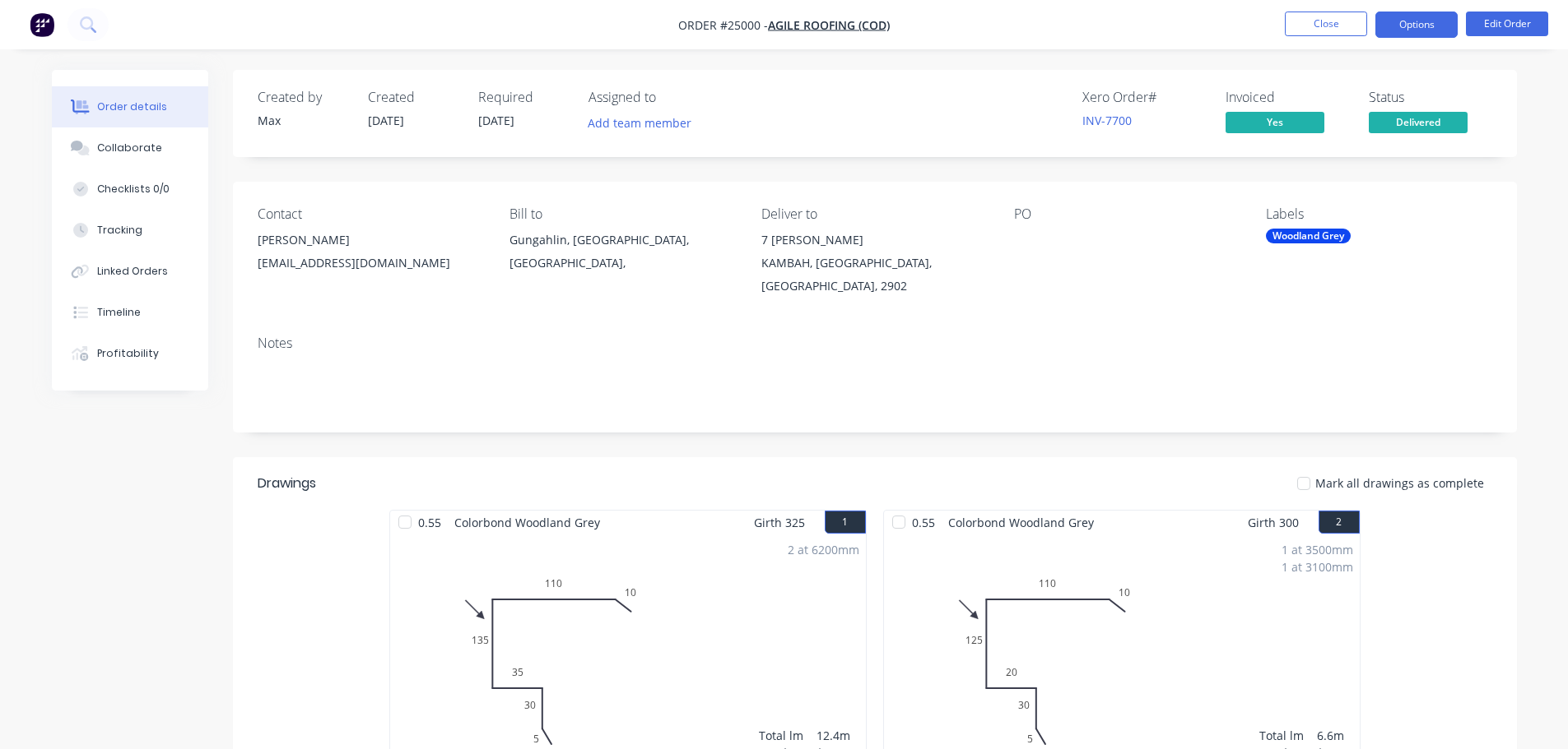
click at [1410, 36] on button "Options" at bounding box center [1416, 24] width 83 height 26
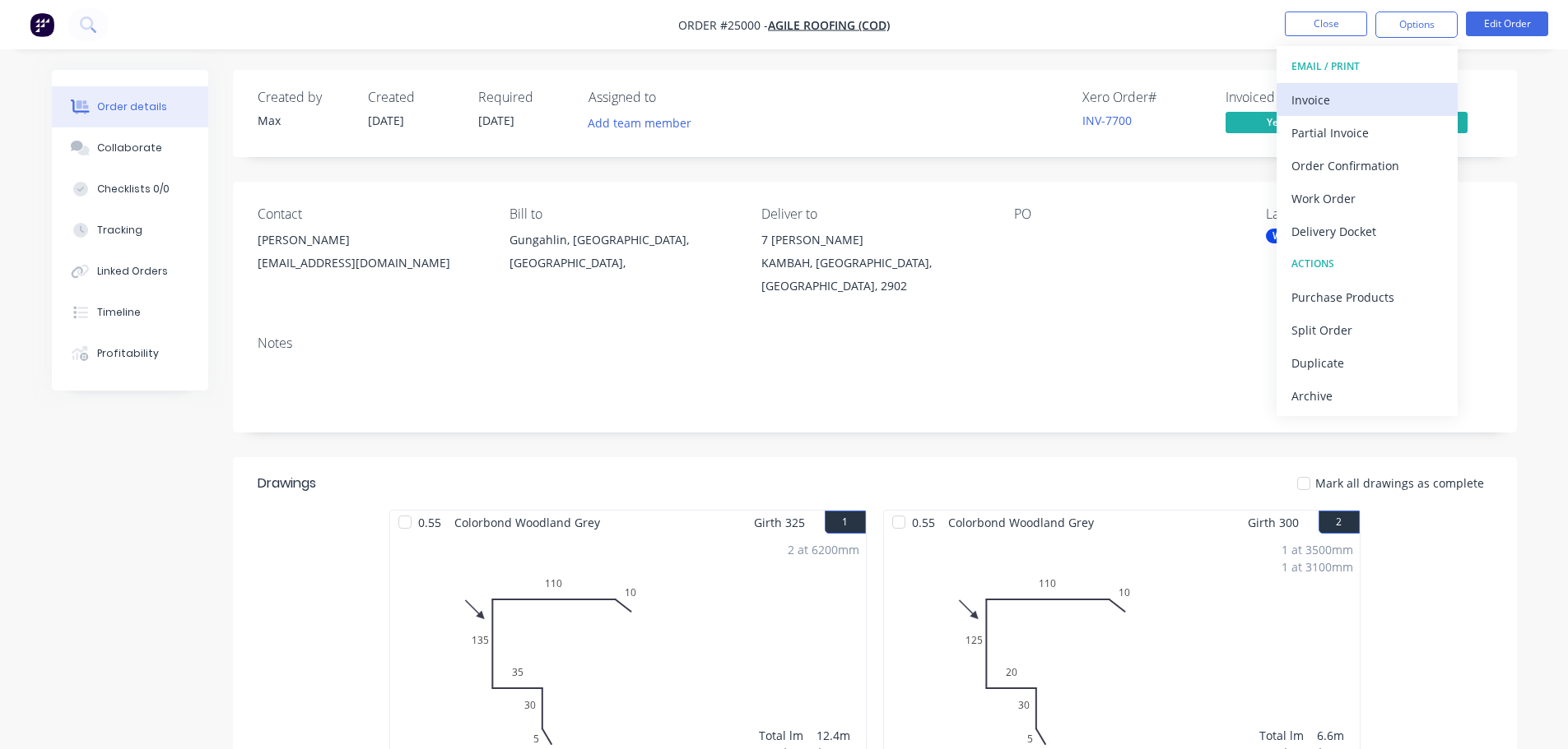
click at [1363, 95] on div "Invoice" at bounding box center [1367, 100] width 152 height 24
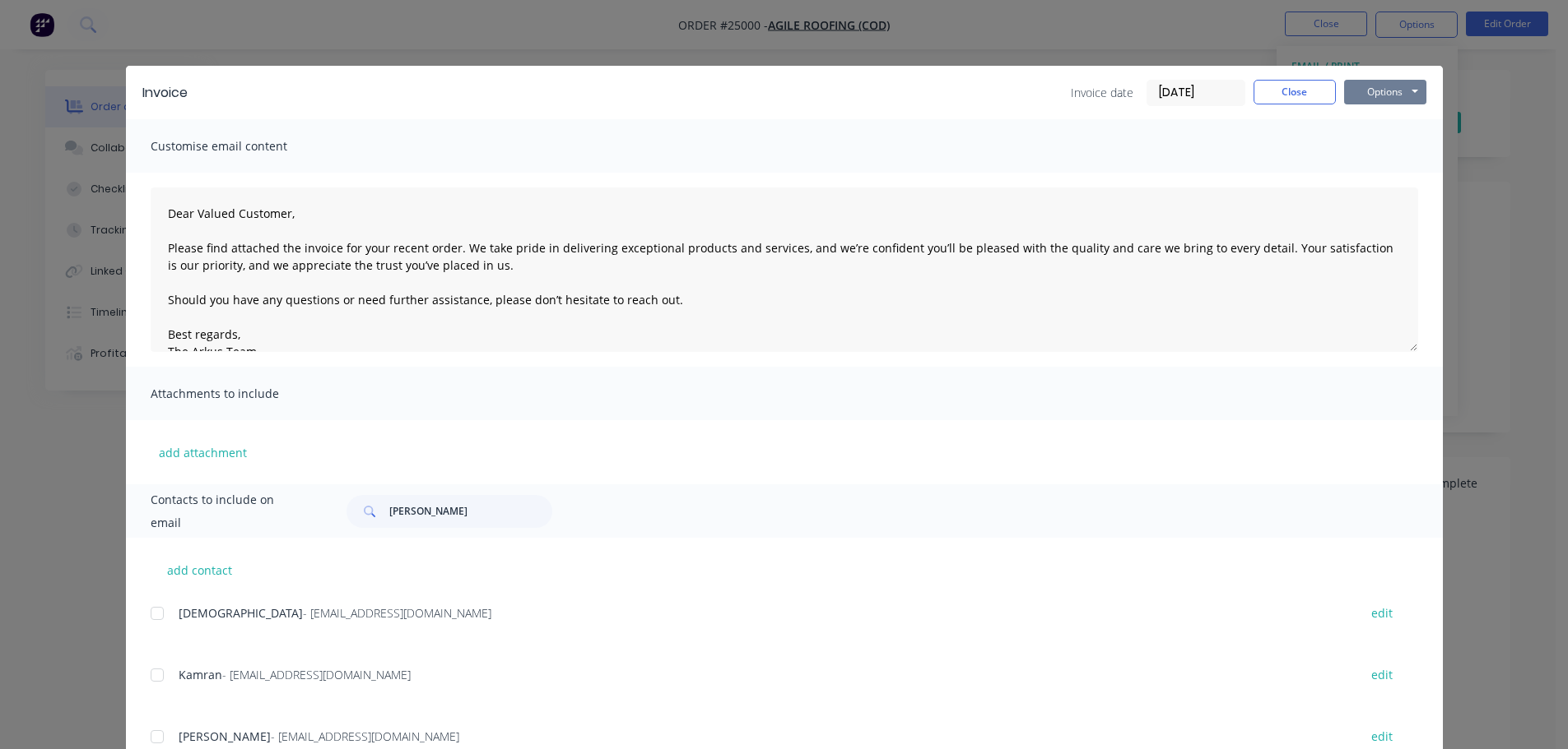
click at [1388, 80] on button "Options" at bounding box center [1386, 92] width 83 height 25
click at [1375, 147] on button "Print" at bounding box center [1397, 148] width 105 height 27
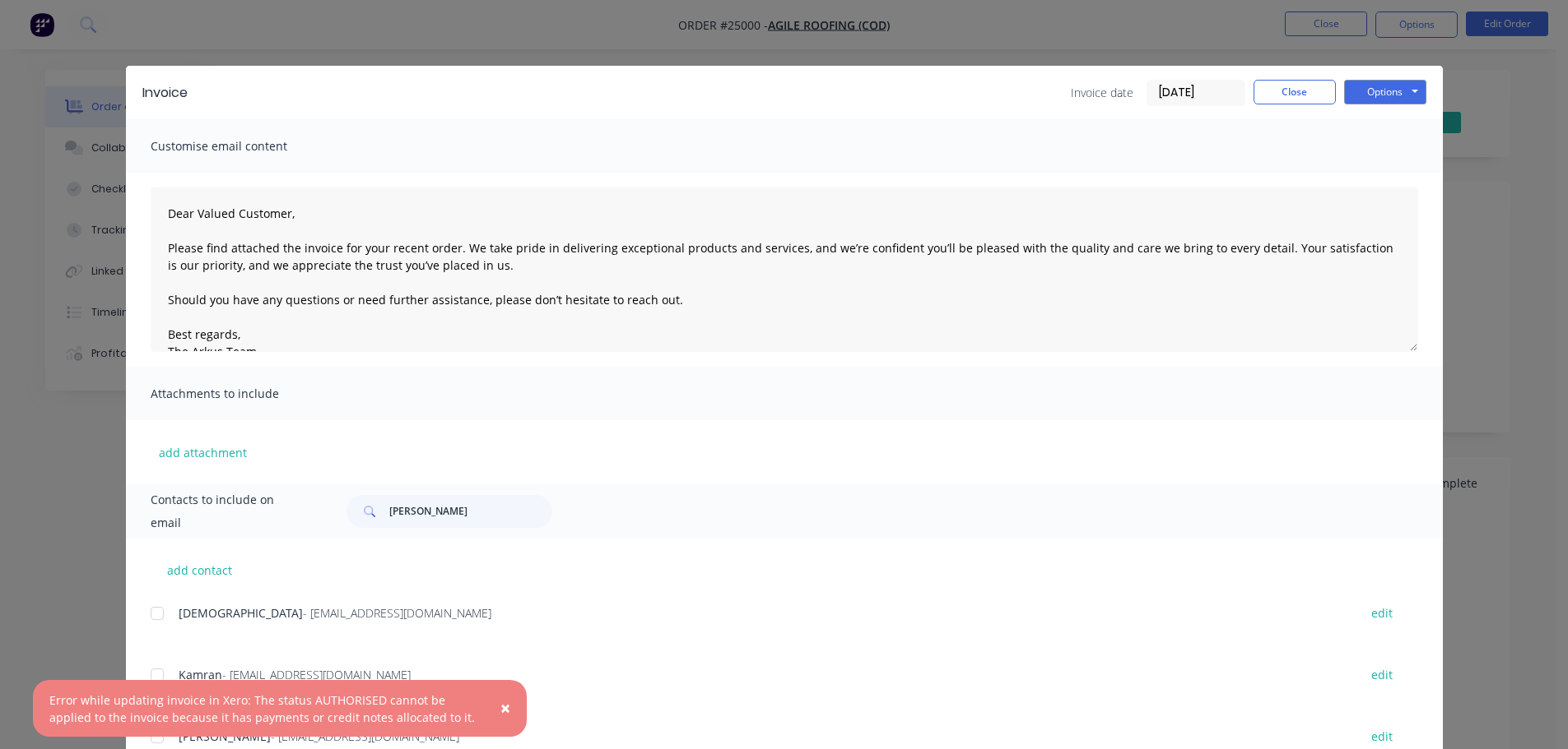
click at [502, 707] on span "×" at bounding box center [505, 709] width 10 height 23
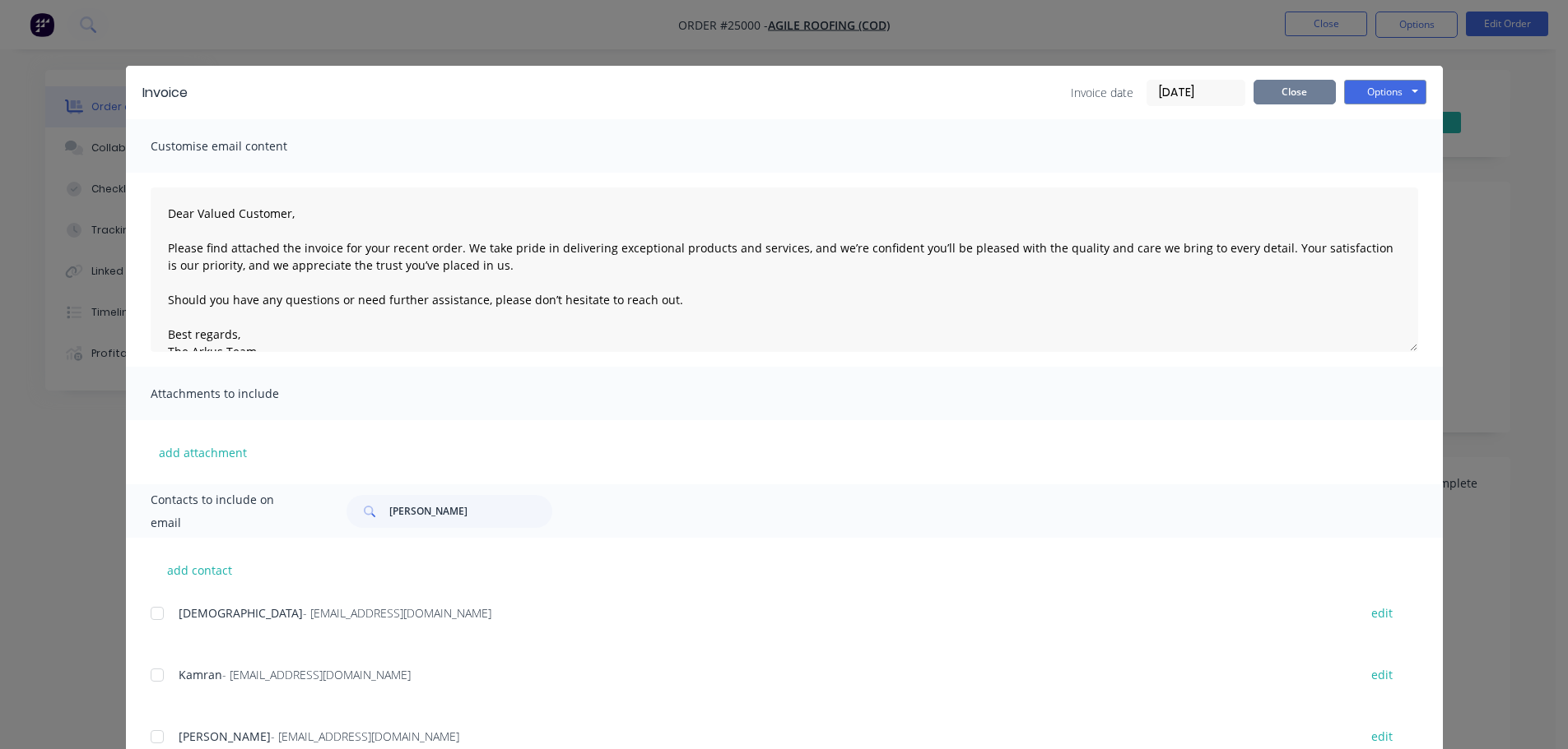
click at [1271, 88] on button "Close" at bounding box center [1295, 92] width 83 height 25
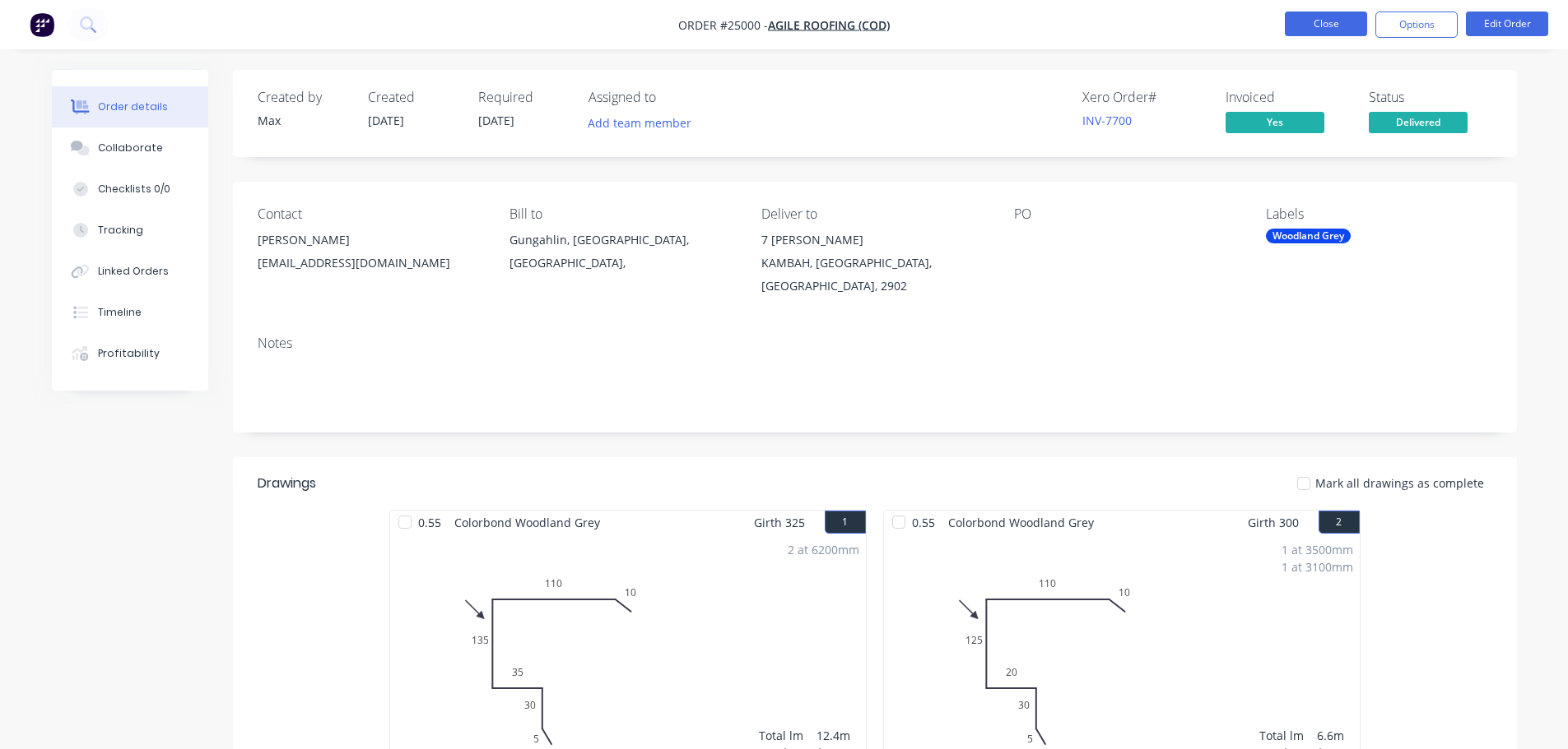
click at [1301, 34] on button "Close" at bounding box center [1327, 24] width 83 height 25
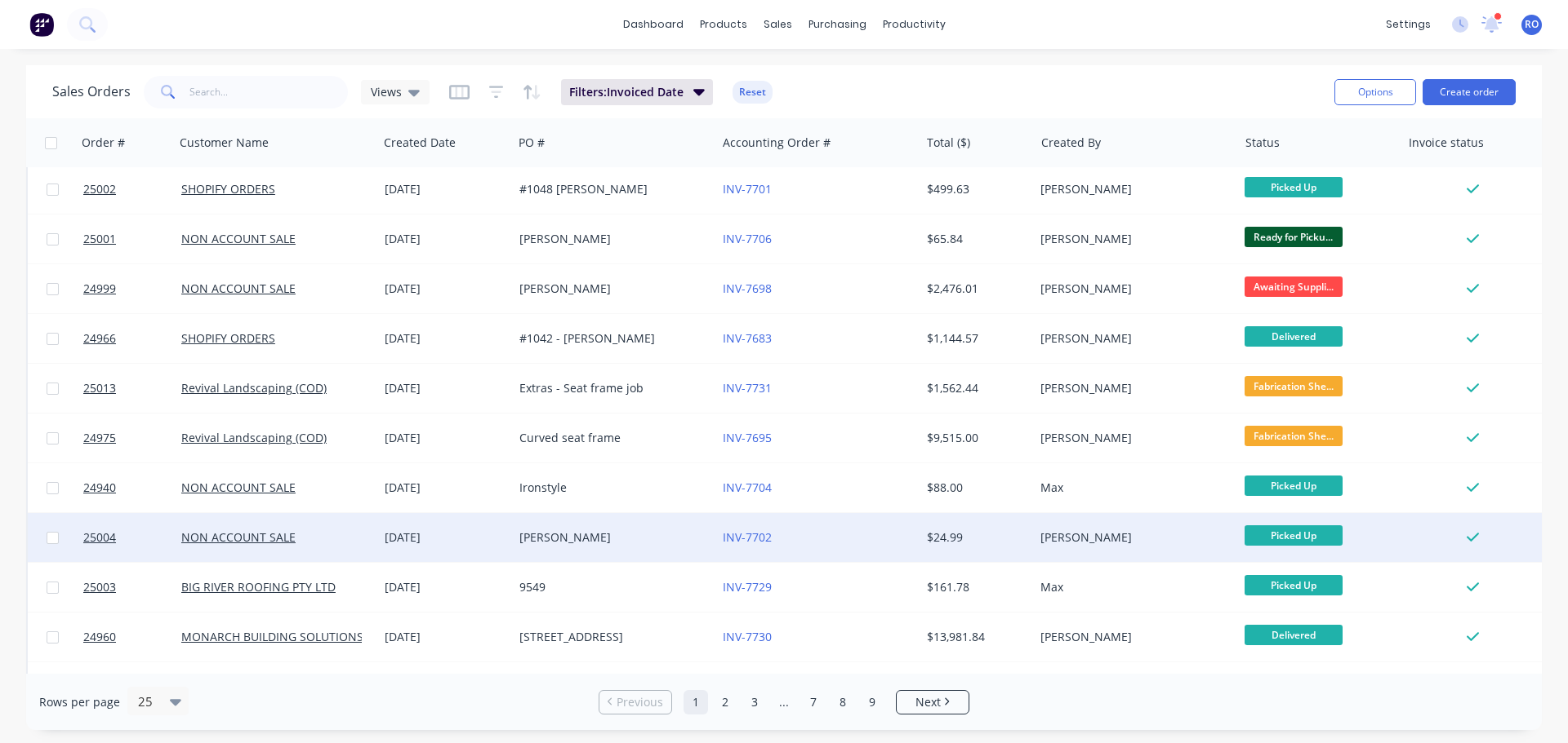
scroll to position [746, 0]
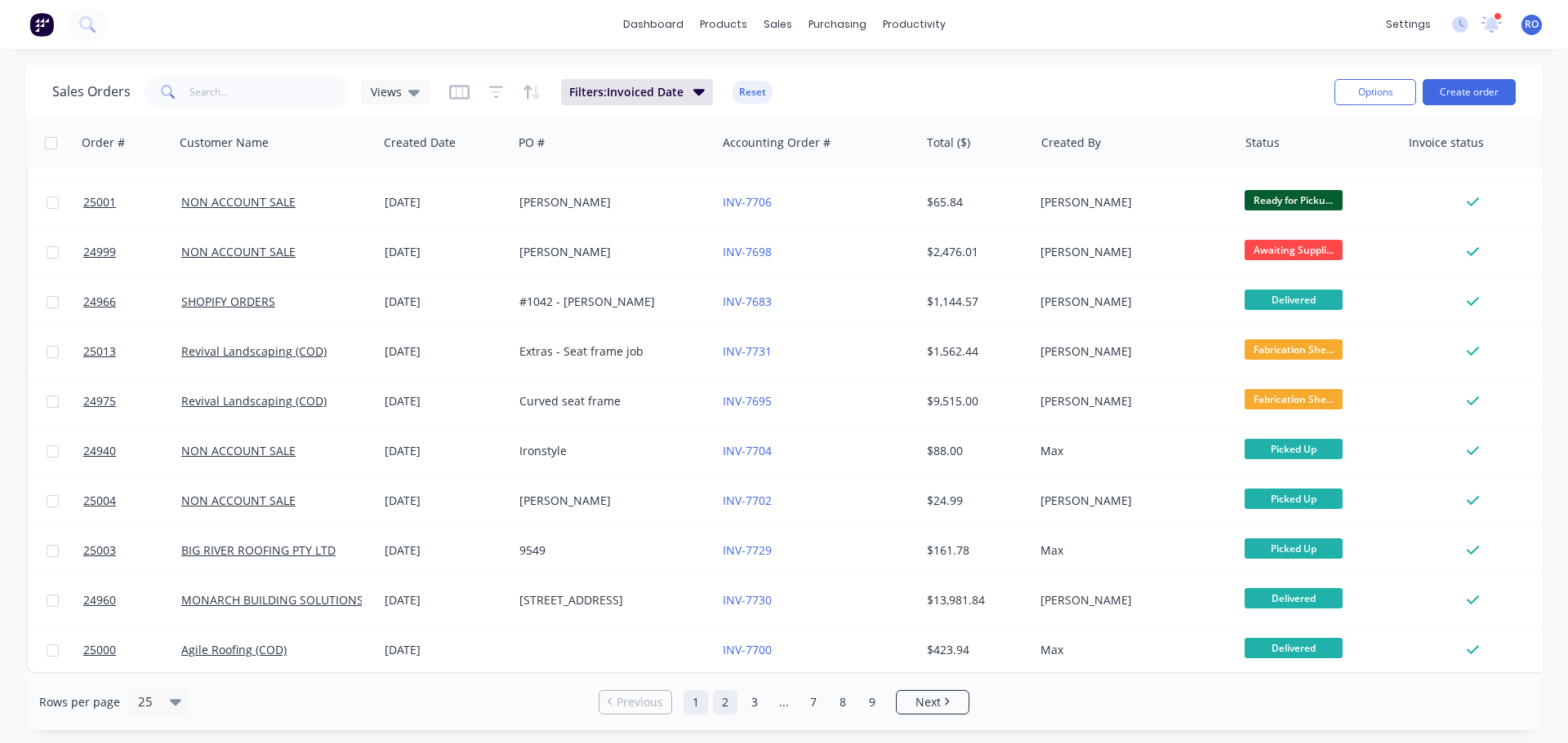
click at [733, 701] on link "2" at bounding box center [726, 703] width 25 height 25
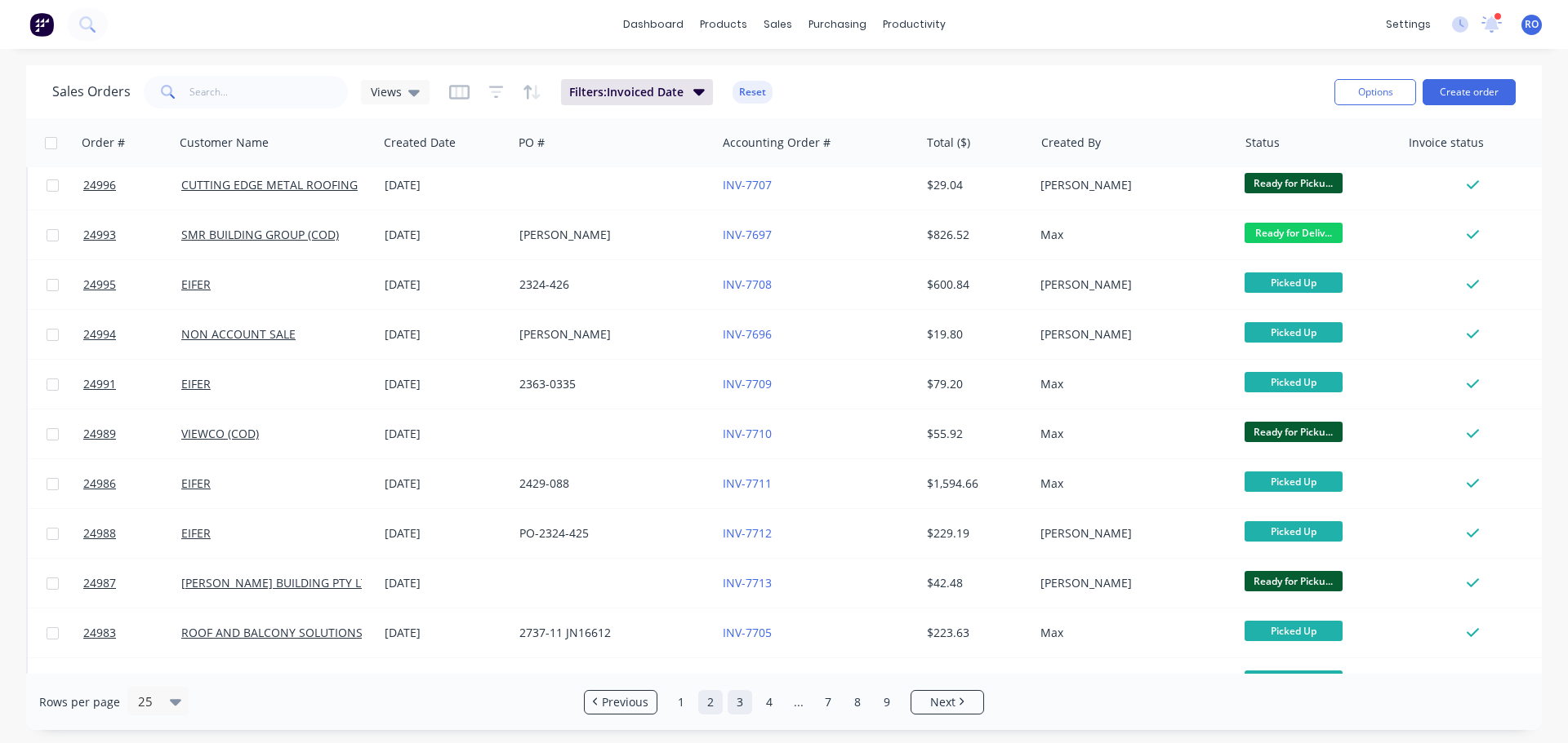
scroll to position [0, 0]
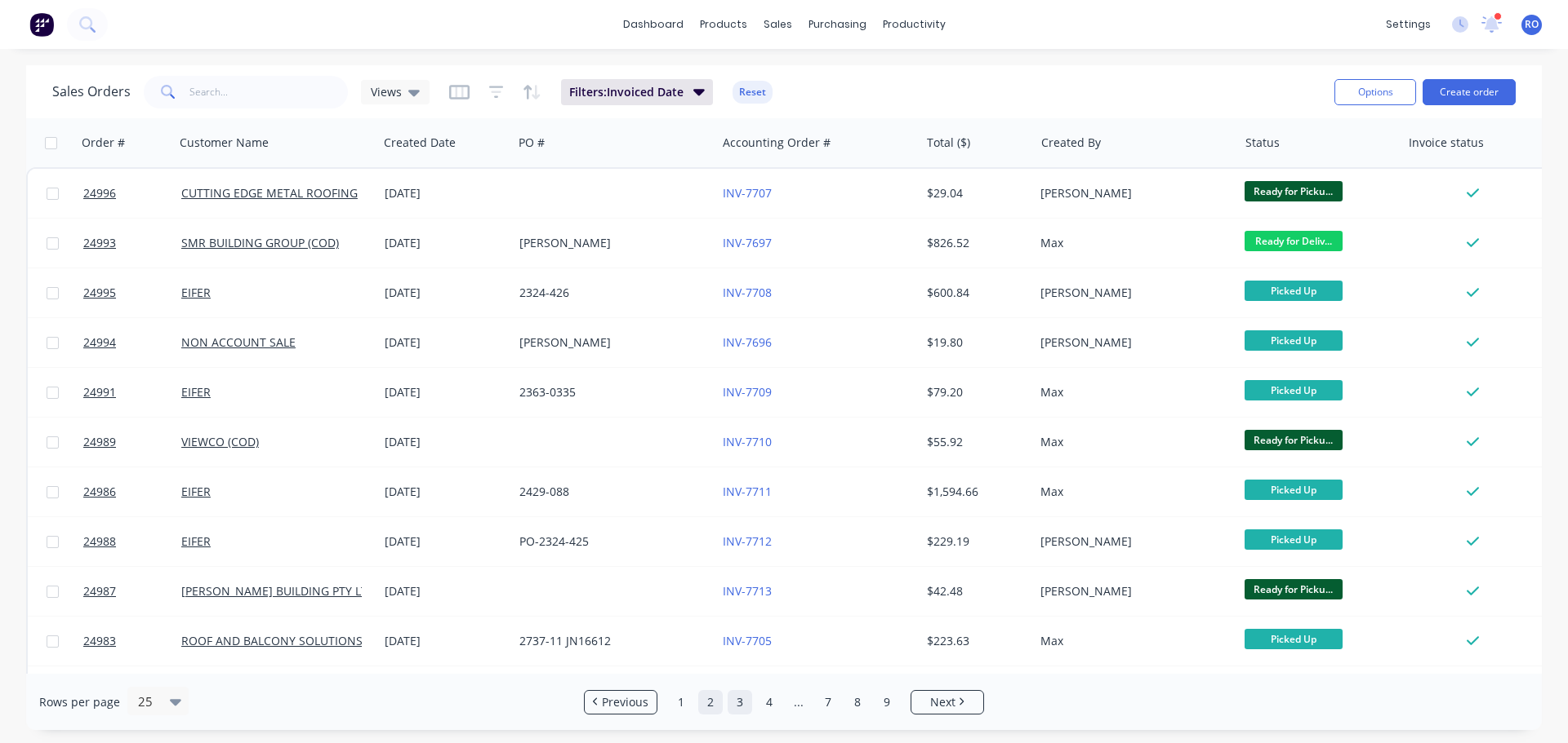
drag, startPoint x: 734, startPoint y: 707, endPoint x: 747, endPoint y: 706, distance: 13.0
click at [734, 707] on link "3" at bounding box center [740, 703] width 25 height 25
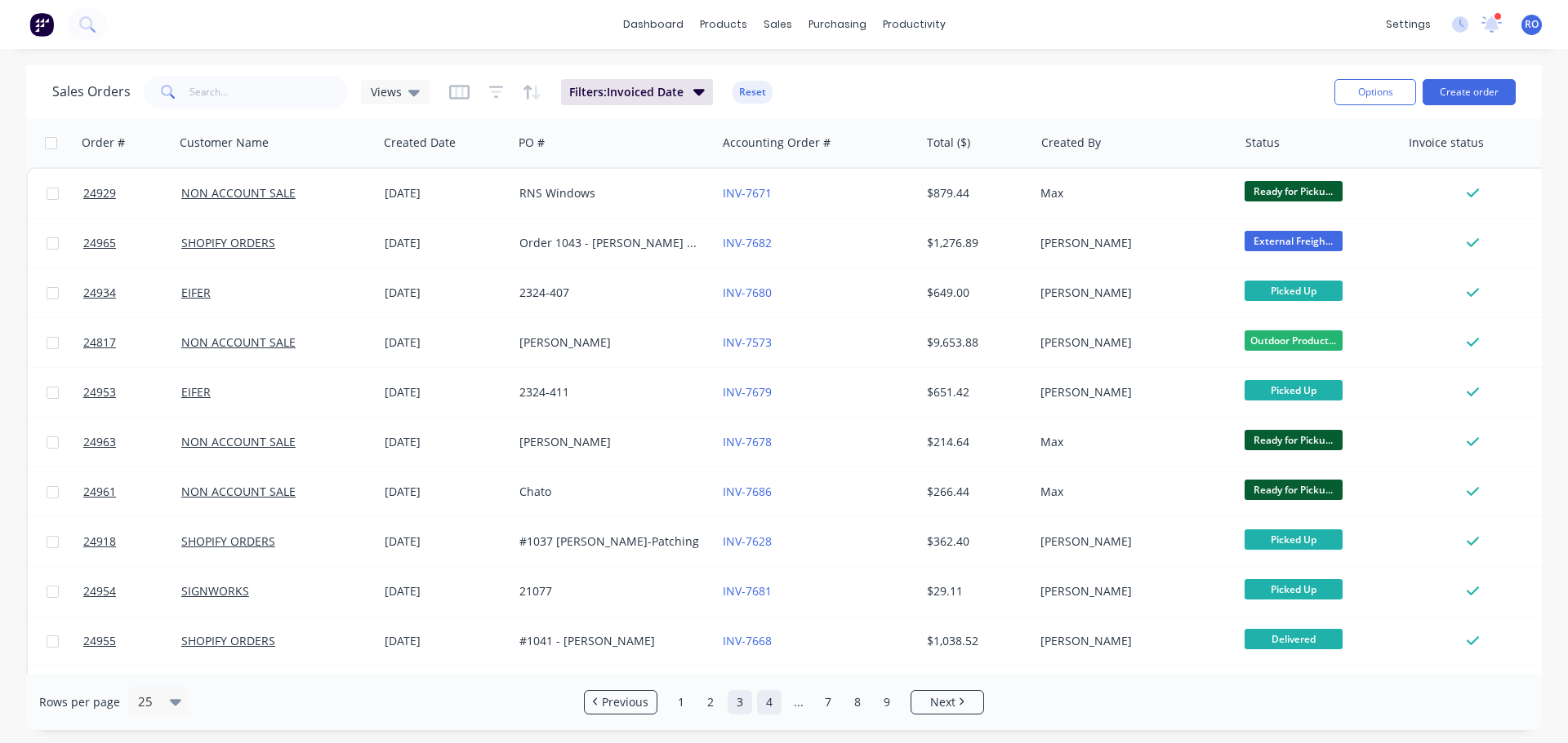
click at [764, 703] on link "4" at bounding box center [769, 703] width 25 height 25
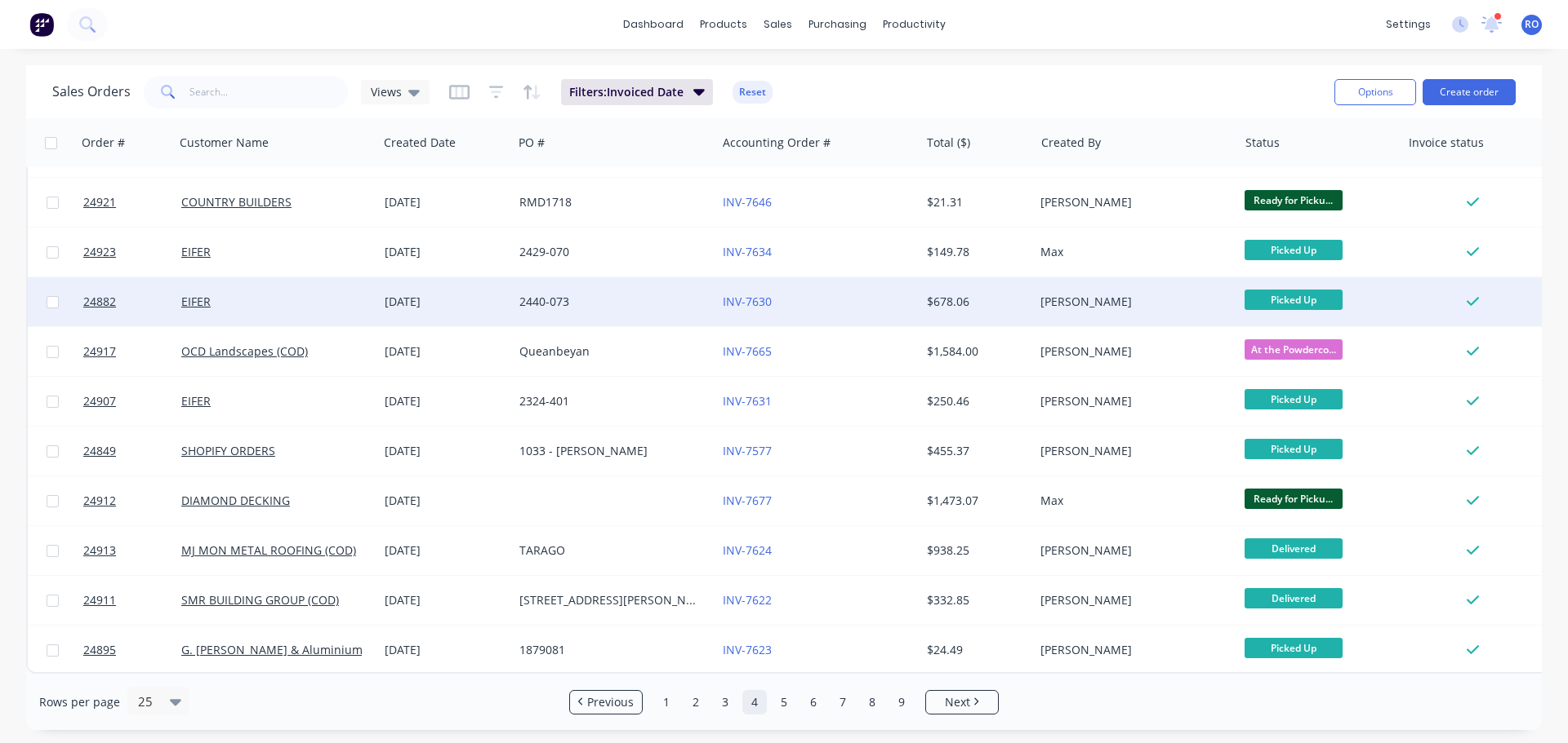
scroll to position [746, 0]
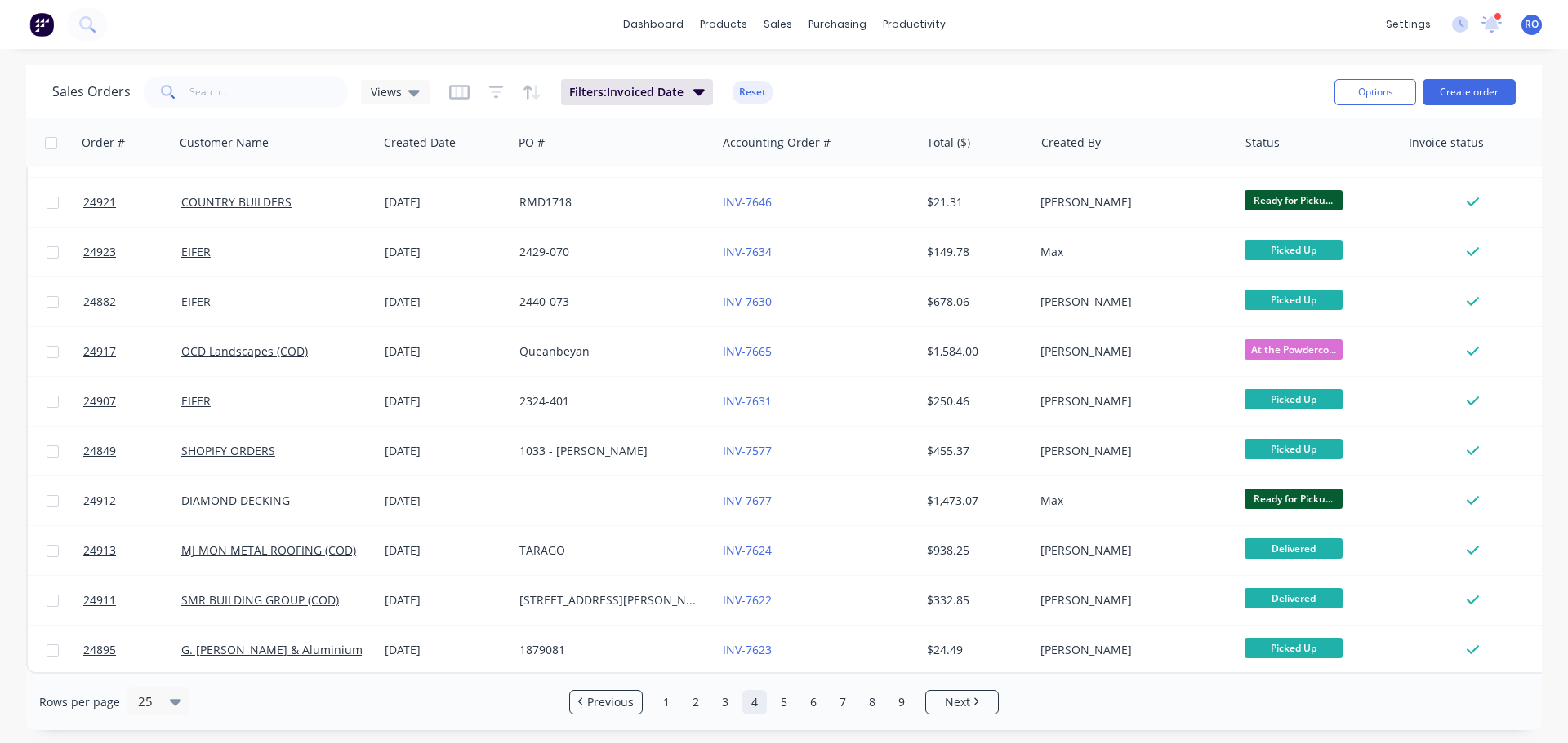
click at [738, 84] on button "Reset" at bounding box center [752, 93] width 40 height 23
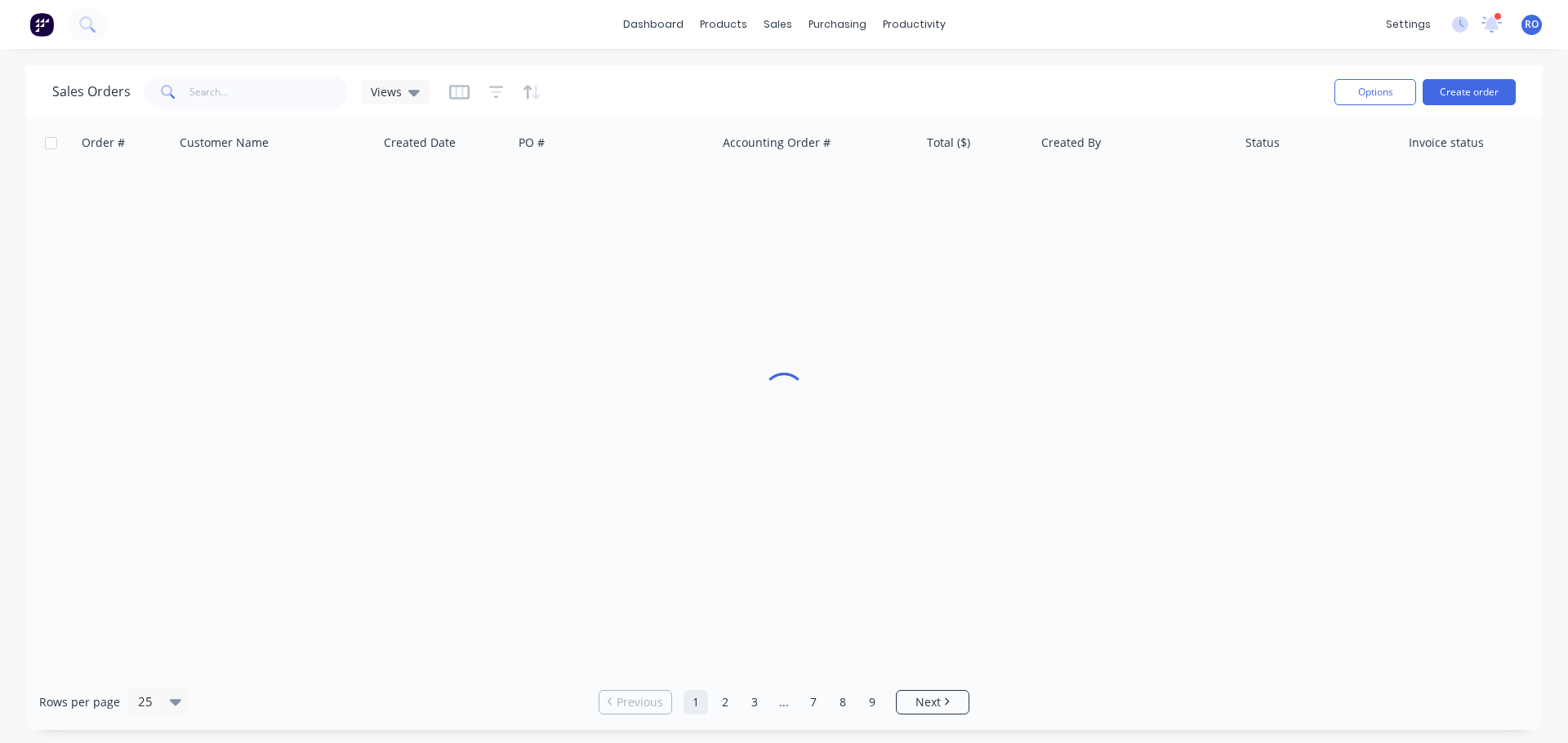
click at [743, 92] on div "Sales Orders Views" at bounding box center [687, 92] width 1269 height 40
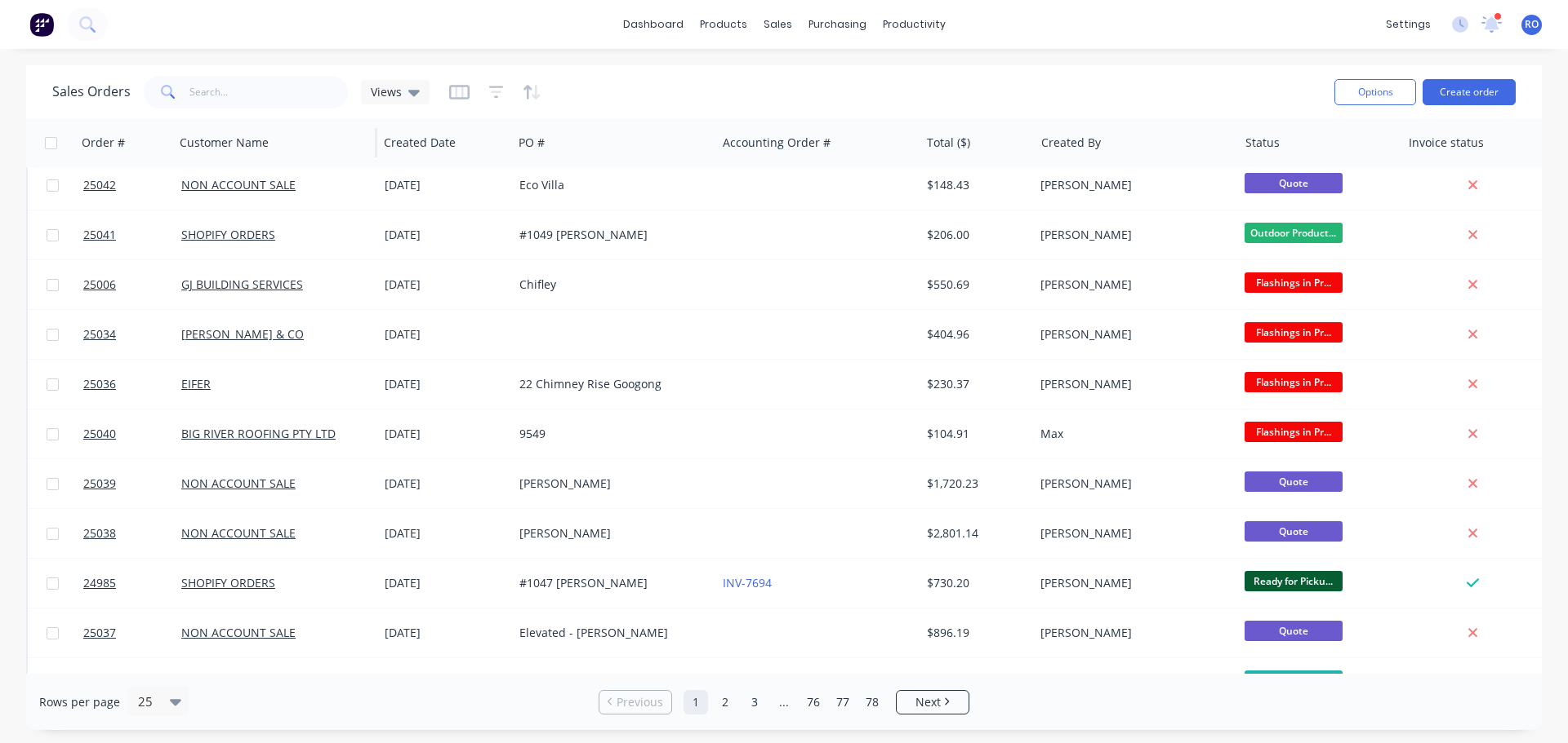
scroll to position [0, 0]
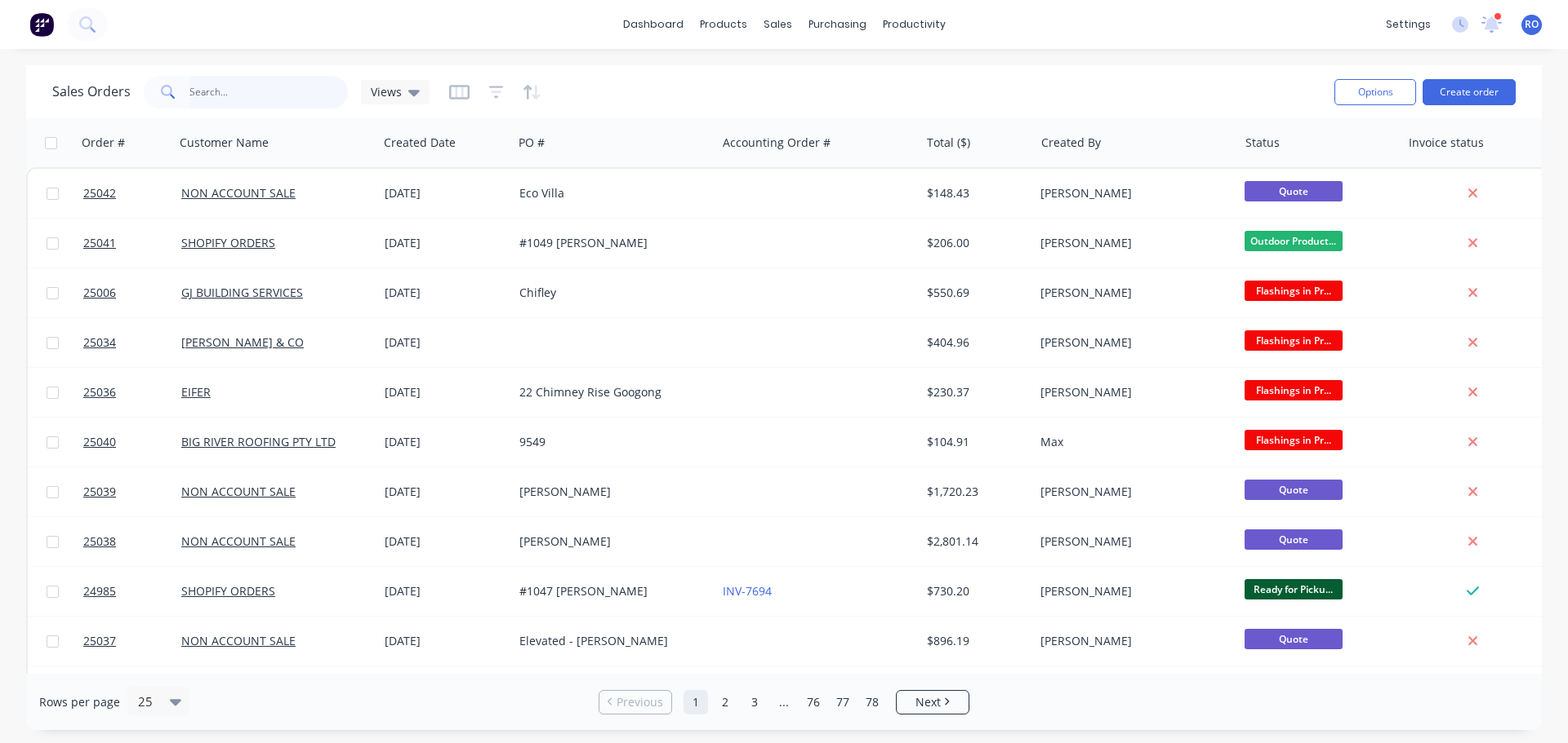
click at [204, 90] on input "text" at bounding box center [269, 92] width 159 height 33
click at [493, 88] on icon "button" at bounding box center [496, 92] width 15 height 16
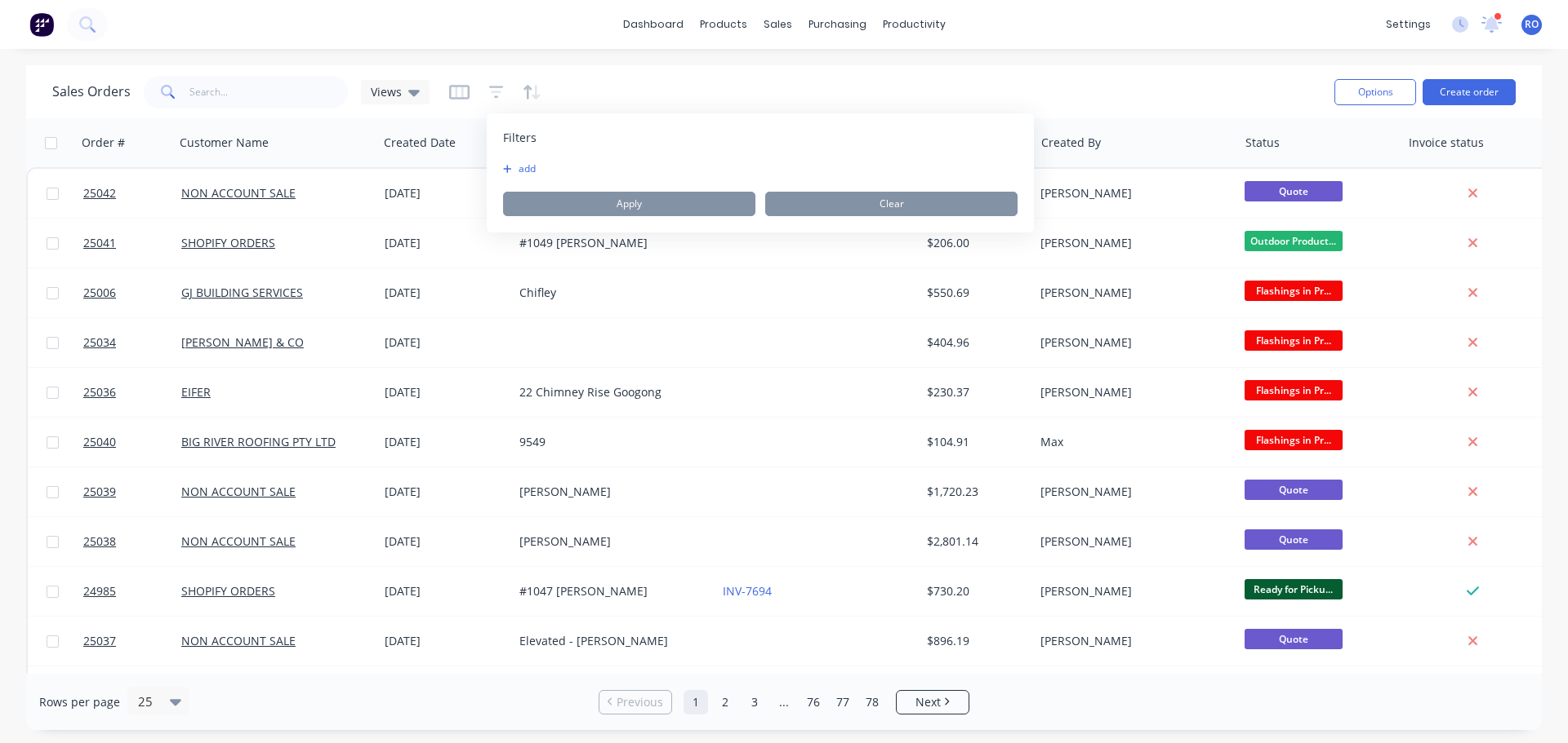
click at [522, 169] on button "add" at bounding box center [524, 169] width 41 height 13
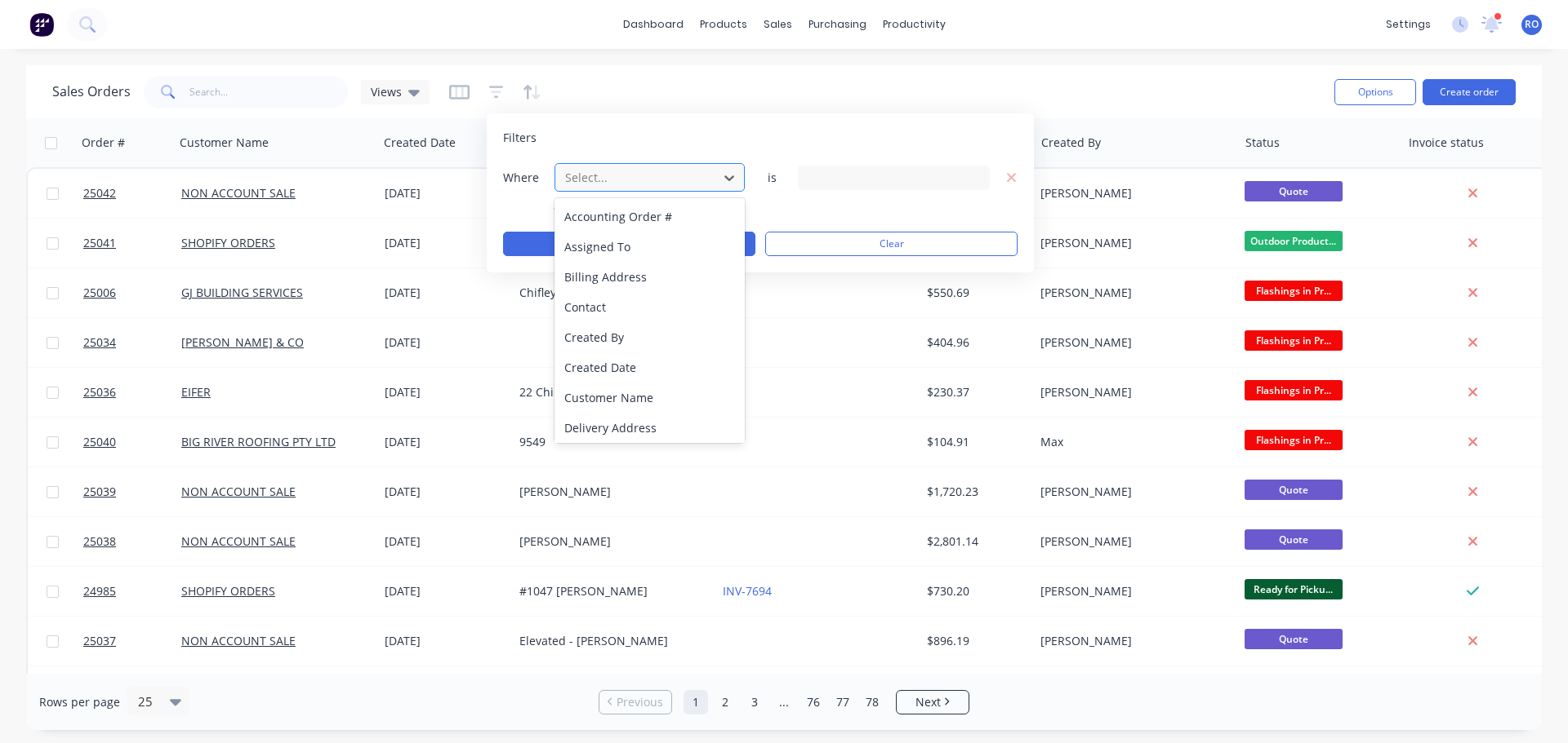
click at [694, 181] on div at bounding box center [637, 177] width 146 height 20
click at [630, 335] on div "Invoice status" at bounding box center [650, 337] width 191 height 30
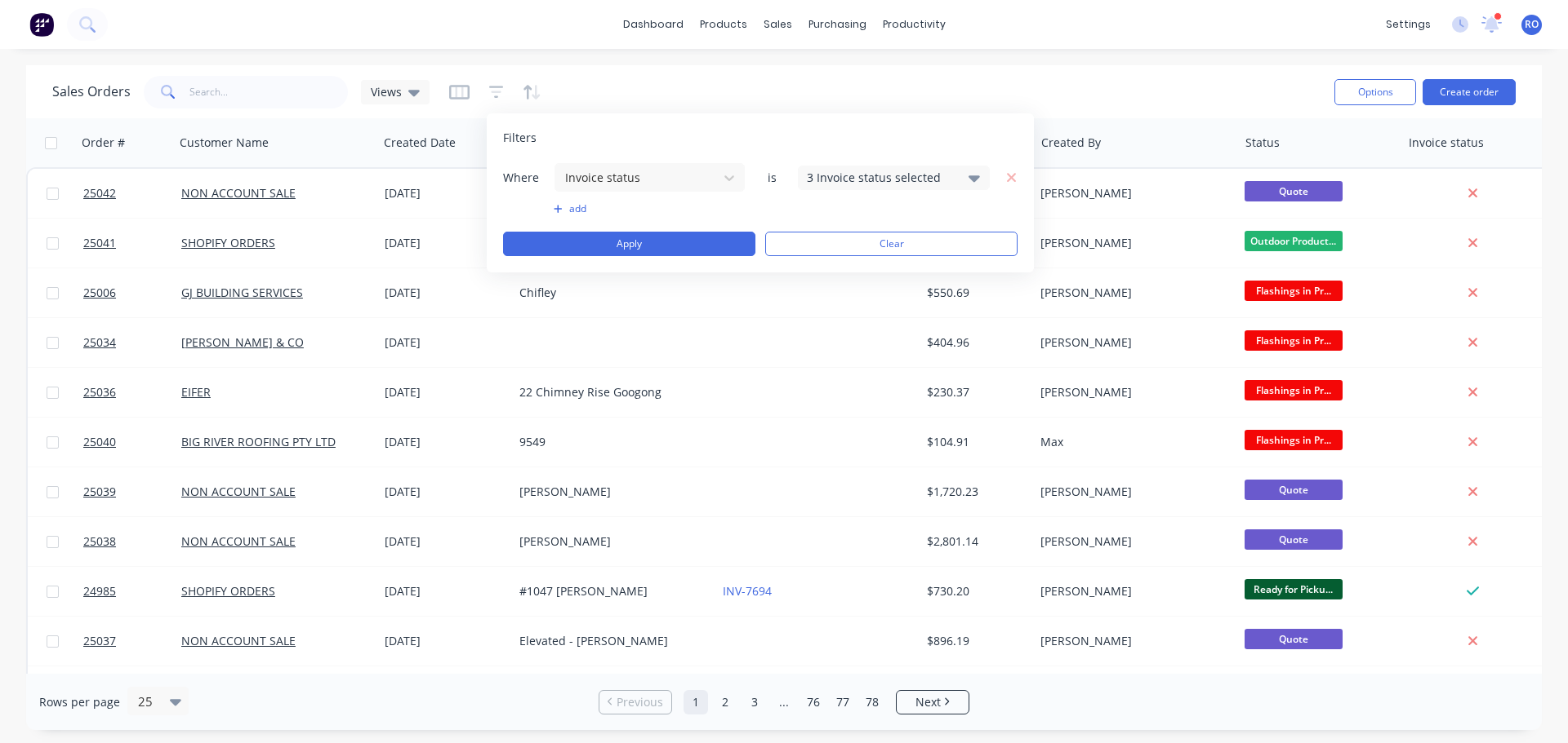
click at [844, 178] on div "3 Invoice status selected" at bounding box center [881, 177] width 148 height 17
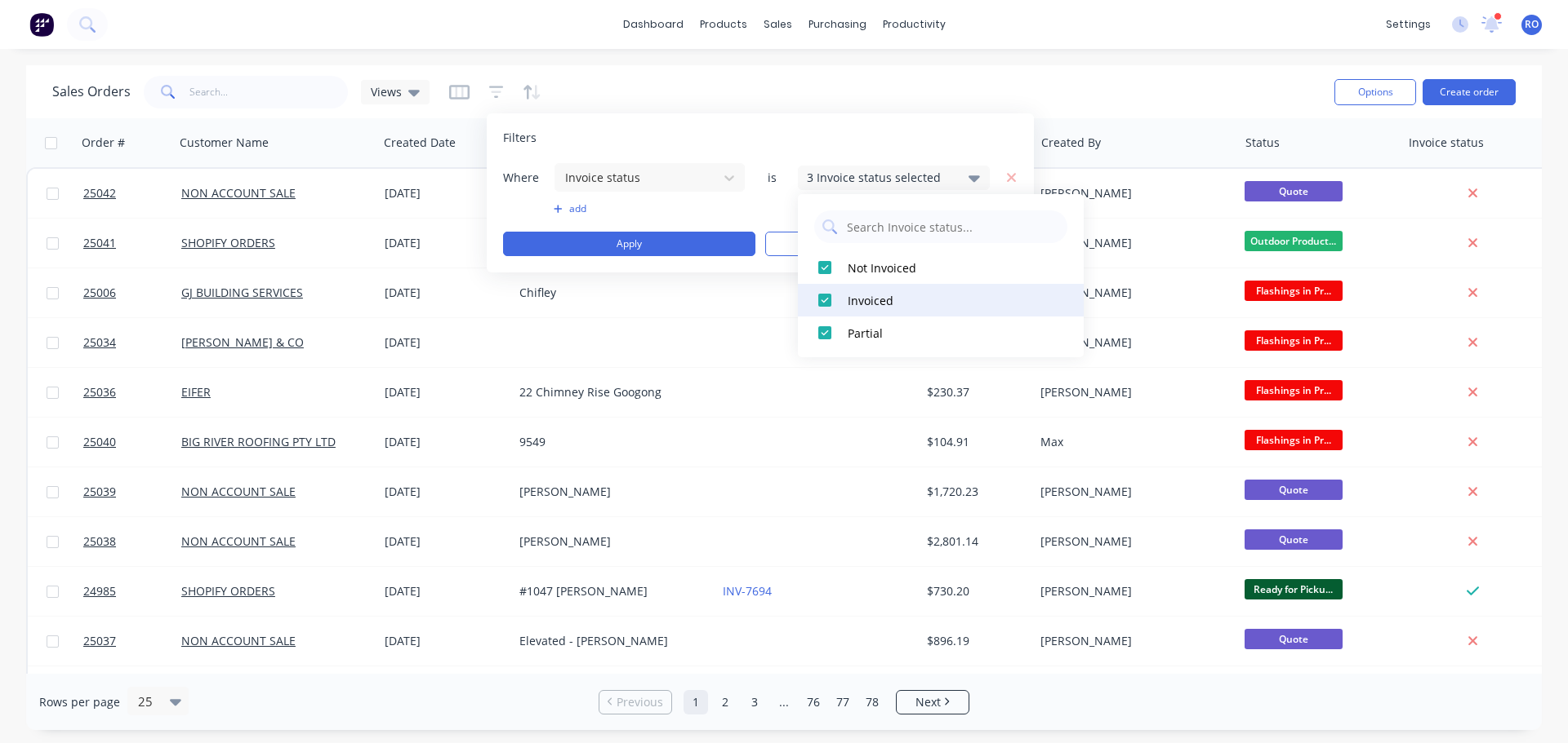
click at [824, 292] on div at bounding box center [825, 300] width 33 height 33
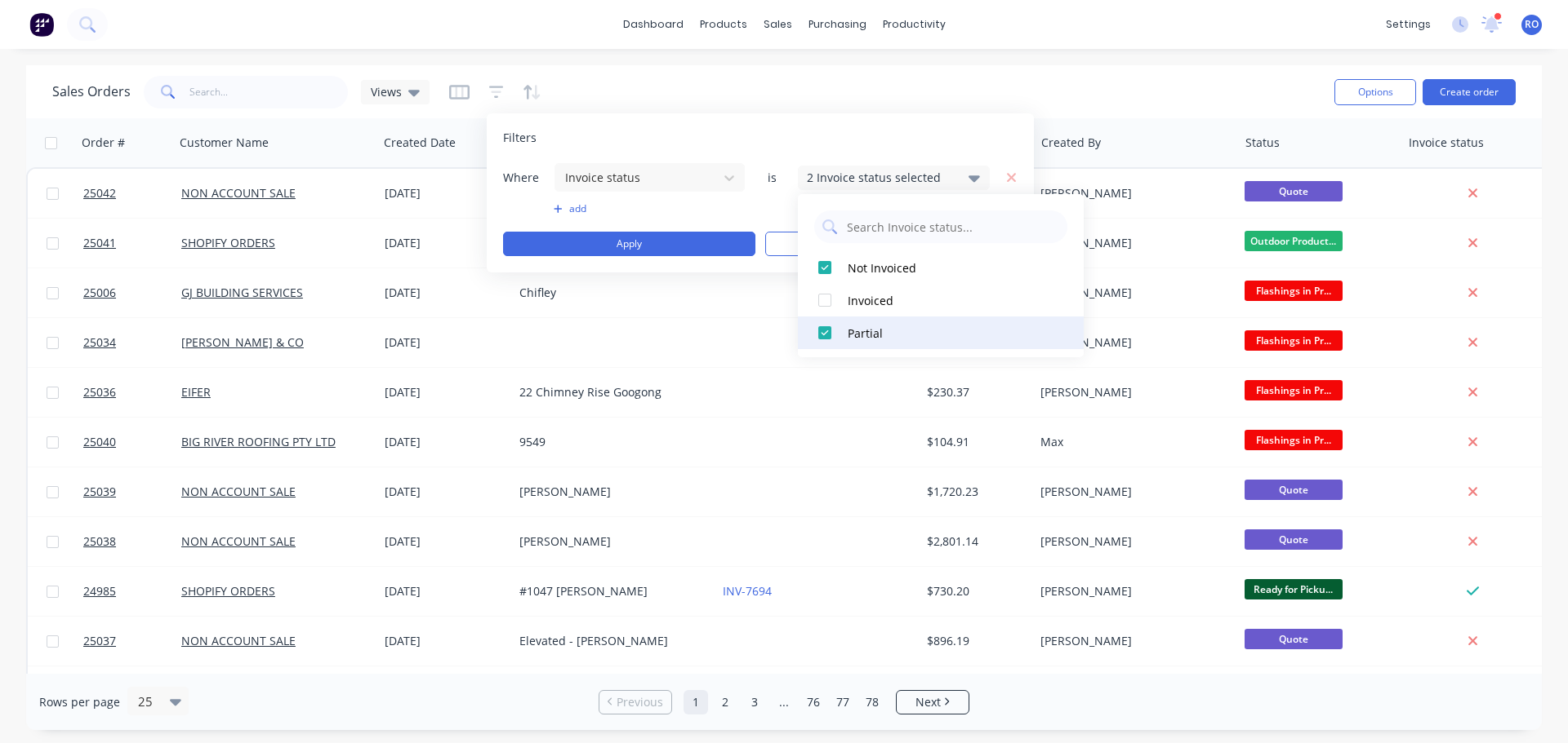
click at [823, 326] on div at bounding box center [825, 333] width 33 height 33
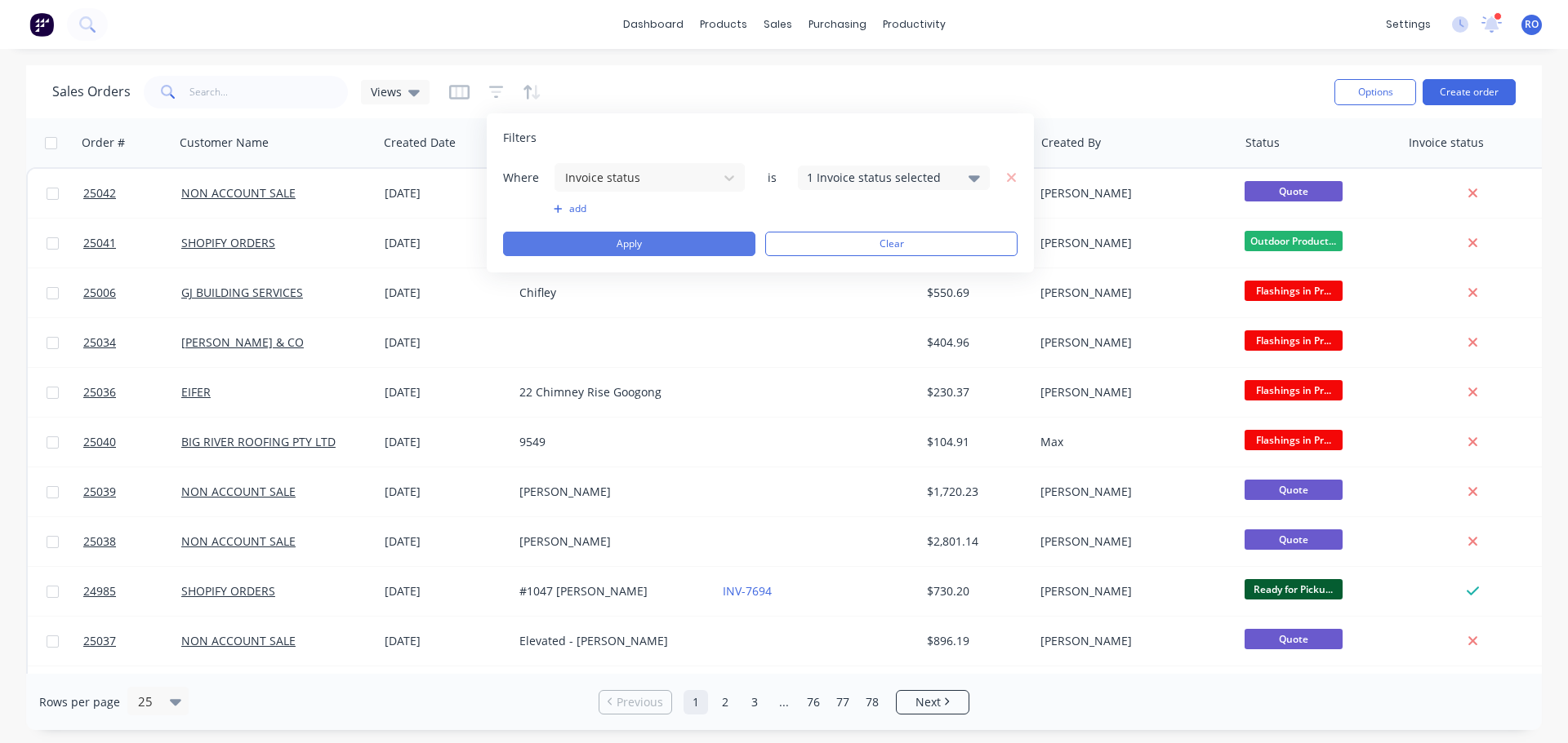
click at [666, 250] on button "Apply" at bounding box center [629, 244] width 252 height 25
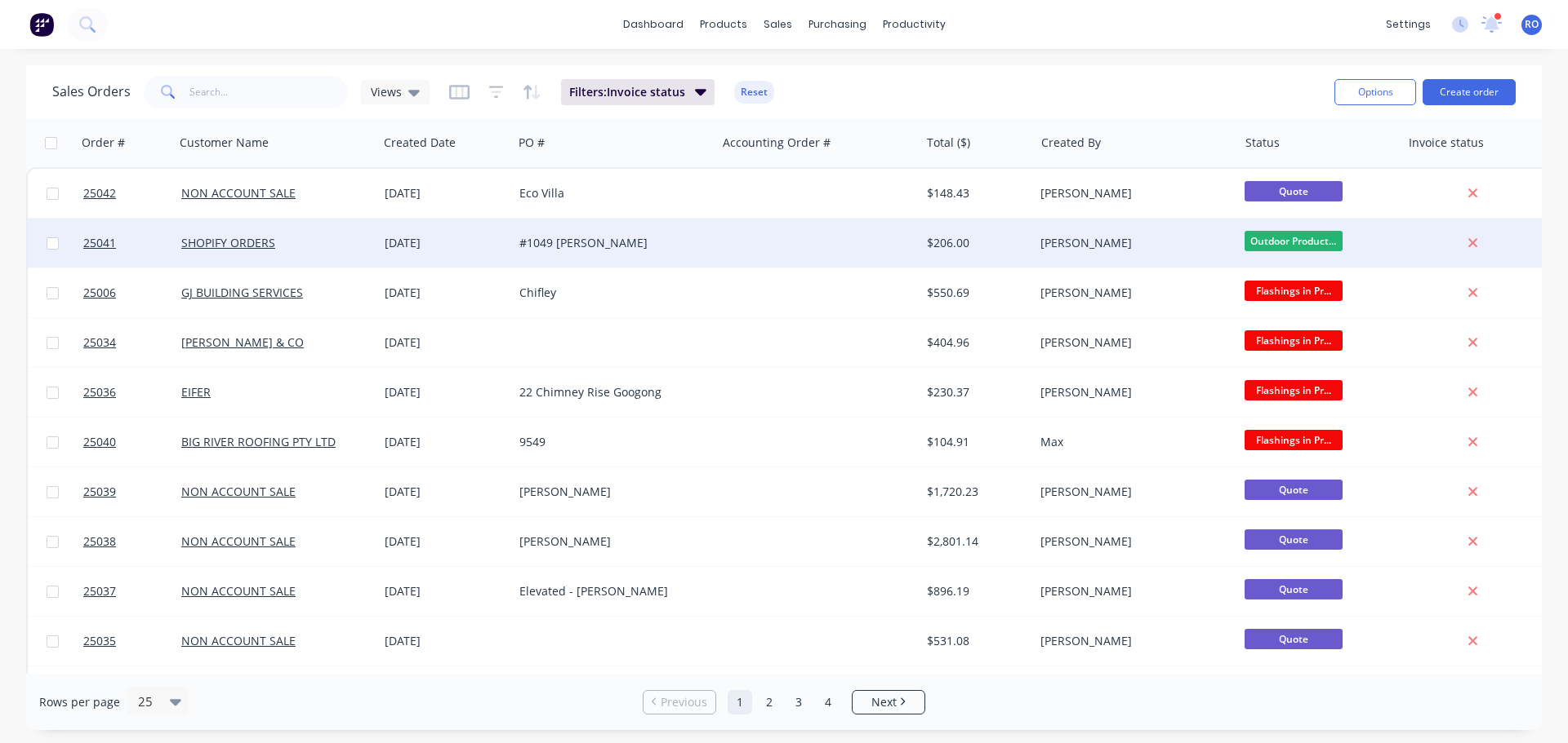
click at [764, 251] on div at bounding box center [817, 243] width 203 height 49
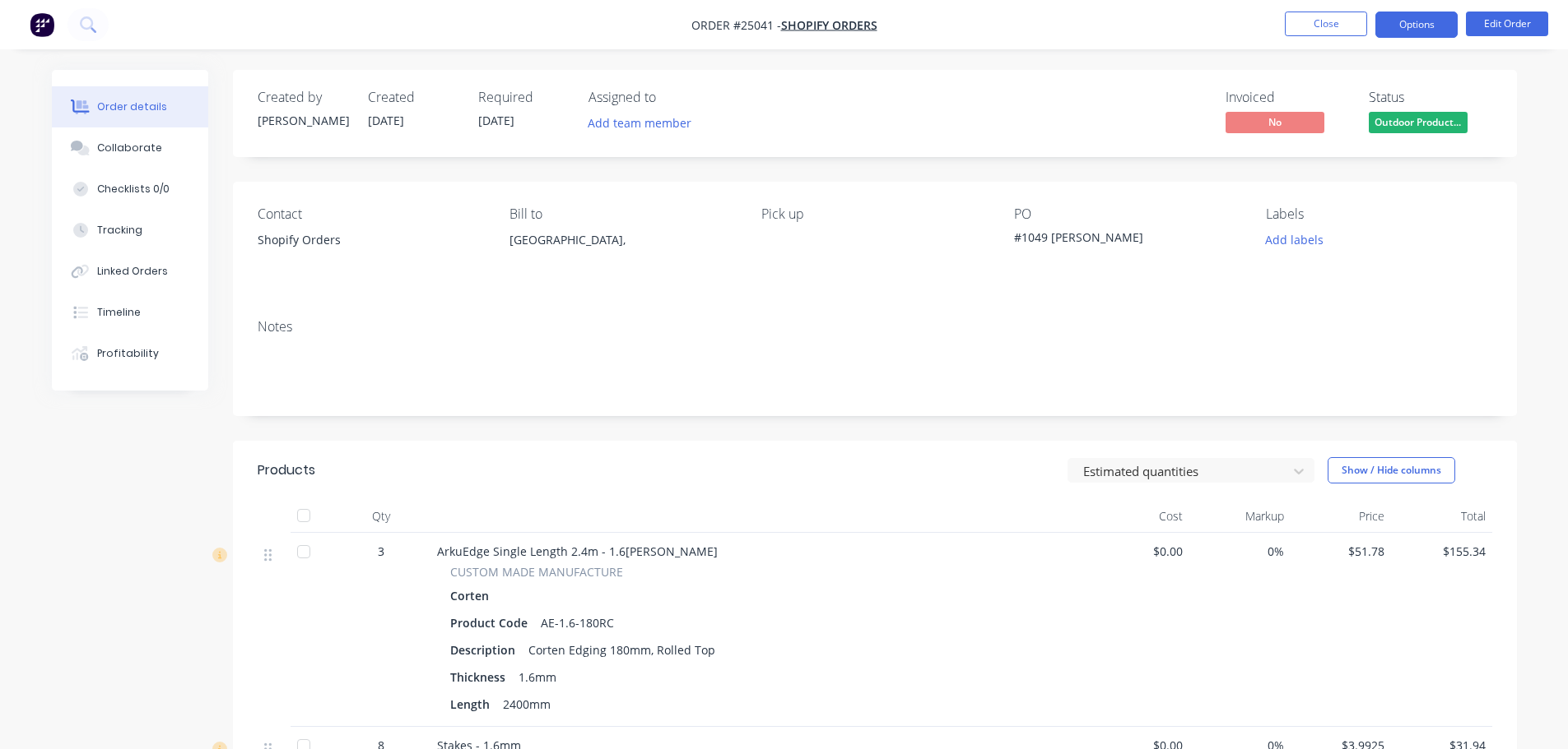
click at [1415, 25] on button "Options" at bounding box center [1416, 24] width 83 height 26
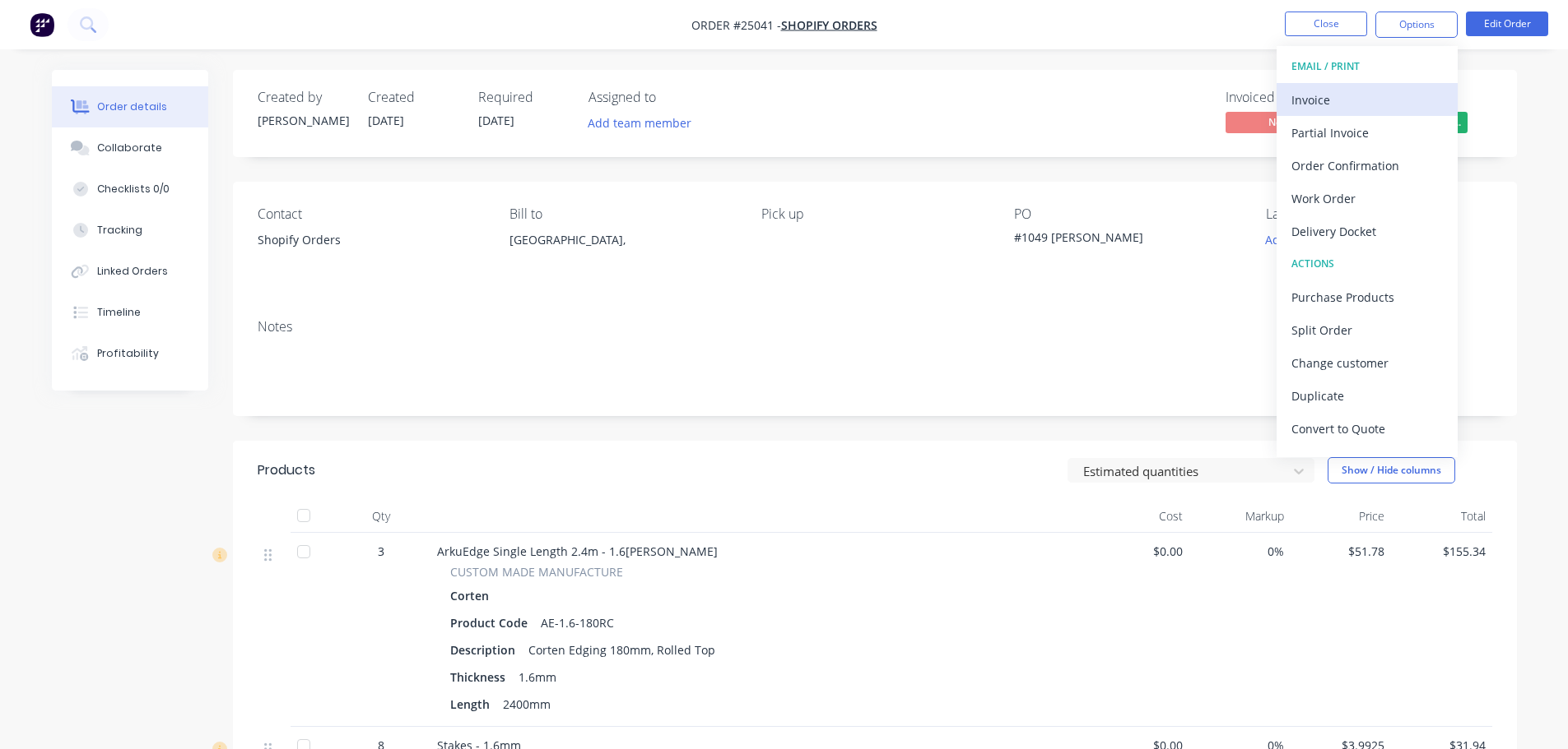
click at [1385, 92] on div "Invoice" at bounding box center [1367, 100] width 152 height 24
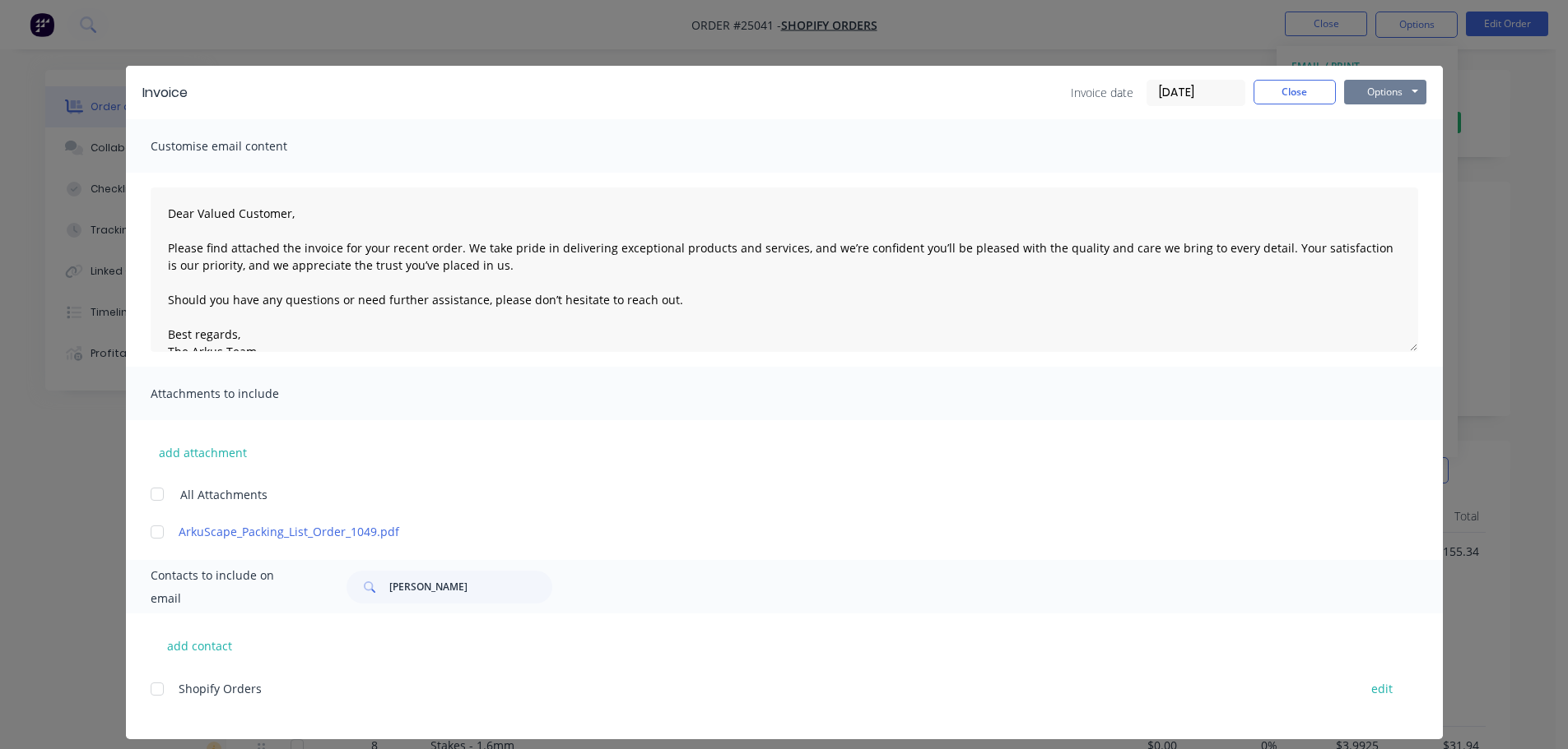
click at [1401, 91] on button "Options" at bounding box center [1386, 92] width 83 height 25
click at [1382, 153] on button "Print" at bounding box center [1397, 148] width 105 height 27
click at [1275, 84] on button "Close" at bounding box center [1295, 92] width 83 height 25
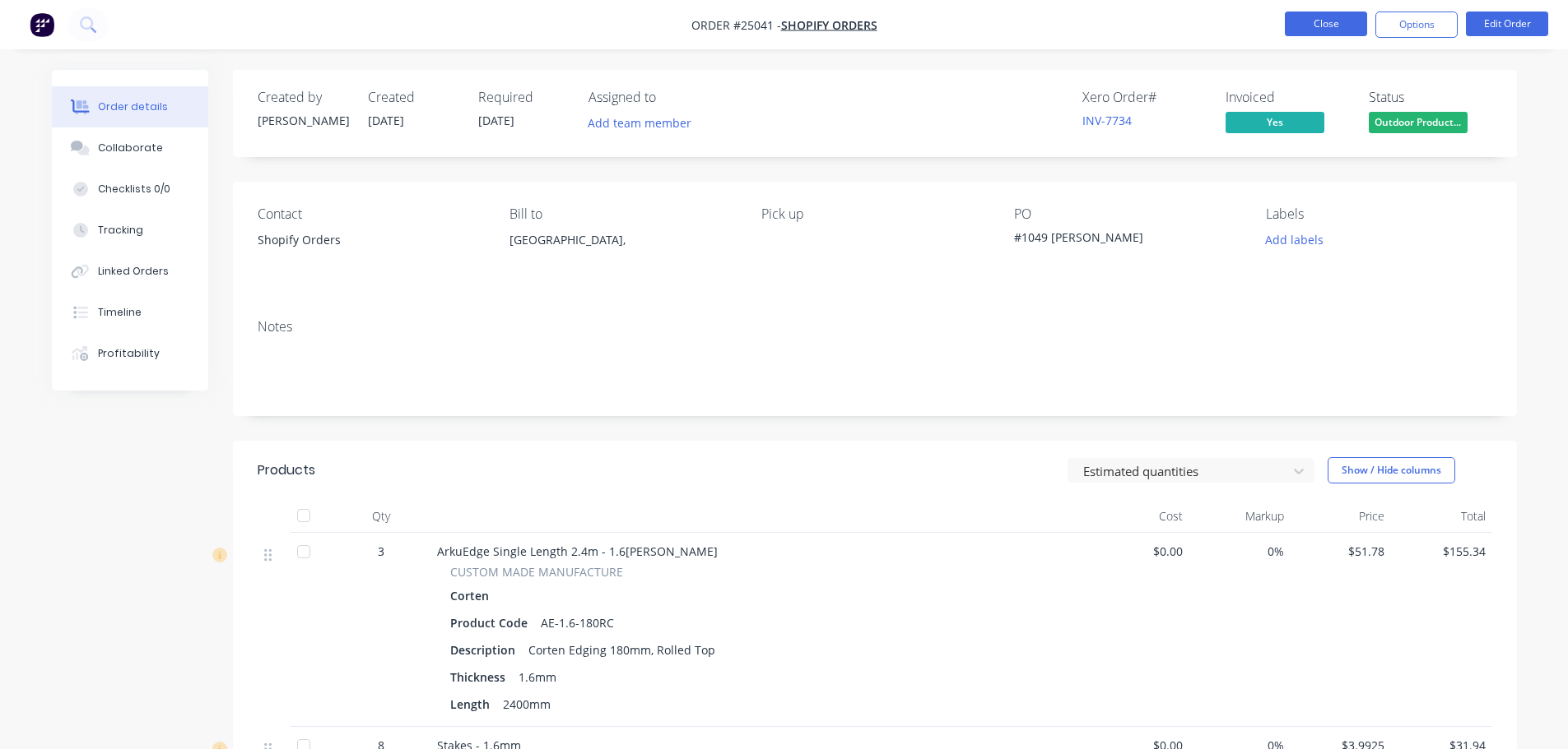
click at [1301, 35] on button "Close" at bounding box center [1327, 24] width 83 height 25
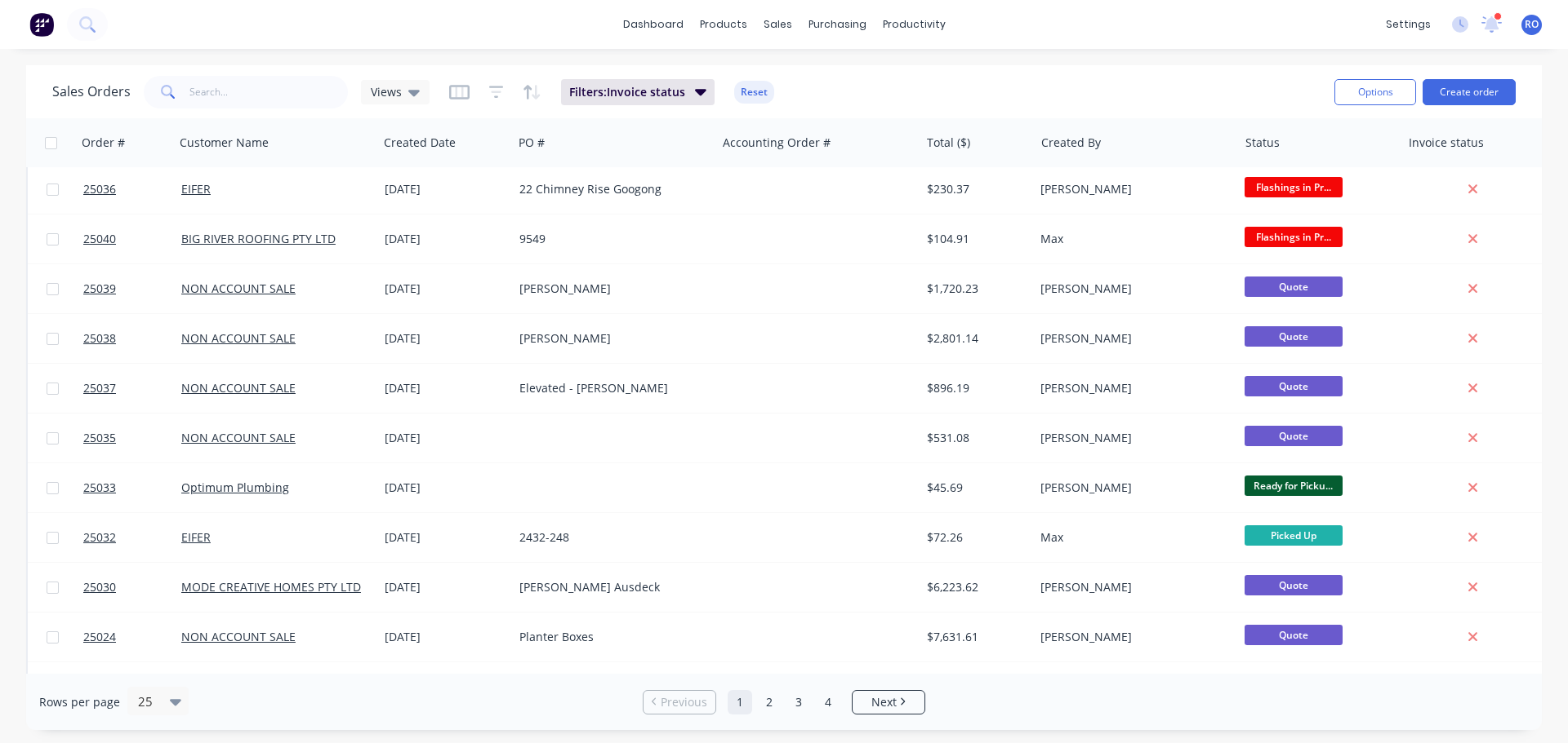
scroll to position [163, 0]
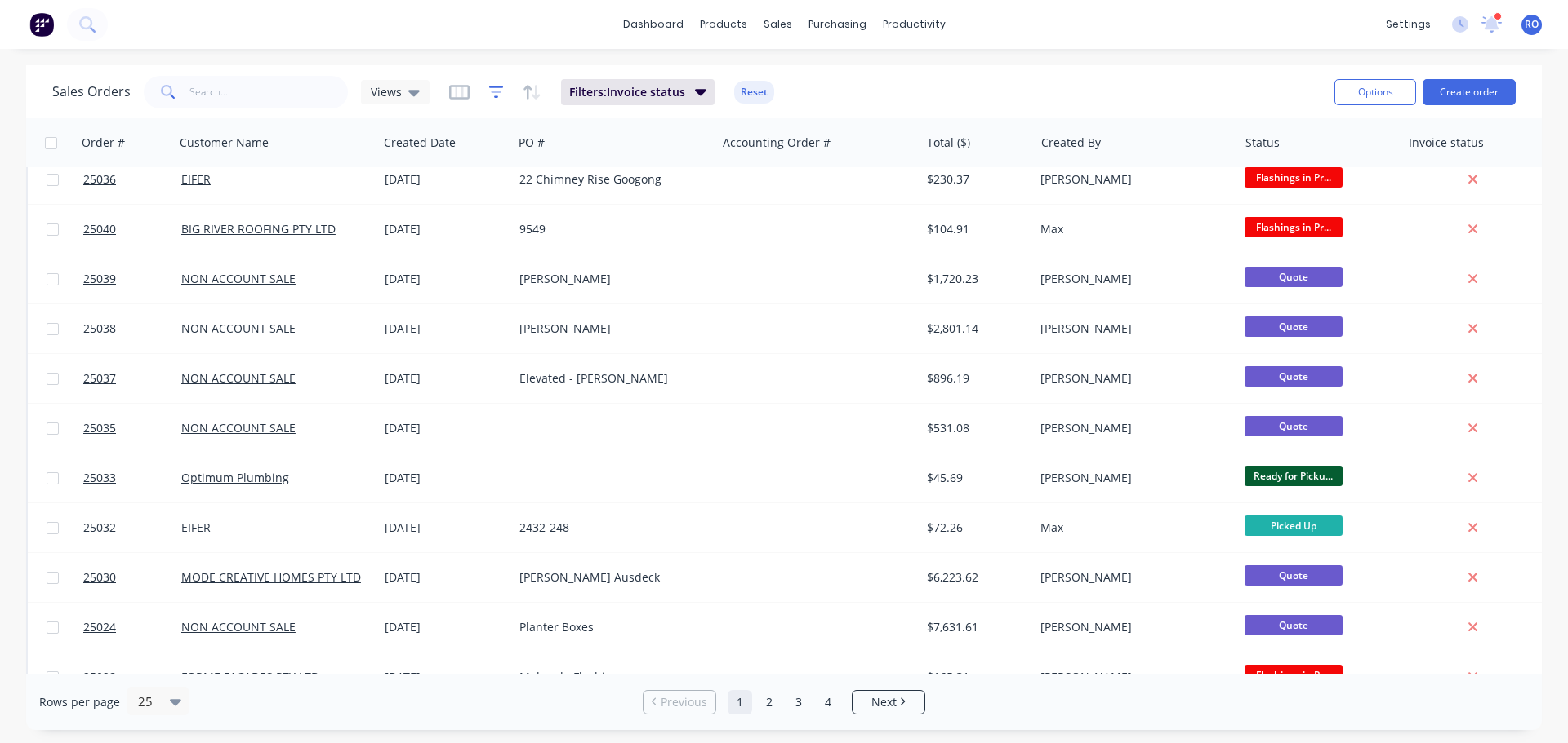
click at [500, 89] on icon "button" at bounding box center [496, 92] width 15 height 16
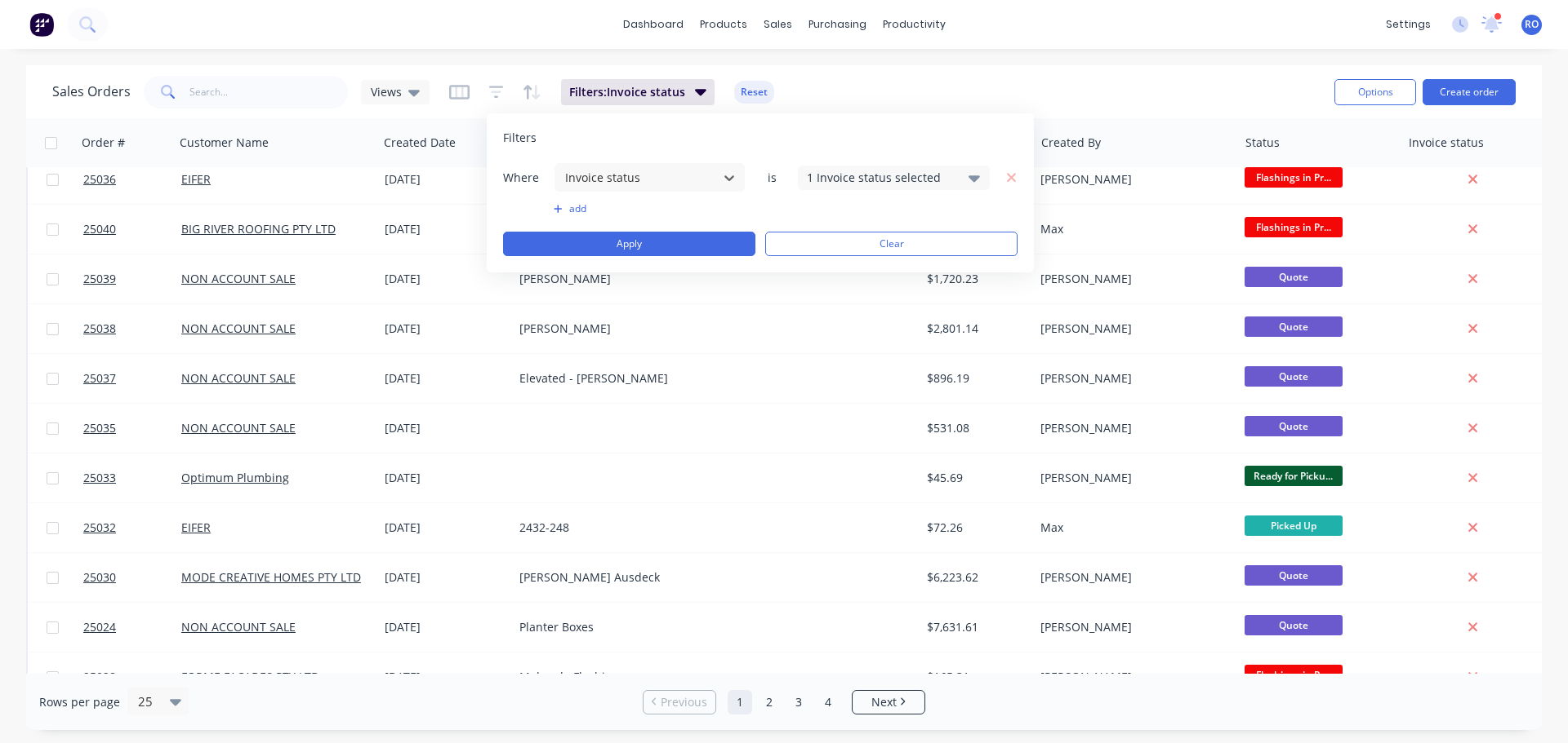
click at [576, 206] on button "add" at bounding box center [650, 208] width 192 height 13
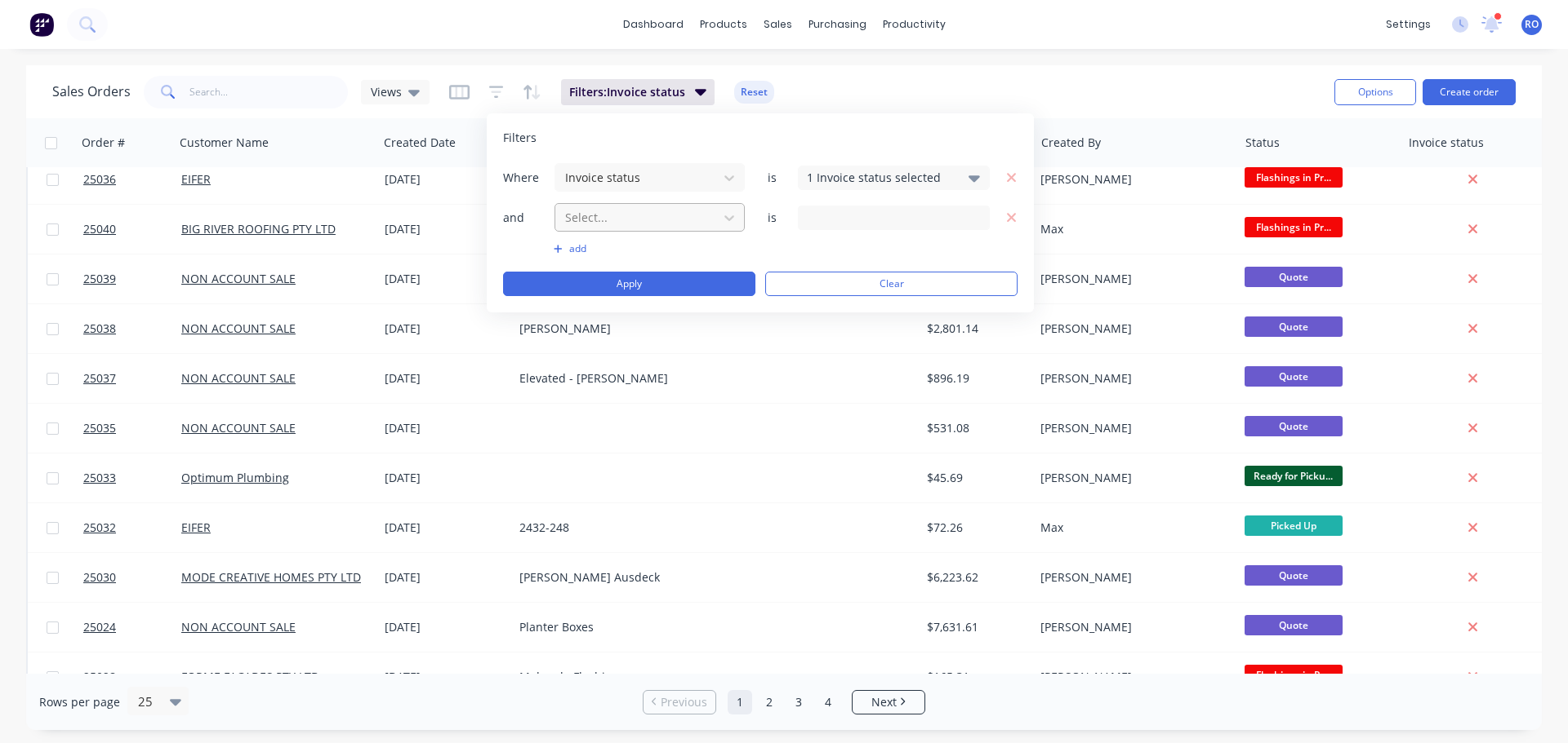
click at [622, 224] on div at bounding box center [637, 217] width 146 height 20
click at [860, 225] on div "17 Status selected" at bounding box center [881, 217] width 148 height 17
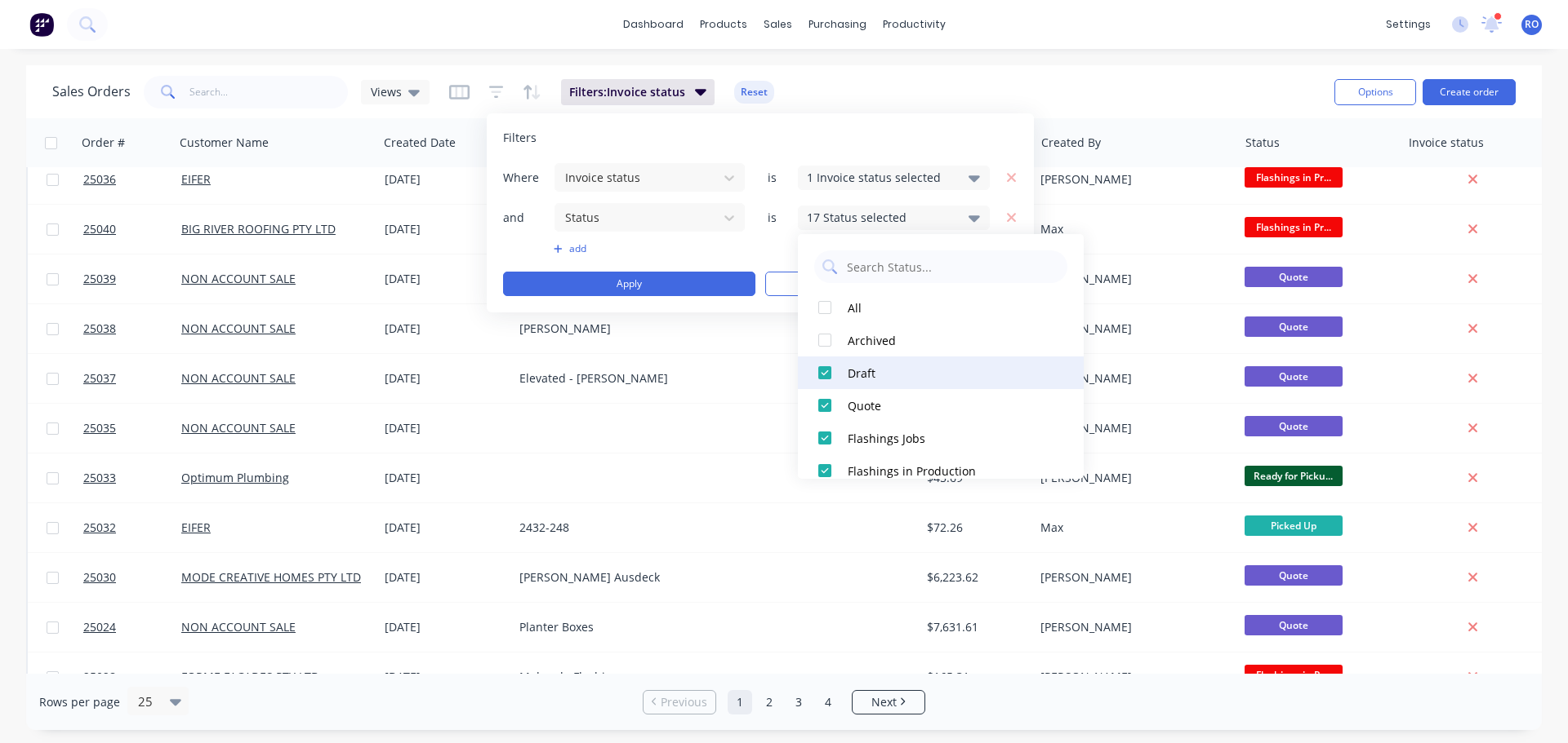
click at [826, 376] on div at bounding box center [825, 373] width 33 height 33
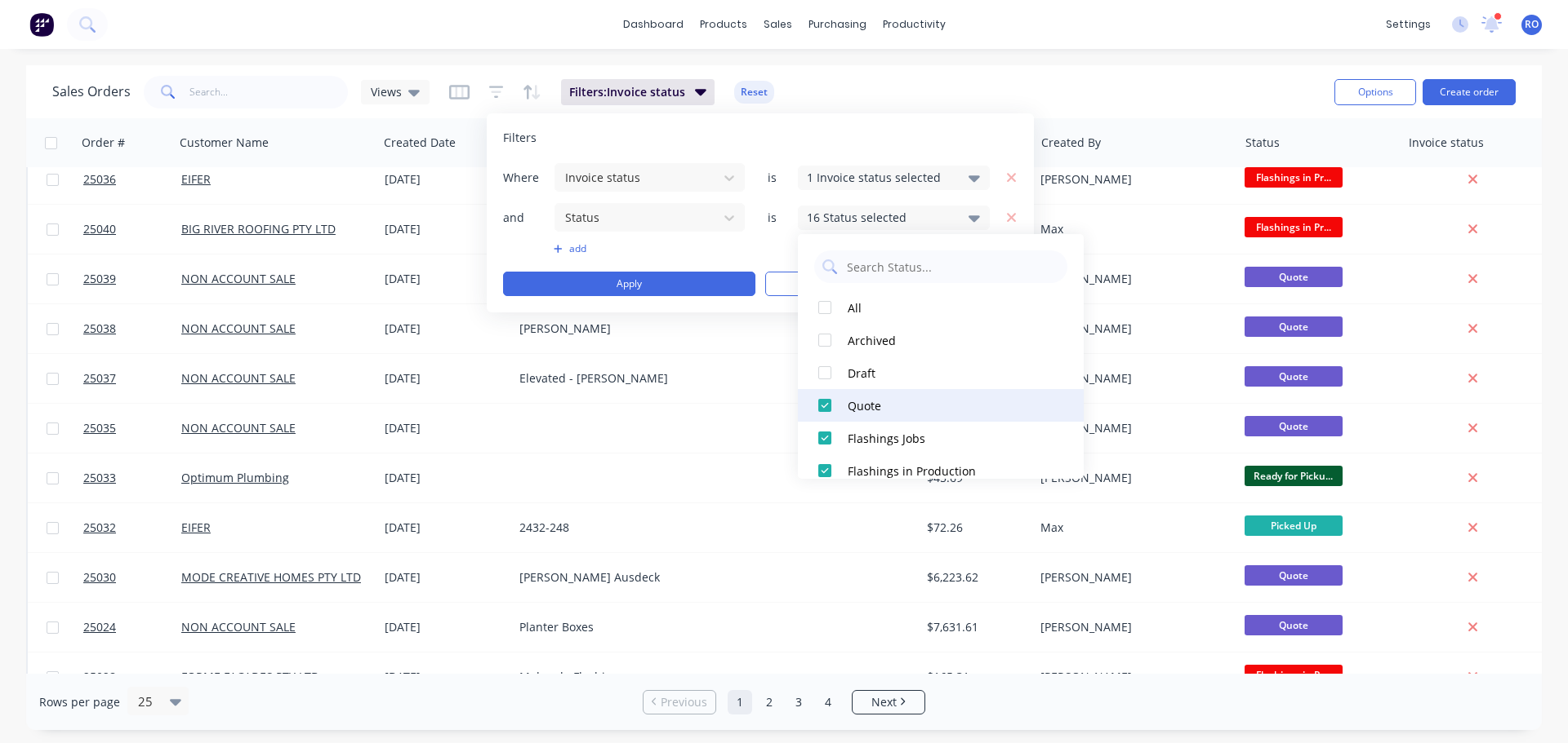
click at [823, 400] on div at bounding box center [825, 405] width 33 height 33
click at [980, 125] on div "Filters Where Invoice status is 1 Invoice status selected and Status is 15 Stat…" at bounding box center [760, 213] width 547 height 199
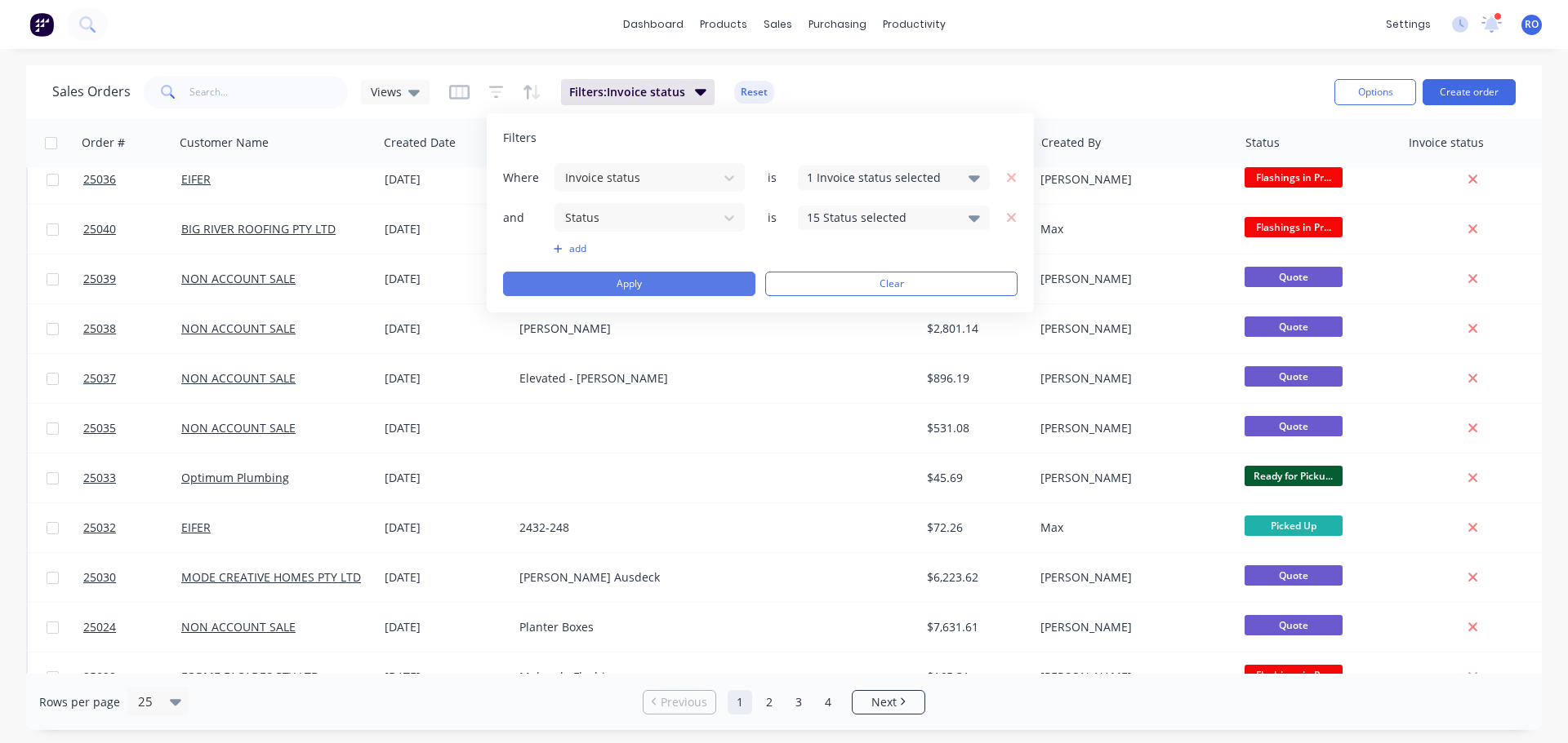
click at [704, 289] on button "Apply" at bounding box center [629, 284] width 252 height 25
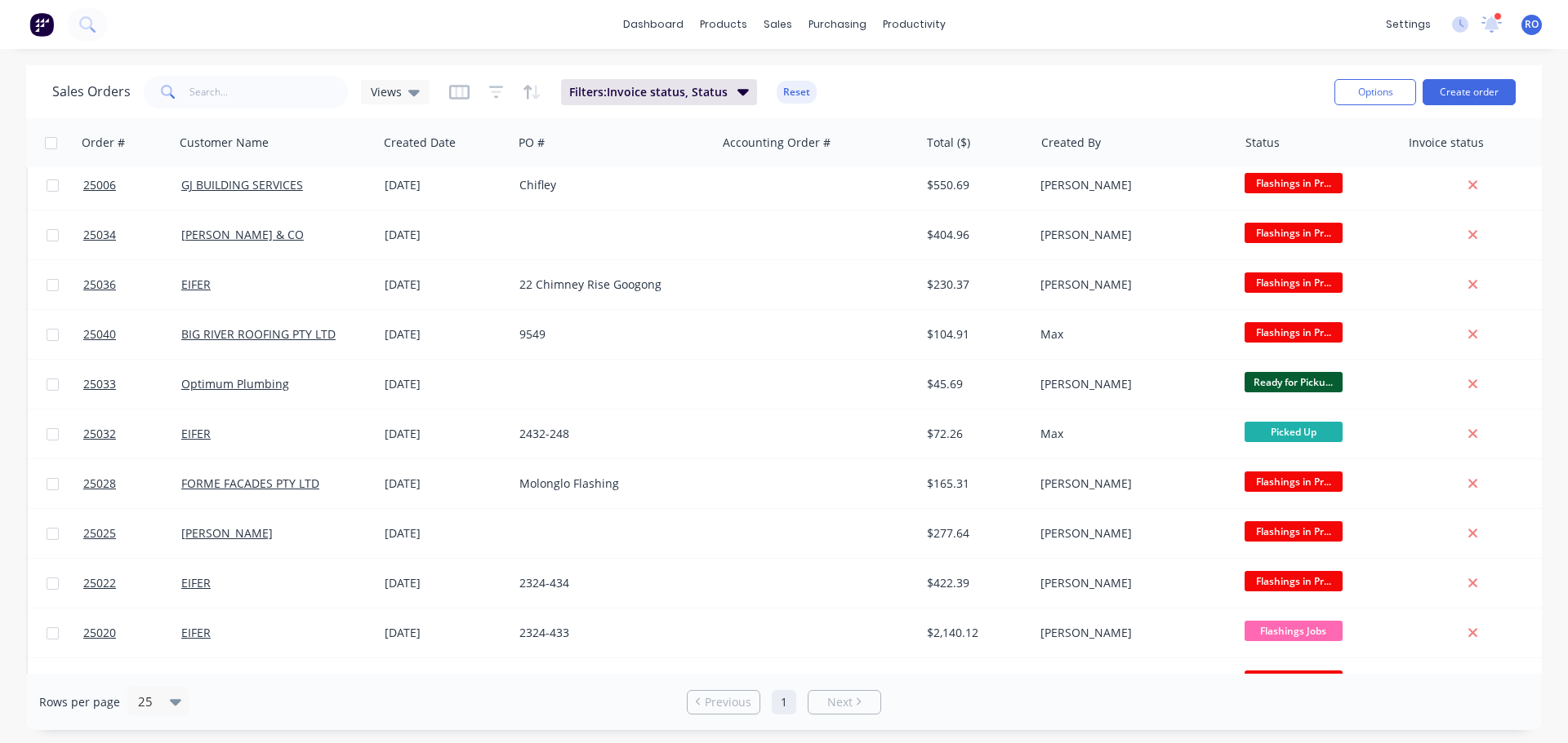
scroll to position [0, 0]
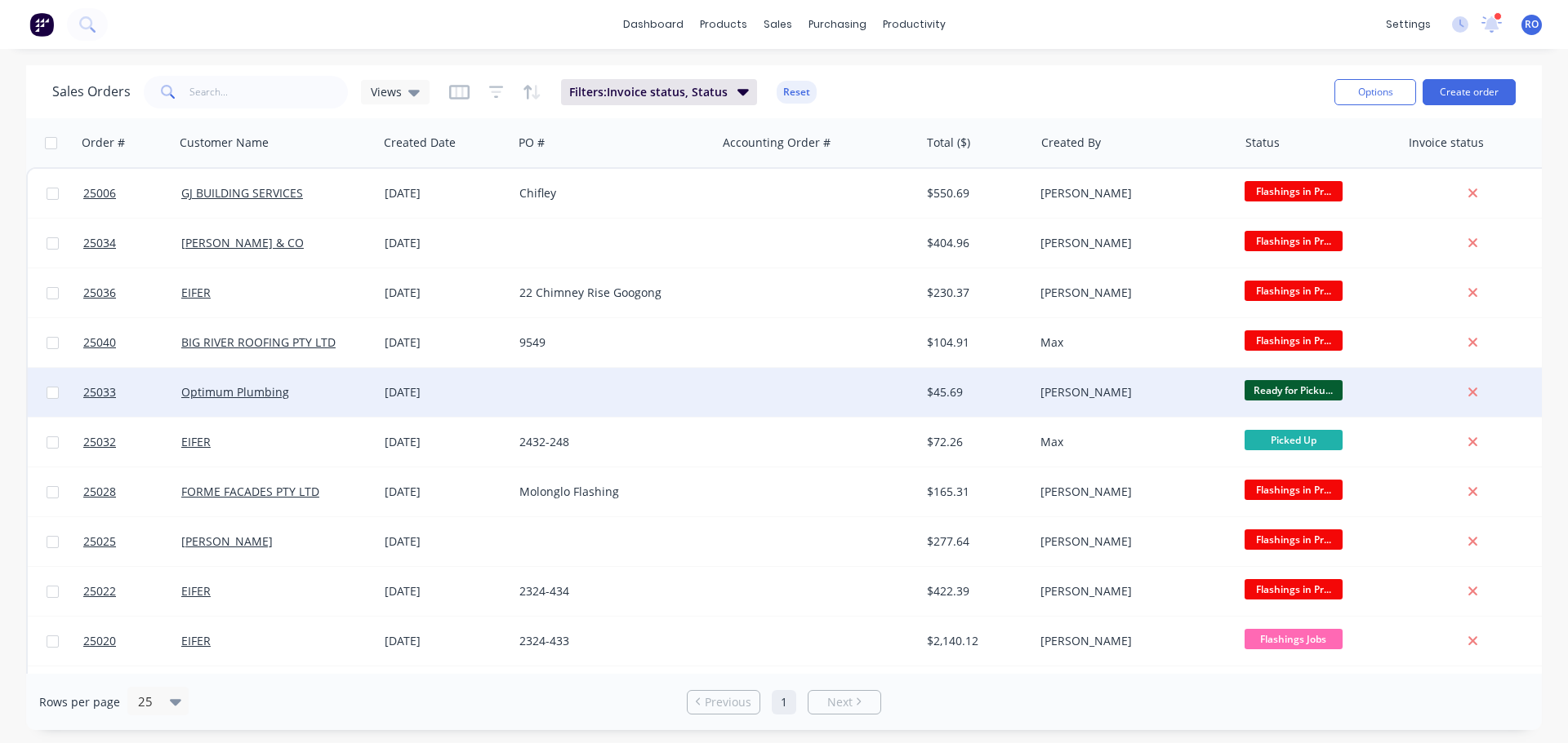
click at [800, 391] on div at bounding box center [817, 392] width 203 height 49
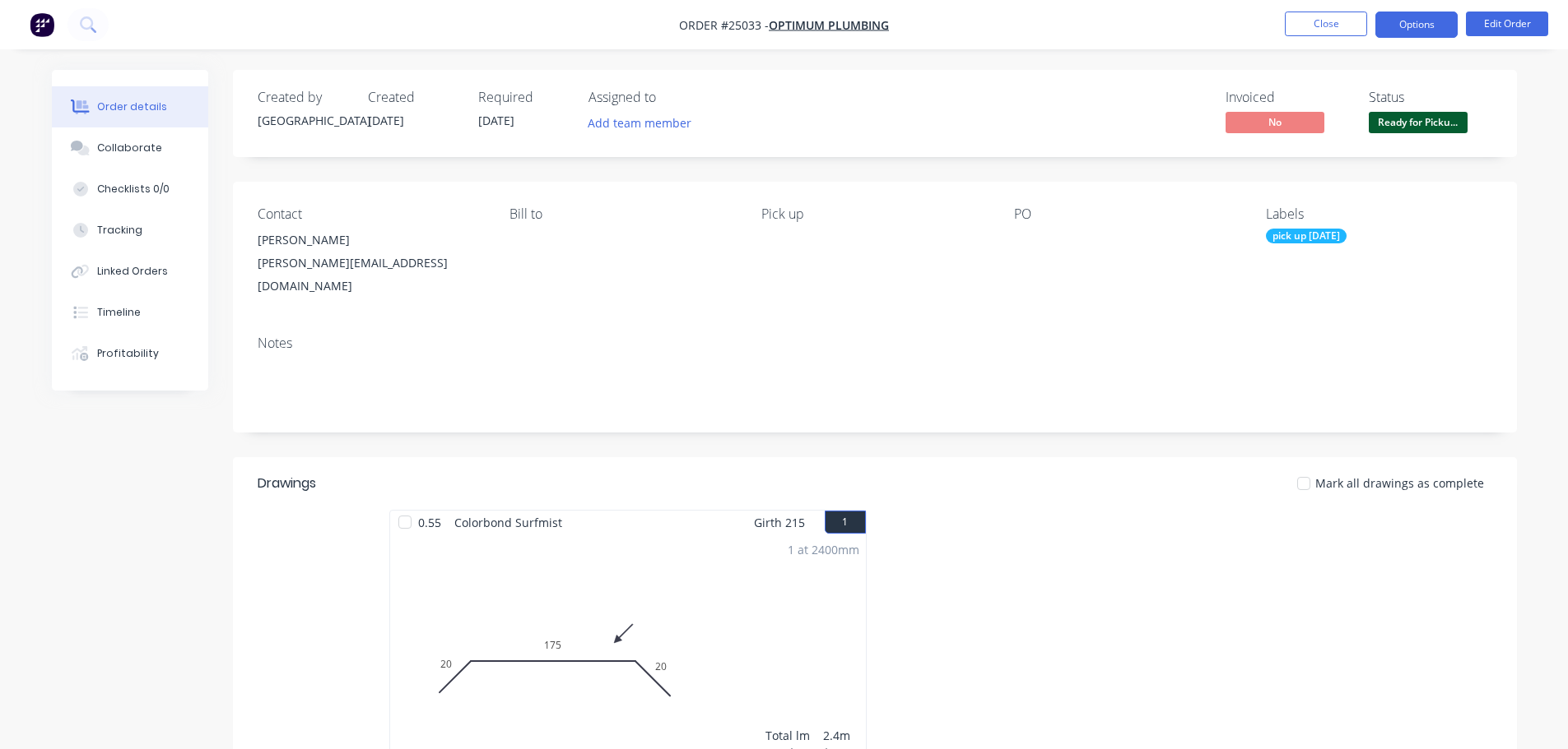
click at [1388, 29] on button "Options" at bounding box center [1416, 24] width 83 height 26
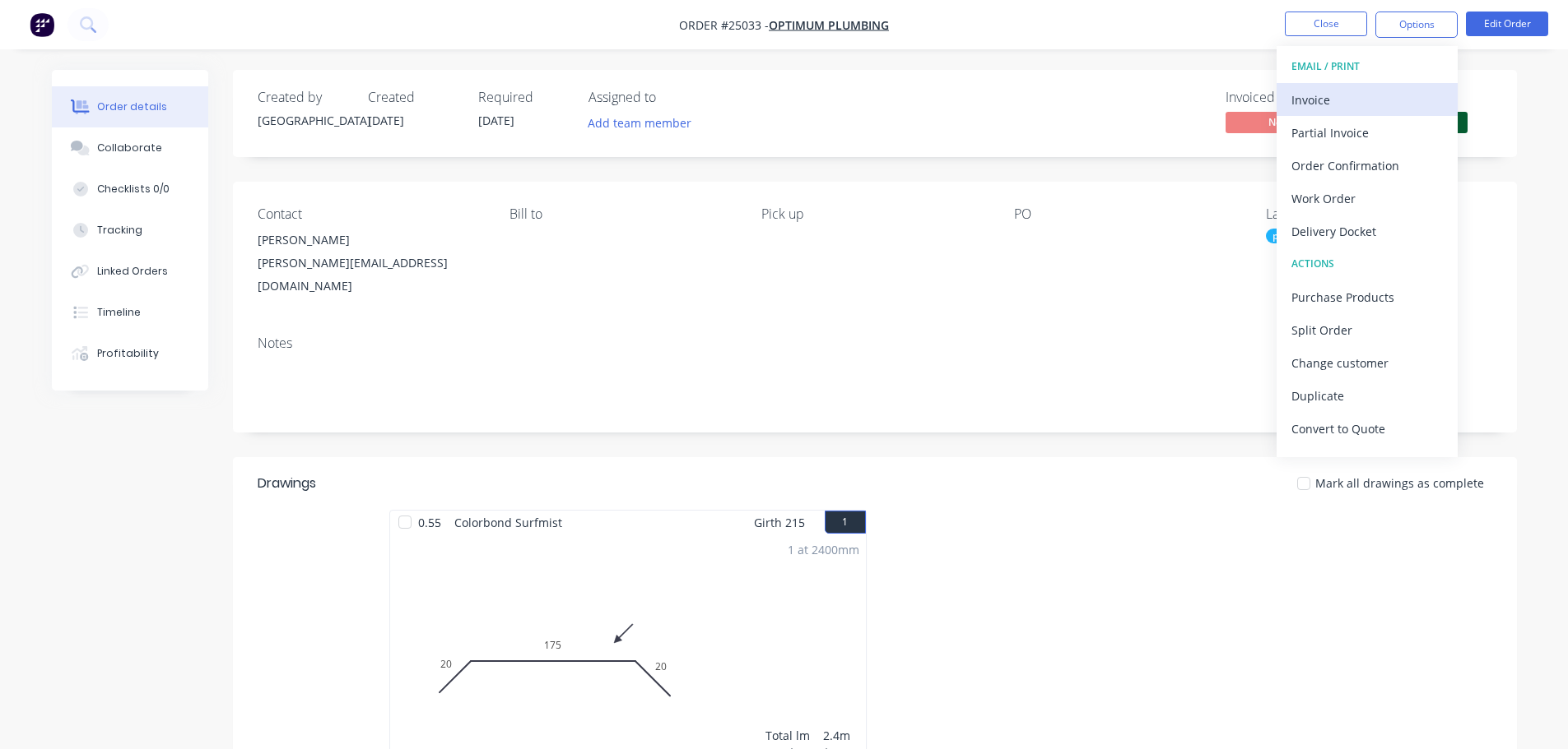
click at [1327, 103] on div "Invoice" at bounding box center [1367, 100] width 152 height 24
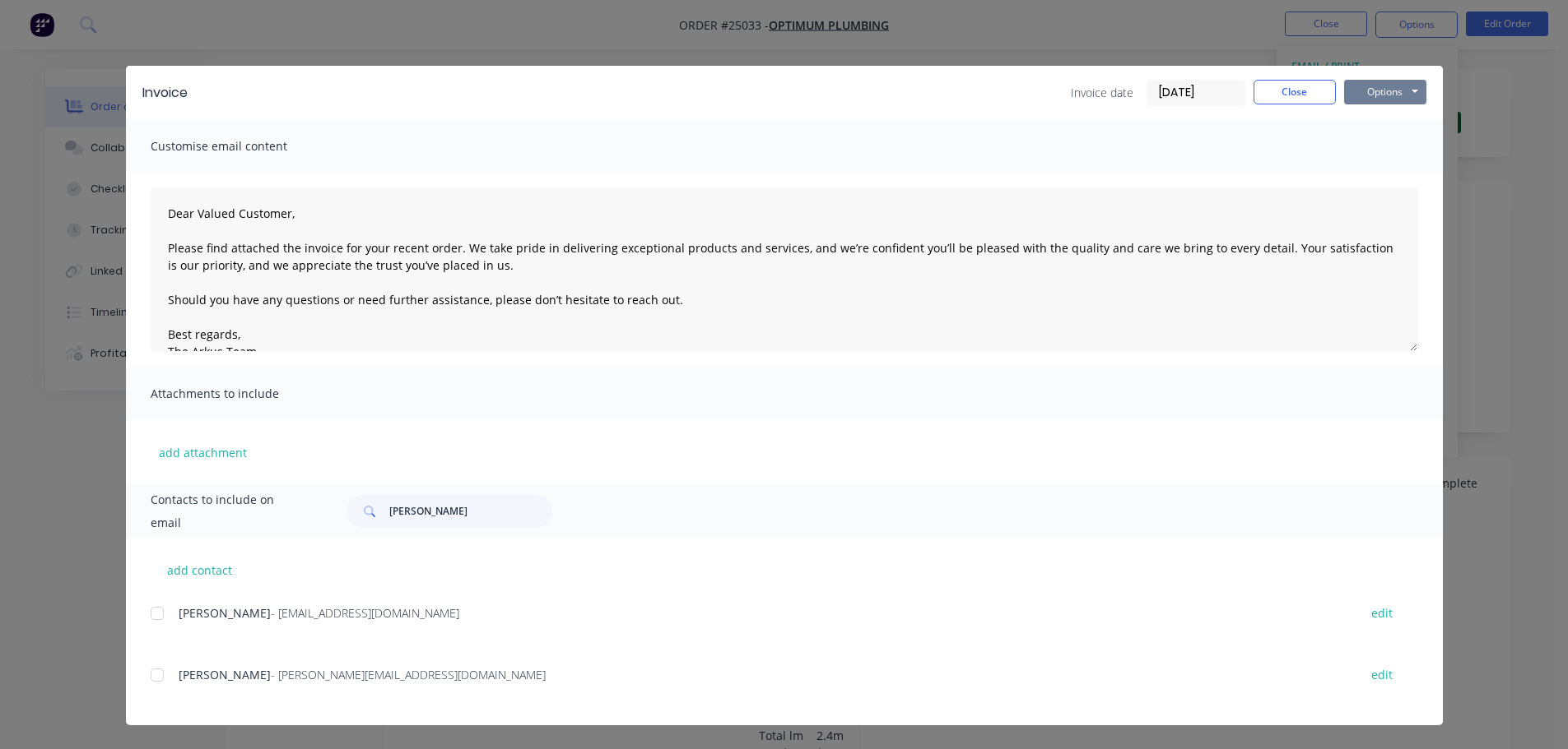
click at [1382, 94] on button "Options" at bounding box center [1386, 92] width 83 height 25
click at [1383, 154] on button "Print" at bounding box center [1397, 148] width 105 height 27
click at [1262, 99] on button "Close" at bounding box center [1295, 92] width 83 height 25
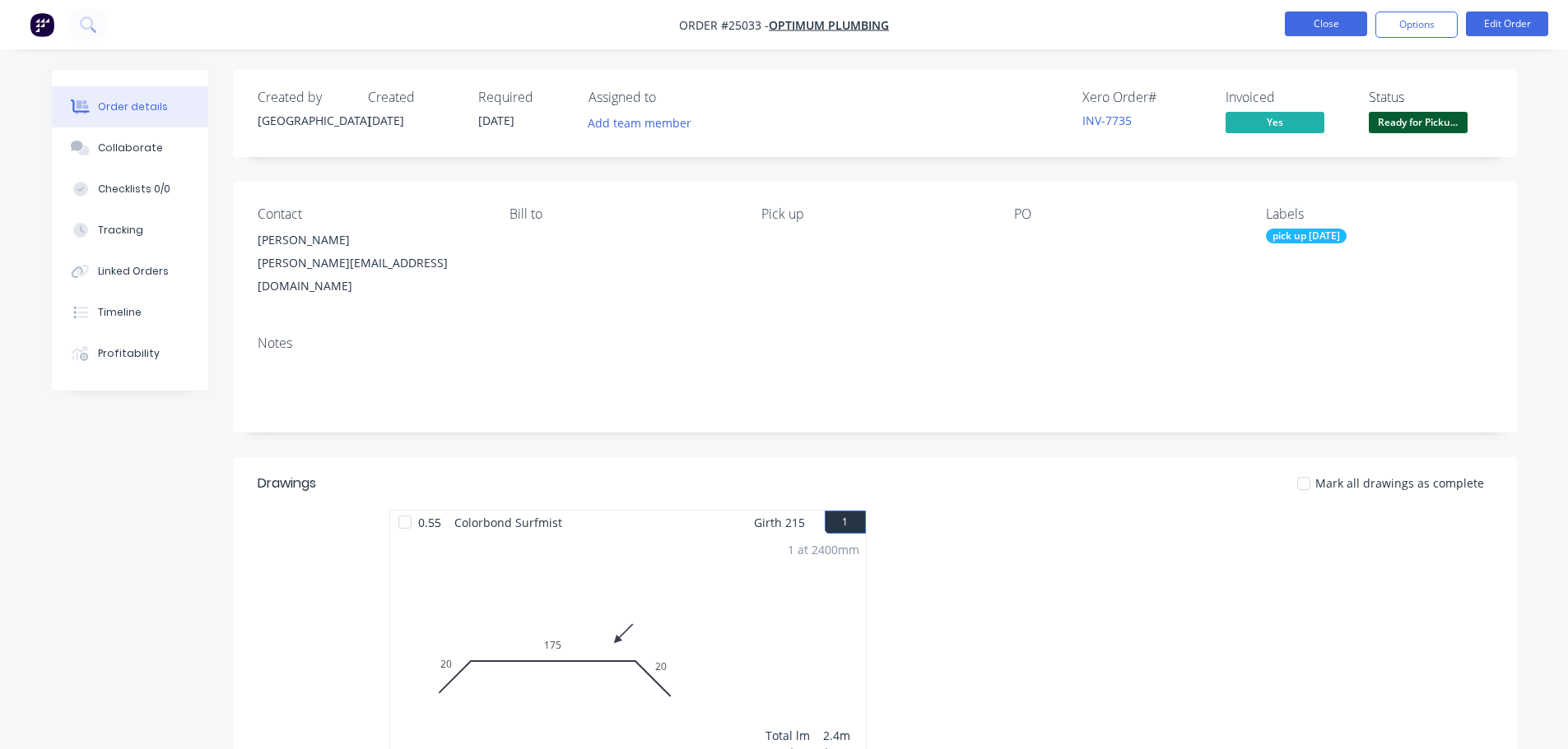
click at [1306, 25] on button "Close" at bounding box center [1327, 24] width 83 height 25
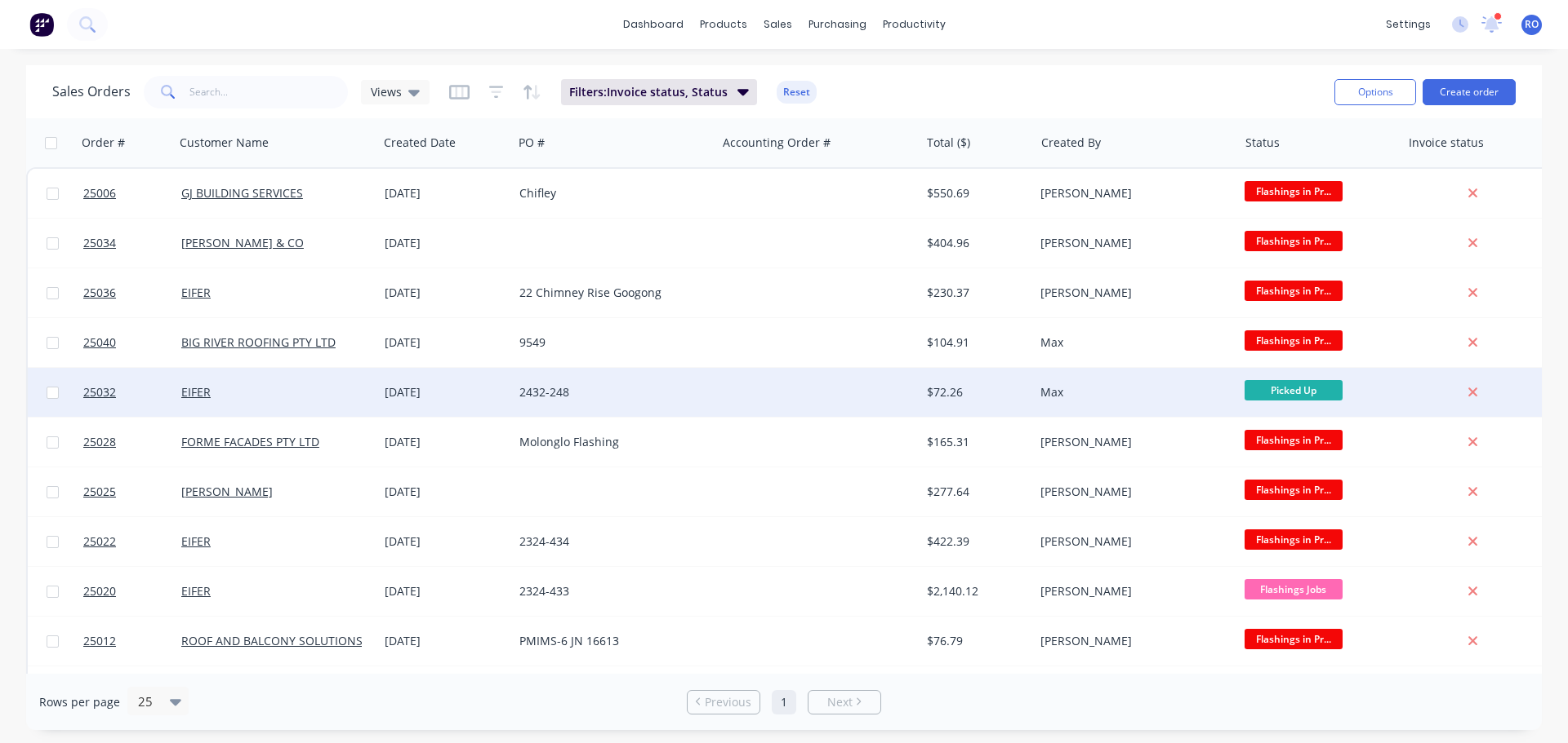
click at [868, 400] on div at bounding box center [817, 392] width 203 height 49
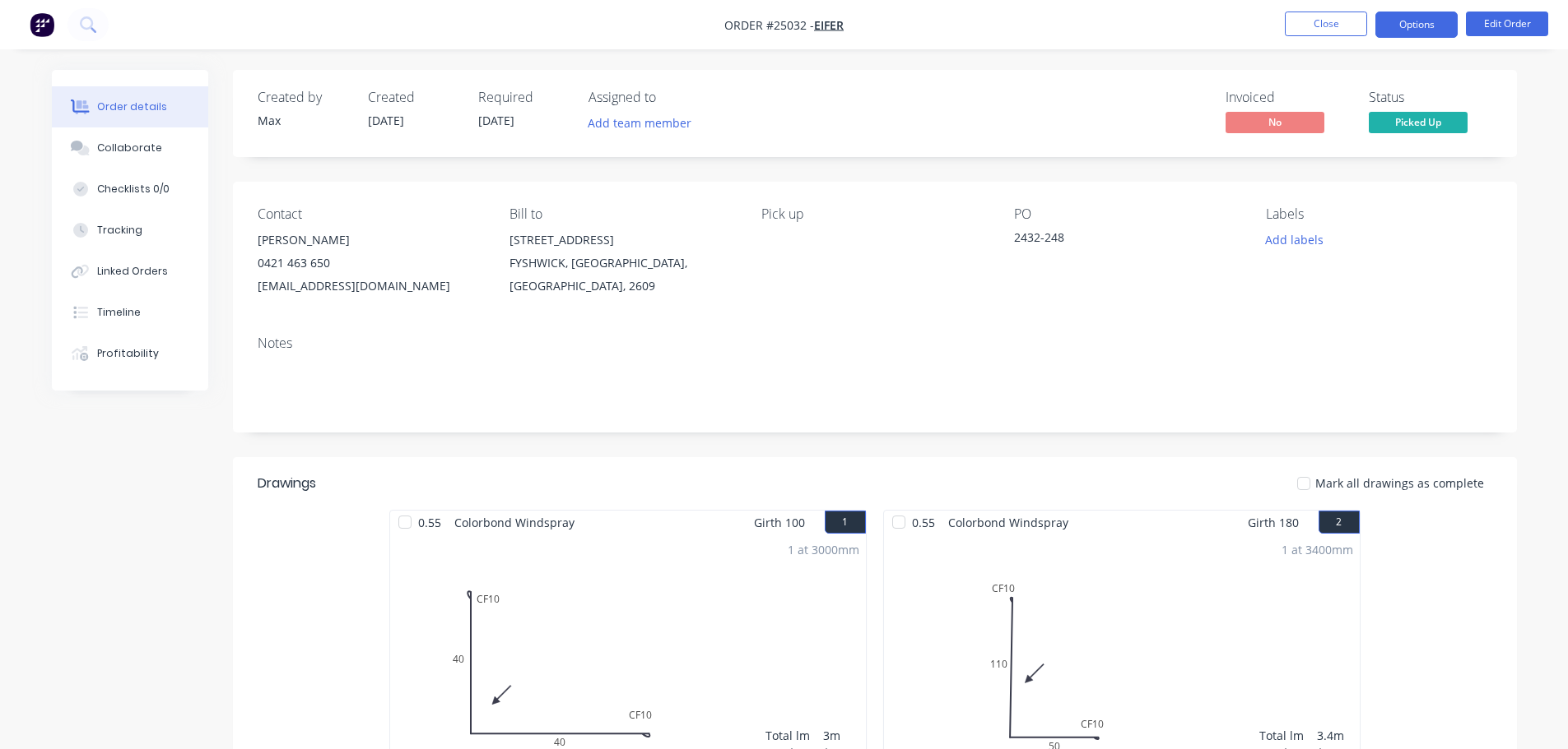
click at [1422, 31] on button "Options" at bounding box center [1416, 24] width 83 height 26
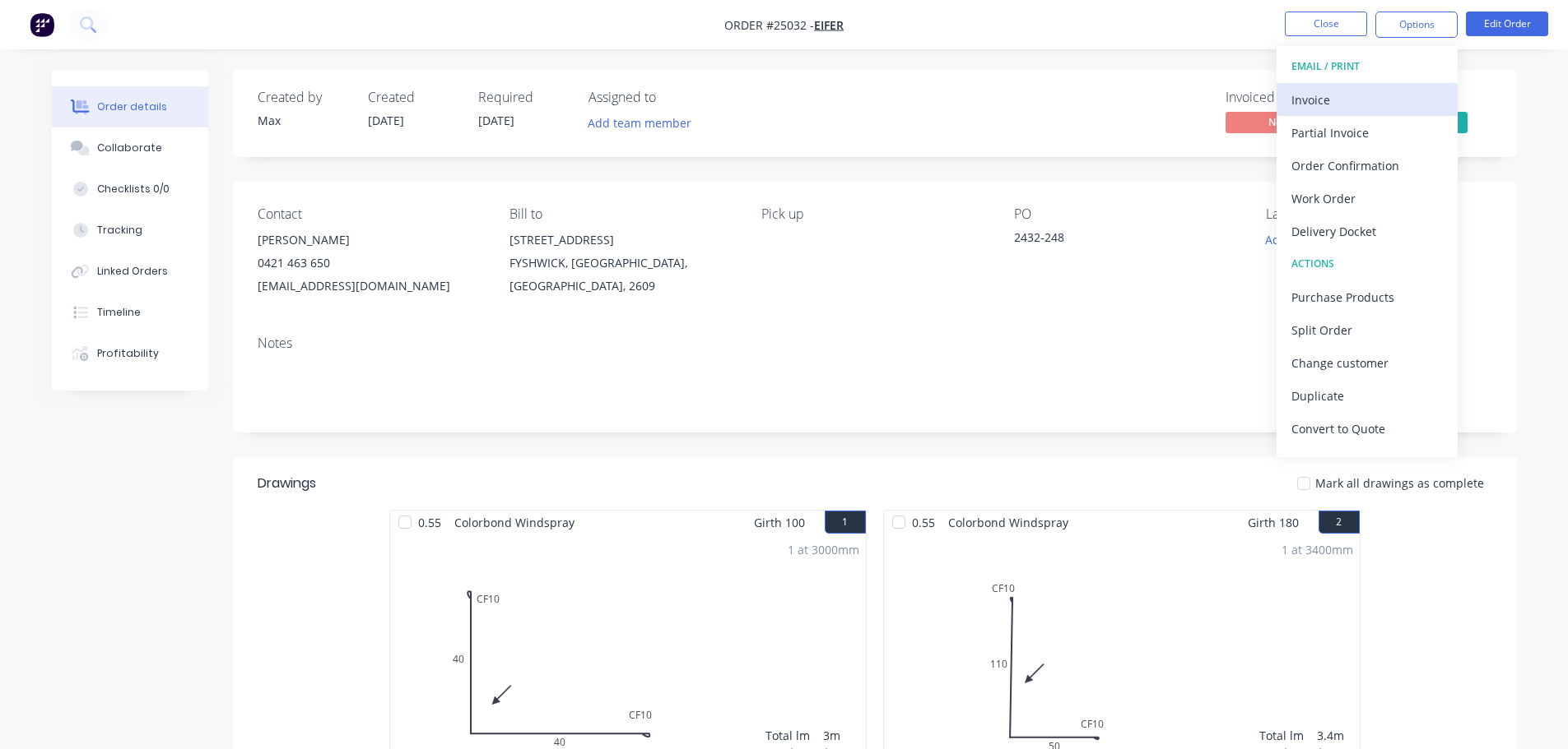
click at [1355, 93] on div "Invoice" at bounding box center [1367, 100] width 152 height 24
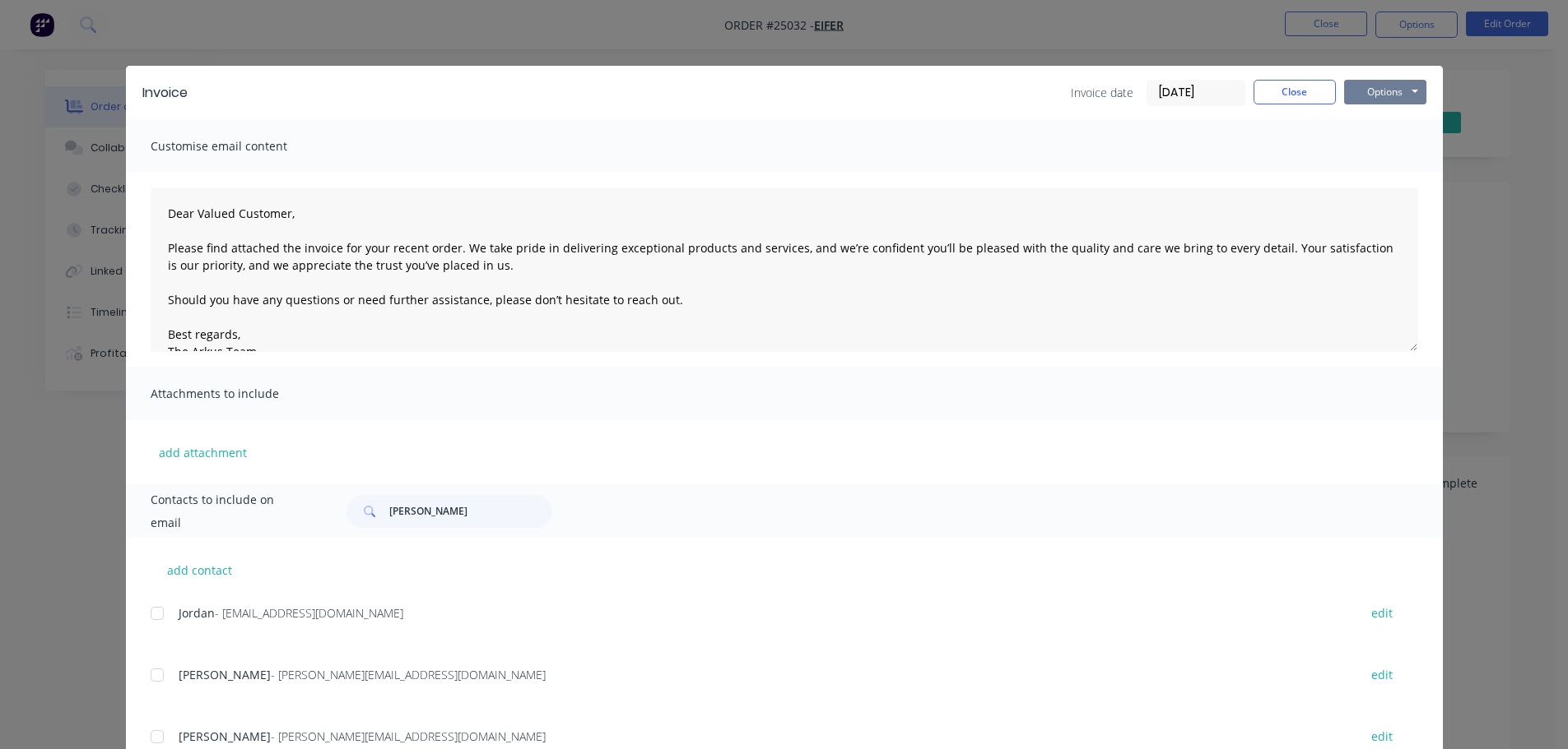
click at [1374, 87] on button "Options" at bounding box center [1386, 92] width 83 height 25
click at [1376, 138] on button "Print" at bounding box center [1397, 148] width 105 height 27
click at [1283, 98] on button "Close" at bounding box center [1295, 92] width 83 height 25
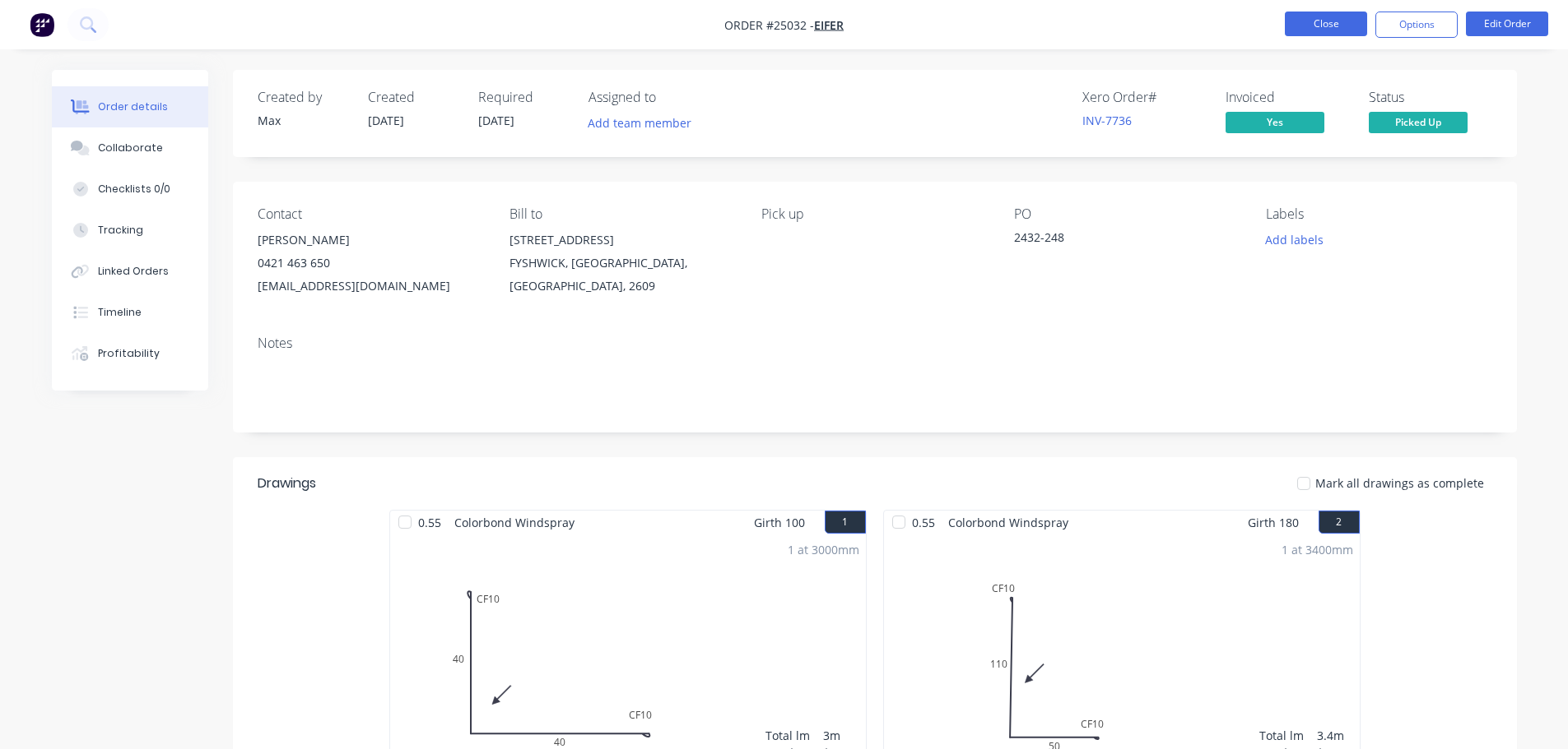
click at [1323, 29] on button "Close" at bounding box center [1327, 24] width 83 height 25
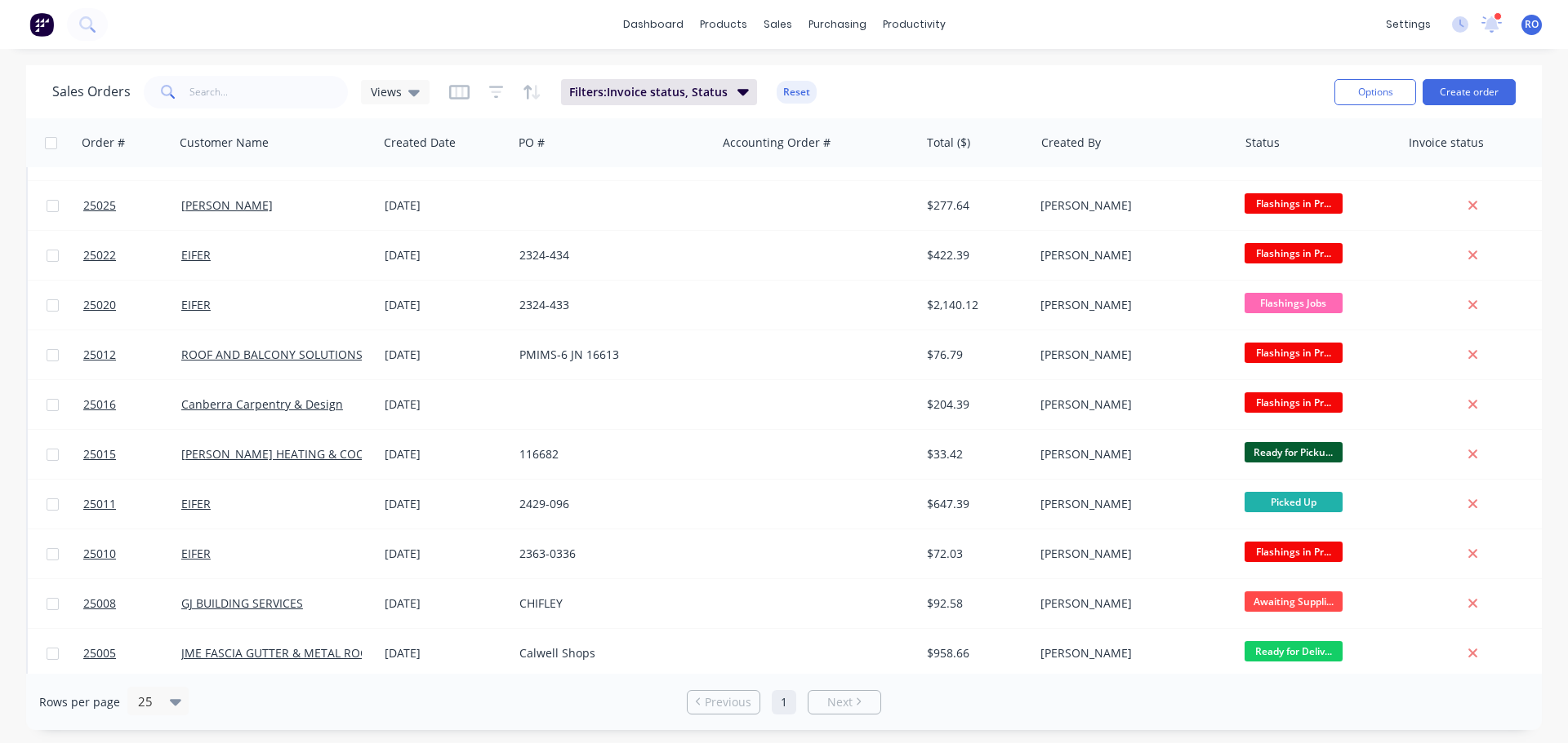
scroll to position [245, 0]
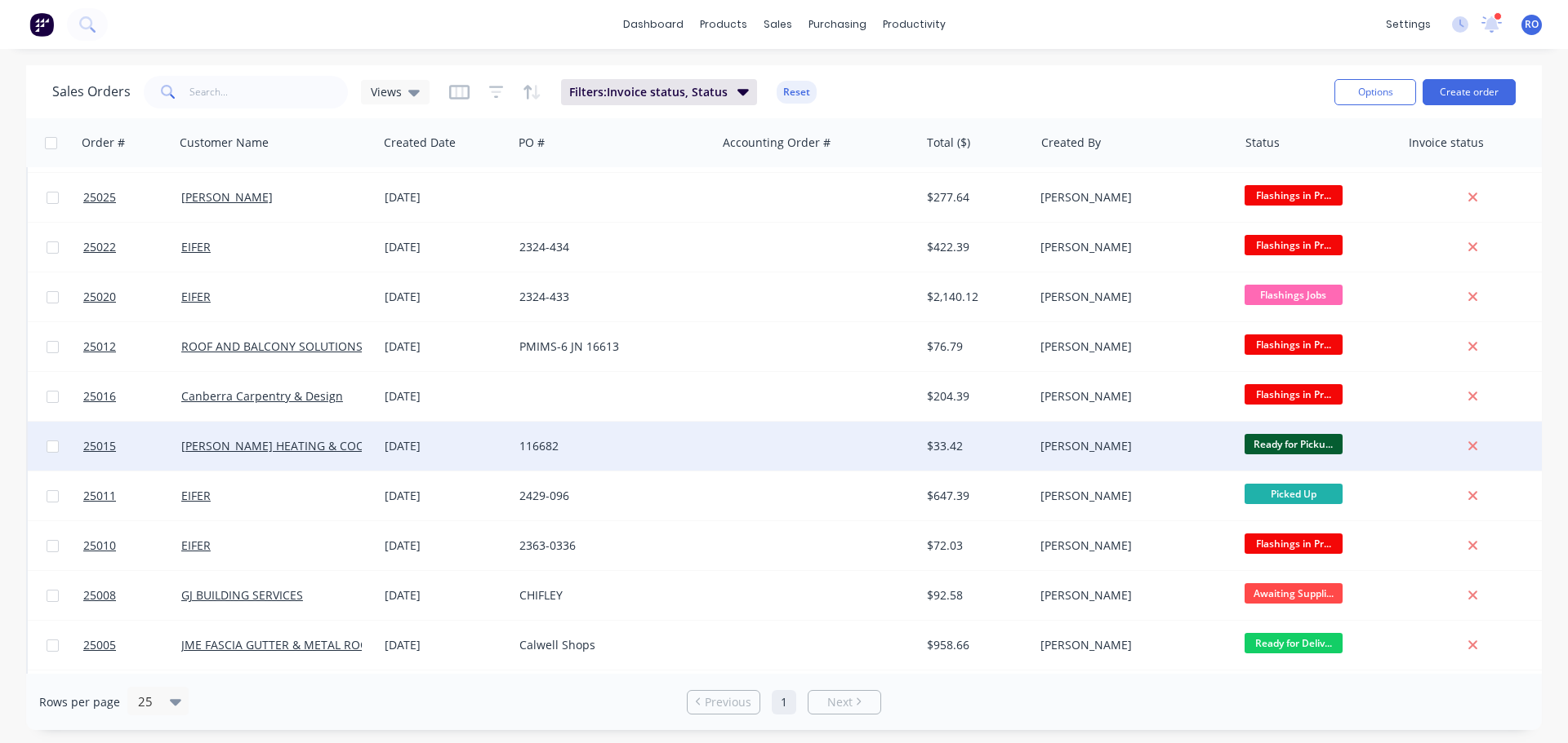
click at [800, 443] on div at bounding box center [817, 446] width 203 height 49
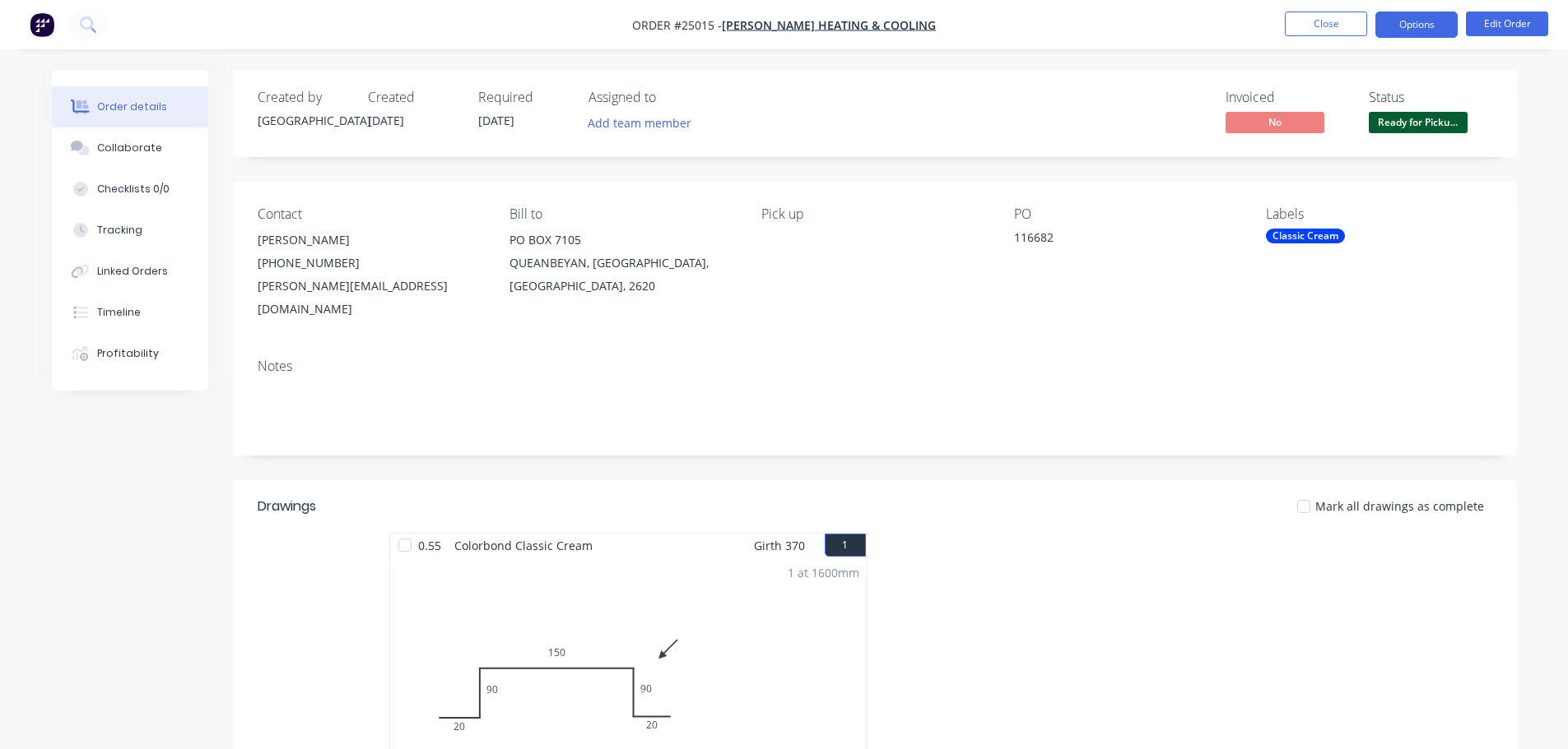
click at [1394, 26] on button "Options" at bounding box center [1416, 24] width 83 height 26
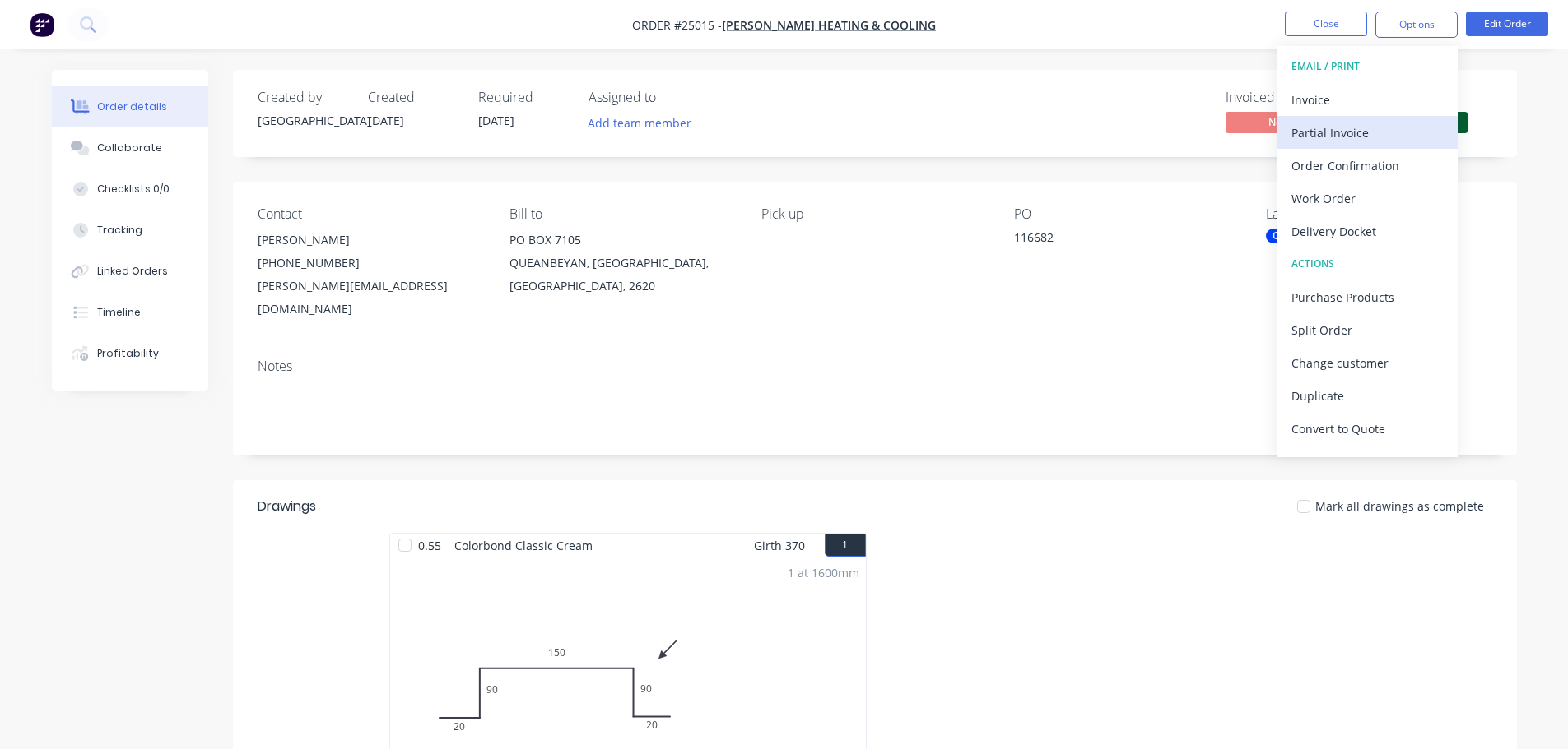
click at [1311, 117] on button "Partial Invoice" at bounding box center [1367, 132] width 181 height 33
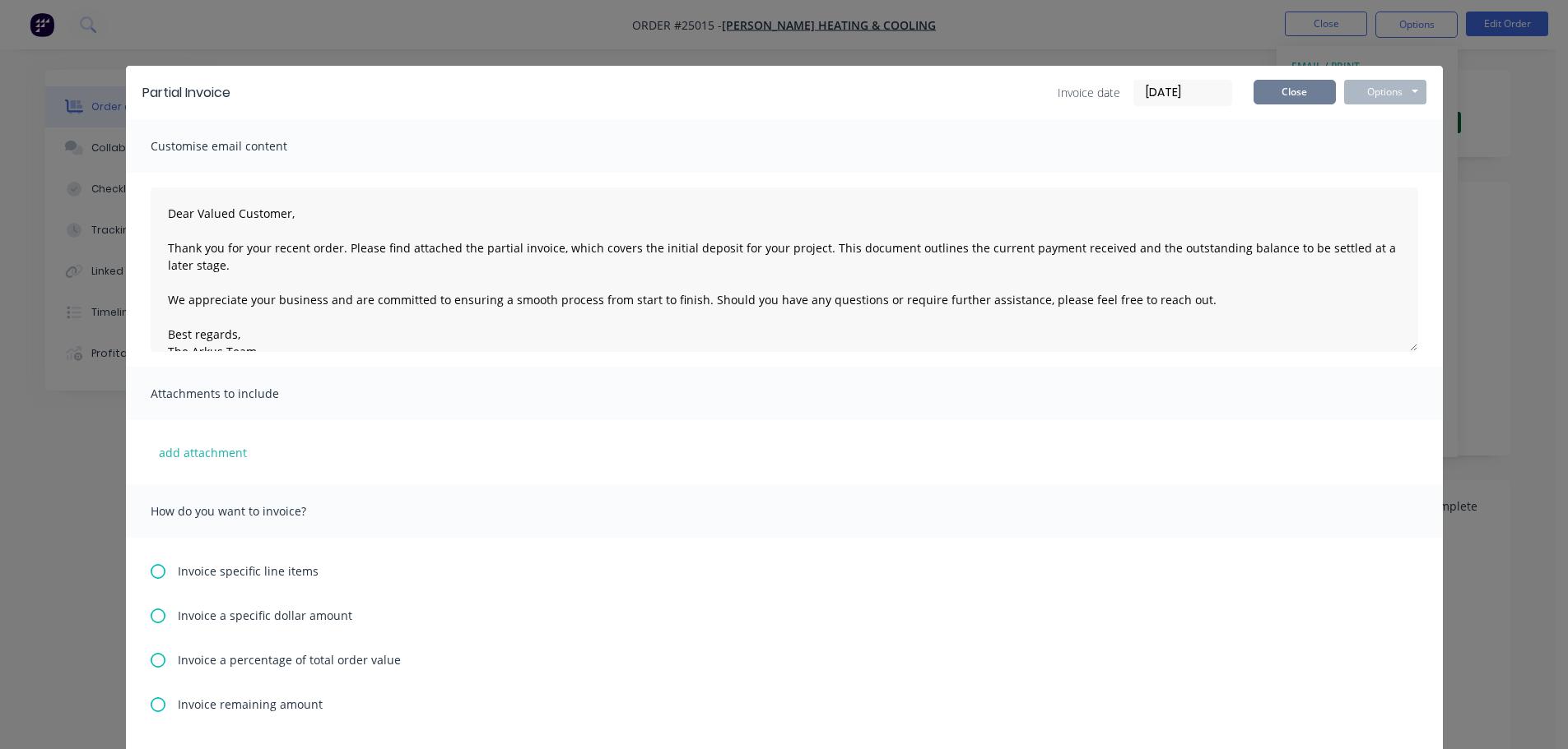
click at [1300, 87] on button "Close" at bounding box center [1295, 92] width 83 height 25
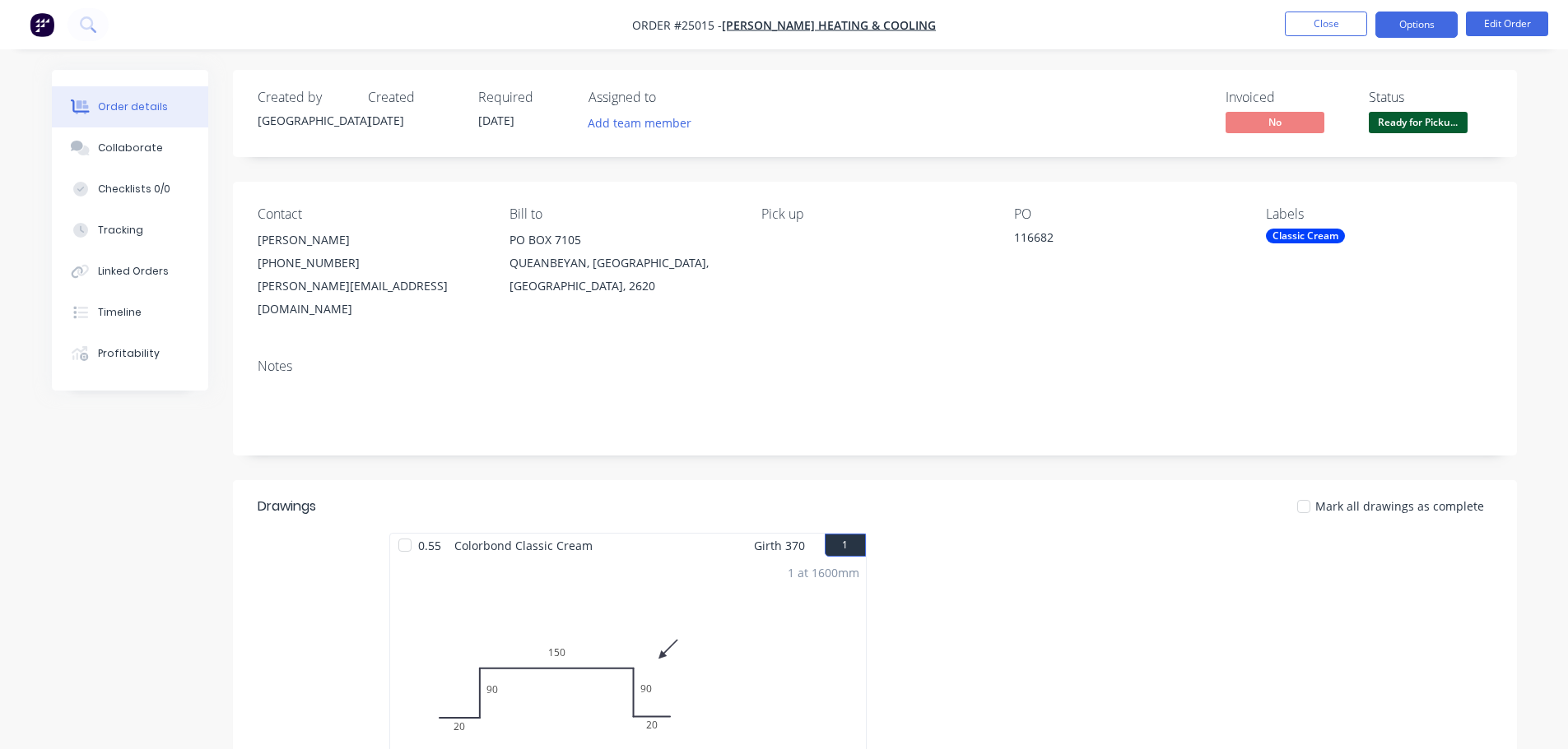
click at [1393, 28] on button "Options" at bounding box center [1416, 24] width 83 height 26
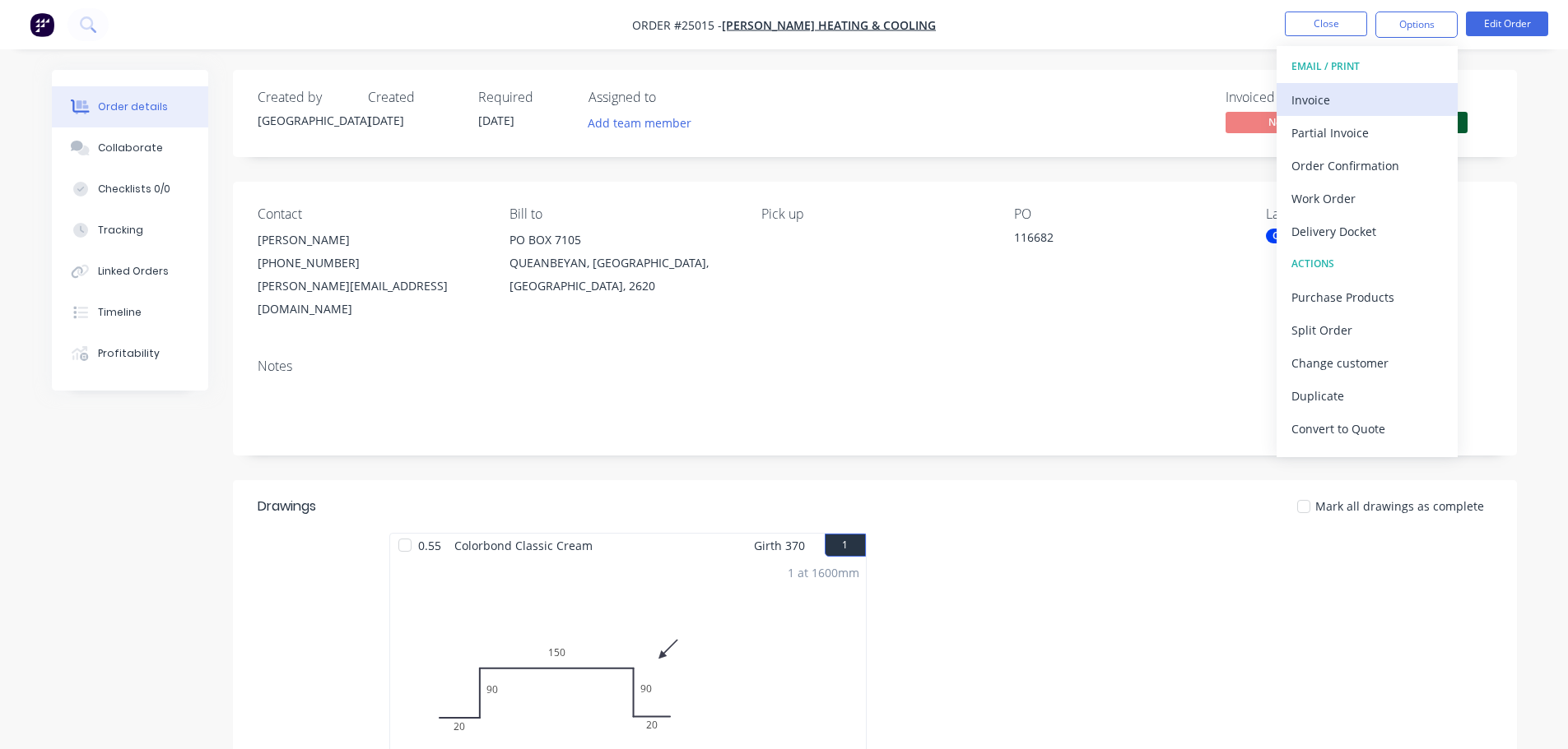
click at [1331, 105] on div "Invoice" at bounding box center [1367, 100] width 152 height 24
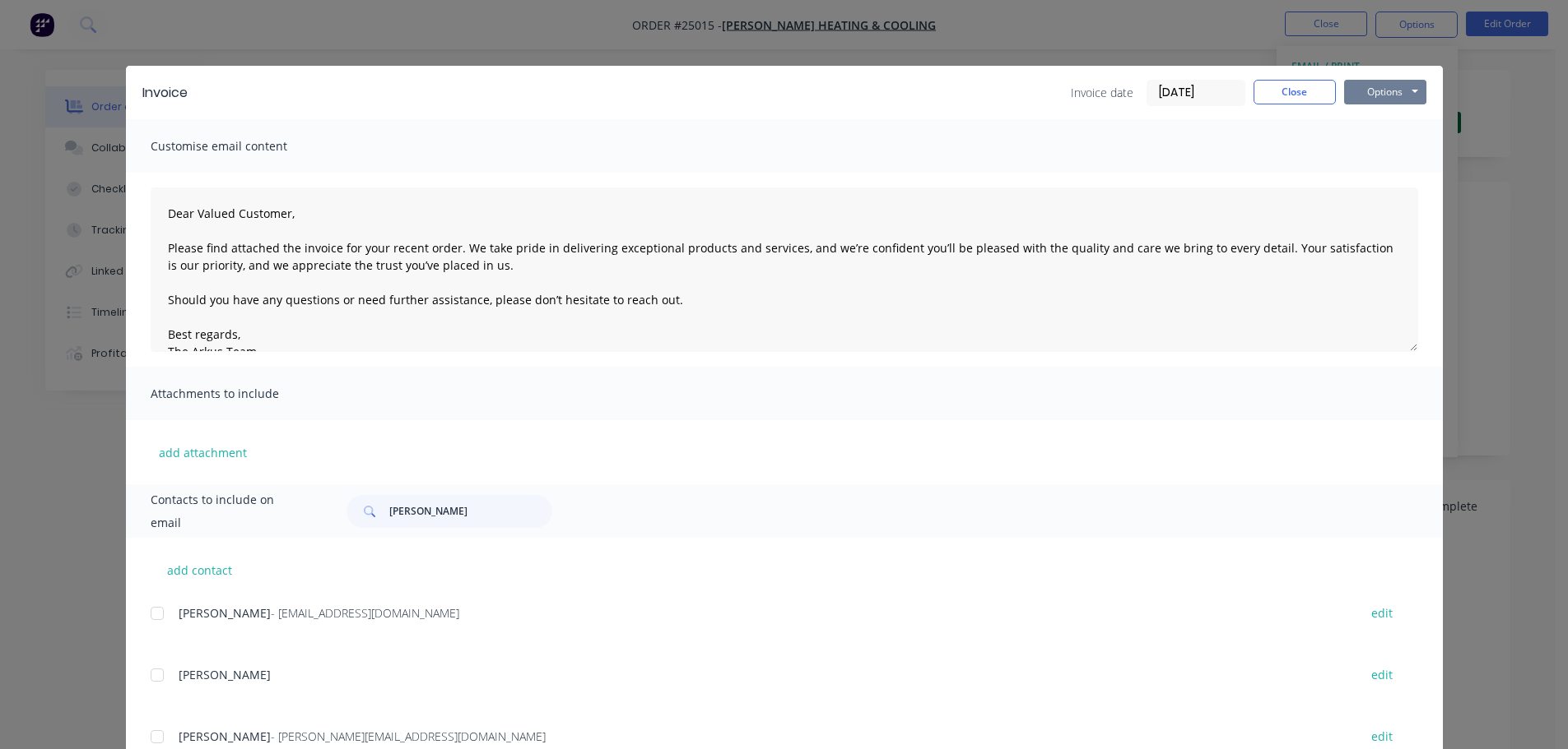
click at [1363, 89] on button "Options" at bounding box center [1386, 92] width 83 height 25
click at [1367, 144] on button "Print" at bounding box center [1397, 148] width 105 height 27
click at [1283, 87] on button "Close" at bounding box center [1295, 92] width 83 height 25
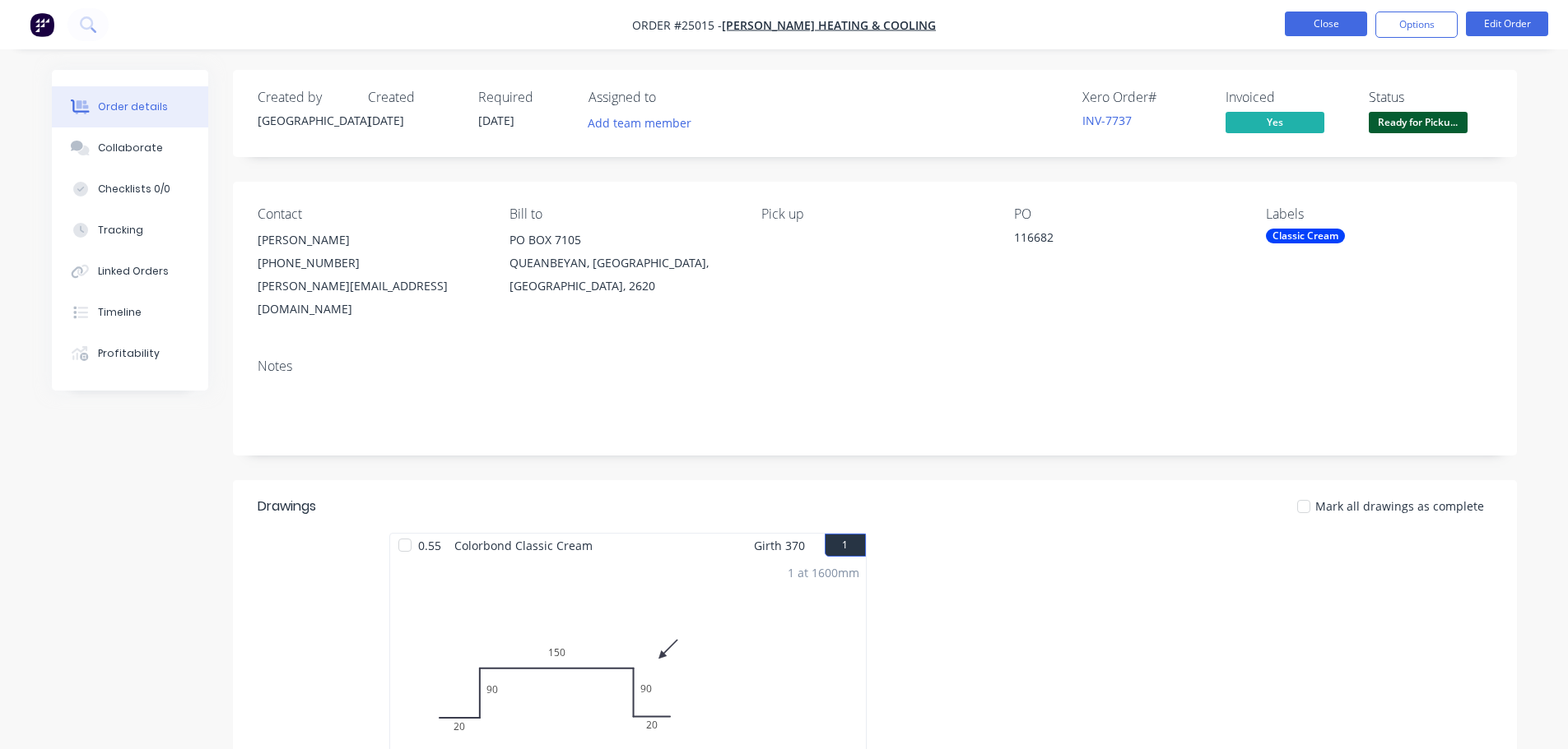
click at [1306, 29] on button "Close" at bounding box center [1327, 24] width 83 height 25
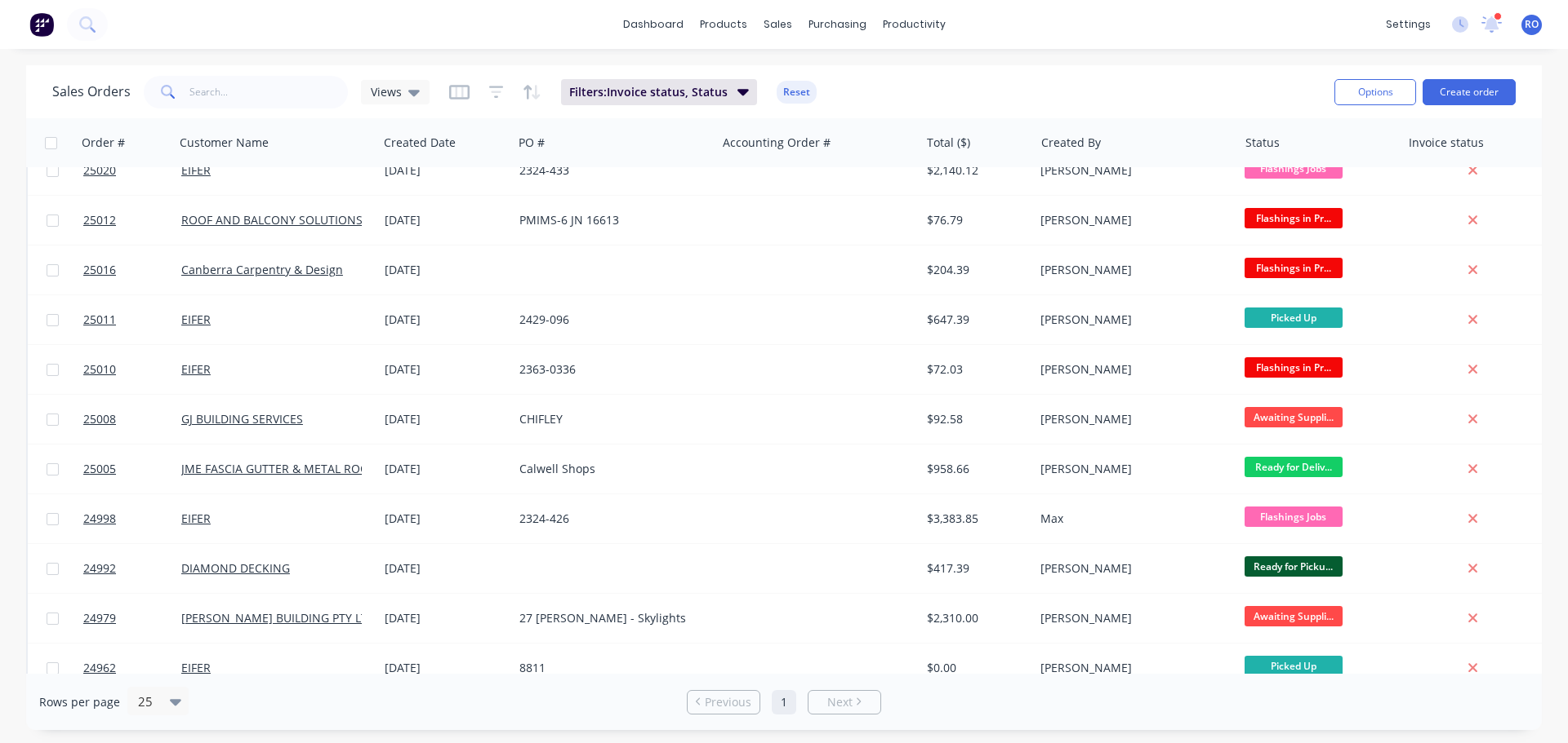
scroll to position [408, 0]
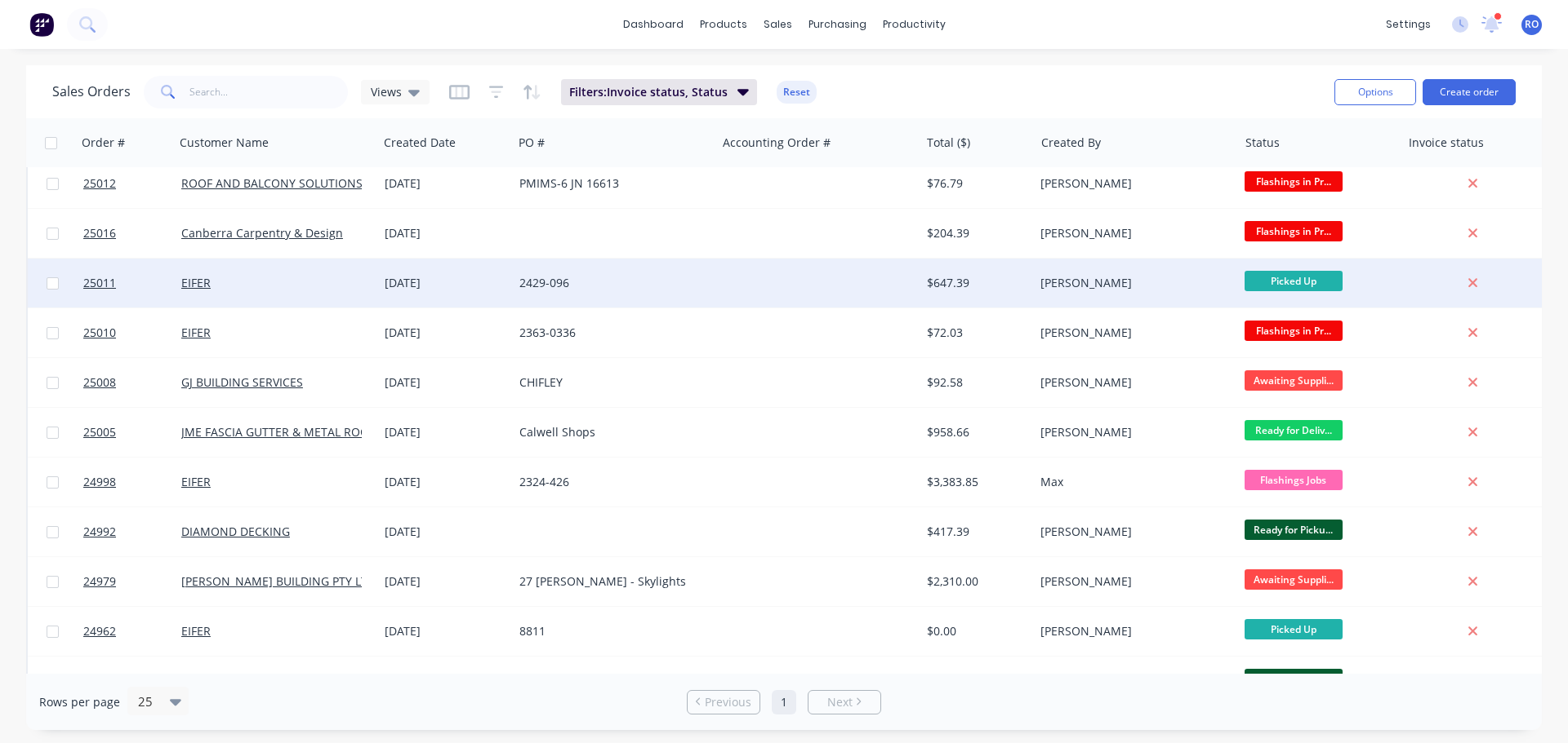
click at [985, 293] on div "$647.39" at bounding box center [978, 283] width 114 height 49
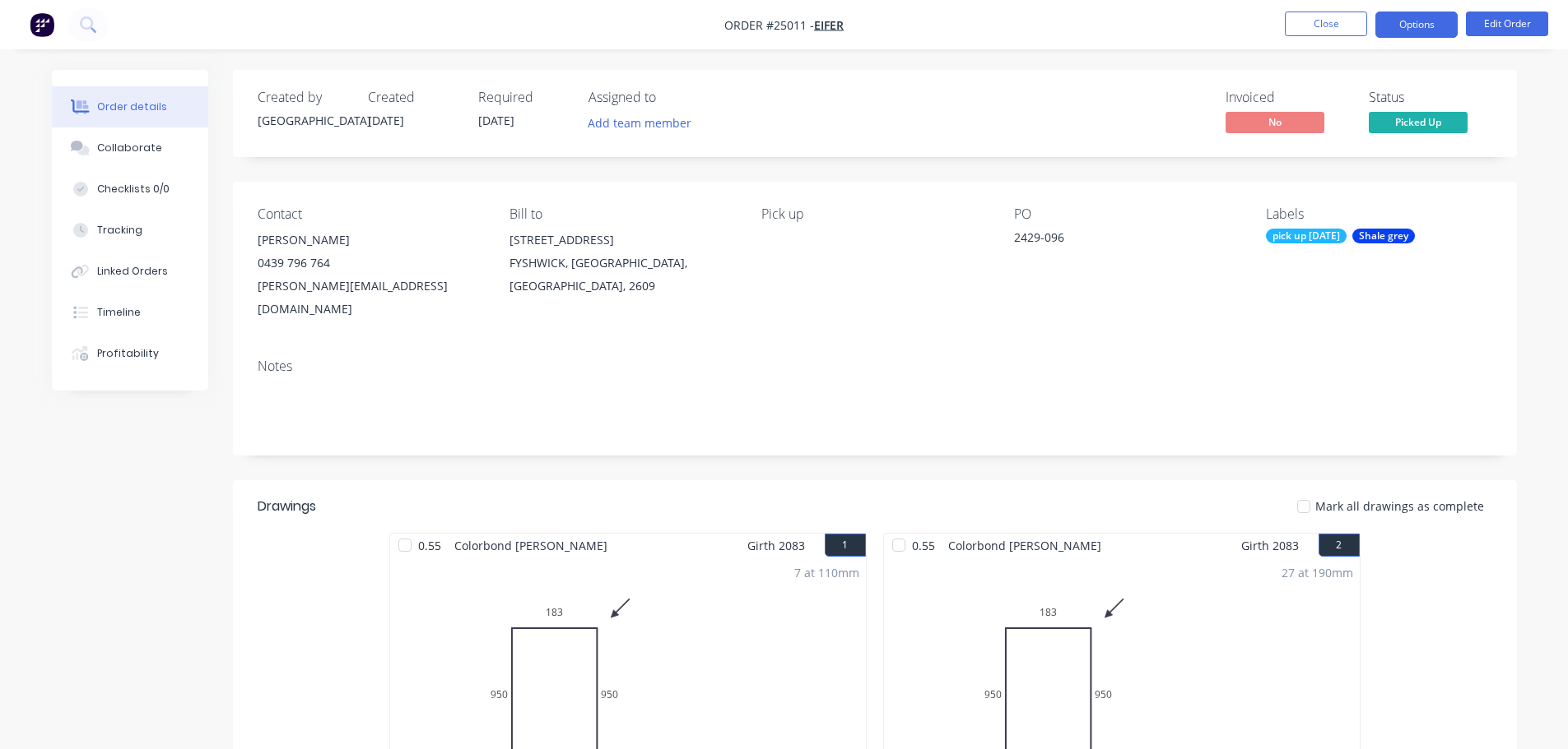
click at [1406, 31] on button "Options" at bounding box center [1416, 24] width 83 height 26
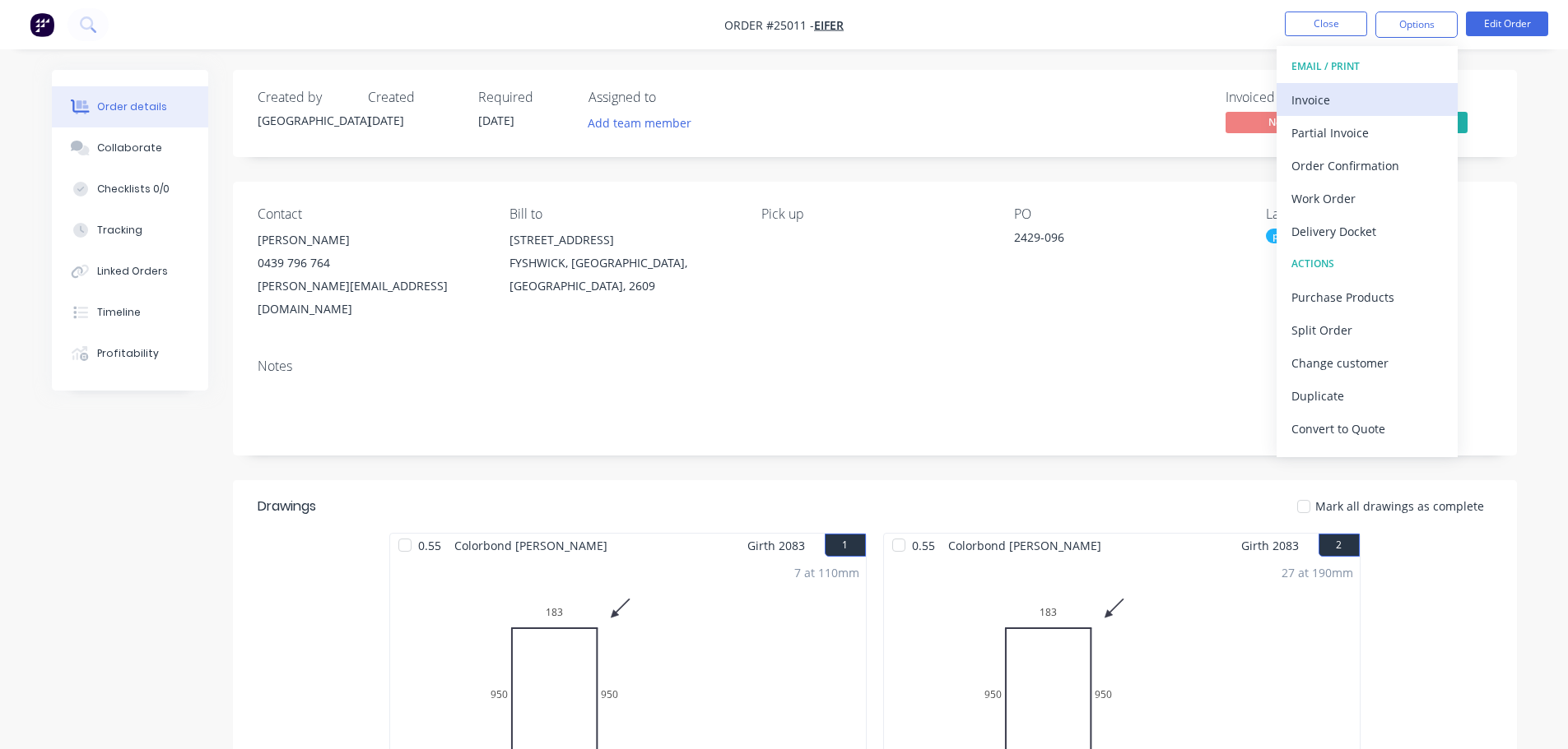
click at [1369, 97] on div "Invoice" at bounding box center [1367, 100] width 152 height 24
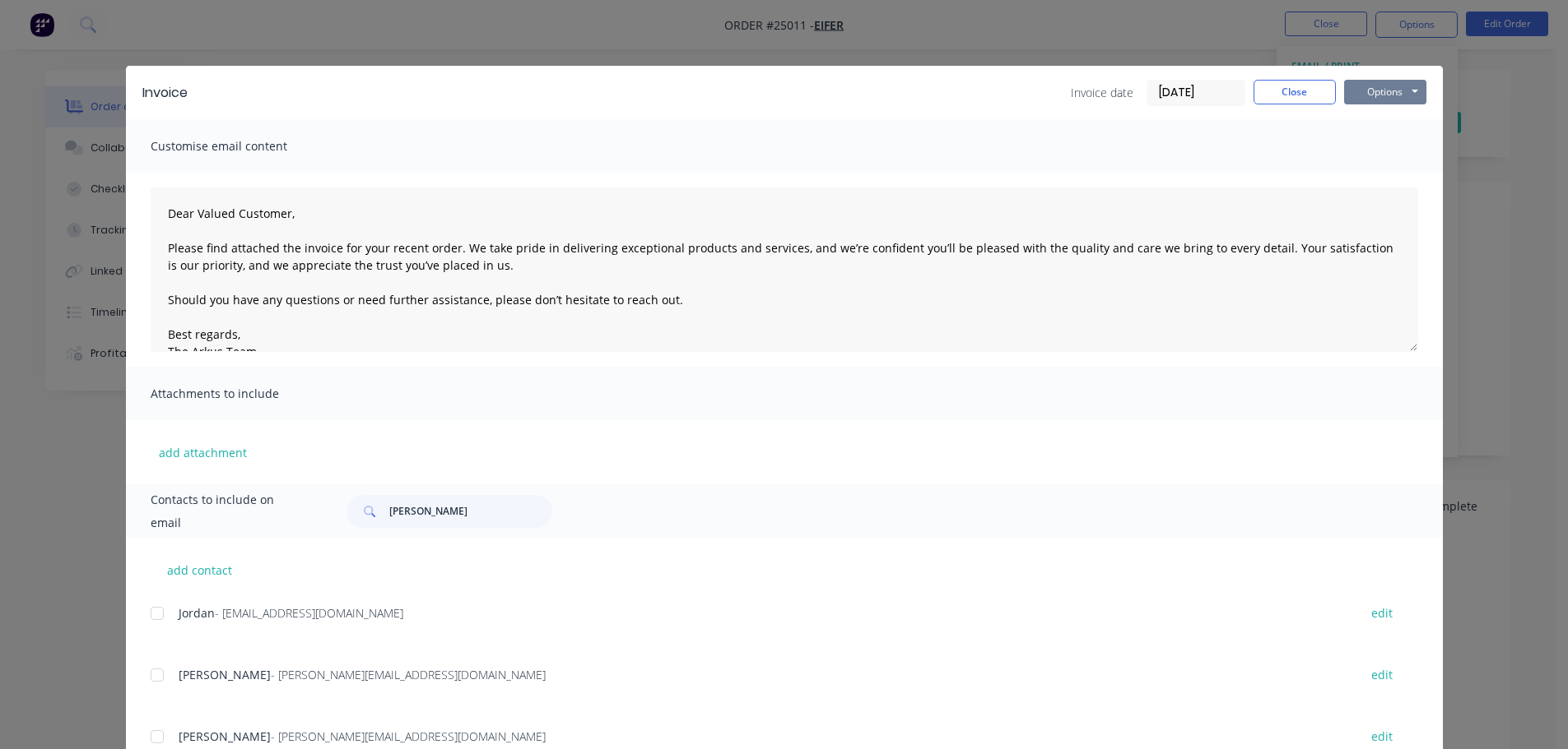
click at [1382, 94] on button "Options" at bounding box center [1386, 92] width 83 height 25
click at [1375, 147] on button "Print" at bounding box center [1397, 148] width 105 height 27
click at [1295, 87] on button "Close" at bounding box center [1295, 92] width 83 height 25
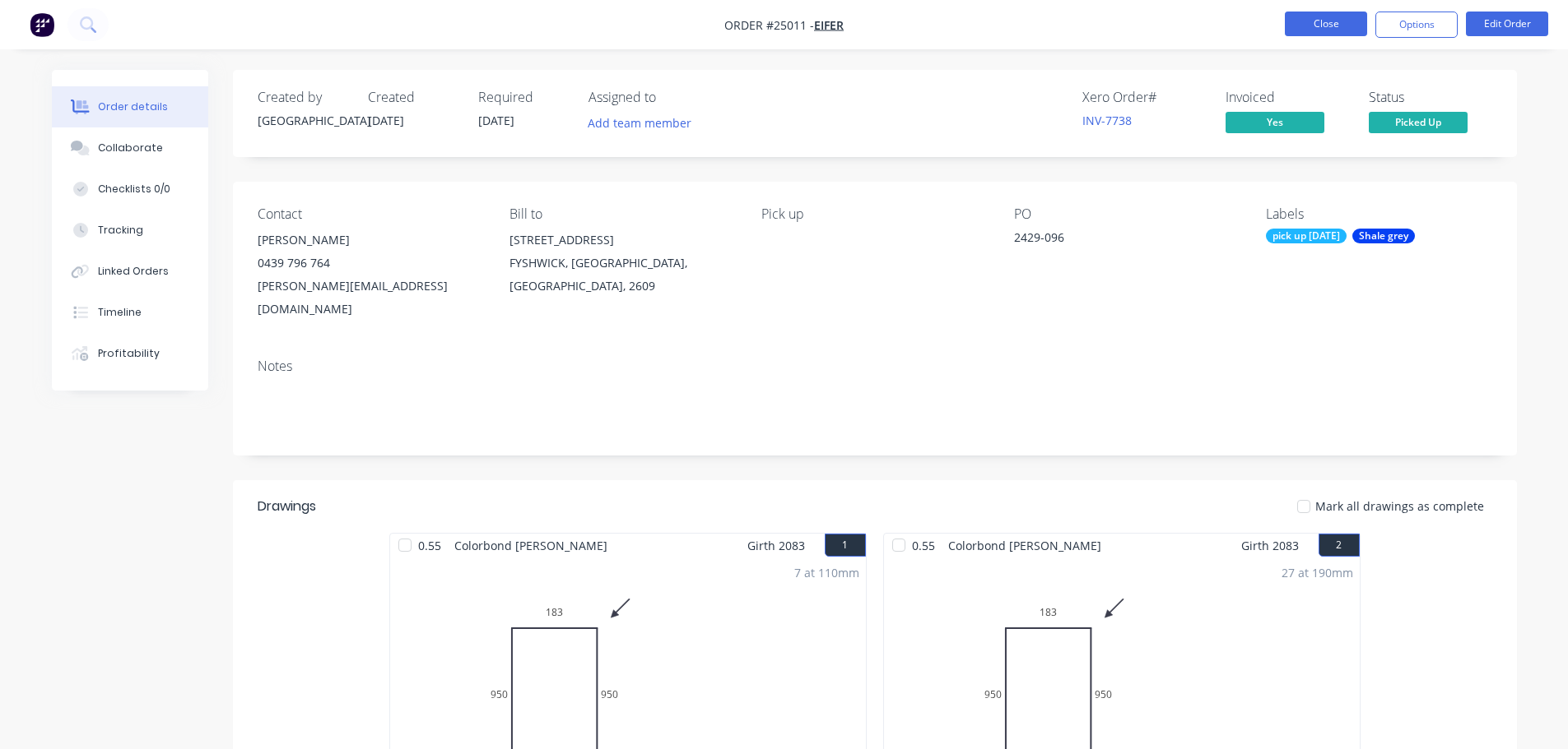
click at [1319, 33] on button "Close" at bounding box center [1327, 24] width 83 height 25
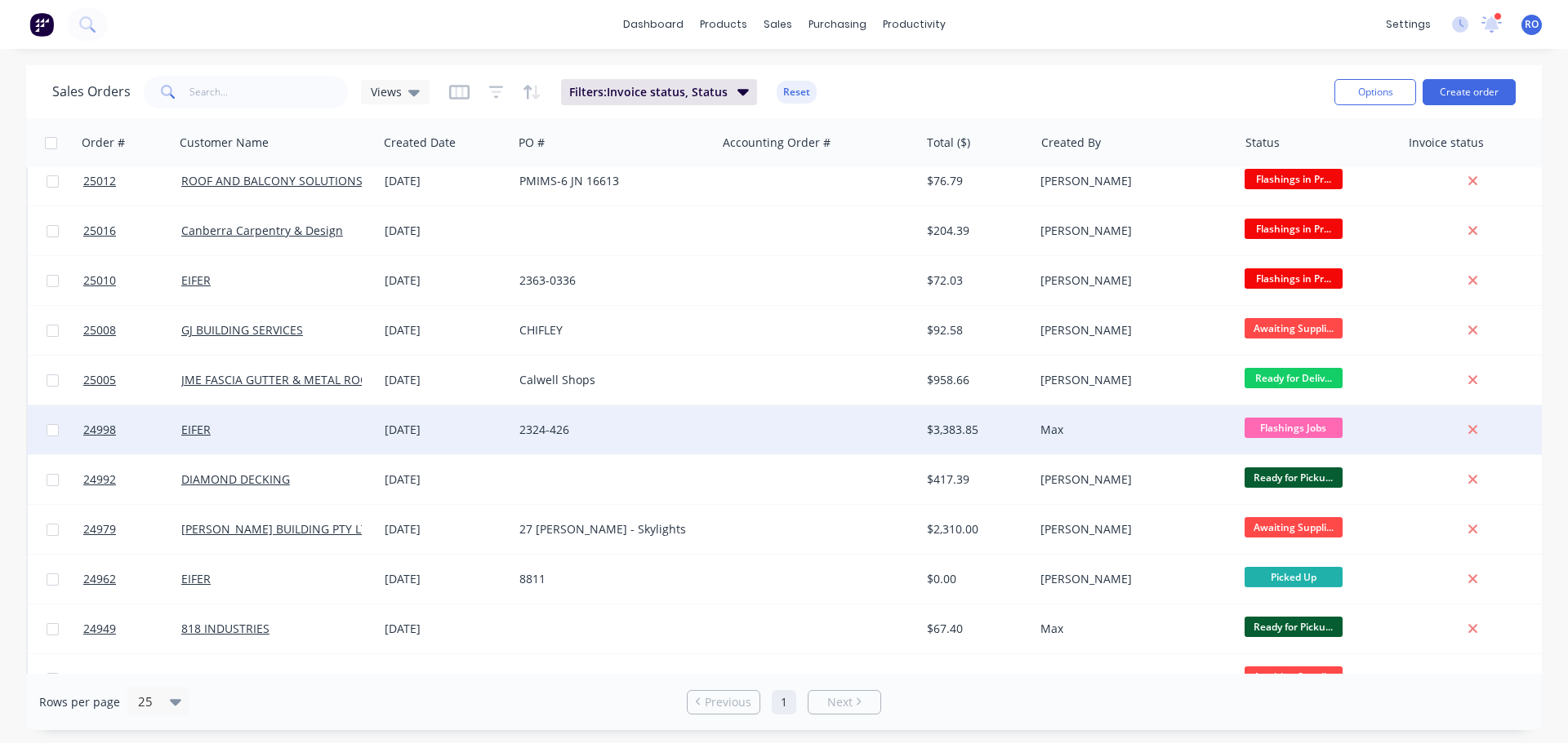
scroll to position [489, 0]
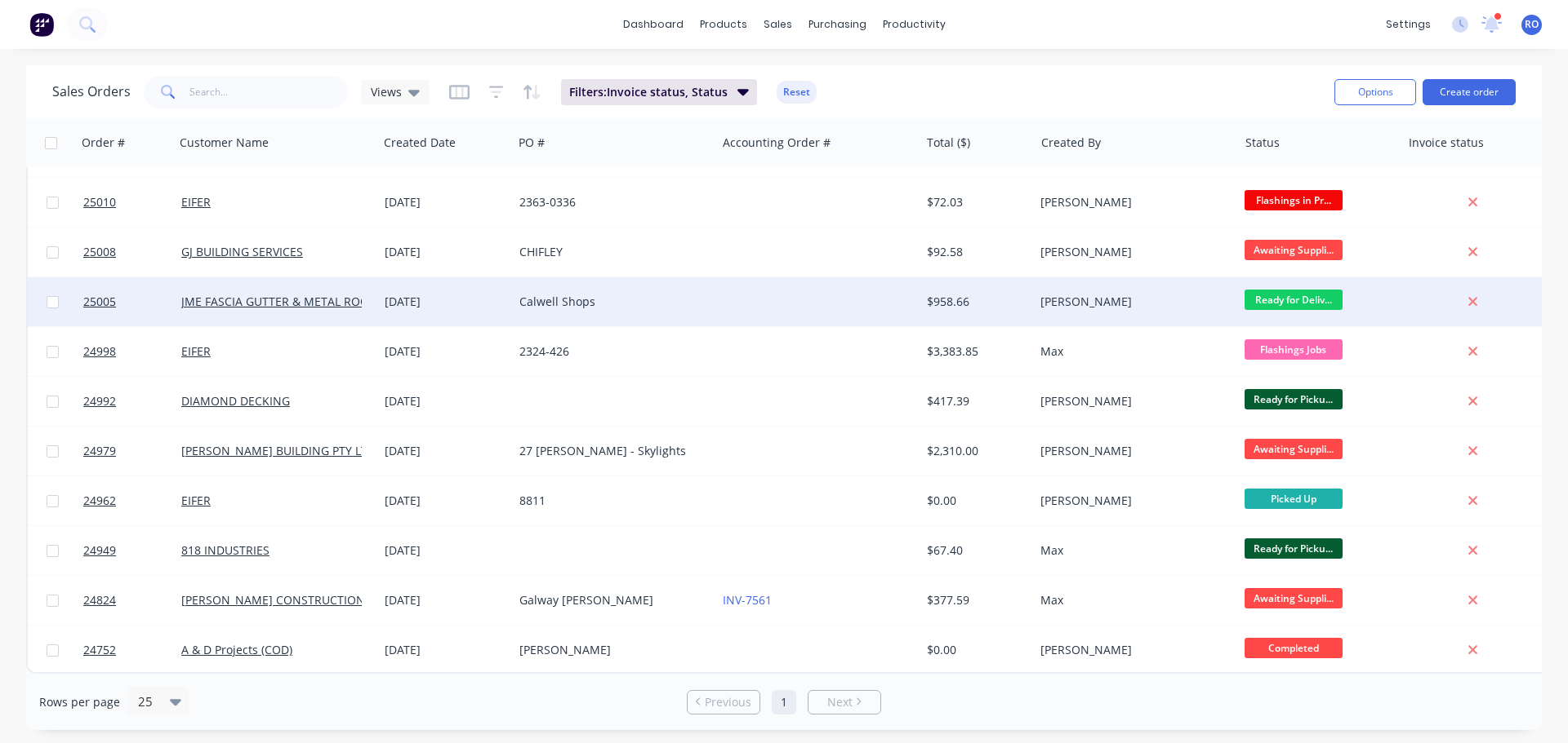
click at [976, 311] on div "$958.66" at bounding box center [978, 302] width 114 height 49
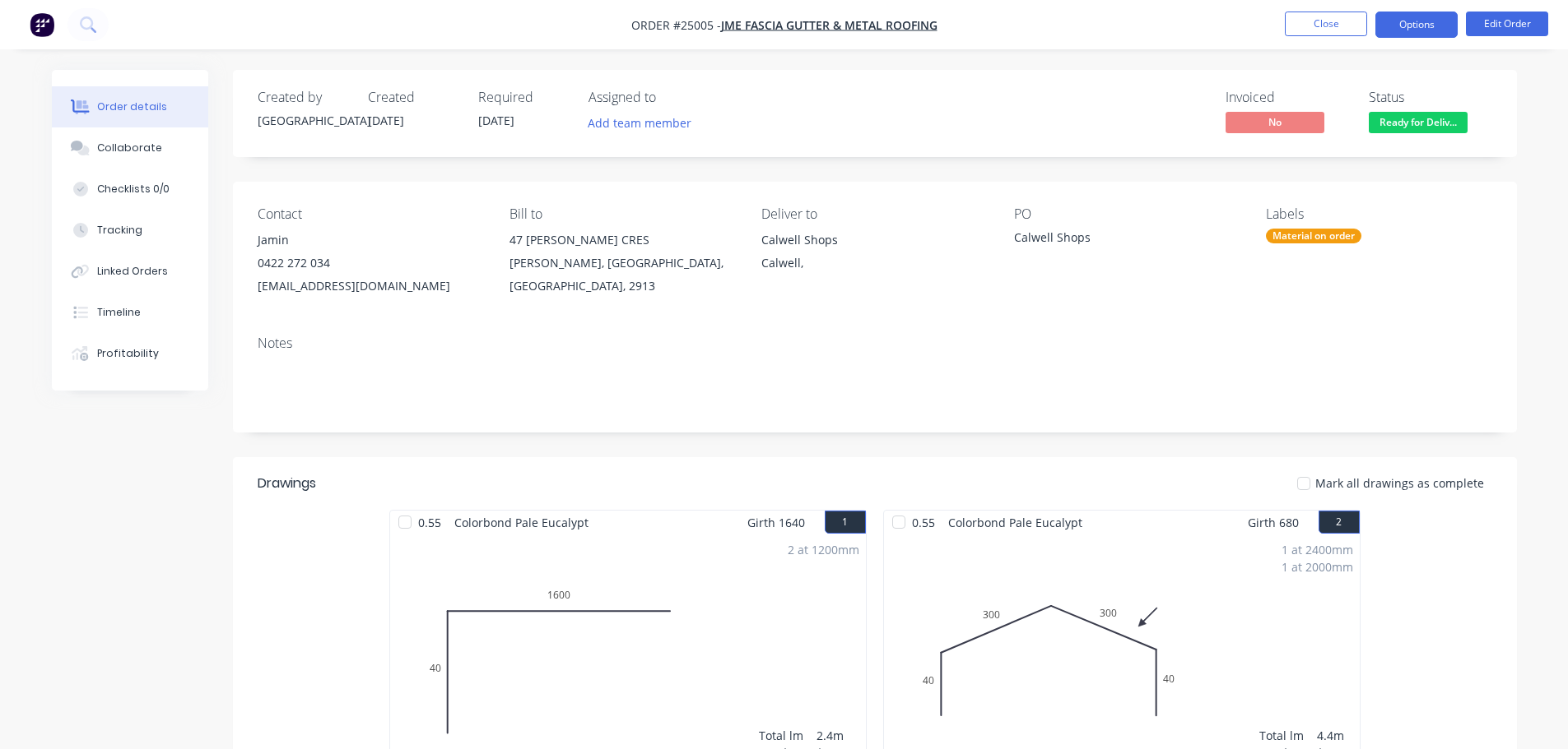
click at [1434, 36] on button "Options" at bounding box center [1416, 24] width 83 height 26
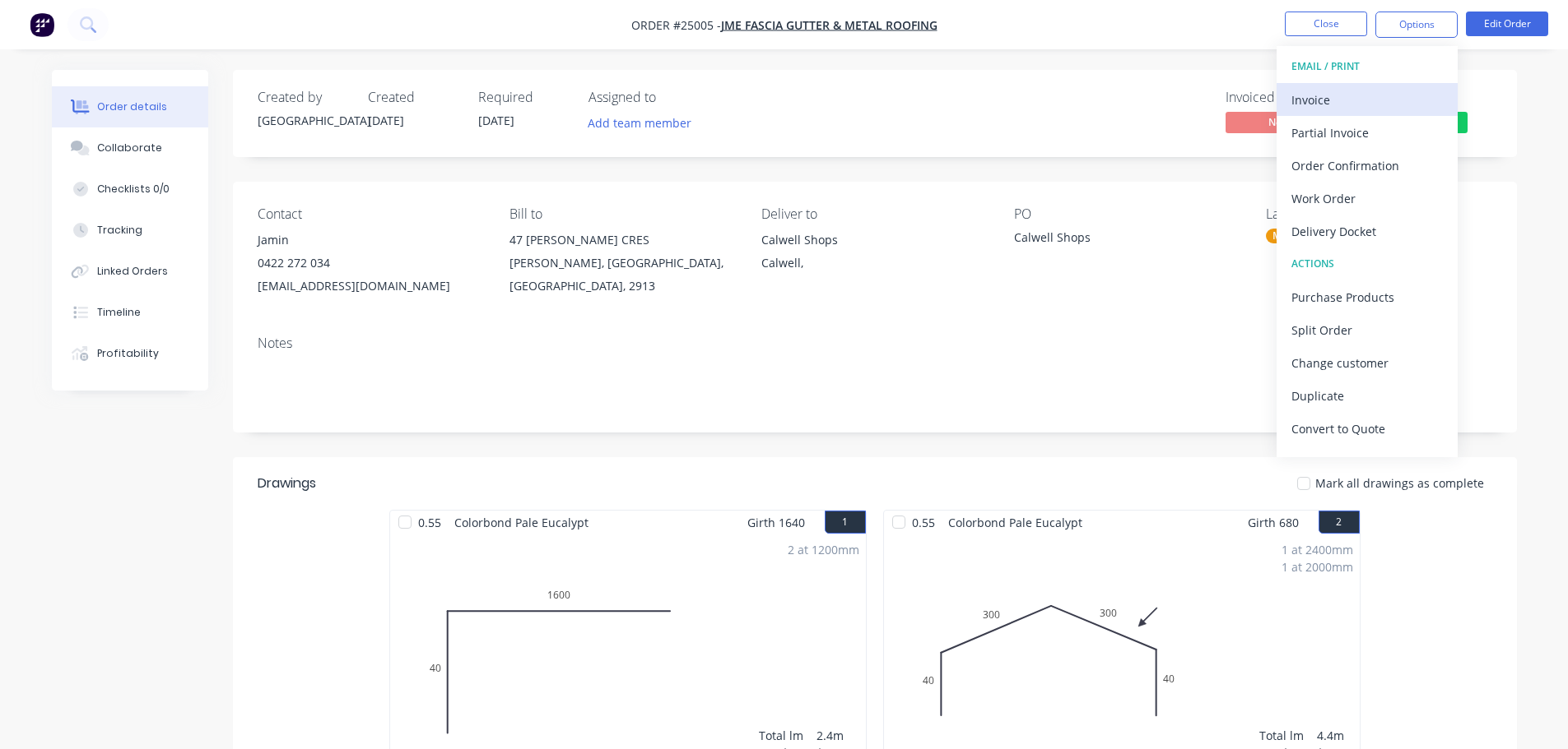
click at [1352, 94] on div "Invoice" at bounding box center [1367, 100] width 152 height 24
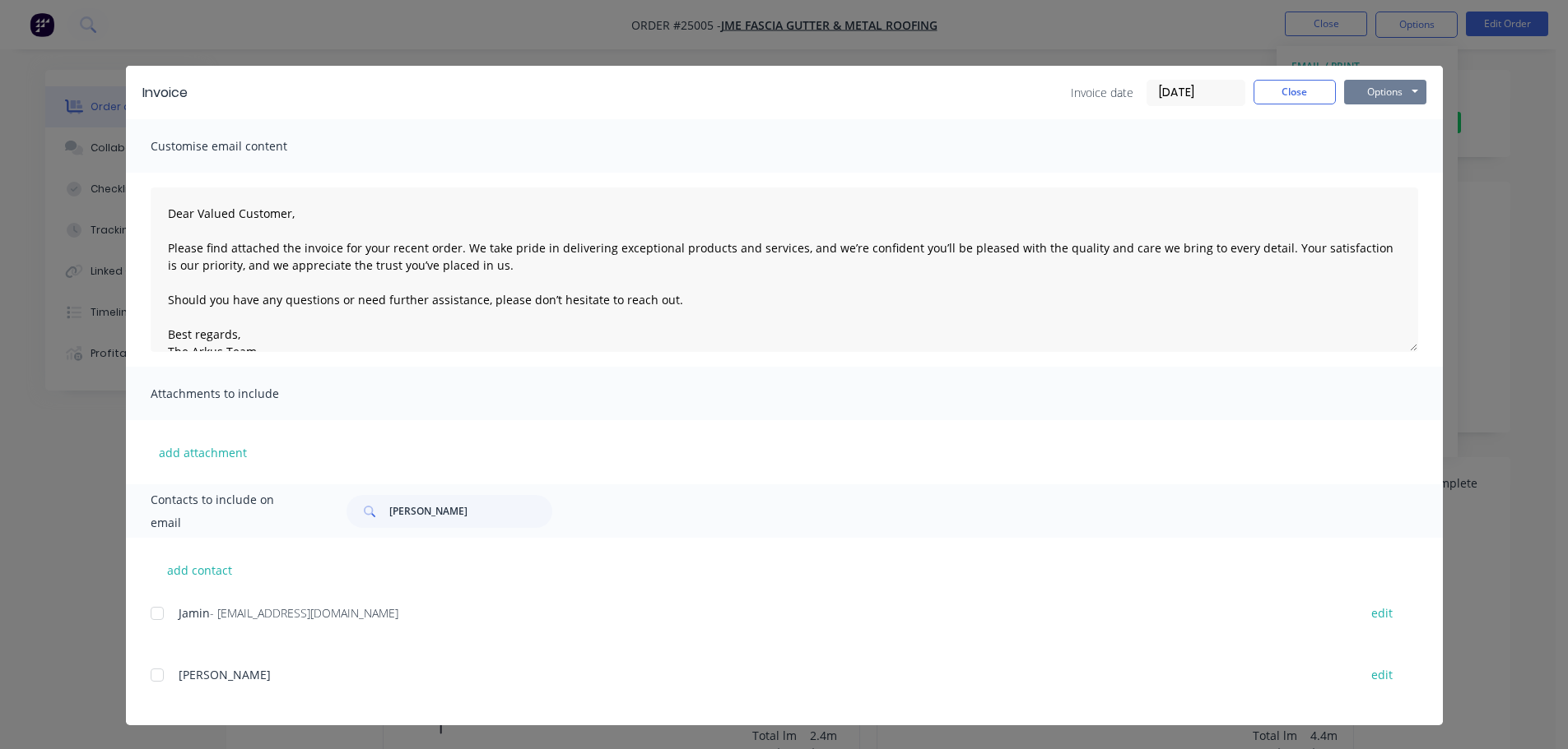
click at [1362, 91] on button "Options" at bounding box center [1386, 92] width 83 height 25
click at [1374, 145] on button "Print" at bounding box center [1397, 148] width 105 height 27
click at [1289, 86] on button "Close" at bounding box center [1295, 92] width 83 height 25
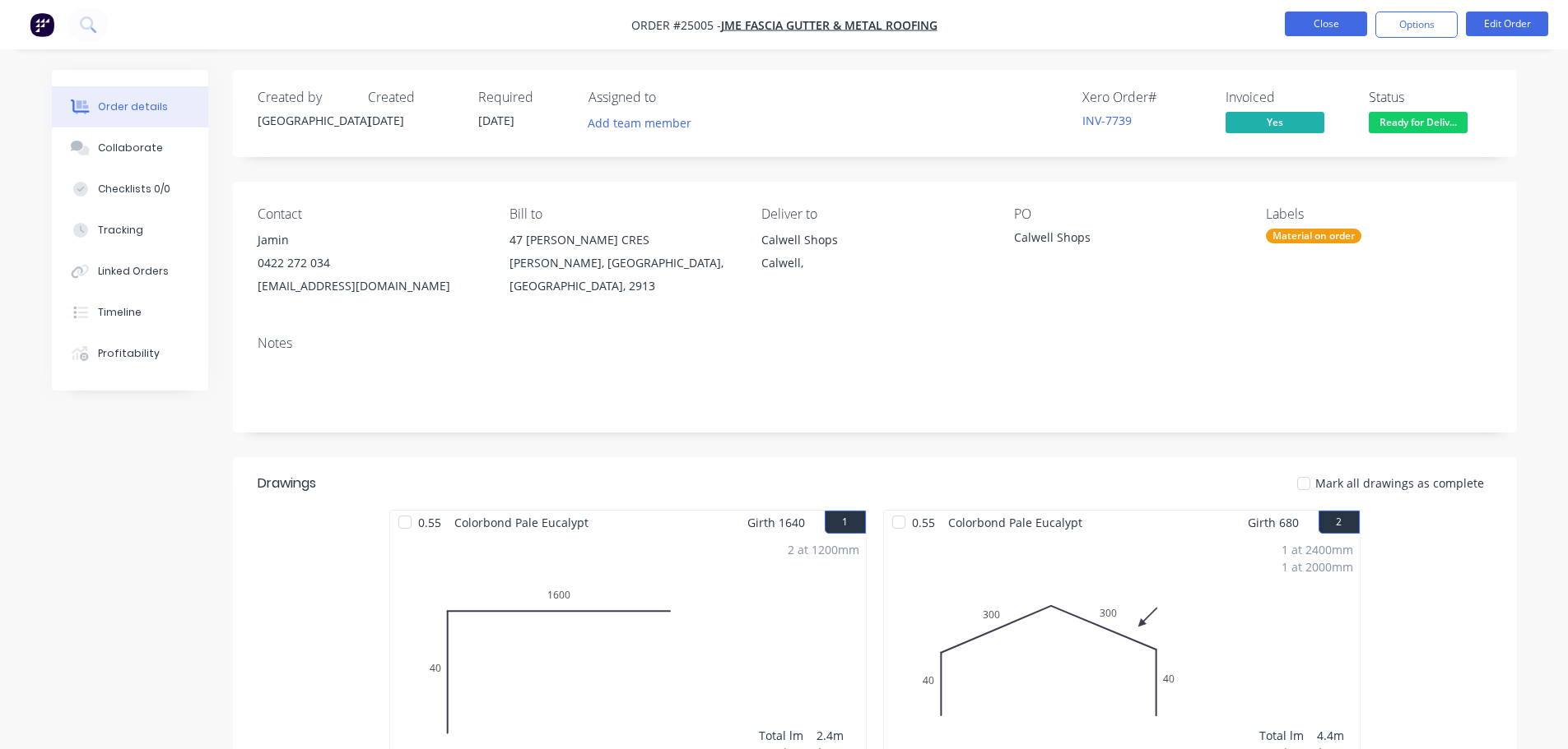
click at [1307, 25] on button "Close" at bounding box center [1327, 24] width 83 height 25
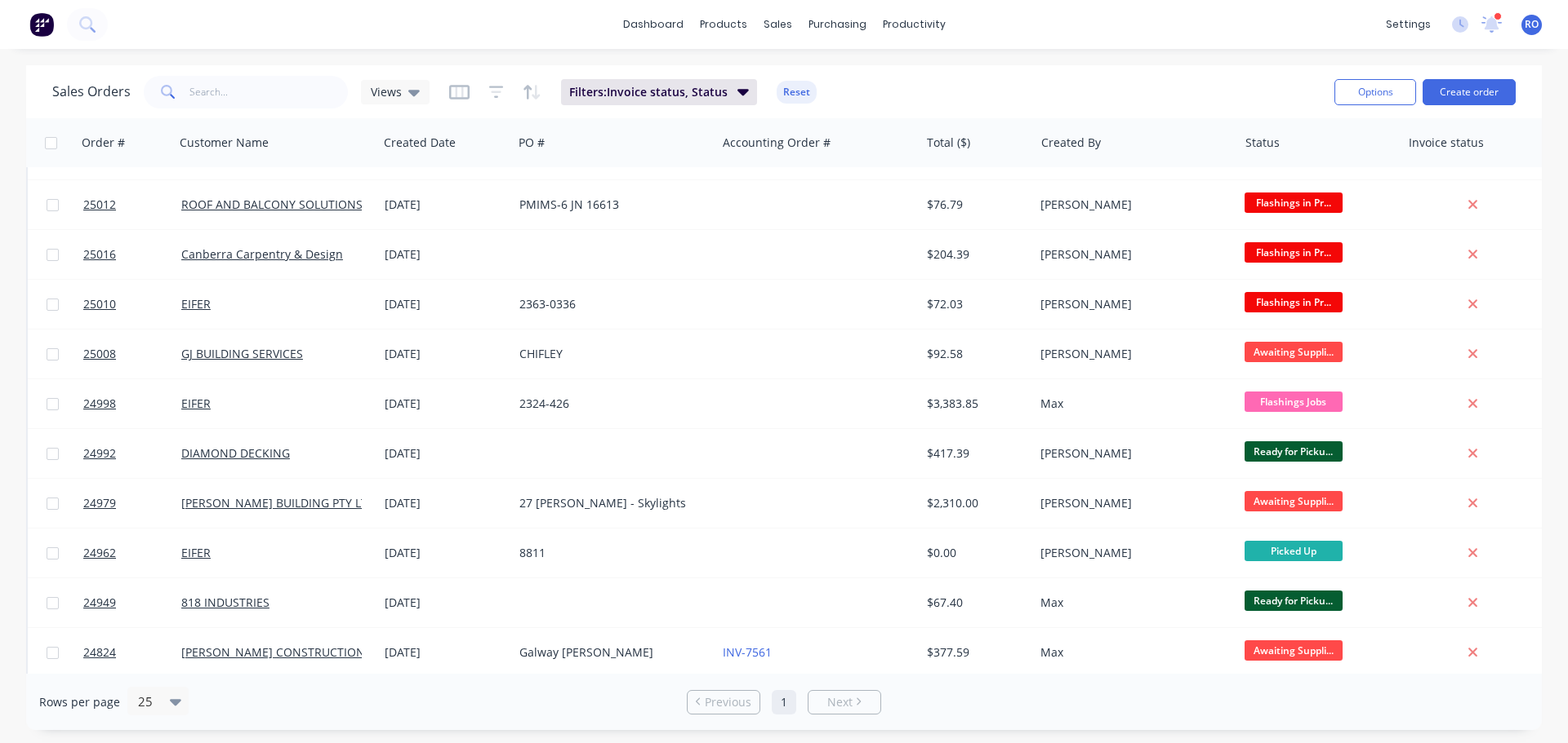
scroll to position [448, 0]
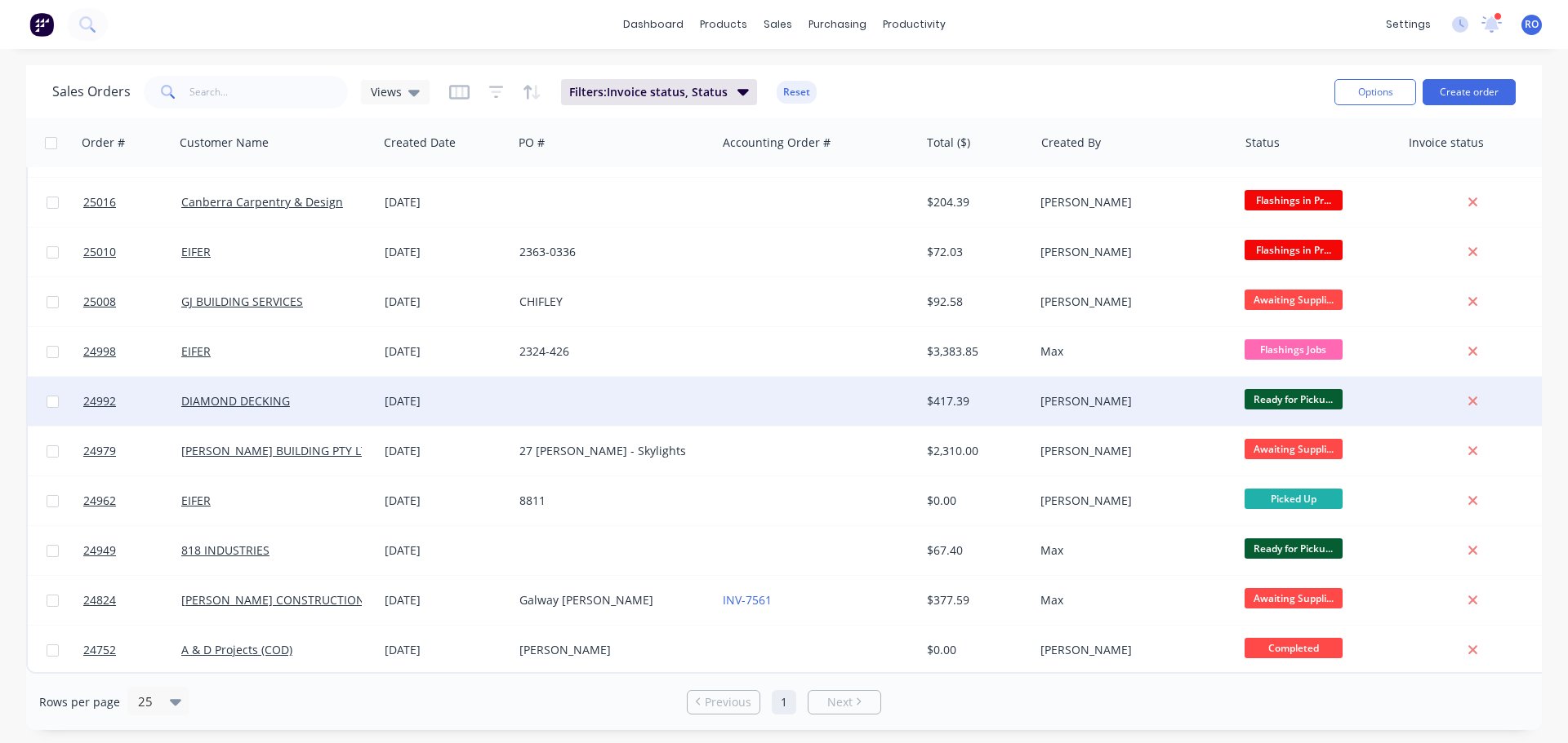
click at [1052, 393] on div "[PERSON_NAME]" at bounding box center [1131, 401] width 182 height 16
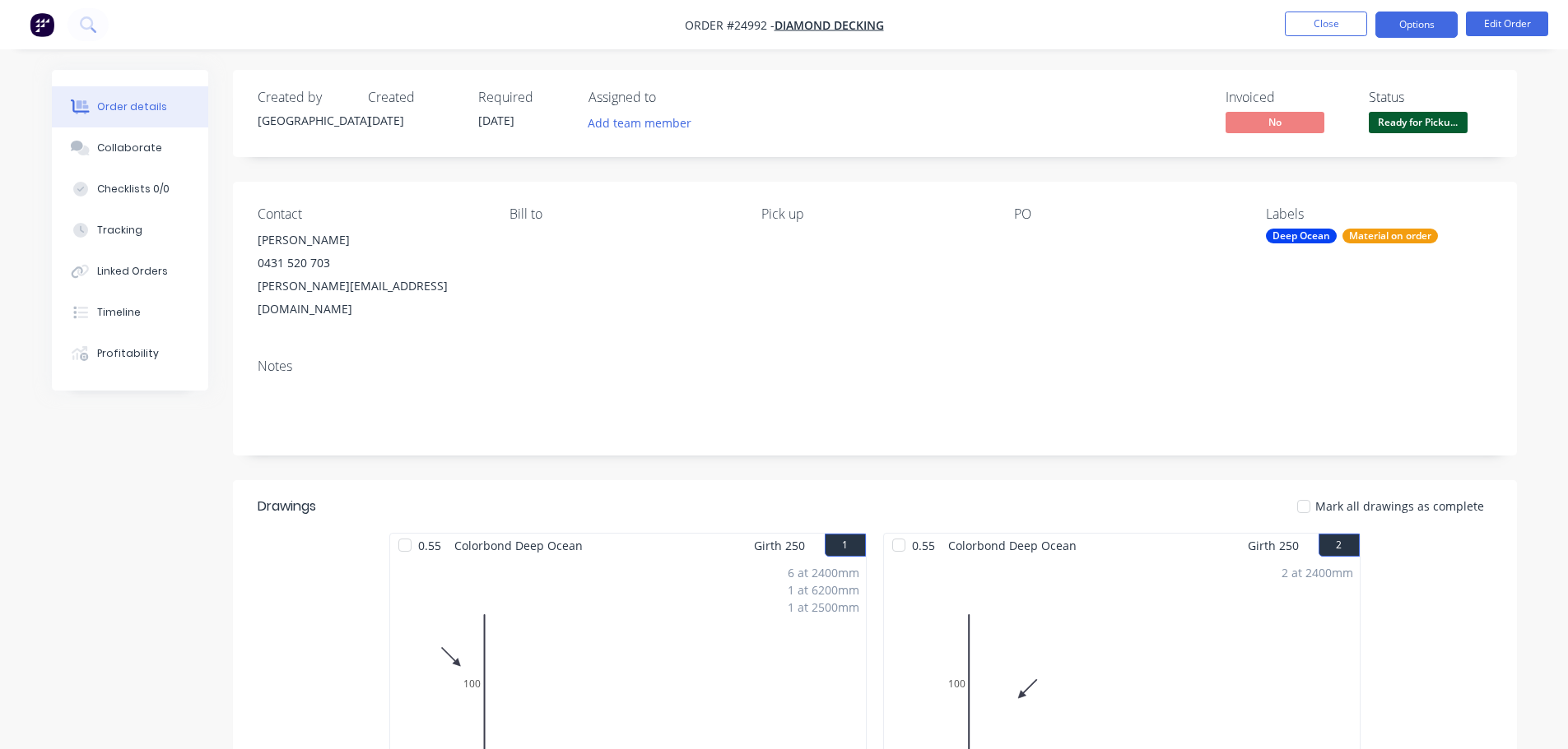
click at [1429, 22] on button "Options" at bounding box center [1416, 24] width 83 height 26
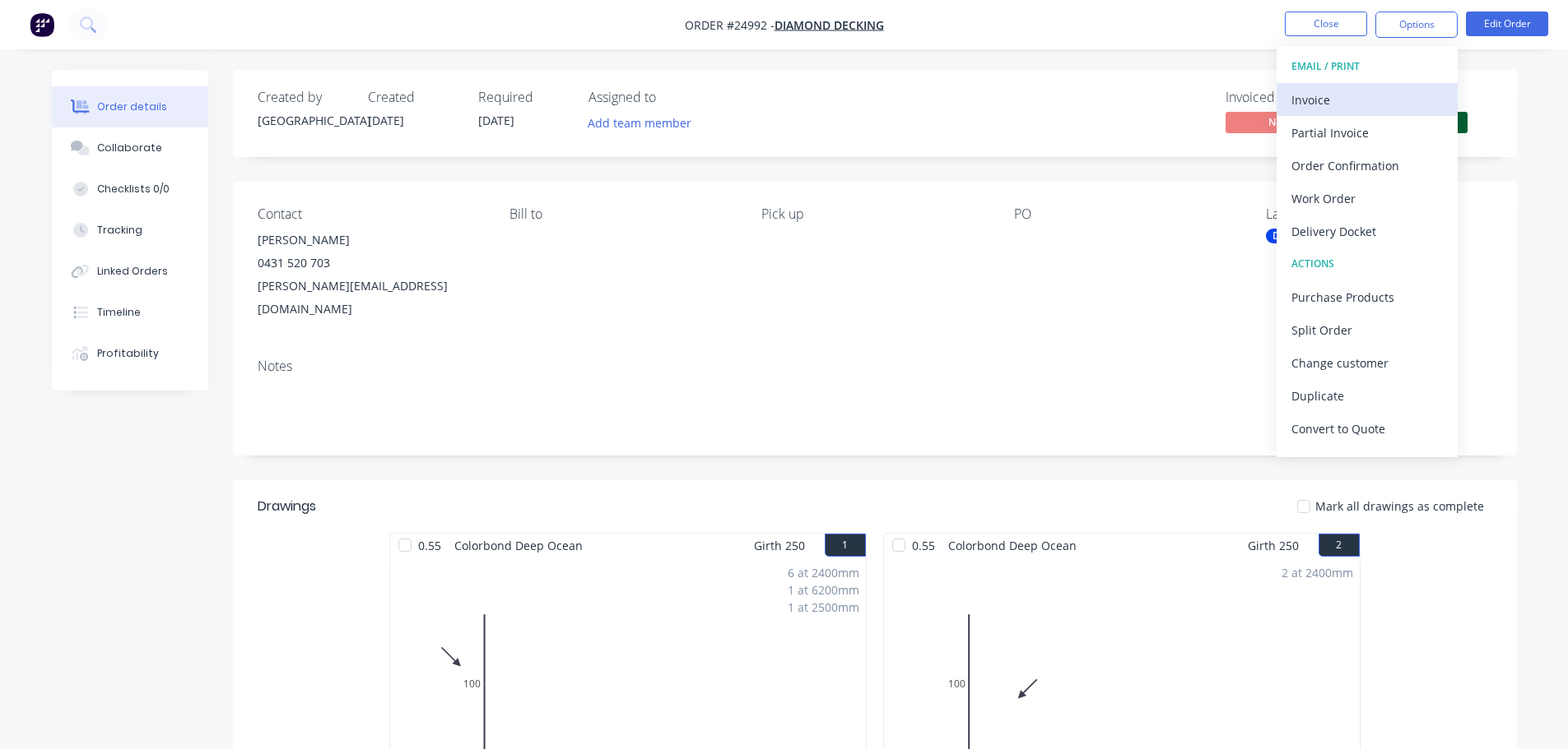
click at [1350, 108] on div "Invoice" at bounding box center [1367, 100] width 152 height 24
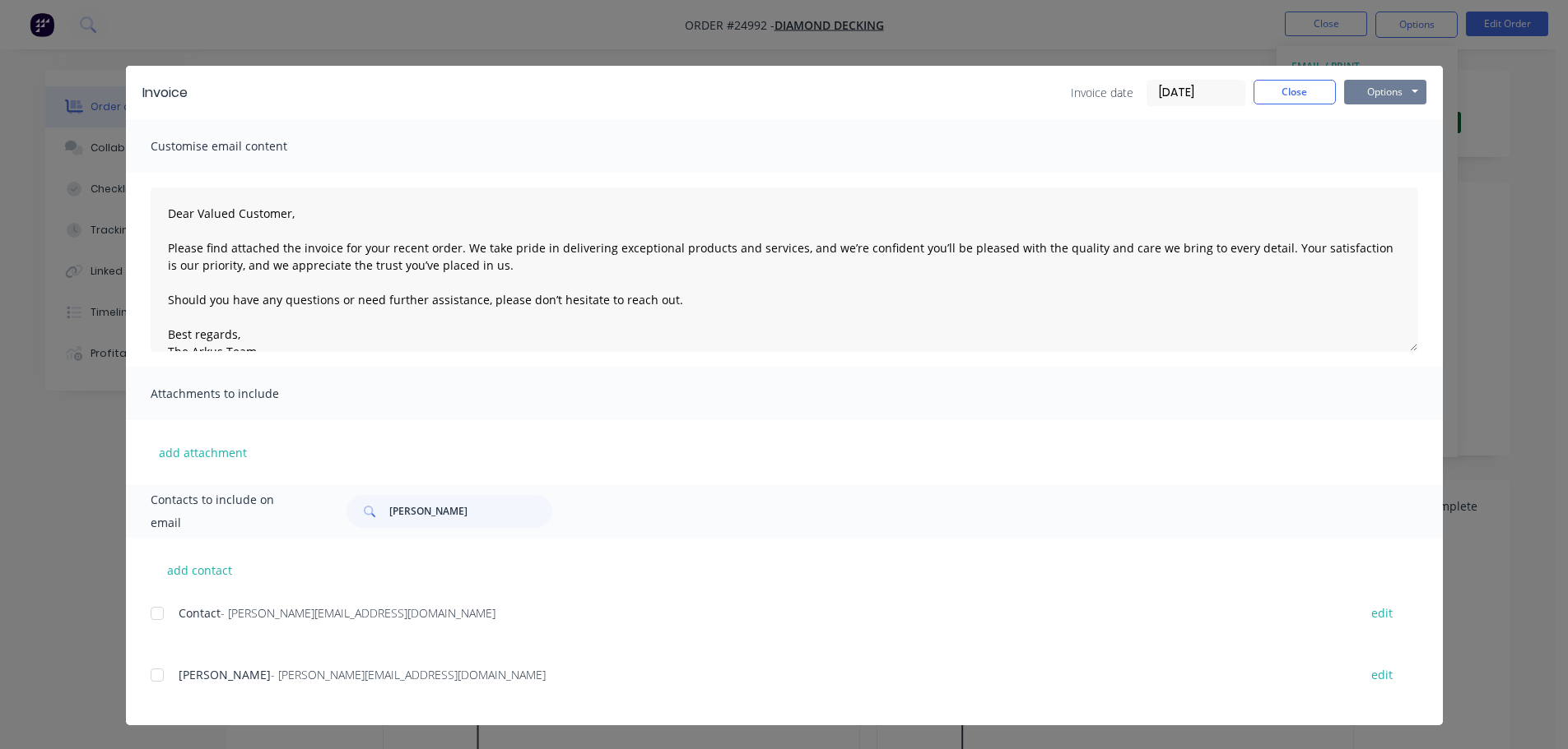
click at [1394, 91] on button "Options" at bounding box center [1386, 92] width 83 height 25
click at [1383, 152] on button "Print" at bounding box center [1397, 148] width 105 height 27
click at [1318, 95] on button "Close" at bounding box center [1295, 92] width 83 height 25
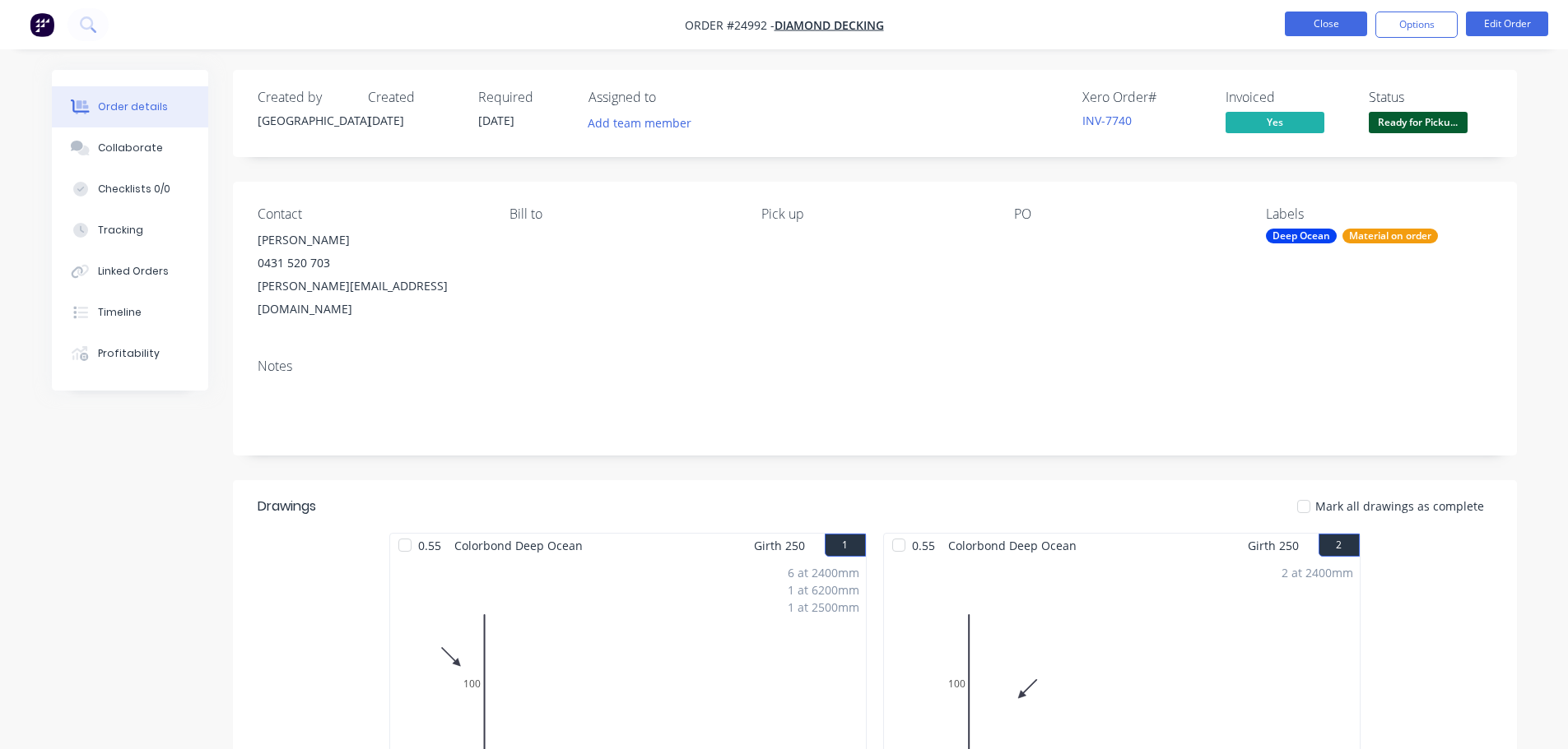
click at [1323, 19] on button "Close" at bounding box center [1327, 24] width 83 height 25
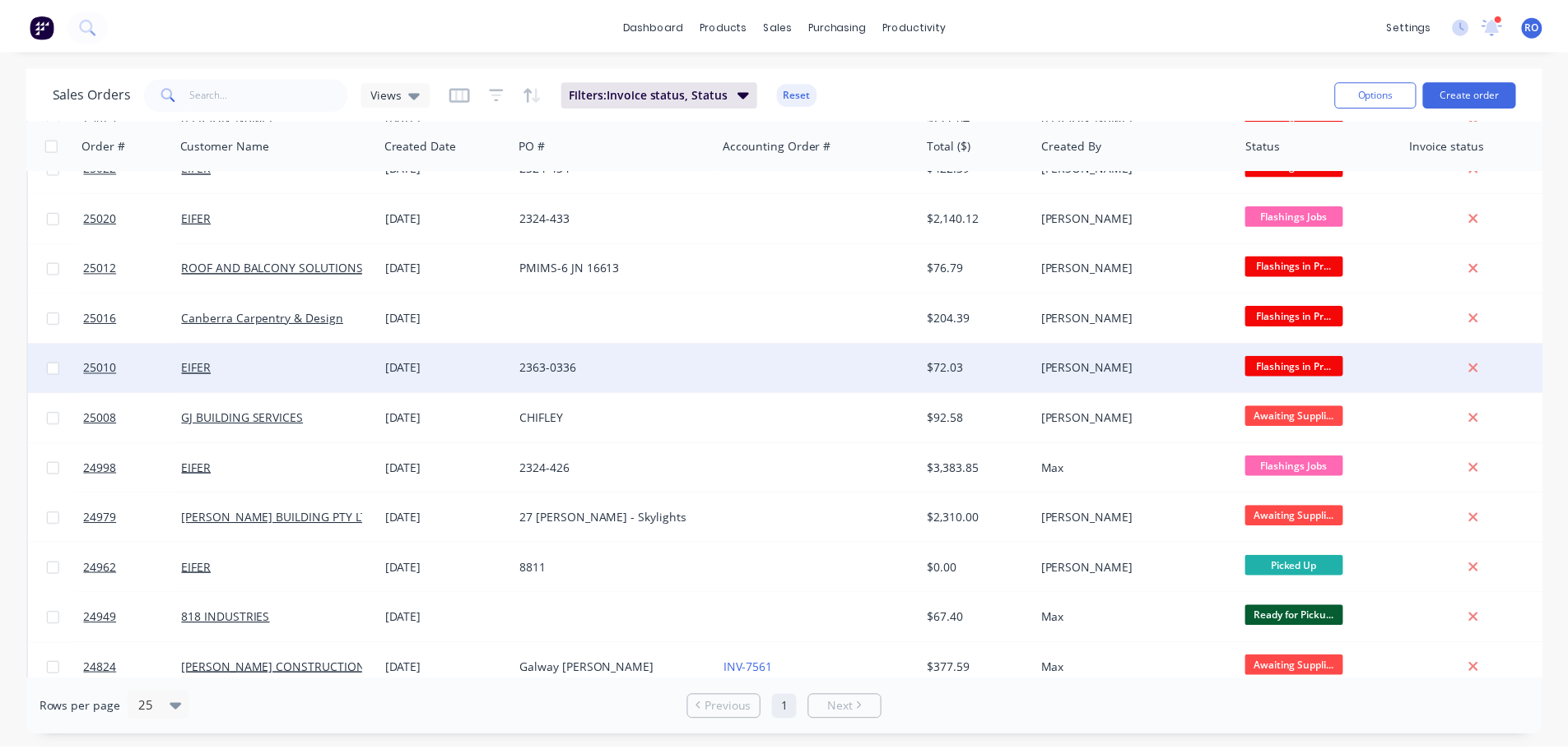
scroll to position [401, 0]
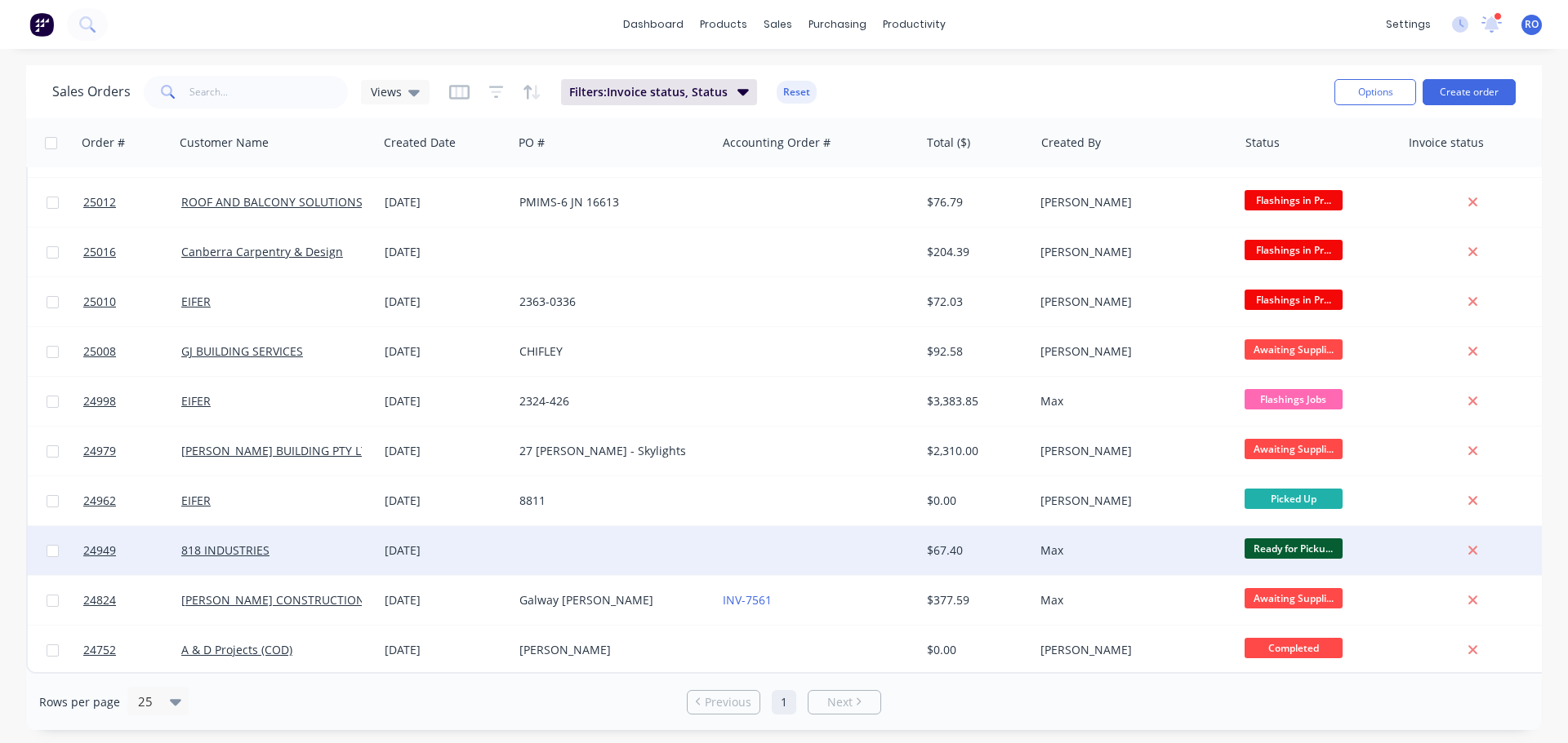
click at [1091, 544] on div "Max" at bounding box center [1131, 551] width 182 height 16
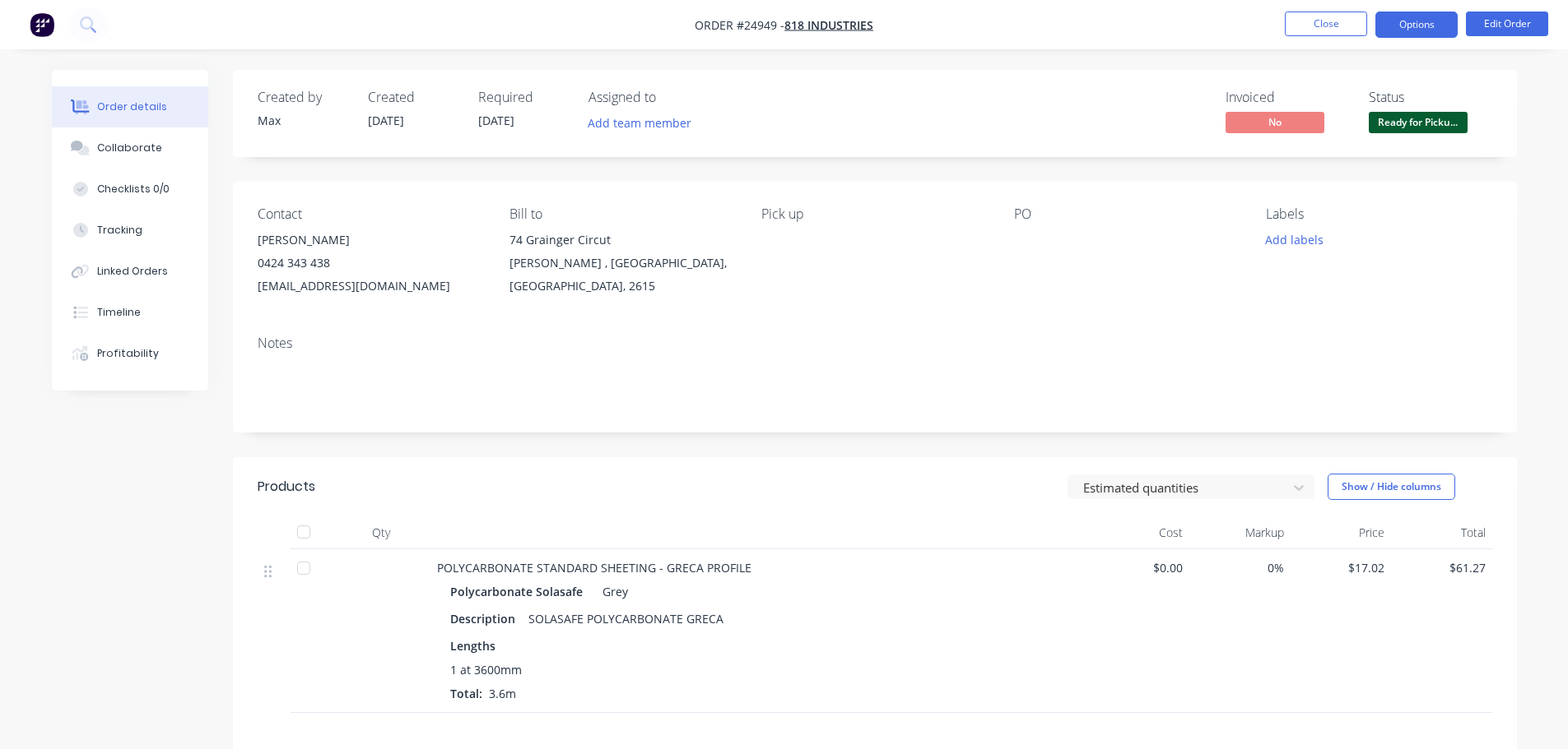
click at [1442, 25] on button "Options" at bounding box center [1416, 24] width 83 height 26
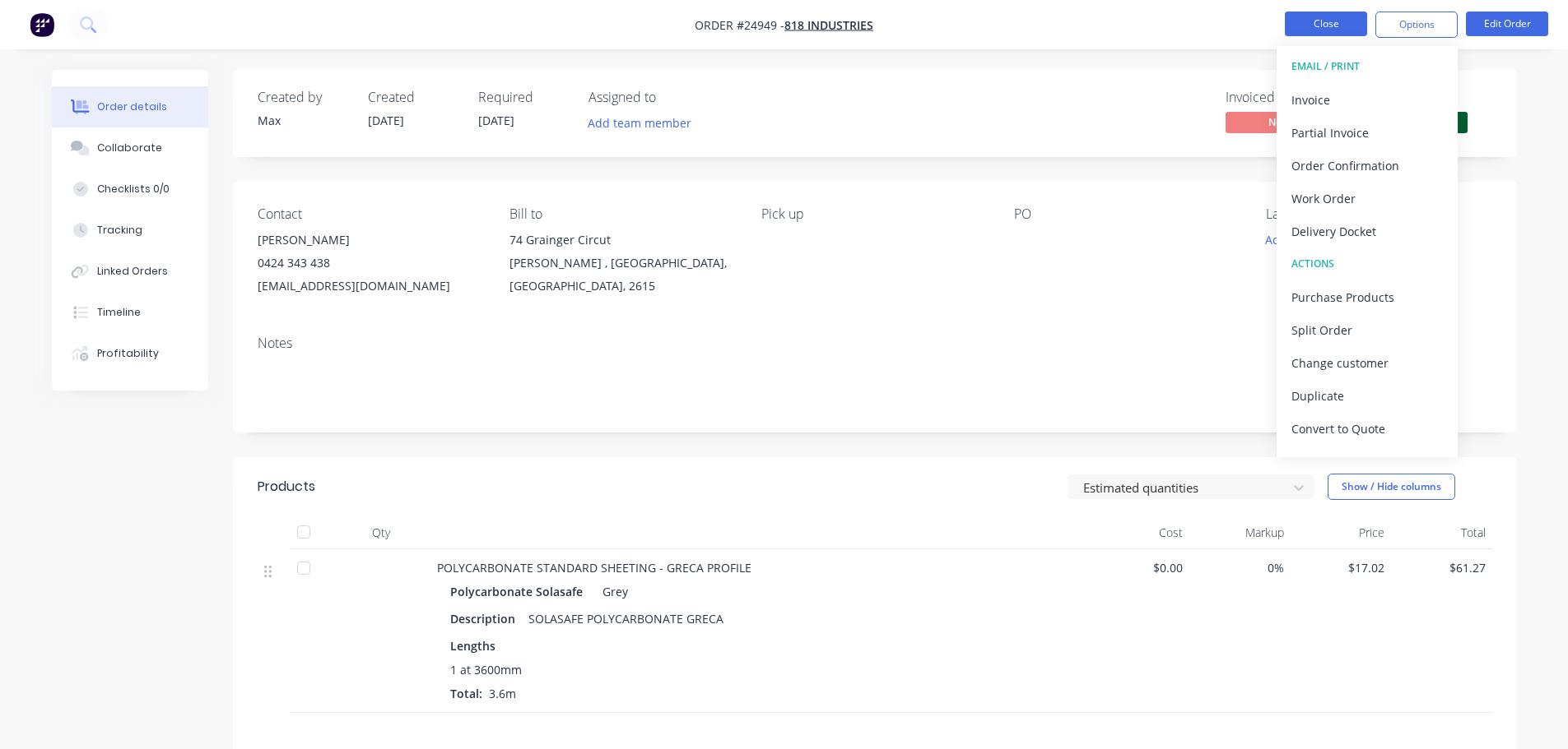
drag, startPoint x: 1368, startPoint y: 95, endPoint x: 1337, endPoint y: 17, distance: 83.9
click at [1340, 48] on div "EMAIL / PRINT Invoice Partial Invoice Order Confirmation Work Order Delivery Do…" at bounding box center [1367, 251] width 181 height 412
click at [1337, 17] on button "Close" at bounding box center [1327, 24] width 83 height 25
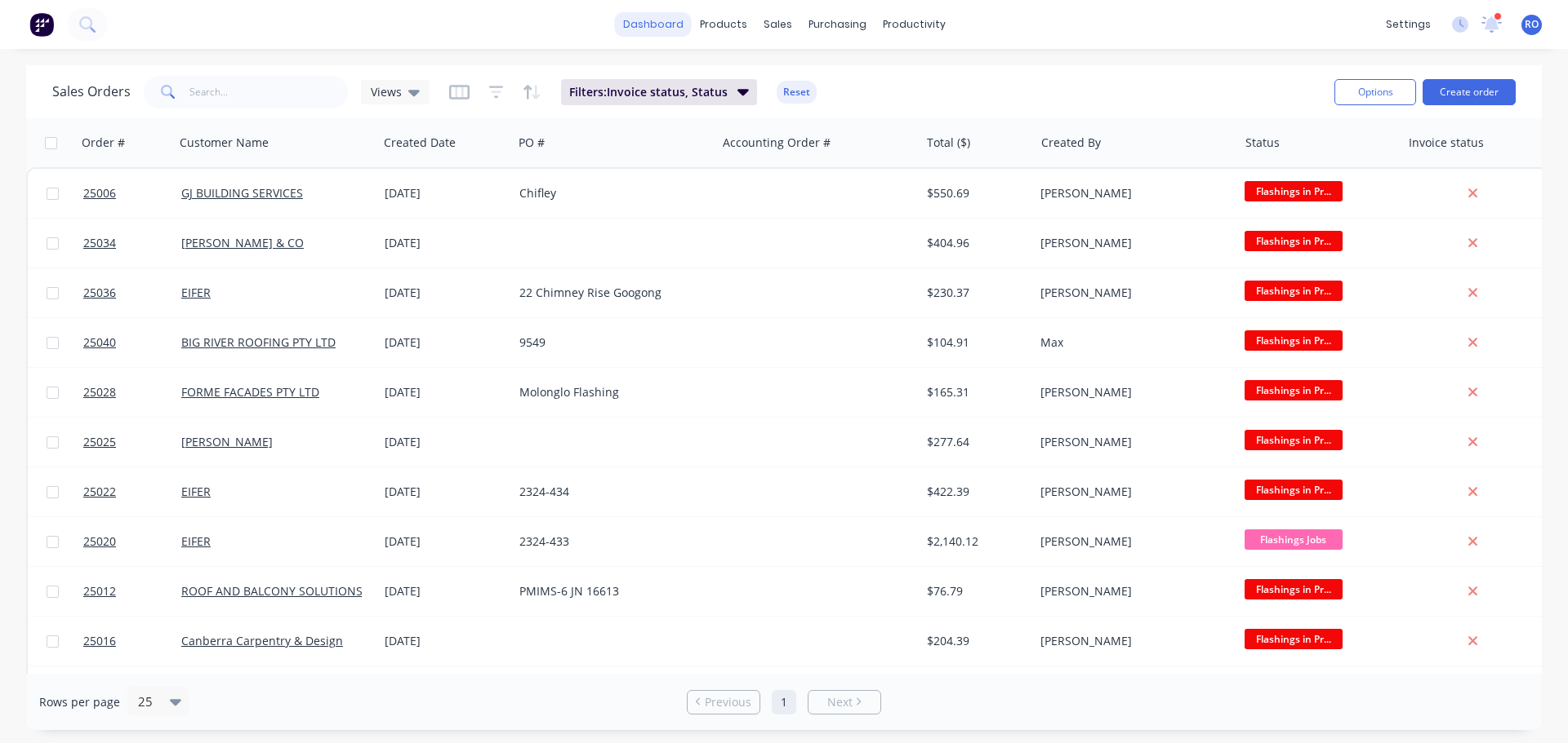
click at [685, 17] on link "dashboard" at bounding box center [654, 25] width 77 height 25
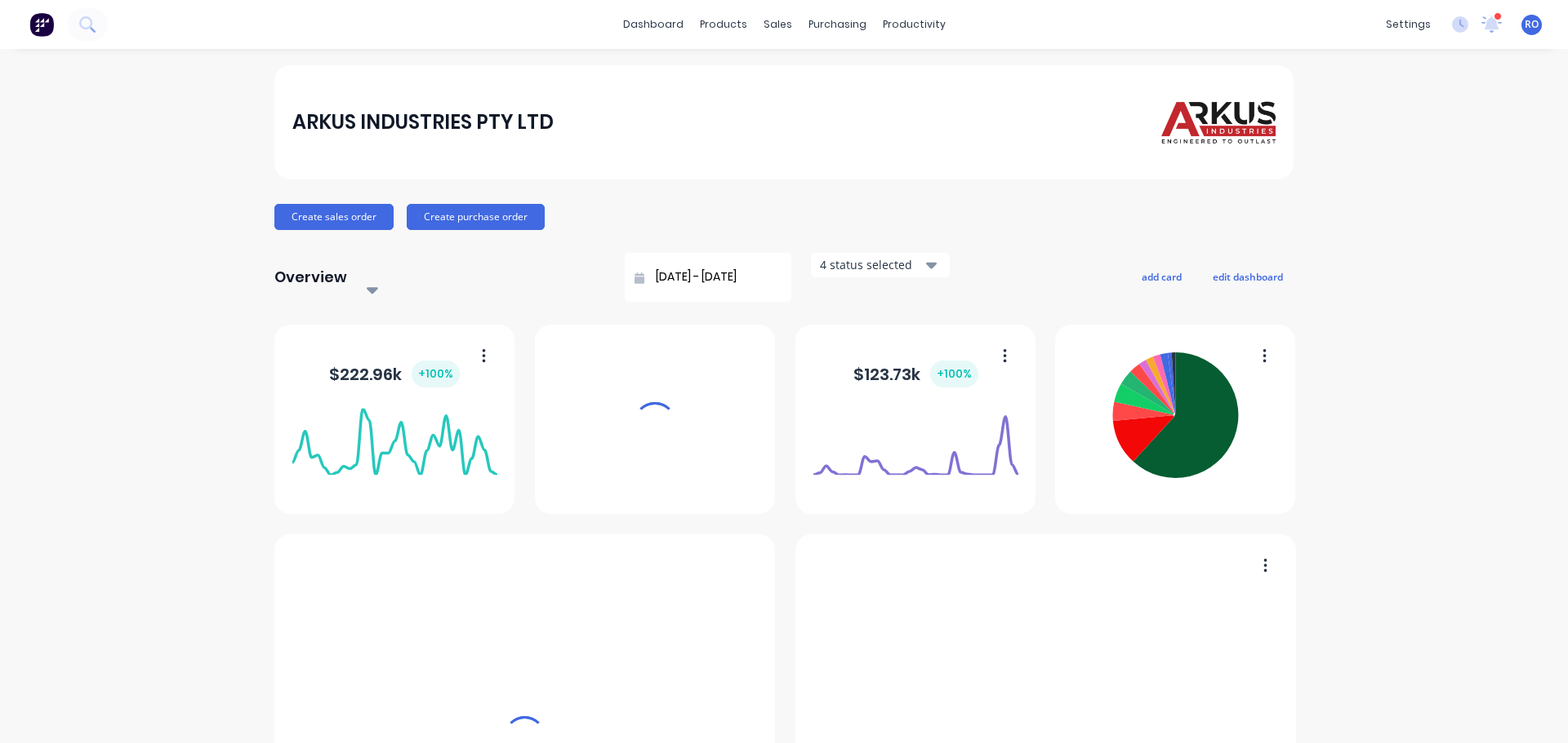
click at [776, 30] on div "sales" at bounding box center [777, 25] width 45 height 25
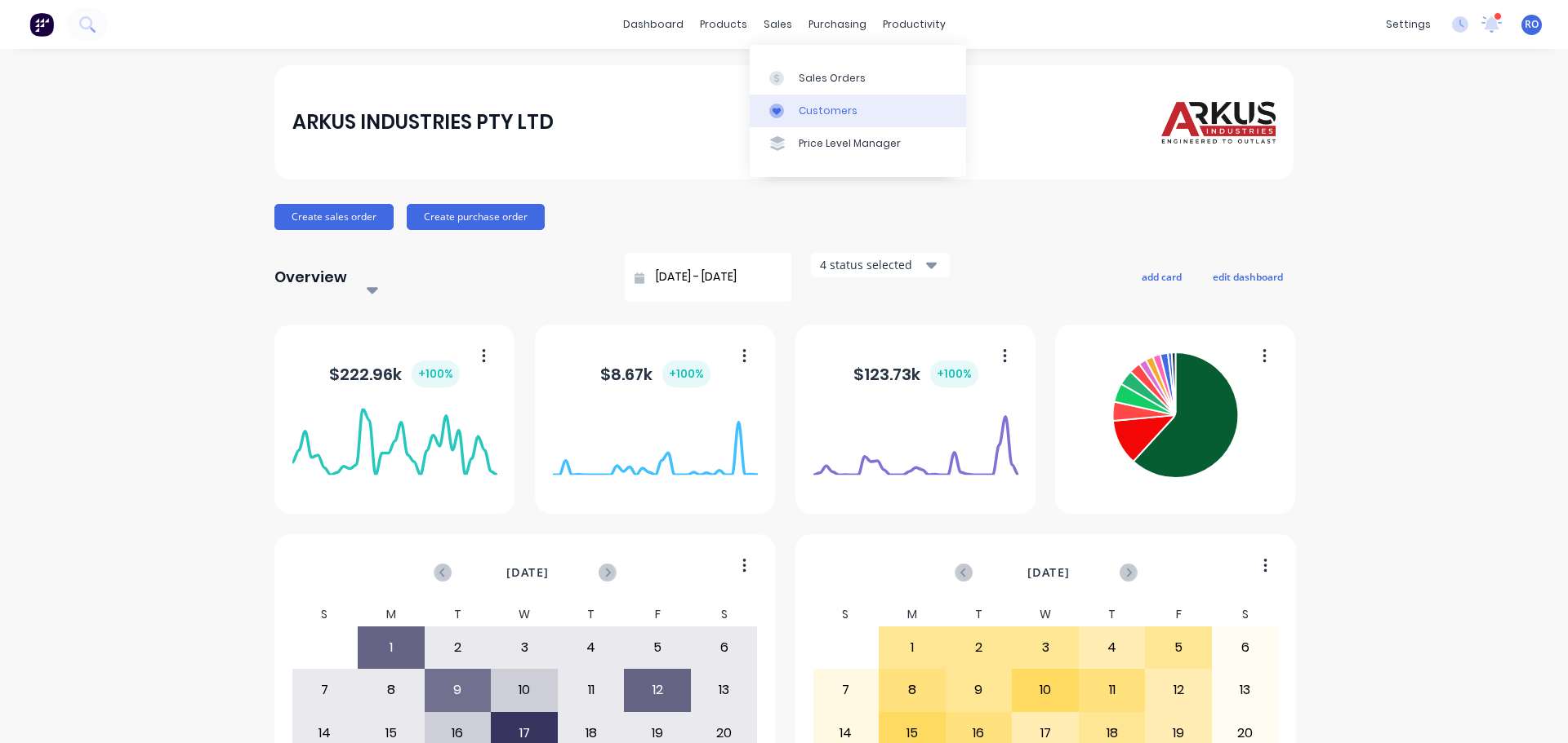
click at [800, 123] on link "Customers" at bounding box center [857, 110] width 216 height 33
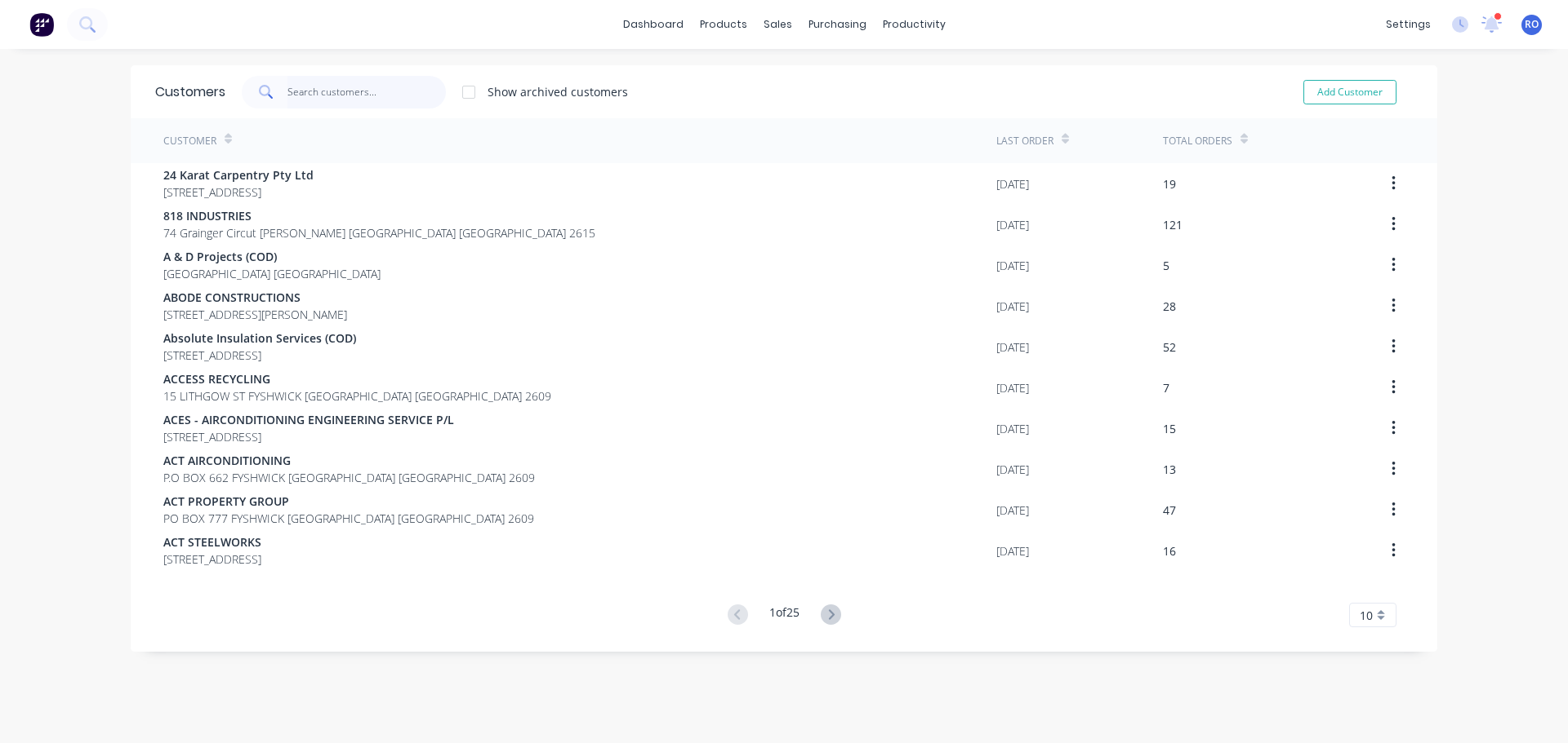
click at [384, 98] on input "text" at bounding box center [367, 92] width 159 height 33
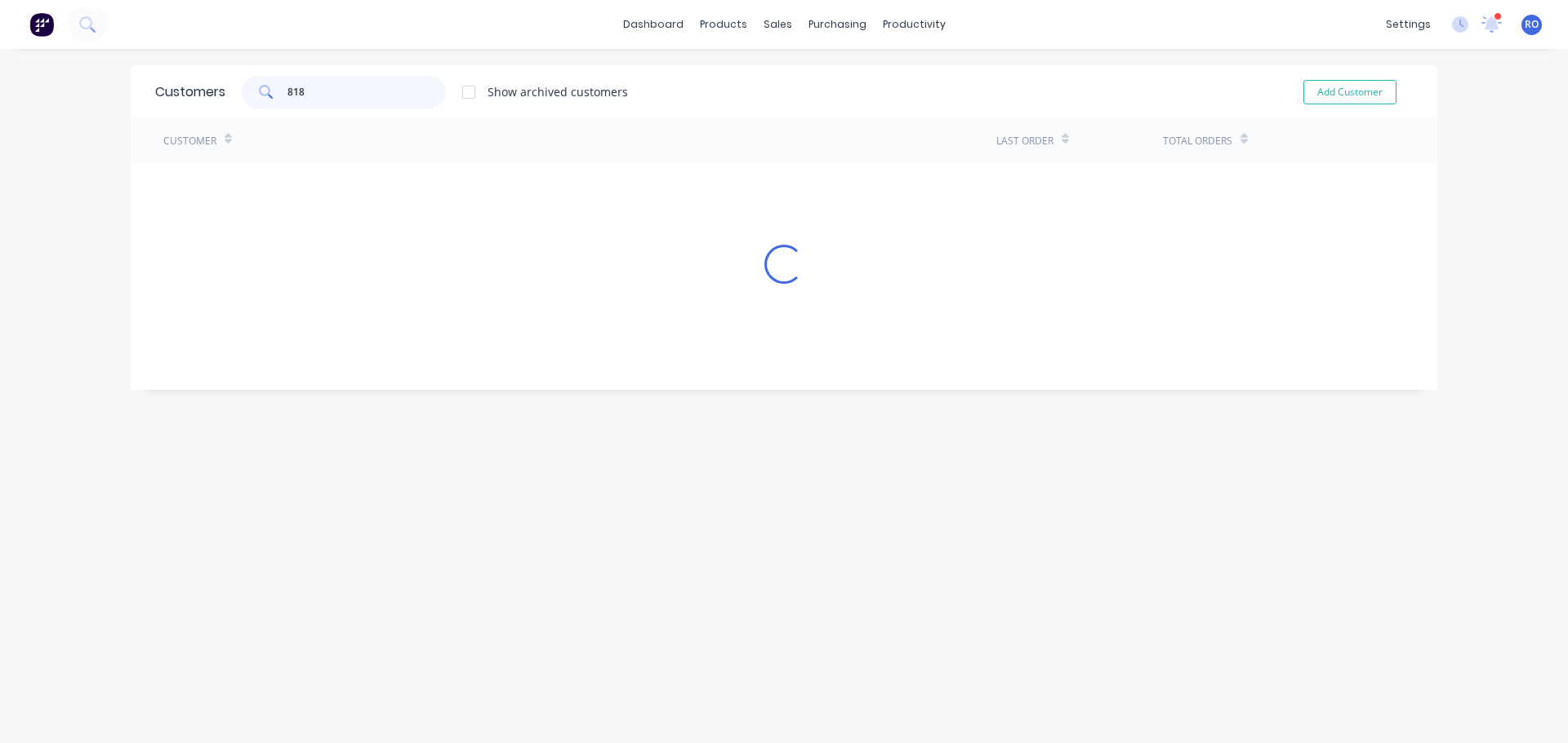
type input "818"
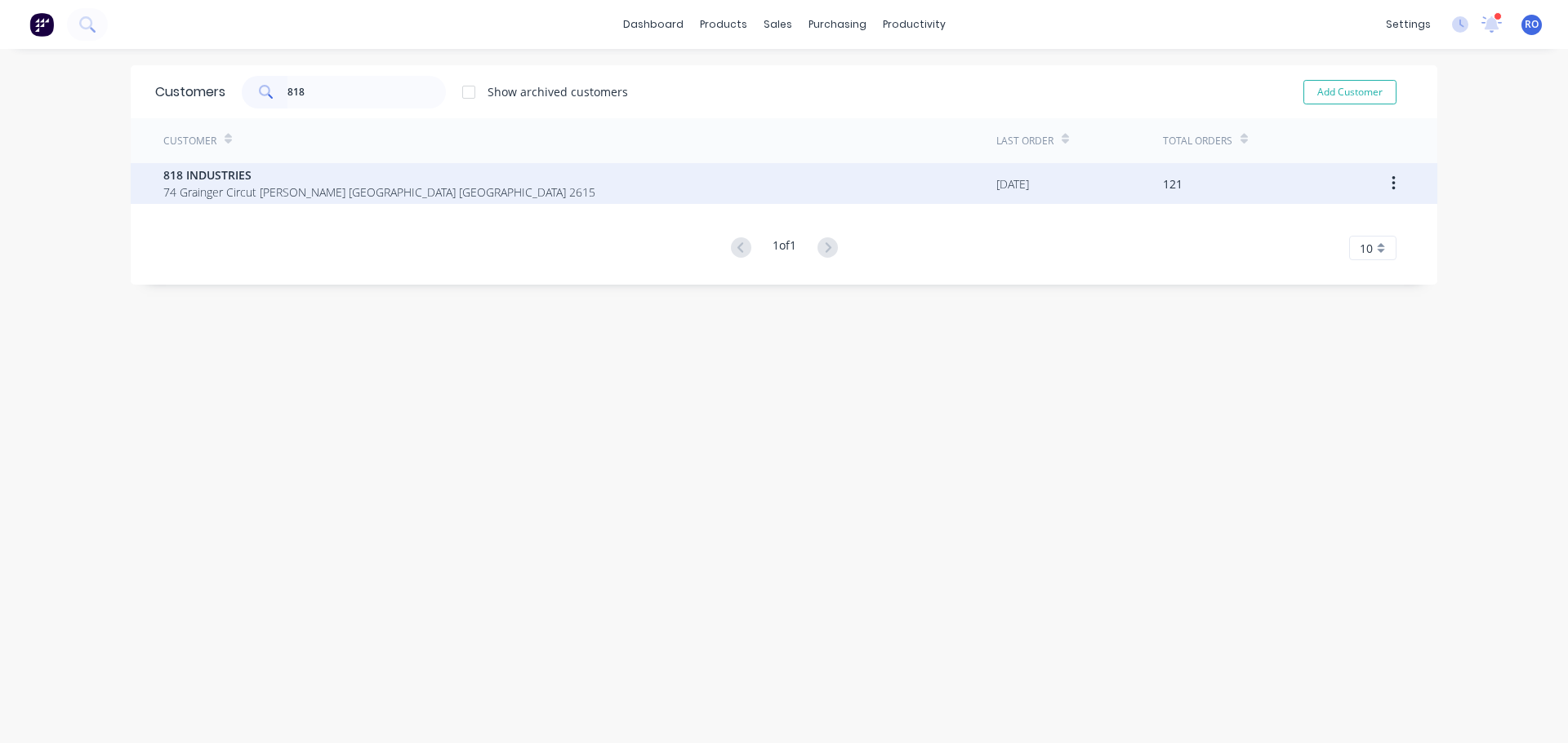
click at [358, 166] on span "818 INDUSTRIES" at bounding box center [378, 174] width 432 height 17
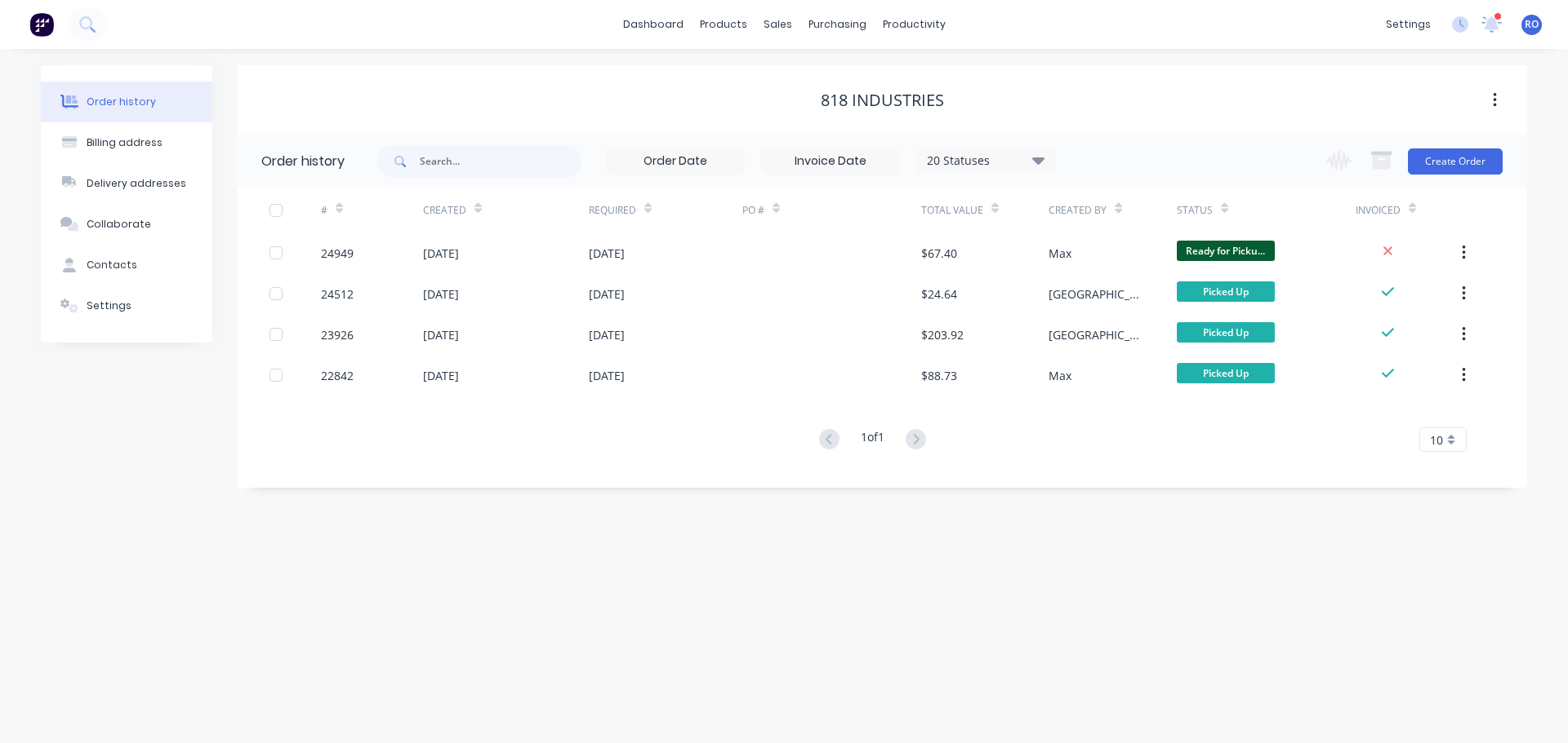
click at [471, 268] on div "[DATE]" at bounding box center [506, 253] width 166 height 41
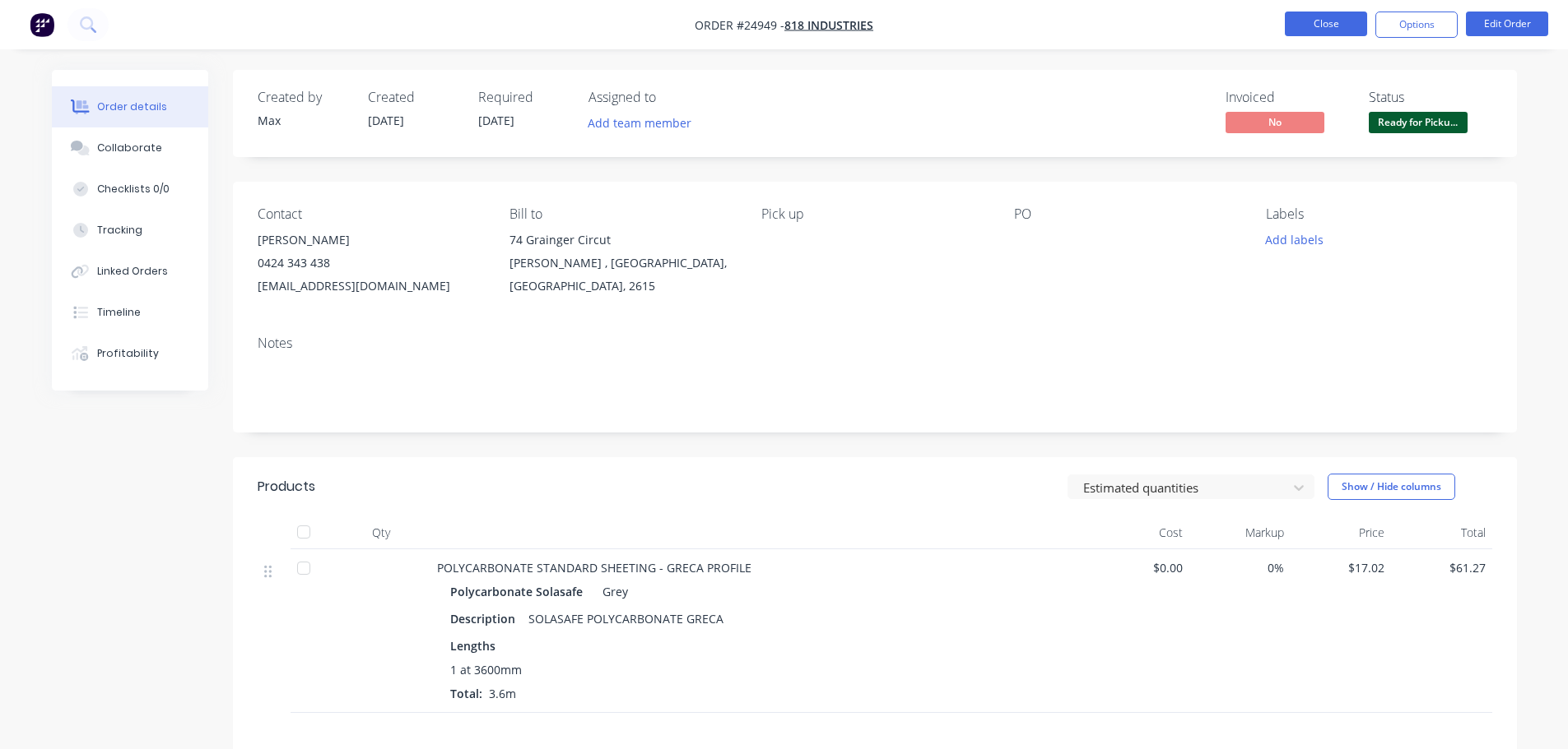
click at [1298, 33] on button "Close" at bounding box center [1327, 24] width 83 height 25
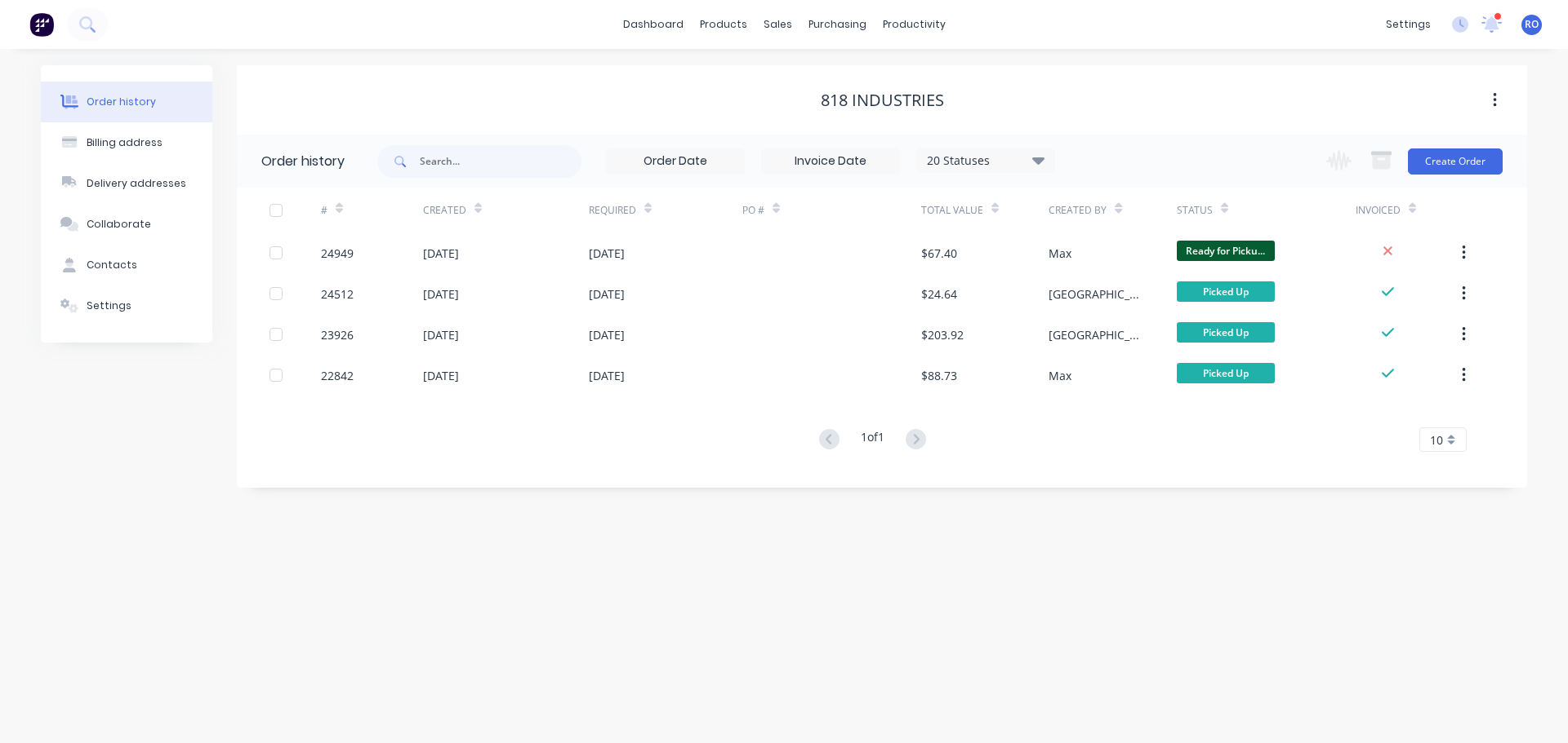
click at [892, 108] on div "818 INDUSTRIES" at bounding box center [882, 101] width 123 height 20
click at [904, 98] on div "818 INDUSTRIES" at bounding box center [882, 101] width 123 height 20
click at [939, 88] on div "818 INDUSTRIES" at bounding box center [881, 100] width 1290 height 29
click at [134, 268] on button "Contacts" at bounding box center [126, 265] width 172 height 41
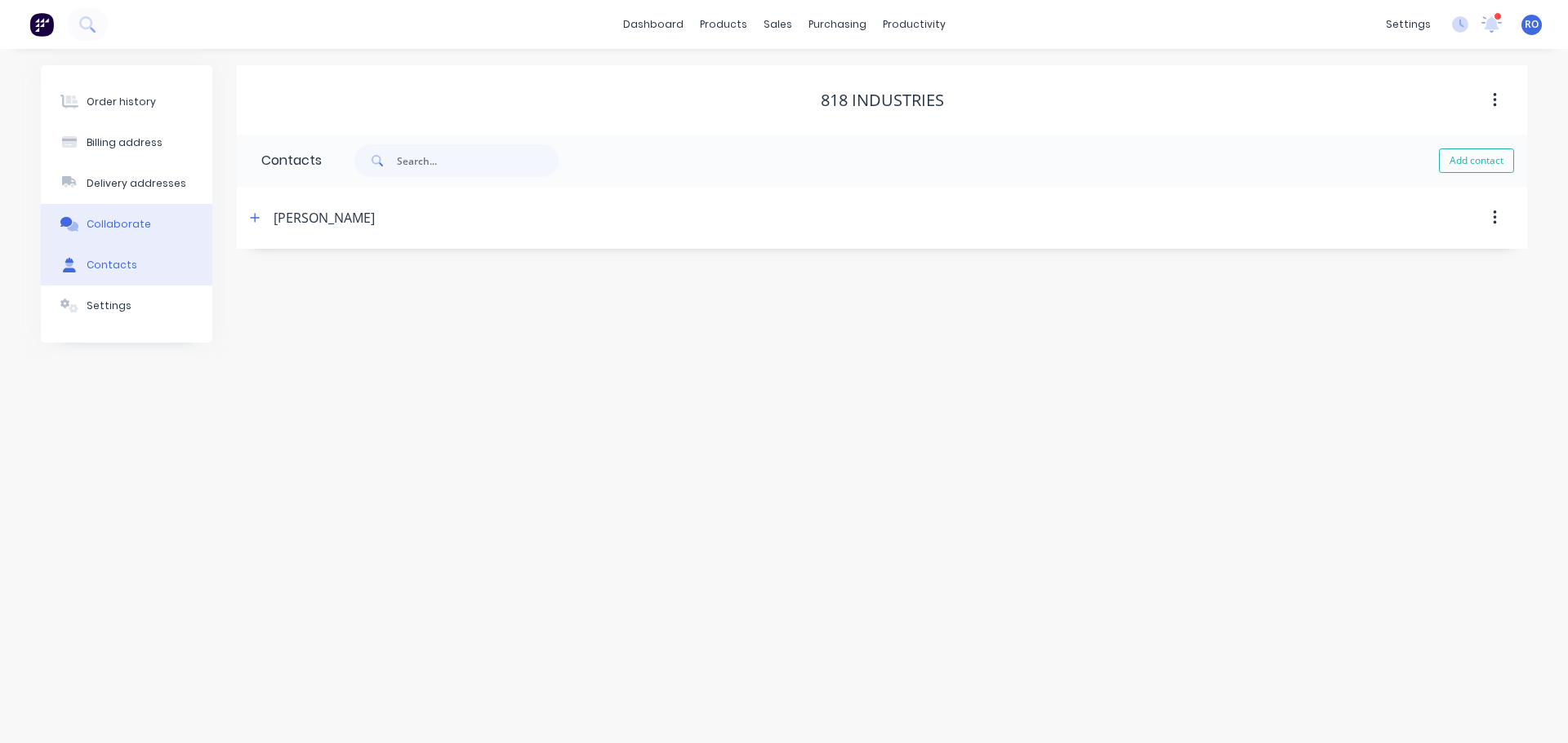
click at [104, 227] on div "Collaborate" at bounding box center [118, 224] width 64 height 15
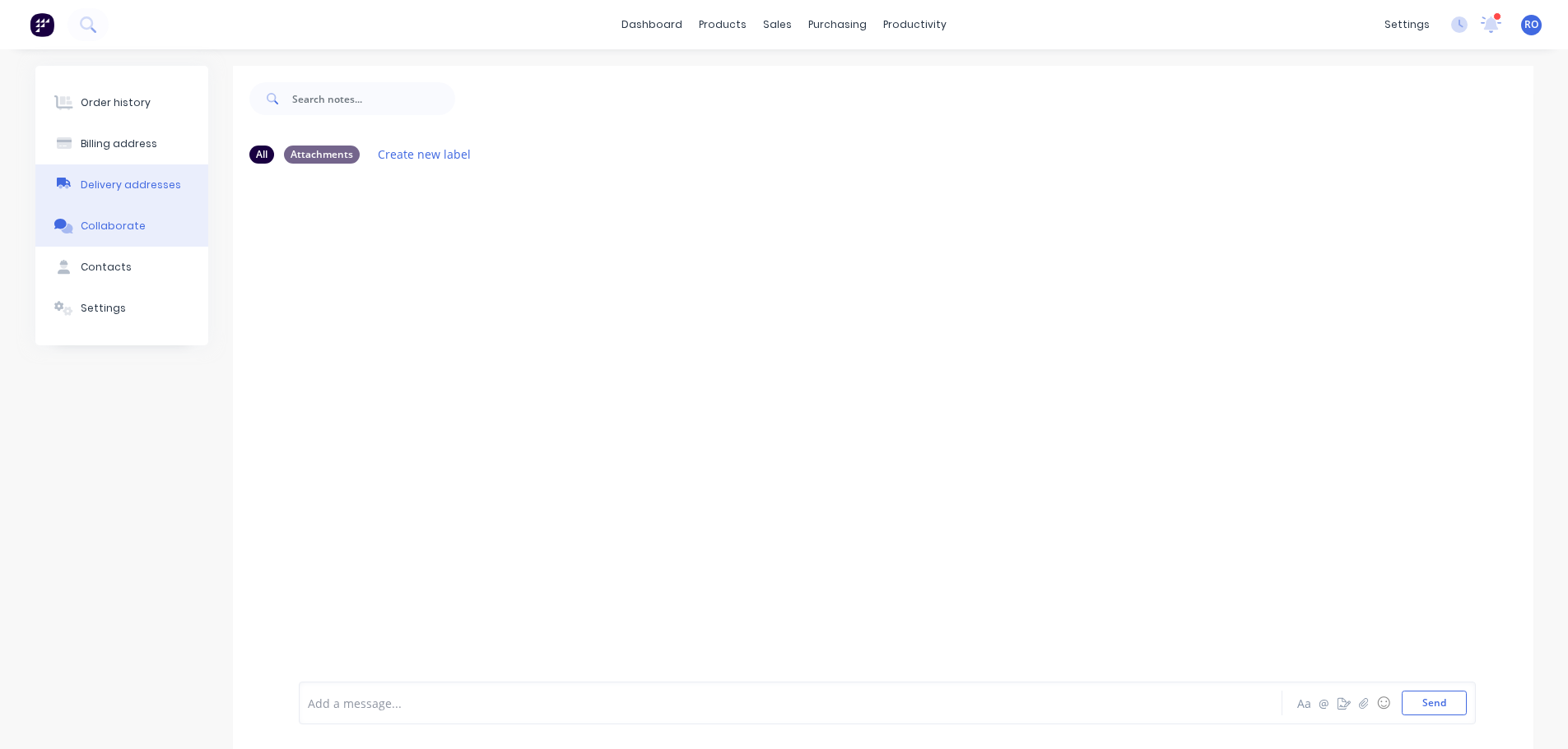
click at [132, 177] on button "Delivery addresses" at bounding box center [121, 185] width 173 height 41
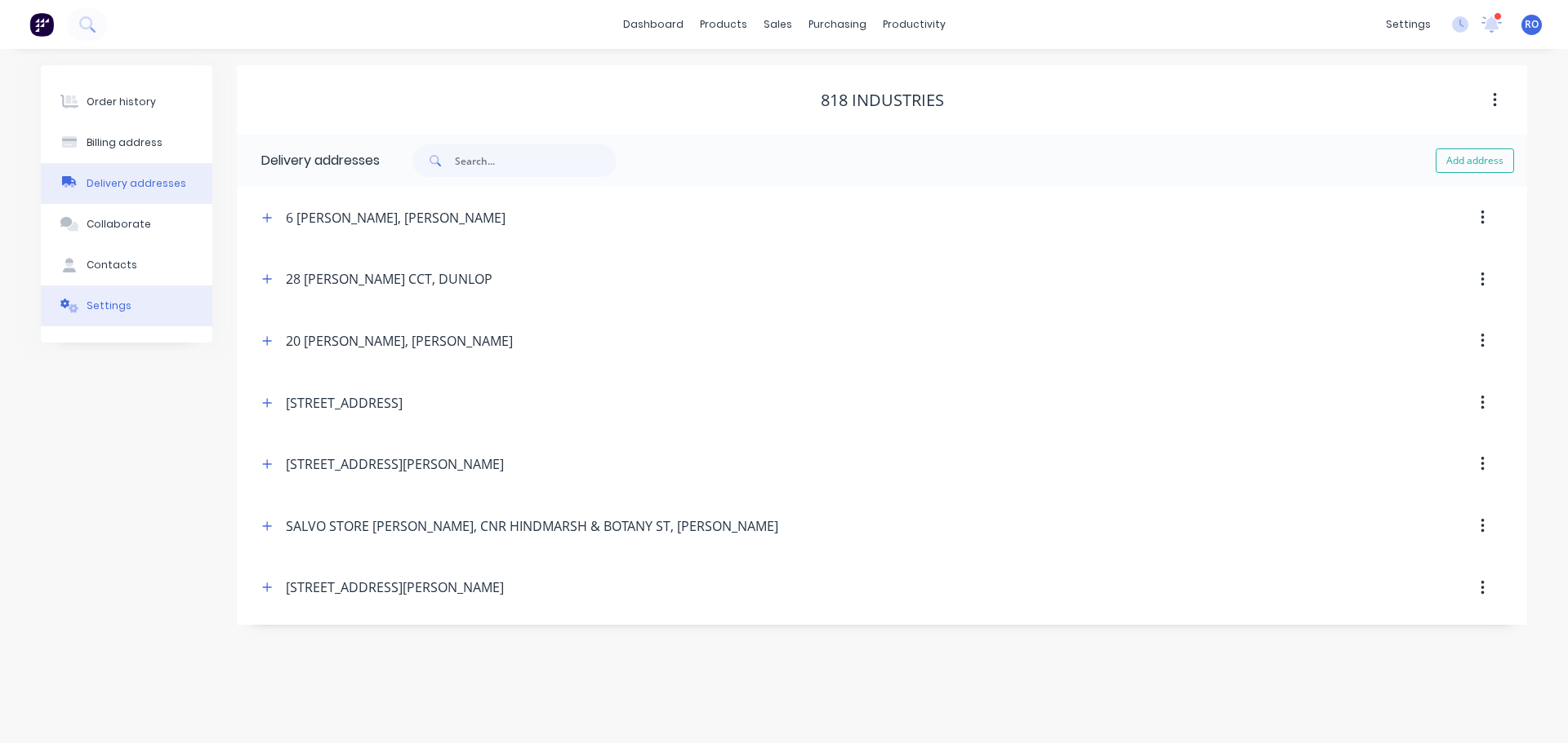
click at [123, 305] on div "Settings" at bounding box center [109, 306] width 45 height 15
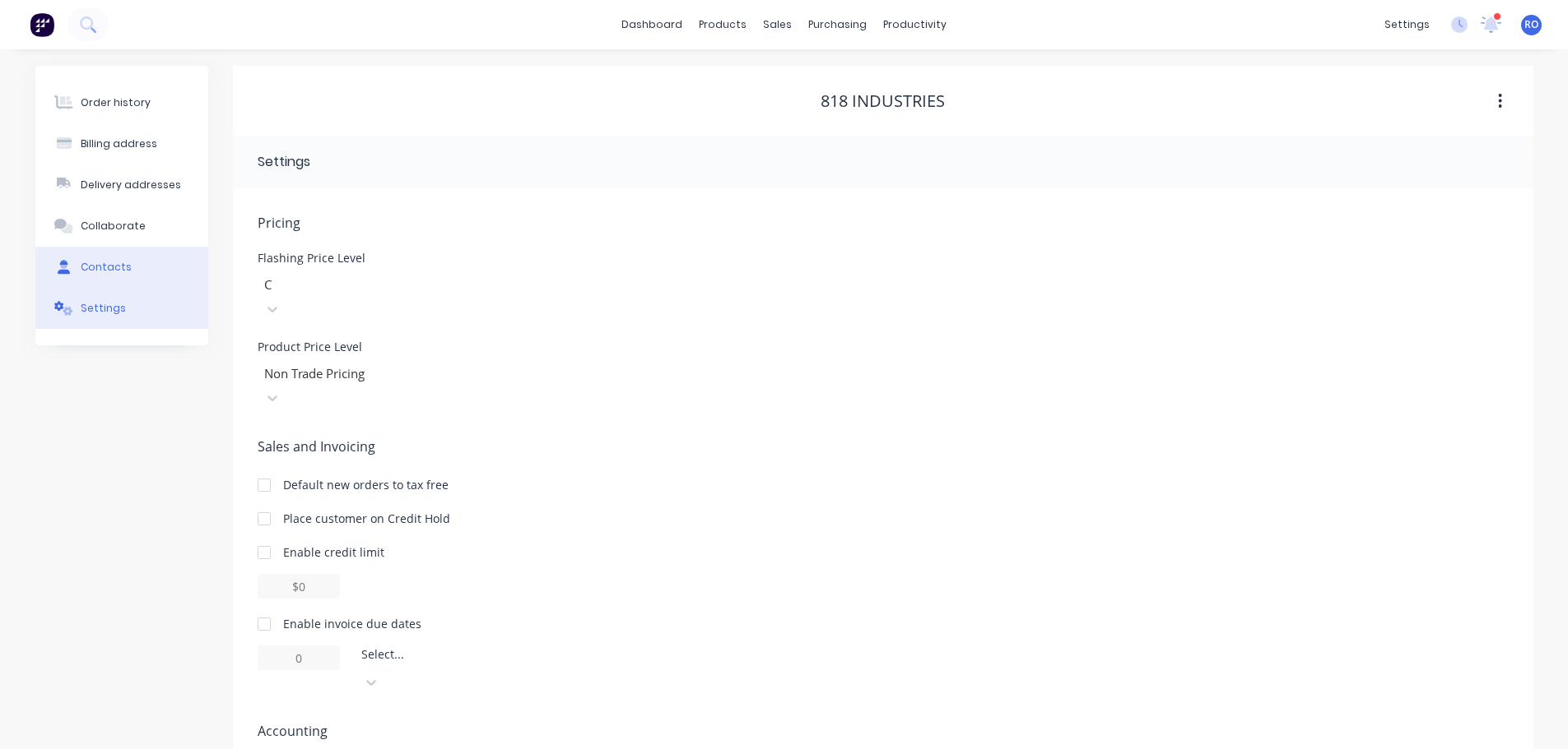
click at [127, 261] on button "Contacts" at bounding box center [121, 267] width 173 height 41
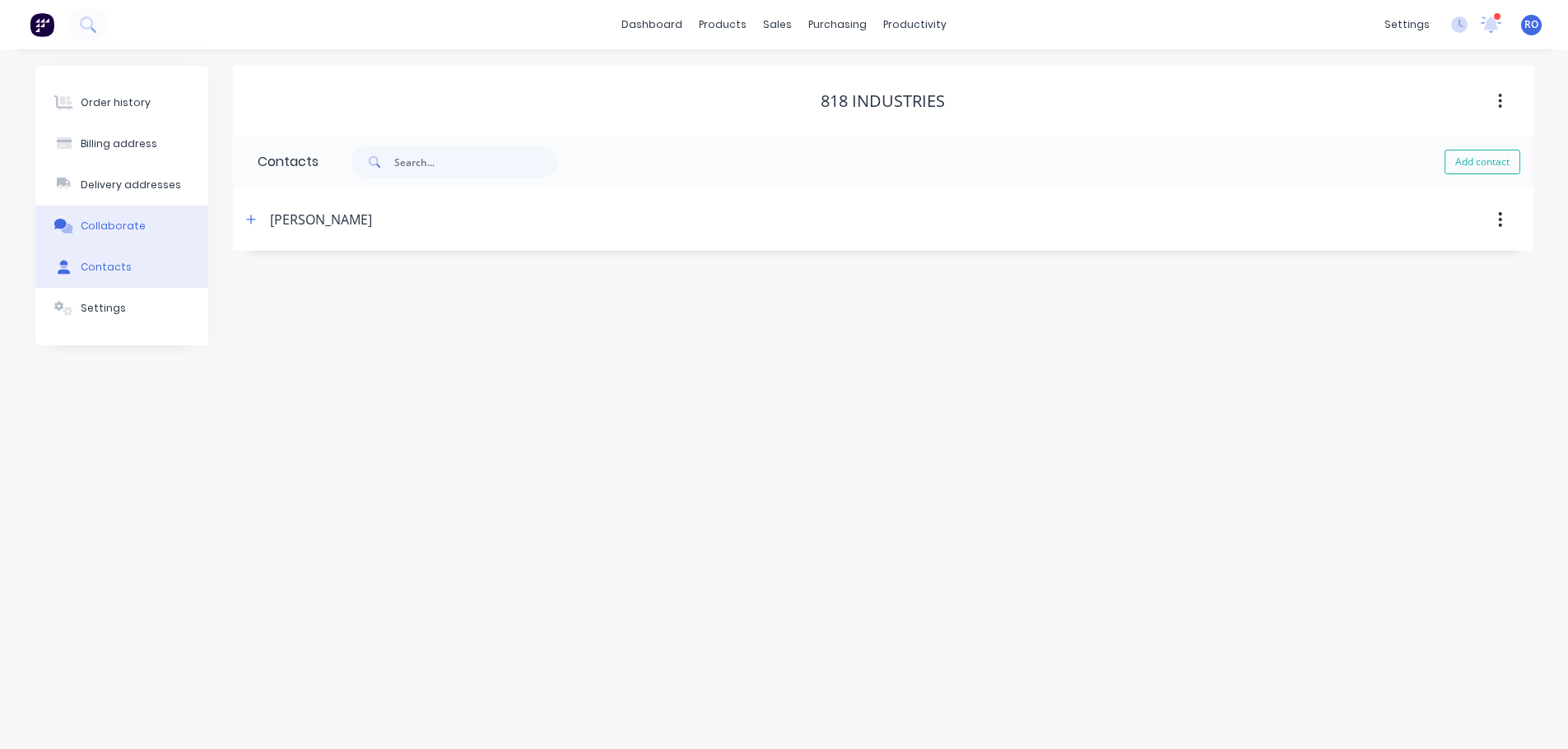
click at [134, 224] on div "Collaborate" at bounding box center [113, 226] width 65 height 15
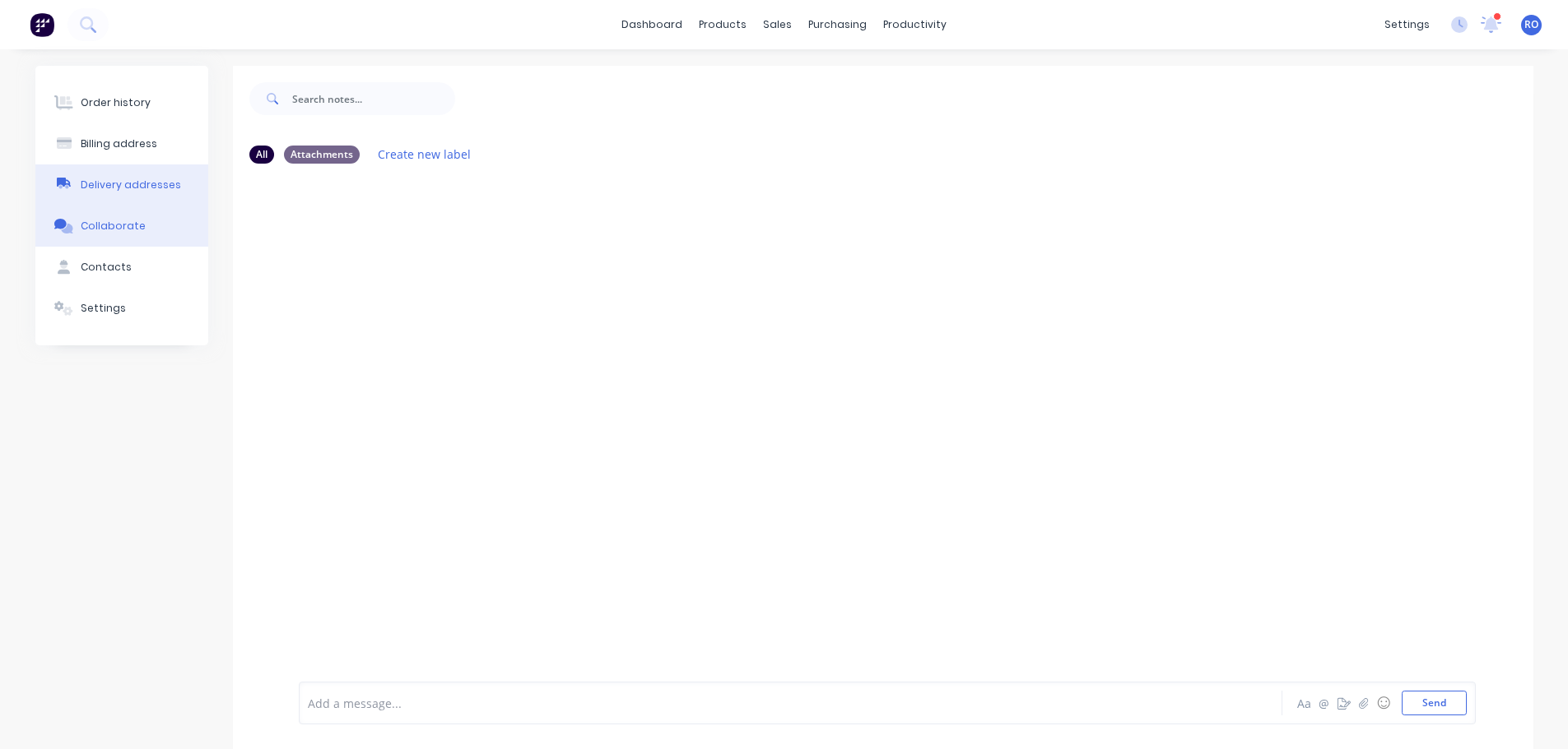
click at [138, 180] on div "Delivery addresses" at bounding box center [131, 185] width 101 height 15
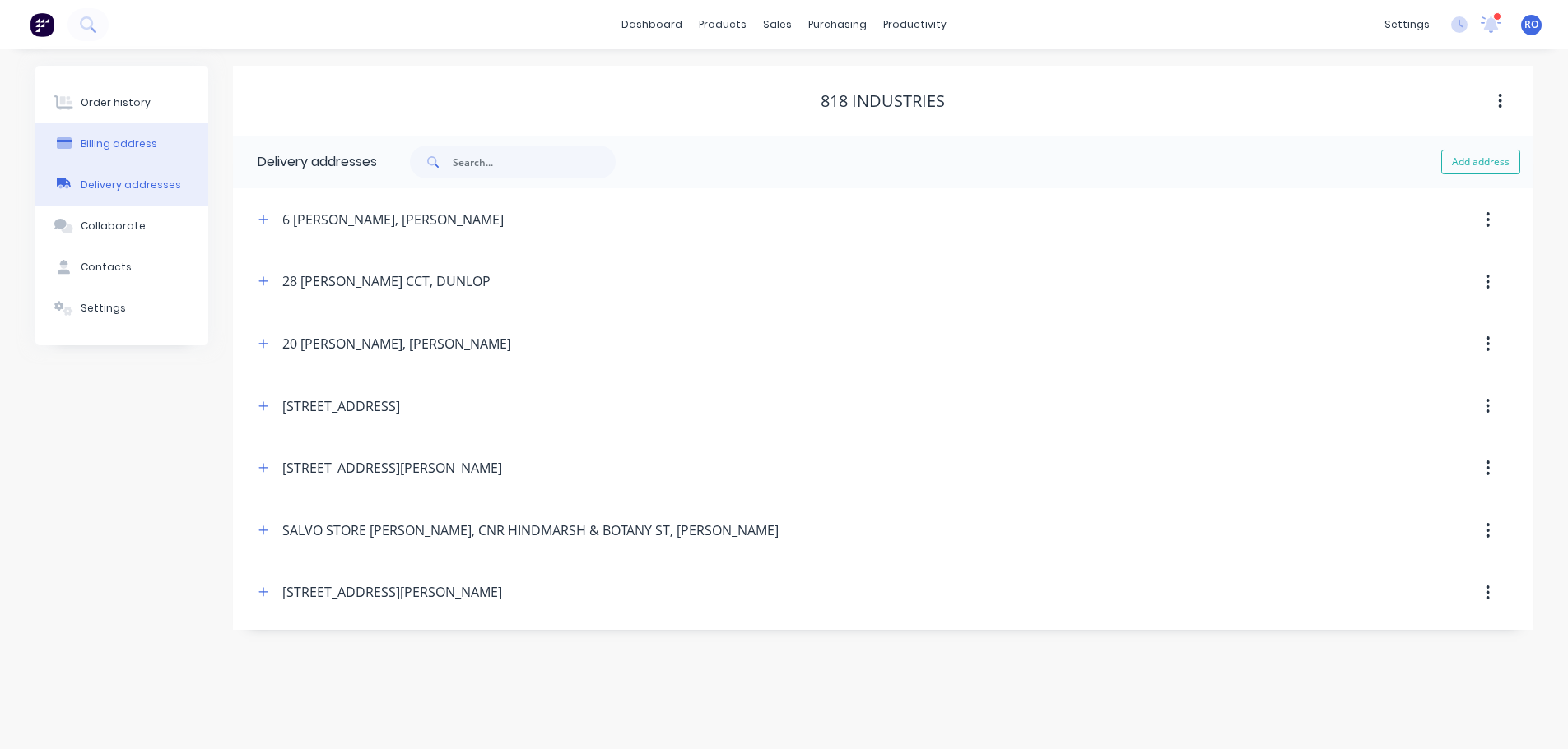
click at [138, 136] on div "Billing address" at bounding box center [118, 144] width 76 height 15
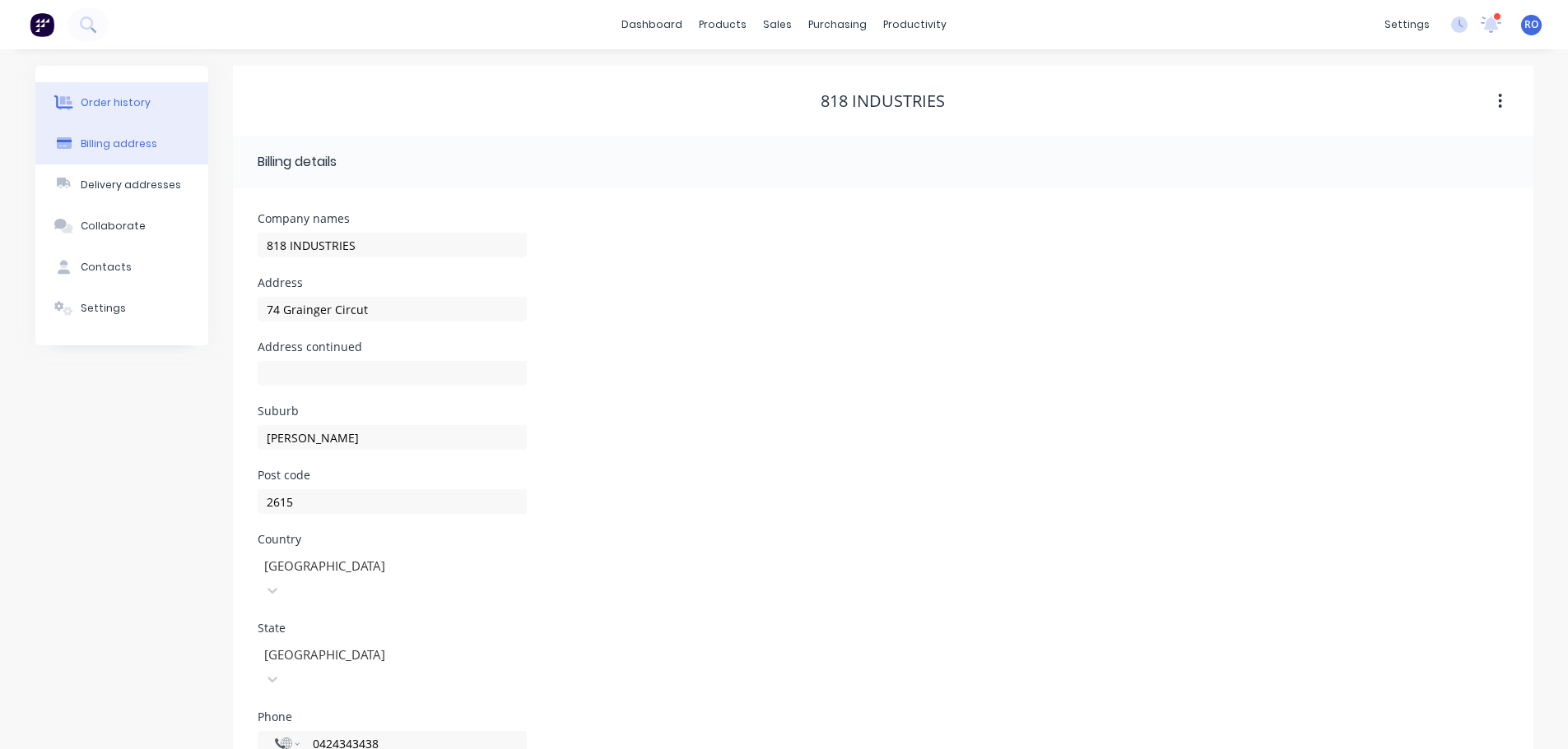
click at [138, 96] on div "Order history" at bounding box center [116, 102] width 70 height 15
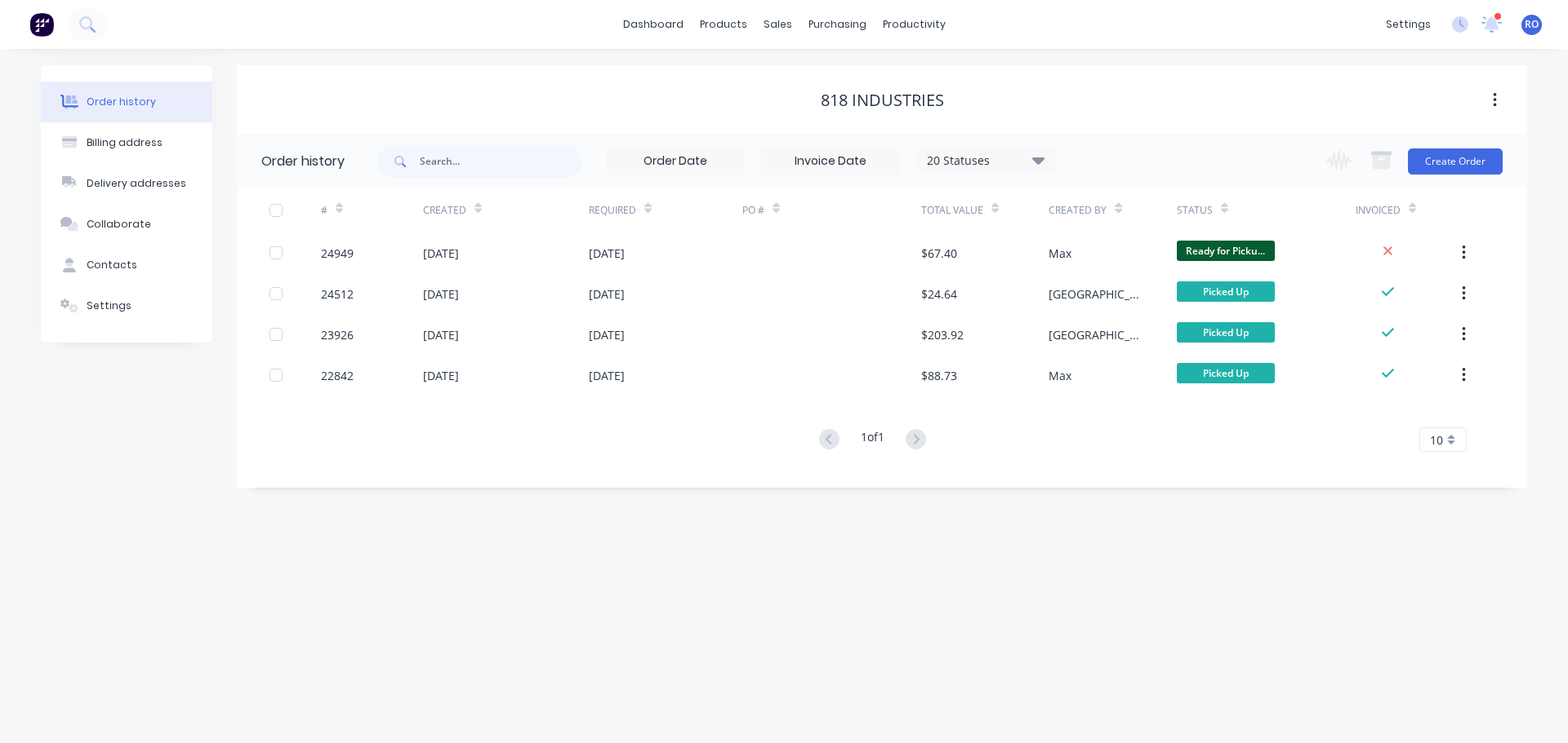
click at [1502, 100] on button "button" at bounding box center [1494, 100] width 38 height 29
click at [114, 137] on div "Billing address" at bounding box center [124, 142] width 76 height 15
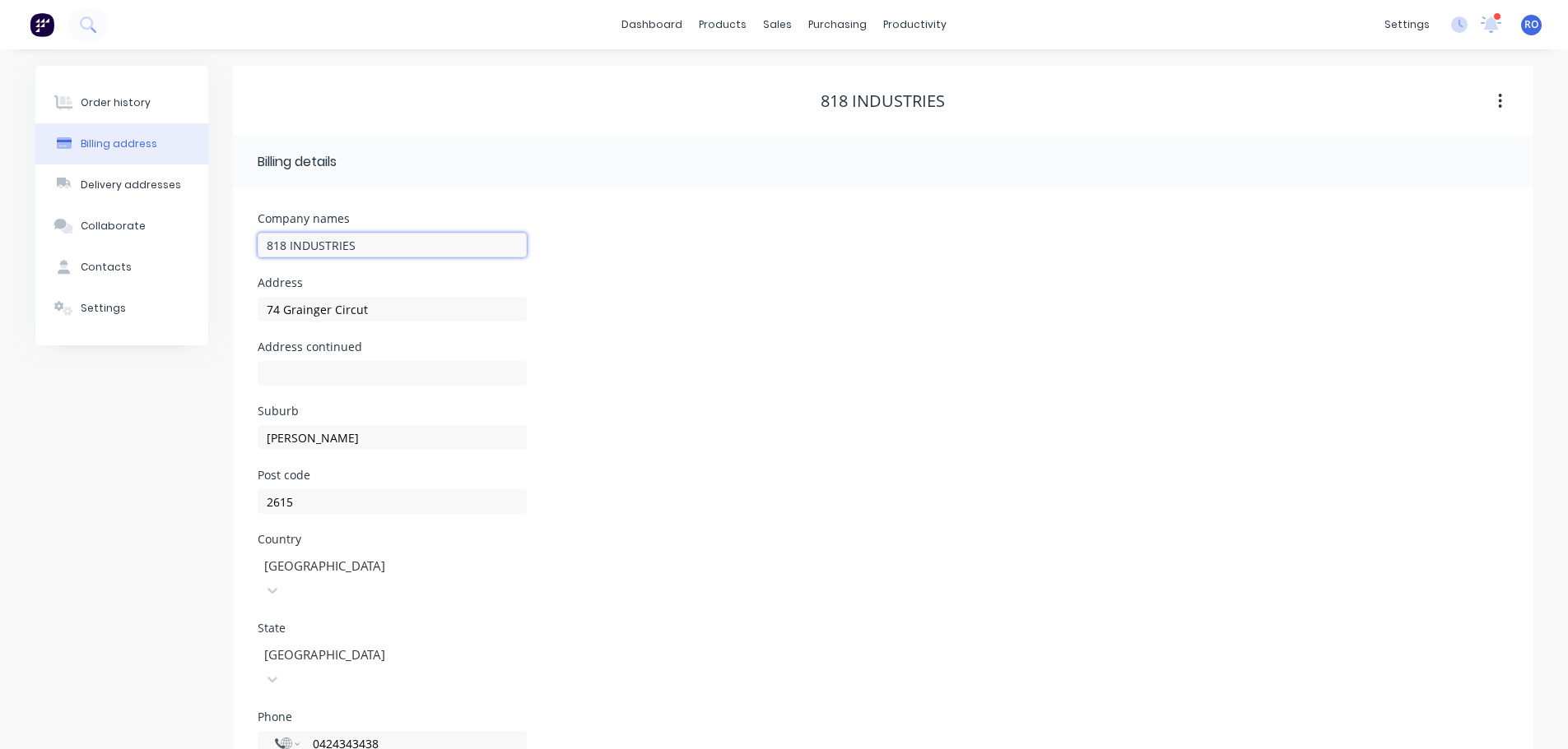
click at [380, 236] on input "818 INDUSTRIES" at bounding box center [392, 246] width 269 height 25
type input "818 INDUSTRIES (COD)"
click at [314, 735] on input "0424343438" at bounding box center [410, 744] width 197 height 19
drag, startPoint x: 320, startPoint y: 692, endPoint x: 308, endPoint y: 692, distance: 12.0
click at [308, 731] on div "International [GEOGRAPHIC_DATA] [GEOGRAPHIC_DATA] [GEOGRAPHIC_DATA] [GEOGRAPHIC…" at bounding box center [392, 744] width 269 height 25
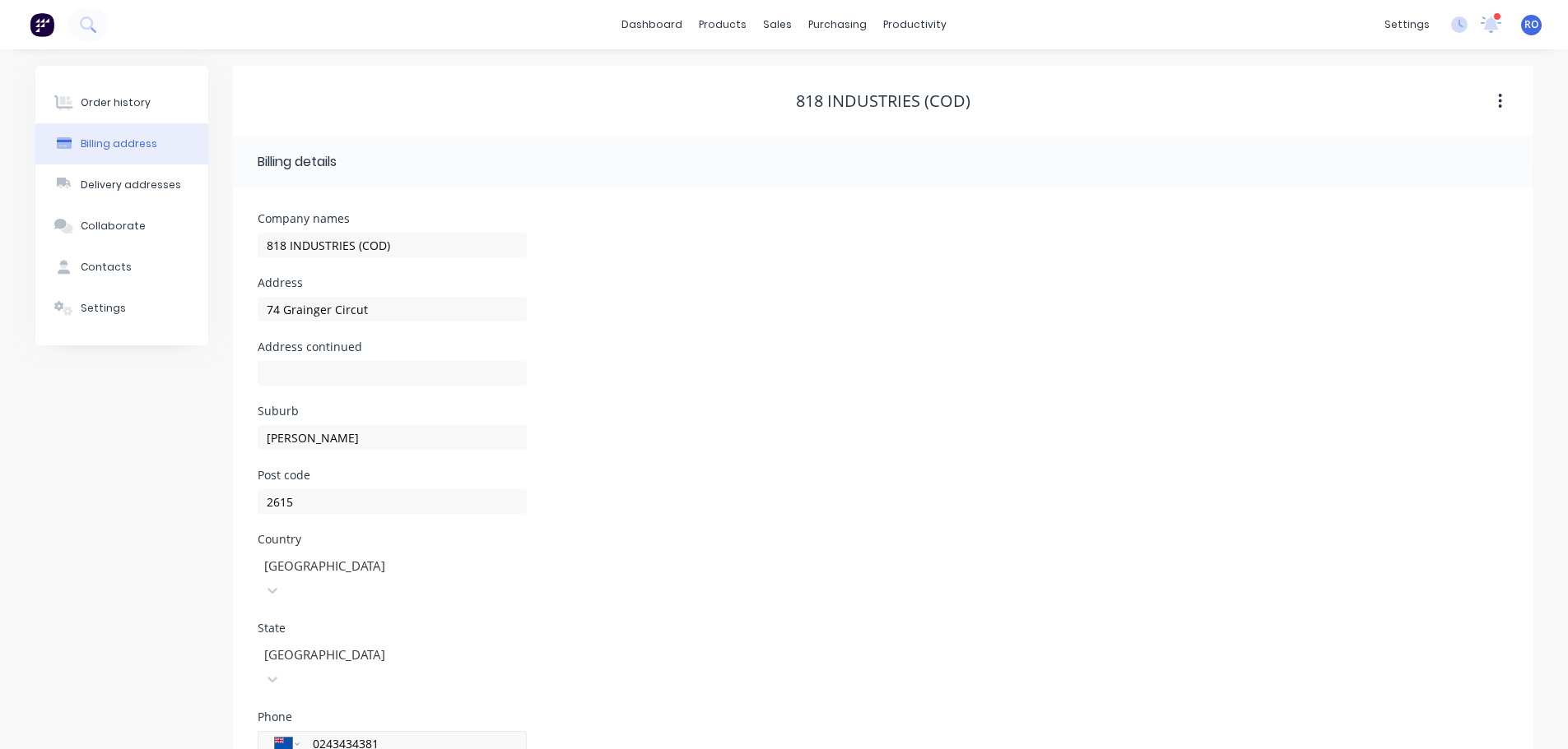
drag, startPoint x: 320, startPoint y: 695, endPoint x: 302, endPoint y: 695, distance: 18.0
click at [302, 731] on div "International [GEOGRAPHIC_DATA] [GEOGRAPHIC_DATA] [GEOGRAPHIC_DATA] [GEOGRAPHIC…" at bounding box center [392, 744] width 269 height 25
type input "0243434381"
click at [630, 25] on link "dashboard" at bounding box center [652, 25] width 77 height 25
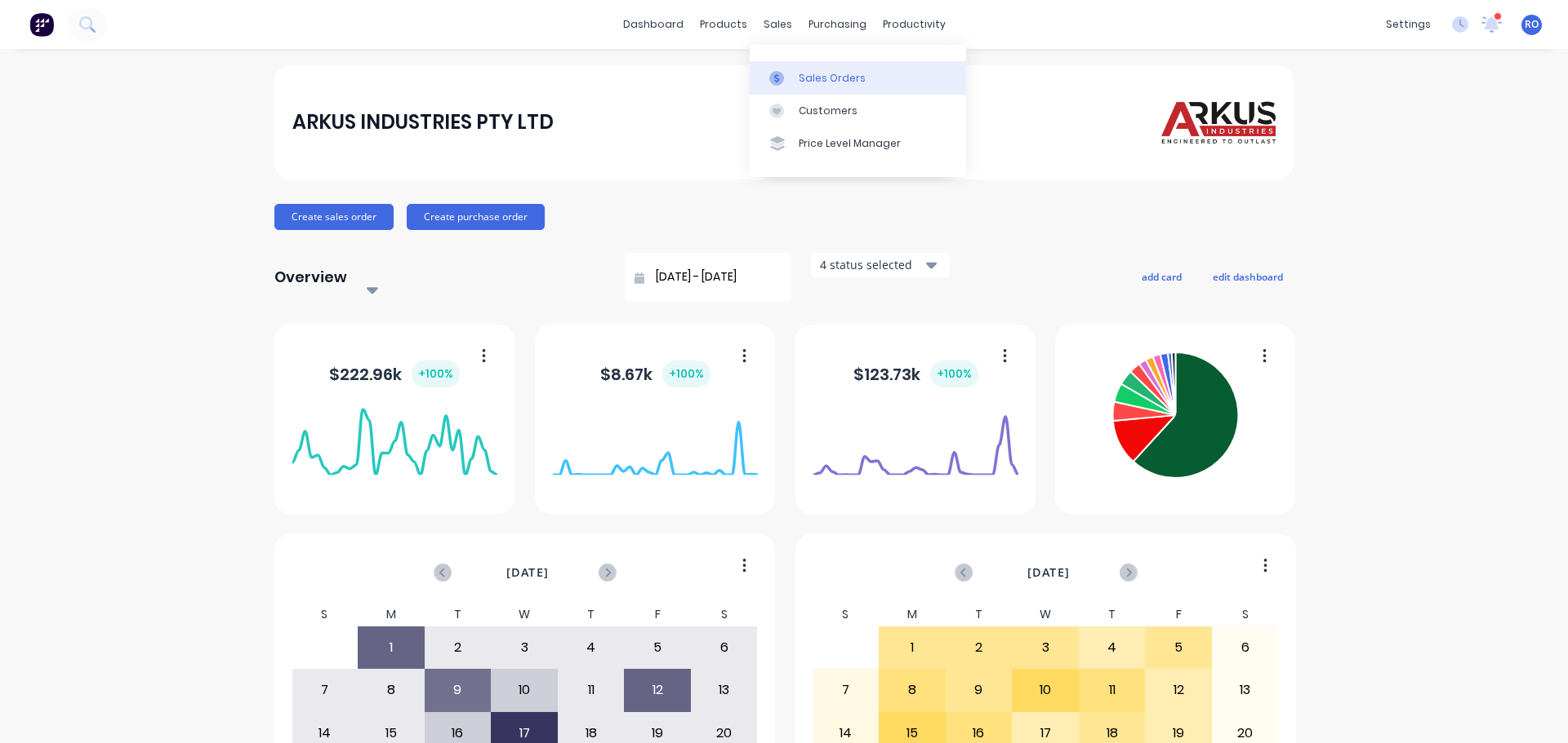
click at [807, 77] on div "Sales Orders" at bounding box center [832, 78] width 67 height 15
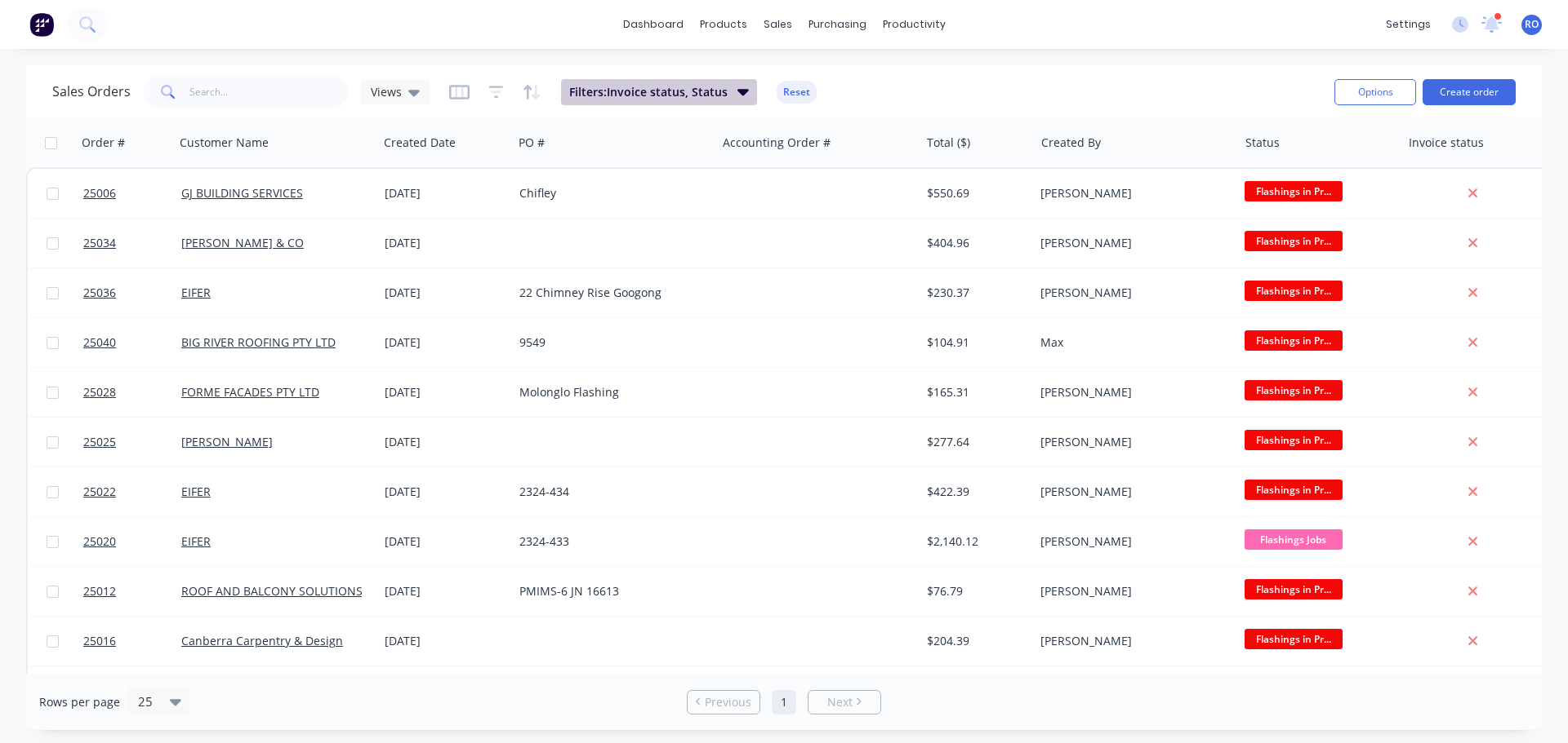
click at [659, 91] on span "Filters: Invoice status, Status" at bounding box center [648, 92] width 158 height 16
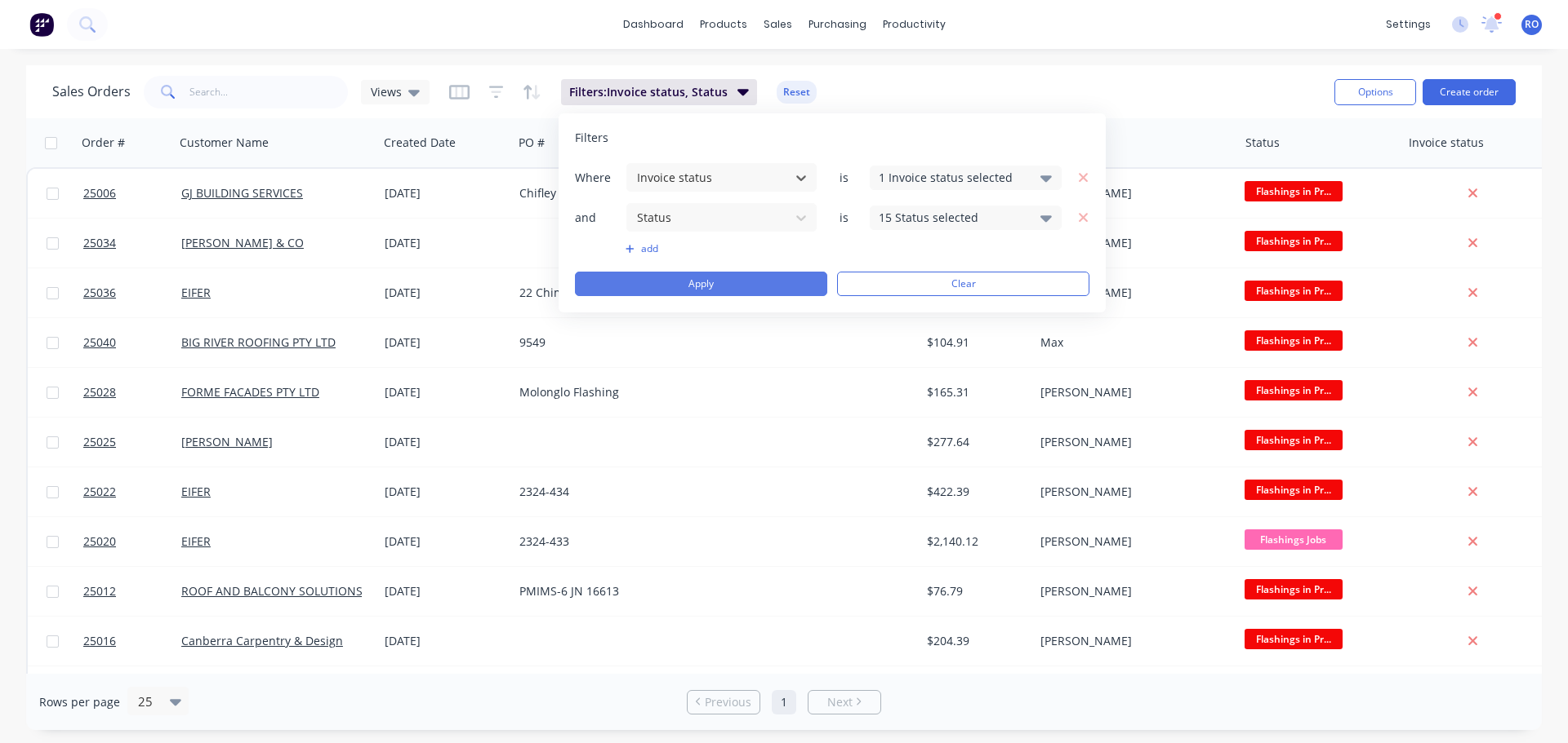
click at [713, 280] on button "Apply" at bounding box center [701, 284] width 252 height 25
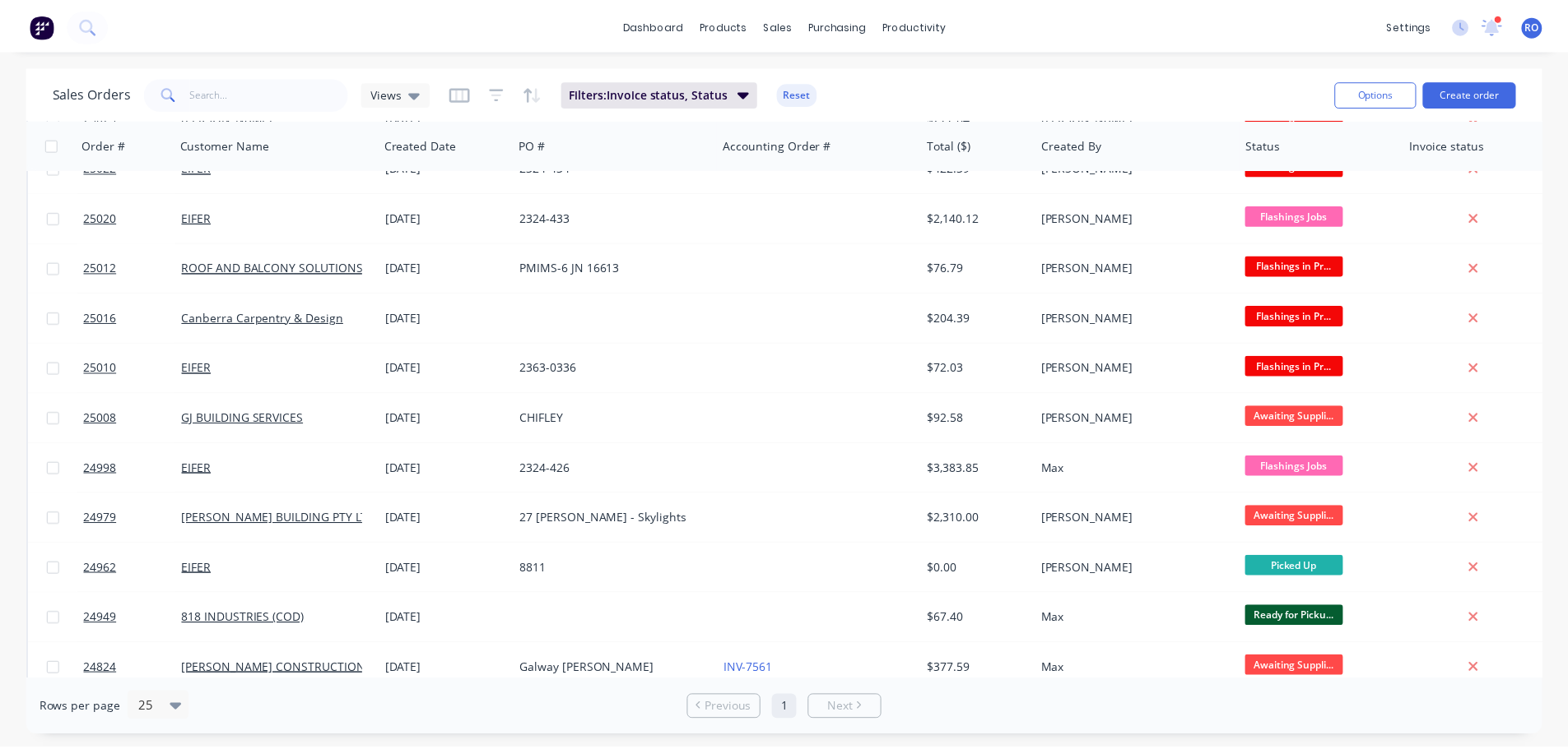
scroll to position [401, 0]
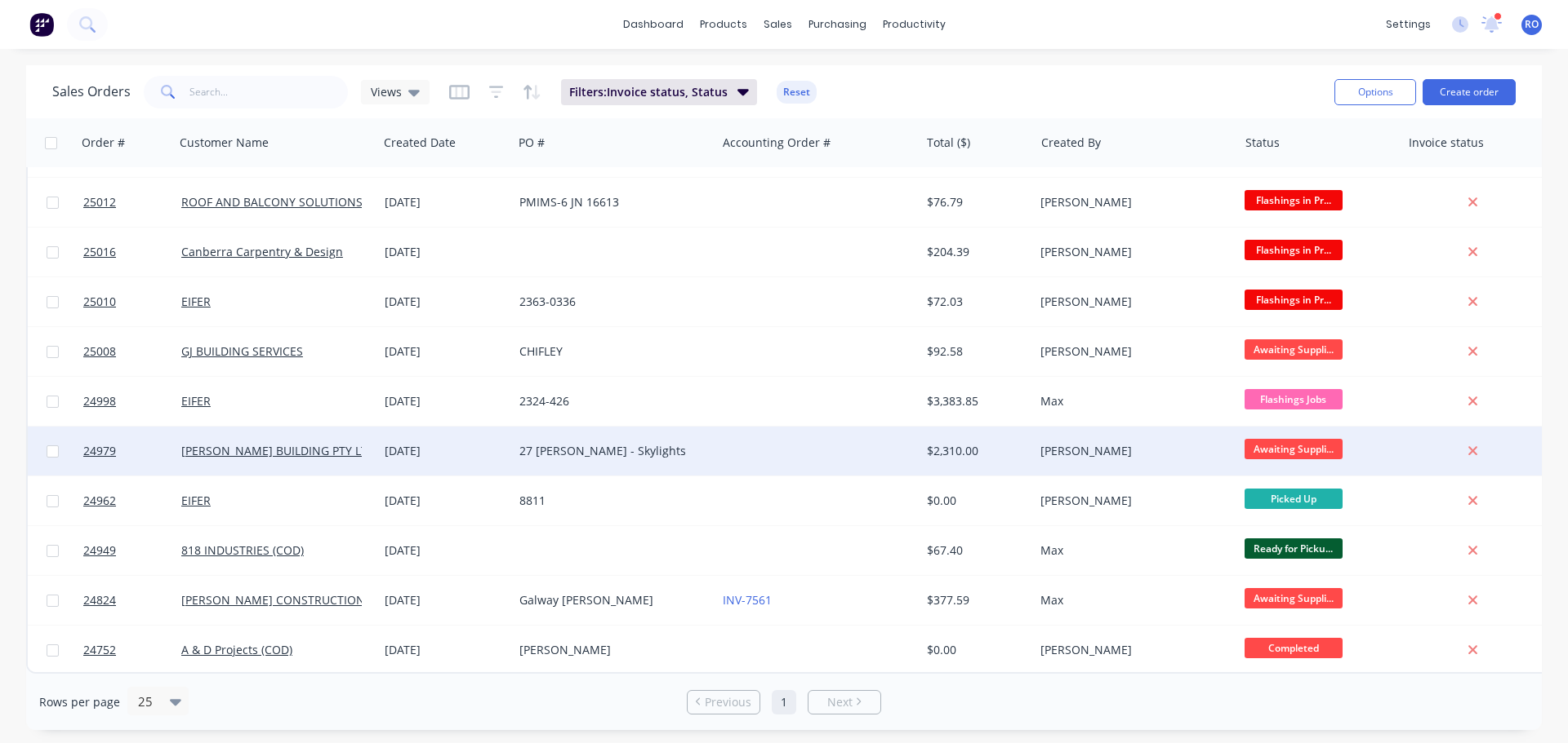
click at [731, 440] on div at bounding box center [817, 451] width 203 height 49
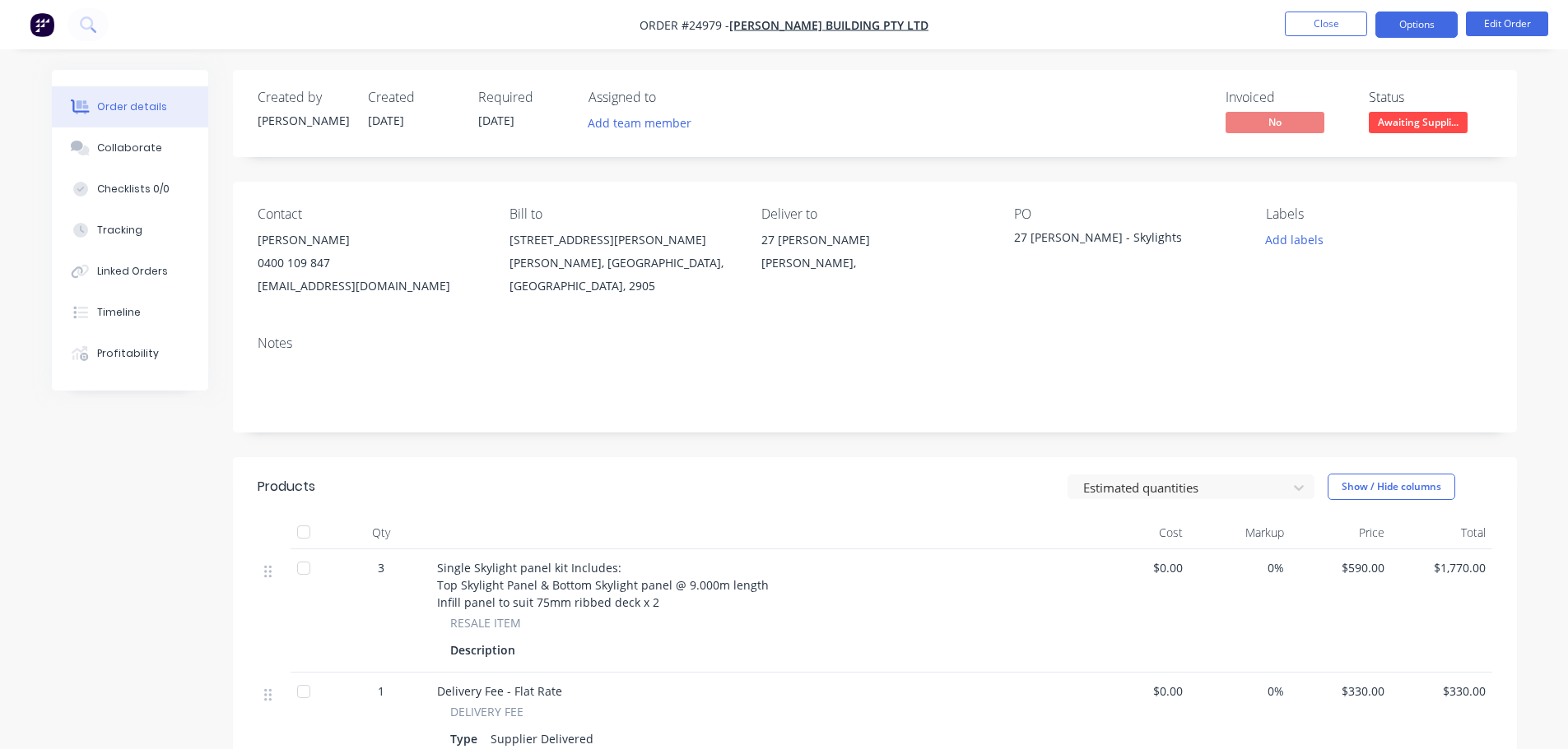
click at [1402, 31] on button "Options" at bounding box center [1416, 24] width 83 height 26
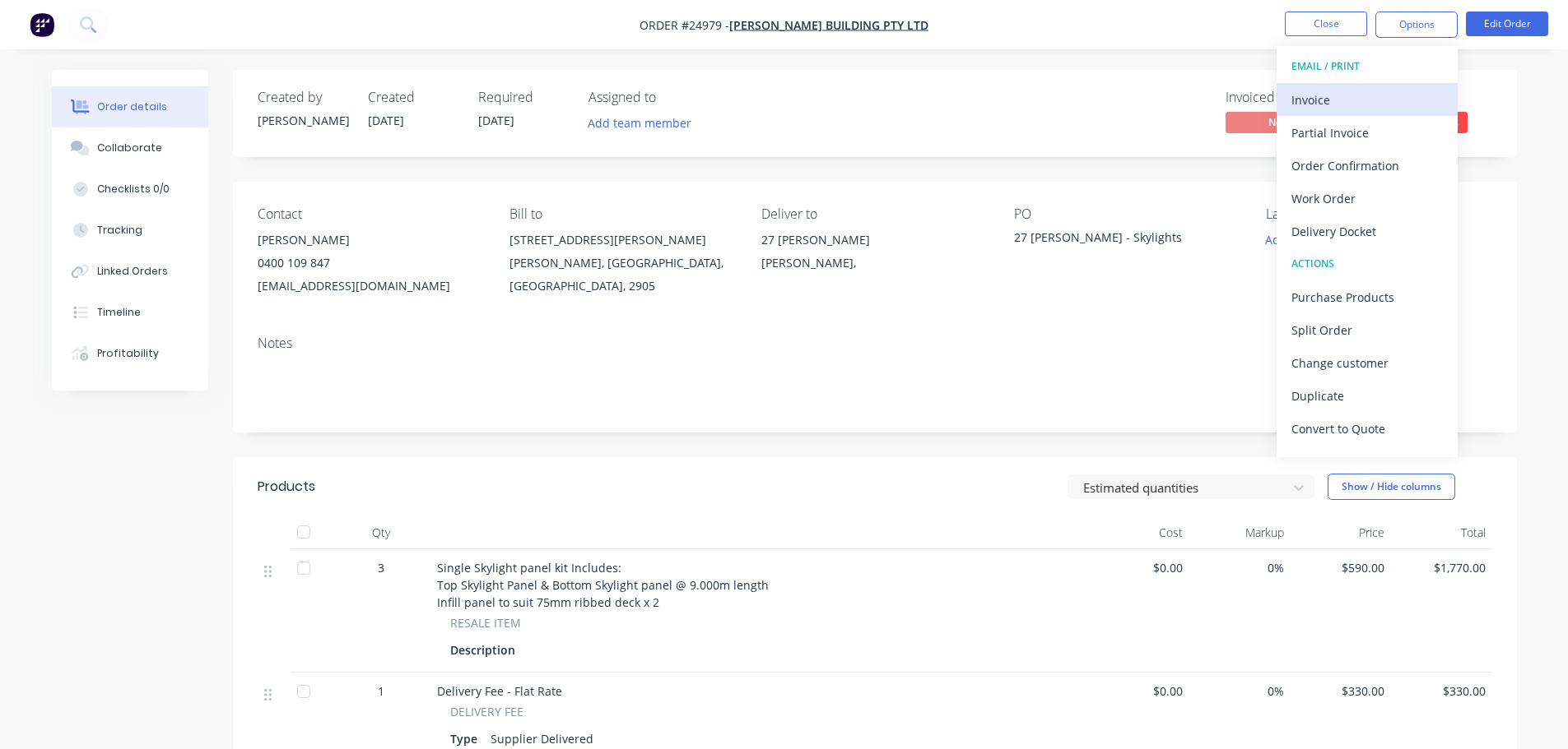
click at [1362, 108] on div "Invoice" at bounding box center [1367, 100] width 152 height 24
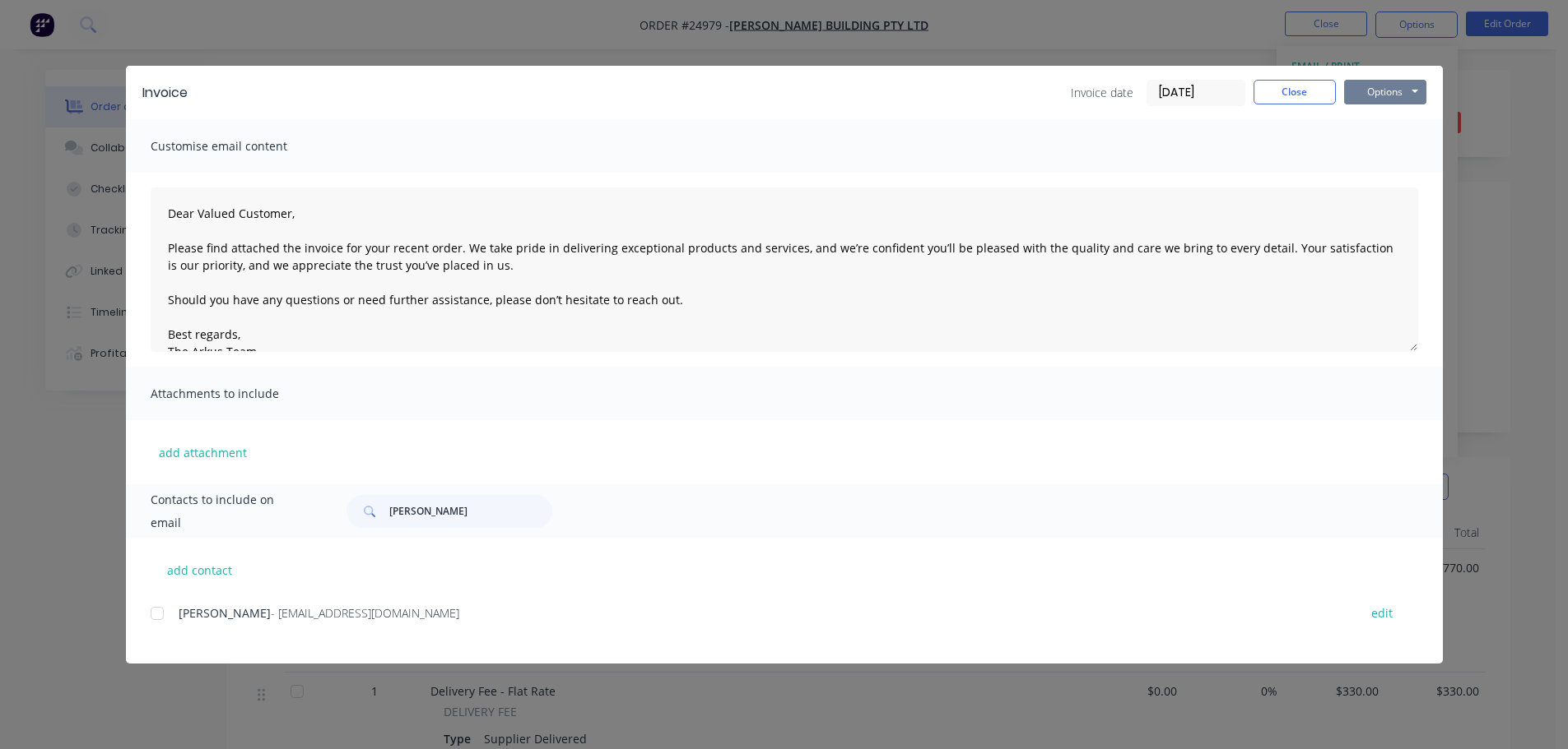
click at [1380, 91] on button "Options" at bounding box center [1386, 92] width 83 height 25
click at [1371, 140] on button "Print" at bounding box center [1397, 148] width 105 height 27
click at [1328, 87] on button "Close" at bounding box center [1295, 92] width 83 height 25
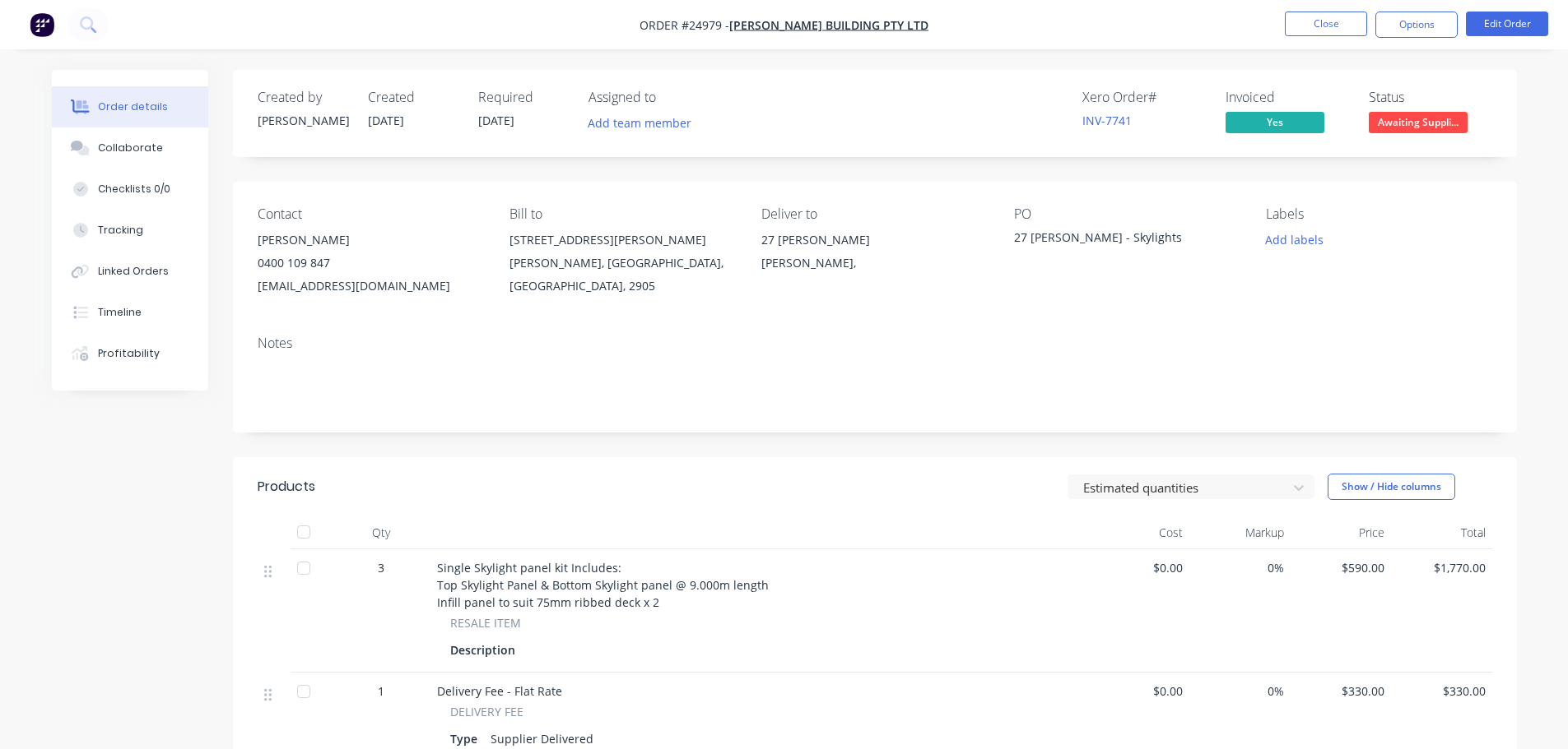
click at [1329, 39] on nav "Order #24979 - [PERSON_NAME] BUILDING PTY LTD Close Options Edit Order" at bounding box center [784, 24] width 1568 height 49
click at [1330, 23] on button "Close" at bounding box center [1327, 24] width 83 height 25
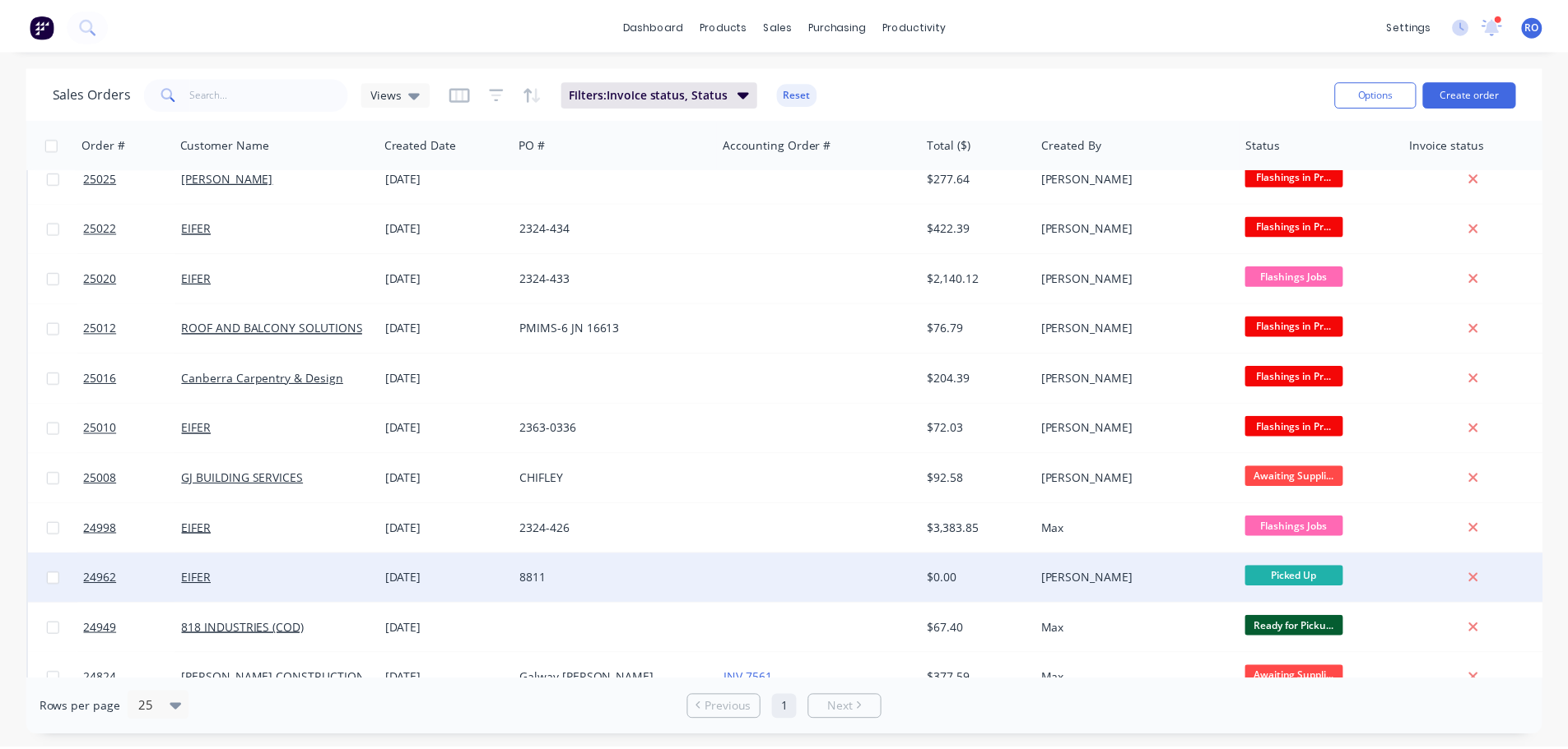
scroll to position [351, 0]
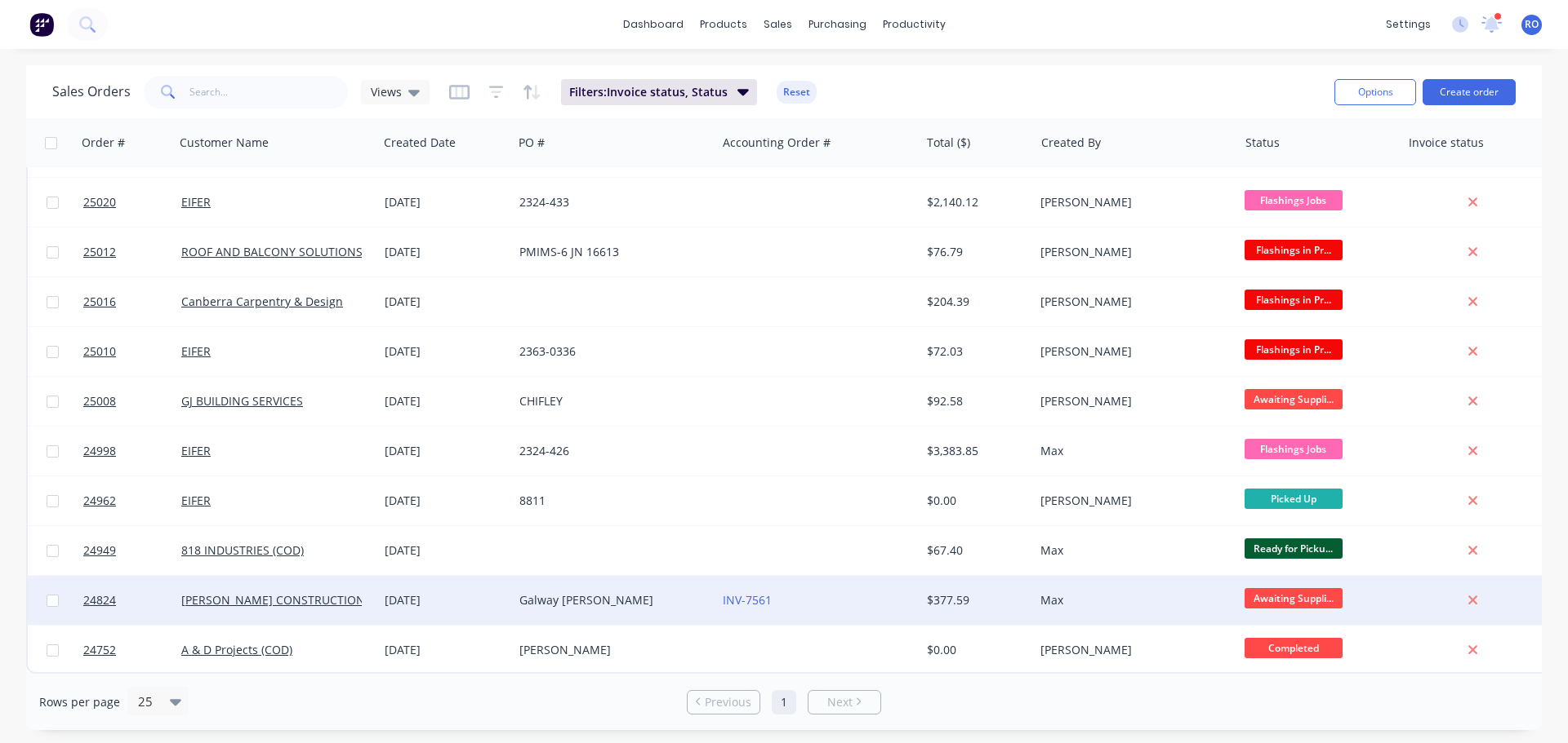
click at [611, 593] on div "Galway [PERSON_NAME]" at bounding box center [610, 601] width 182 height 16
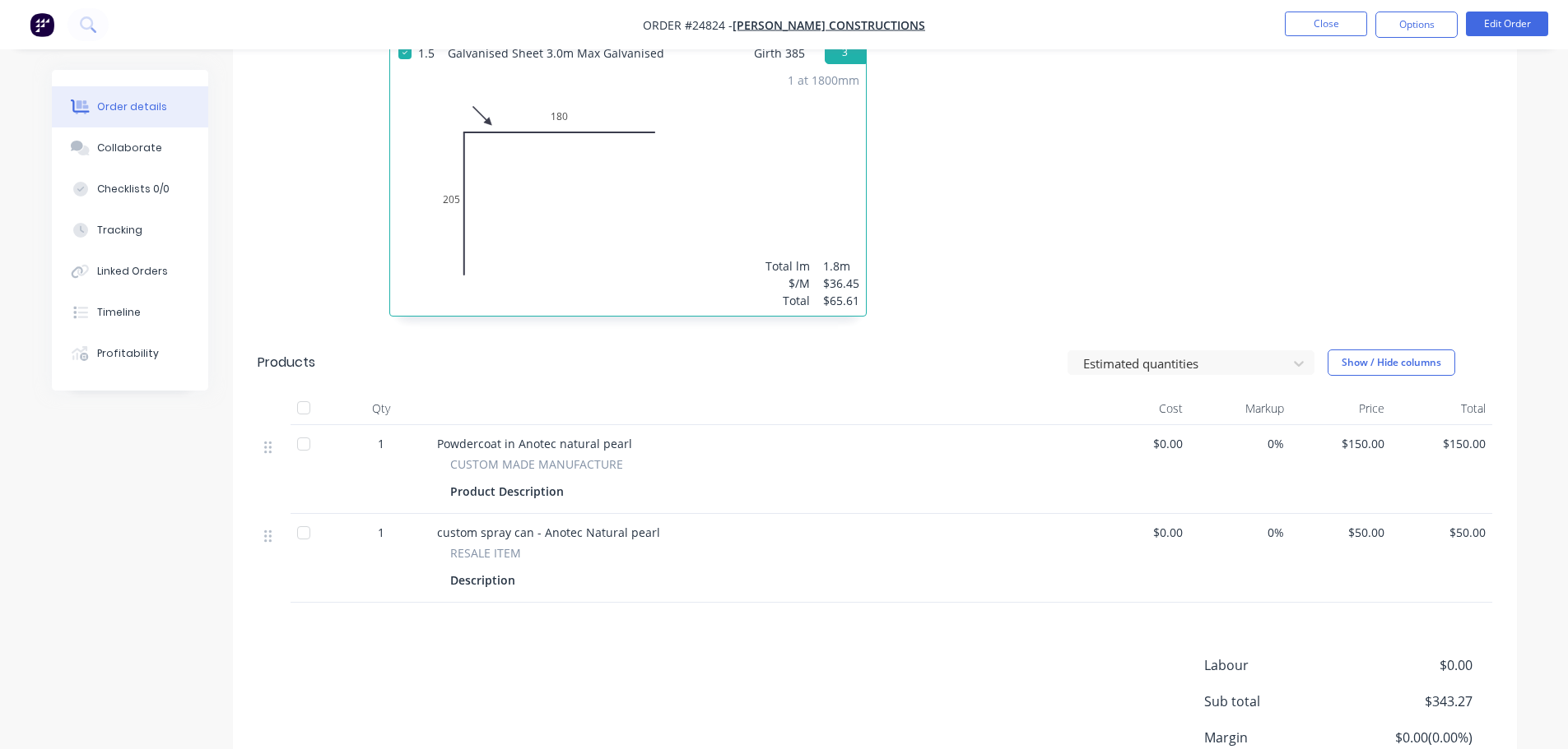
scroll to position [905, 0]
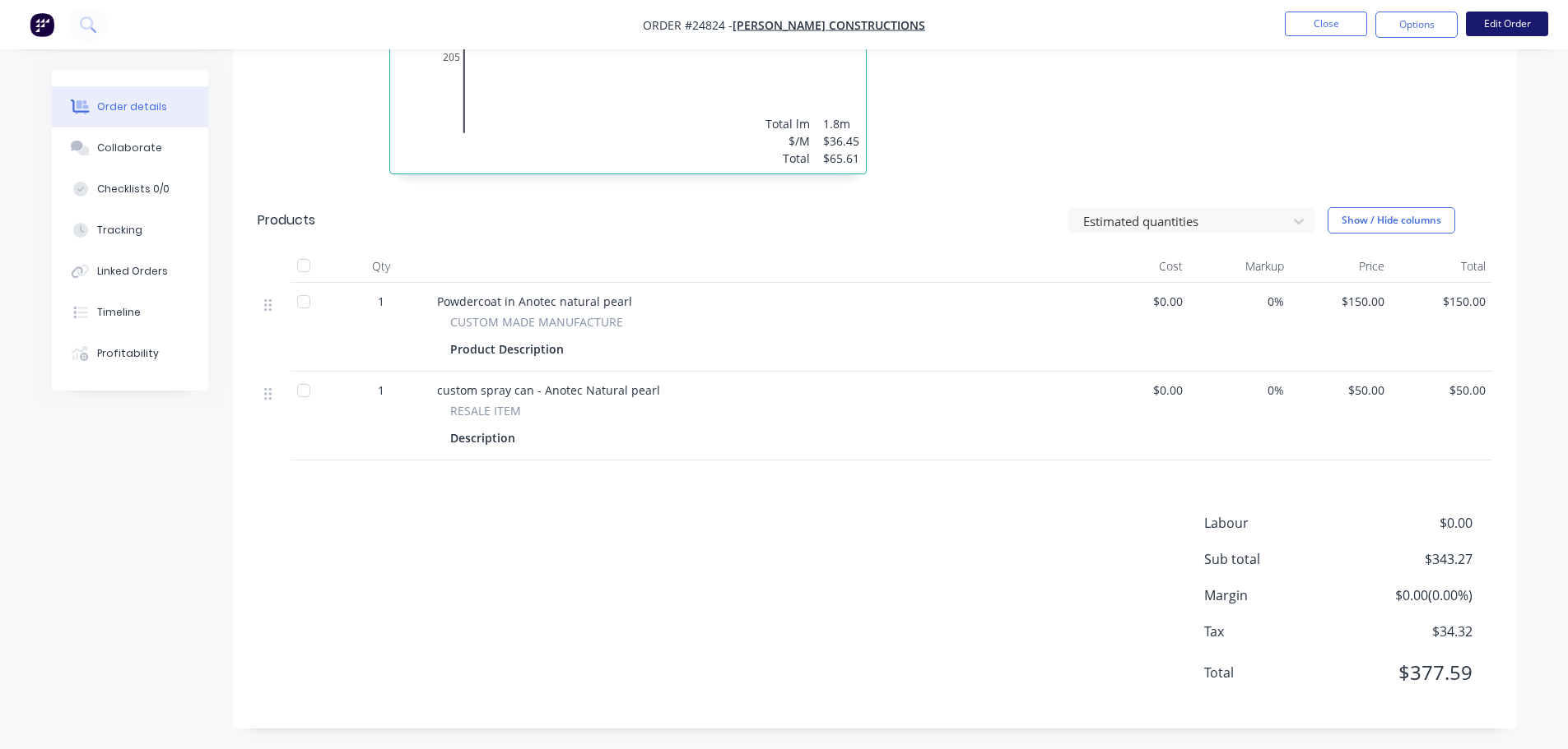
click at [1511, 13] on button "Edit Order" at bounding box center [1507, 24] width 83 height 25
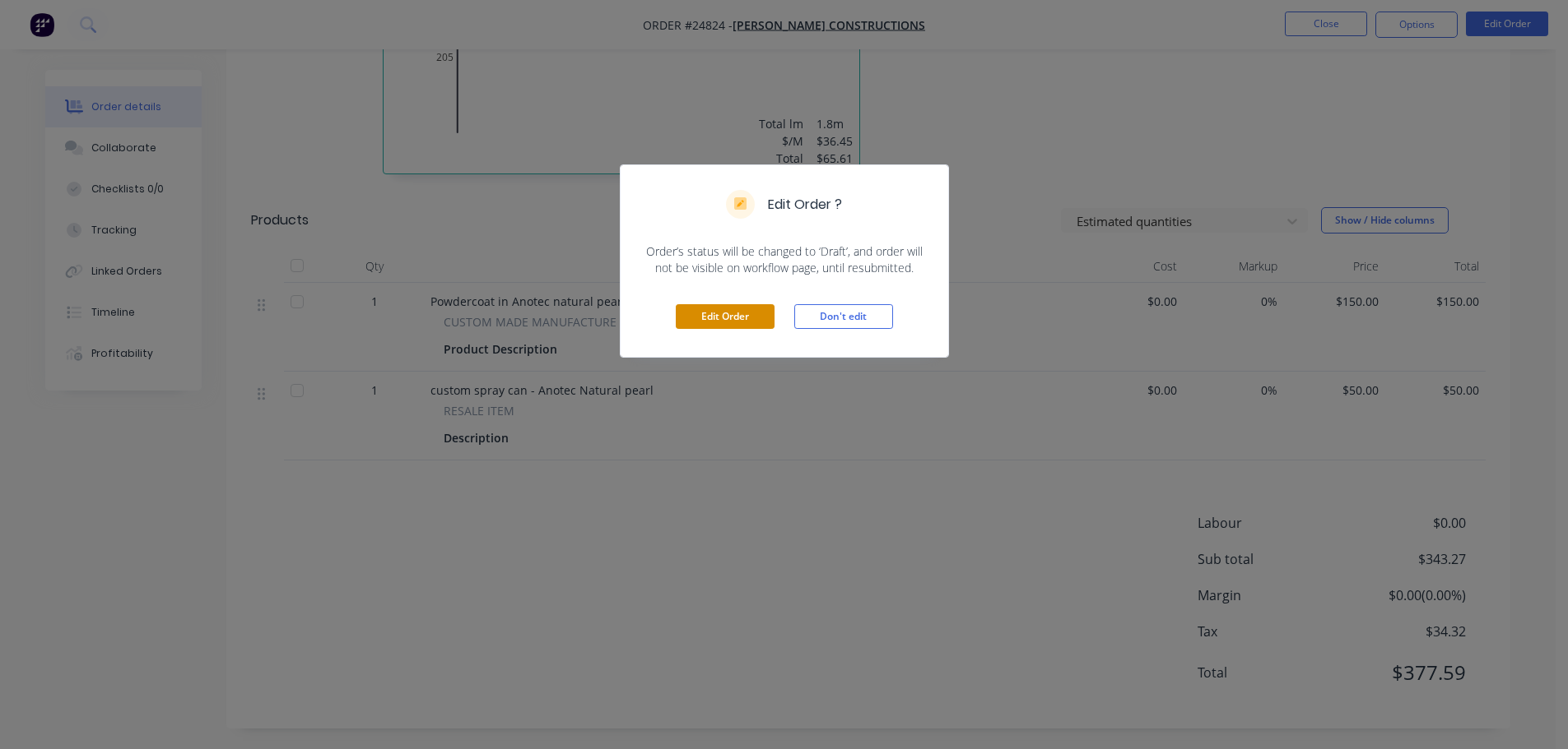
click at [734, 316] on button "Edit Order" at bounding box center [725, 317] width 99 height 25
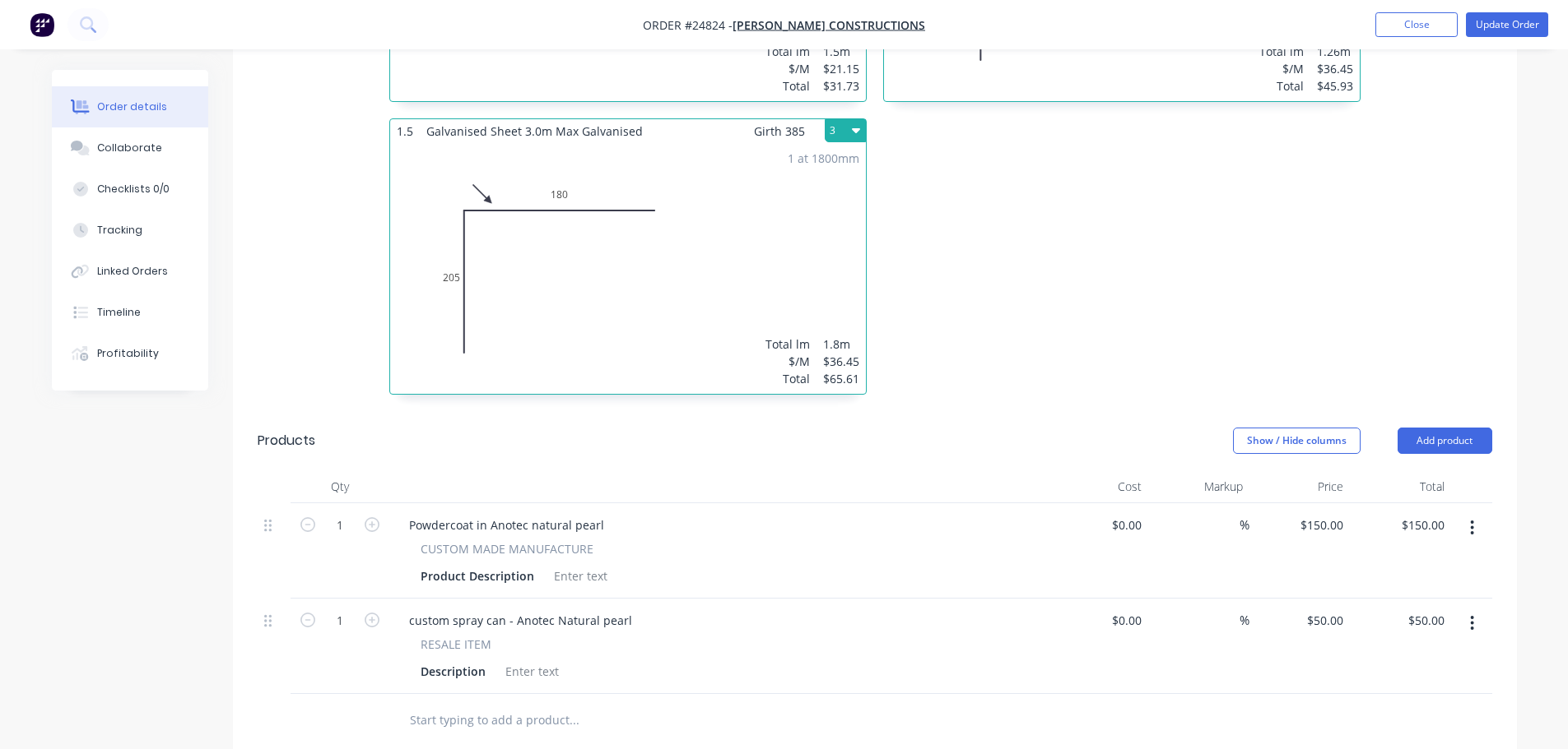
scroll to position [1069, 0]
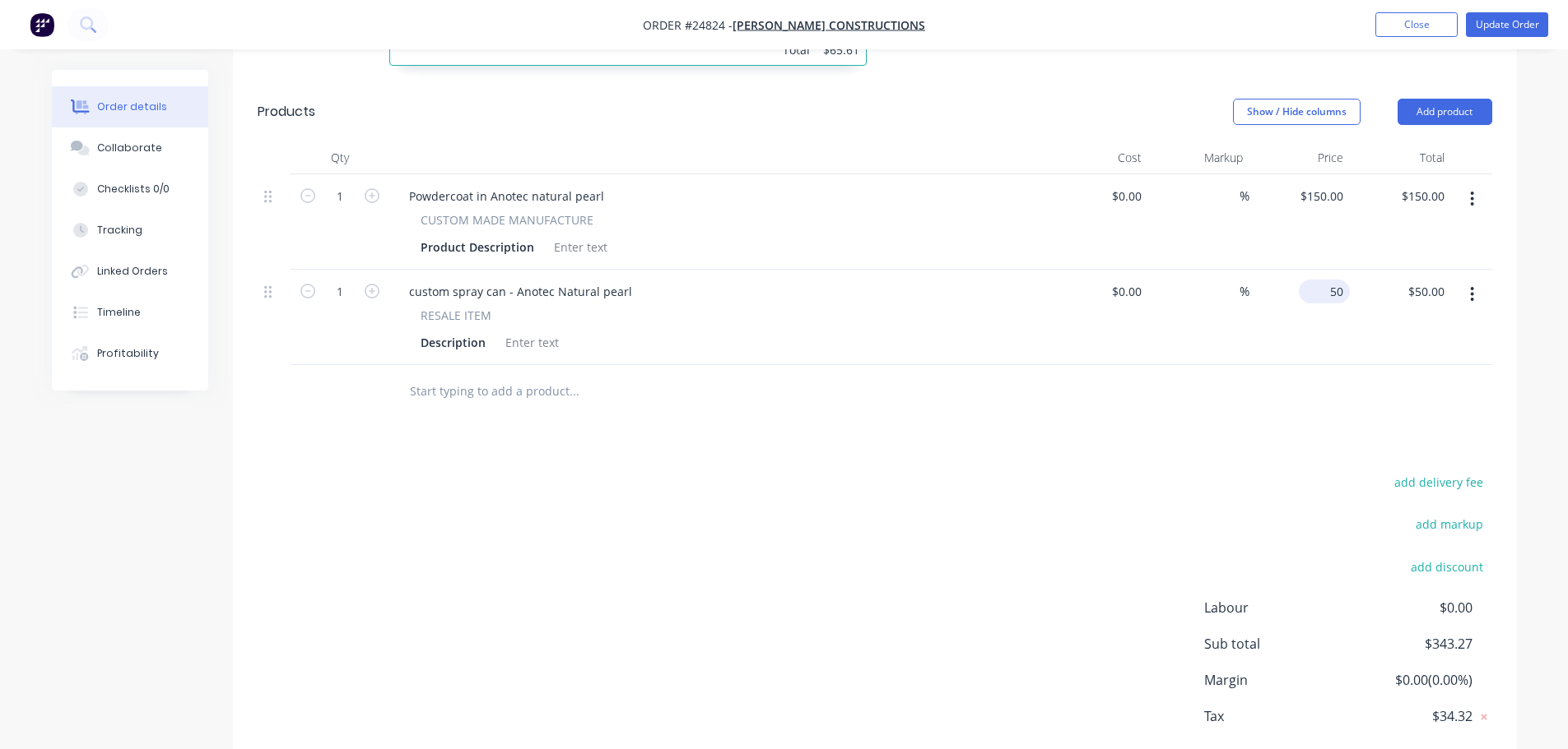
click at [1335, 280] on input "50" at bounding box center [1328, 292] width 45 height 24
click at [1335, 280] on input "50" at bounding box center [1339, 292] width 22 height 24
type input "70"
type input "50.00"
type input "$70.00"
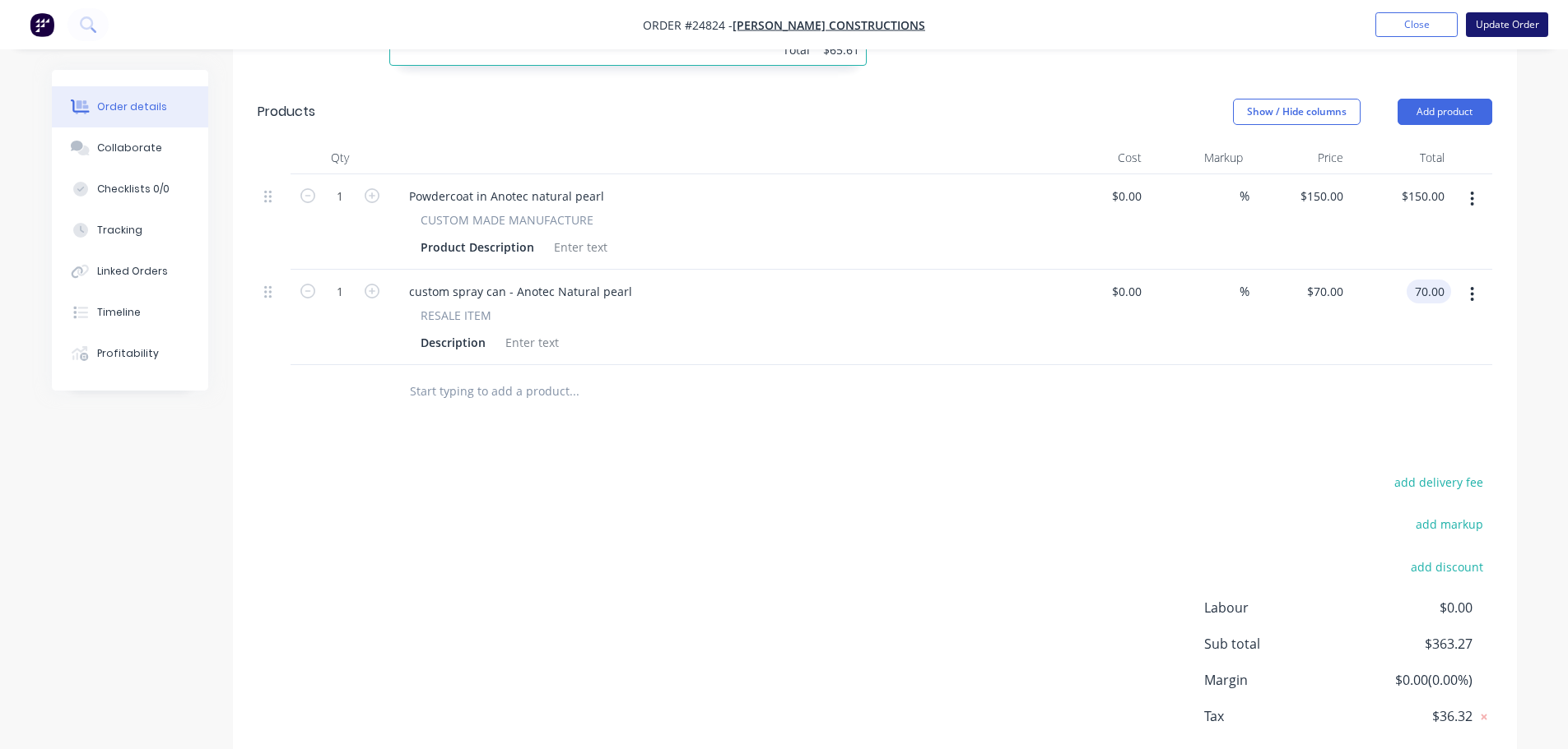
type input "$70.00"
click at [1505, 36] on button "Update Order" at bounding box center [1507, 25] width 83 height 25
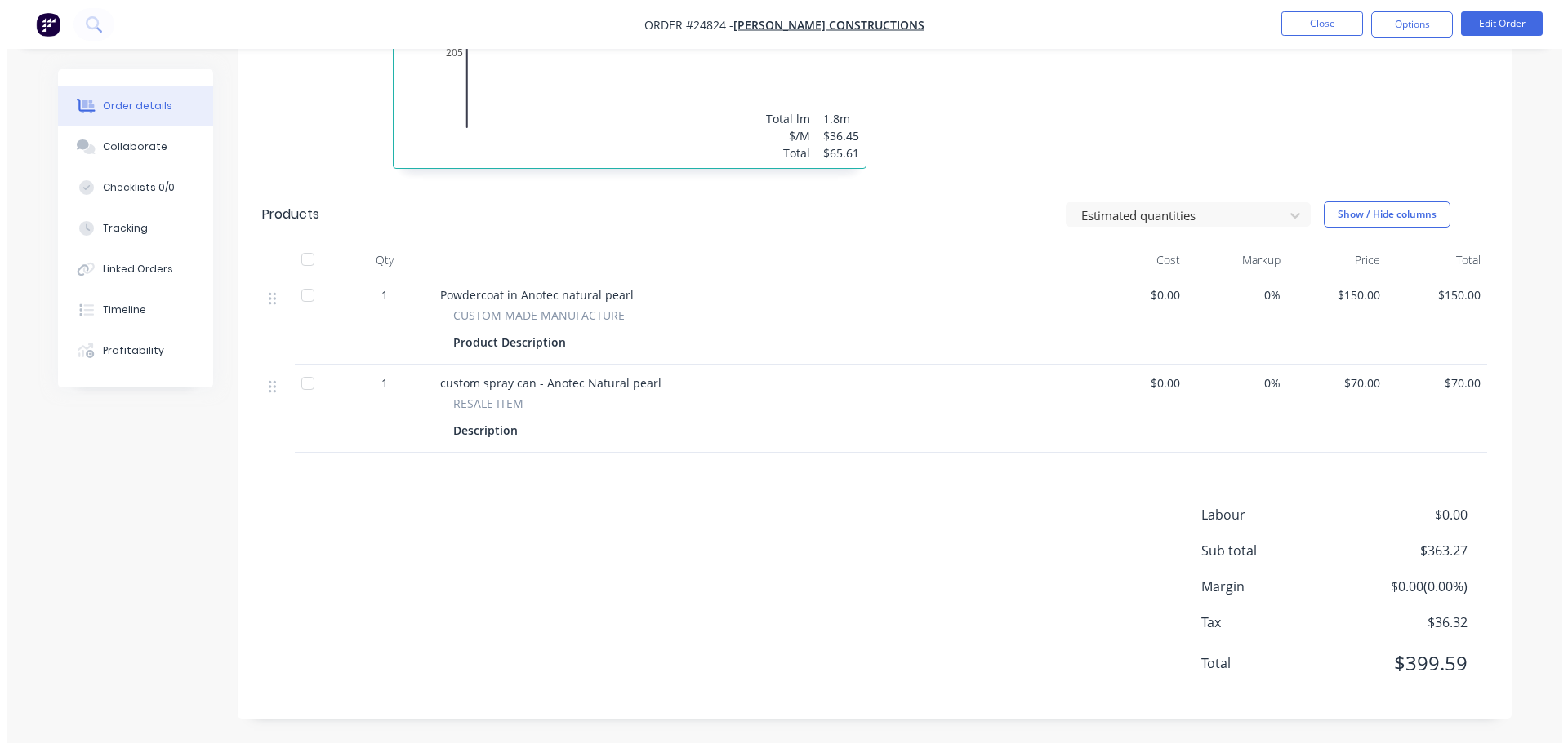
scroll to position [0, 0]
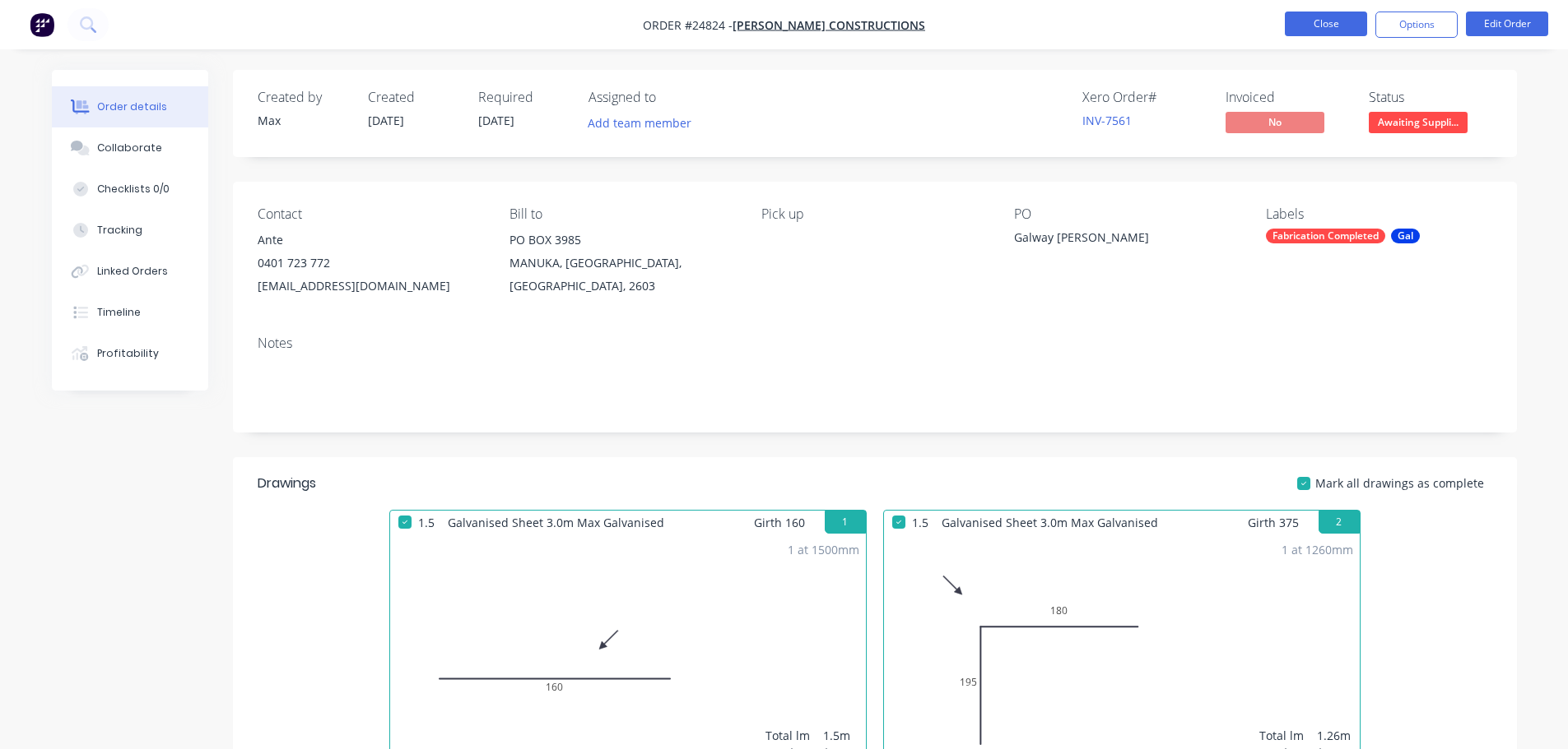
click at [1329, 18] on button "Close" at bounding box center [1327, 24] width 83 height 25
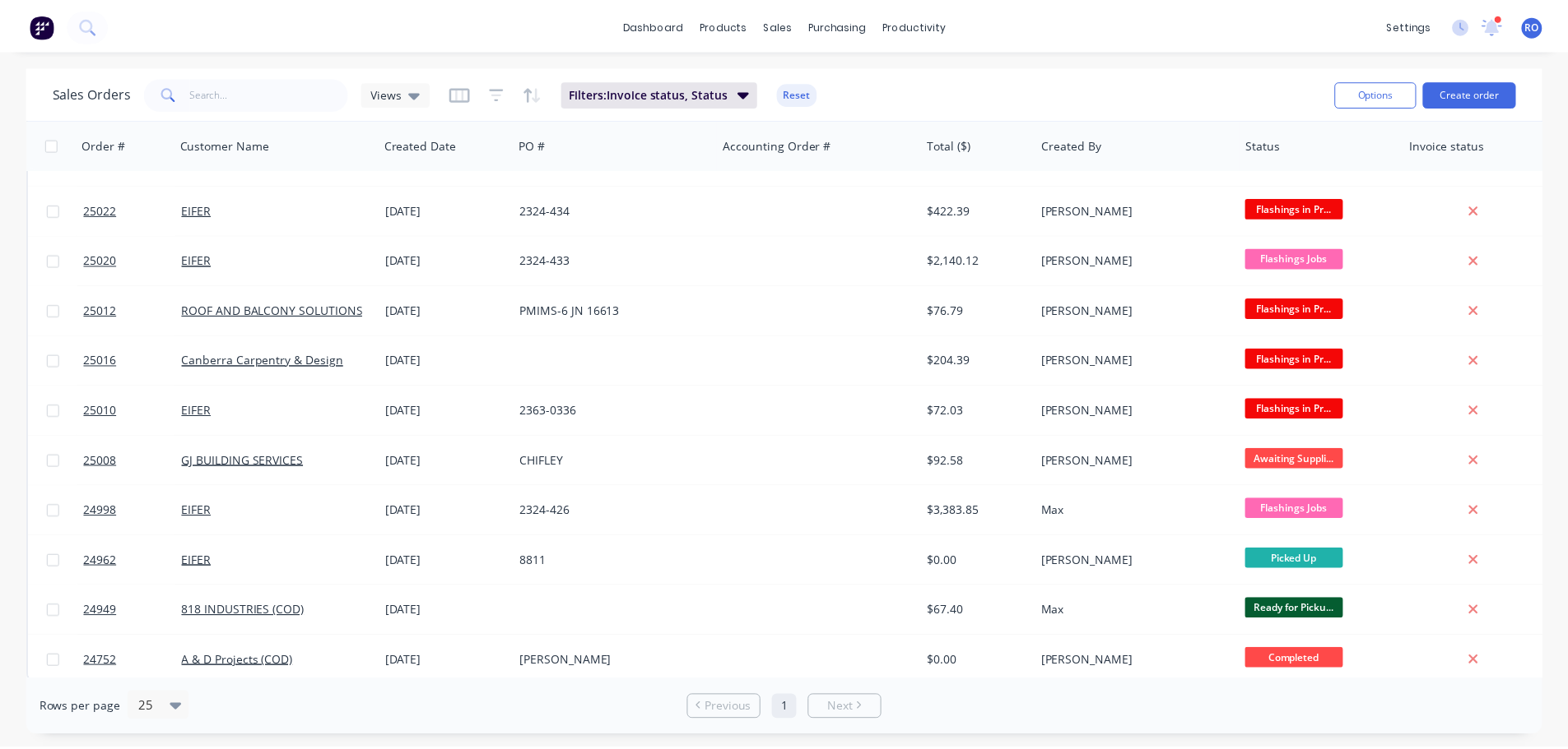
scroll to position [351, 0]
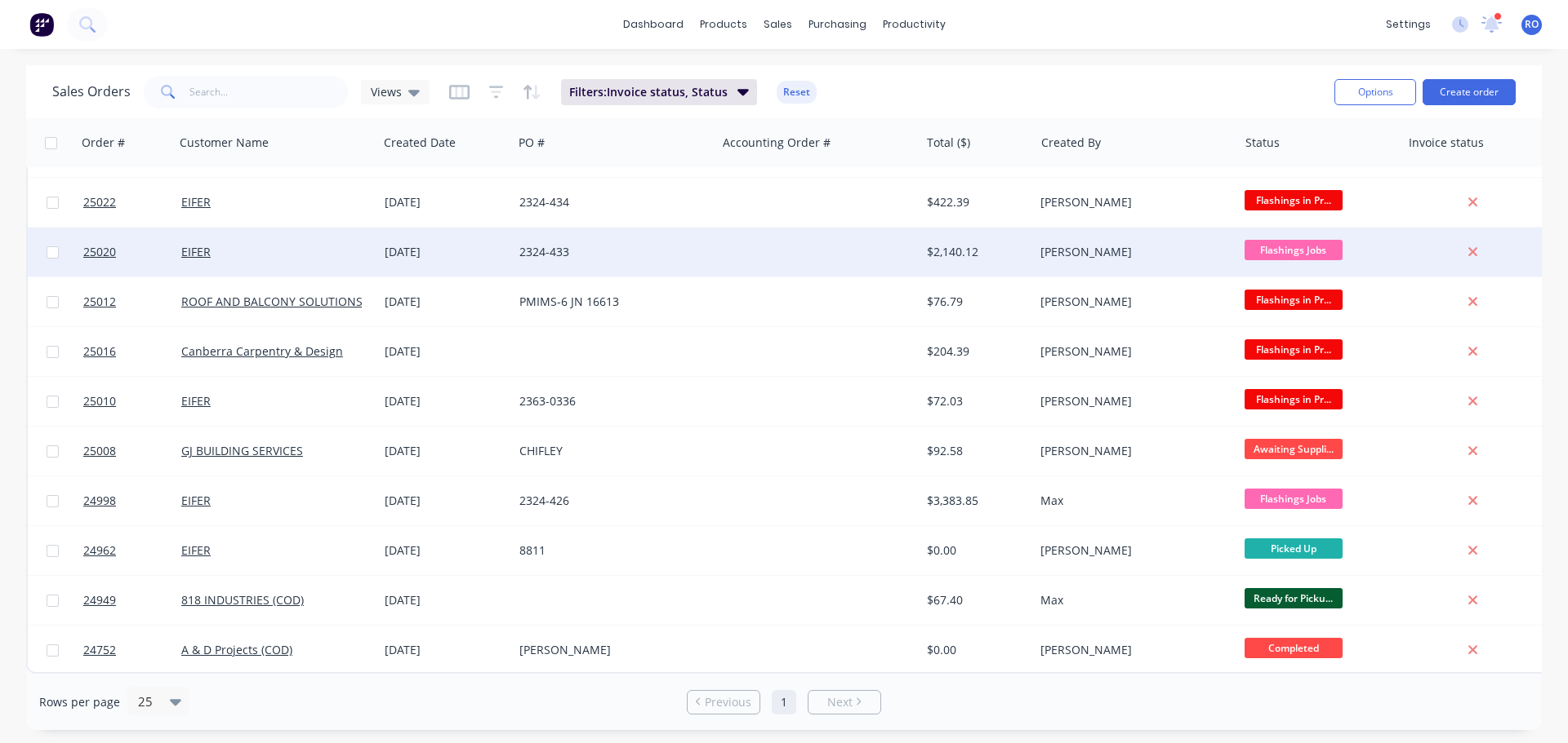
click at [1114, 246] on div "[PERSON_NAME]" at bounding box center [1131, 252] width 182 height 16
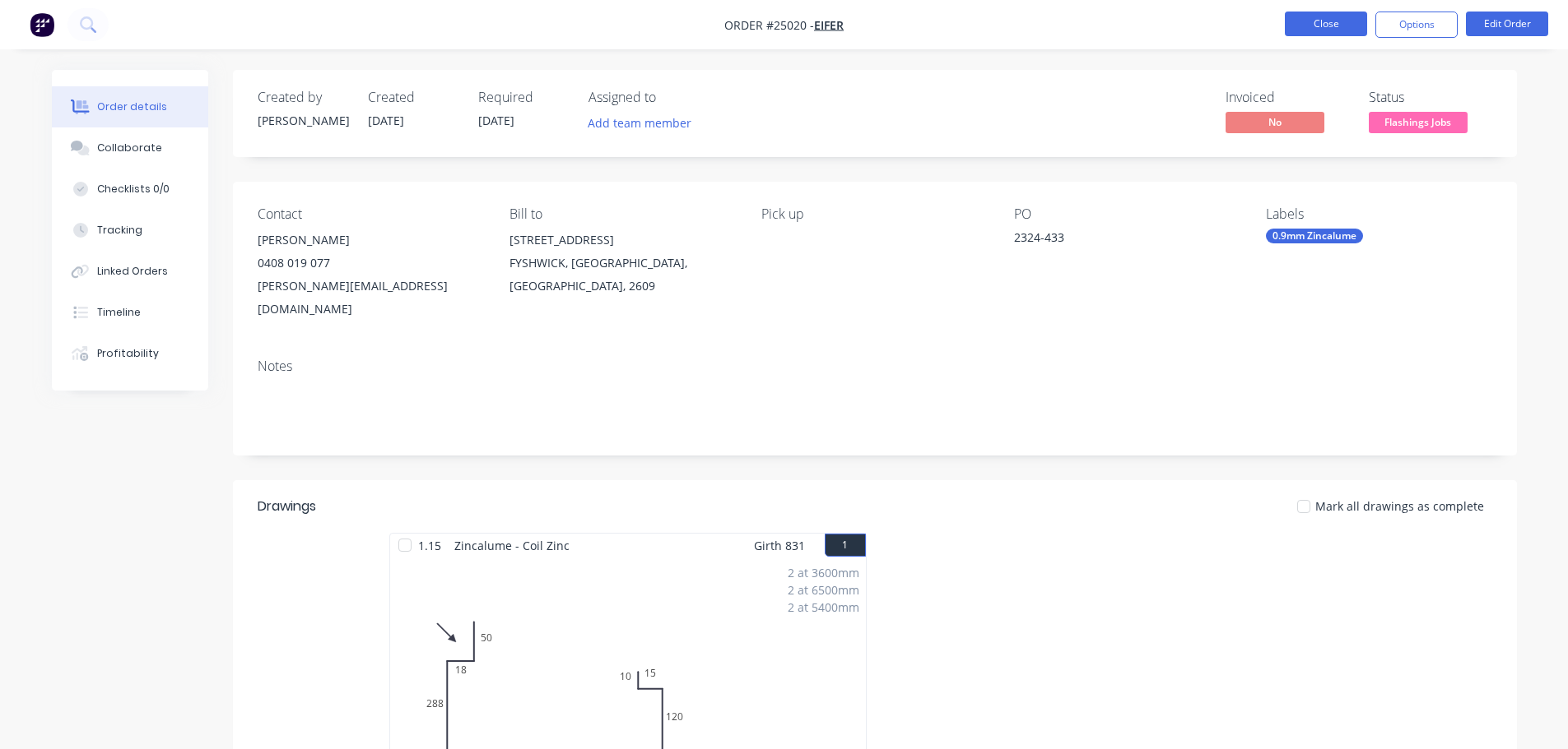
click at [1328, 24] on button "Close" at bounding box center [1327, 24] width 83 height 25
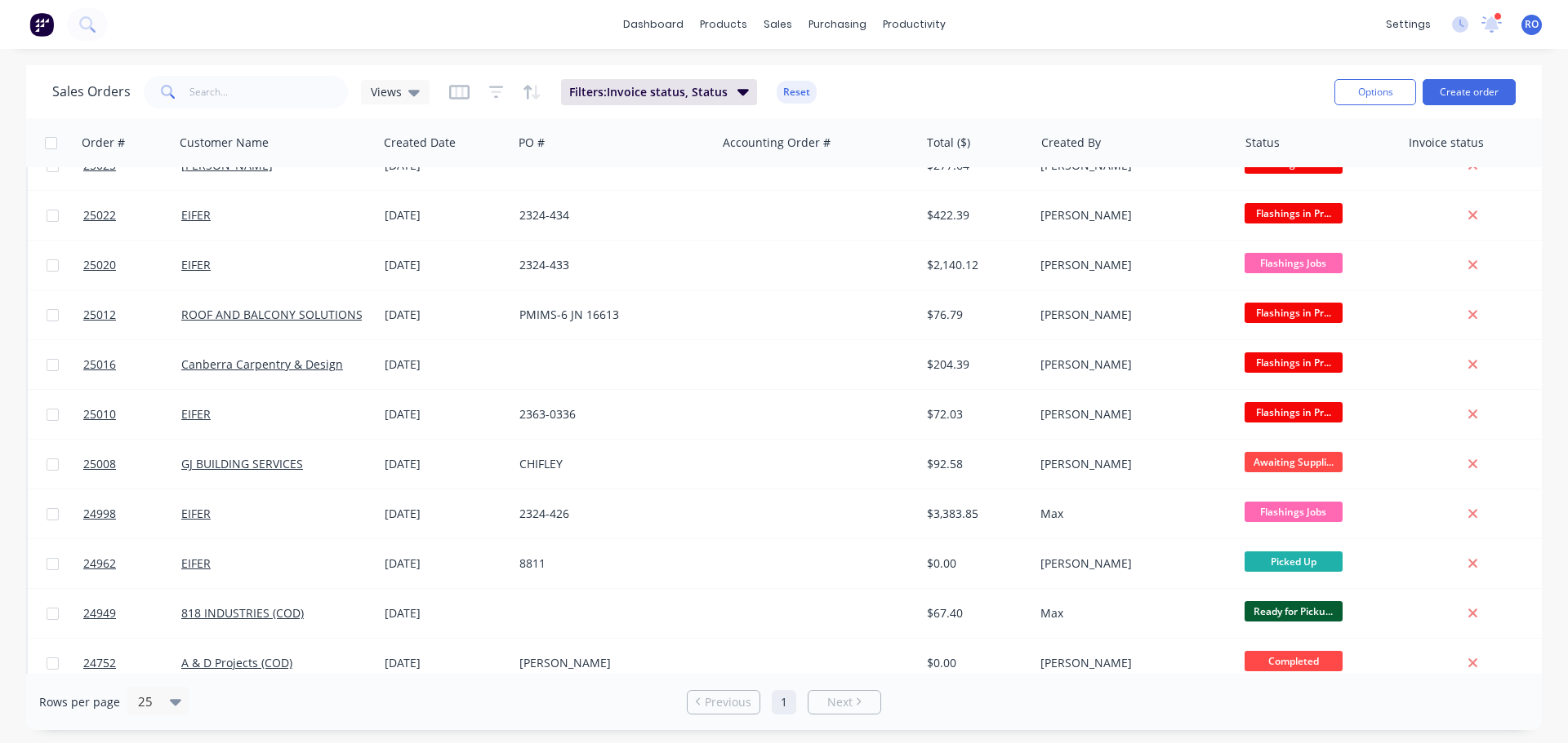
scroll to position [348, 0]
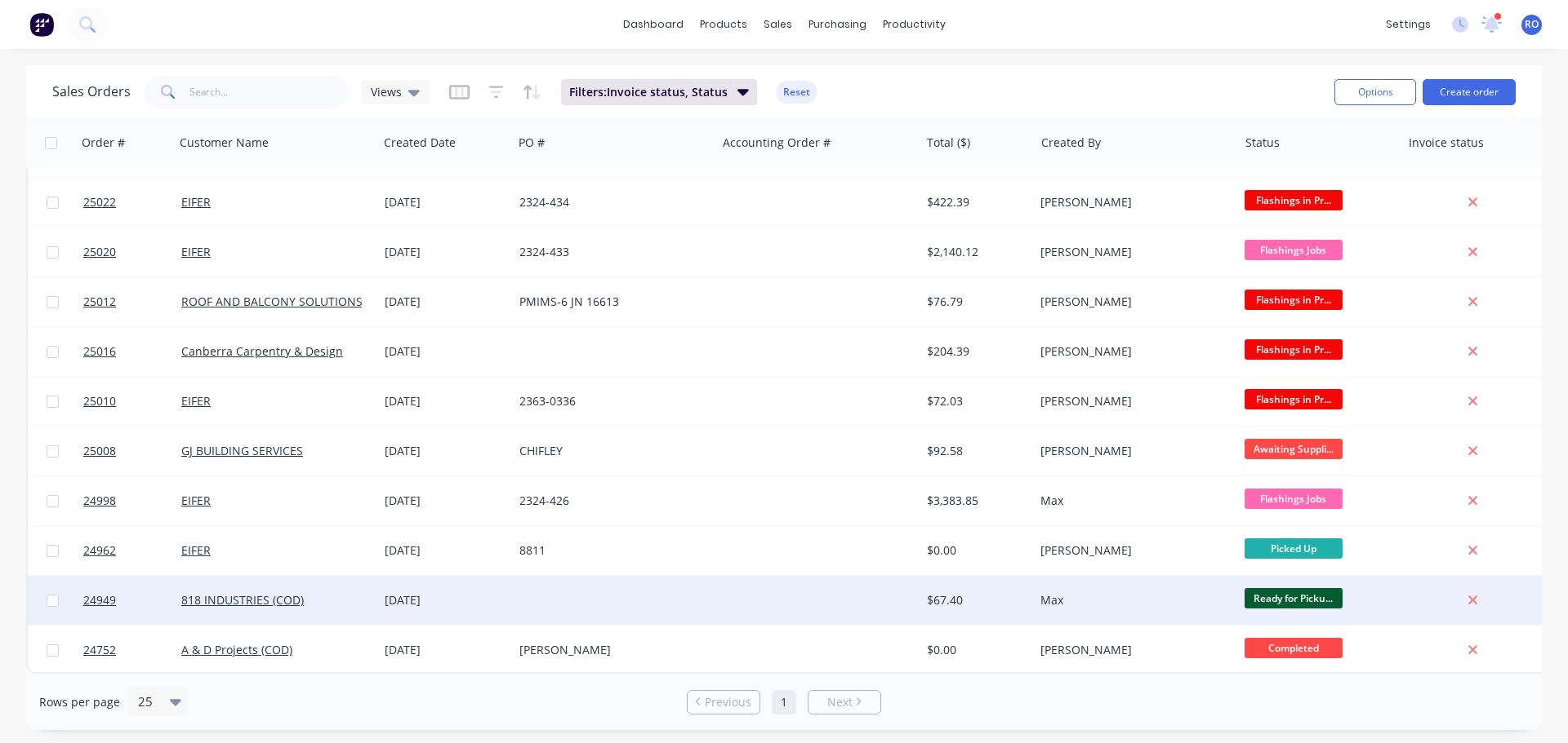
click at [431, 593] on div "[DATE]" at bounding box center [445, 601] width 122 height 16
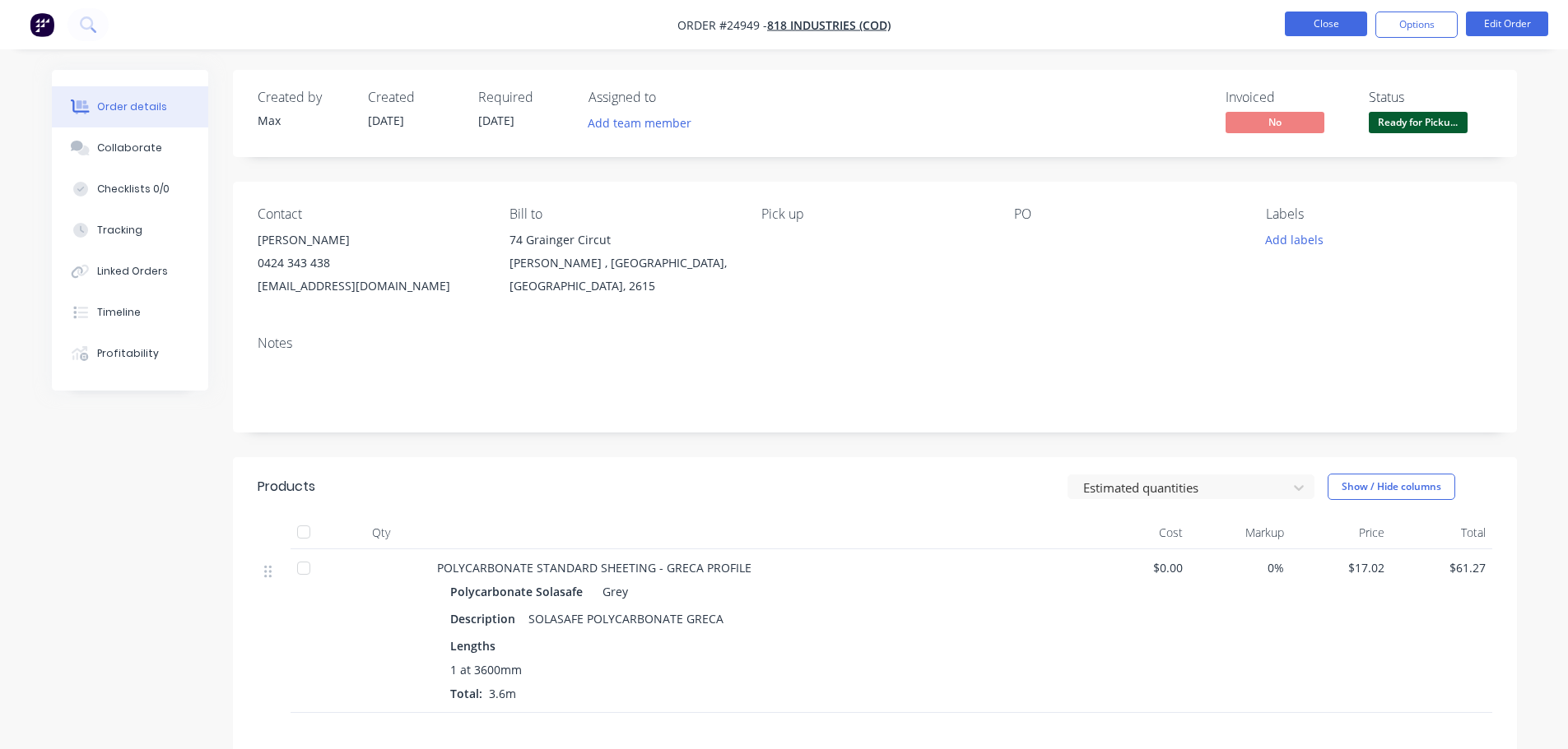
click at [1337, 21] on button "Close" at bounding box center [1327, 24] width 83 height 25
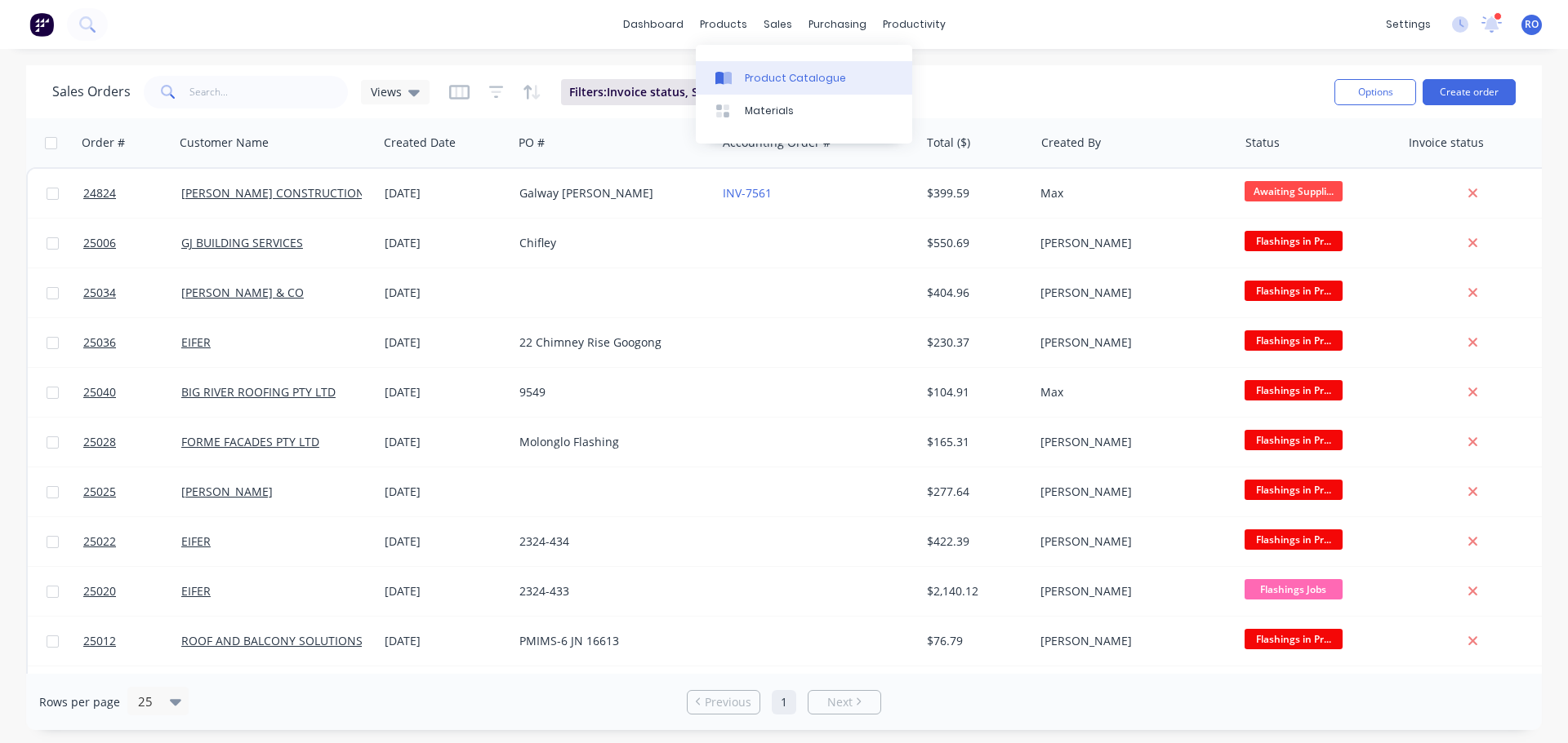
click at [763, 72] on div "Product Catalogue" at bounding box center [795, 78] width 102 height 15
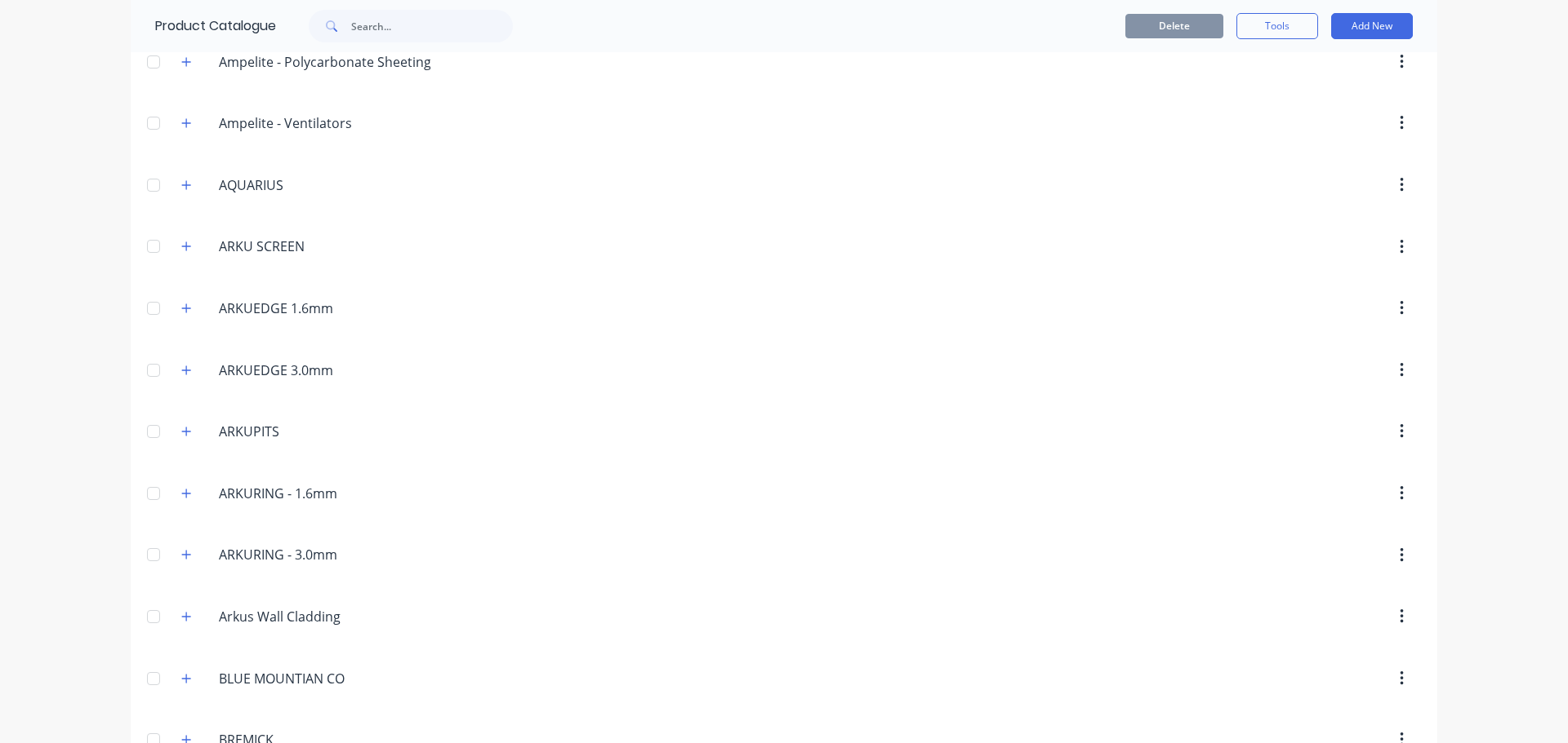
scroll to position [327, 0]
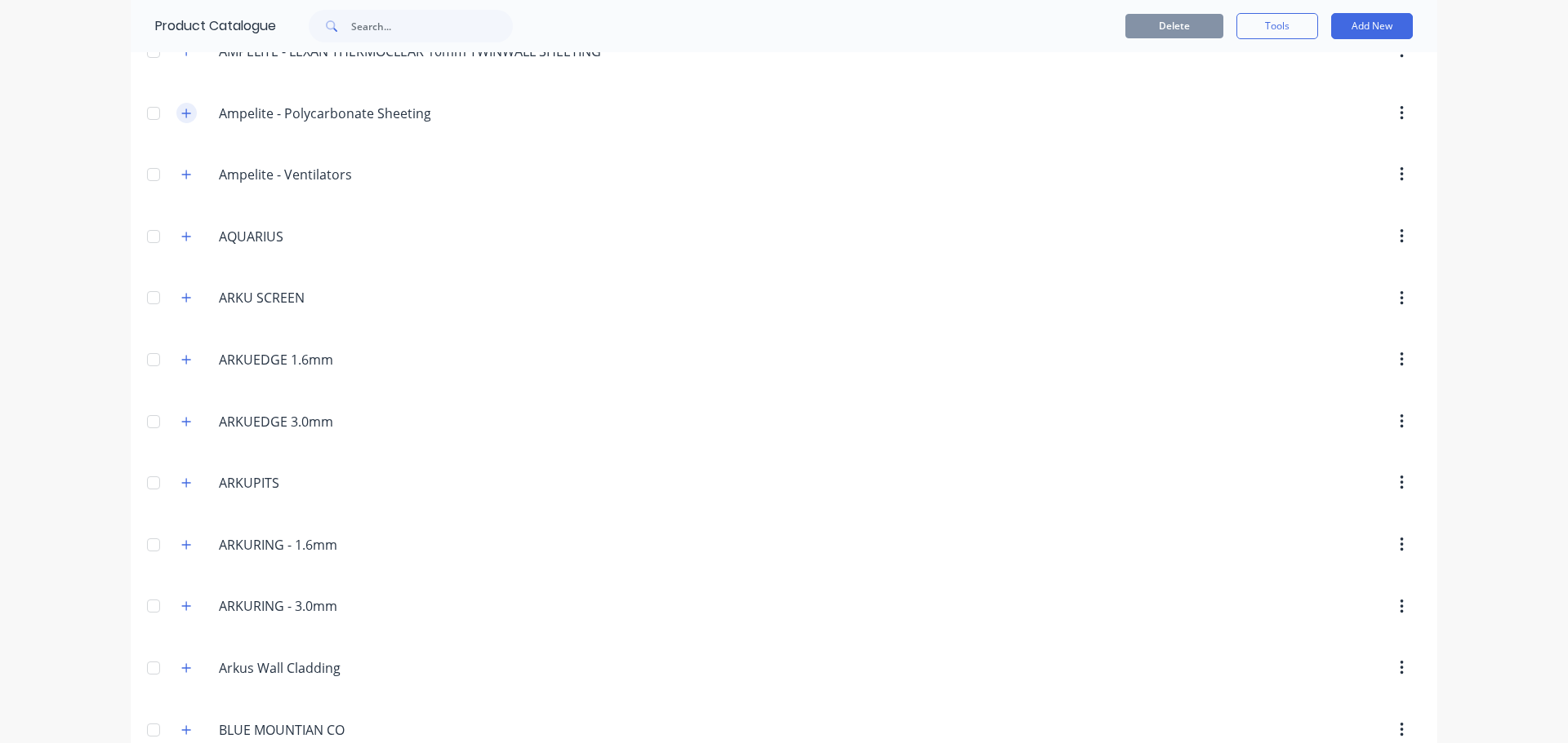
click at [182, 112] on icon "button" at bounding box center [186, 113] width 10 height 12
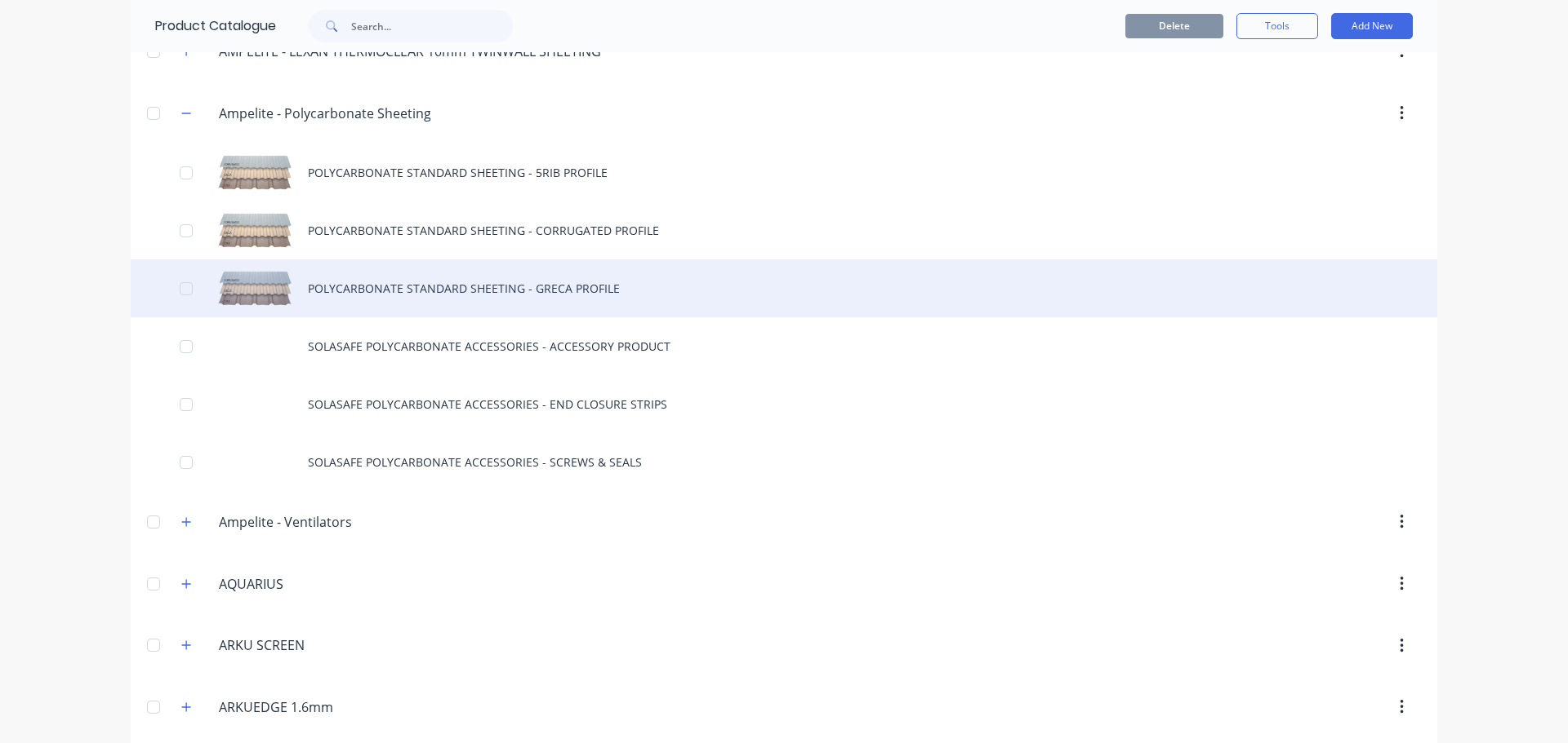
click at [378, 287] on div "POLYCARBONATE STANDARD SHEETING - GRECA PROFILE" at bounding box center [784, 288] width 1306 height 58
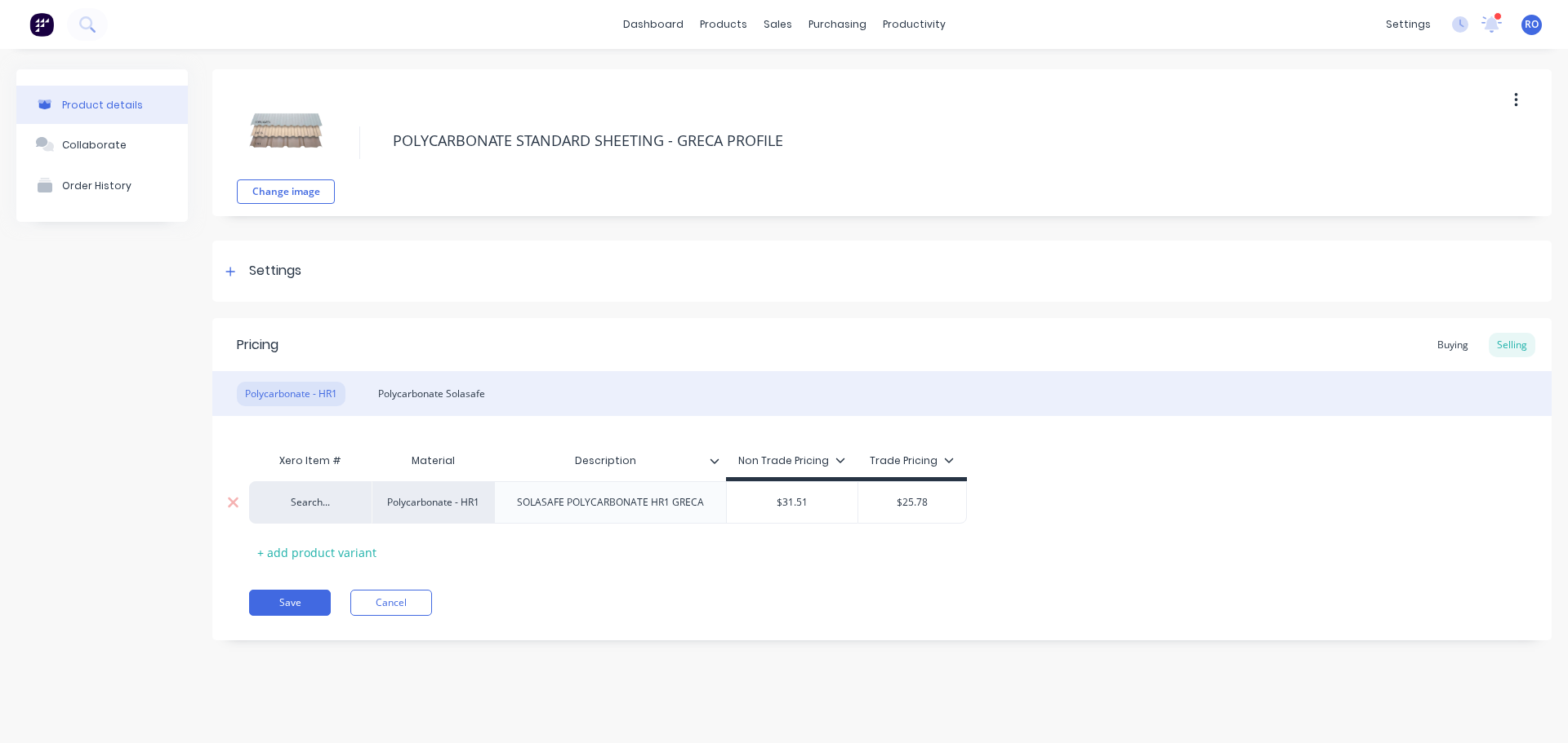
click at [332, 511] on div "Search..." at bounding box center [311, 503] width 123 height 43
click at [314, 501] on div "Search..." at bounding box center [310, 503] width 90 height 15
type input "resa"
click at [311, 438] on button "RESALE ITEM" at bounding box center [318, 438] width 103 height 25
click at [304, 605] on button "Save" at bounding box center [290, 602] width 82 height 26
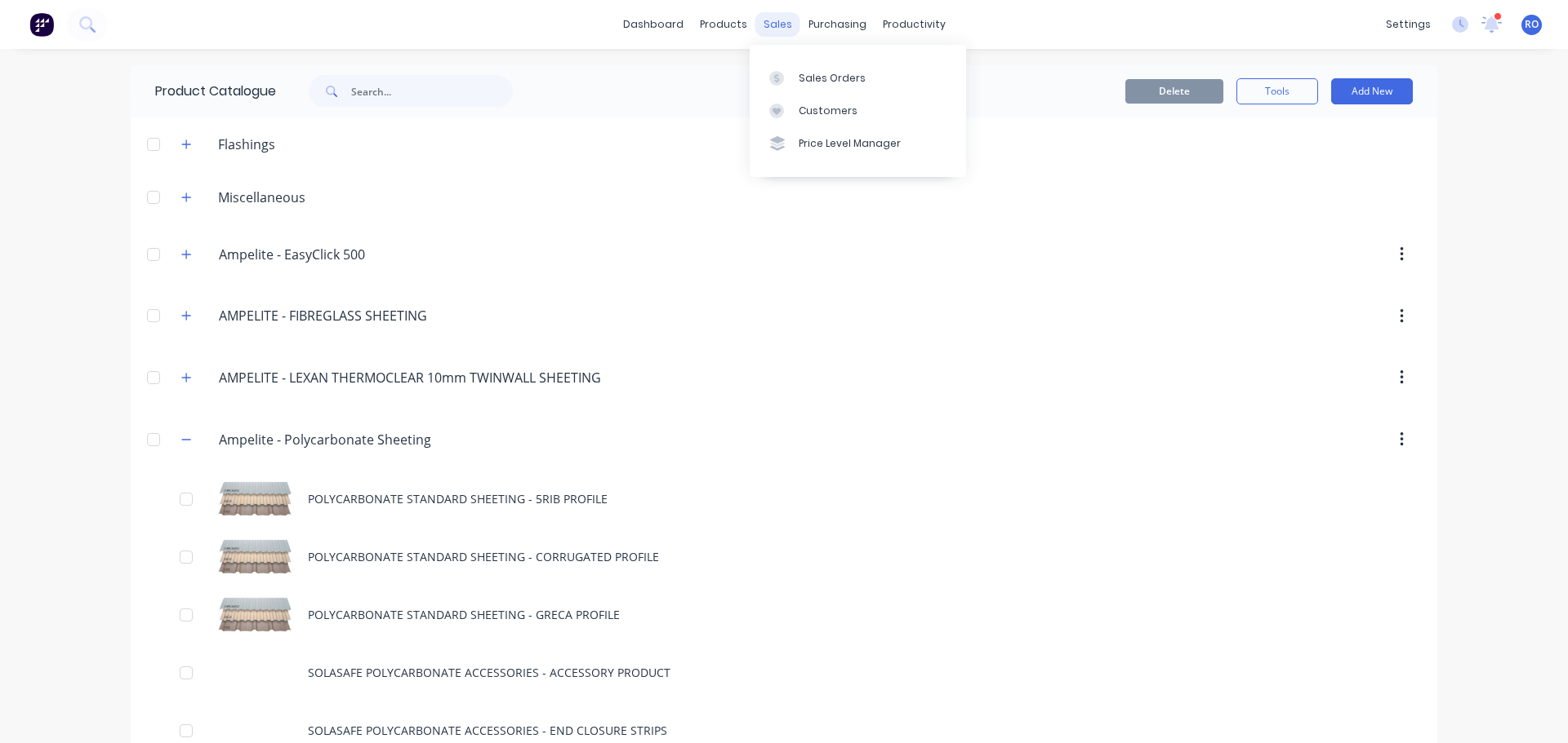
click at [769, 25] on div "sales" at bounding box center [777, 25] width 45 height 25
click at [808, 77] on div "Sales Orders" at bounding box center [832, 78] width 67 height 15
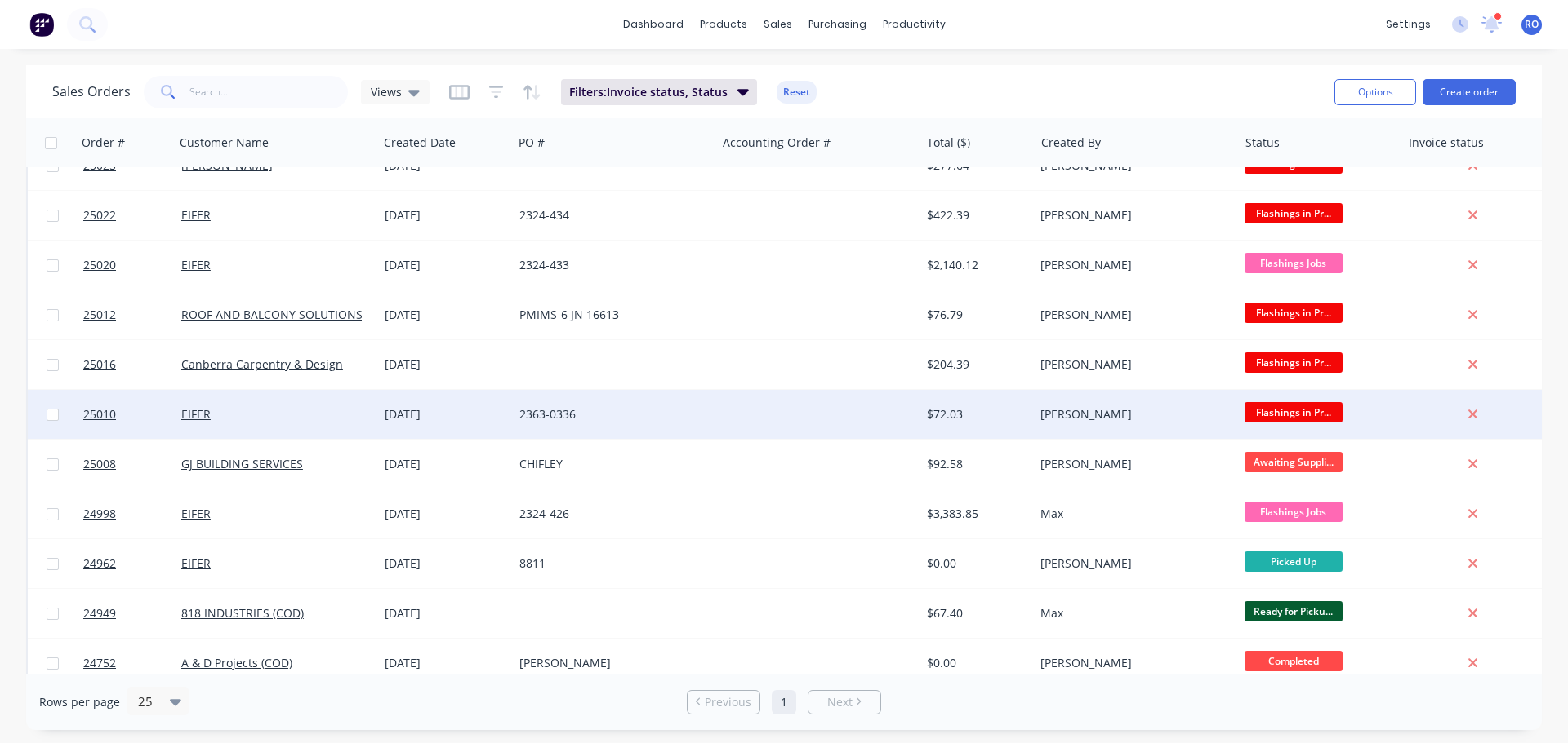
scroll to position [348, 0]
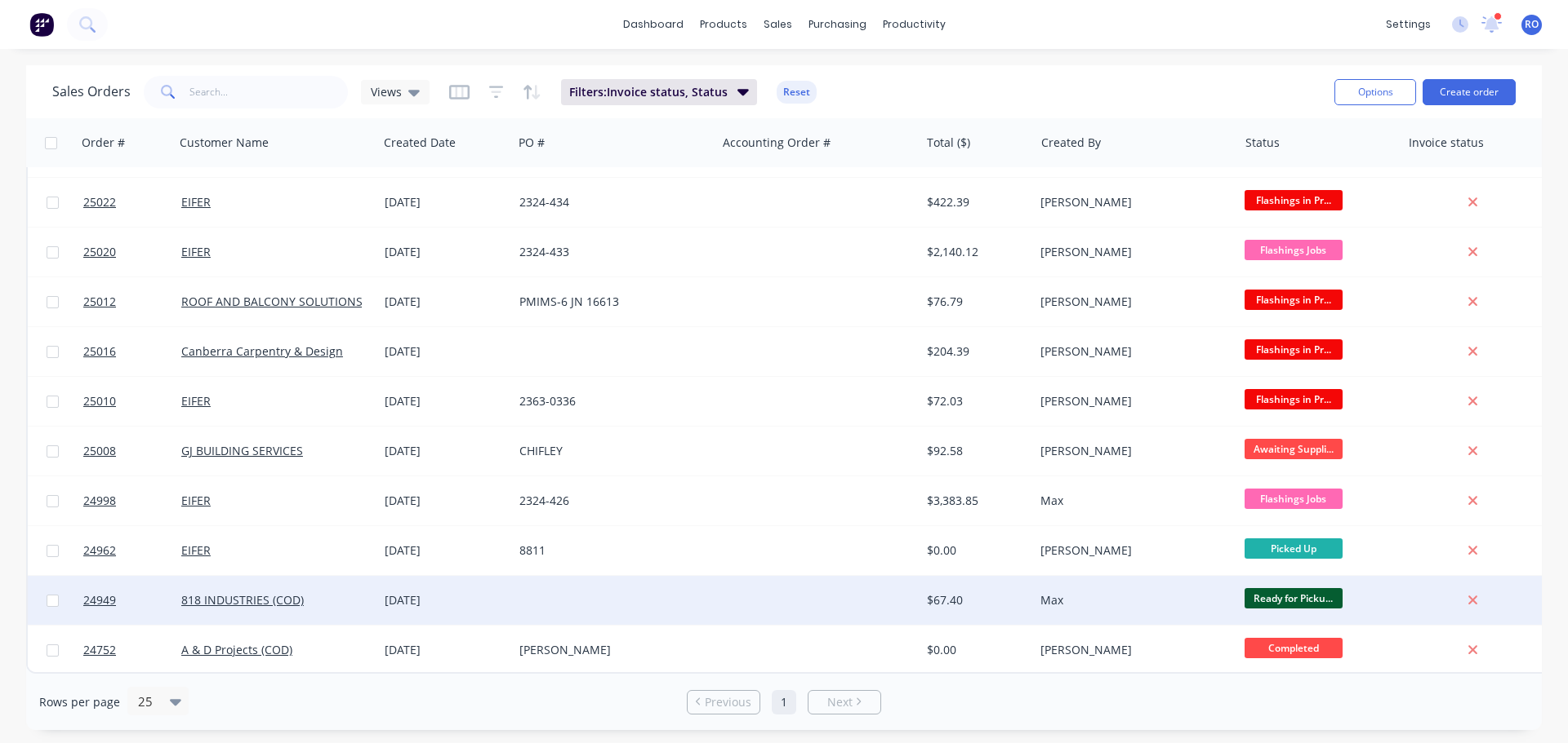
click at [932, 593] on div "$67.40" at bounding box center [974, 601] width 95 height 16
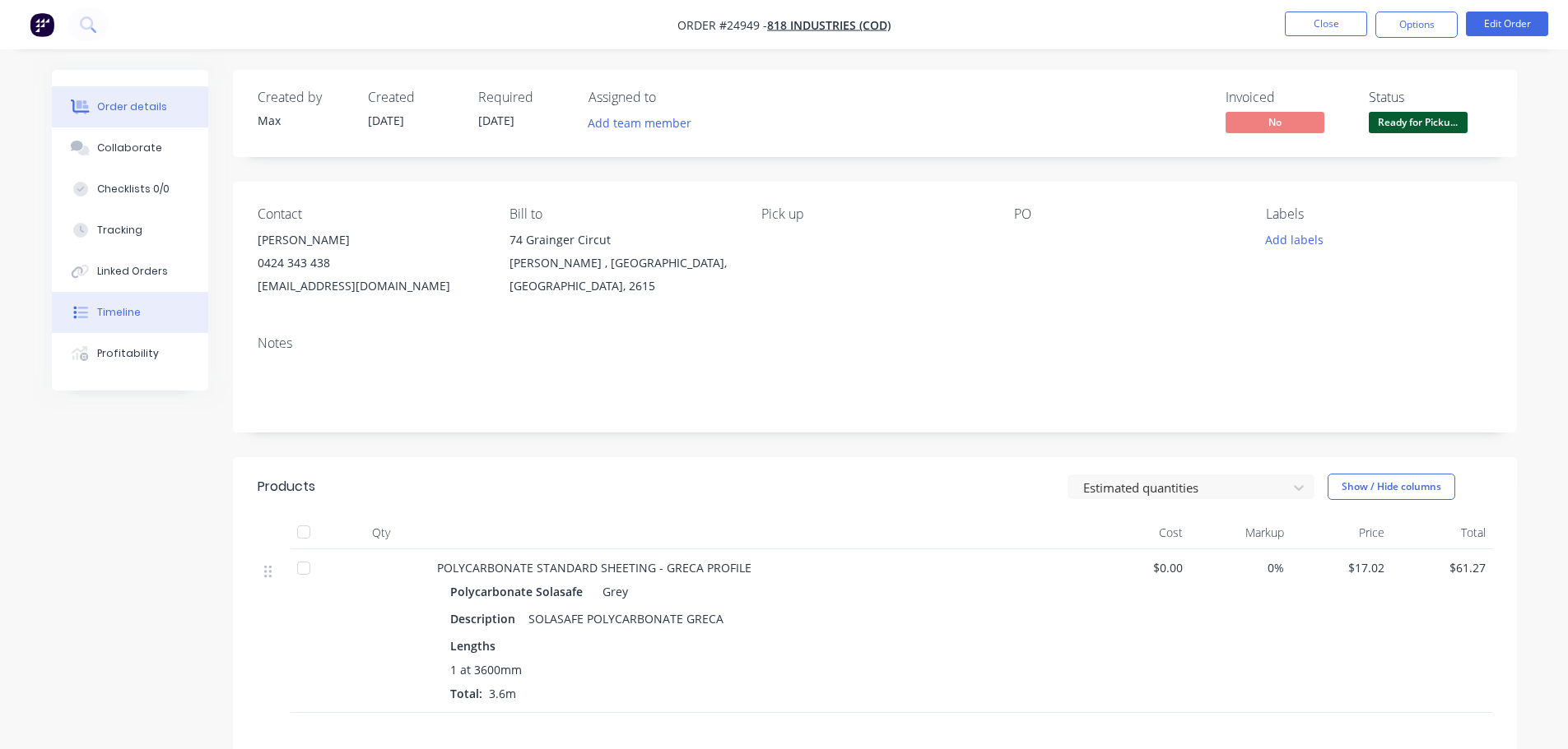
click at [119, 305] on div "Timeline" at bounding box center [118, 312] width 44 height 15
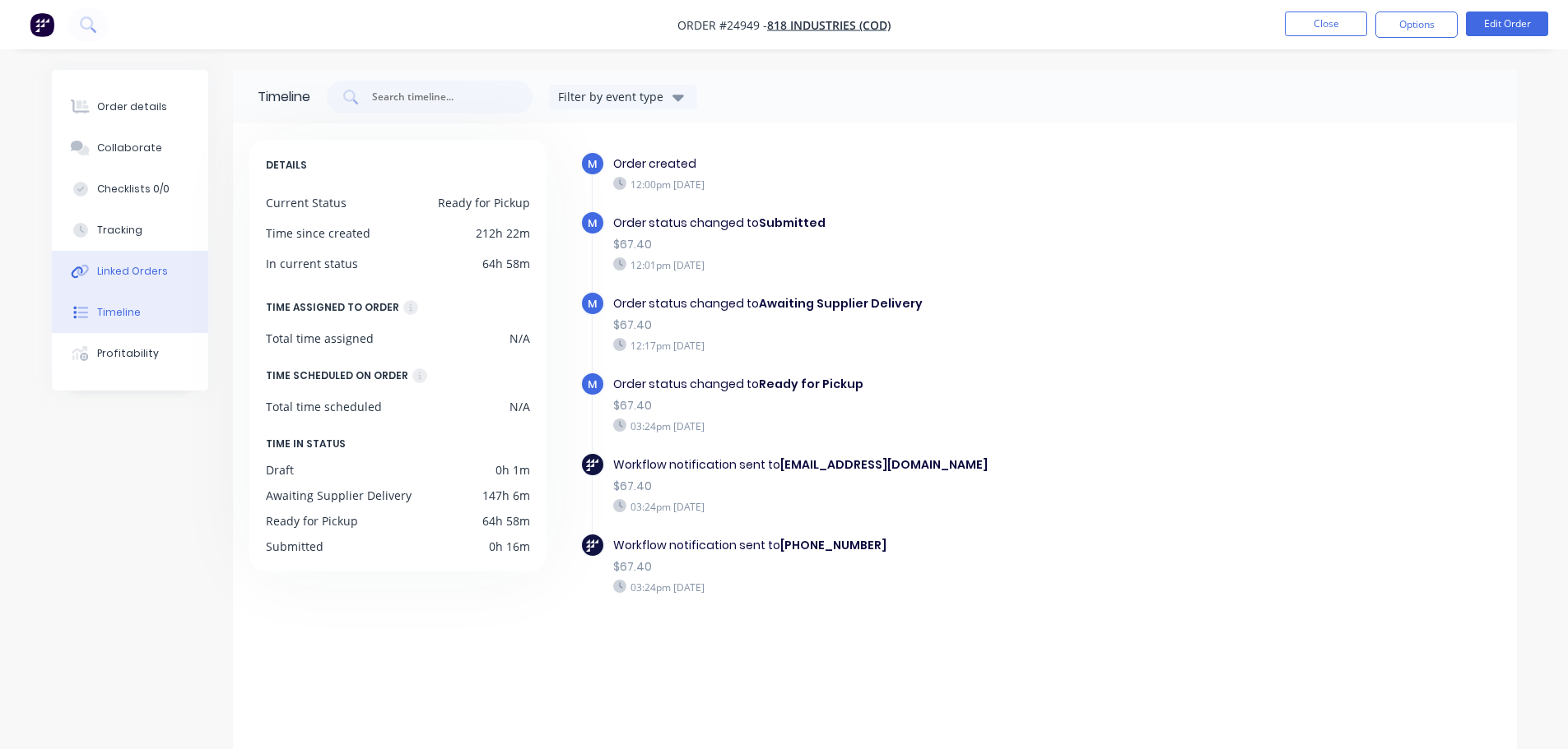
click at [120, 263] on button "Linked Orders" at bounding box center [130, 272] width 156 height 41
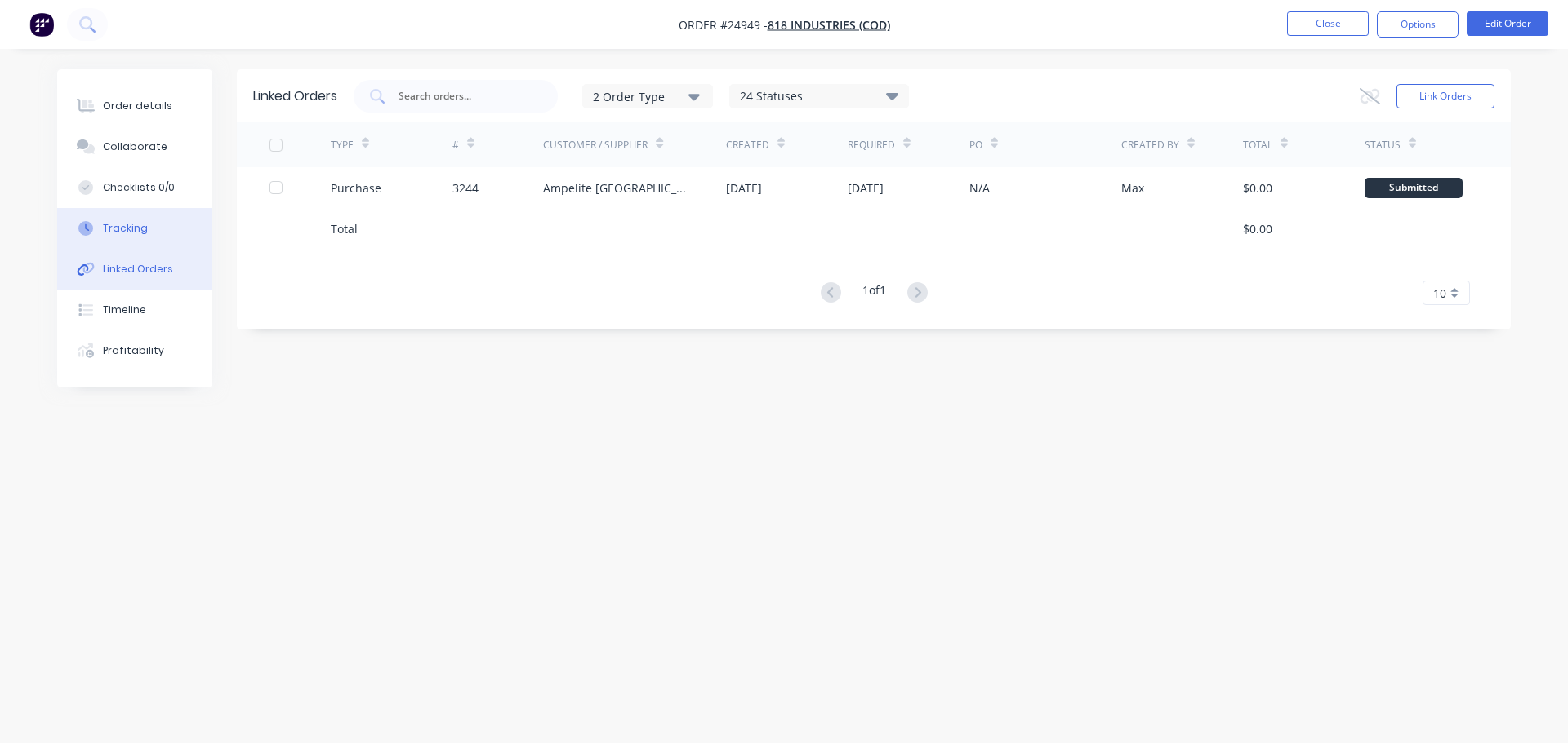
click at [120, 225] on div "Tracking" at bounding box center [126, 229] width 45 height 15
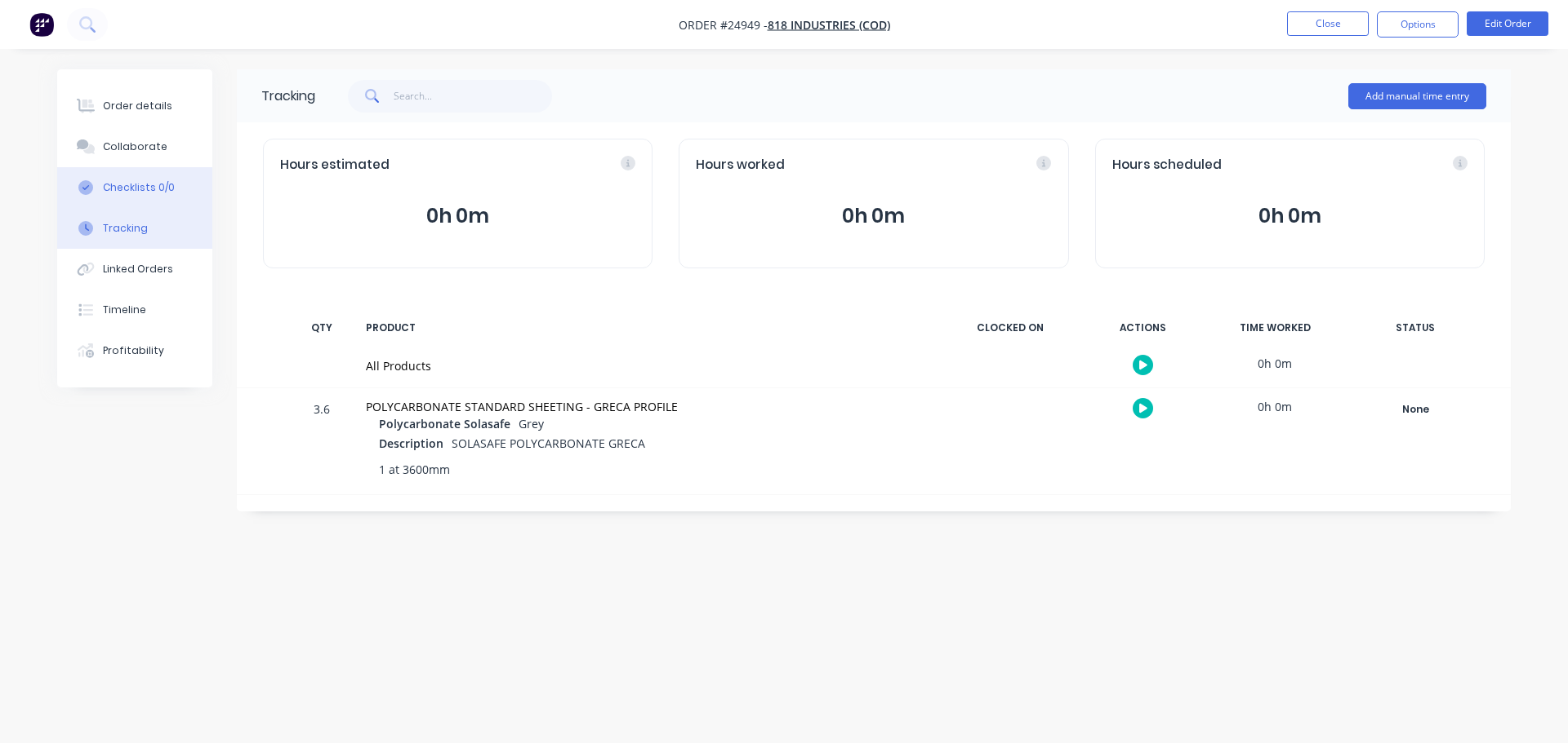
click at [125, 186] on div "Checklists 0/0" at bounding box center [139, 188] width 72 height 15
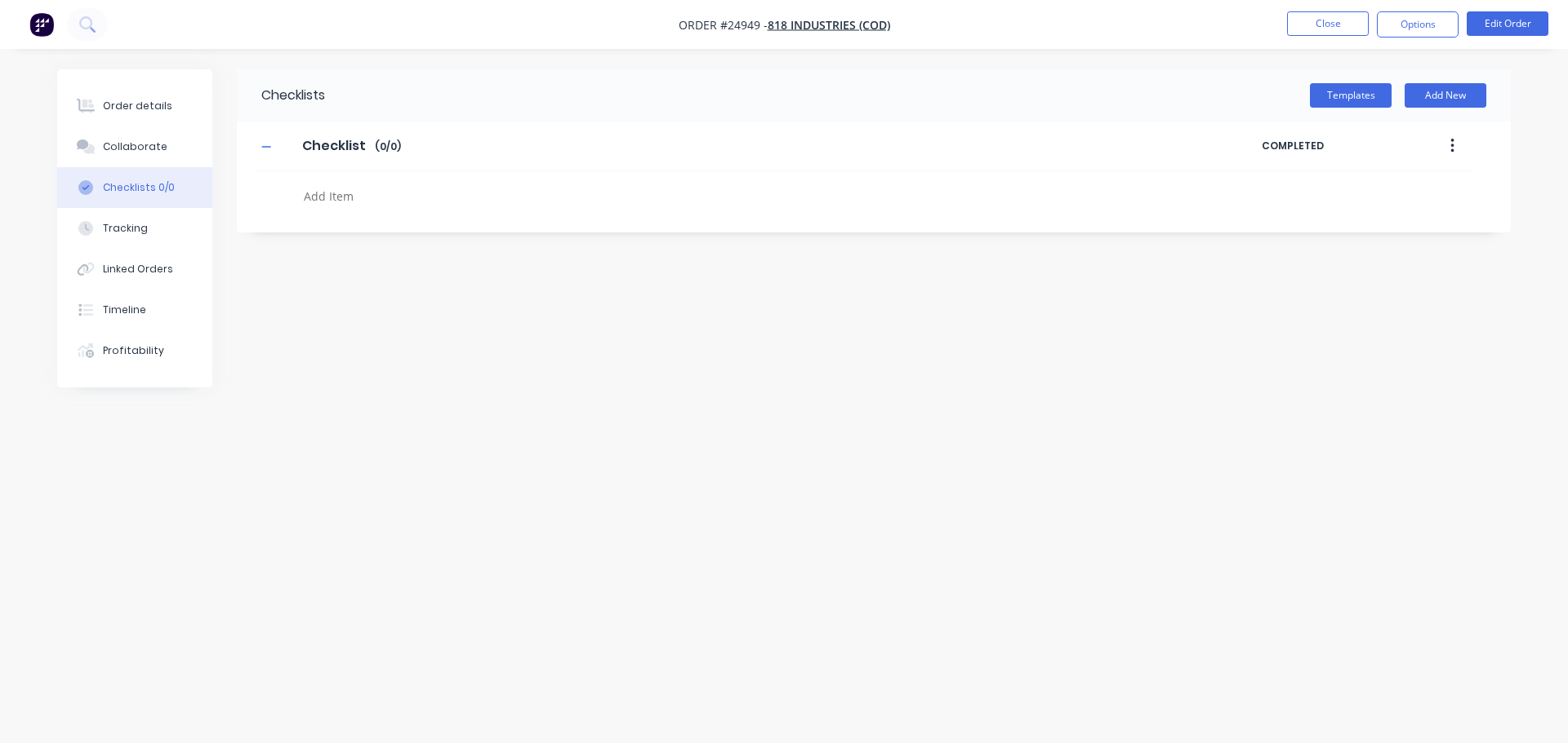
drag, startPoint x: 123, startPoint y: 350, endPoint x: 154, endPoint y: 181, distance: 171.8
click at [123, 350] on div "Profitability" at bounding box center [134, 351] width 61 height 15
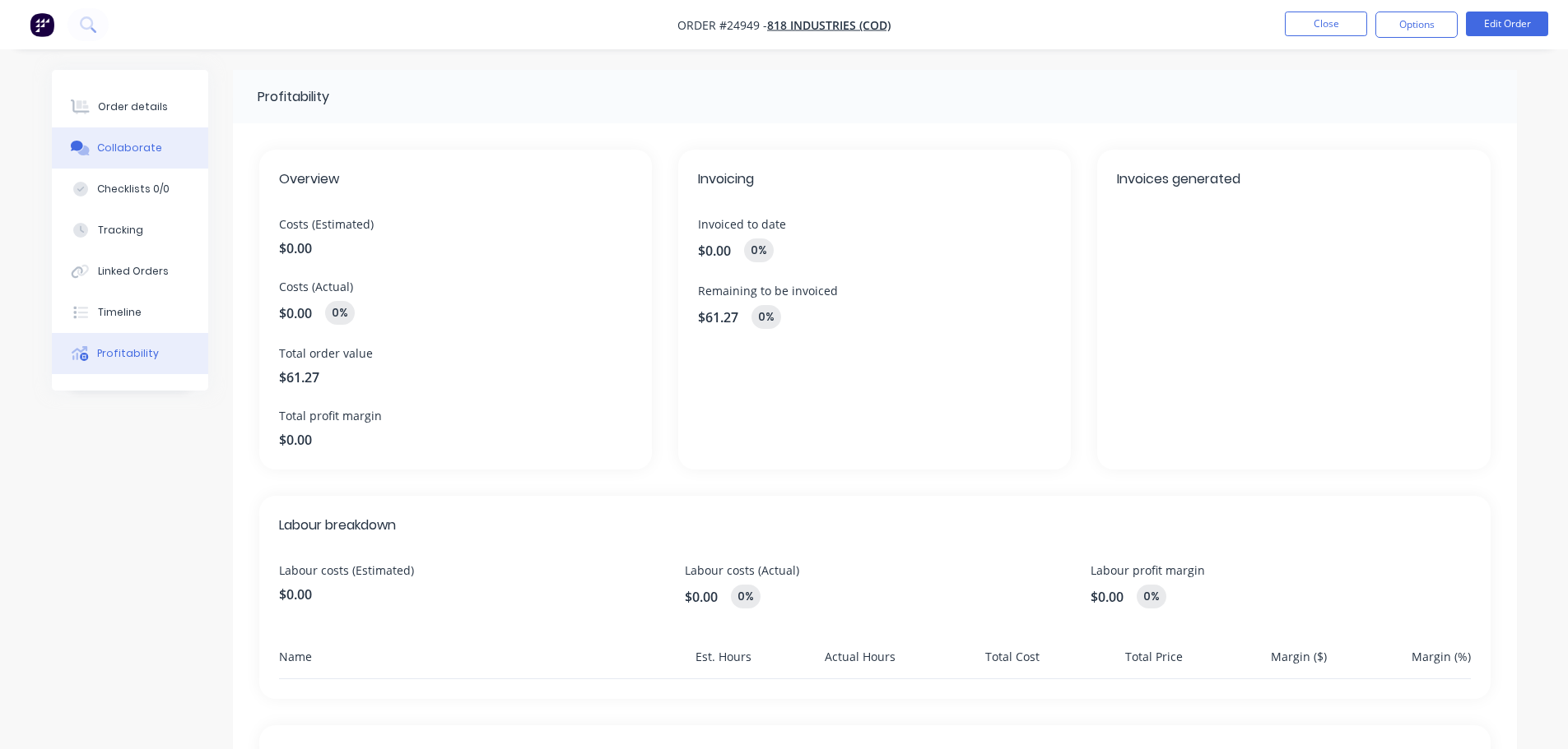
click at [153, 152] on div "Collaborate" at bounding box center [129, 148] width 65 height 15
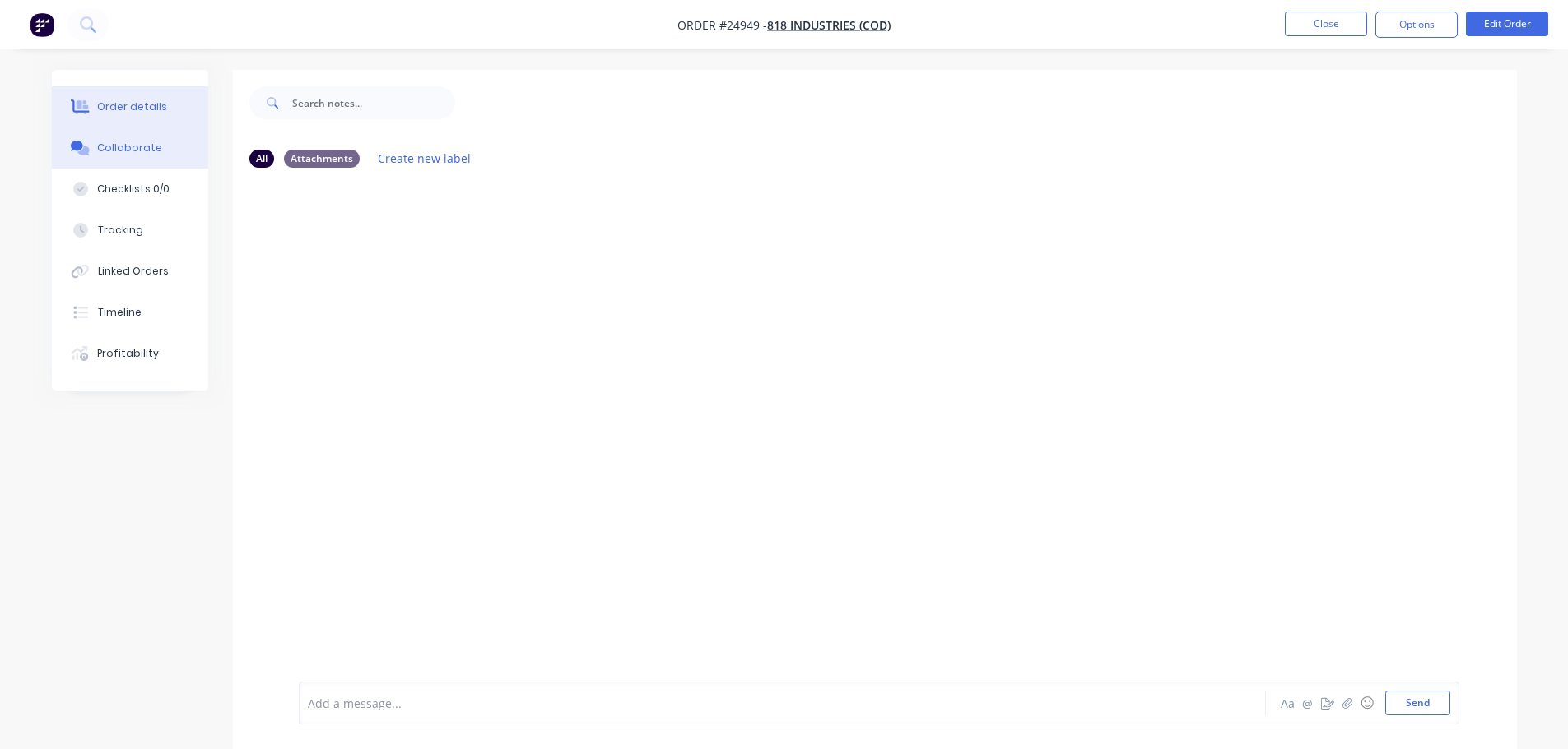
click at [153, 113] on div "Order details" at bounding box center [132, 107] width 70 height 15
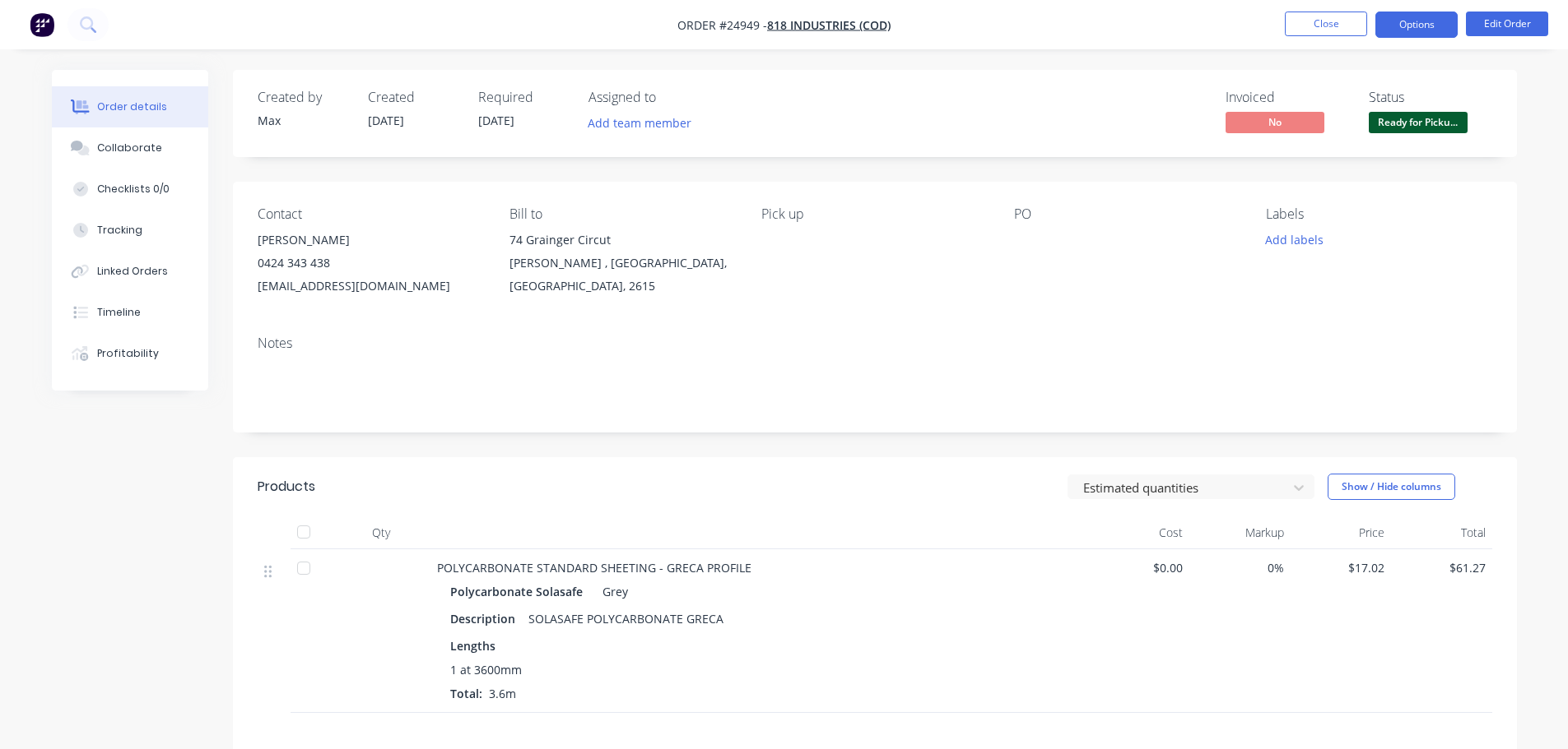
click at [1390, 28] on button "Options" at bounding box center [1416, 24] width 83 height 26
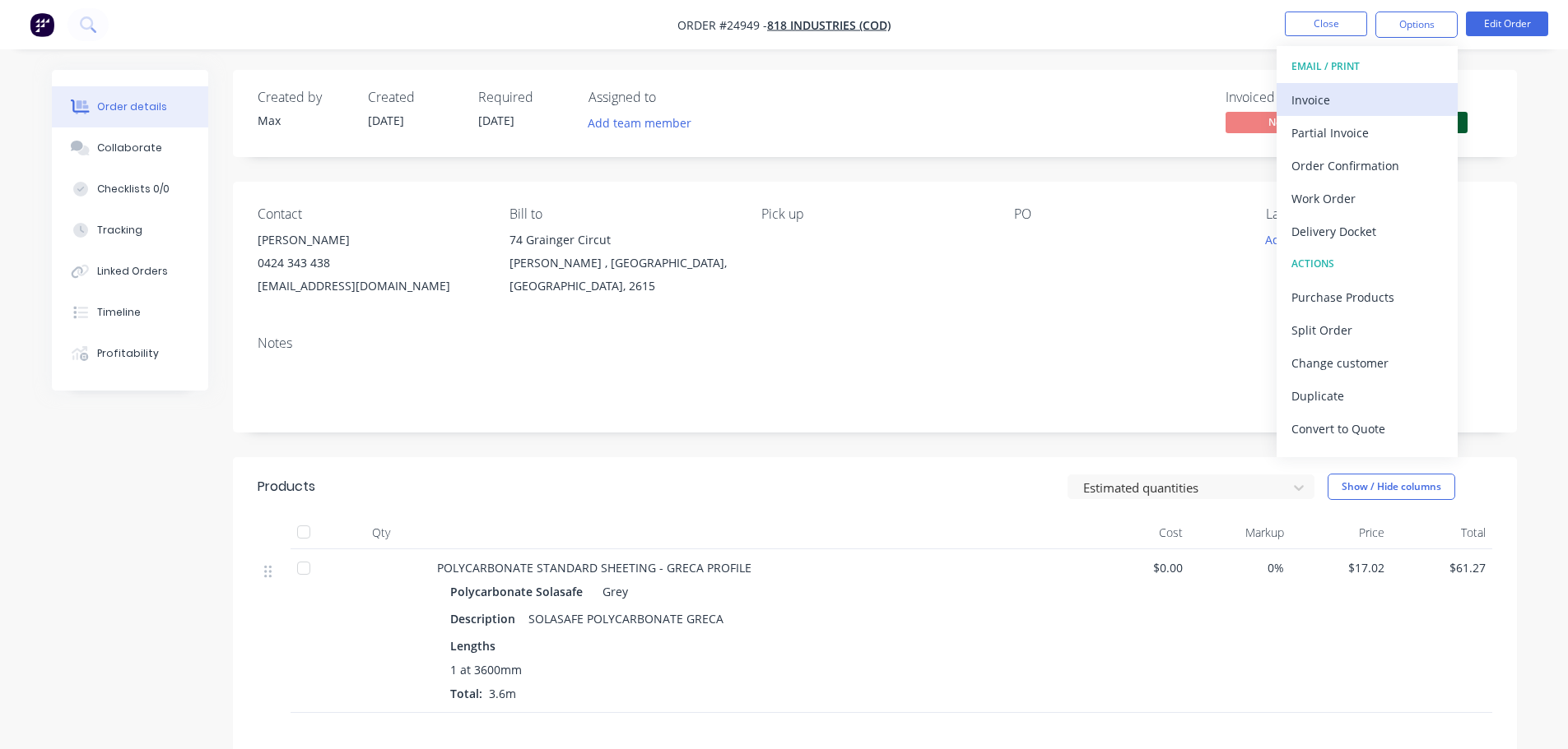
click at [1325, 104] on div "Invoice" at bounding box center [1367, 100] width 152 height 24
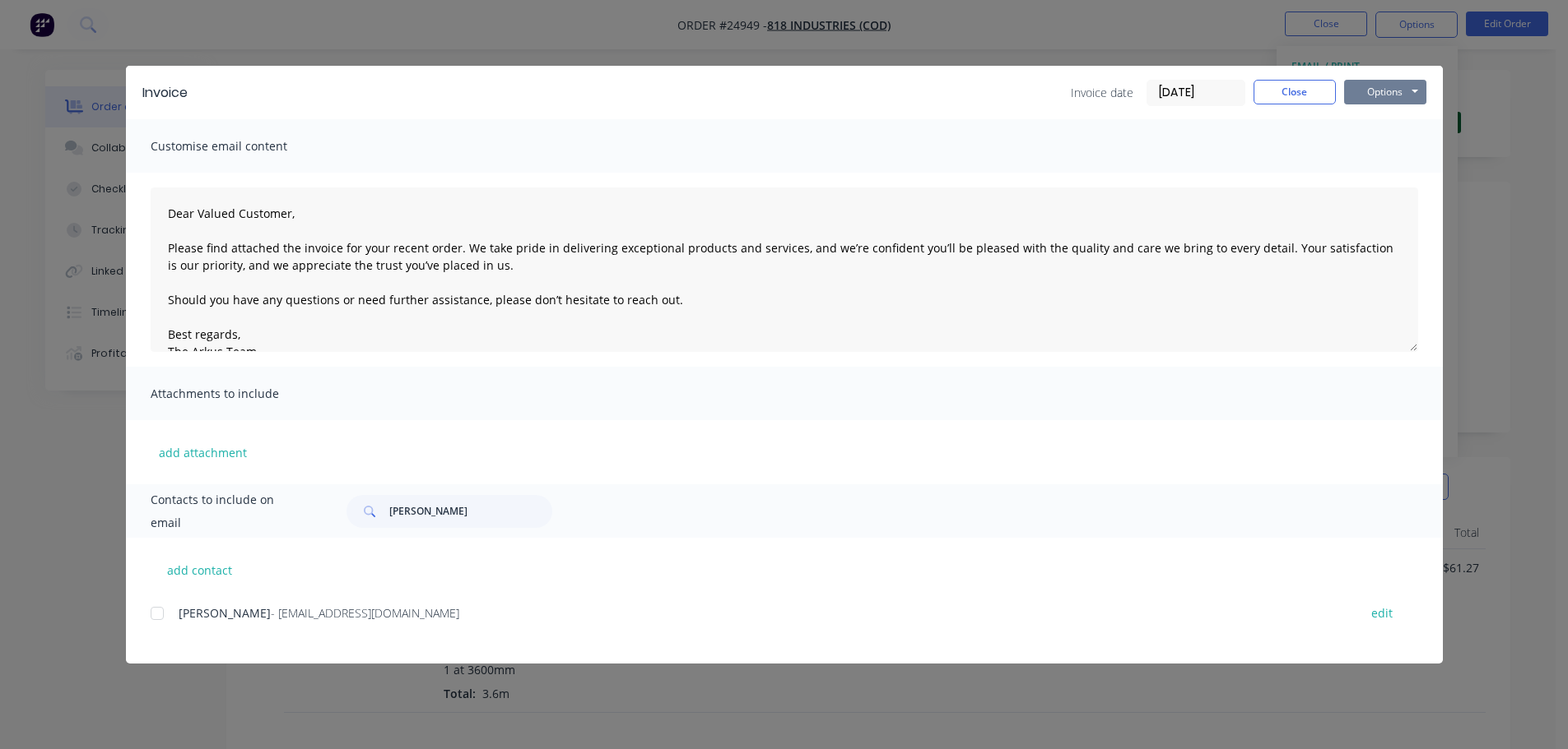
click at [1394, 85] on button "Options" at bounding box center [1386, 92] width 83 height 25
click at [1376, 150] on button "Print" at bounding box center [1397, 148] width 105 height 27
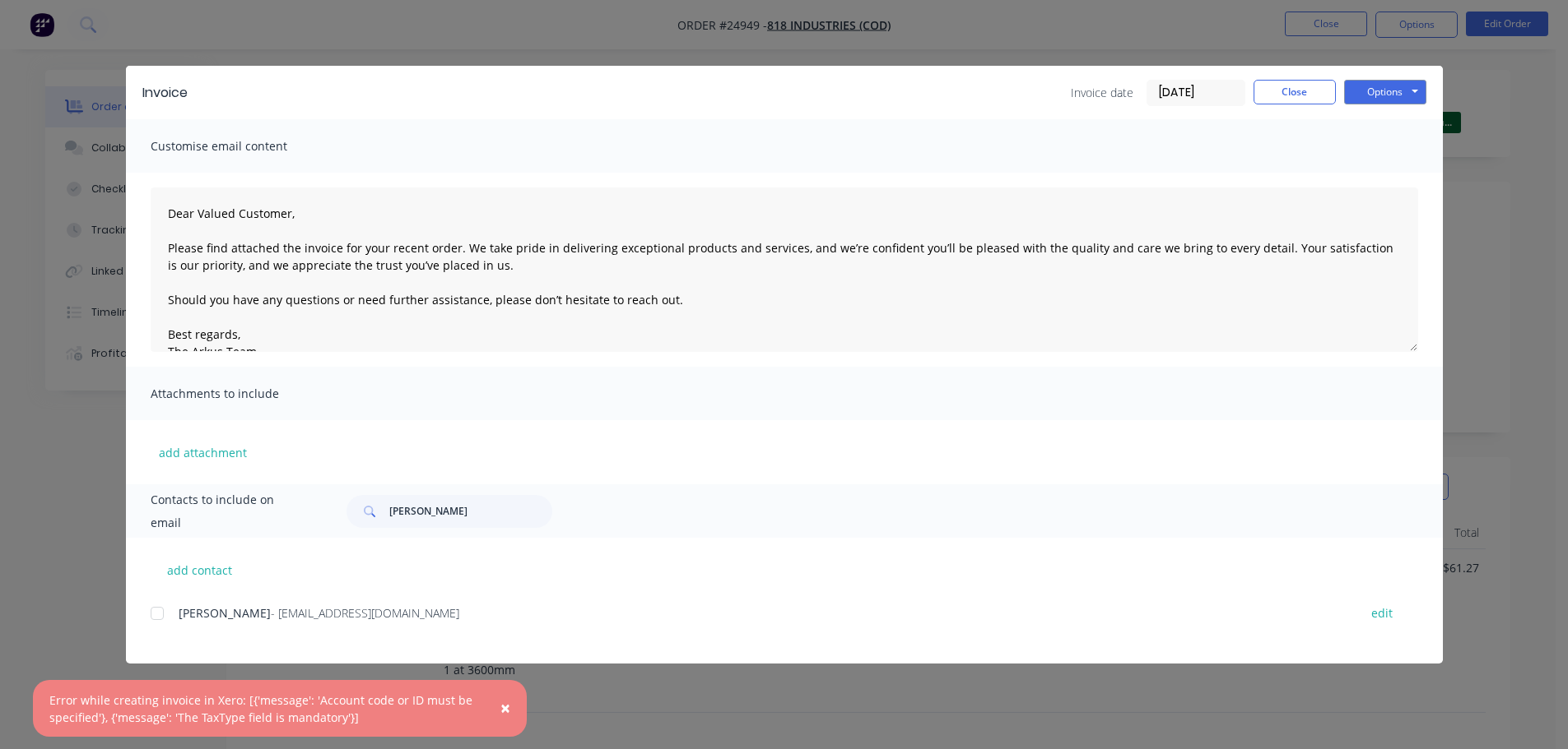
click at [504, 704] on span "×" at bounding box center [505, 709] width 10 height 23
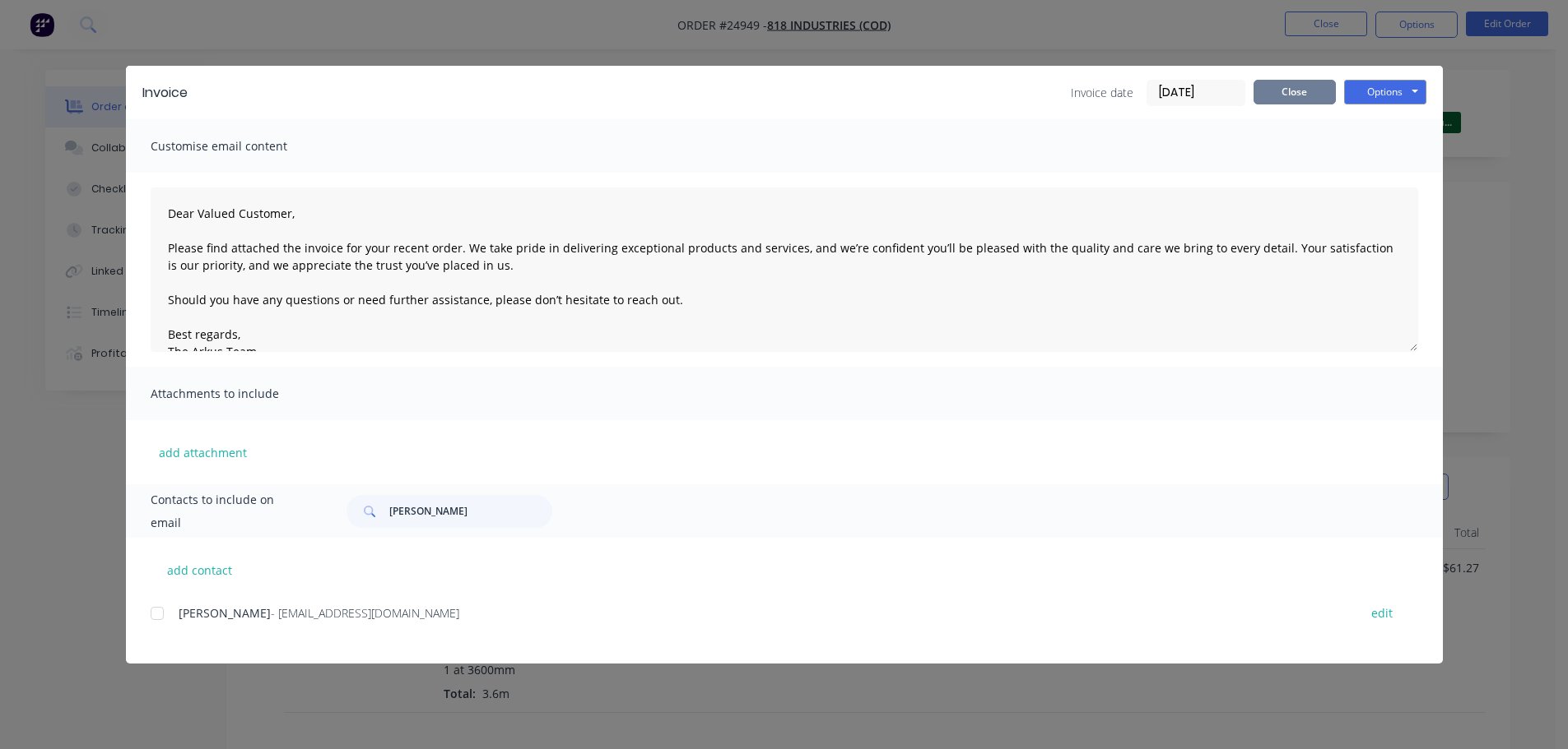
click at [1293, 91] on button "Close" at bounding box center [1295, 92] width 83 height 25
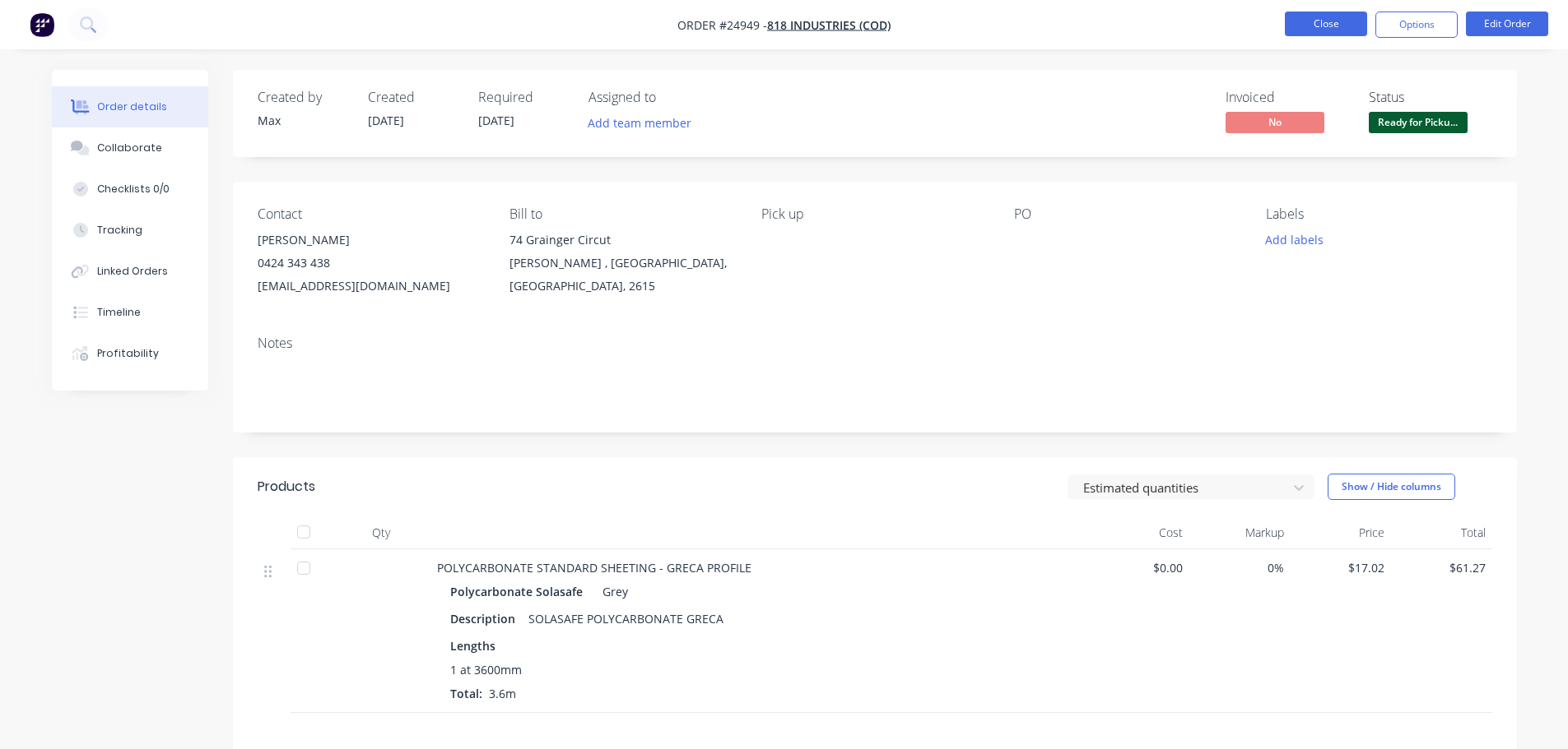
click at [1353, 19] on button "Close" at bounding box center [1327, 24] width 83 height 25
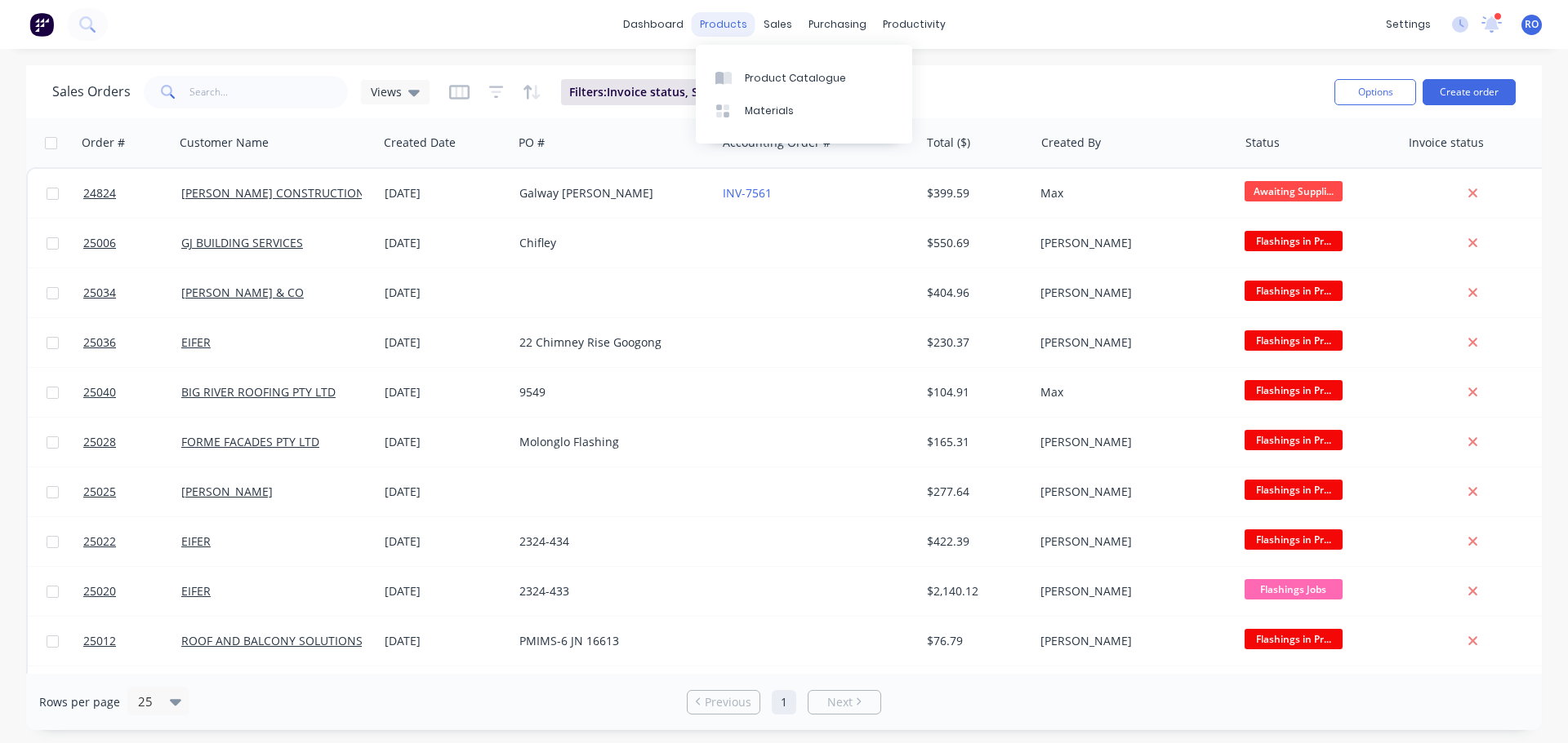
drag, startPoint x: 732, startPoint y: 31, endPoint x: 743, endPoint y: 69, distance: 39.6
click at [732, 31] on div "products" at bounding box center [724, 25] width 64 height 25
click at [751, 81] on div "Product Catalogue" at bounding box center [795, 78] width 102 height 15
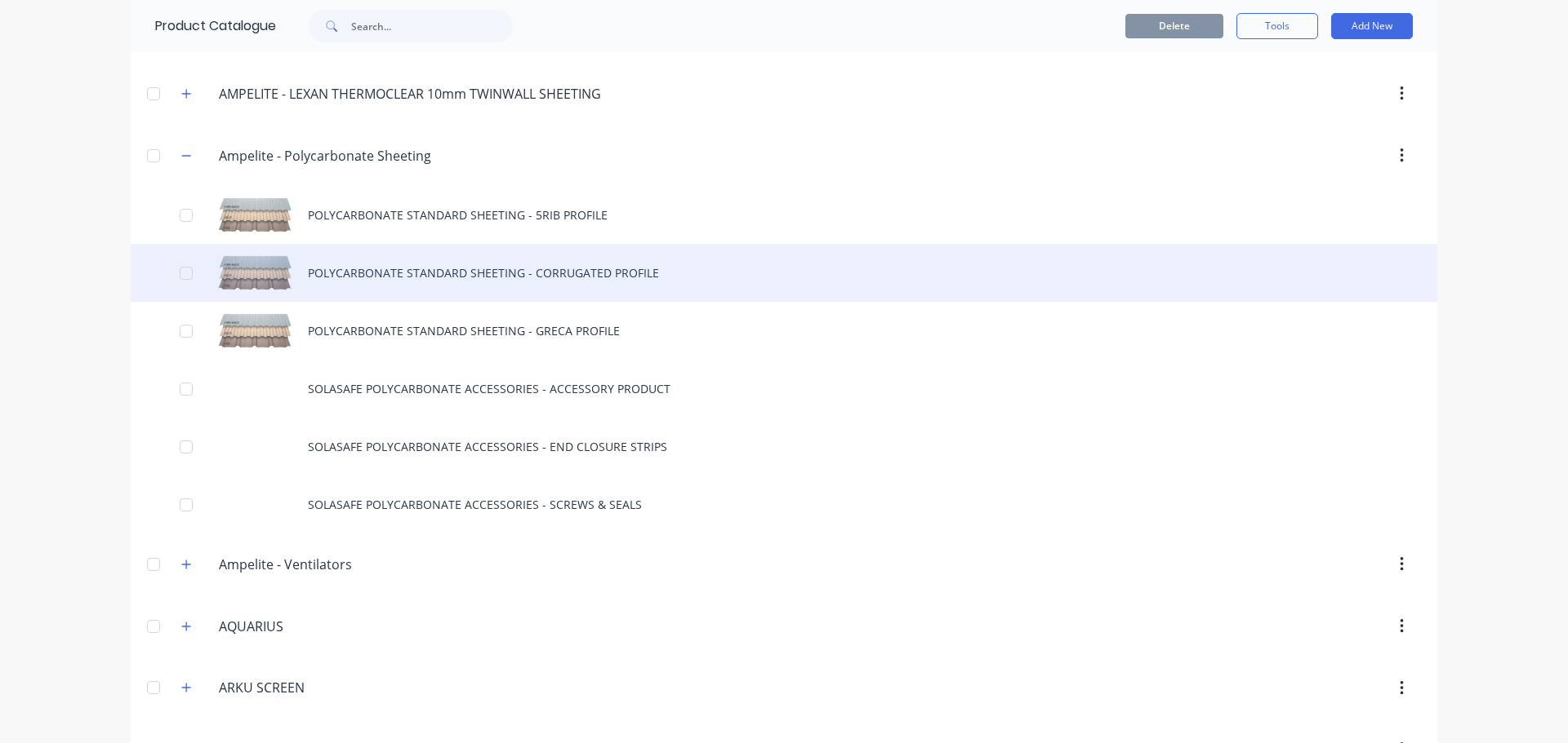
scroll to position [327, 0]
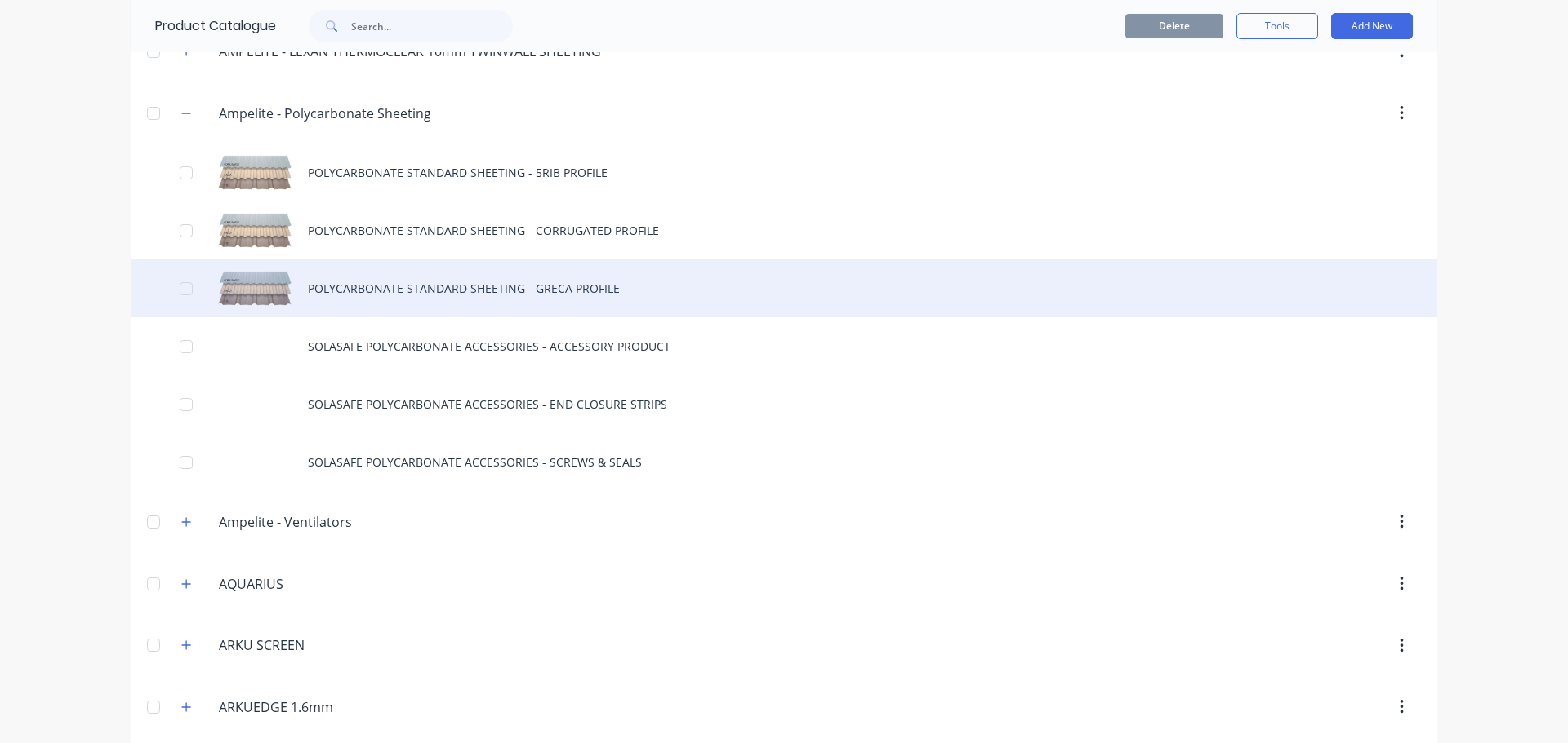
click at [543, 283] on div "POLYCARBONATE STANDARD SHEETING - GRECA PROFILE" at bounding box center [784, 288] width 1306 height 58
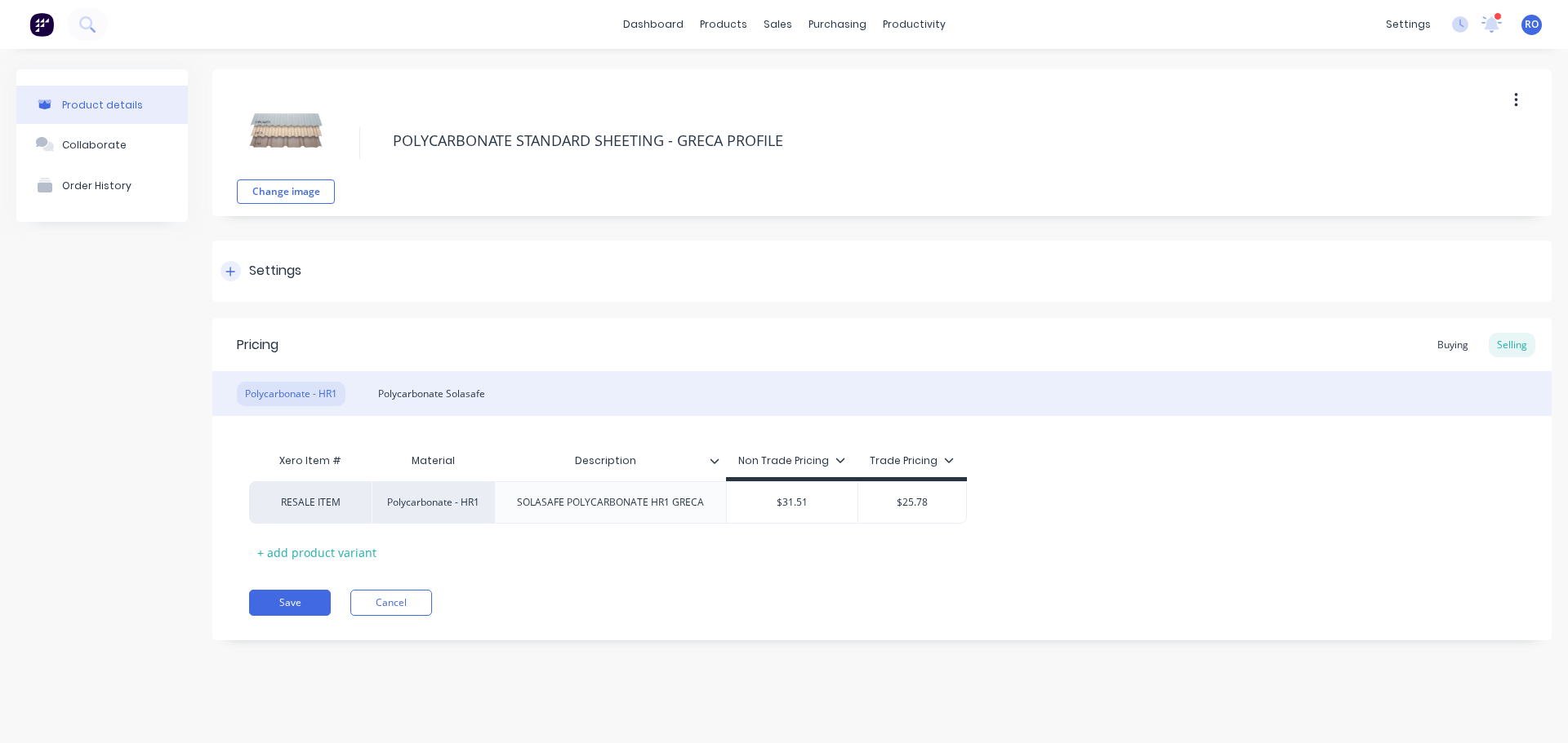
click at [228, 274] on icon at bounding box center [230, 271] width 10 height 12
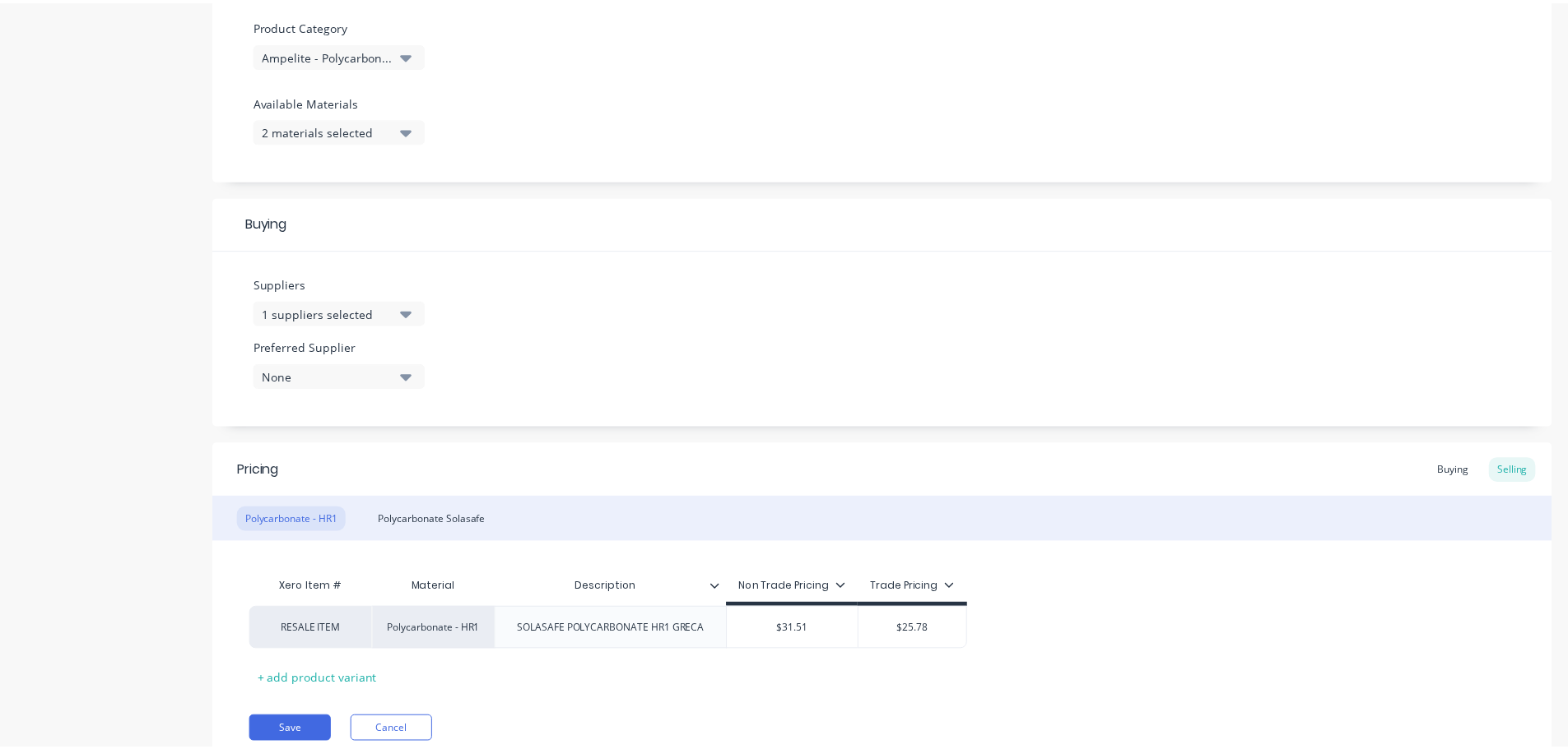
scroll to position [640, 0]
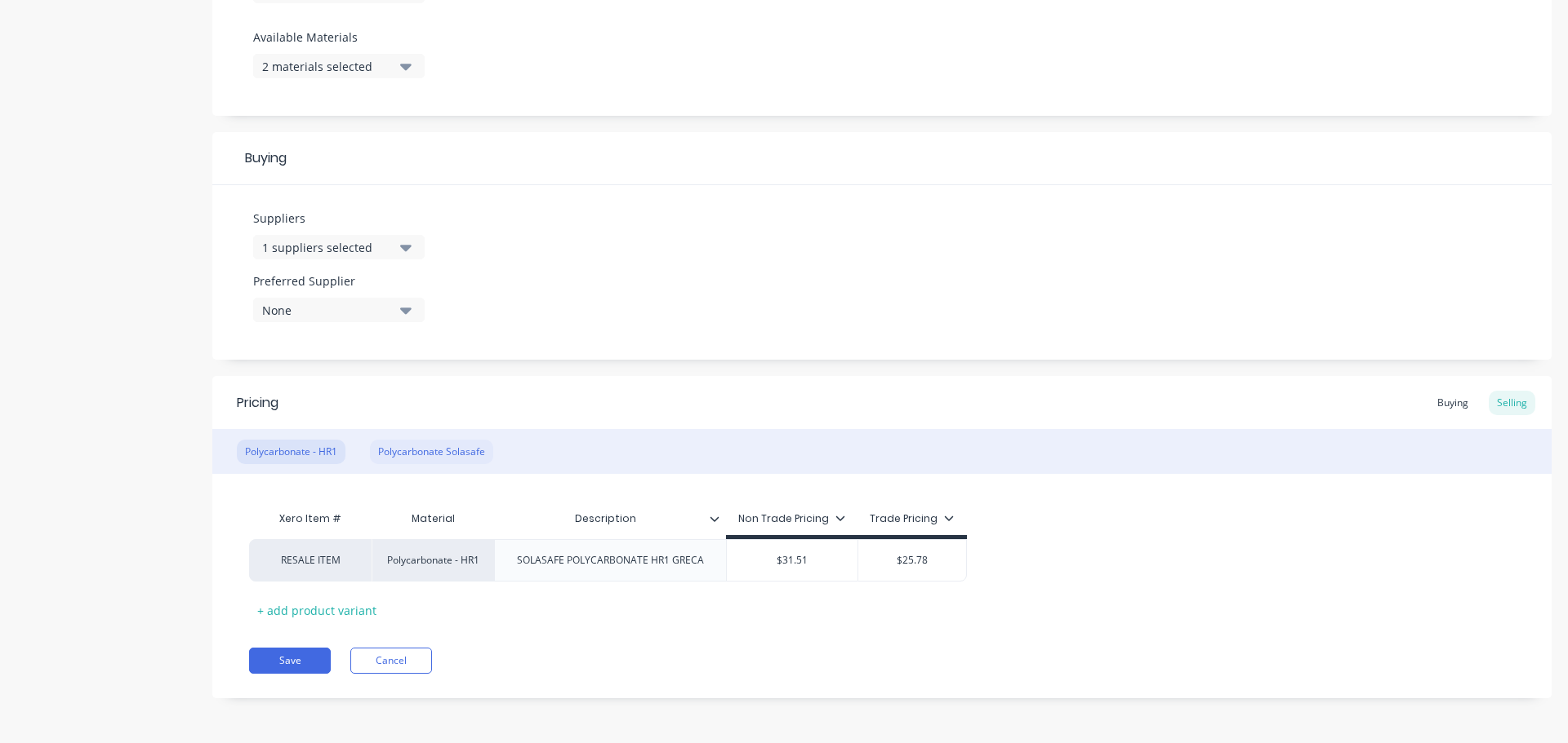
click at [410, 452] on div "Polycarbonate Solasafe" at bounding box center [431, 452] width 123 height 25
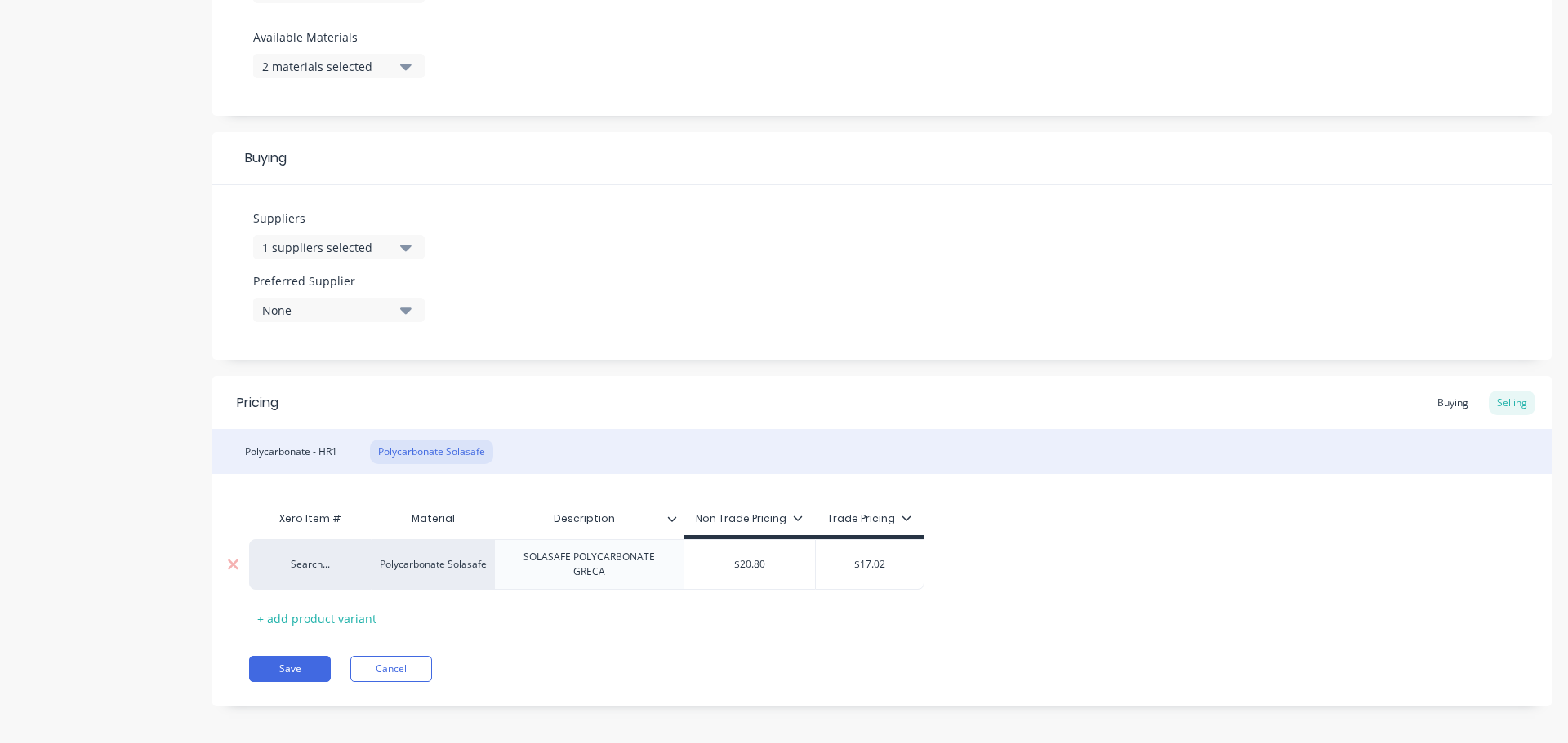
click at [338, 561] on div "Search..." at bounding box center [310, 564] width 90 height 15
type input "resa"
click at [313, 494] on button "RESALE ITEM" at bounding box center [318, 496] width 103 height 25
click at [313, 663] on button "Save" at bounding box center [290, 668] width 82 height 26
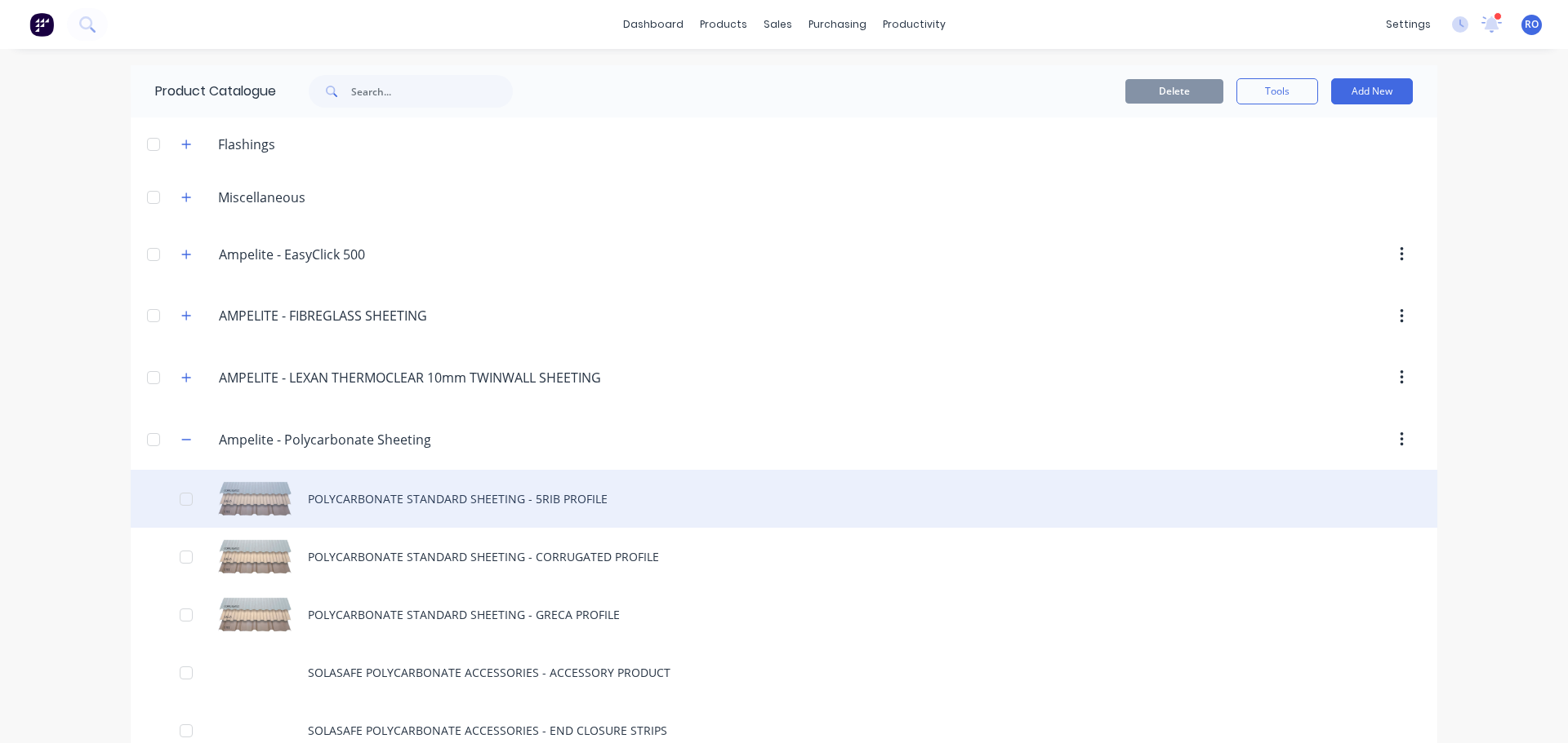
click at [373, 500] on div "POLYCARBONATE STANDARD SHEETING - 5RIB PROFILE" at bounding box center [784, 498] width 1306 height 58
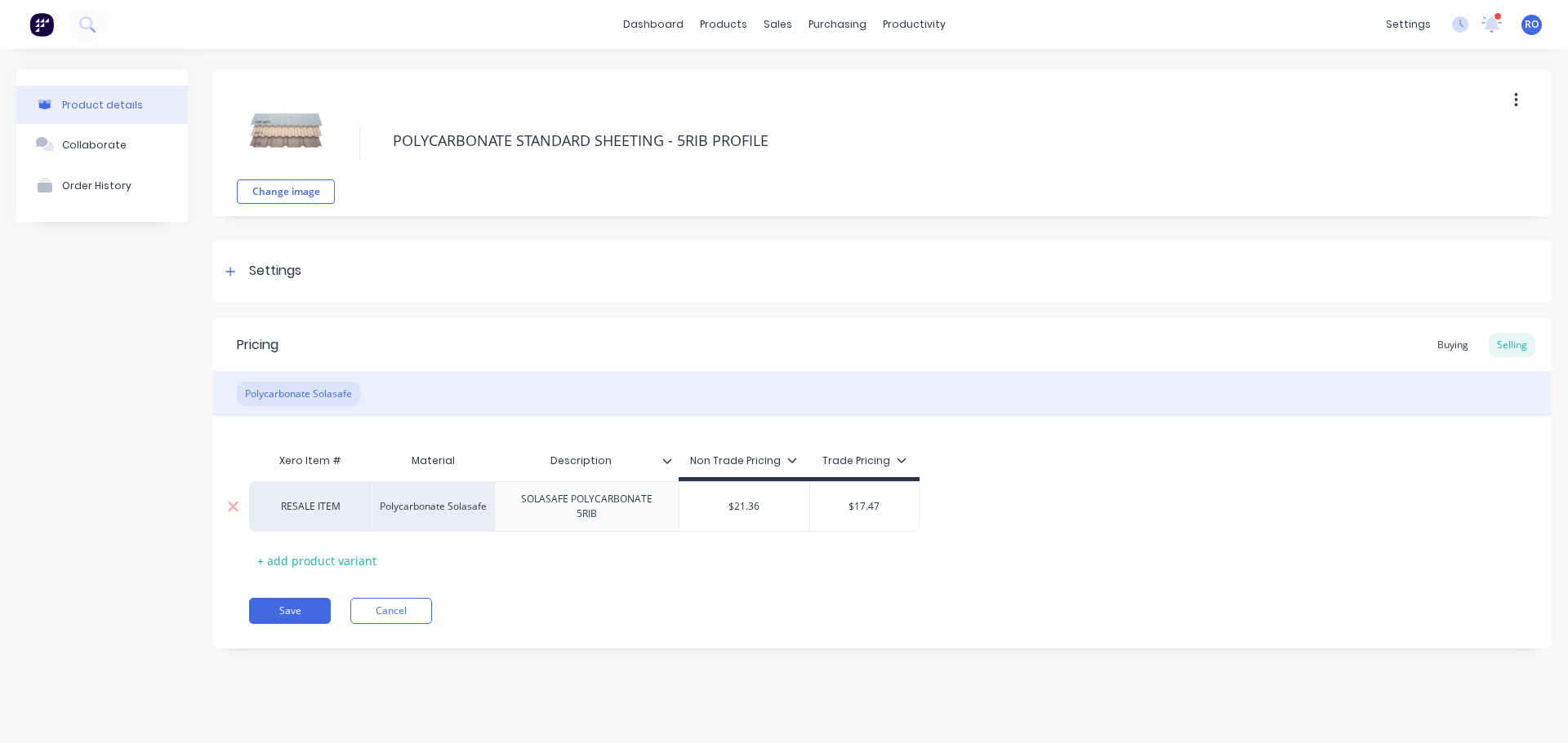
drag, startPoint x: 307, startPoint y: 603, endPoint x: 484, endPoint y: 481, distance: 215.0
click at [306, 603] on button "Save" at bounding box center [290, 610] width 82 height 26
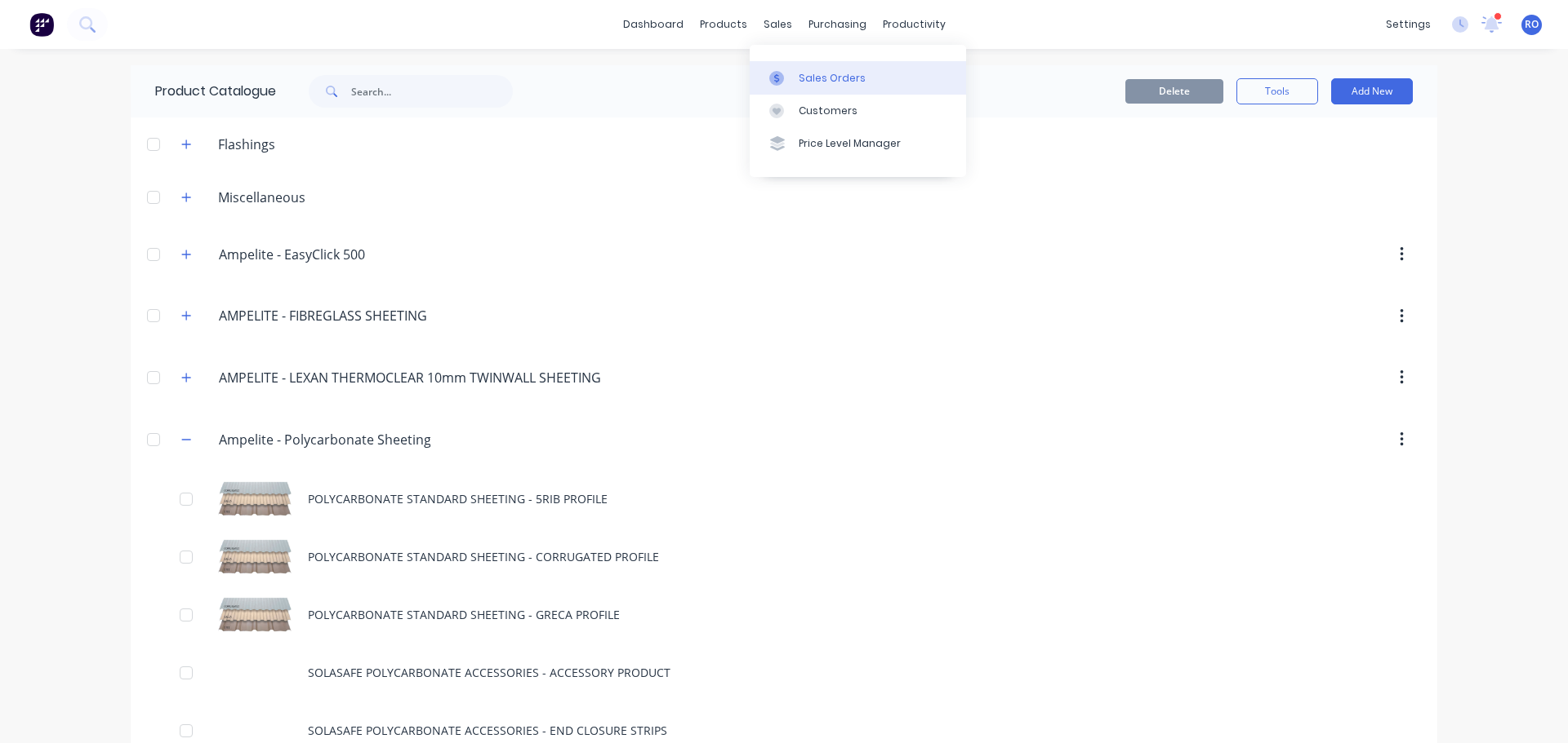
click at [799, 84] on div "Sales Orders" at bounding box center [832, 78] width 67 height 15
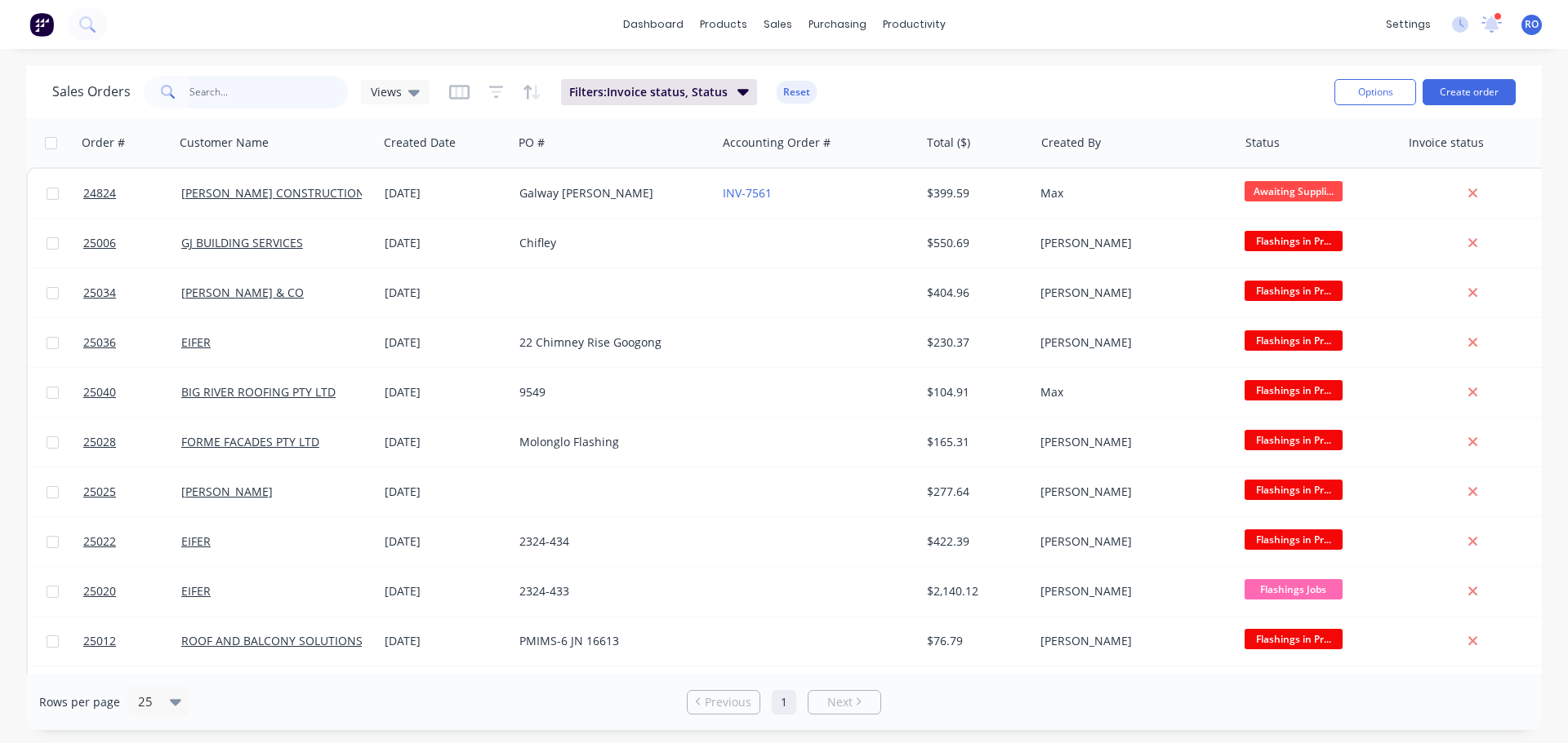
click at [204, 93] on input "text" at bounding box center [269, 92] width 159 height 33
type input "818"
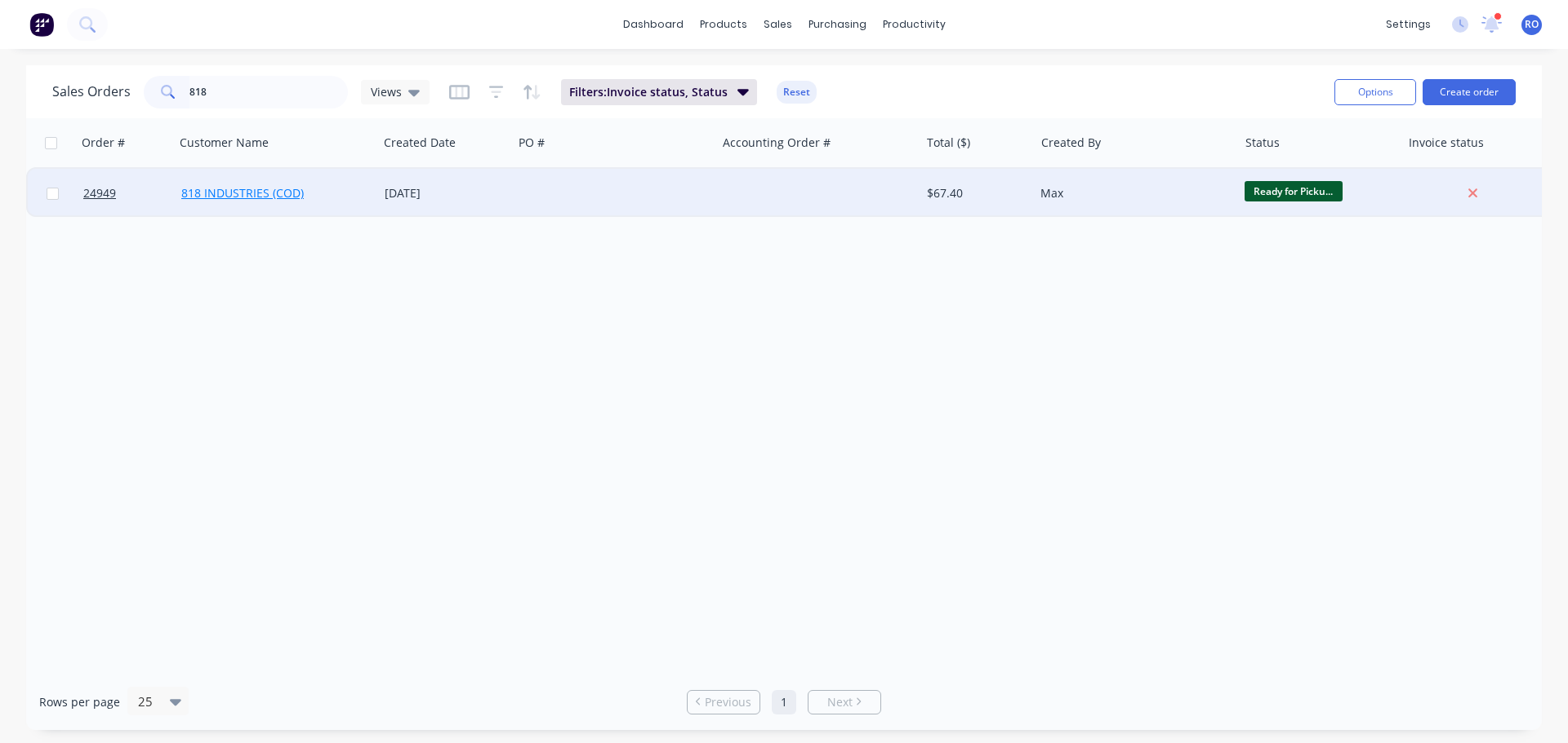
click at [297, 185] on link "818 INDUSTRIES (COD)" at bounding box center [243, 192] width 123 height 15
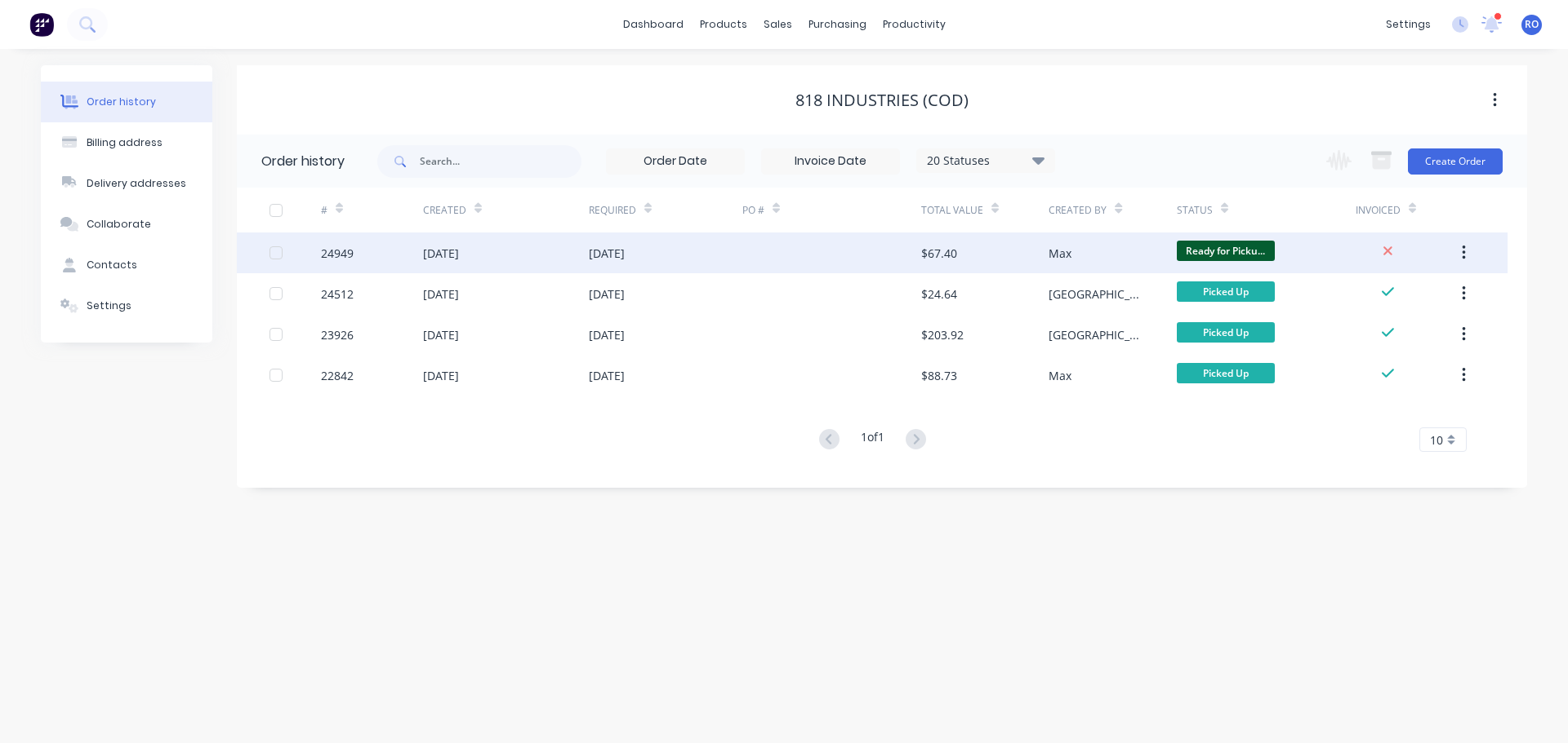
click at [1020, 257] on div "$67.40" at bounding box center [984, 253] width 127 height 41
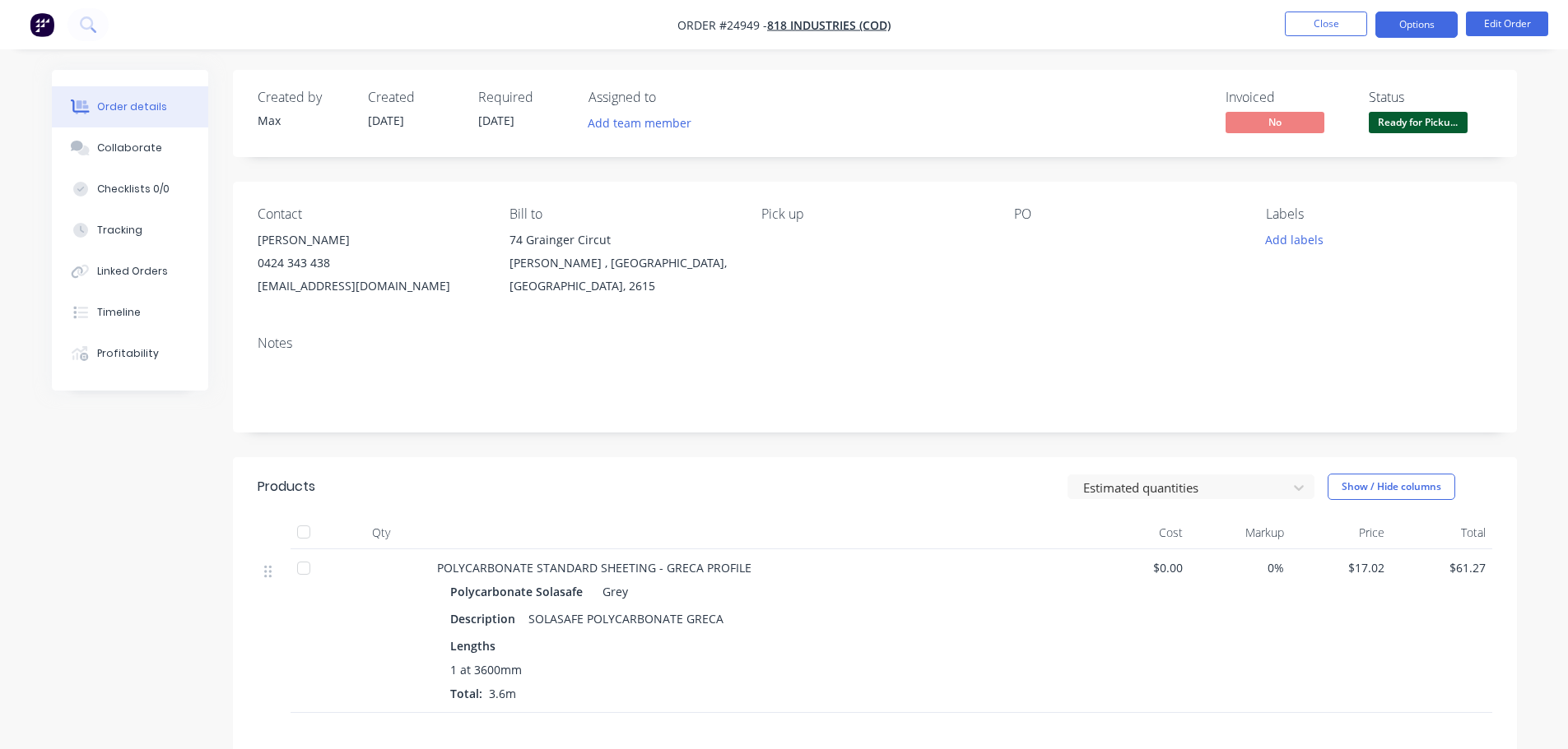
click at [1407, 36] on button "Options" at bounding box center [1416, 24] width 83 height 26
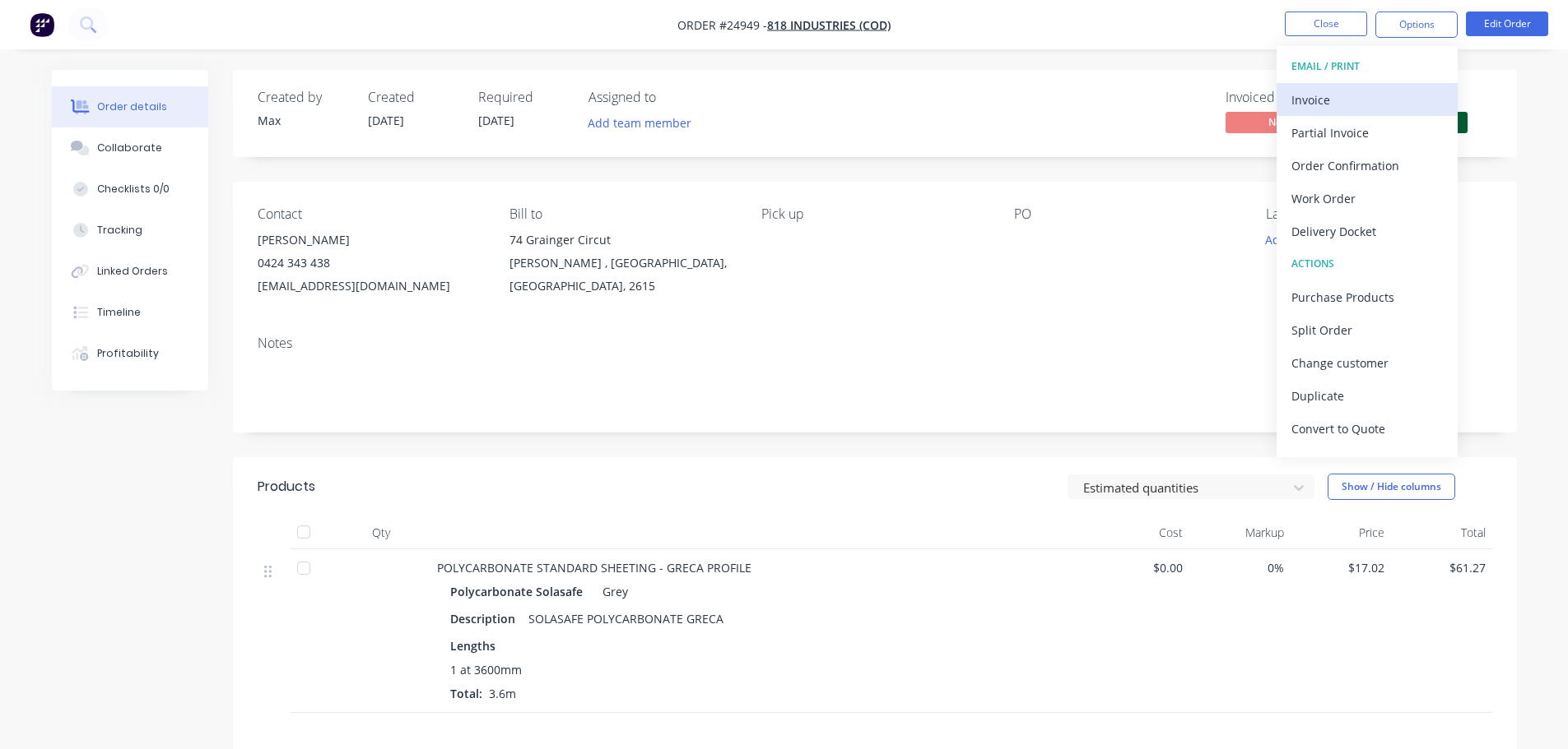
click at [1379, 94] on div "Invoice" at bounding box center [1367, 100] width 152 height 24
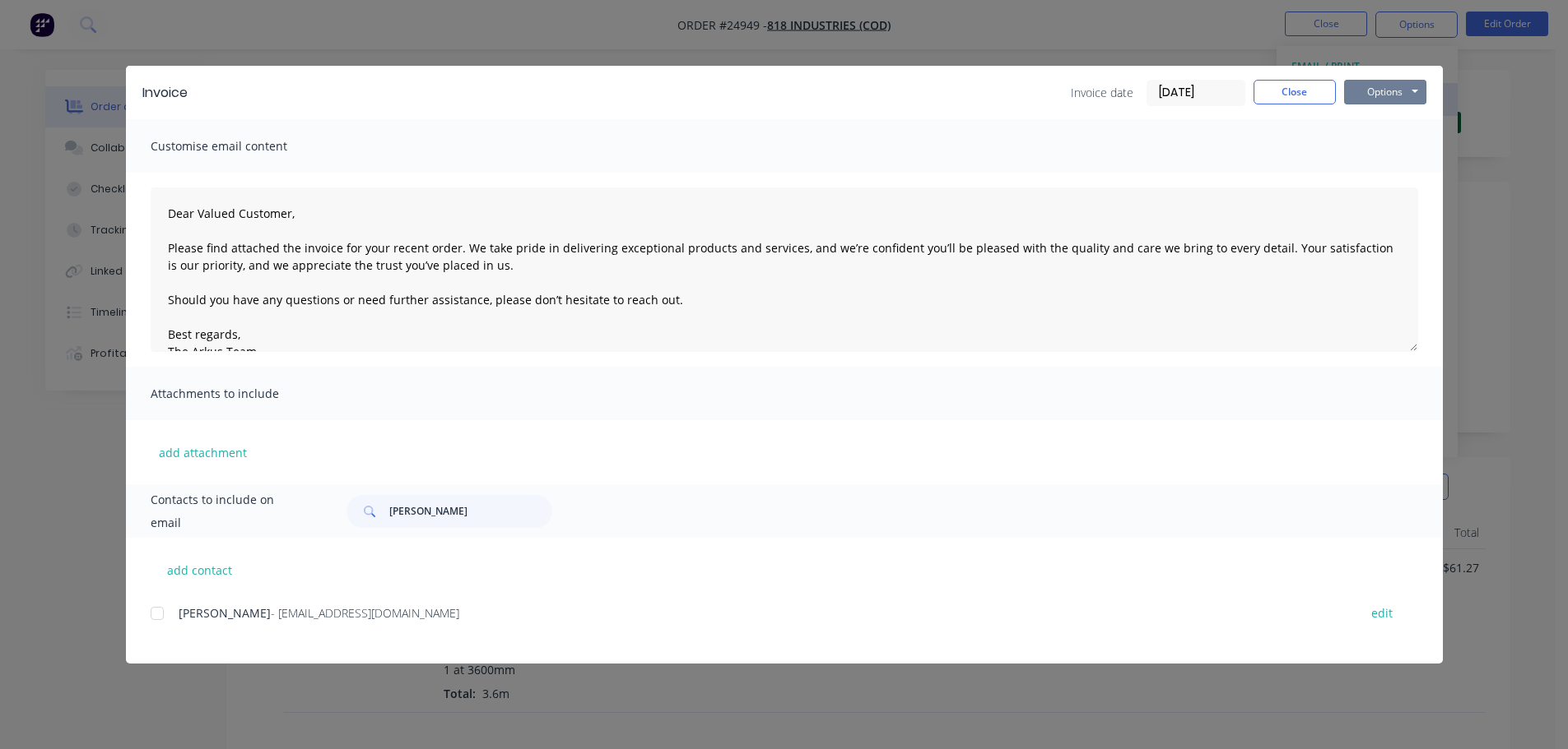
click at [1379, 94] on button "Options" at bounding box center [1386, 92] width 83 height 25
click at [1380, 144] on button "Print" at bounding box center [1397, 148] width 105 height 27
click at [1295, 92] on button "Close" at bounding box center [1295, 92] width 83 height 25
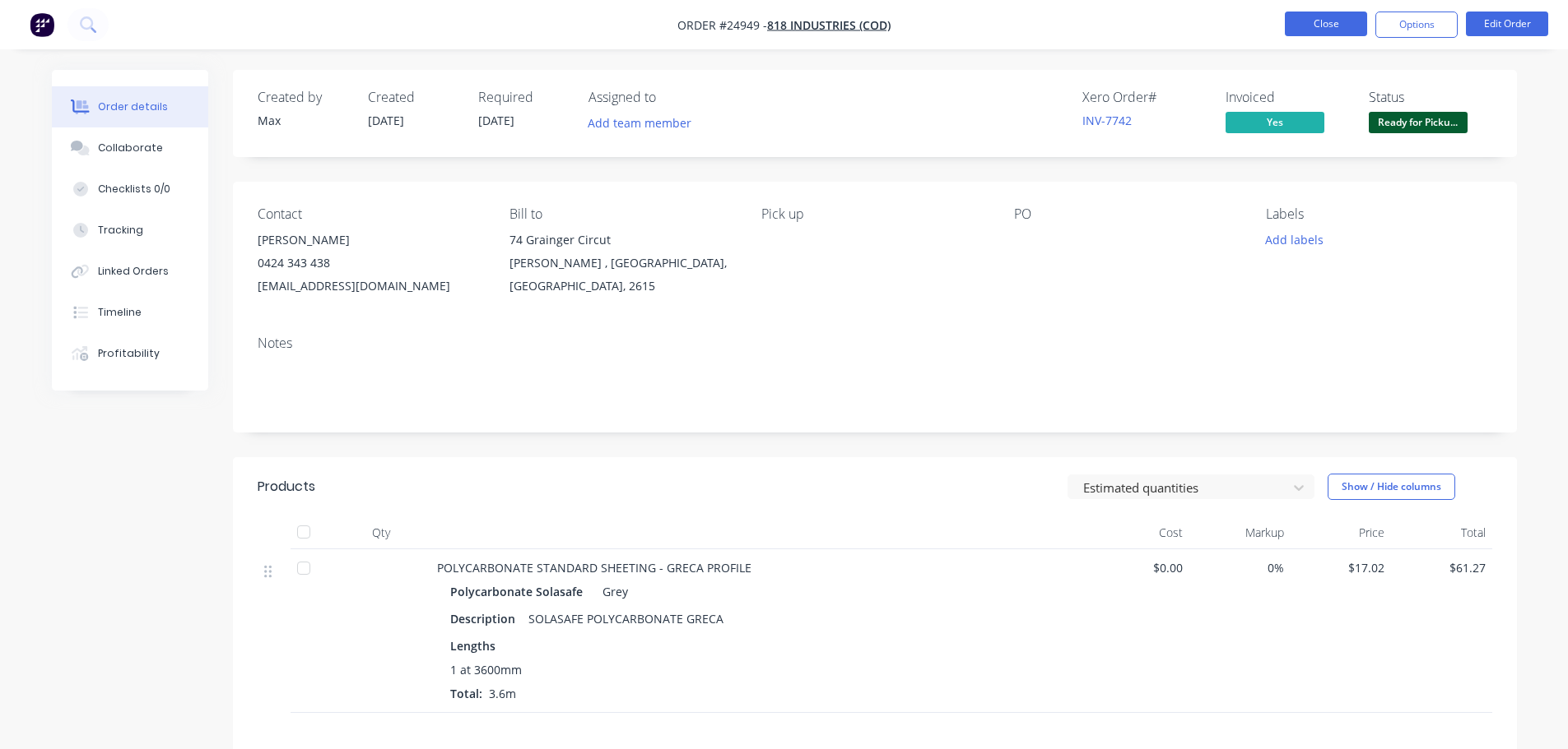
click at [1299, 30] on button "Close" at bounding box center [1327, 24] width 83 height 25
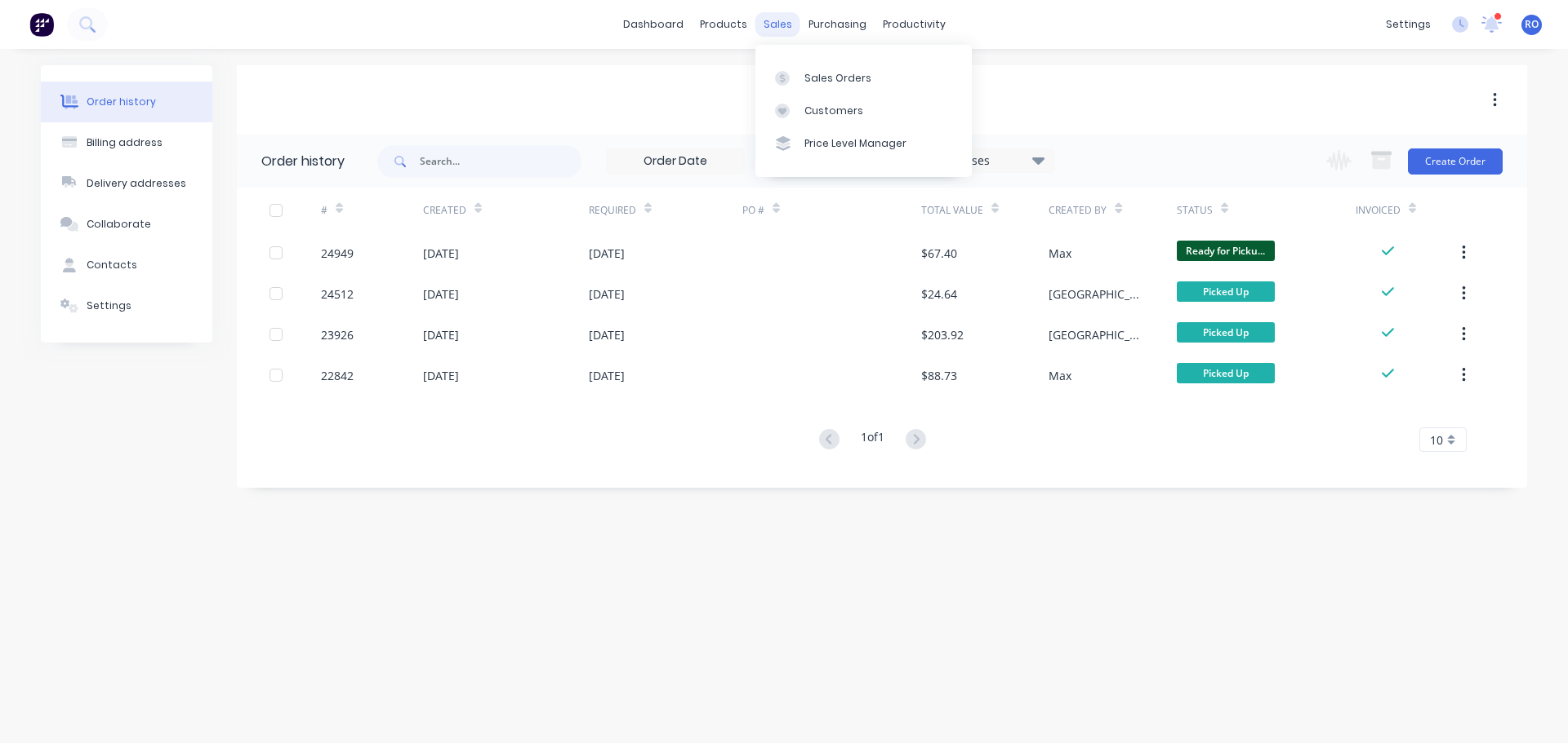
click at [772, 27] on div "sales" at bounding box center [777, 25] width 45 height 25
click at [804, 73] on div "Sales Orders" at bounding box center [837, 78] width 67 height 15
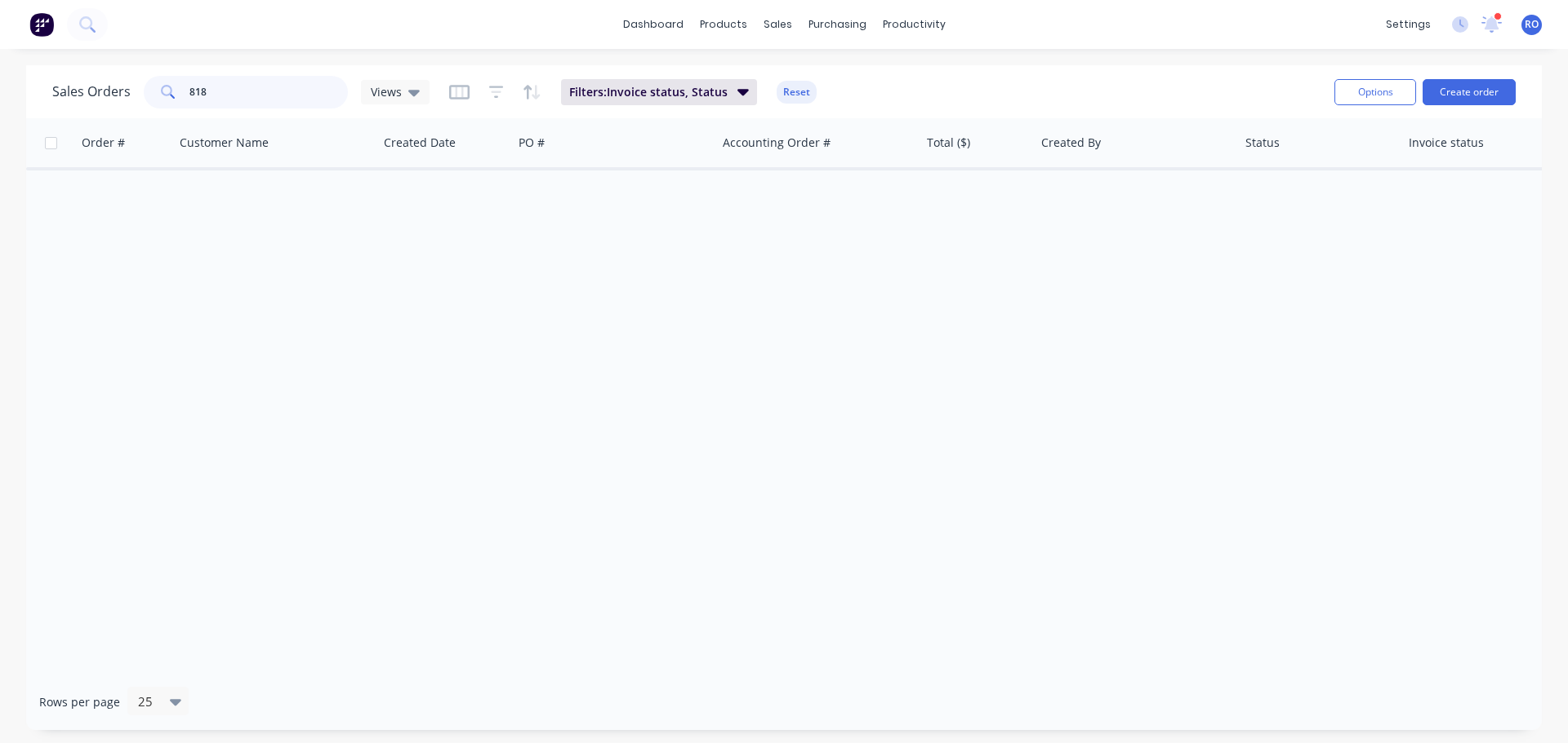
drag, startPoint x: 202, startPoint y: 103, endPoint x: 110, endPoint y: 99, distance: 92.1
click at [110, 99] on div "Sales Orders 818 Views" at bounding box center [241, 92] width 378 height 33
type input "Shopify"
click at [785, 89] on button "Reset" at bounding box center [796, 93] width 40 height 23
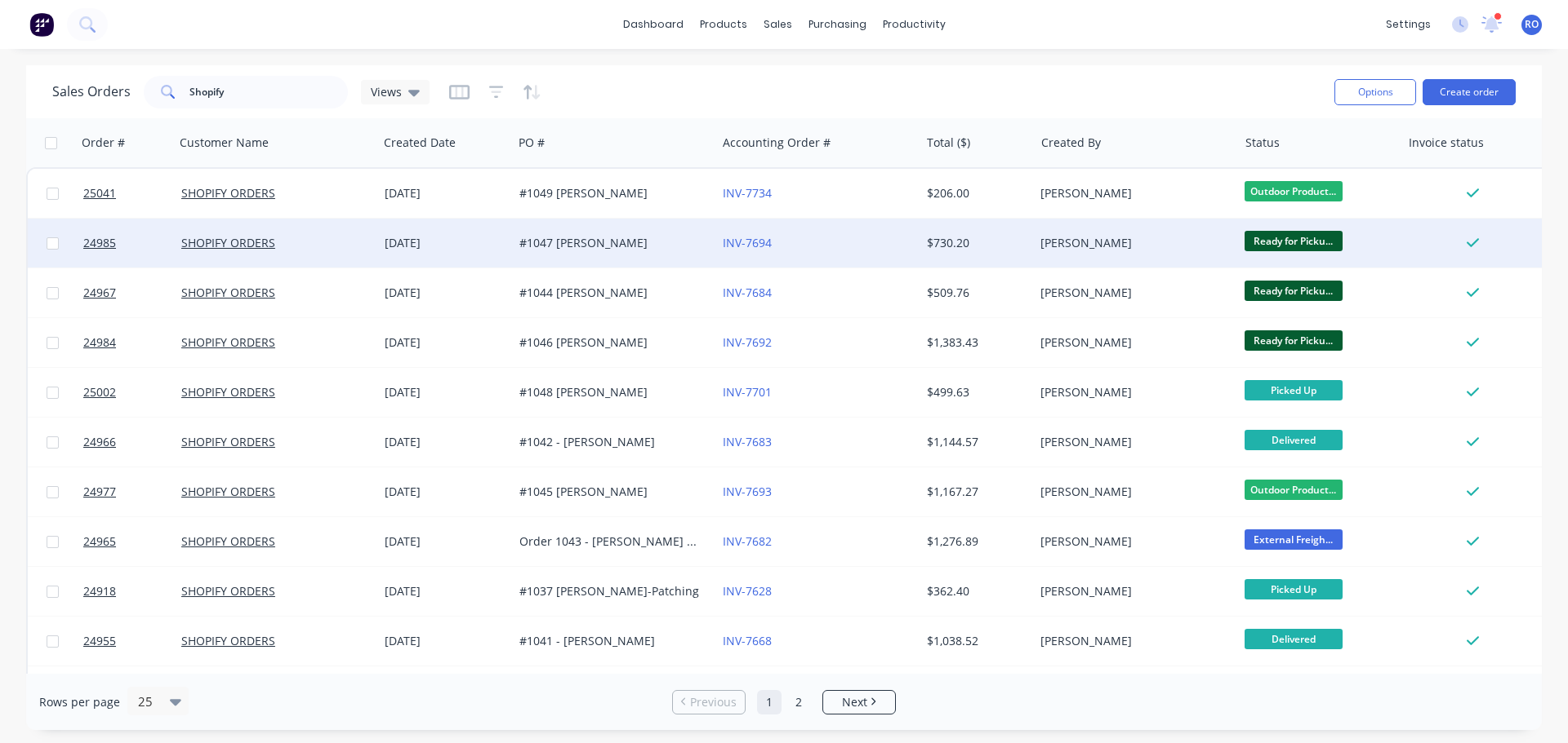
click at [548, 239] on div "#1047 [PERSON_NAME]" at bounding box center [610, 243] width 182 height 16
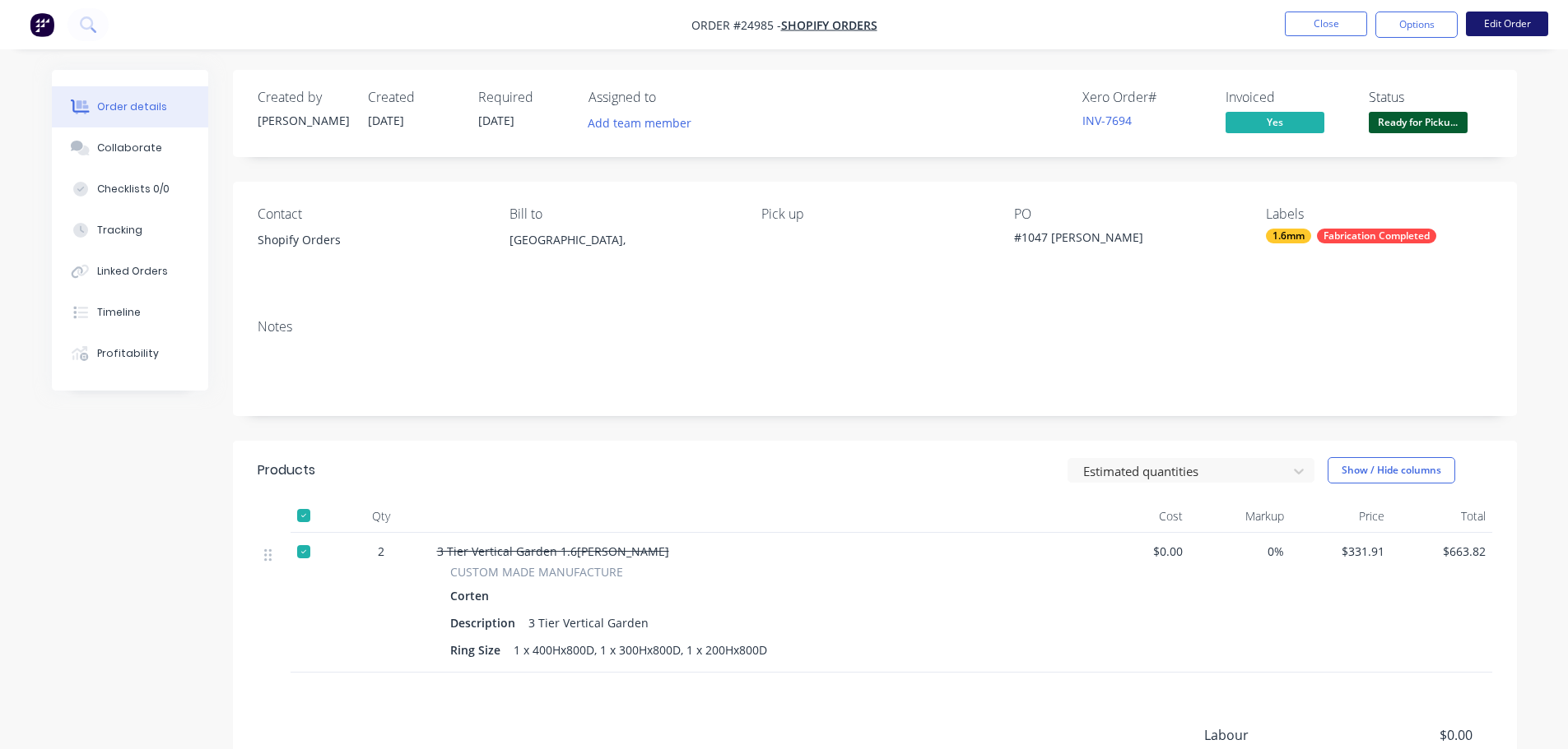
click at [1476, 23] on button "Edit Order" at bounding box center [1507, 24] width 83 height 25
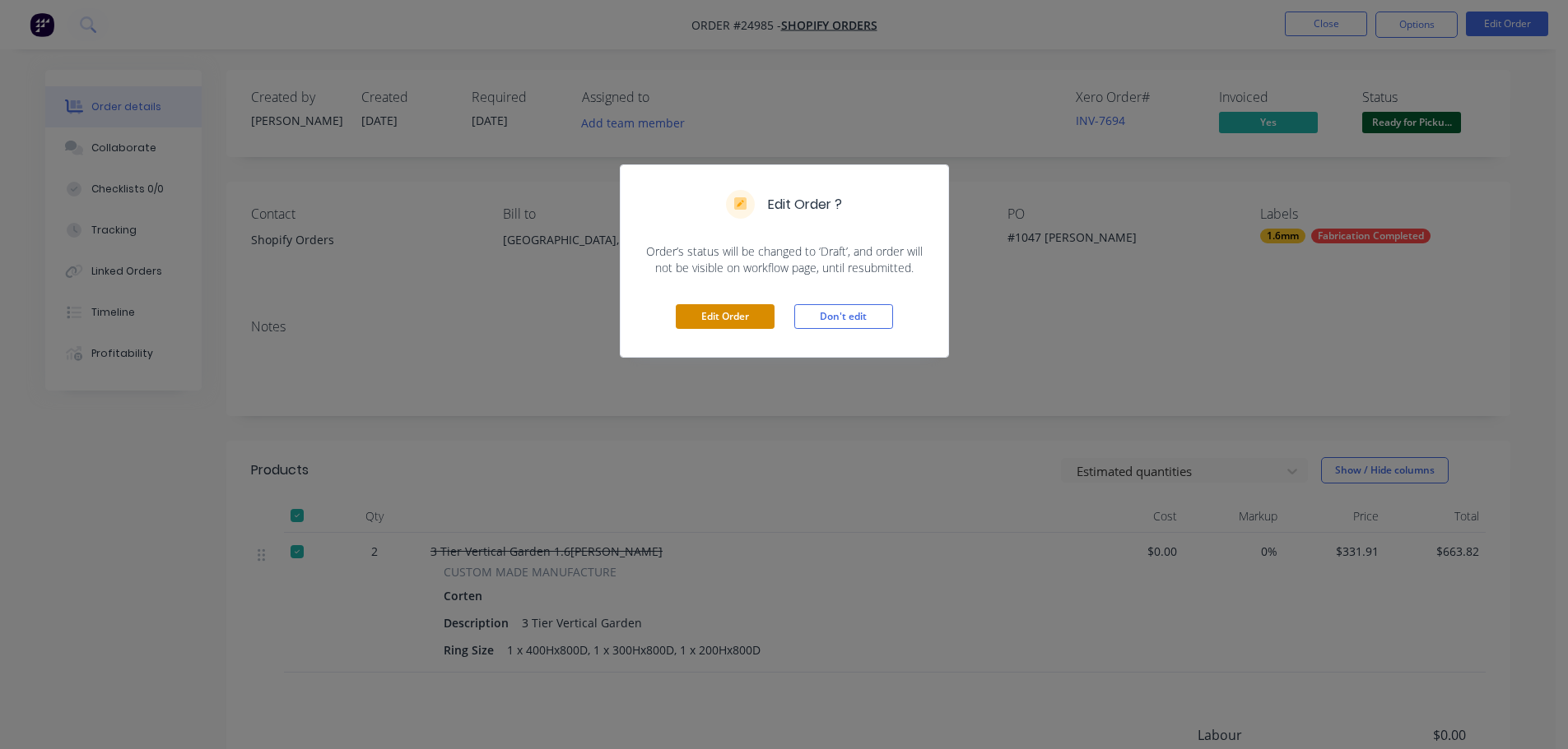
click at [701, 313] on button "Edit Order" at bounding box center [725, 317] width 99 height 25
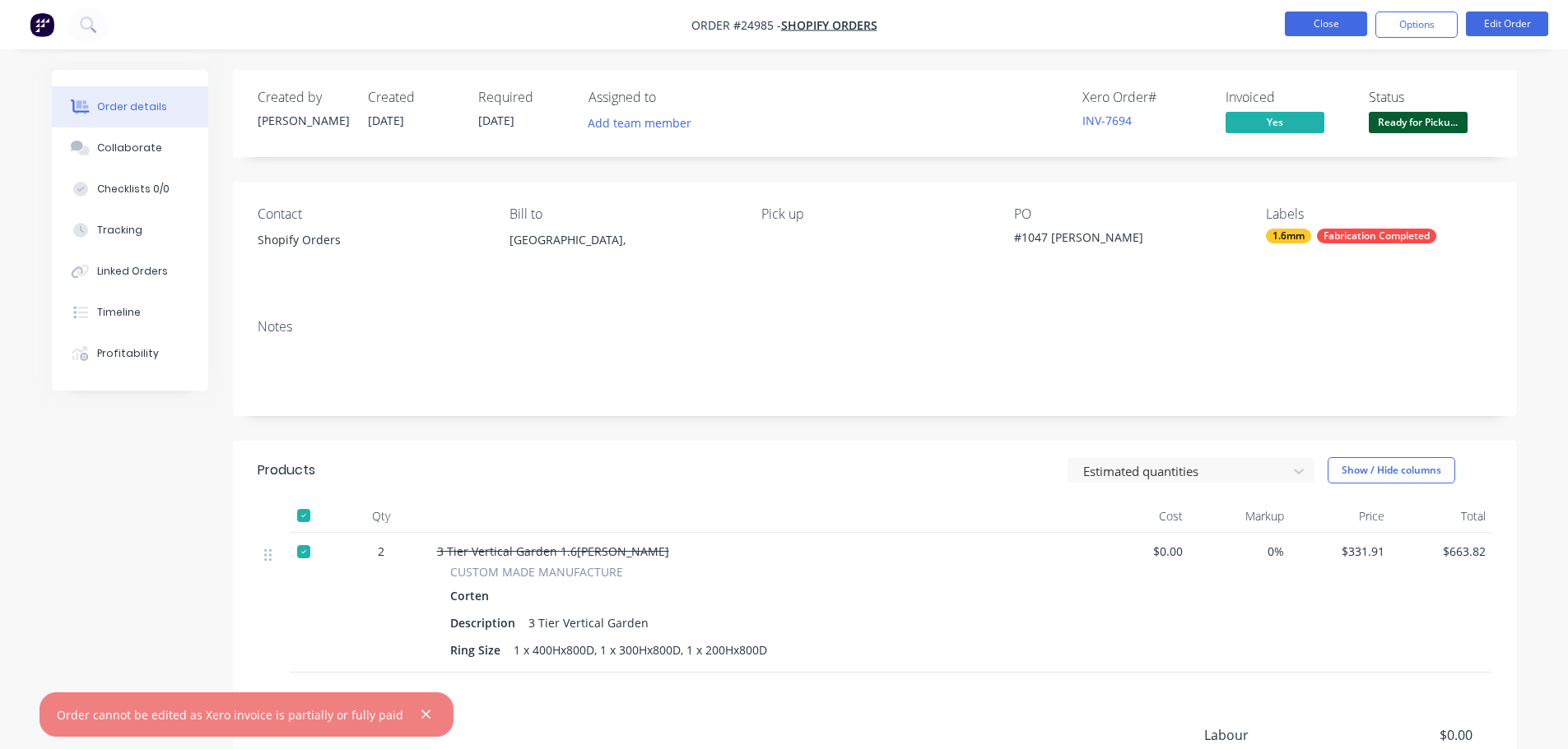
click at [1356, 25] on button "Close" at bounding box center [1327, 24] width 83 height 25
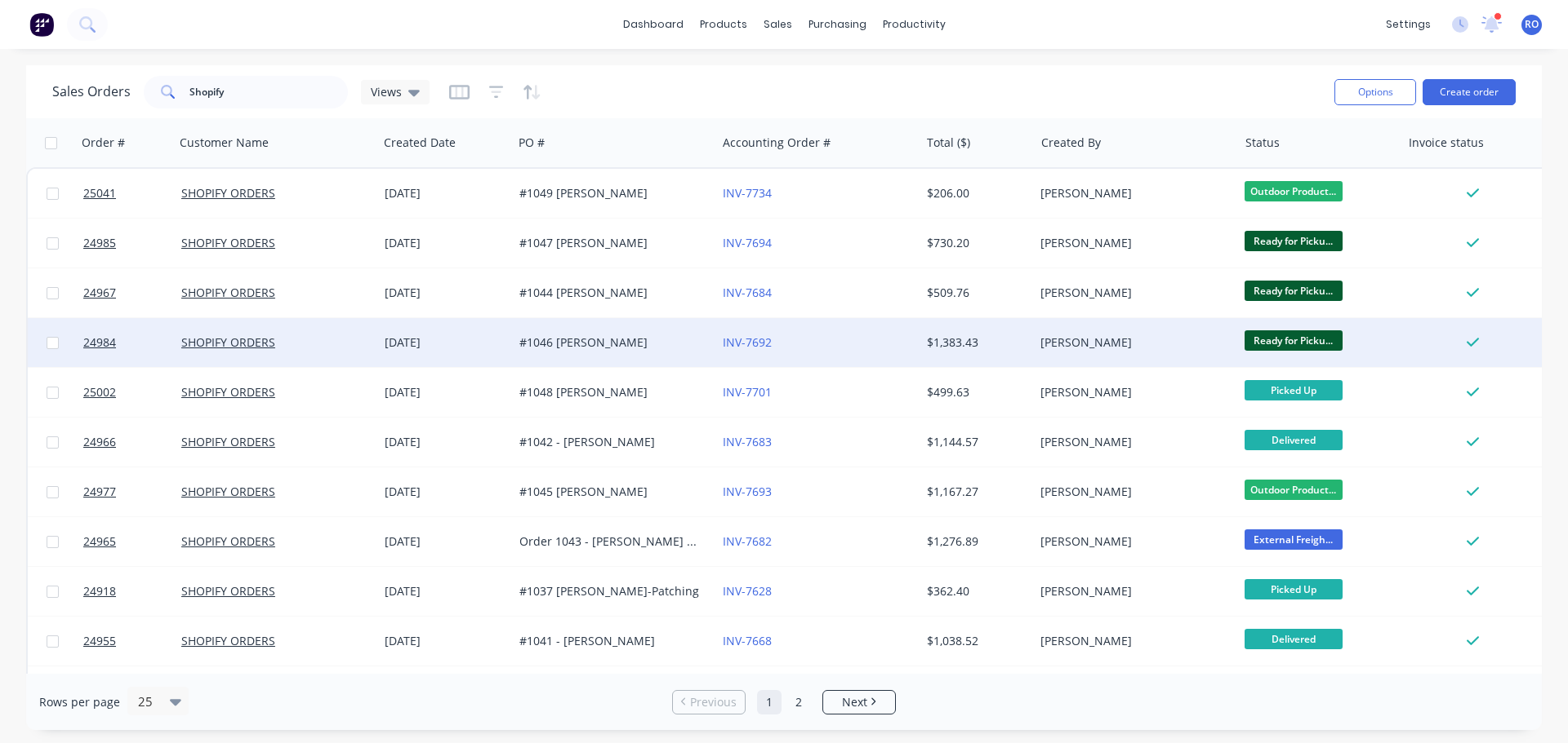
click at [1058, 340] on div "[PERSON_NAME]" at bounding box center [1131, 343] width 182 height 16
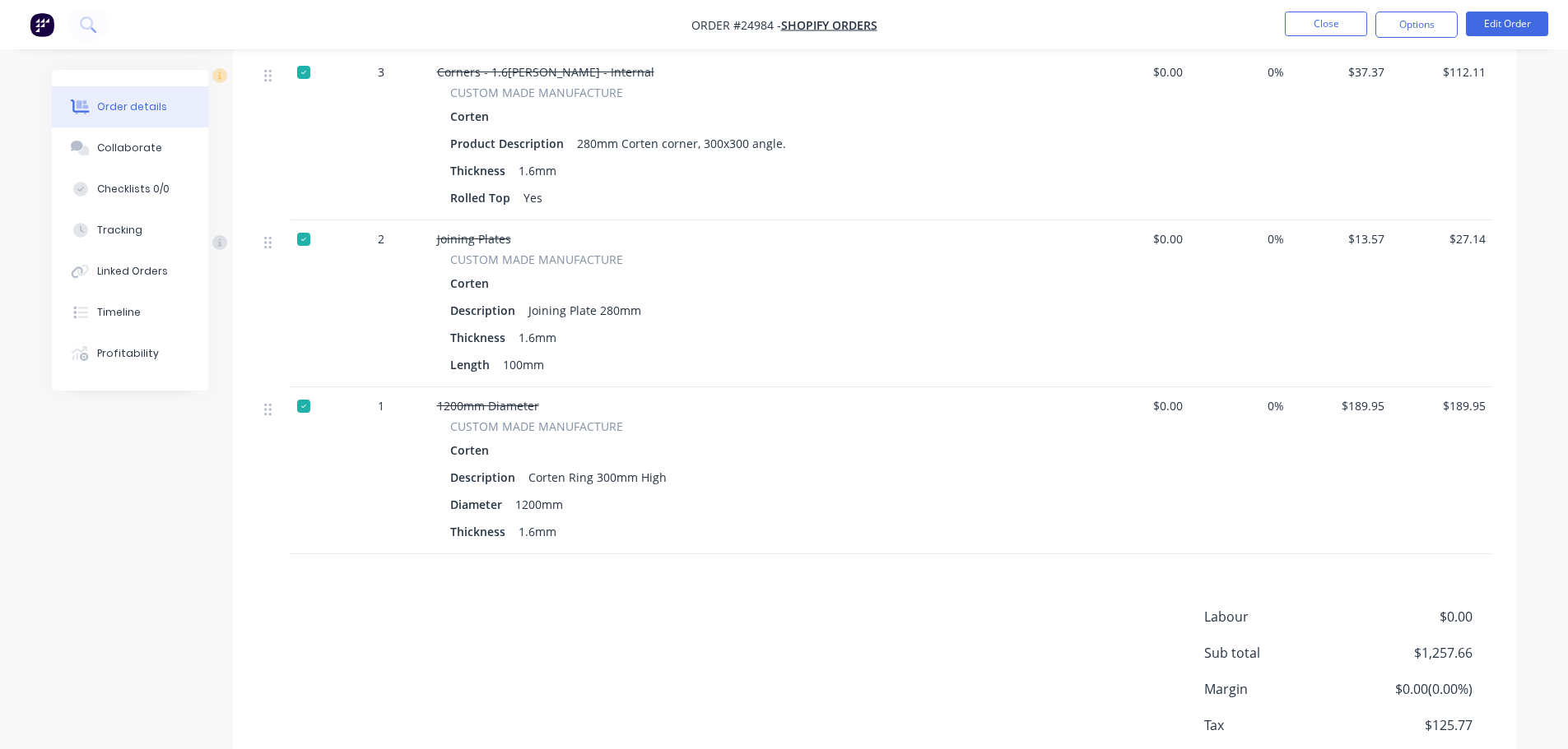
scroll to position [658, 0]
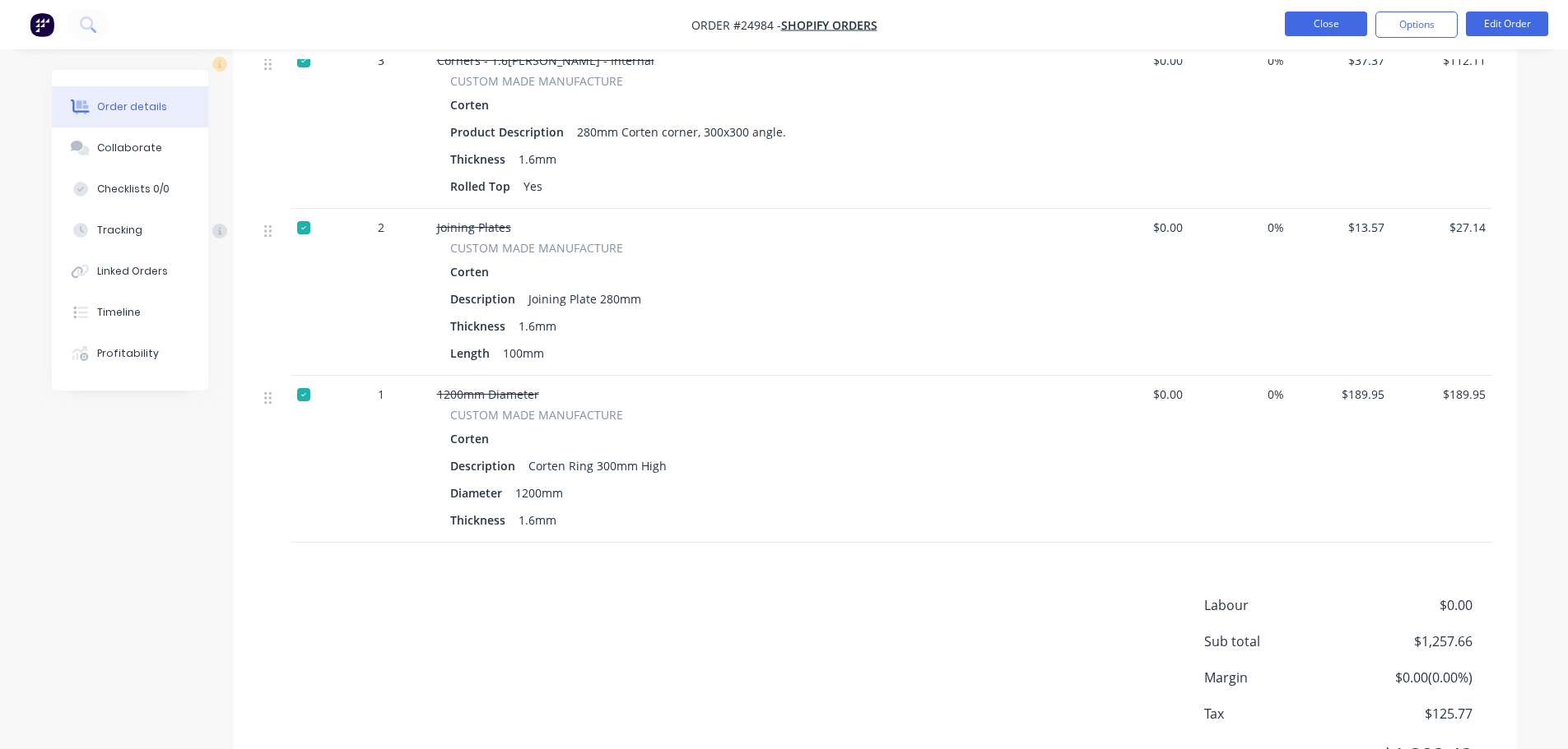
click at [1336, 25] on button "Close" at bounding box center [1327, 24] width 83 height 25
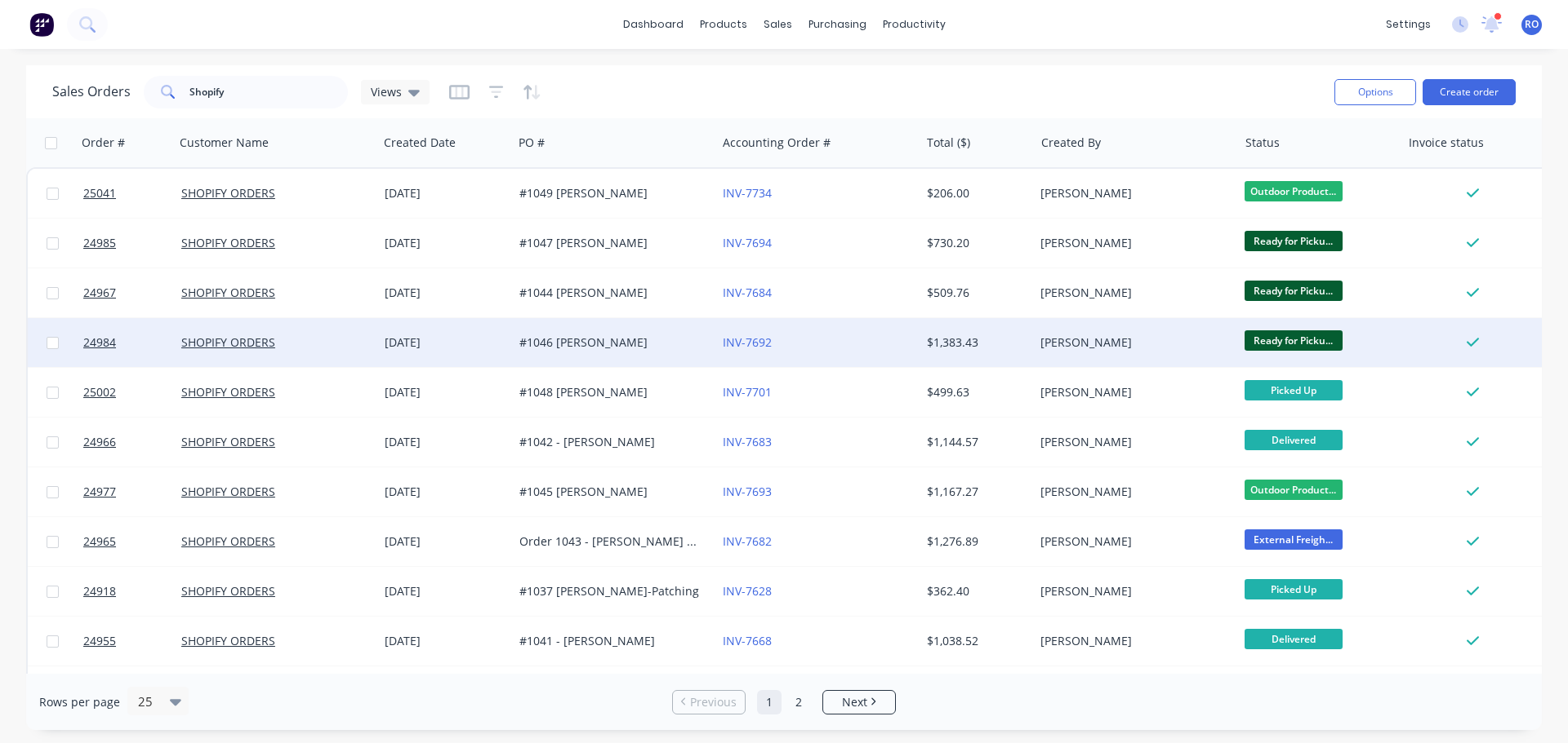
click at [1010, 340] on div "$1,383.43" at bounding box center [974, 343] width 95 height 16
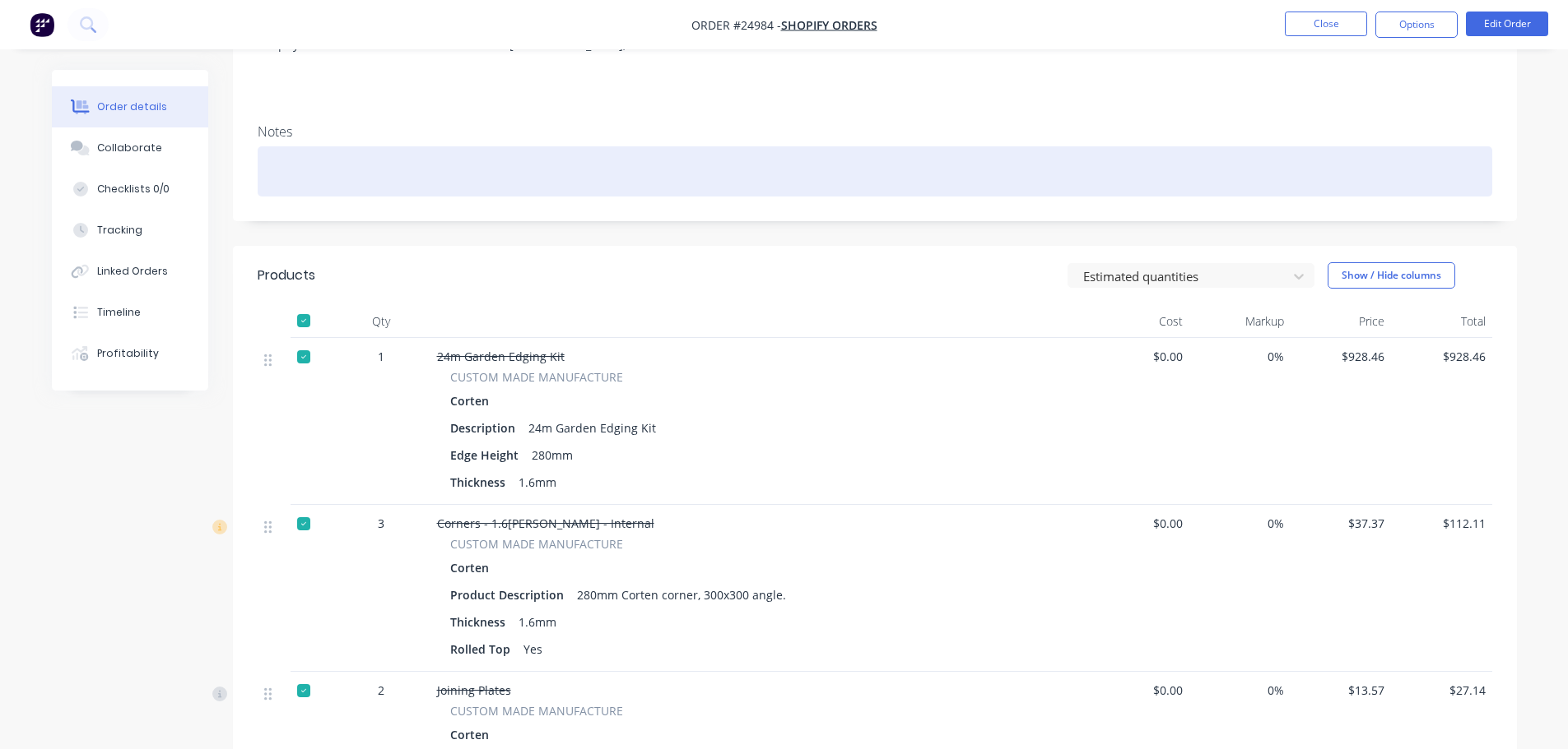
scroll to position [247, 0]
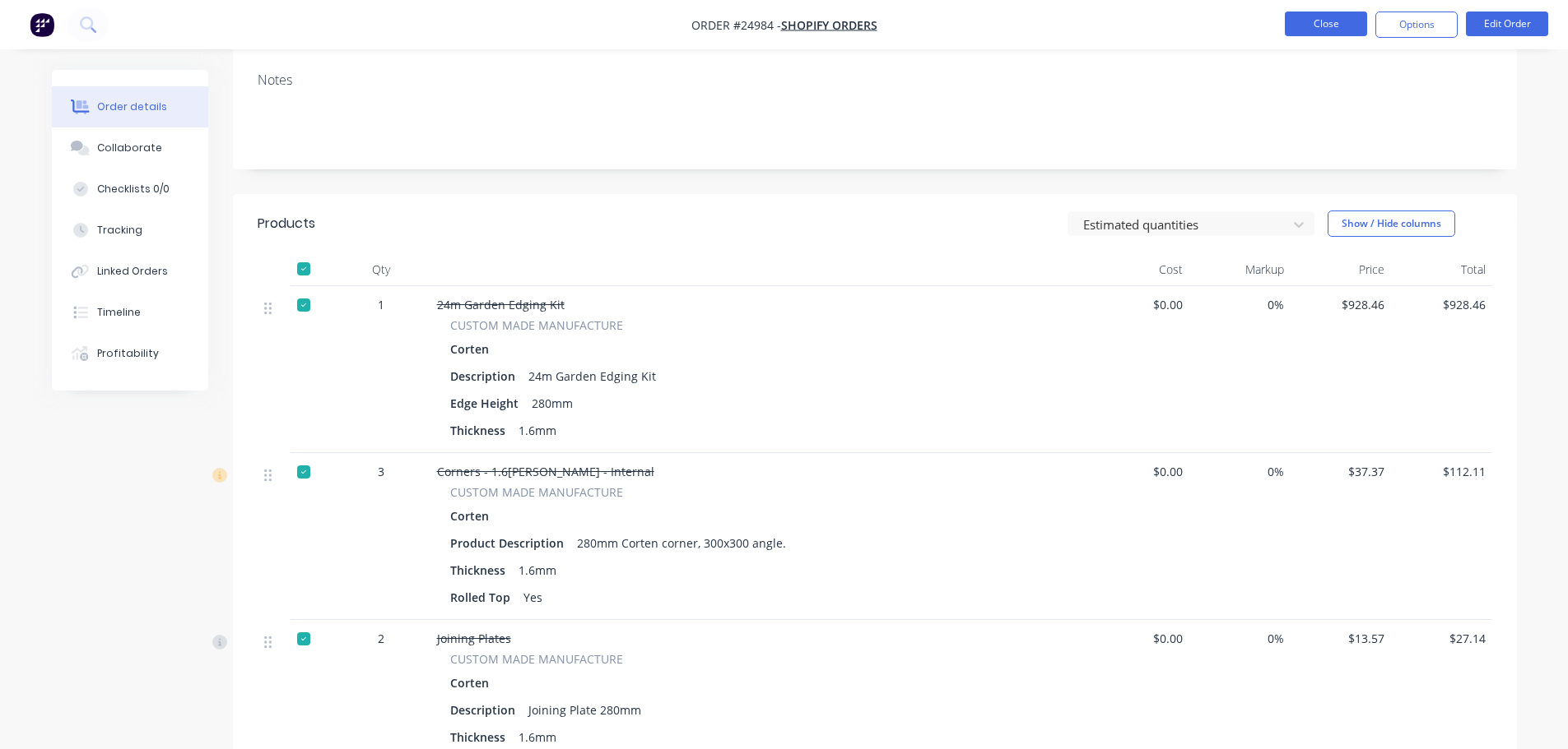
click at [1336, 30] on button "Close" at bounding box center [1327, 24] width 83 height 25
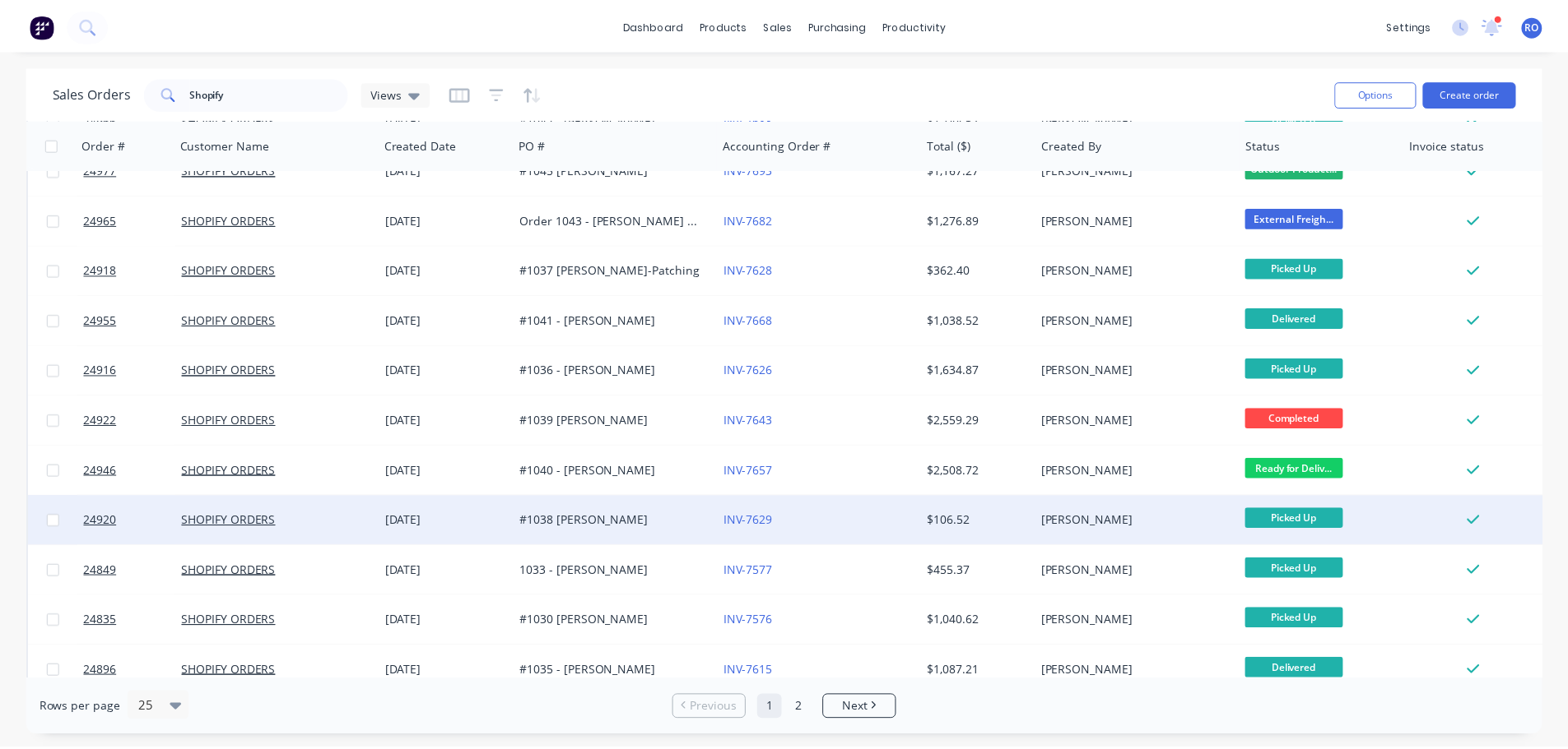
scroll to position [329, 0]
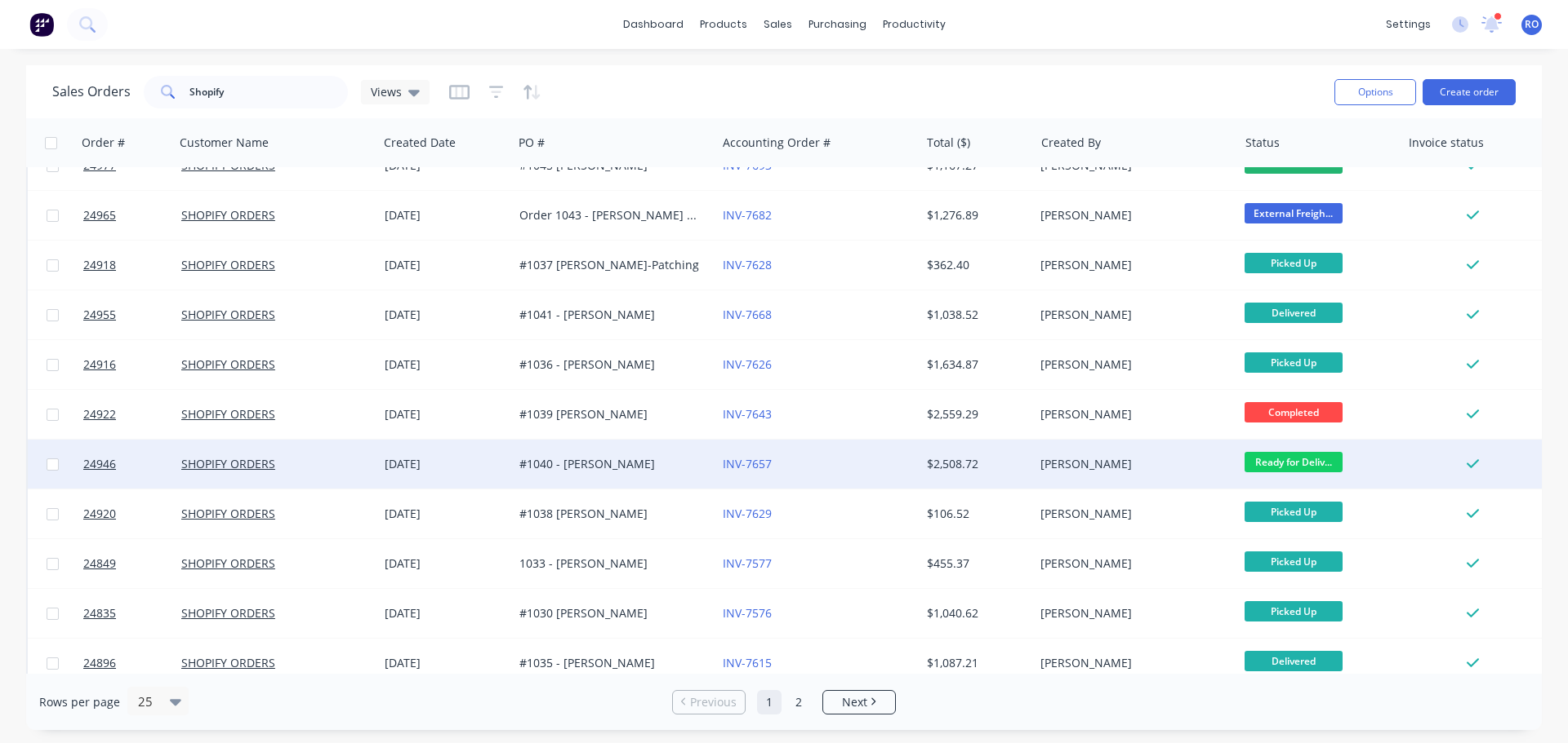
click at [1010, 464] on div "$2,508.72" at bounding box center [974, 464] width 95 height 16
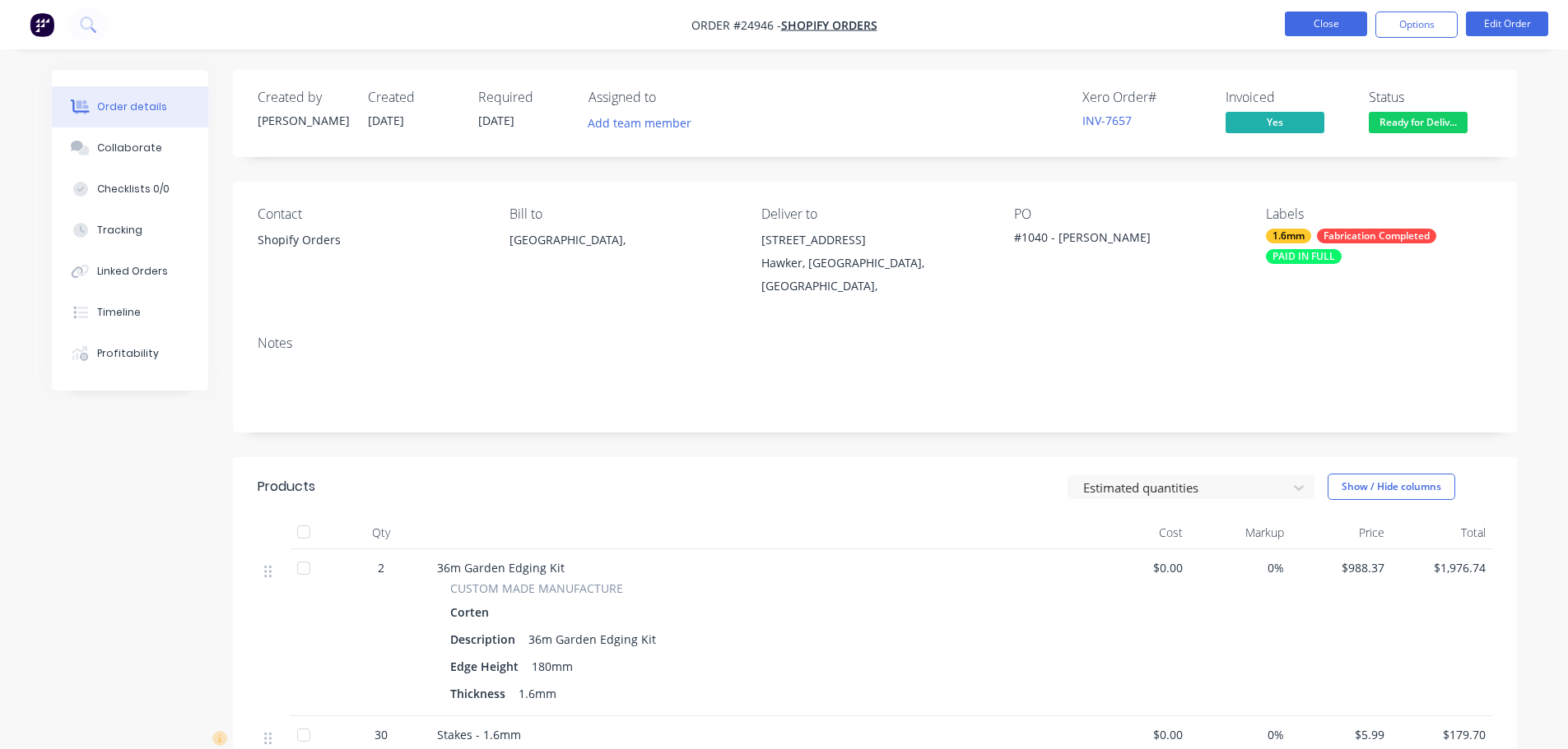
click at [1340, 22] on button "Close" at bounding box center [1327, 24] width 83 height 25
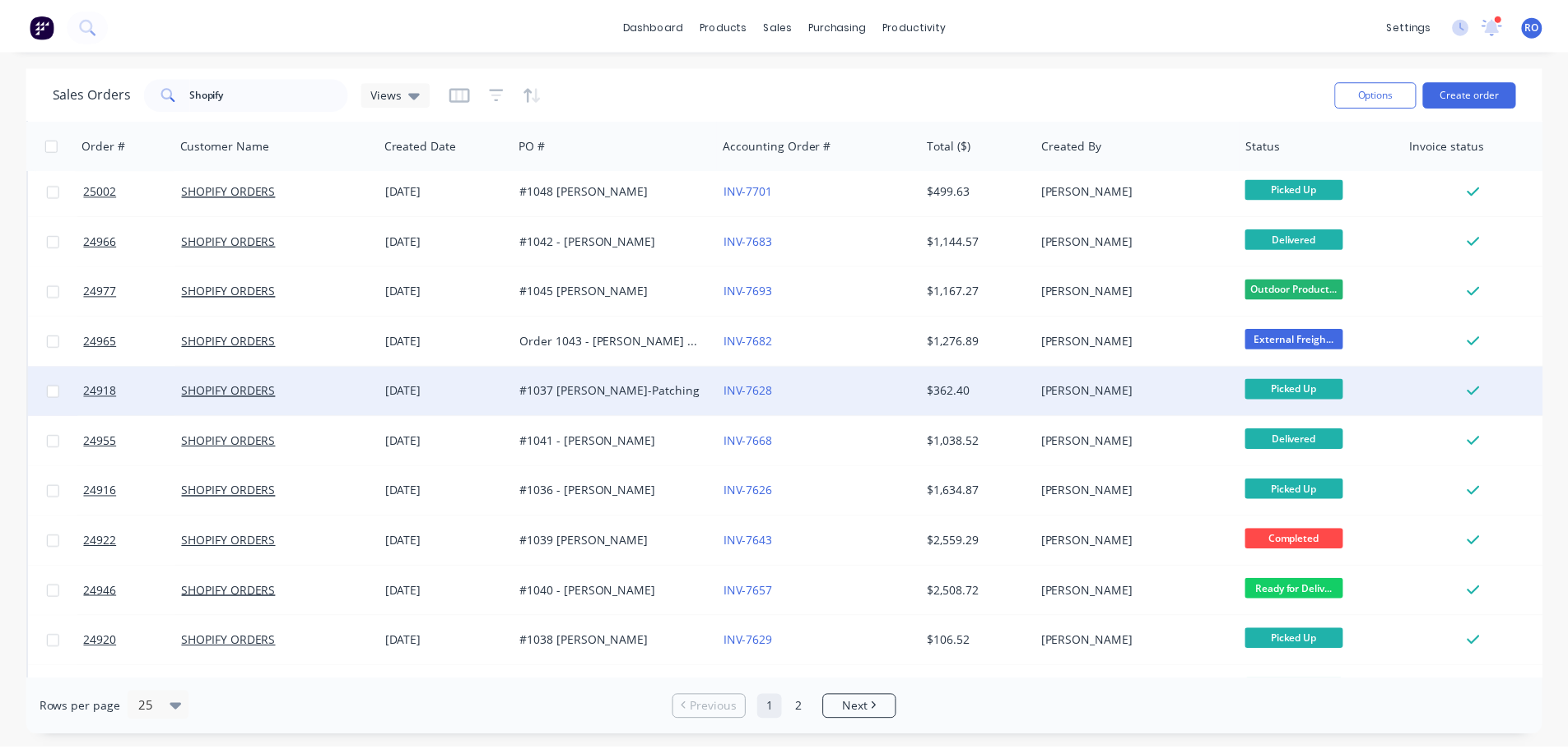
scroll to position [247, 0]
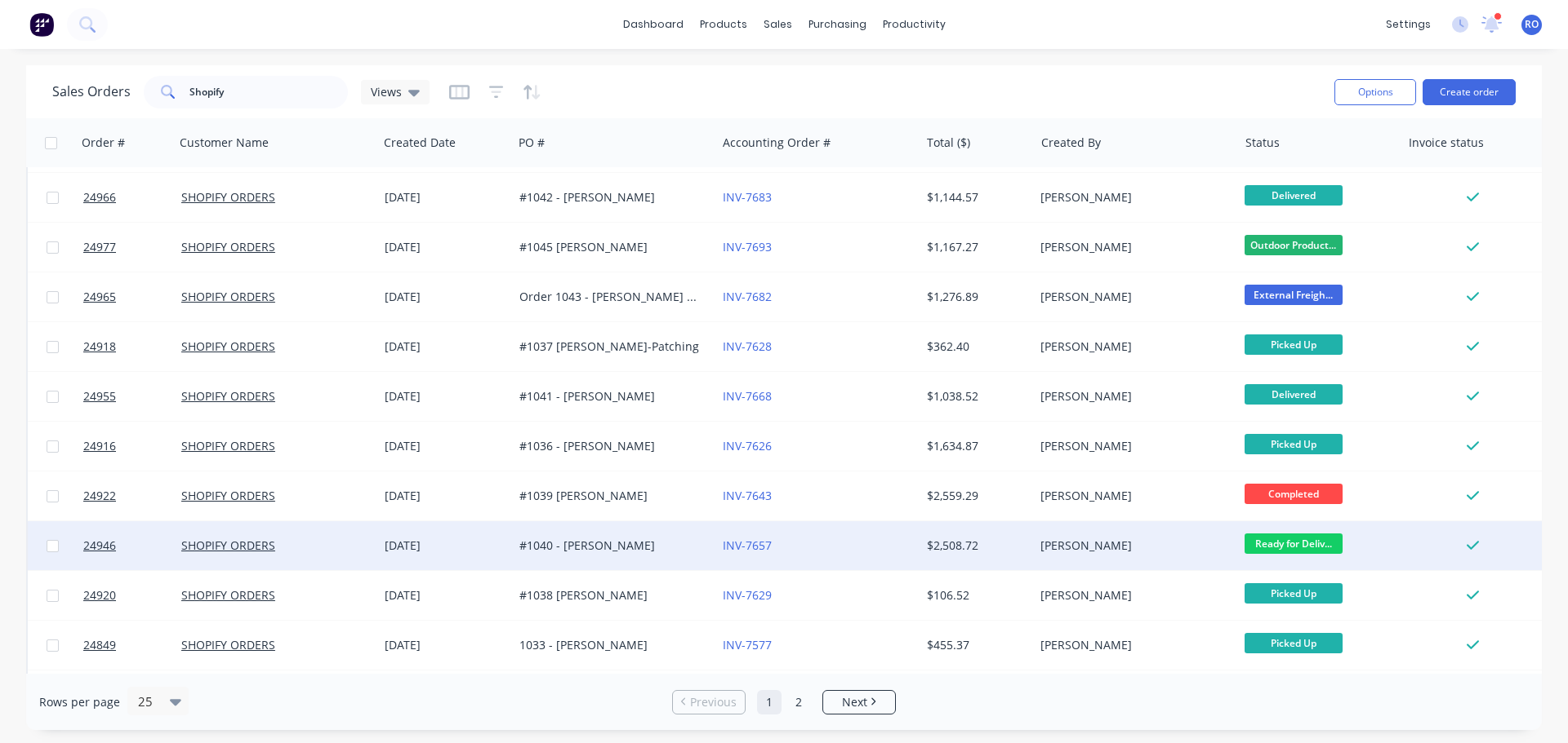
click at [869, 557] on div "INV-7657" at bounding box center [817, 545] width 203 height 49
